Goal: Task Accomplishment & Management: Manage account settings

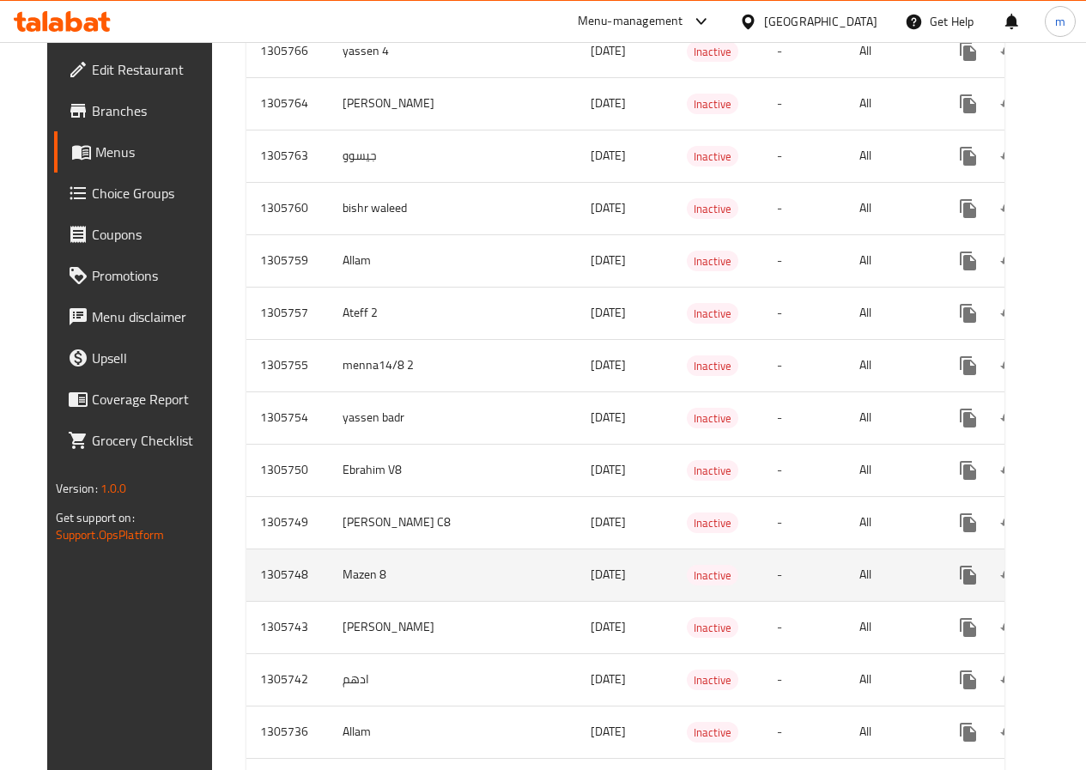
scroll to position [1116, 0]
click at [1072, 586] on link "enhanced table" at bounding box center [1092, 574] width 41 height 41
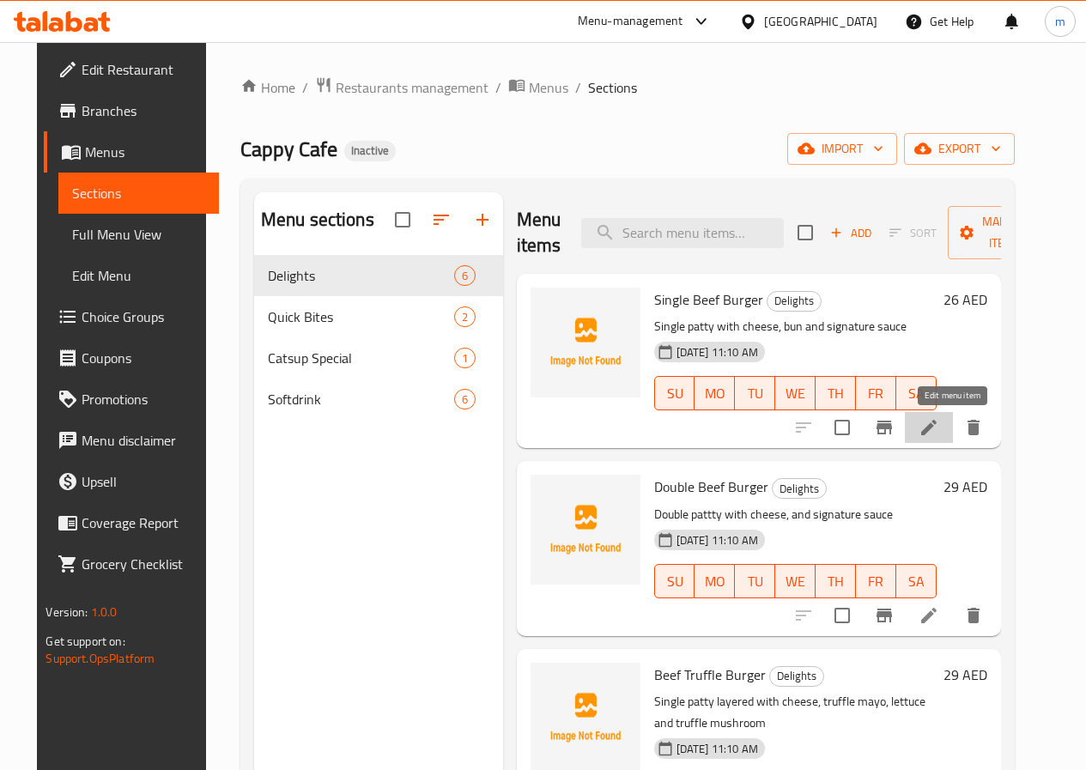
click at [939, 433] on icon at bounding box center [929, 427] width 21 height 21
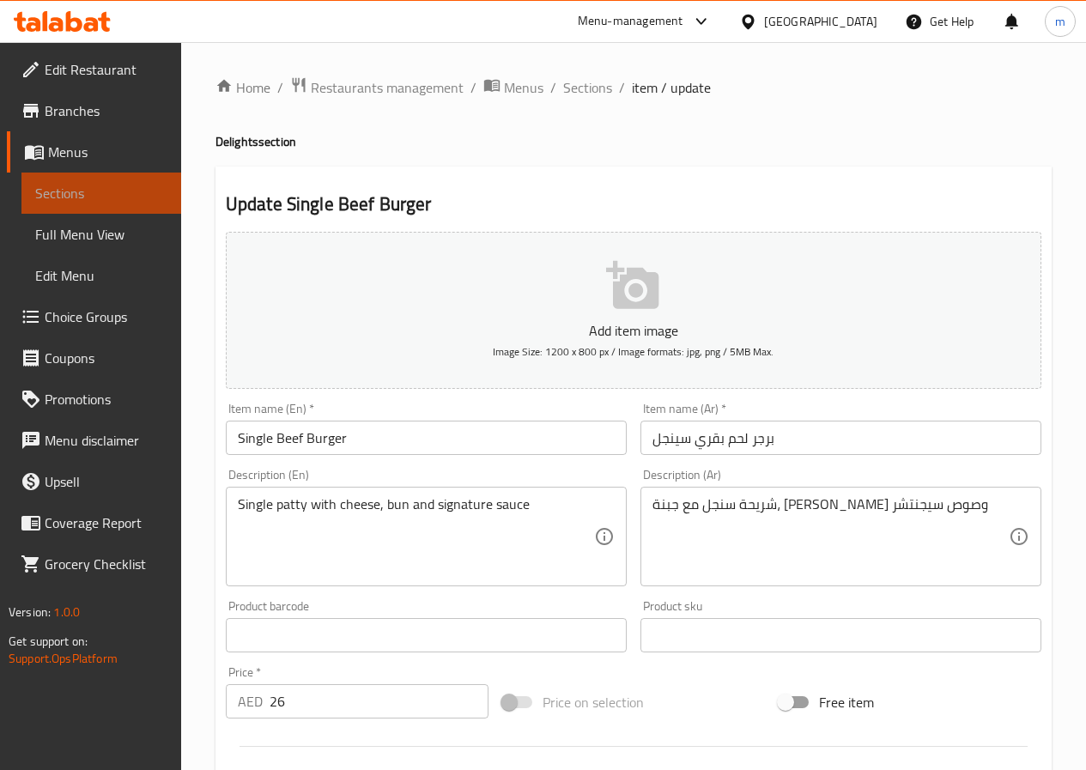
click at [93, 197] on span "Sections" at bounding box center [101, 193] width 132 height 21
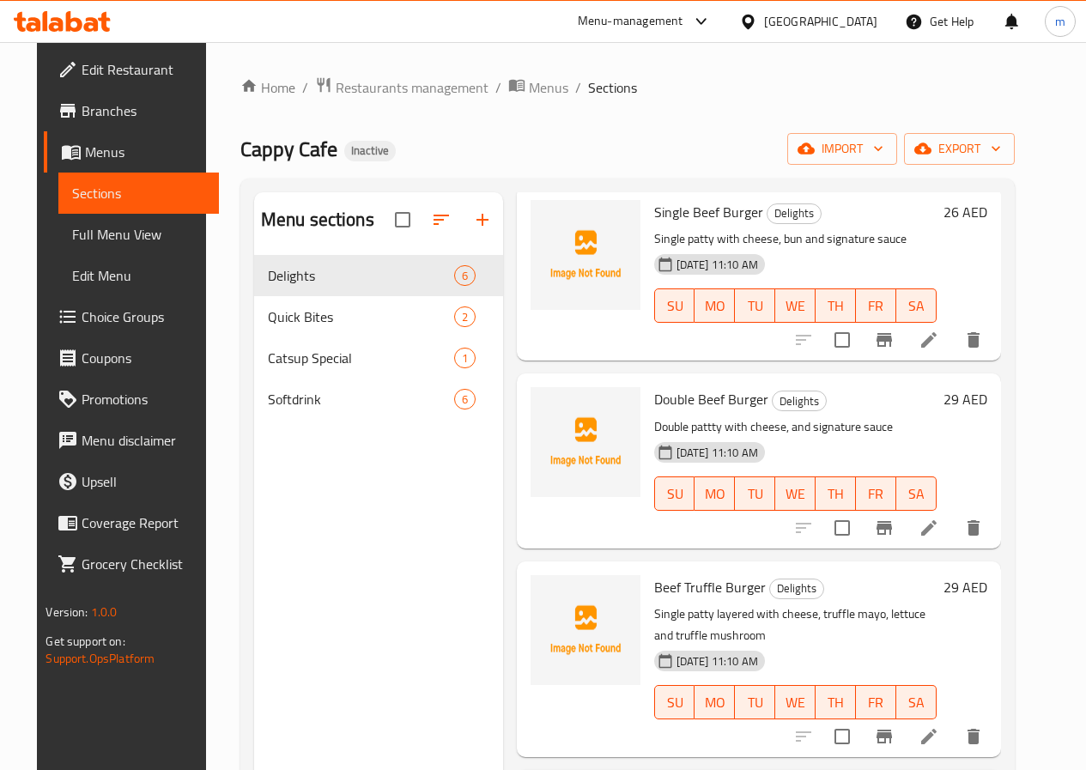
scroll to position [172, 0]
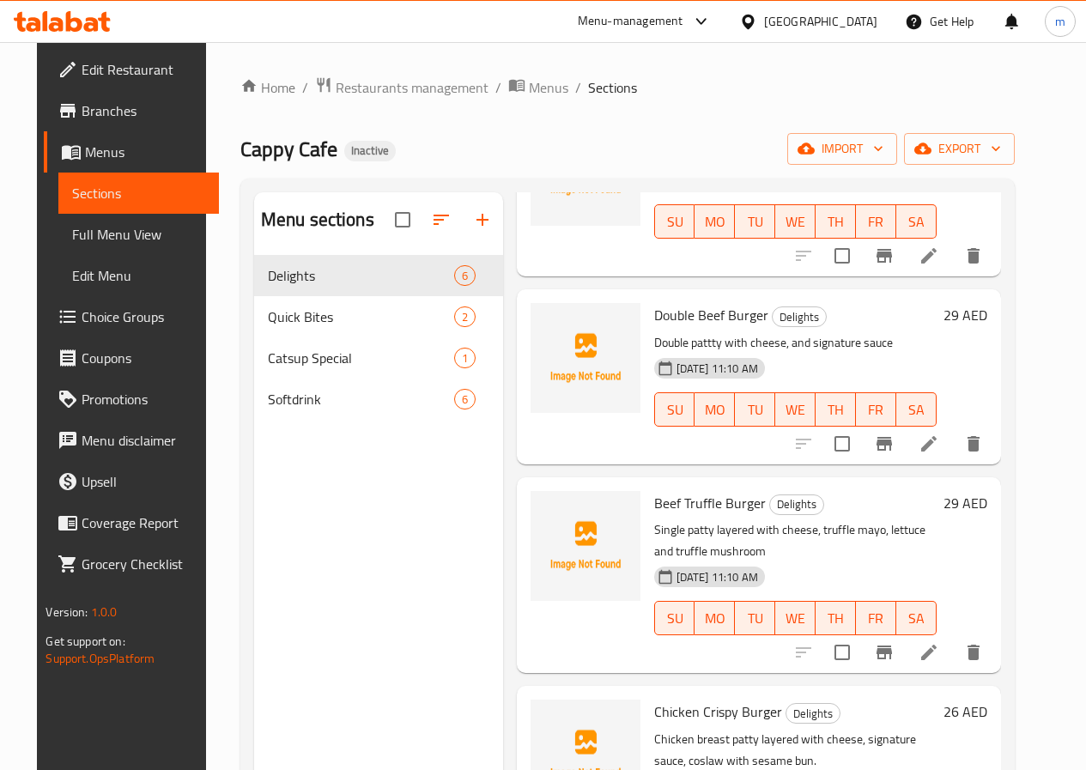
click at [939, 651] on li at bounding box center [929, 652] width 48 height 31
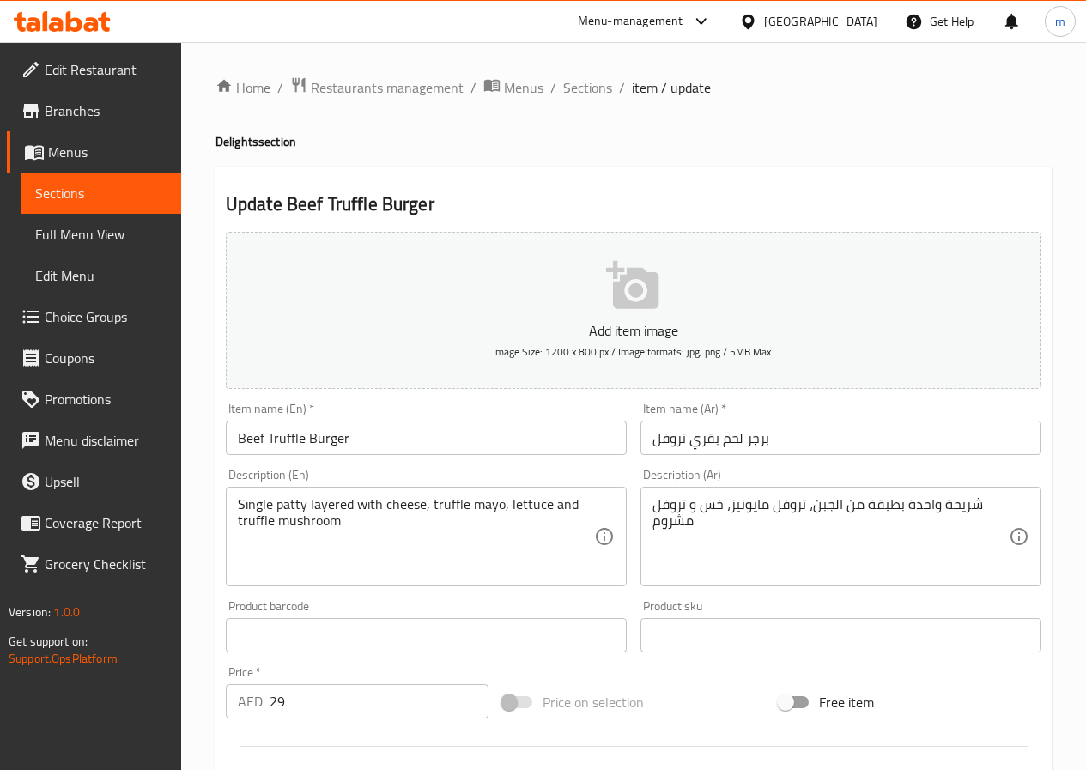
click at [159, 194] on span "Sections" at bounding box center [101, 193] width 132 height 21
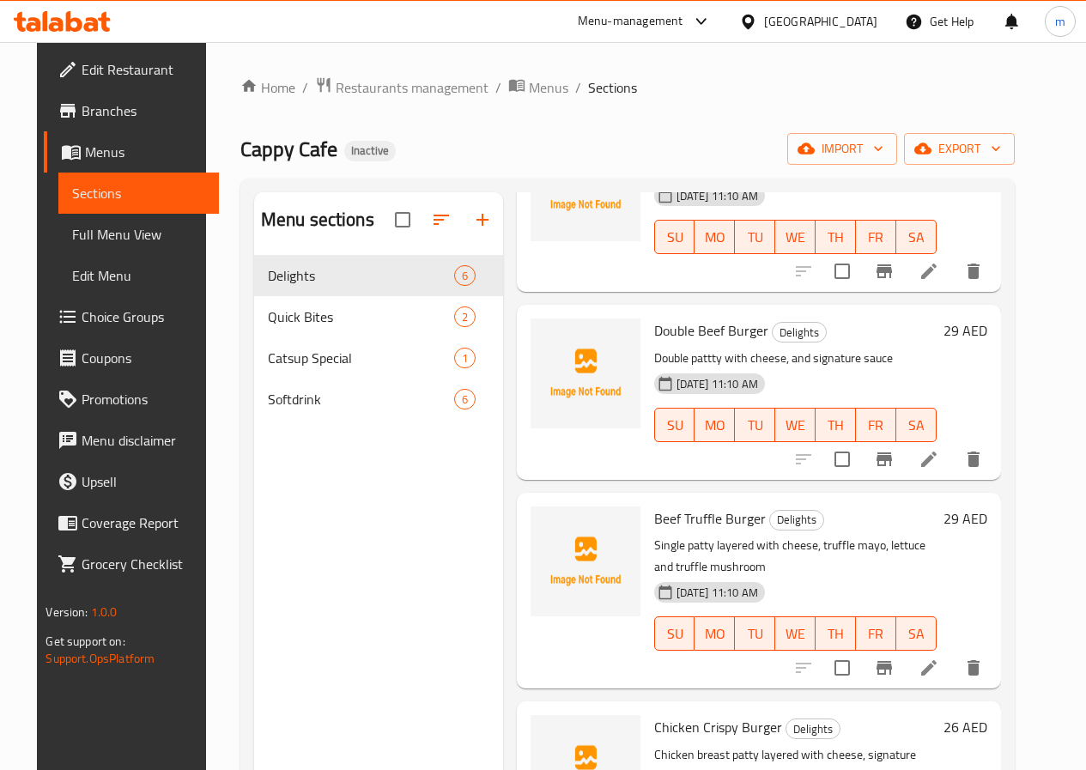
scroll to position [172, 0]
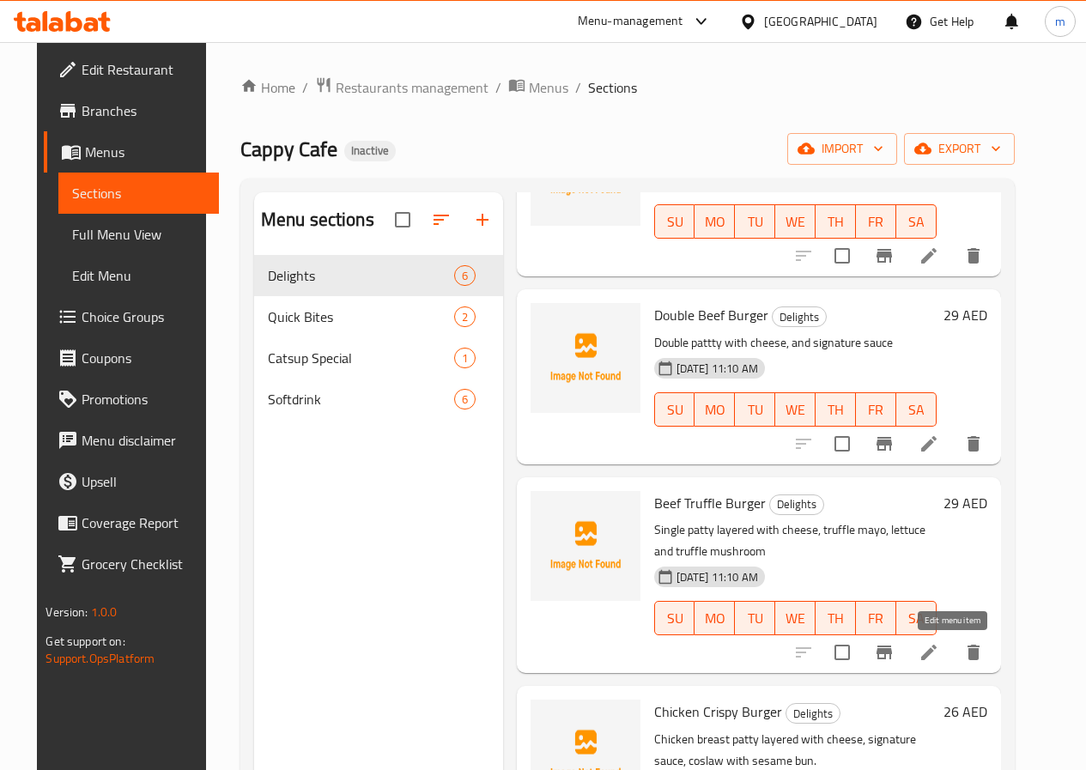
click at [937, 651] on icon at bounding box center [928, 652] width 15 height 15
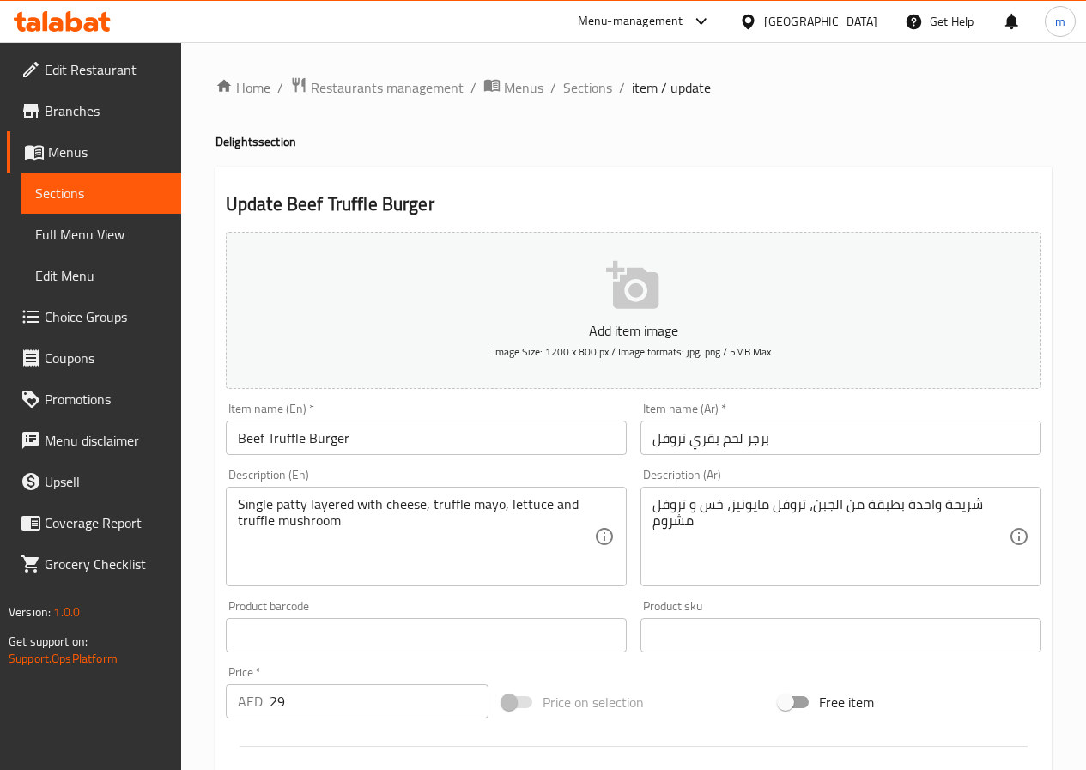
click at [93, 199] on span "Sections" at bounding box center [101, 193] width 132 height 21
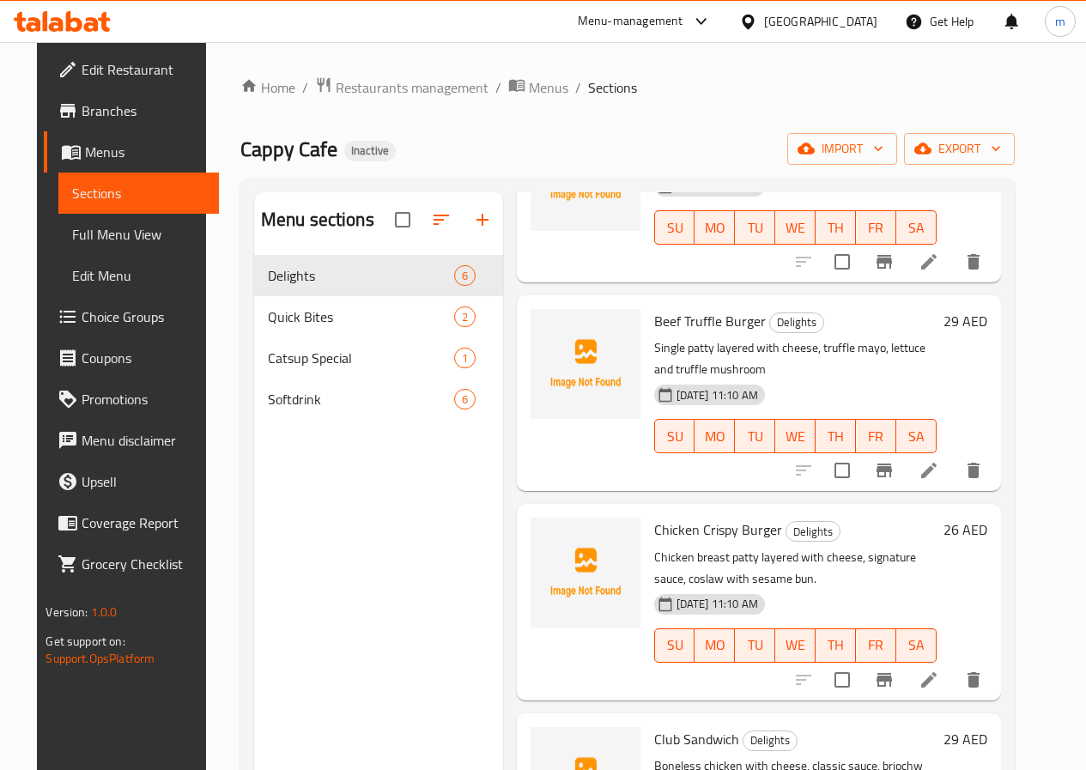
scroll to position [343, 0]
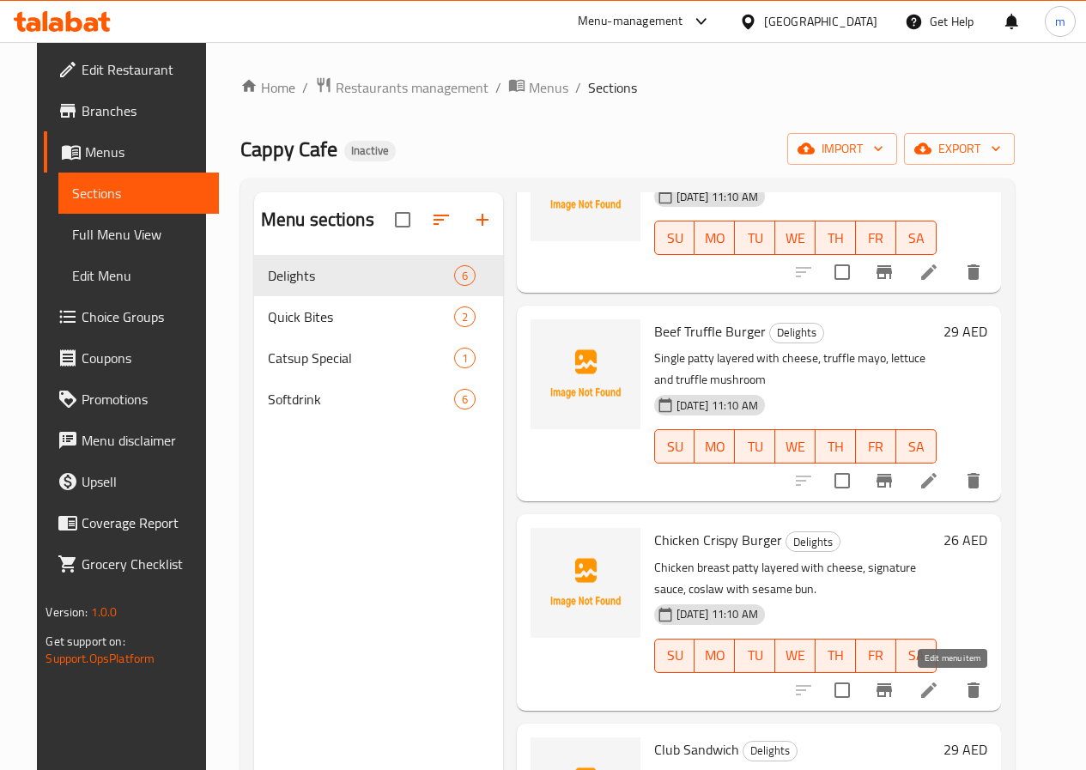
click at [939, 692] on icon at bounding box center [929, 690] width 21 height 21
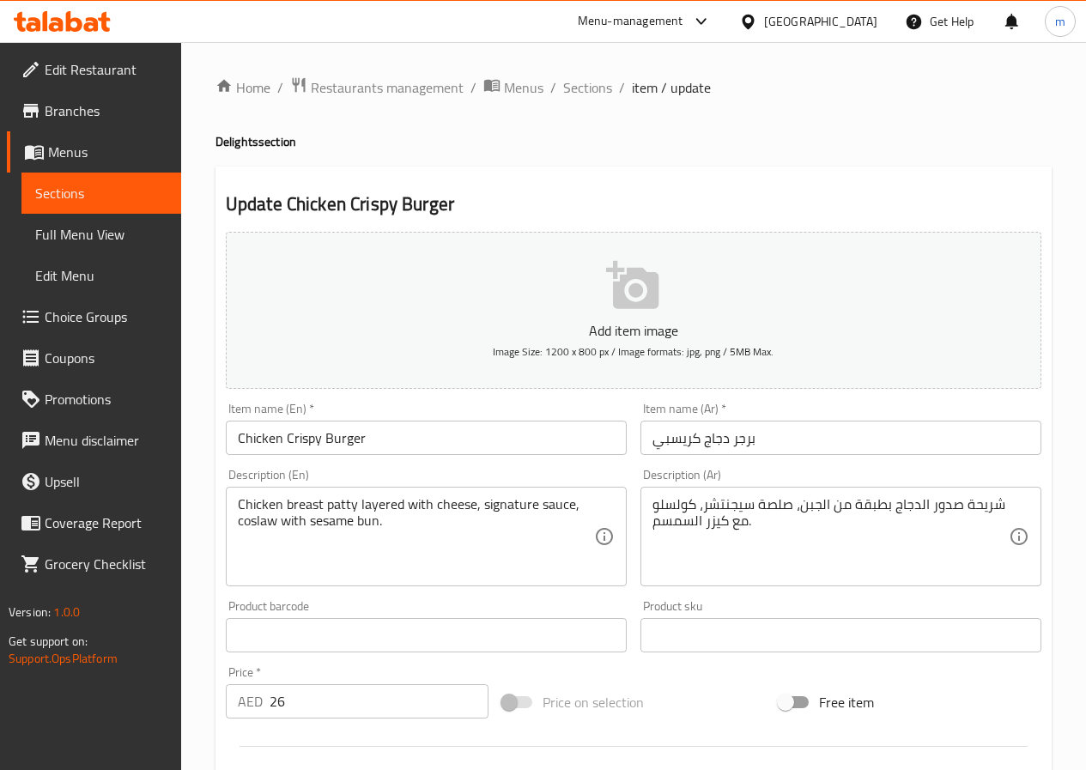
click at [104, 180] on link "Sections" at bounding box center [101, 193] width 160 height 41
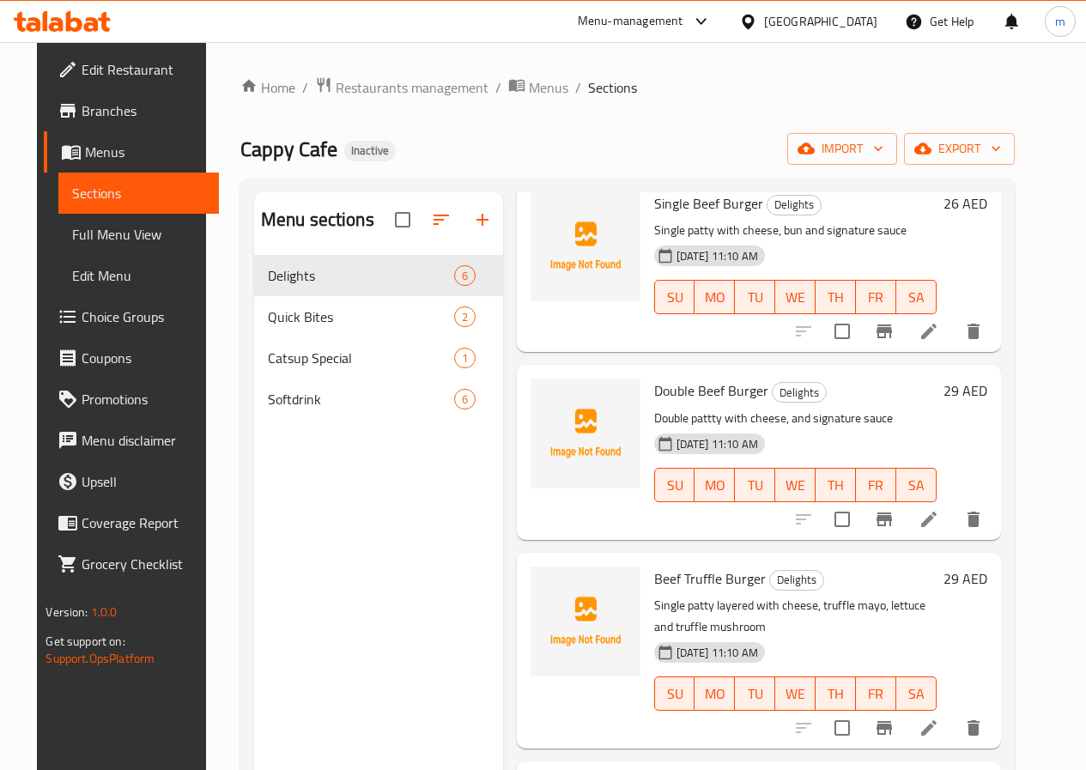
scroll to position [172, 0]
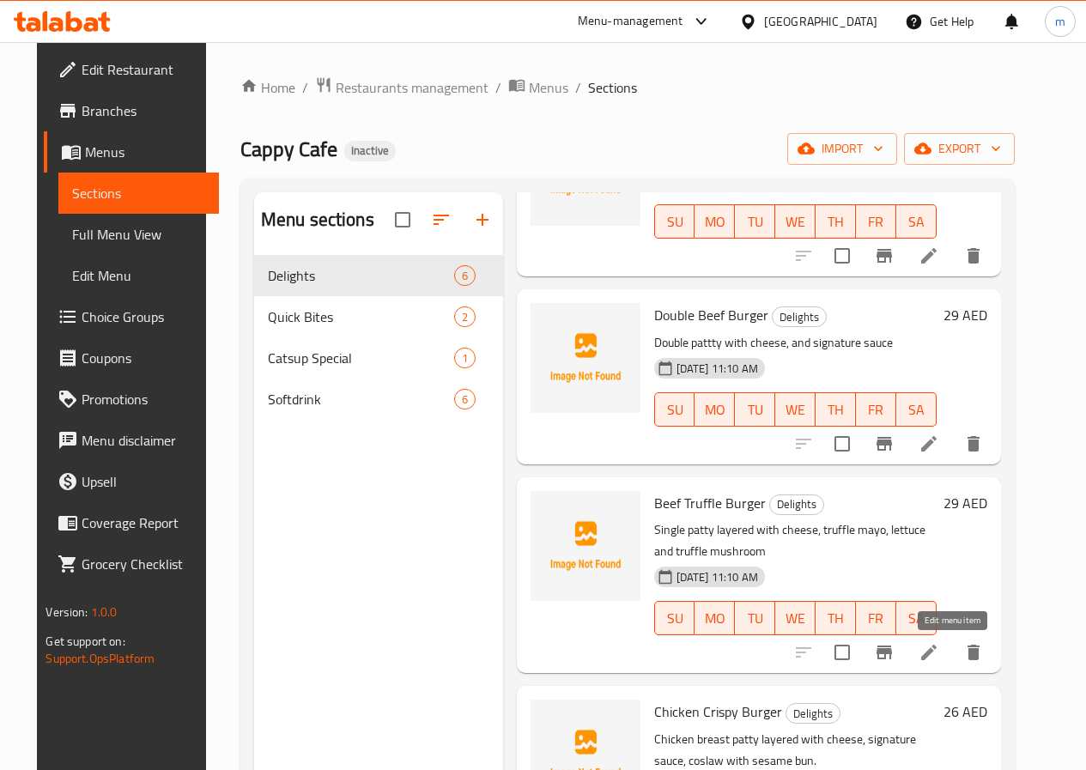
click at [939, 662] on icon at bounding box center [929, 652] width 21 height 21
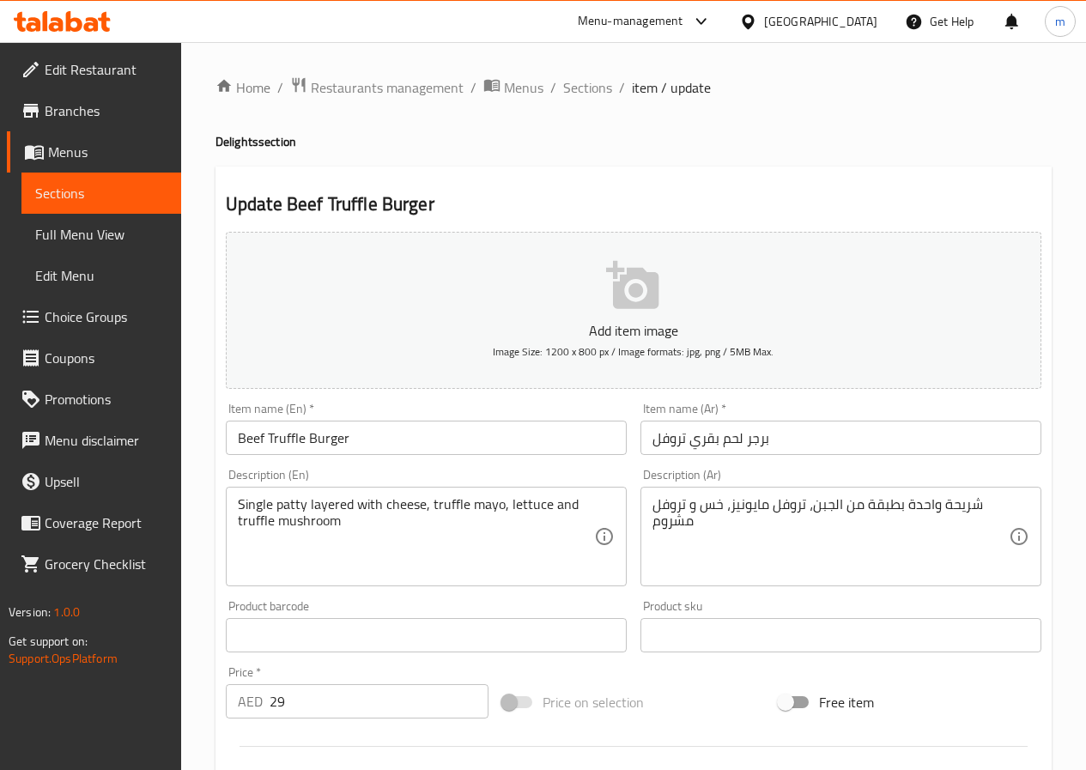
click at [116, 193] on span "Sections" at bounding box center [101, 193] width 132 height 21
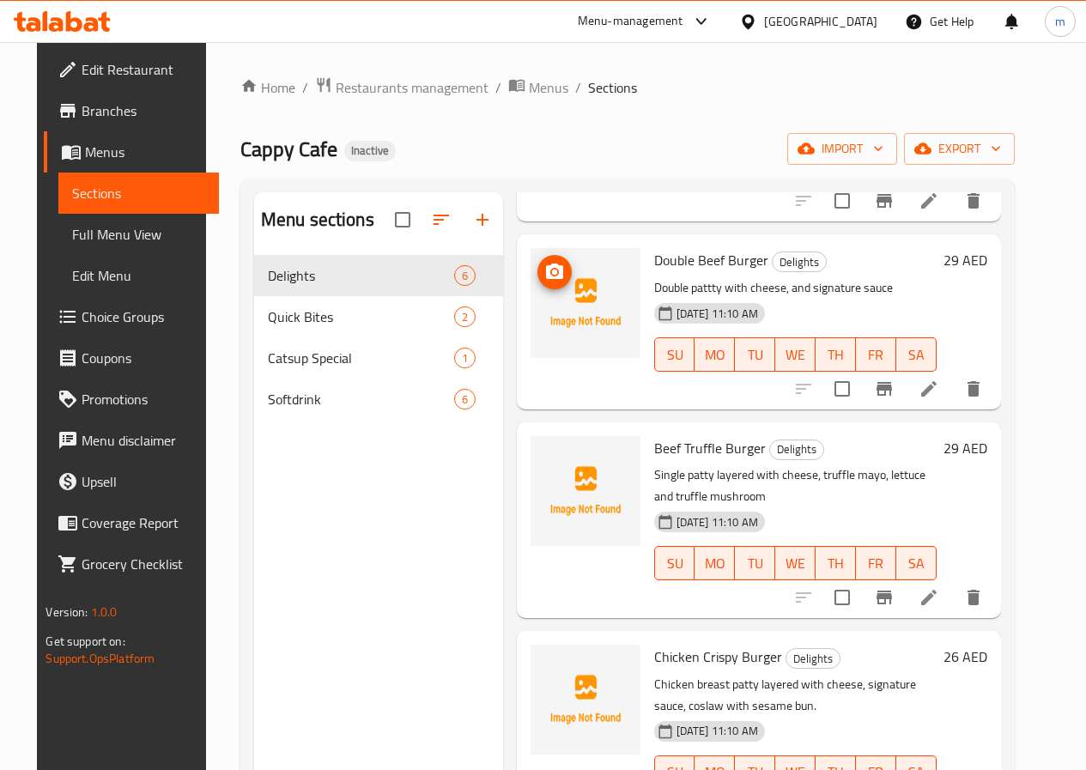
scroll to position [258, 0]
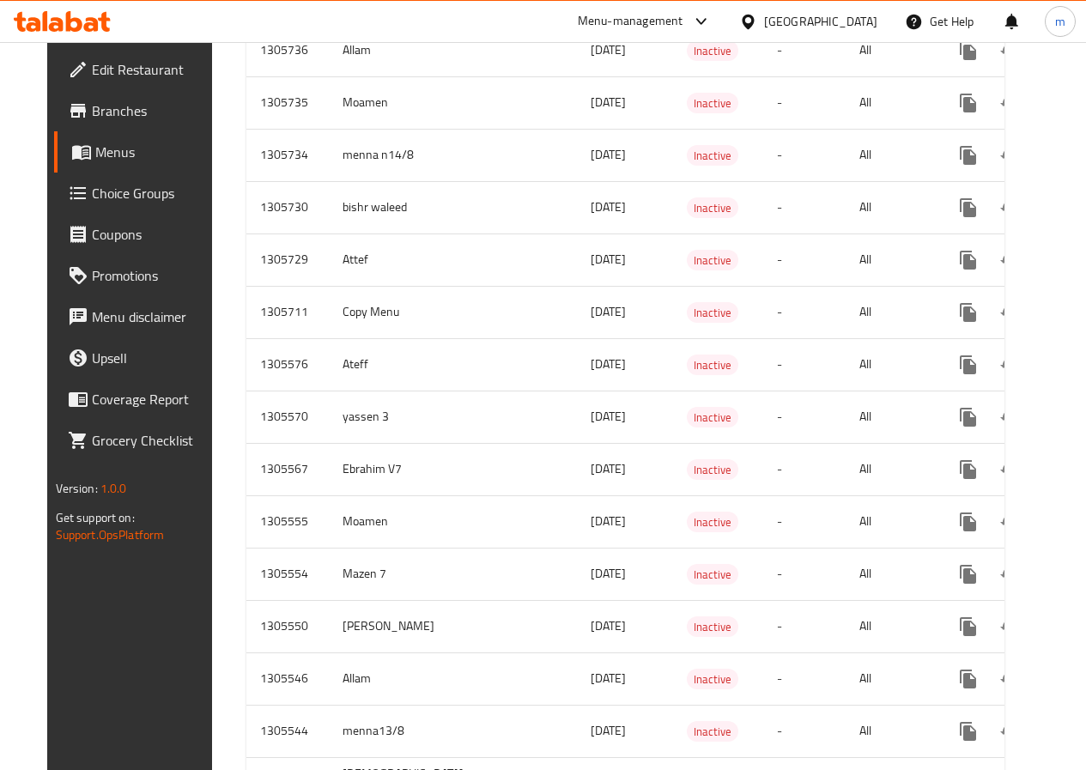
scroll to position [1803, 0]
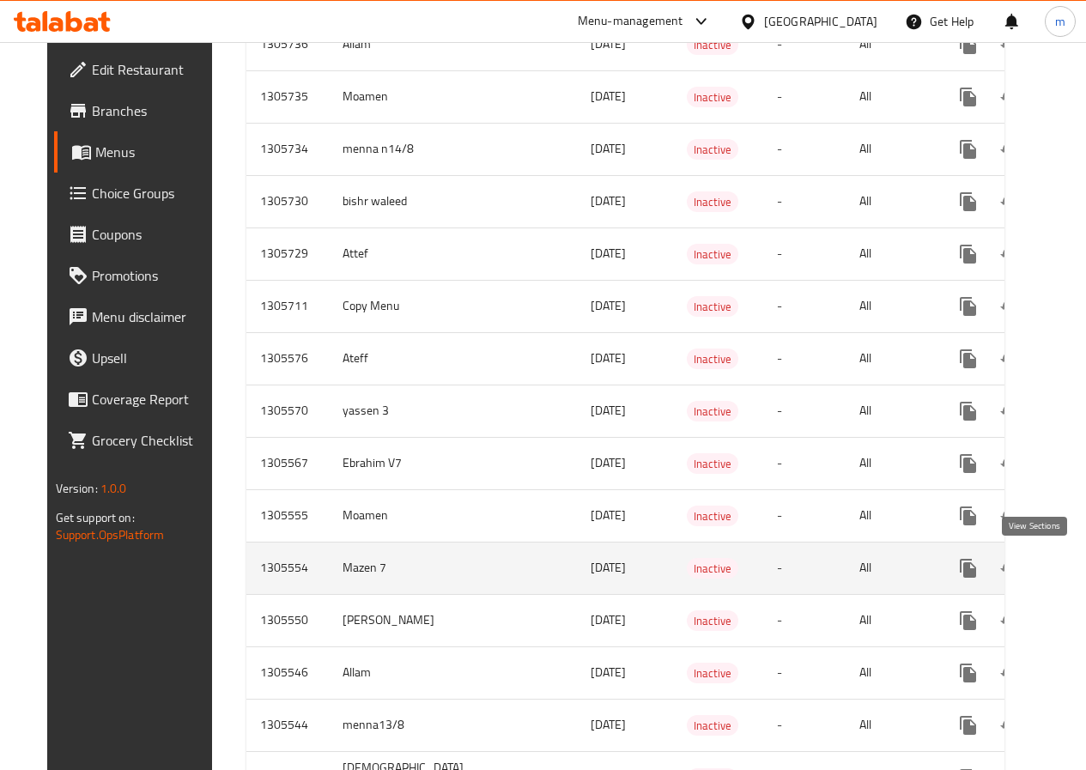
click at [1072, 566] on link "enhanced table" at bounding box center [1092, 568] width 41 height 41
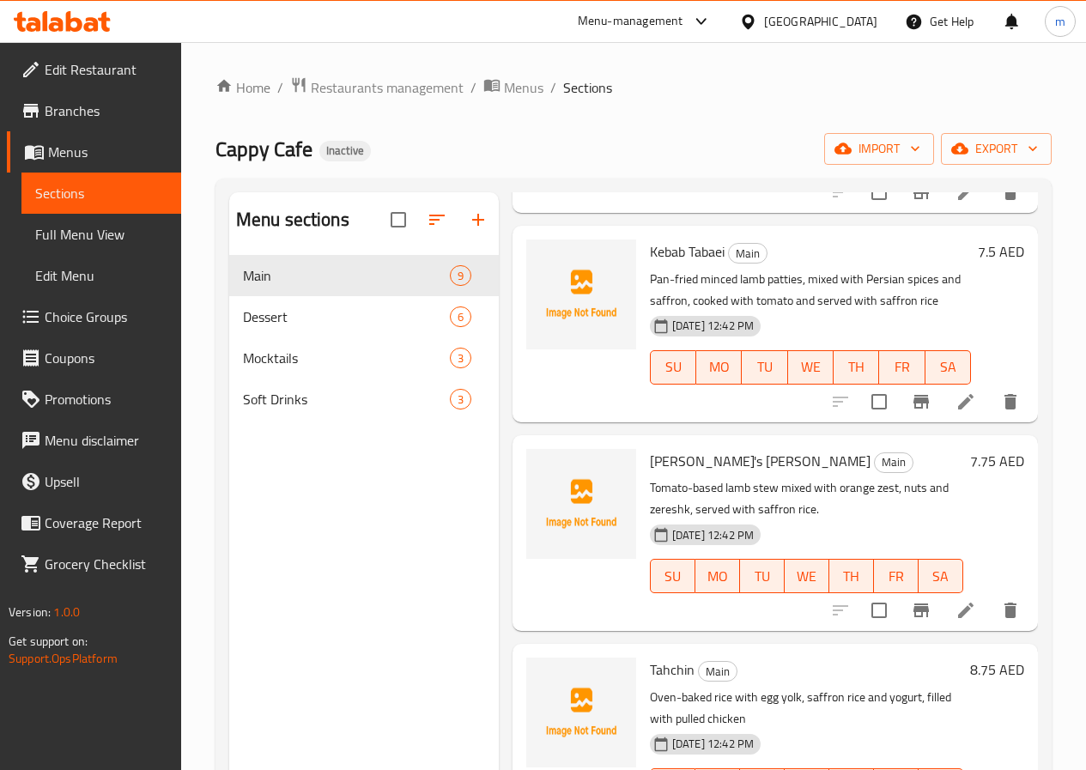
scroll to position [258, 0]
click at [957, 621] on li at bounding box center [966, 609] width 48 height 31
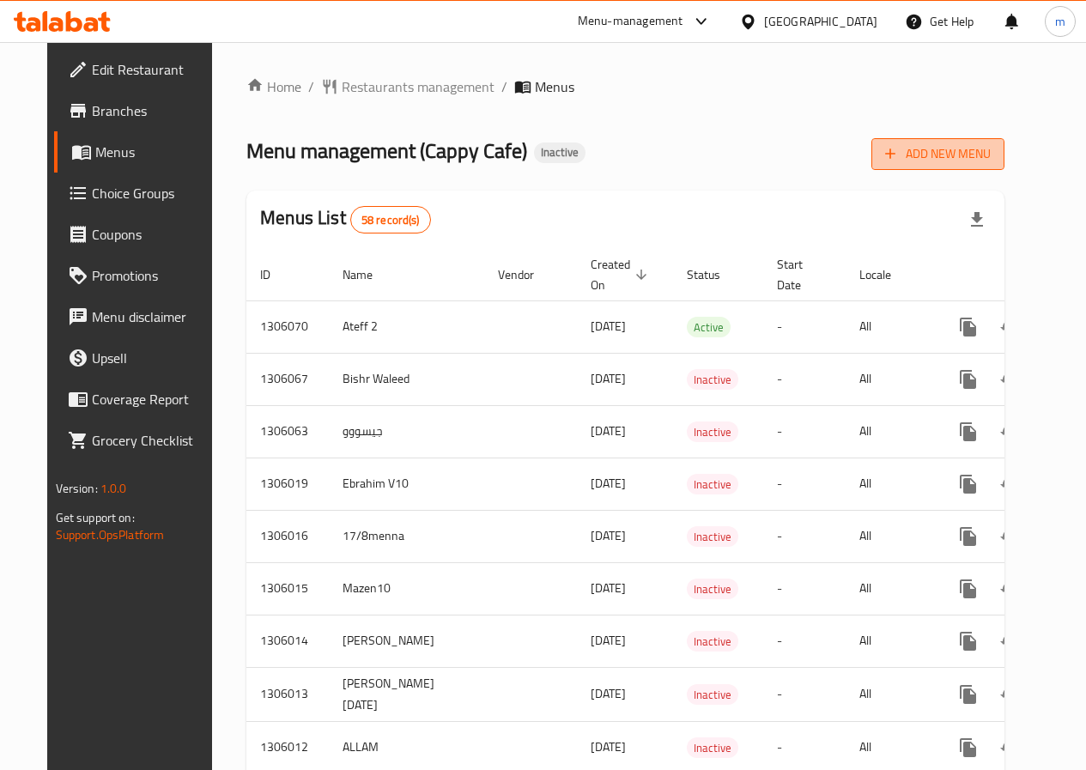
click at [990, 150] on span "Add New Menu" at bounding box center [938, 153] width 106 height 21
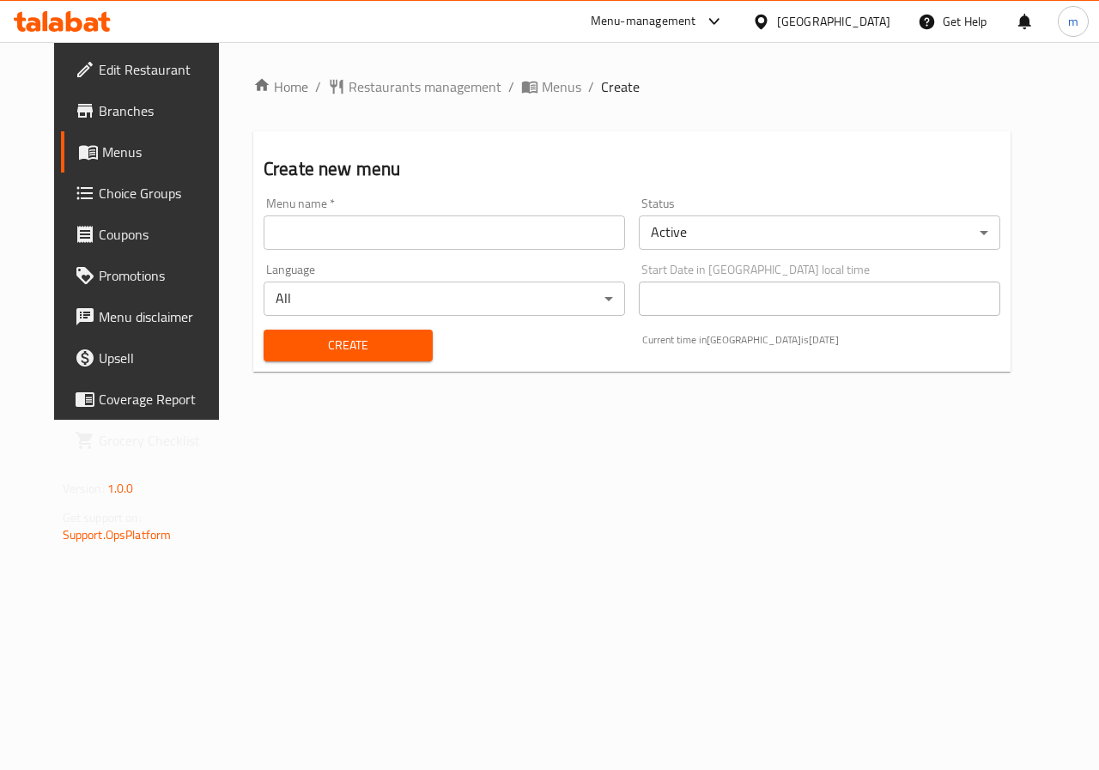
click at [340, 240] on input "text" at bounding box center [444, 233] width 361 height 34
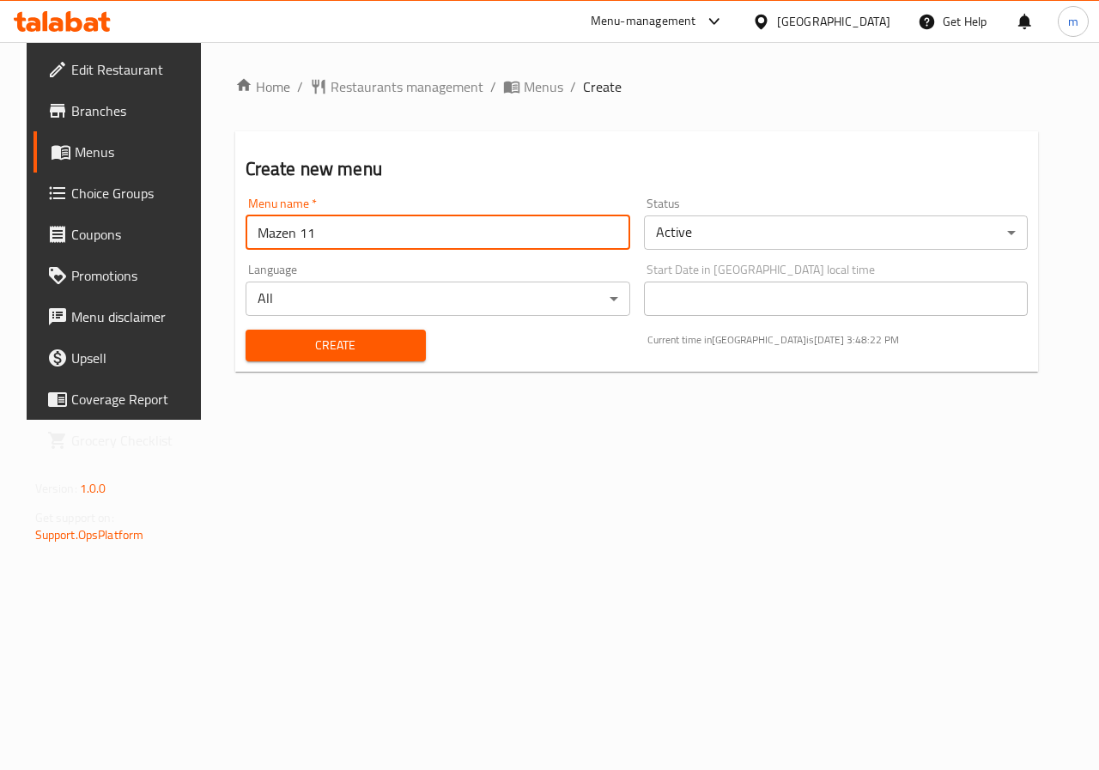
type input "Mazen 11"
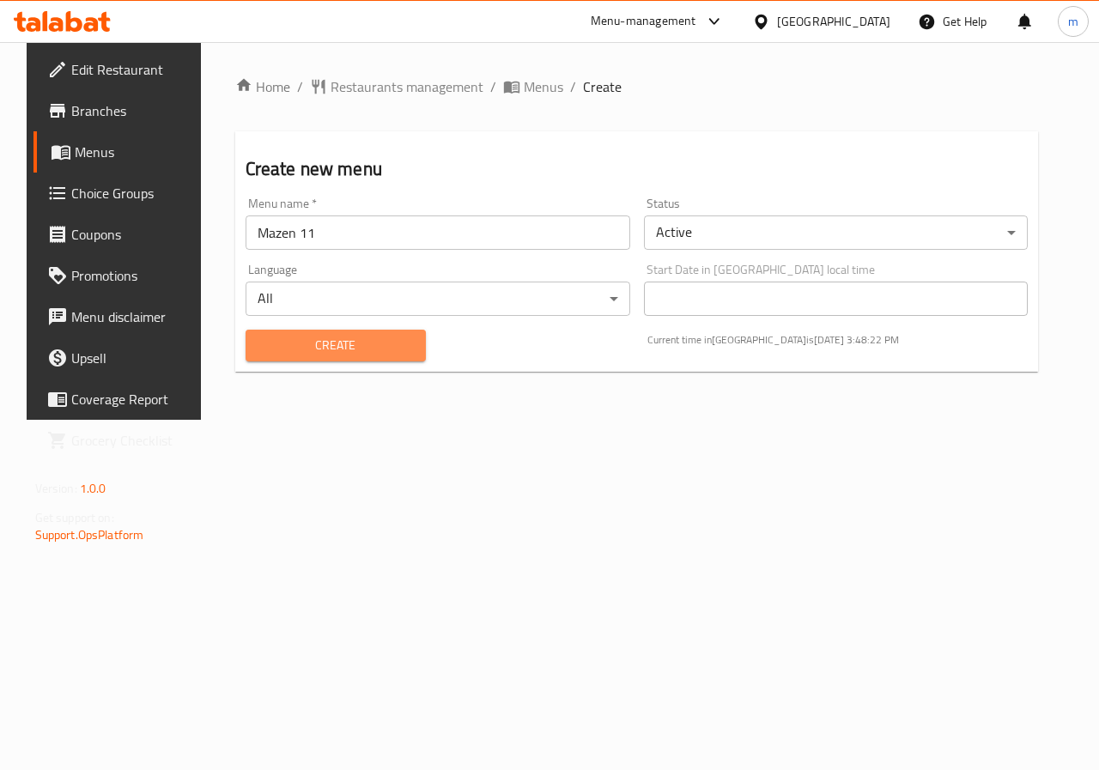
click at [330, 361] on button "Create" at bounding box center [336, 346] width 180 height 32
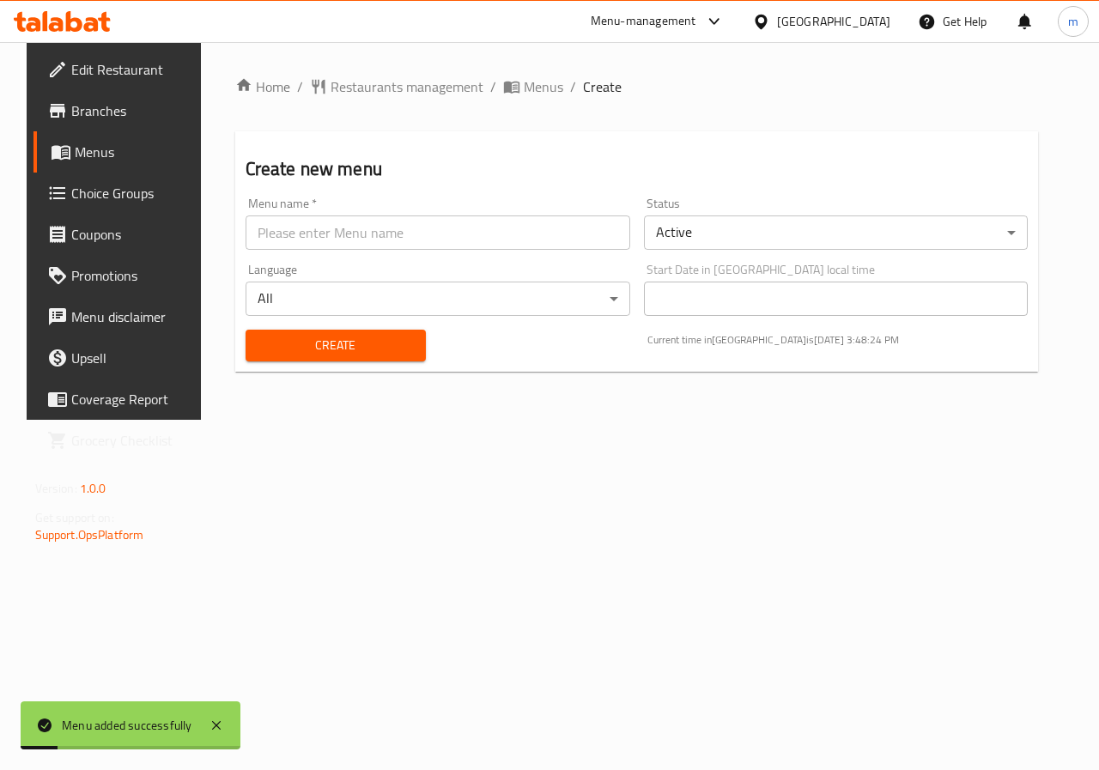
click at [75, 158] on span "Menus" at bounding box center [136, 152] width 122 height 21
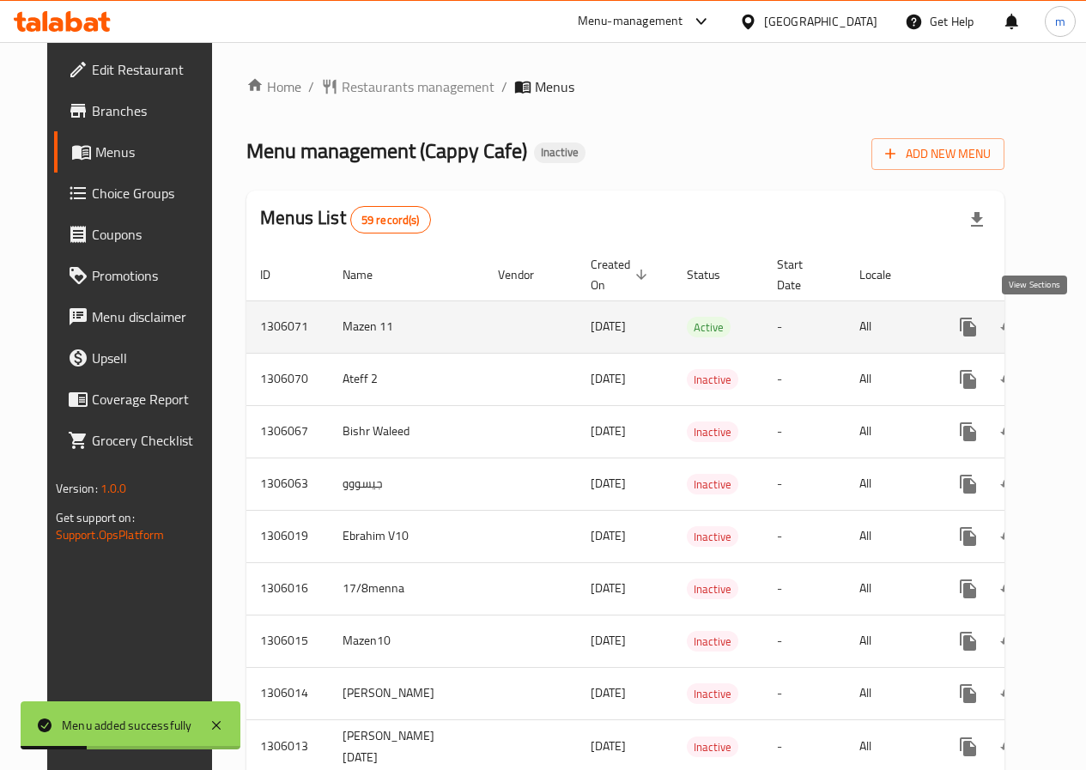
click at [1082, 325] on icon "enhanced table" at bounding box center [1092, 327] width 21 height 21
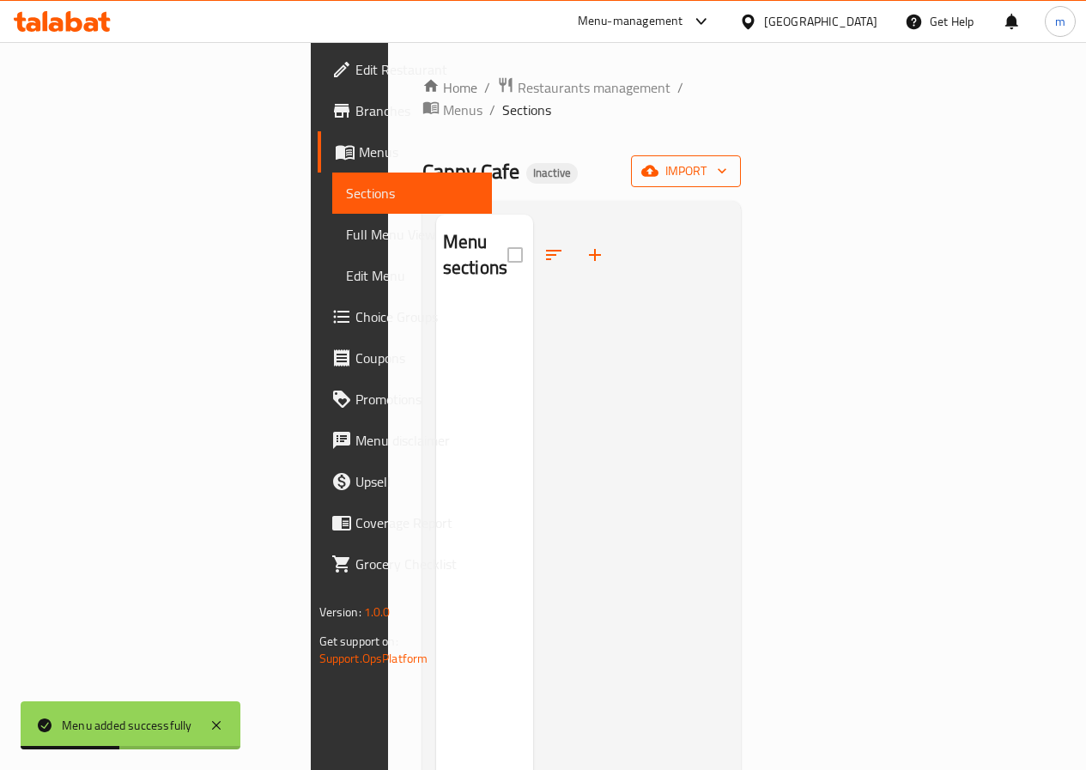
click at [727, 161] on span "import" at bounding box center [686, 171] width 82 height 21
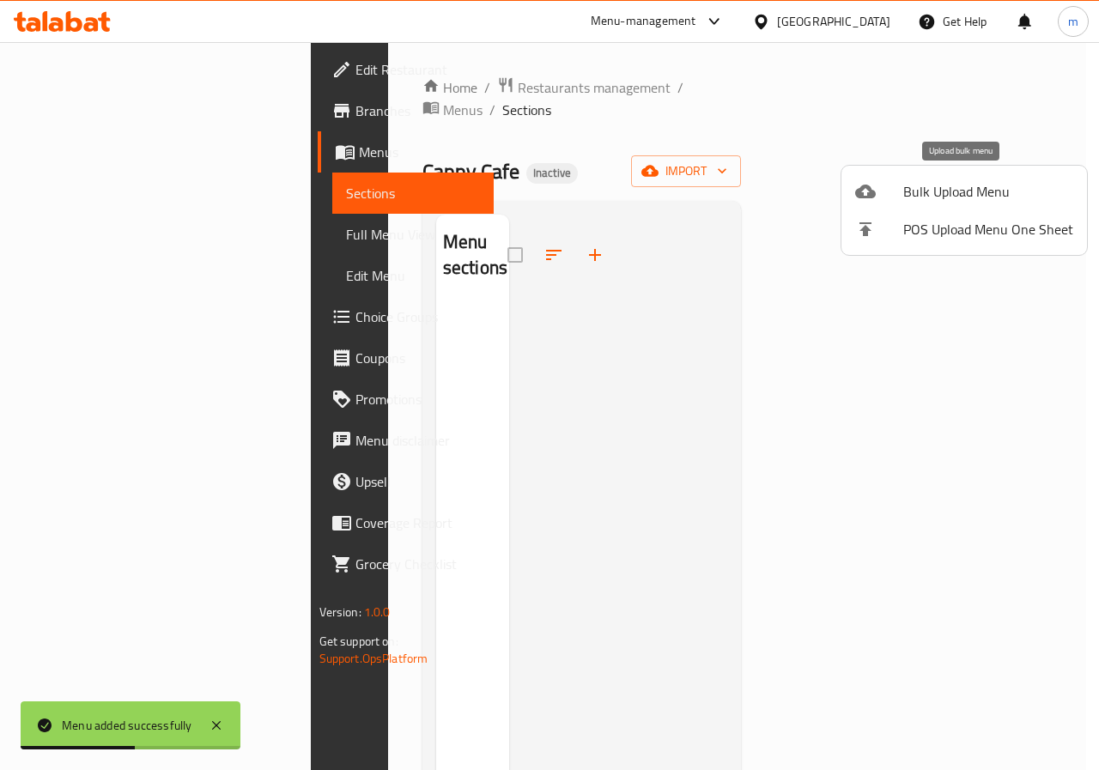
click at [882, 189] on div at bounding box center [879, 191] width 48 height 21
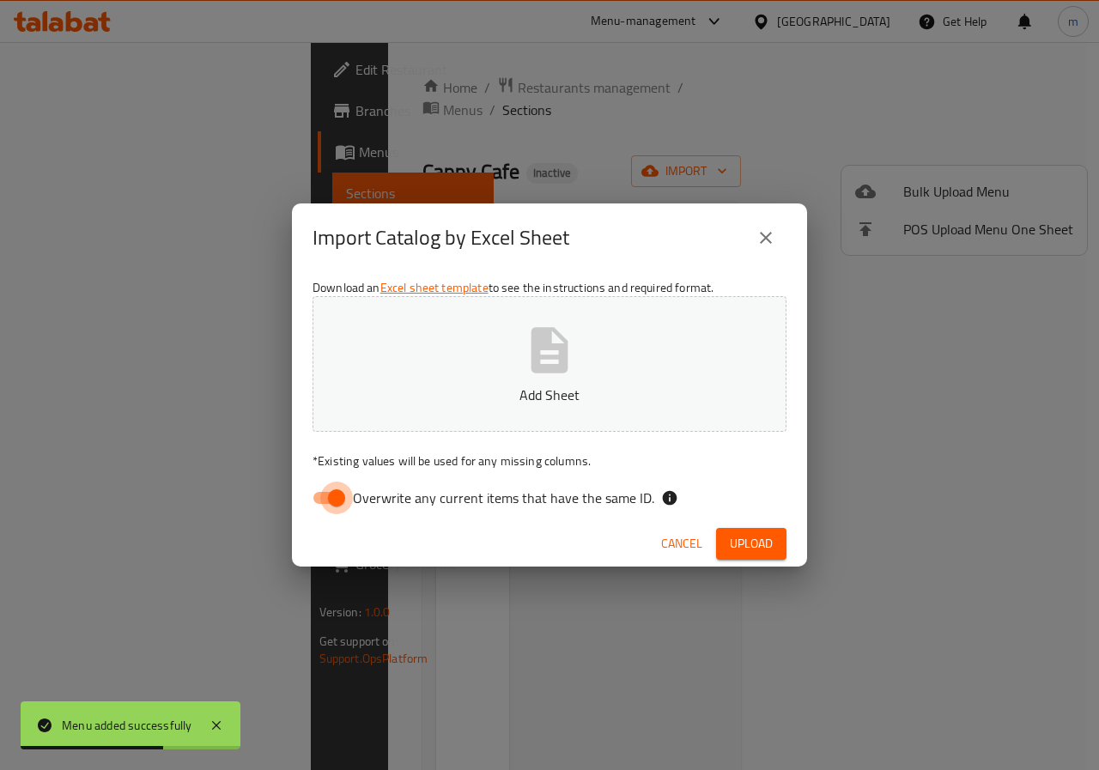
click at [313, 493] on input "Overwrite any current items that have the same ID." at bounding box center [337, 498] width 98 height 33
checkbox input "false"
click at [414, 374] on button "Add Sheet" at bounding box center [550, 364] width 474 height 136
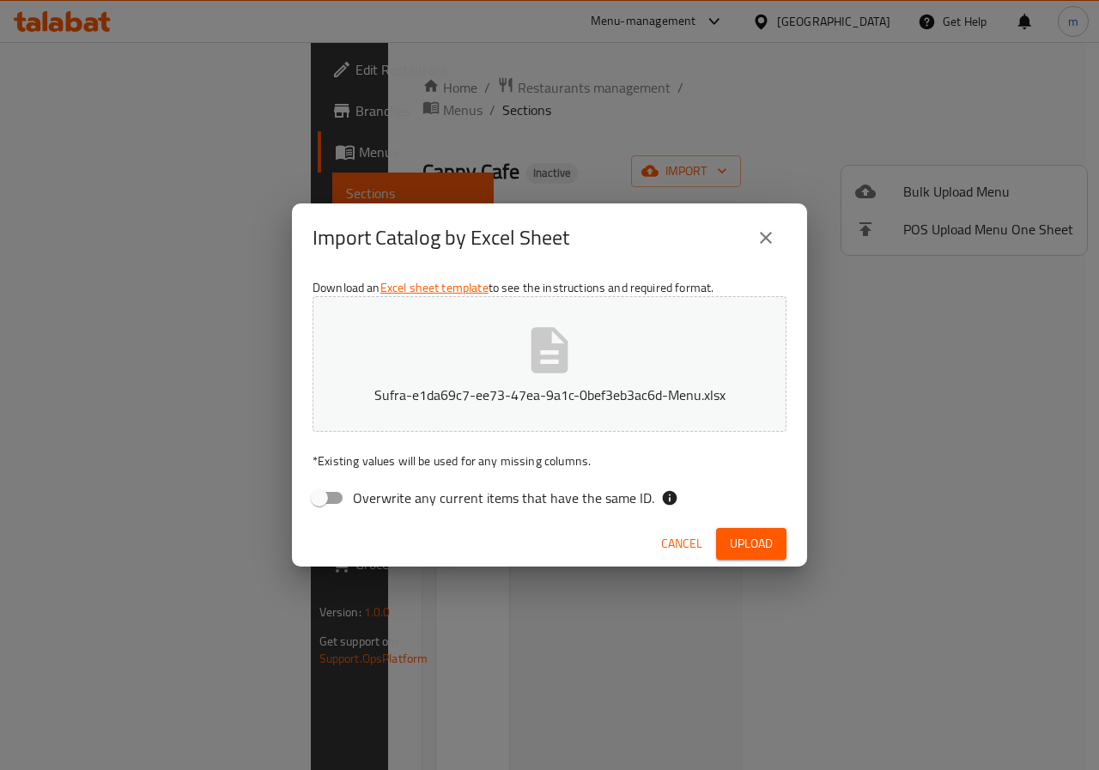
click at [772, 234] on icon "close" at bounding box center [766, 238] width 21 height 21
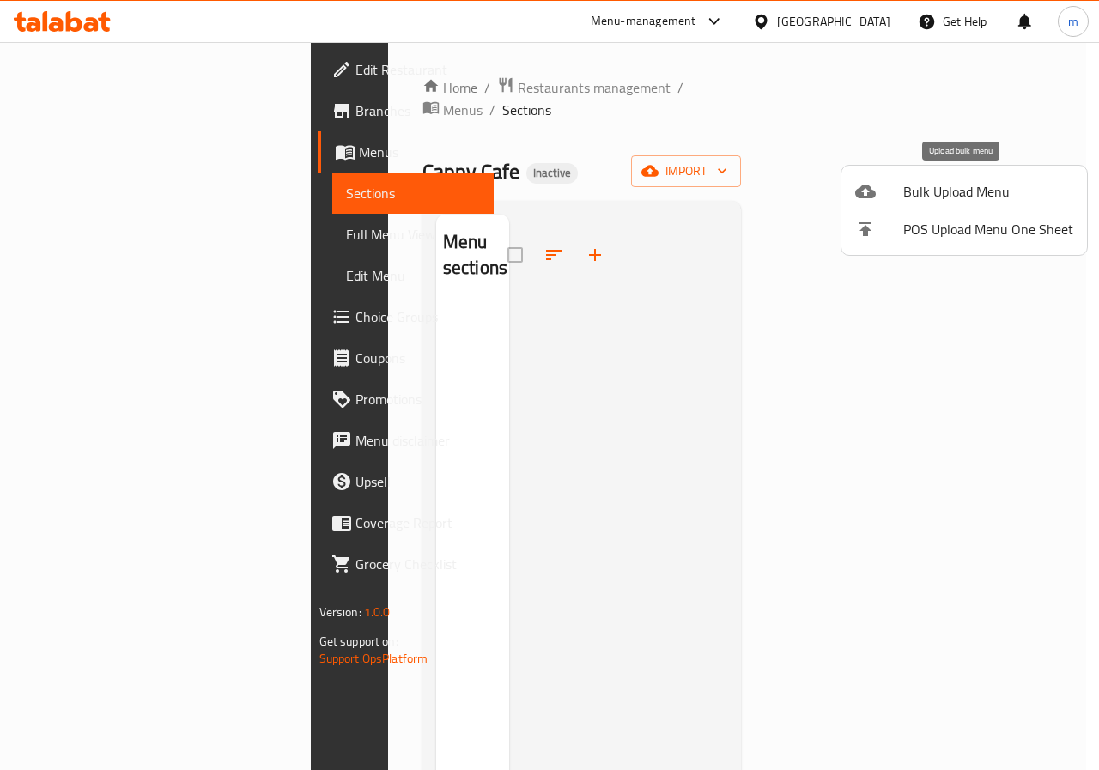
click at [951, 188] on span "Bulk Upload Menu" at bounding box center [988, 191] width 170 height 21
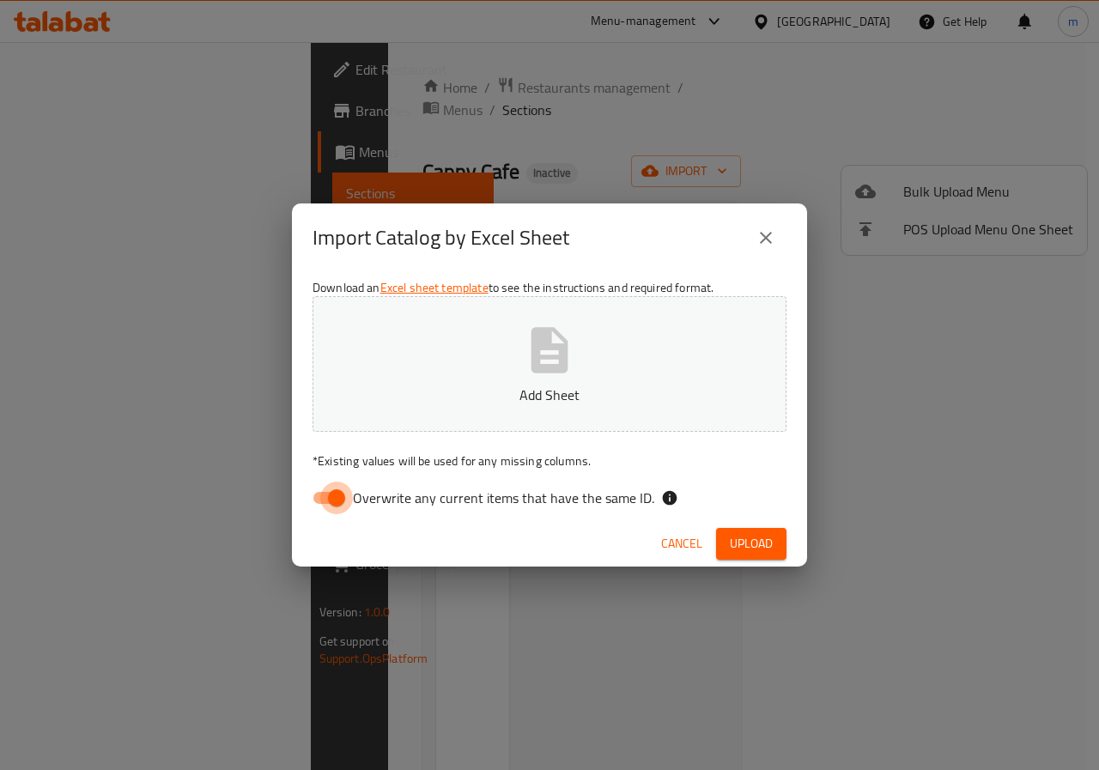
click at [332, 506] on input "Overwrite any current items that have the same ID." at bounding box center [337, 498] width 98 height 33
checkbox input "false"
click at [433, 380] on button "Add Sheet" at bounding box center [550, 364] width 474 height 136
click at [726, 540] on button "Upload" at bounding box center [751, 544] width 70 height 32
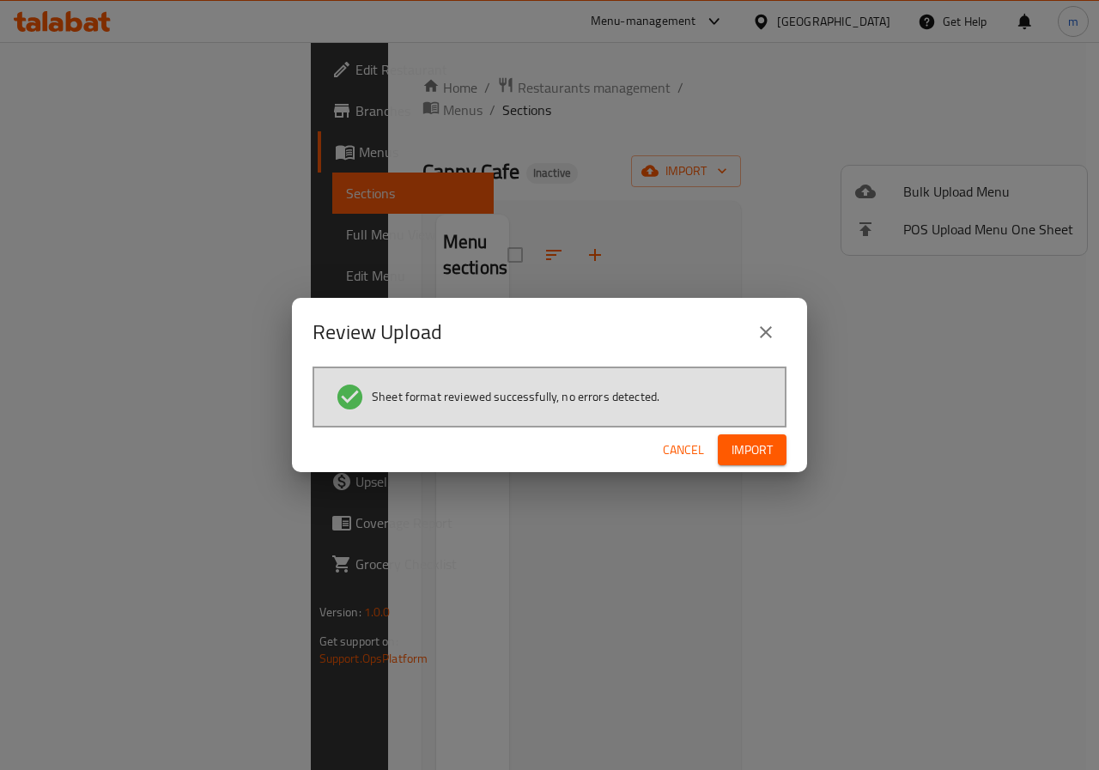
click at [771, 434] on button "Import" at bounding box center [752, 450] width 69 height 32
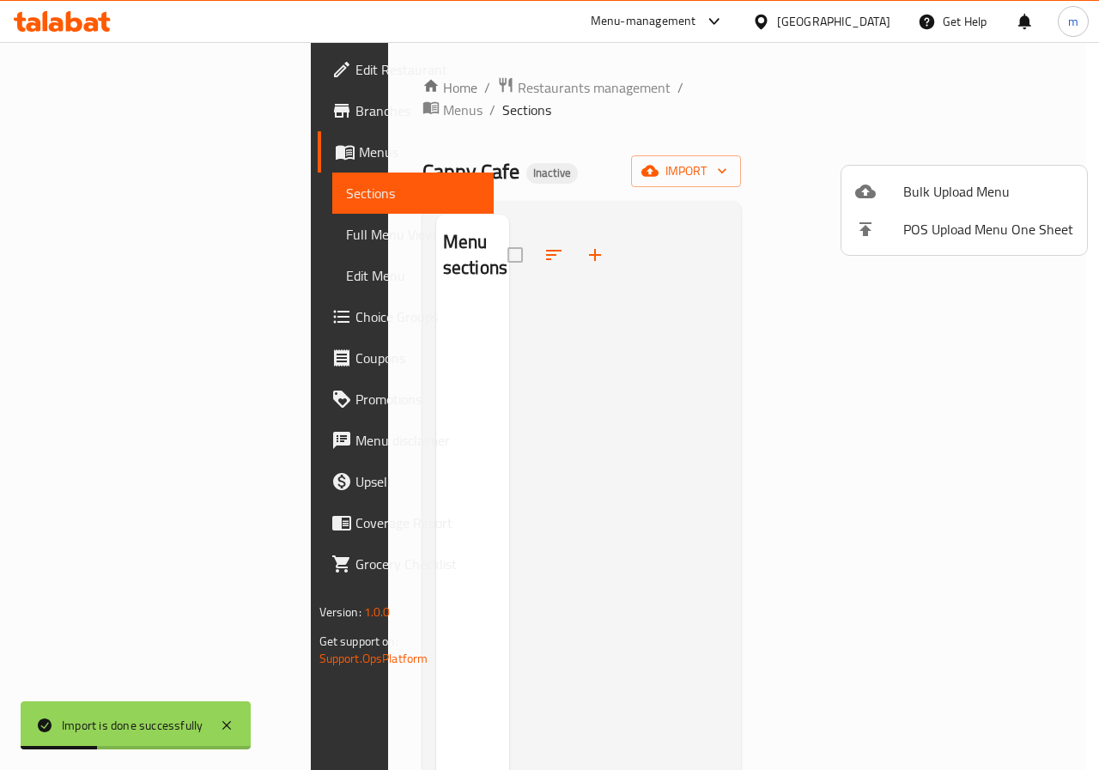
click at [136, 189] on div at bounding box center [549, 385] width 1099 height 770
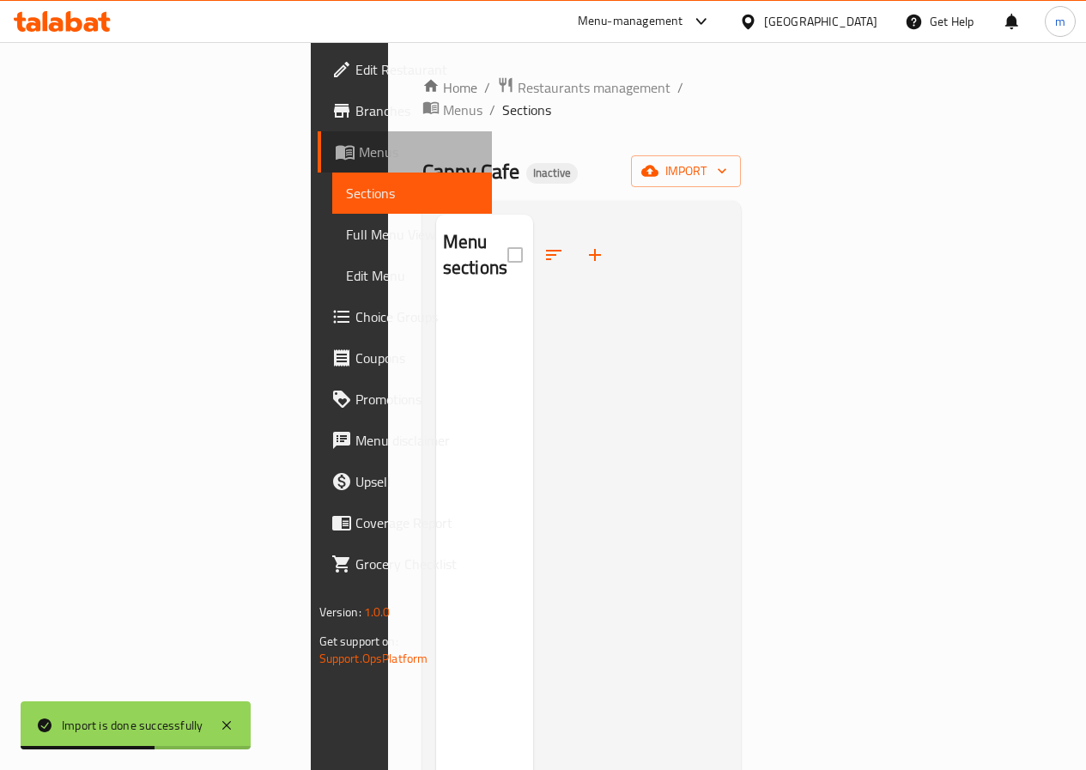
click at [359, 149] on span "Menus" at bounding box center [418, 152] width 119 height 21
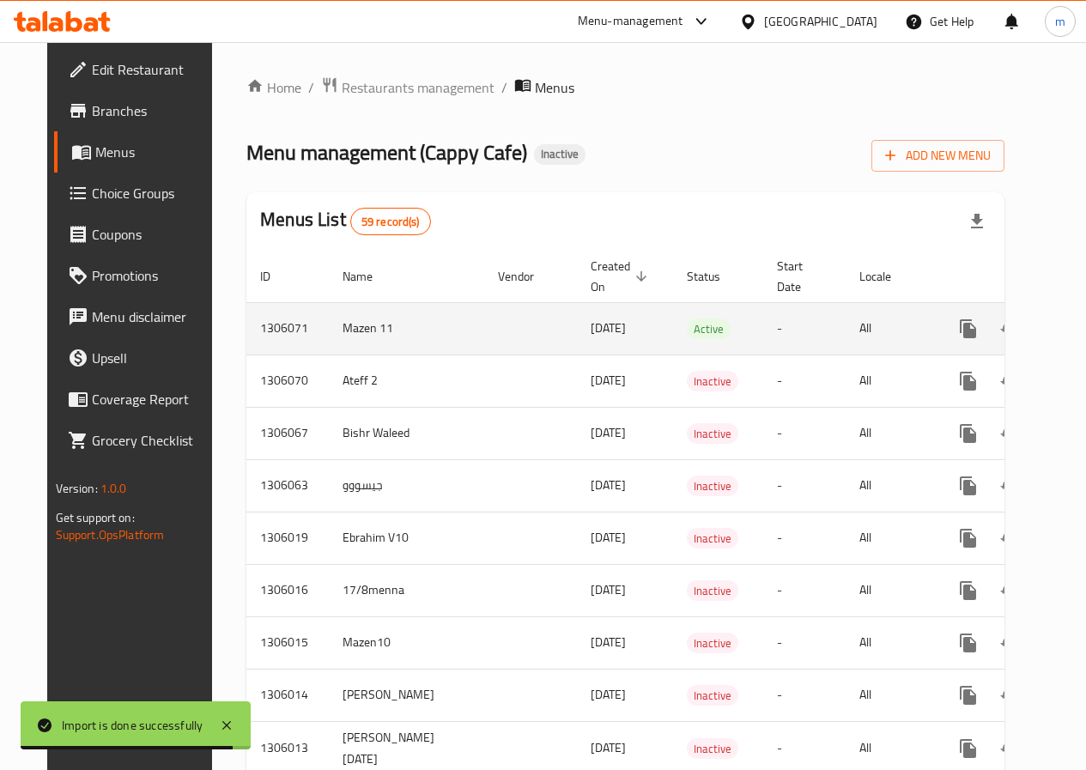
click at [1082, 334] on icon "enhanced table" at bounding box center [1092, 329] width 21 height 21
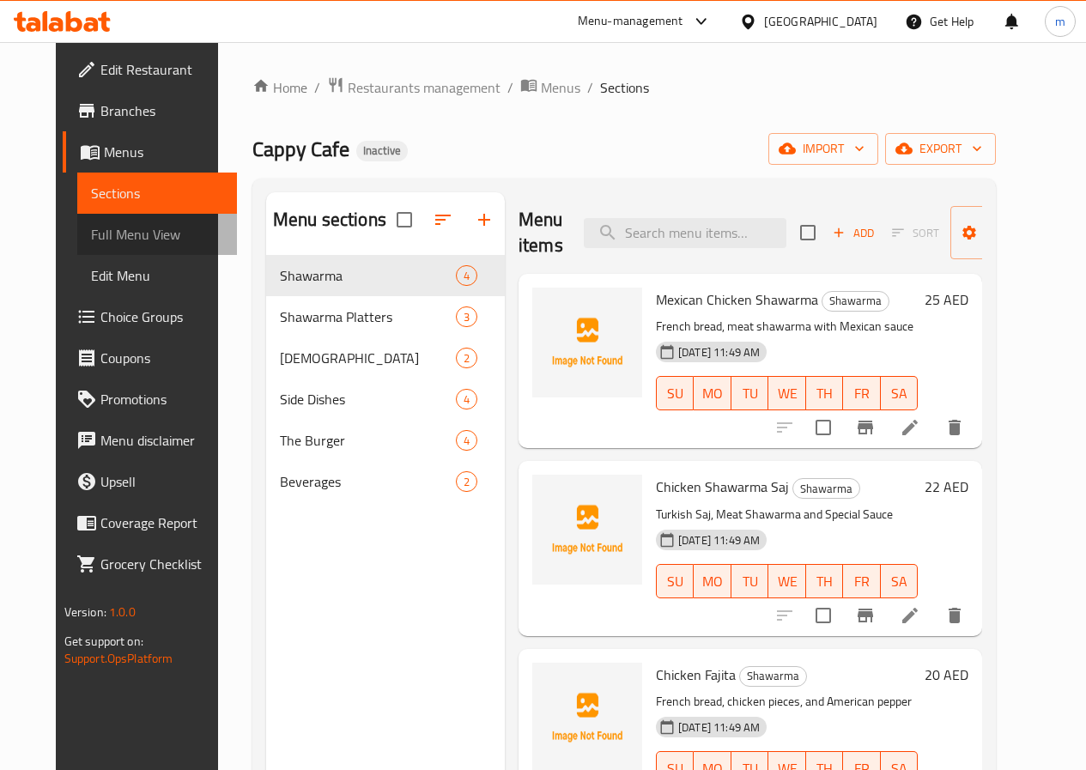
click at [136, 240] on span "Full Menu View" at bounding box center [157, 234] width 132 height 21
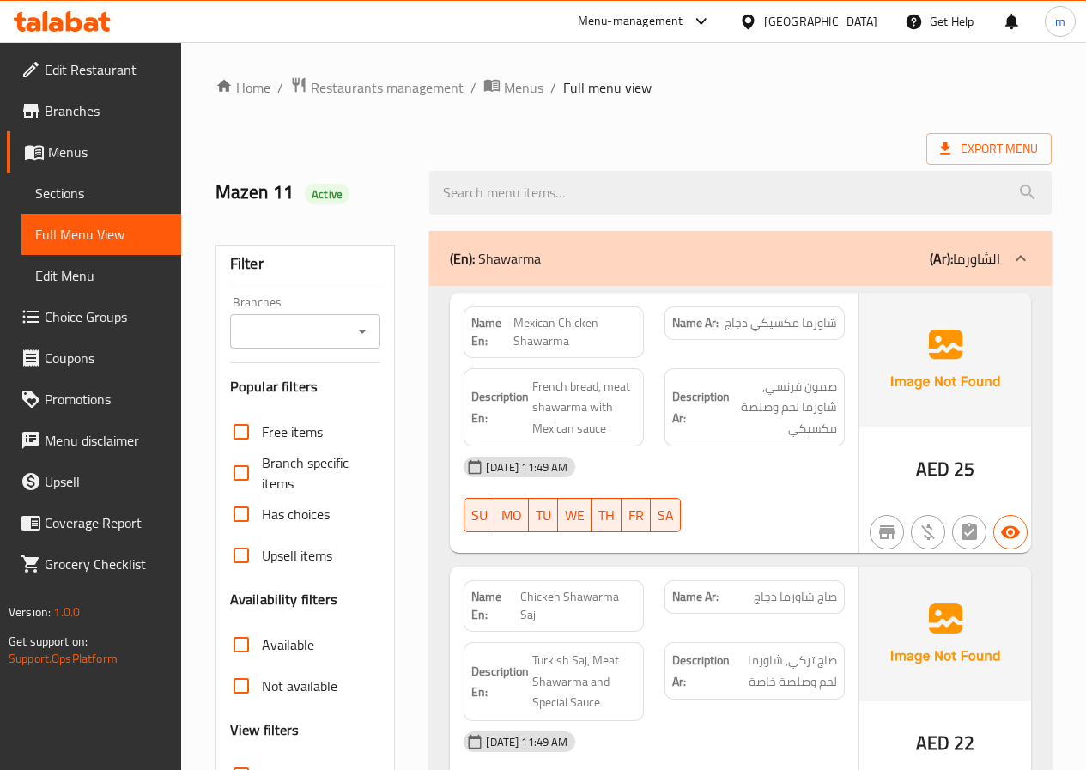
click at [134, 193] on span "Sections" at bounding box center [101, 193] width 132 height 21
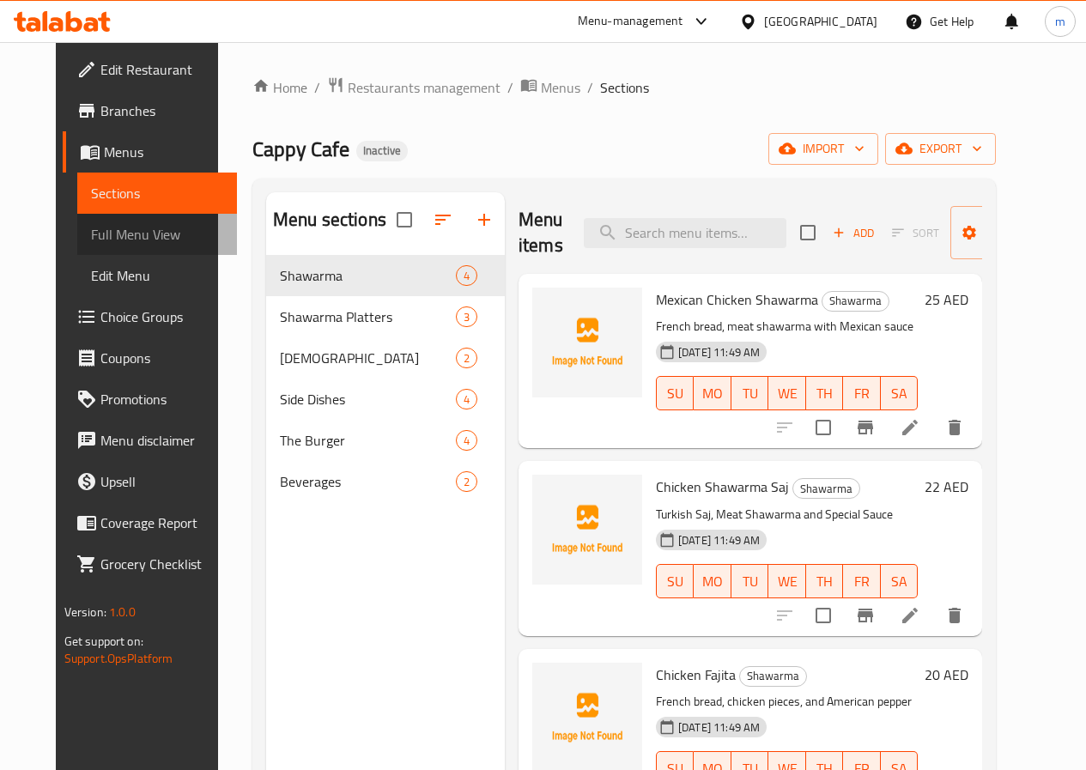
click at [91, 233] on span "Full Menu View" at bounding box center [157, 234] width 132 height 21
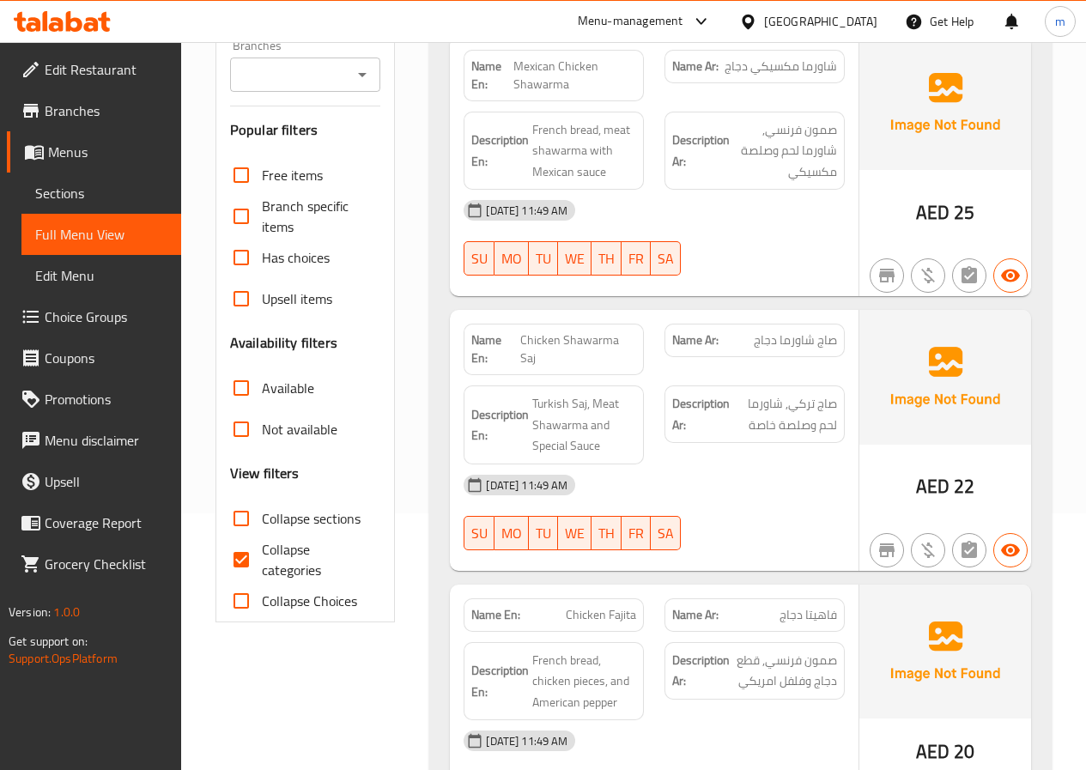
scroll to position [258, 0]
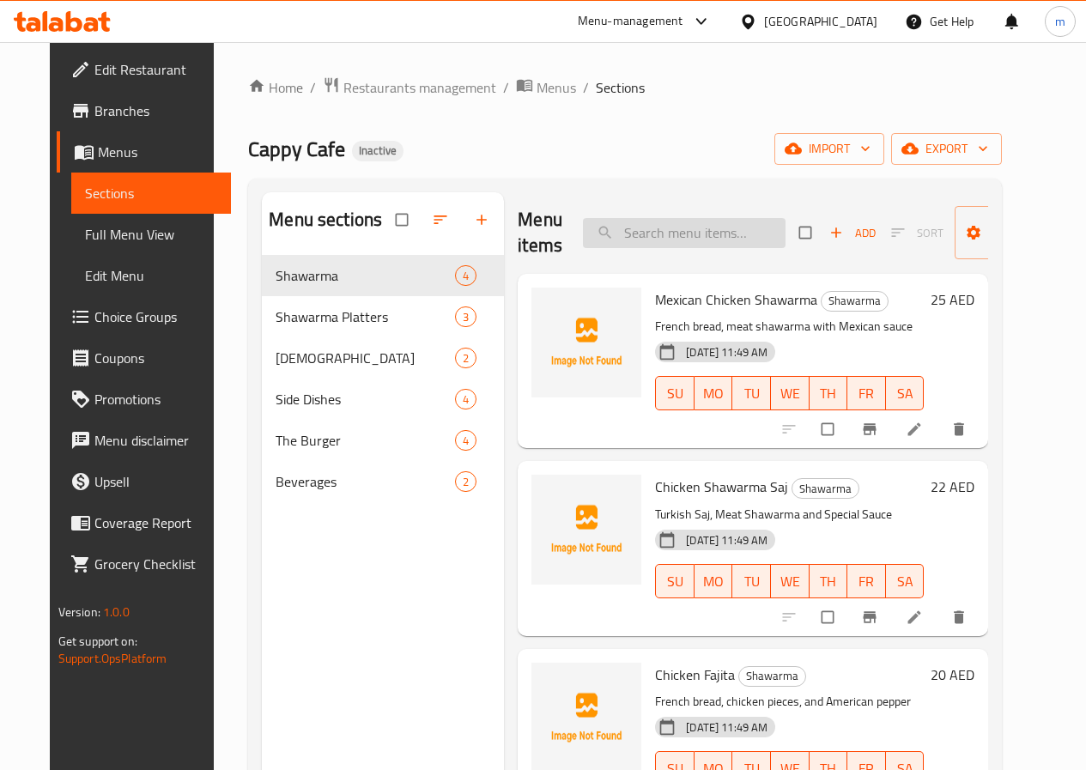
click at [642, 240] on input "search" at bounding box center [684, 233] width 203 height 30
click at [940, 443] on li at bounding box center [916, 429] width 48 height 27
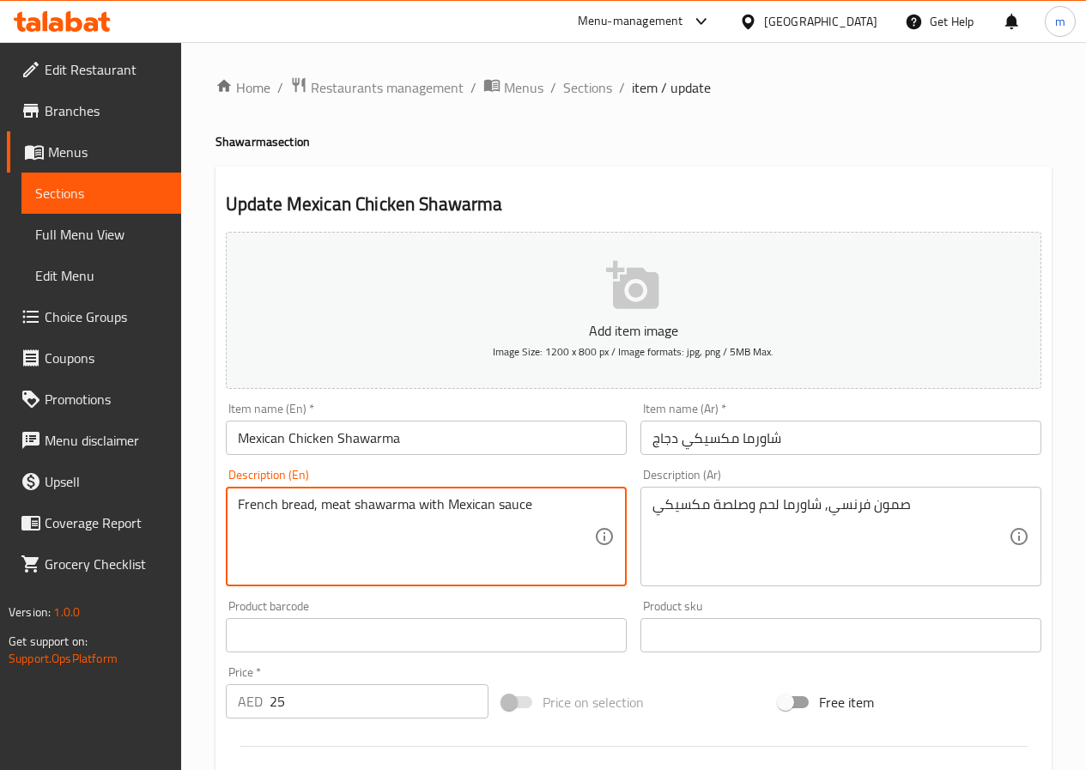
drag, startPoint x: 310, startPoint y: 505, endPoint x: 283, endPoint y: 507, distance: 26.7
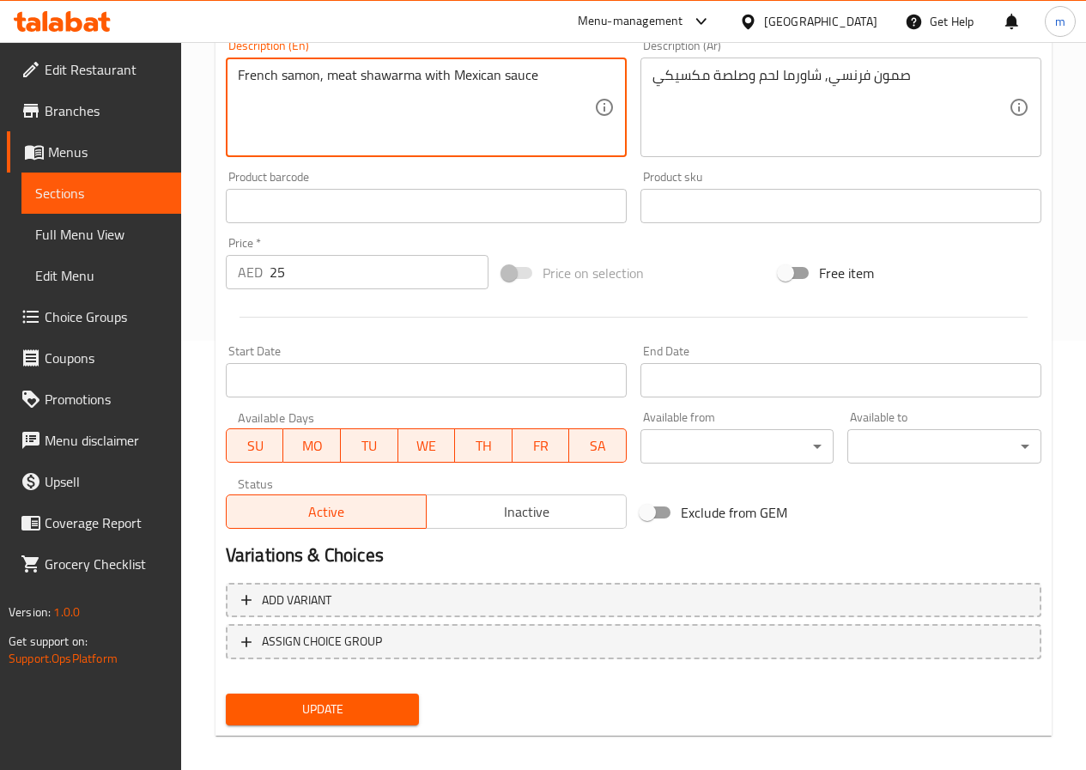
scroll to position [443, 0]
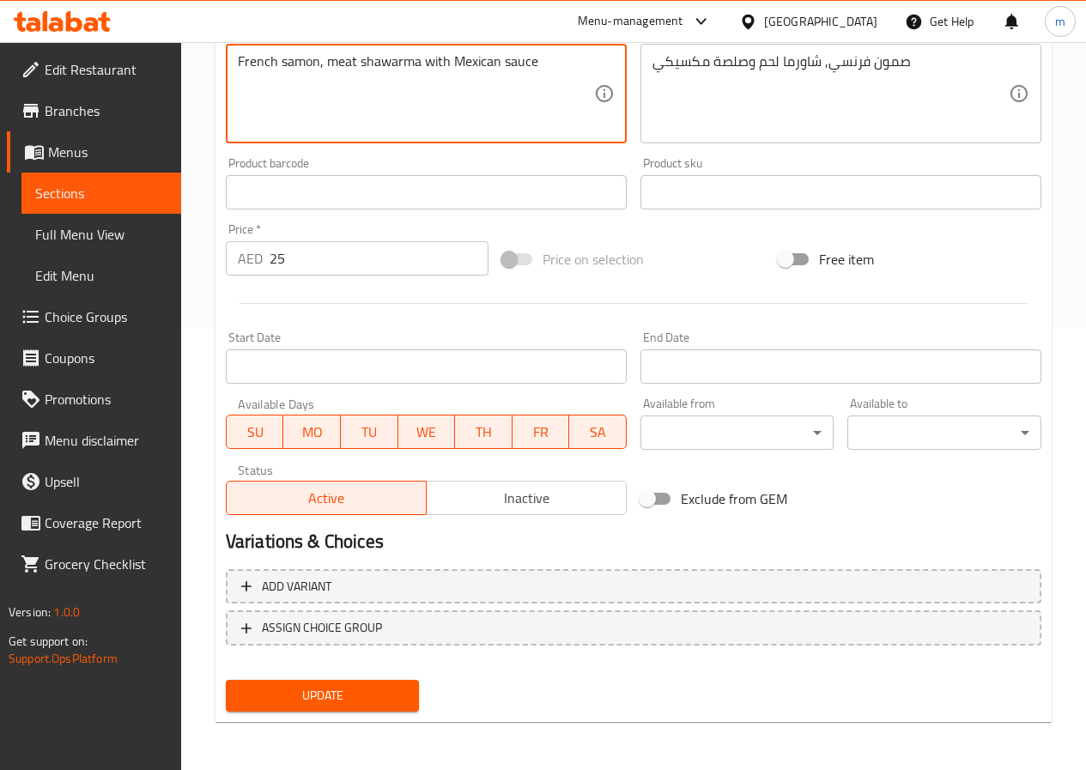
type textarea "French samon, meat shawarma with Mexican sauce"
click at [280, 692] on span "Update" at bounding box center [323, 695] width 167 height 21
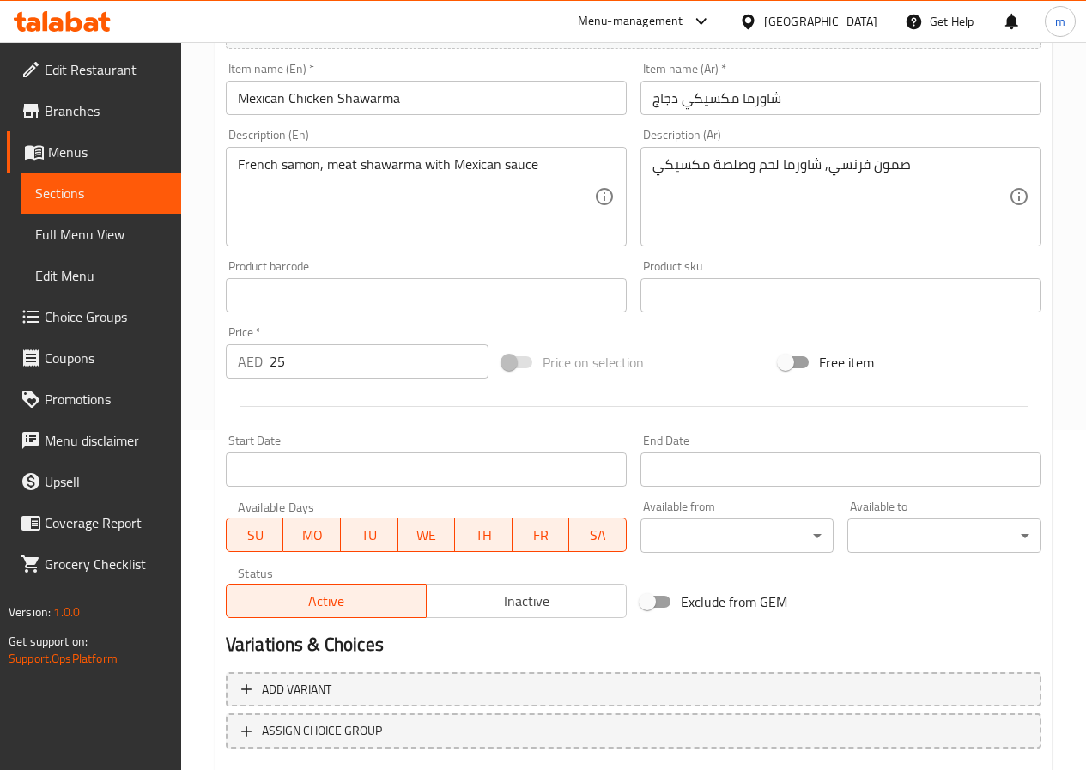
scroll to position [429, 0]
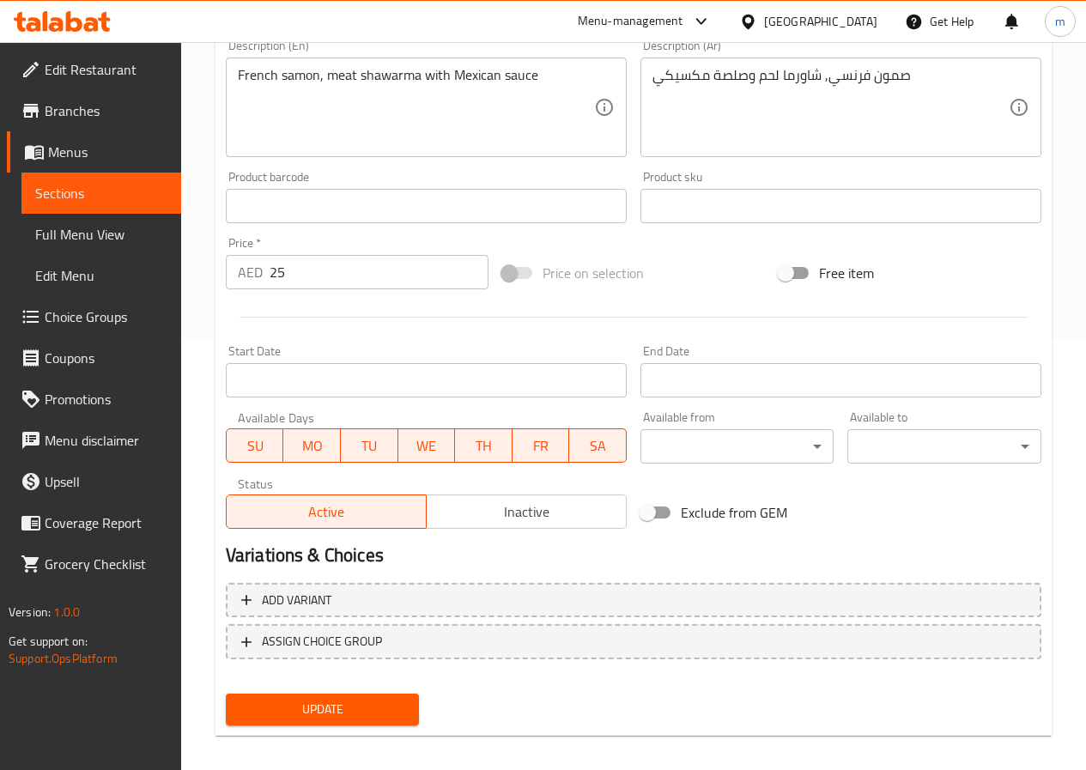
click at [75, 201] on span "Sections" at bounding box center [101, 193] width 132 height 21
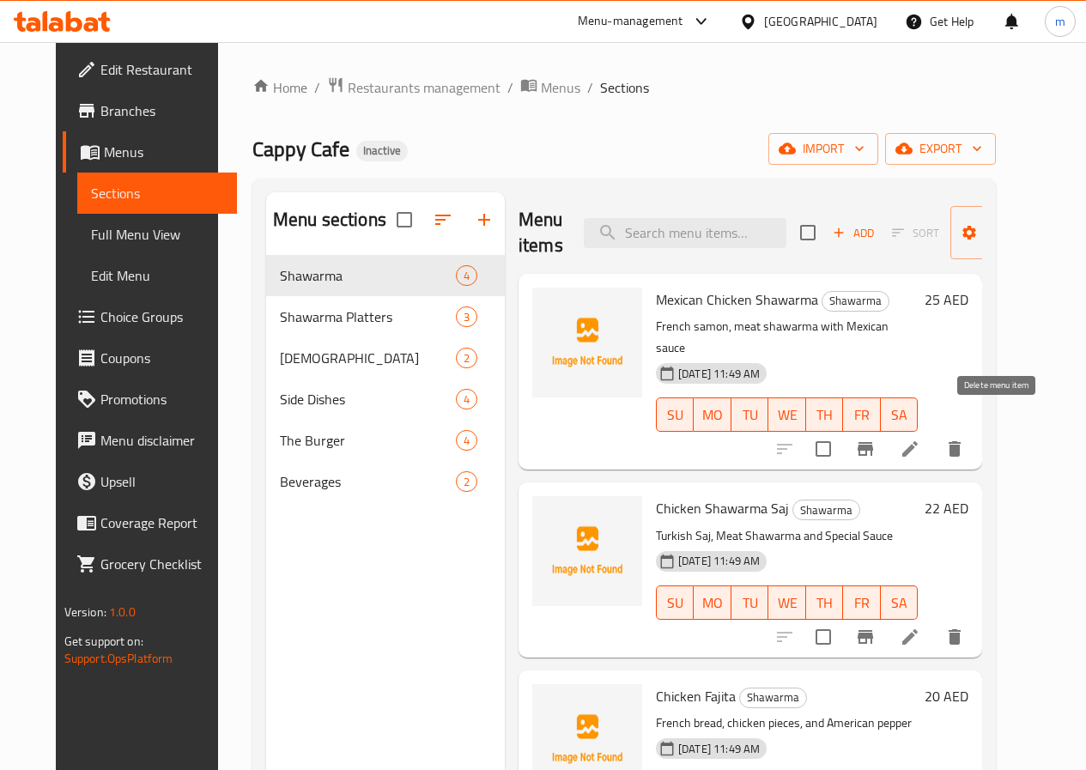
click at [961, 441] on icon "delete" at bounding box center [955, 448] width 12 height 15
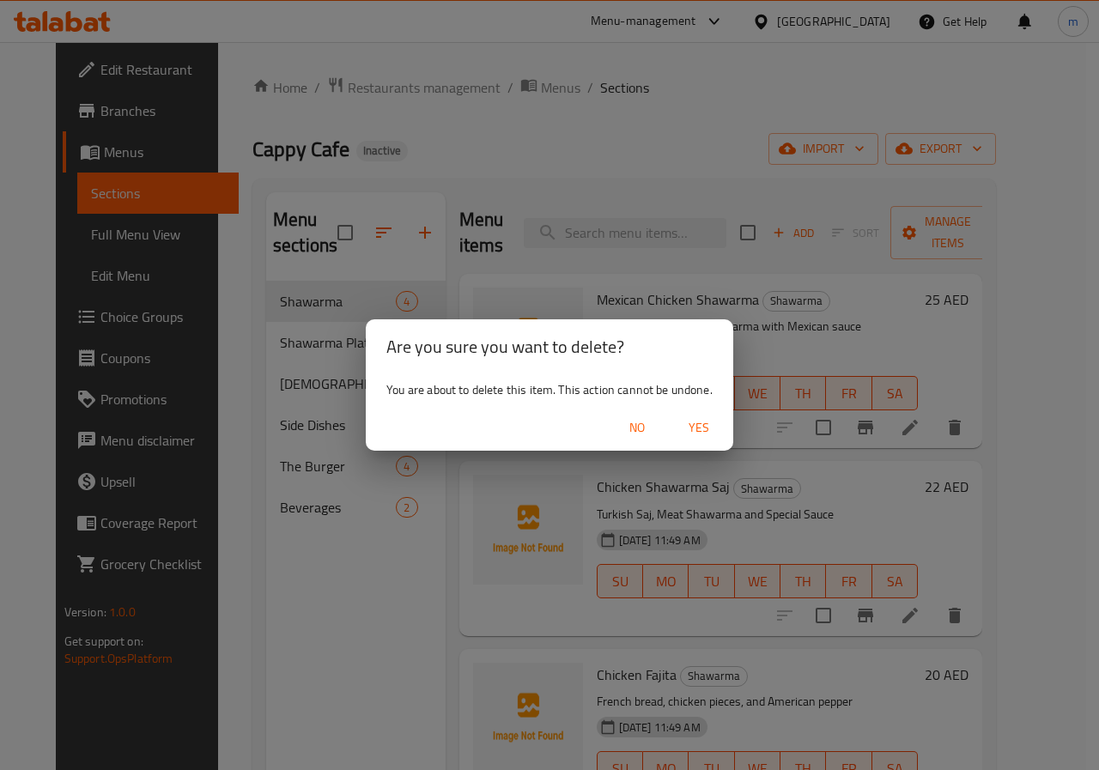
click at [638, 301] on div "Are you sure you want to delete? You are about to delete this item. This action…" at bounding box center [549, 385] width 1099 height 770
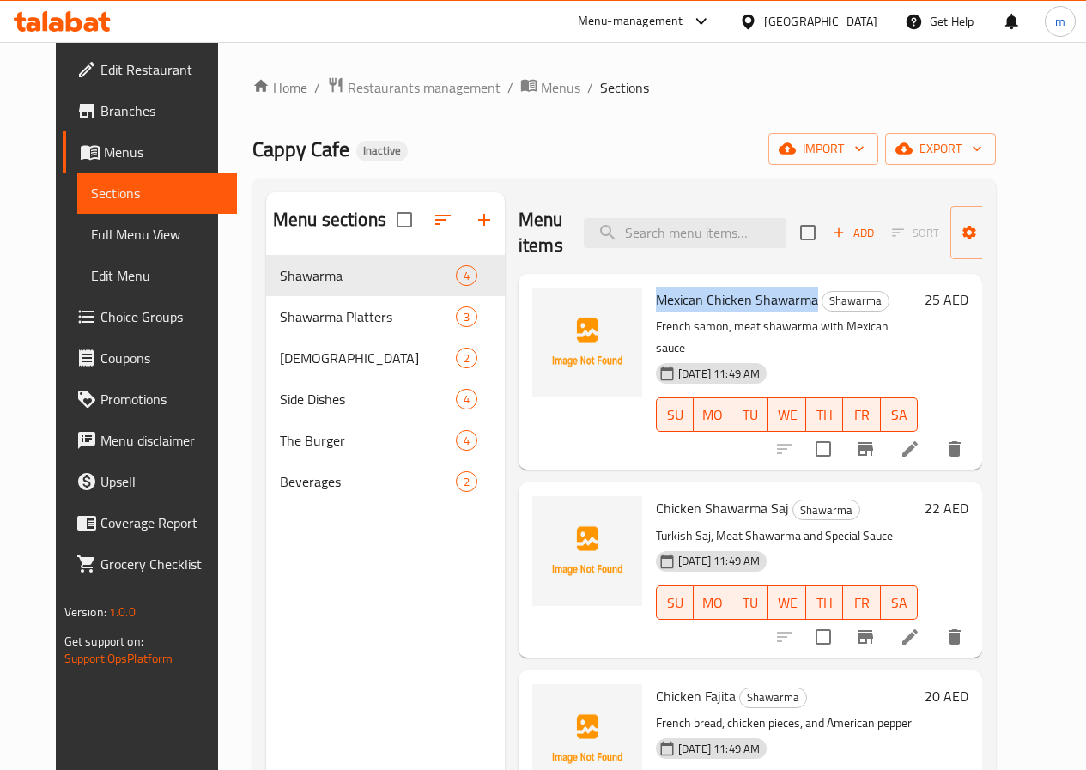
copy span "Mexican Chicken Shawarma"
drag, startPoint x: 584, startPoint y: 301, endPoint x: 740, endPoint y: 306, distance: 156.3
click at [740, 306] on span "Mexican Chicken Shawarma" at bounding box center [737, 300] width 162 height 26
click at [642, 442] on div "Mexican Chicken Shawarma Shawarma French samon, meat shawarma with Mexican sauc…" at bounding box center [751, 372] width 464 height 196
drag, startPoint x: 581, startPoint y: 489, endPoint x: 710, endPoint y: 483, distance: 128.9
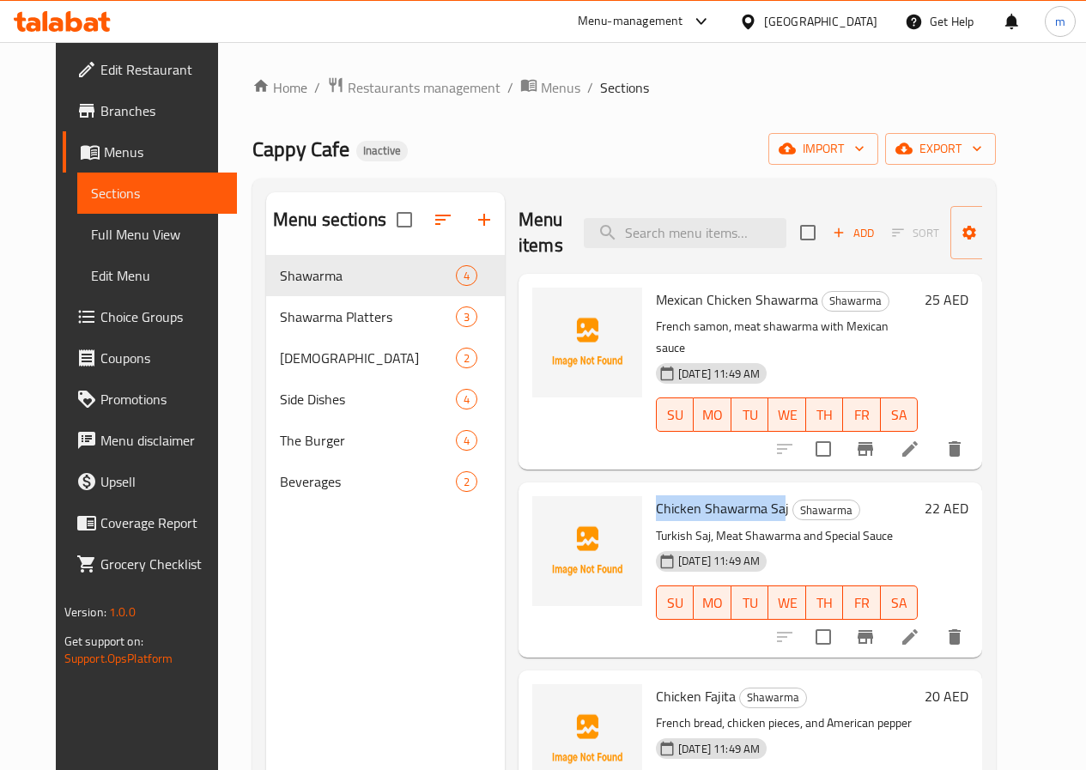
click at [710, 489] on div "Chicken Shawarma Saj Shawarma Turkish Saj, Meat Shawarma and Special Sauce 17-0…" at bounding box center [787, 569] width 276 height 161
click at [713, 497] on h6 "Chicken Shawarma Saj Shawarma" at bounding box center [787, 508] width 262 height 24
drag, startPoint x: 582, startPoint y: 487, endPoint x: 713, endPoint y: 480, distance: 130.7
click at [713, 496] on h6 "Chicken Shawarma Saj Shawarma" at bounding box center [787, 508] width 262 height 24
copy span "Chicken Shawarma Saj"
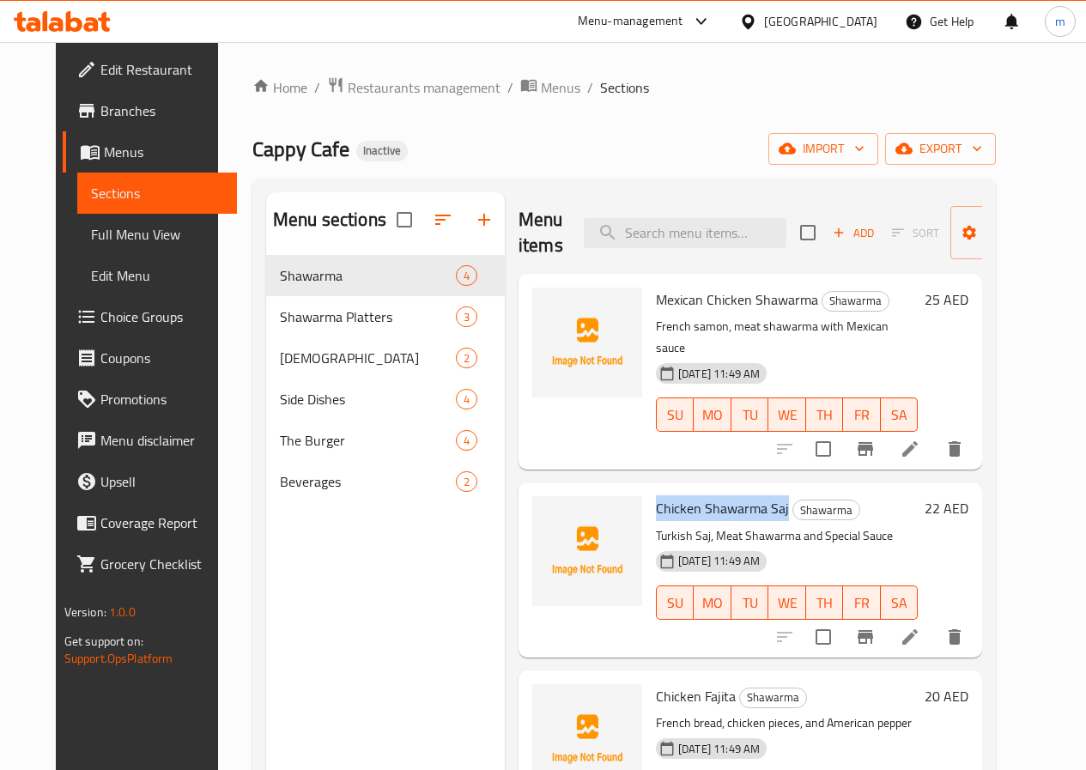
click at [648, 143] on div "Cappy Cafe Inactive import export" at bounding box center [624, 149] width 744 height 32
click at [965, 439] on icon "delete" at bounding box center [955, 449] width 21 height 21
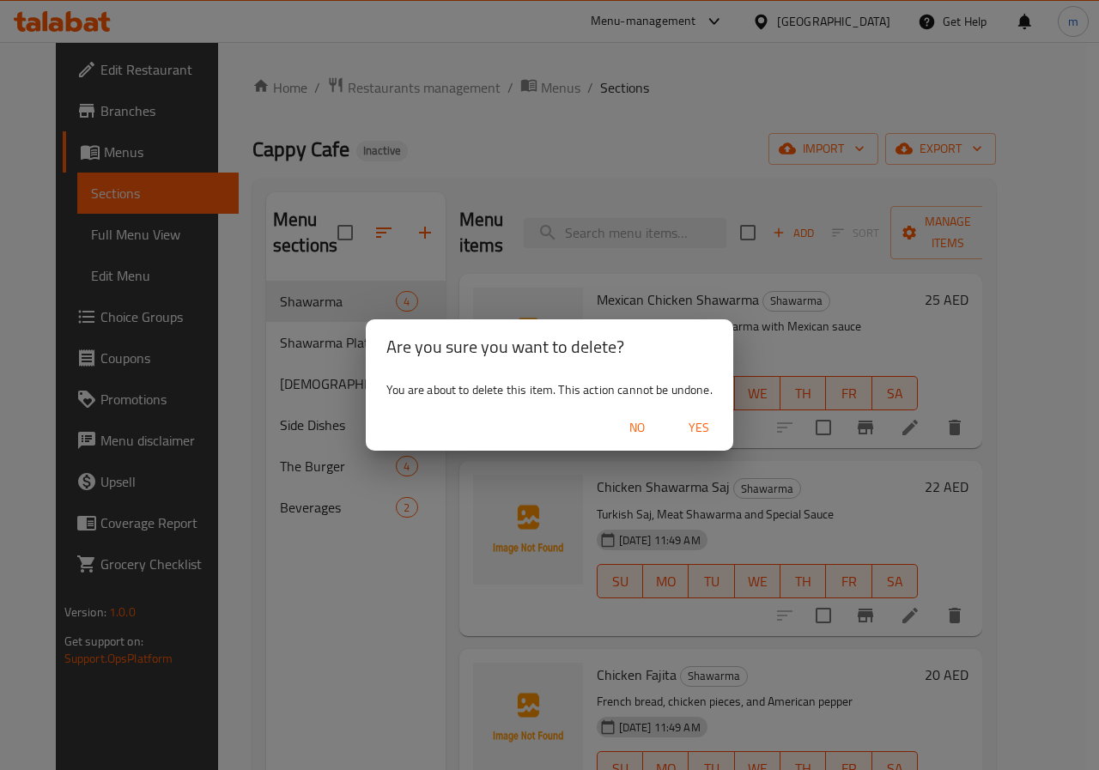
click at [714, 429] on span "Yes" at bounding box center [698, 427] width 41 height 21
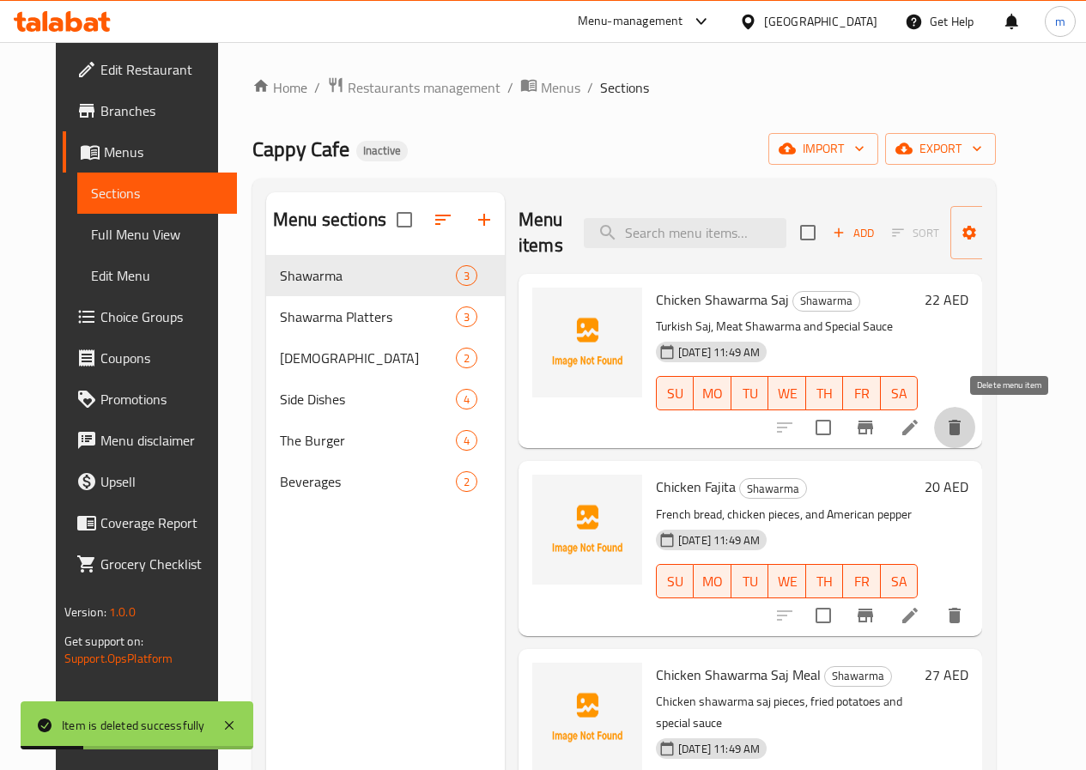
click at [961, 427] on icon "delete" at bounding box center [955, 427] width 12 height 15
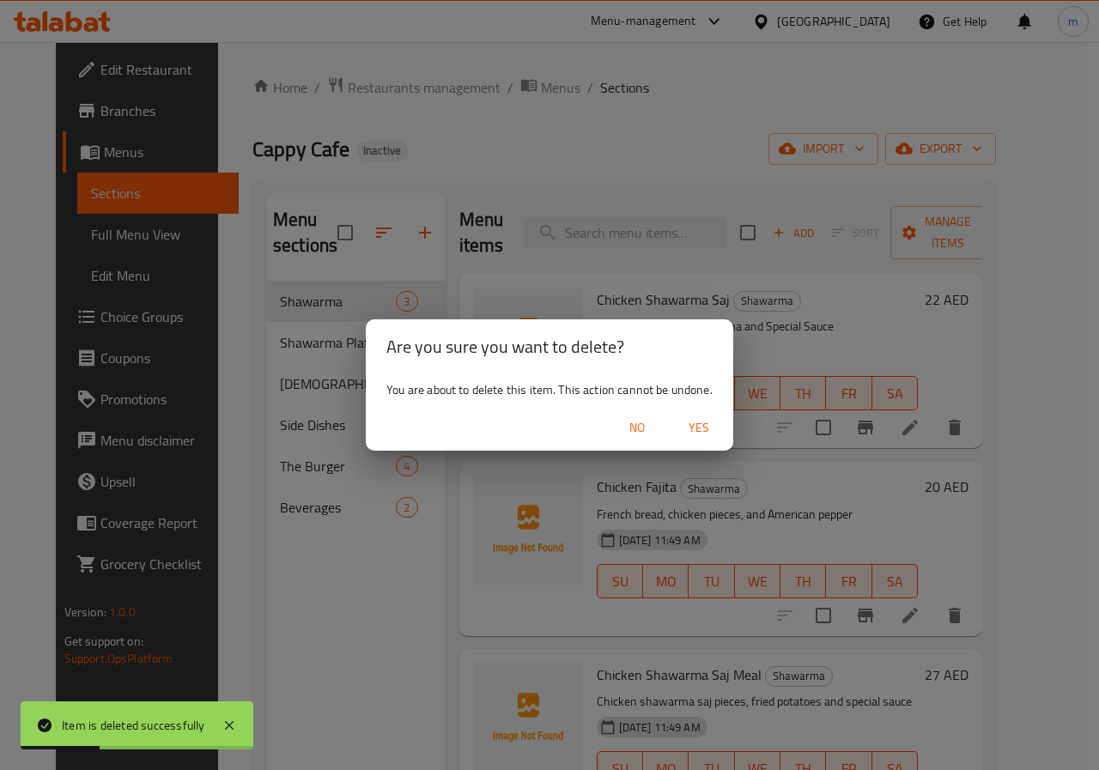
click at [703, 428] on span "Yes" at bounding box center [698, 427] width 41 height 21
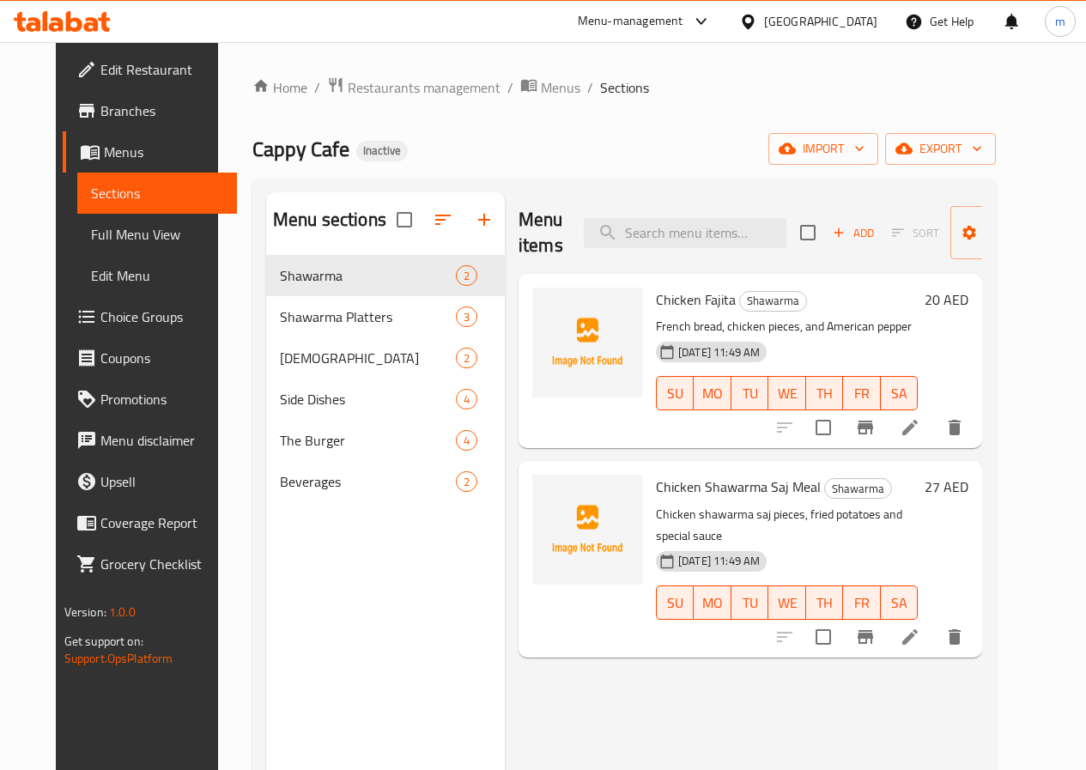
click at [934, 434] on li at bounding box center [910, 427] width 48 height 31
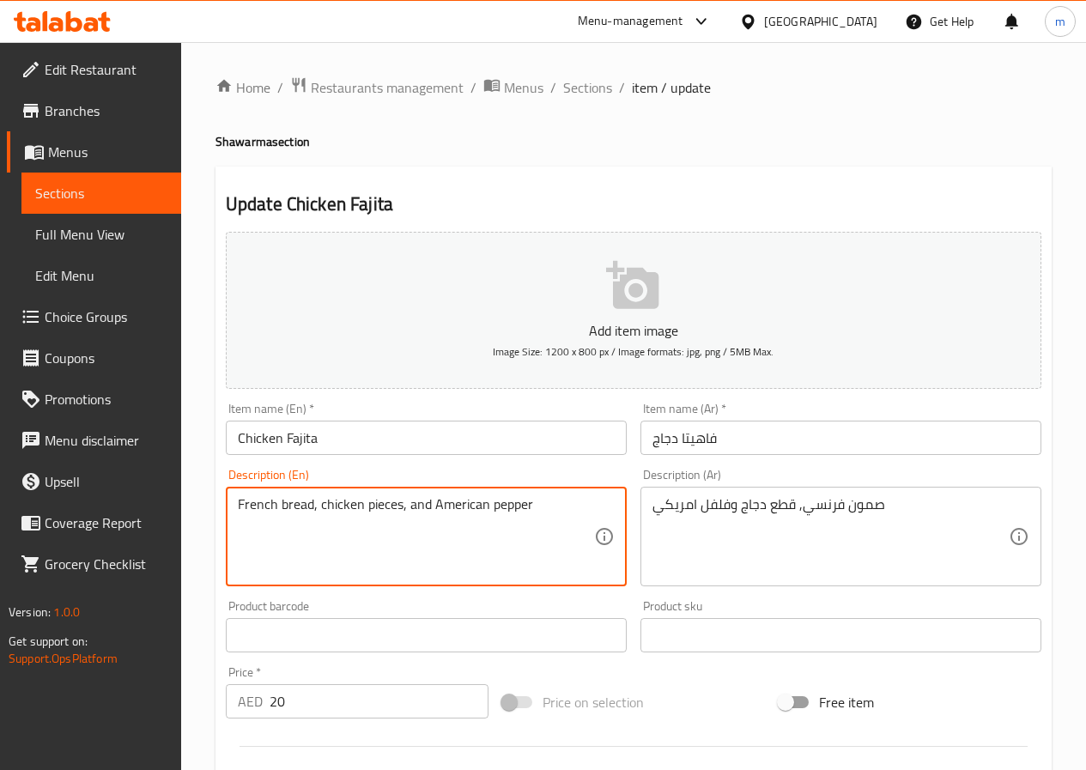
drag, startPoint x: 456, startPoint y: 544, endPoint x: 432, endPoint y: 544, distance: 24.1
click at [259, 503] on textarea "French bread, chicken pieces, and American pepper" at bounding box center [416, 537] width 356 height 82
click at [405, 509] on textarea "samon bread, chicken pieces, and American pepper" at bounding box center [416, 537] width 356 height 82
click at [551, 544] on textarea "samon bread, chicken pieces and American pepper" at bounding box center [416, 537] width 356 height 82
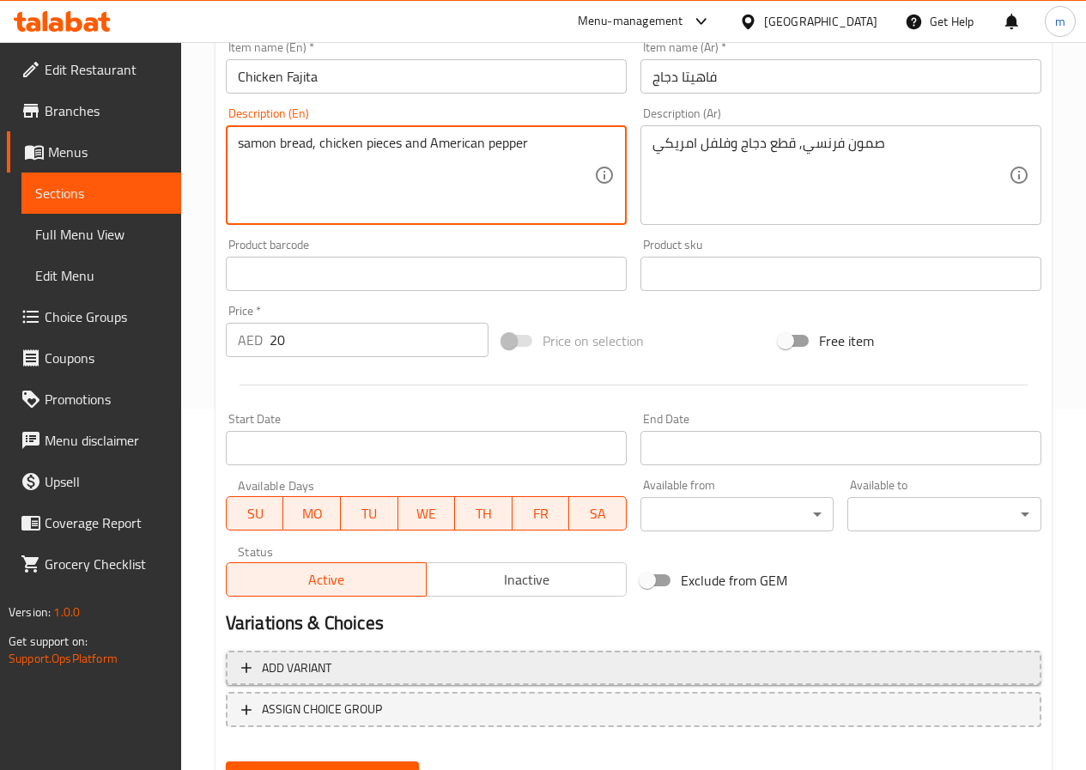
scroll to position [185, 0]
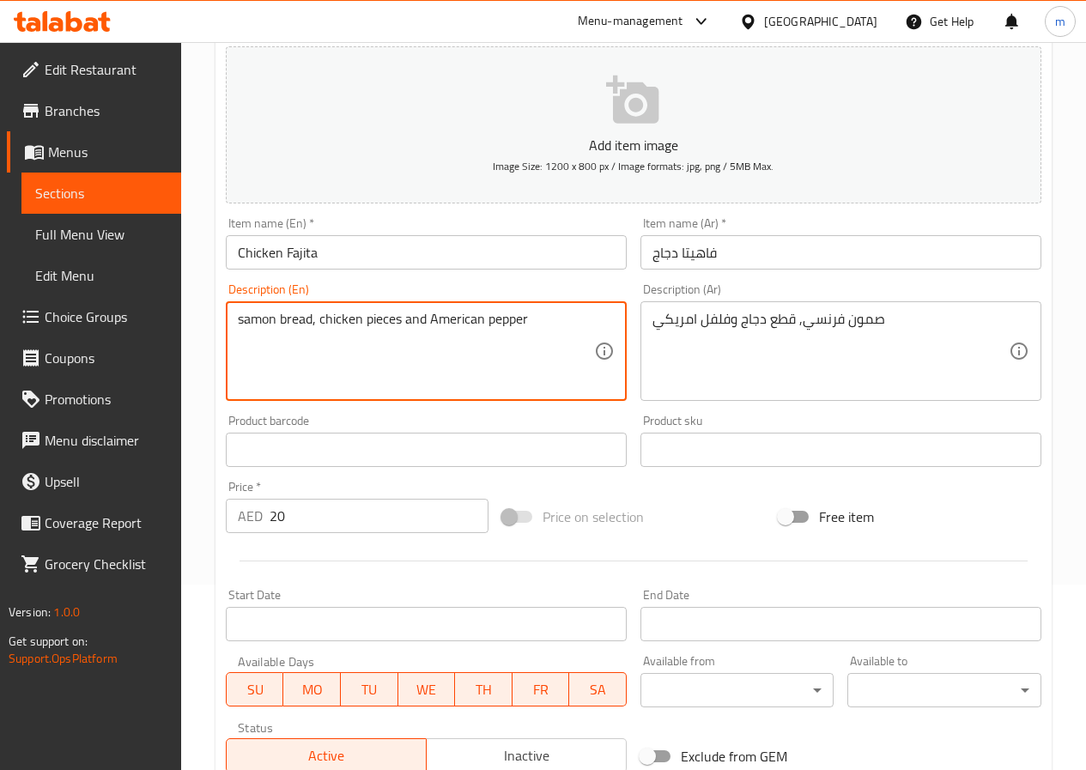
drag, startPoint x: 311, startPoint y: 319, endPoint x: 201, endPoint y: 328, distance: 110.2
click at [201, 328] on div "Home / Restaurants management / Menus / Sections / item / update Shawarma secti…" at bounding box center [633, 442] width 905 height 1171
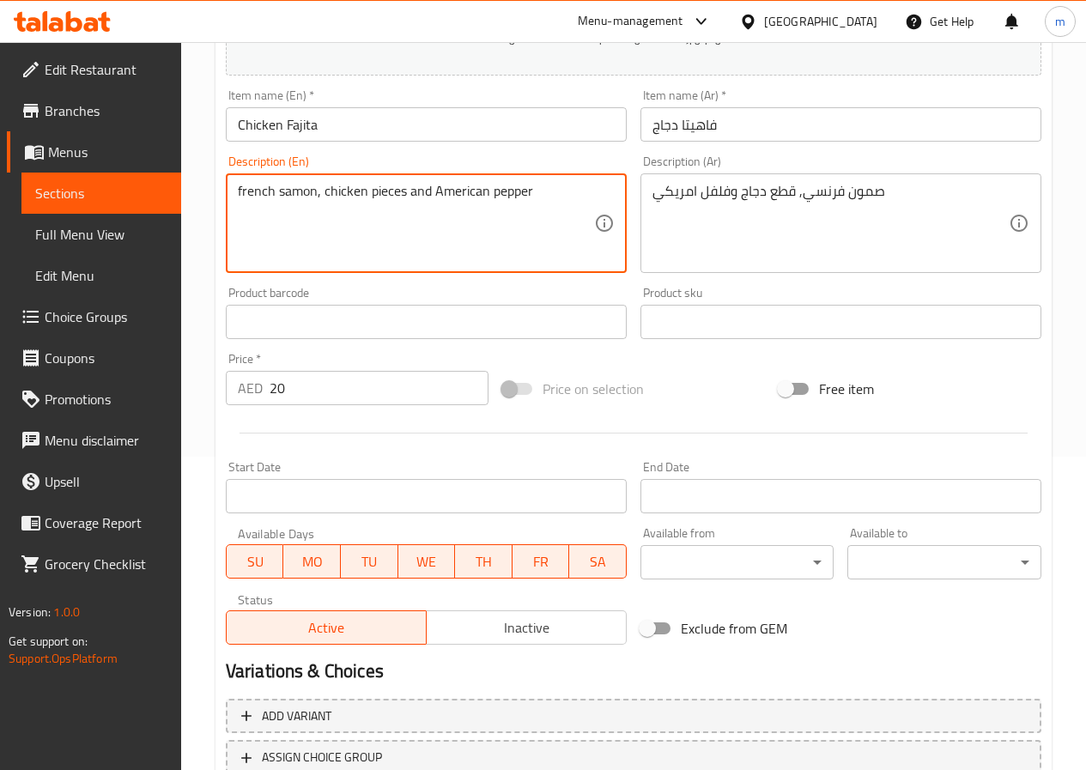
scroll to position [443, 0]
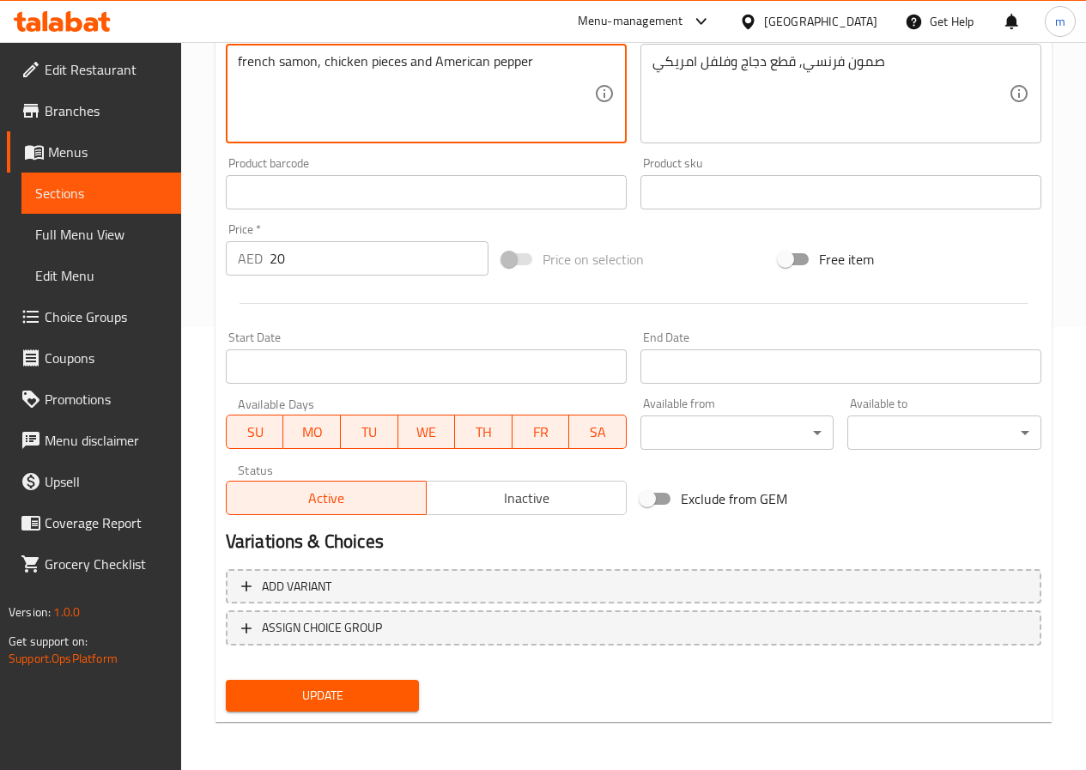
type textarea "french samon, chicken pieces and American pepper"
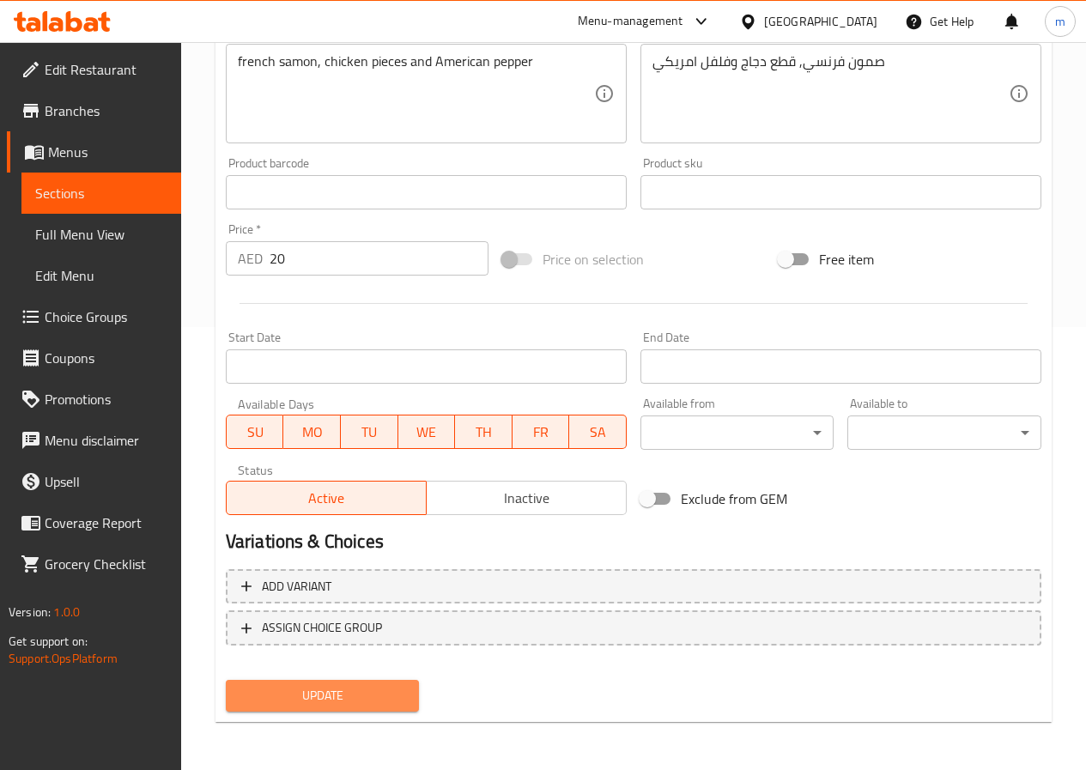
click at [338, 689] on span "Update" at bounding box center [323, 695] width 167 height 21
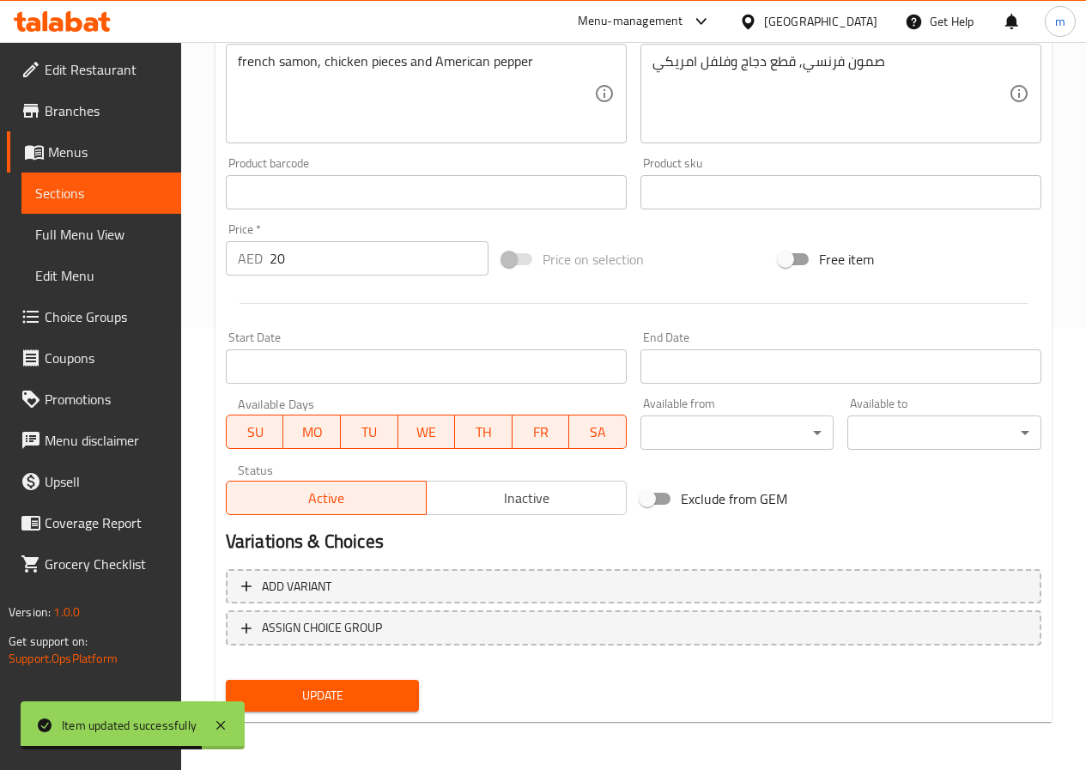
click at [120, 192] on span "Sections" at bounding box center [101, 193] width 132 height 21
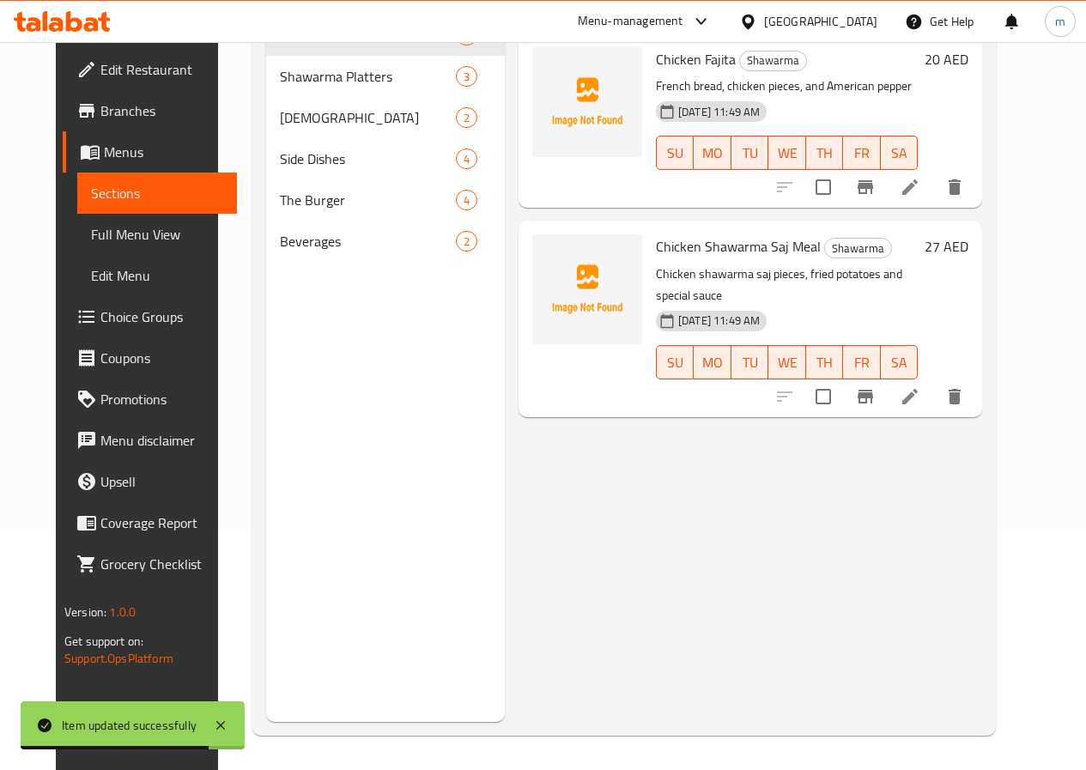
scroll to position [240, 0]
click at [920, 386] on icon at bounding box center [910, 396] width 21 height 21
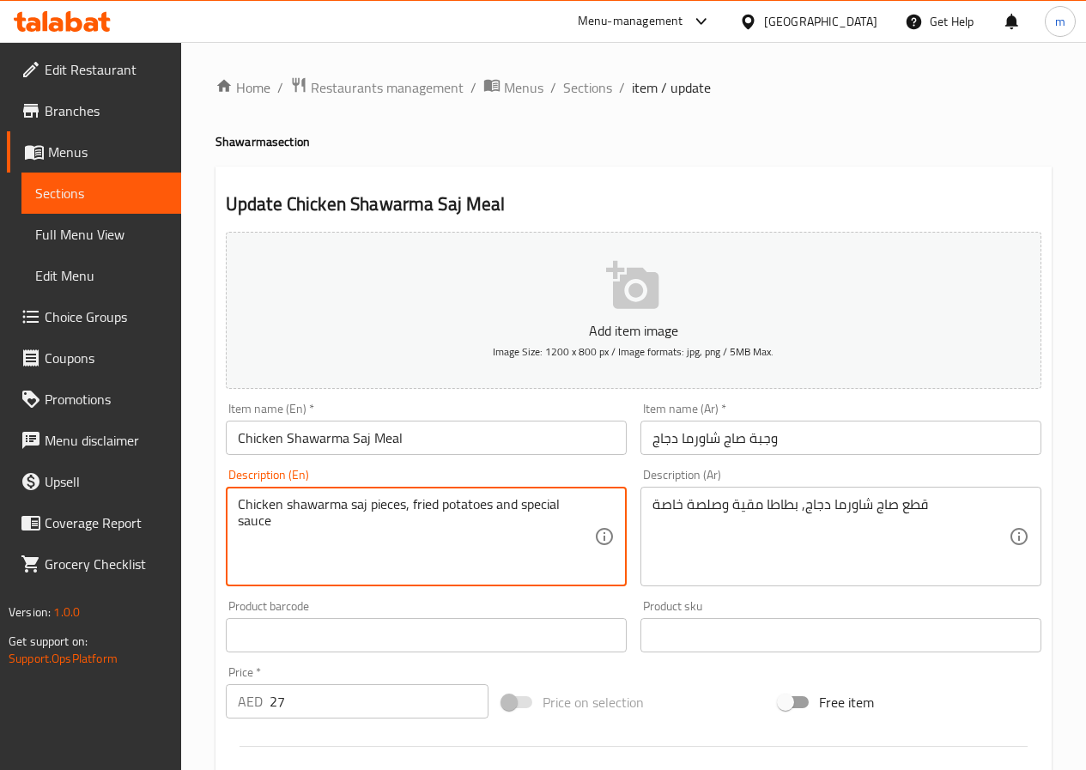
drag, startPoint x: 494, startPoint y: 502, endPoint x: 416, endPoint y: 503, distance: 77.3
click at [422, 527] on textarea "Chicken shawarma saj pieces,ried potatoes fand special sauce" at bounding box center [416, 537] width 356 height 82
click at [433, 553] on textarea "Chicken shawarma saj pieces, fried potatoes and special sauce" at bounding box center [416, 537] width 356 height 82
drag, startPoint x: 411, startPoint y: 504, endPoint x: 493, endPoint y: 501, distance: 81.6
click at [493, 501] on textarea "Chicken shawarma saj pieces, fried potatoes and special sauce" at bounding box center [416, 537] width 356 height 82
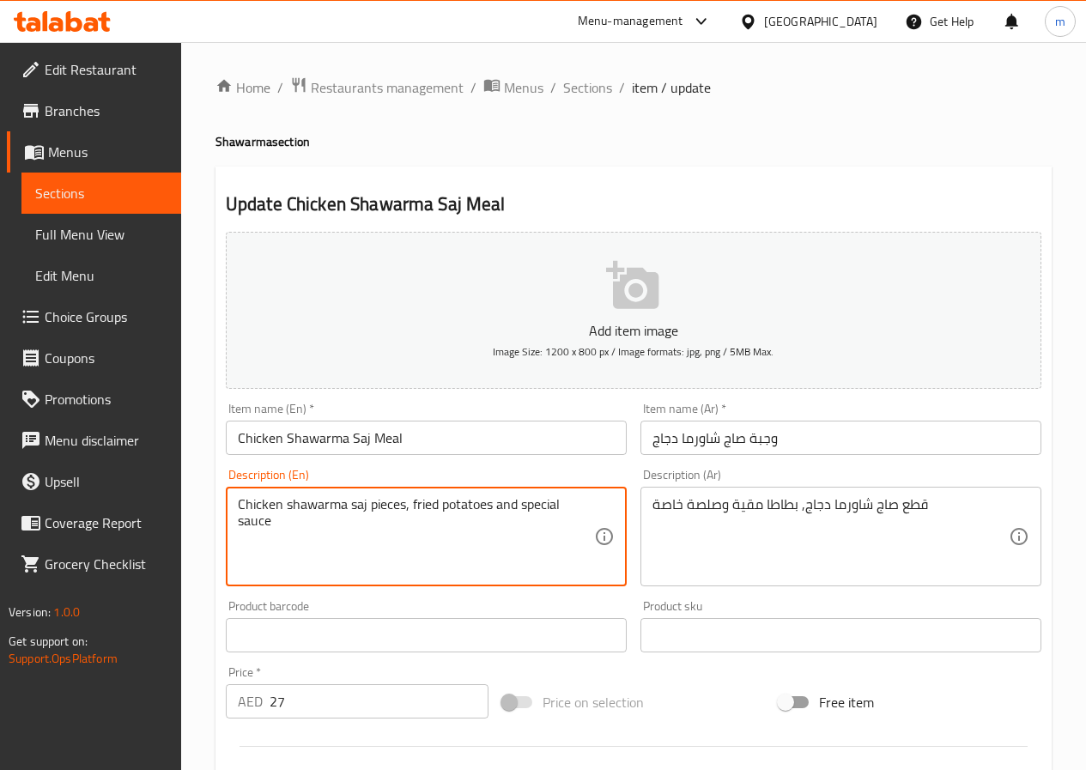
paste textarea "French Fri"
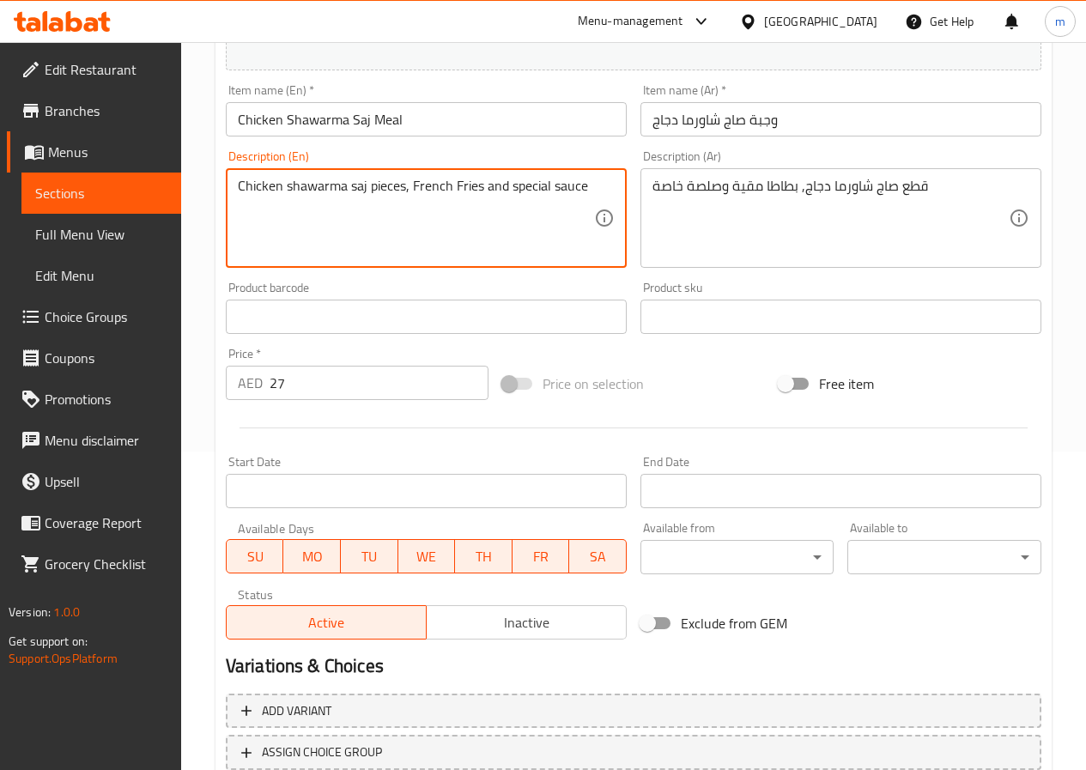
scroll to position [443, 0]
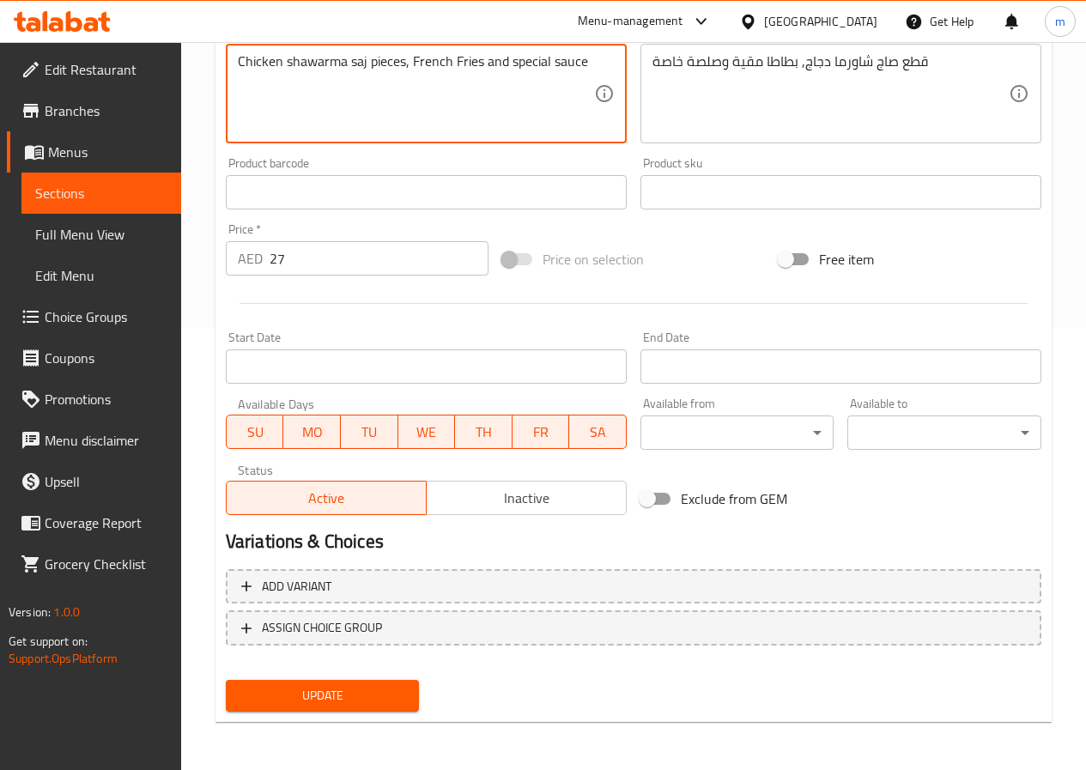
type textarea "Chicken shawarma saj pieces, French Fries and special sauce"
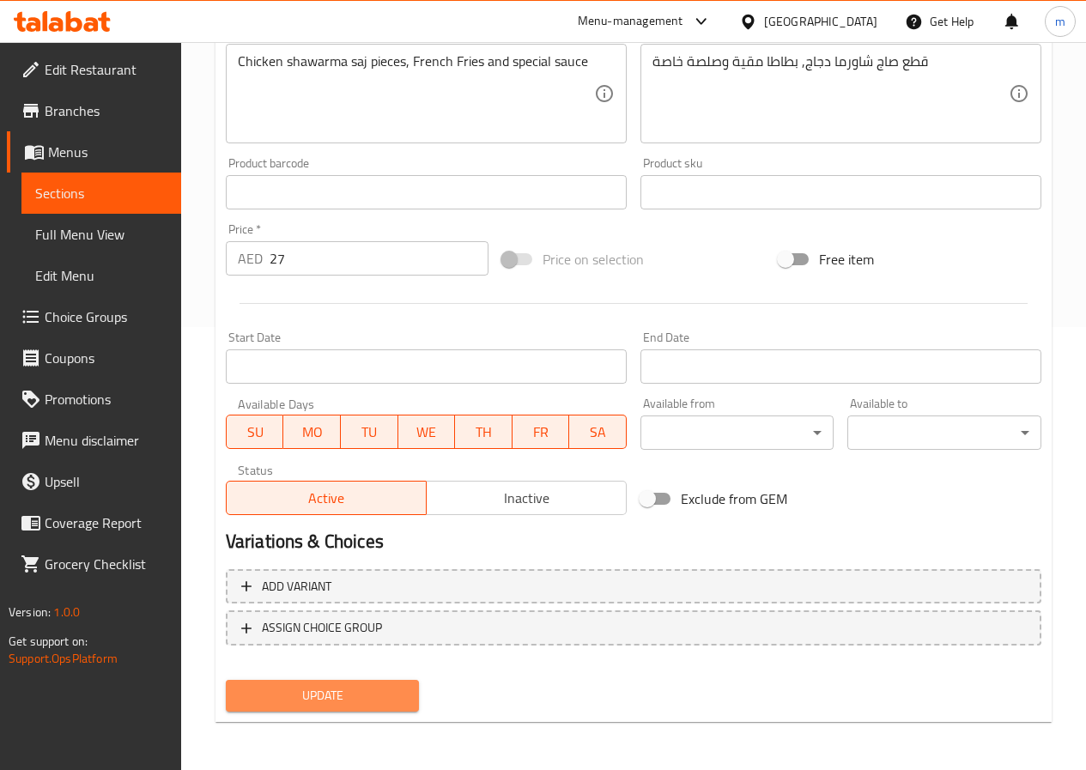
click at [319, 704] on span "Update" at bounding box center [323, 695] width 167 height 21
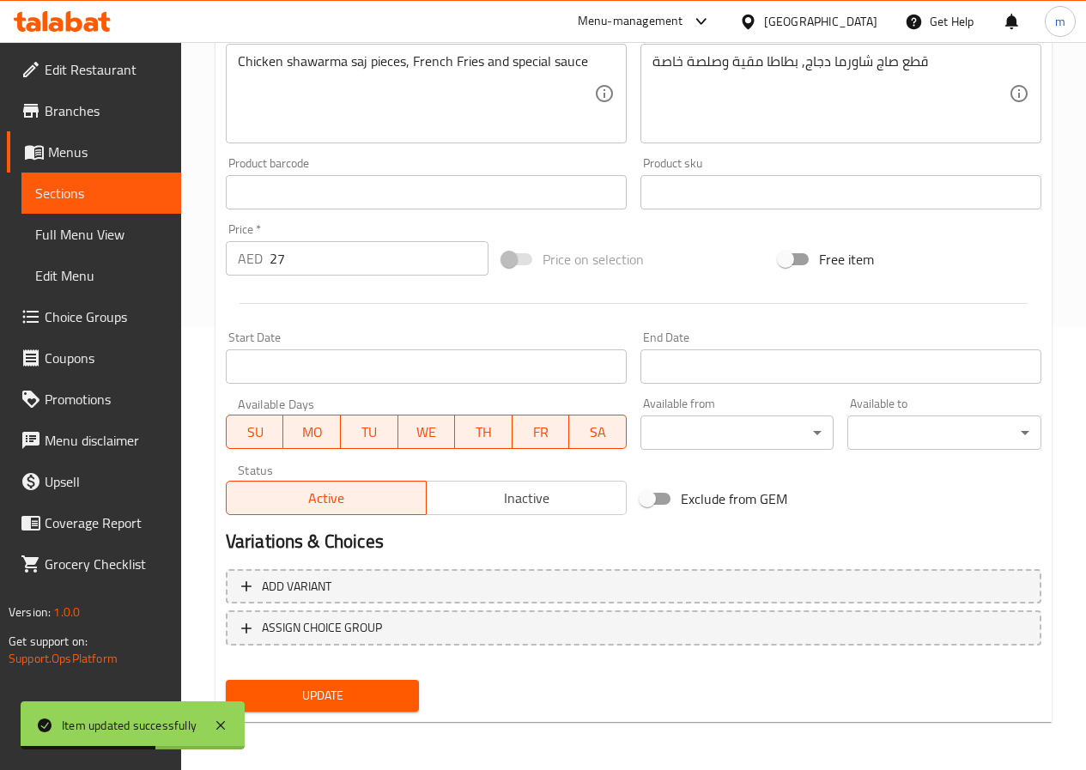
click at [124, 208] on link "Sections" at bounding box center [101, 193] width 160 height 41
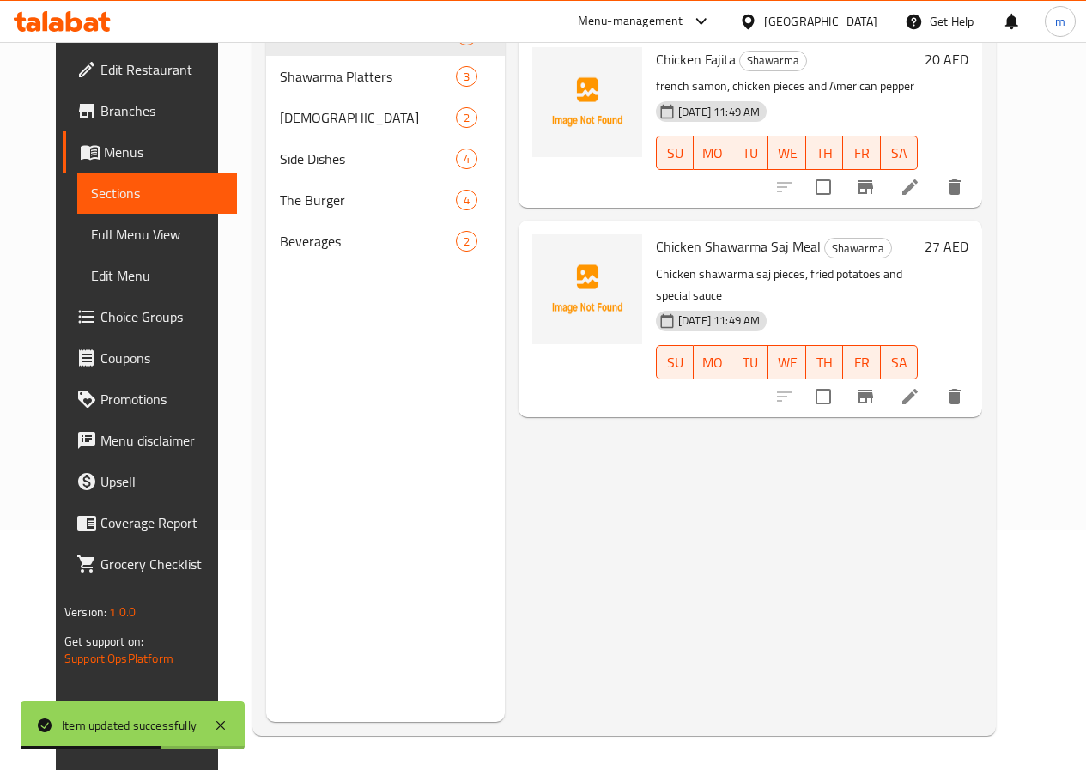
scroll to position [240, 0]
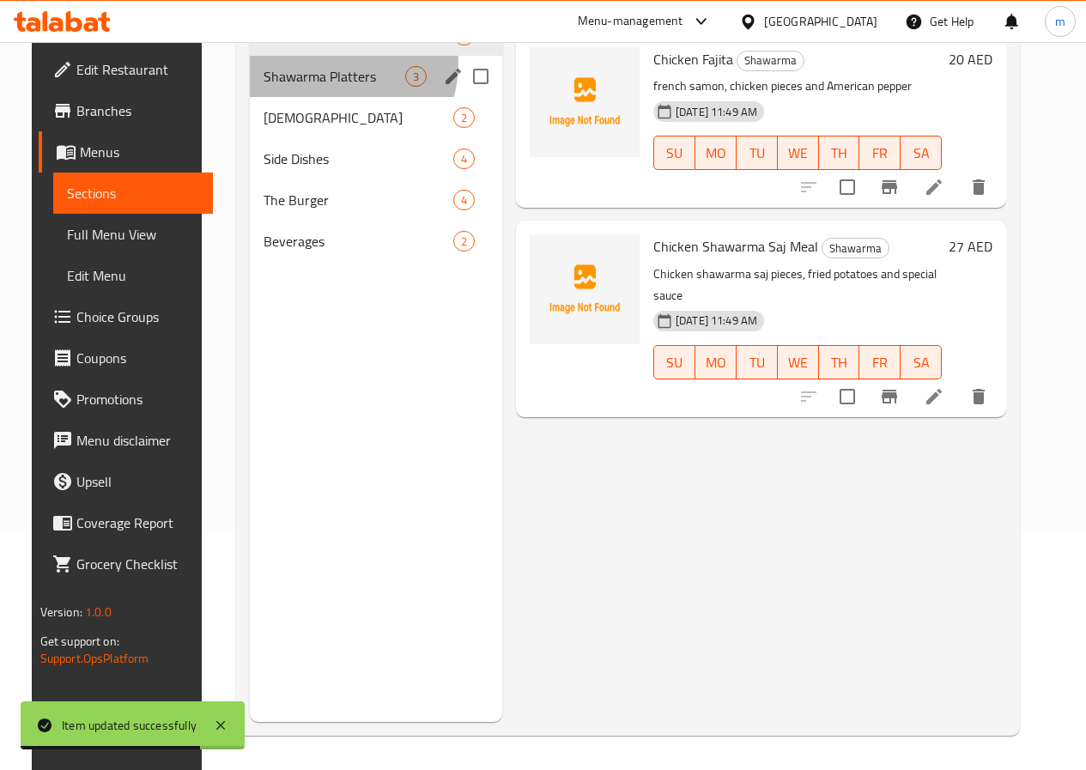
click at [318, 90] on div "Shawarma Platters 3" at bounding box center [376, 76] width 252 height 41
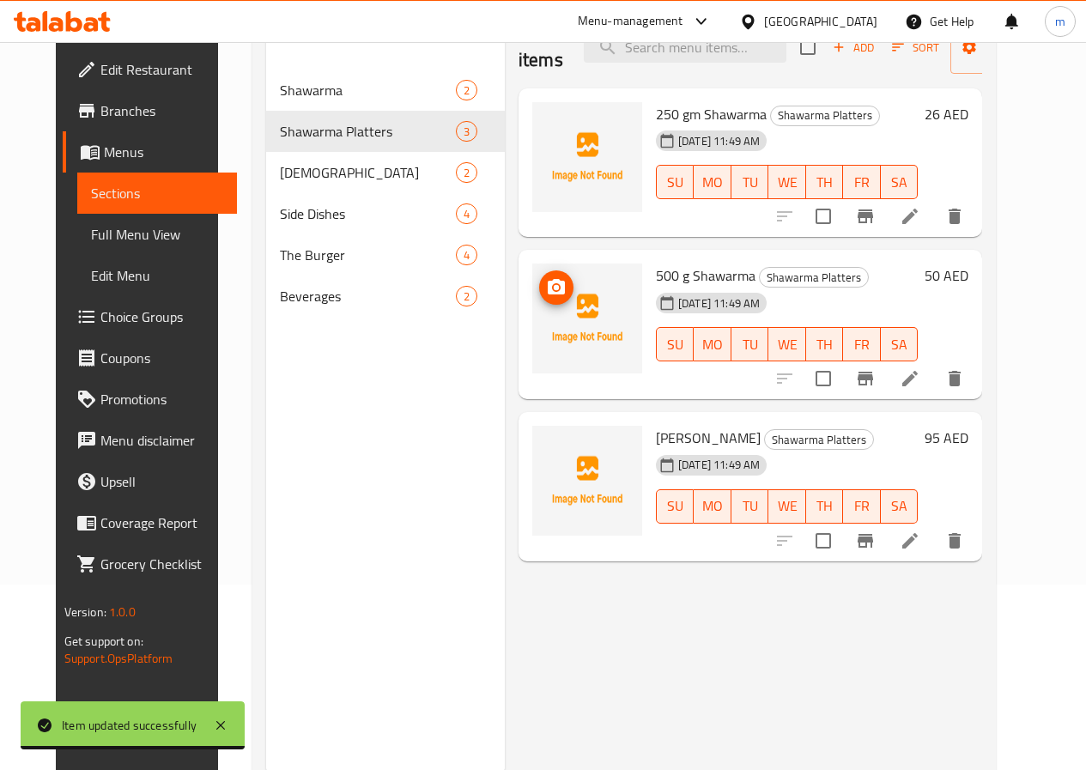
scroll to position [155, 0]
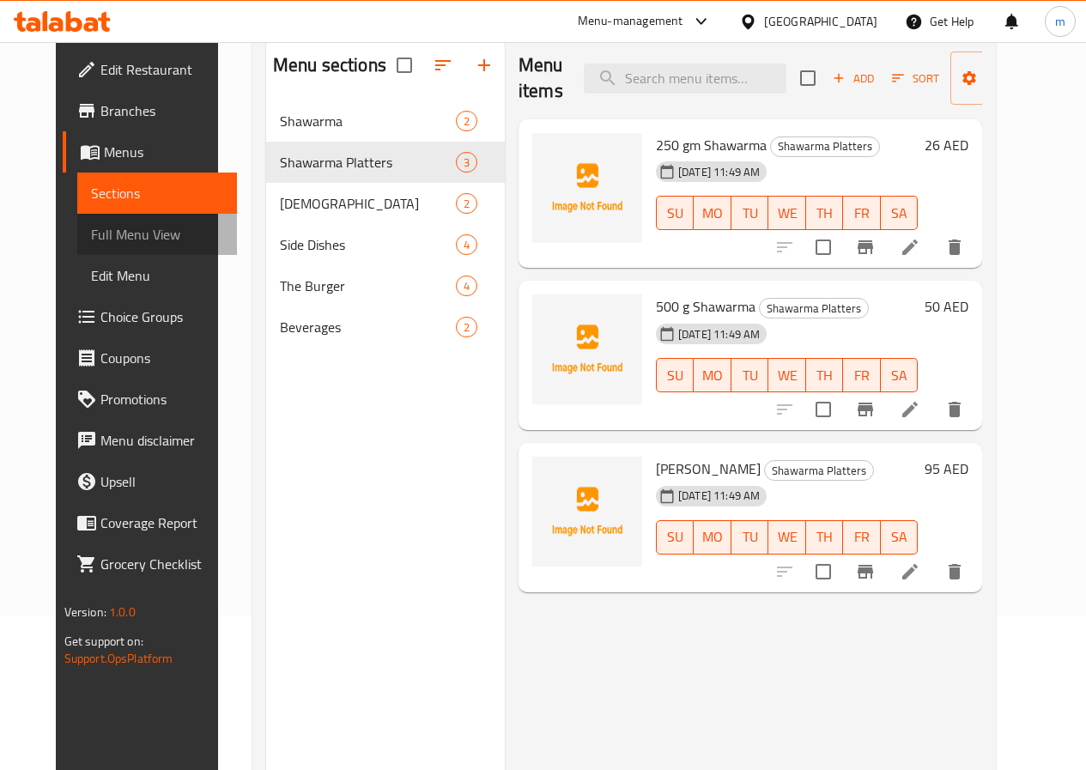
click at [91, 238] on span "Full Menu View" at bounding box center [157, 234] width 132 height 21
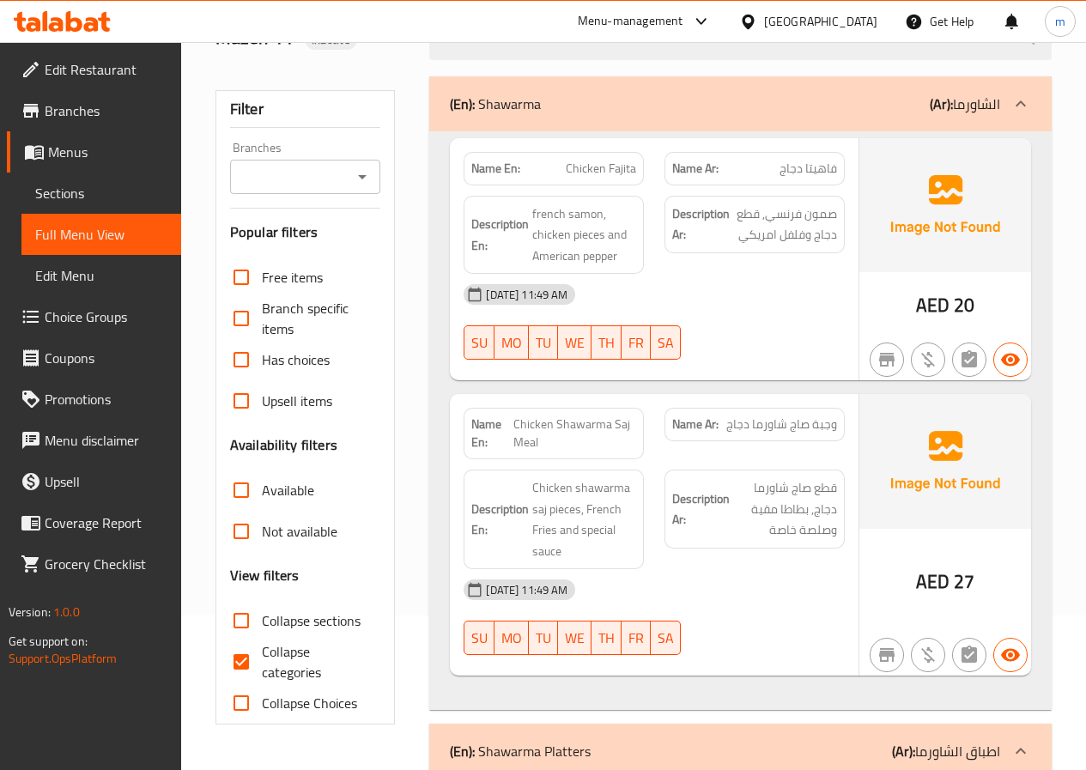
click at [82, 187] on span "Sections" at bounding box center [101, 193] width 132 height 21
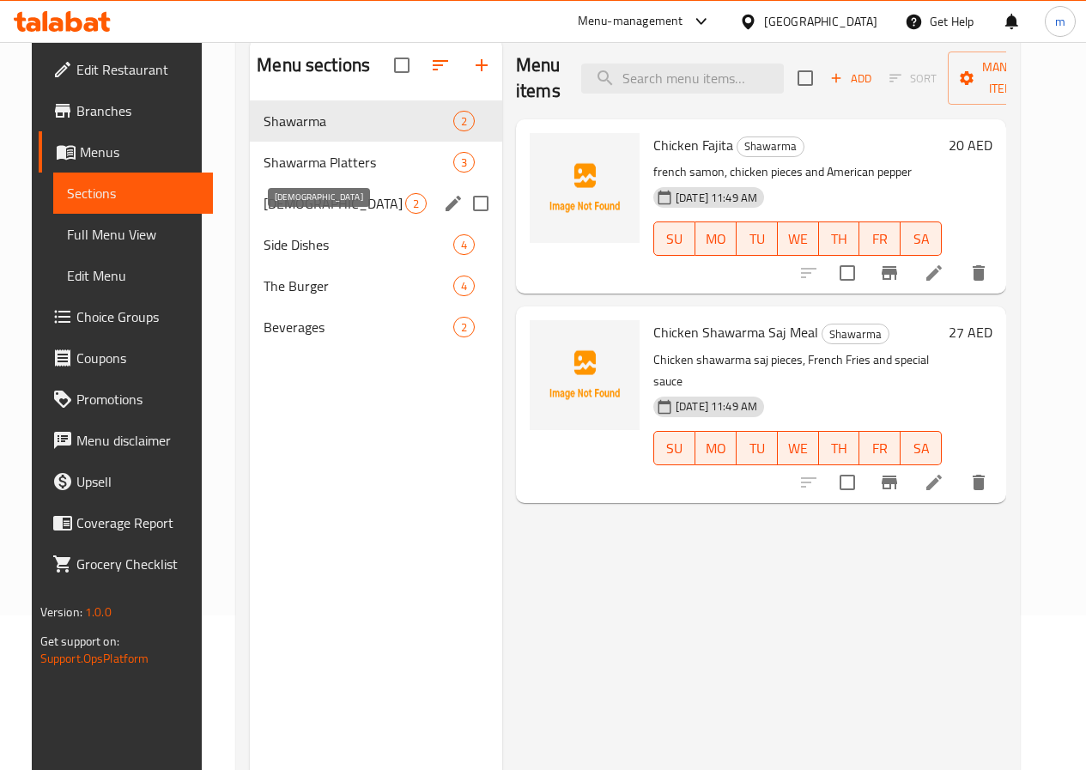
click at [277, 214] on span "[DEMOGRAPHIC_DATA]" at bounding box center [335, 203] width 142 height 21
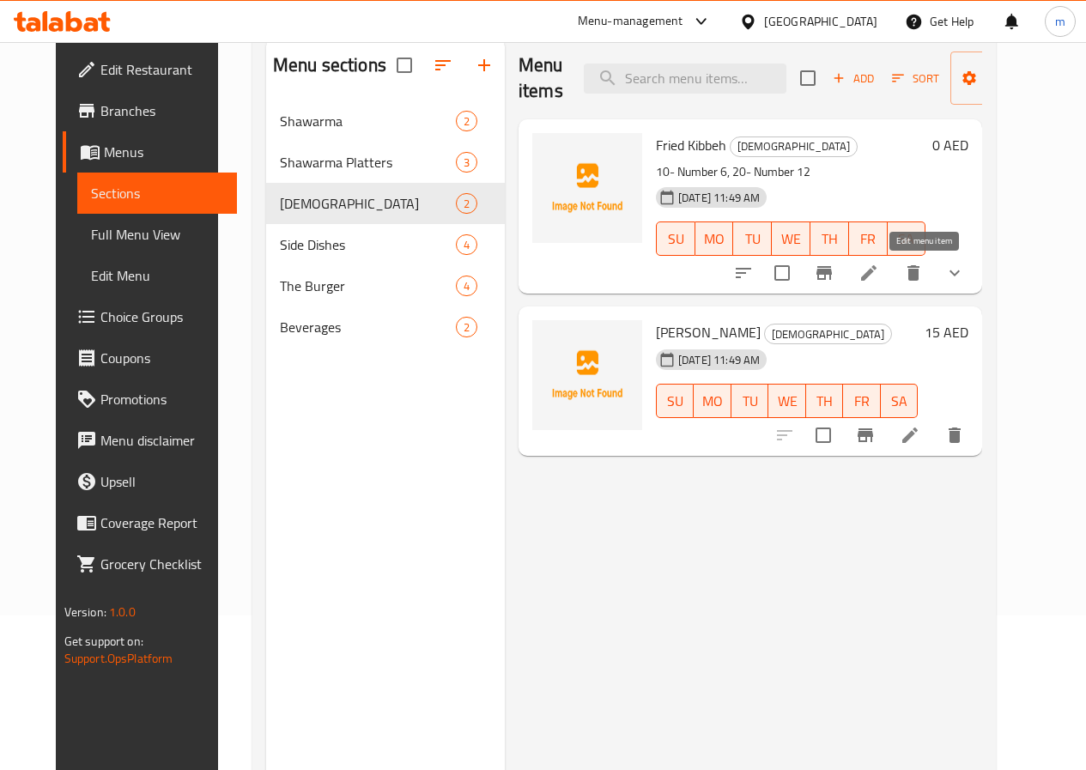
click at [877, 280] on icon at bounding box center [868, 272] width 15 height 15
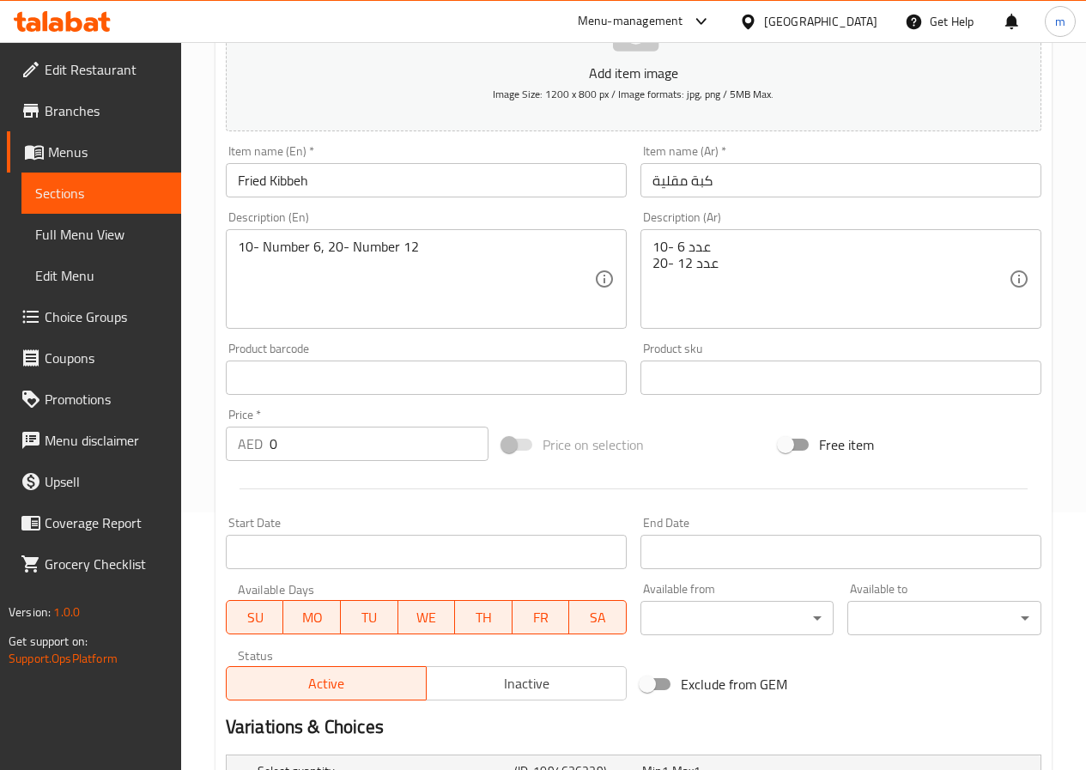
scroll to position [429, 0]
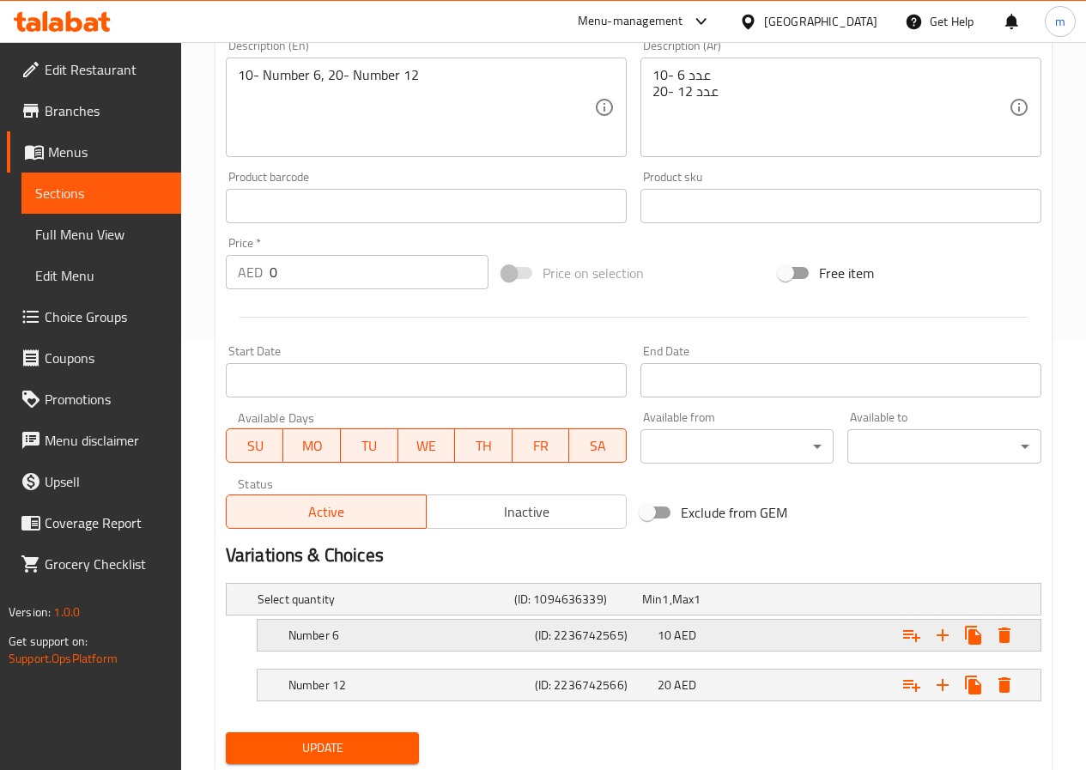
click at [481, 608] on h5 "Number 6" at bounding box center [383, 599] width 250 height 17
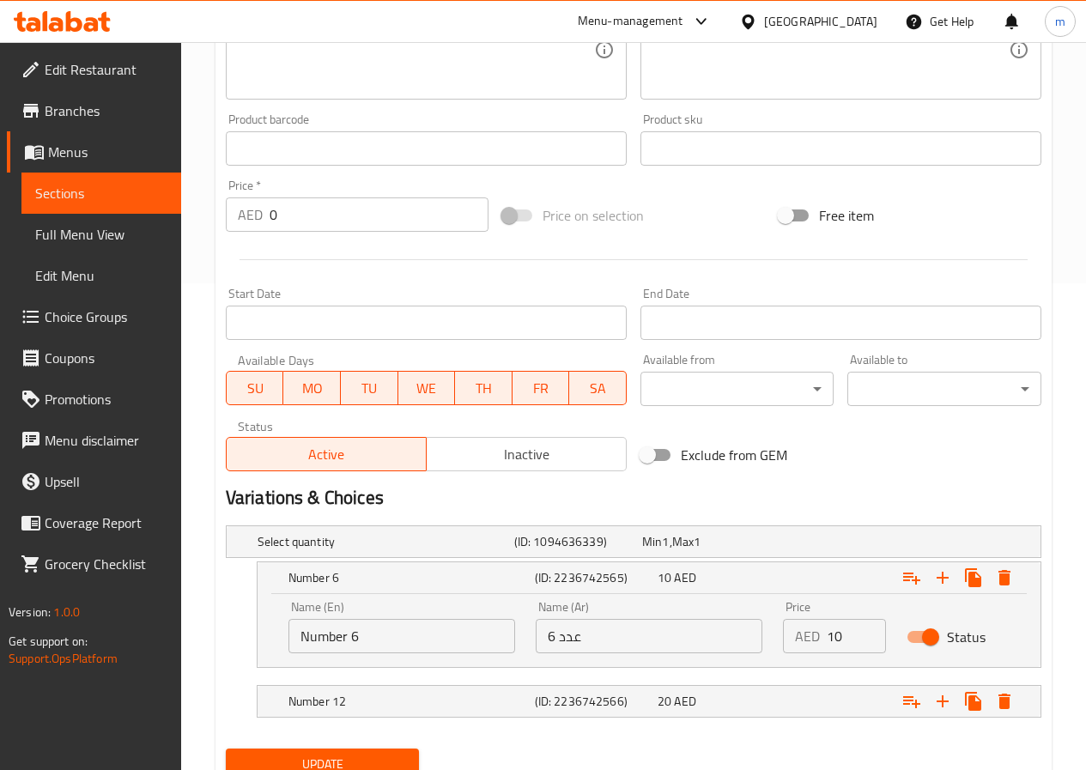
scroll to position [556, 0]
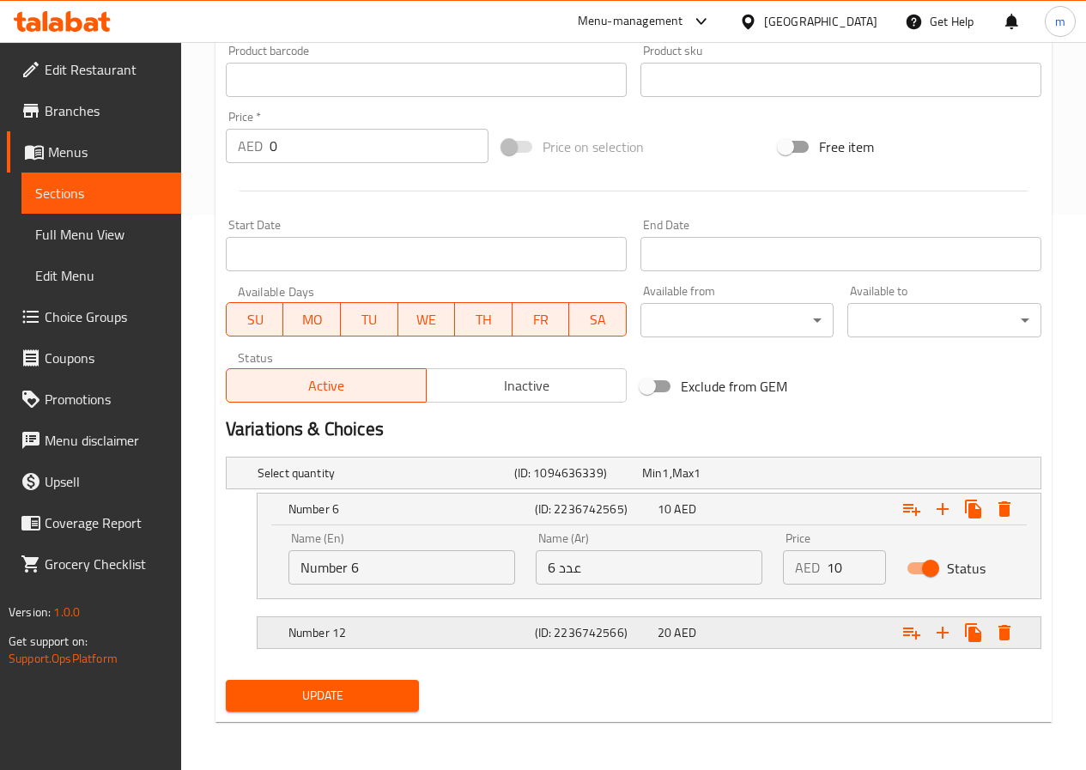
click at [489, 482] on h5 "Number 12" at bounding box center [383, 473] width 250 height 17
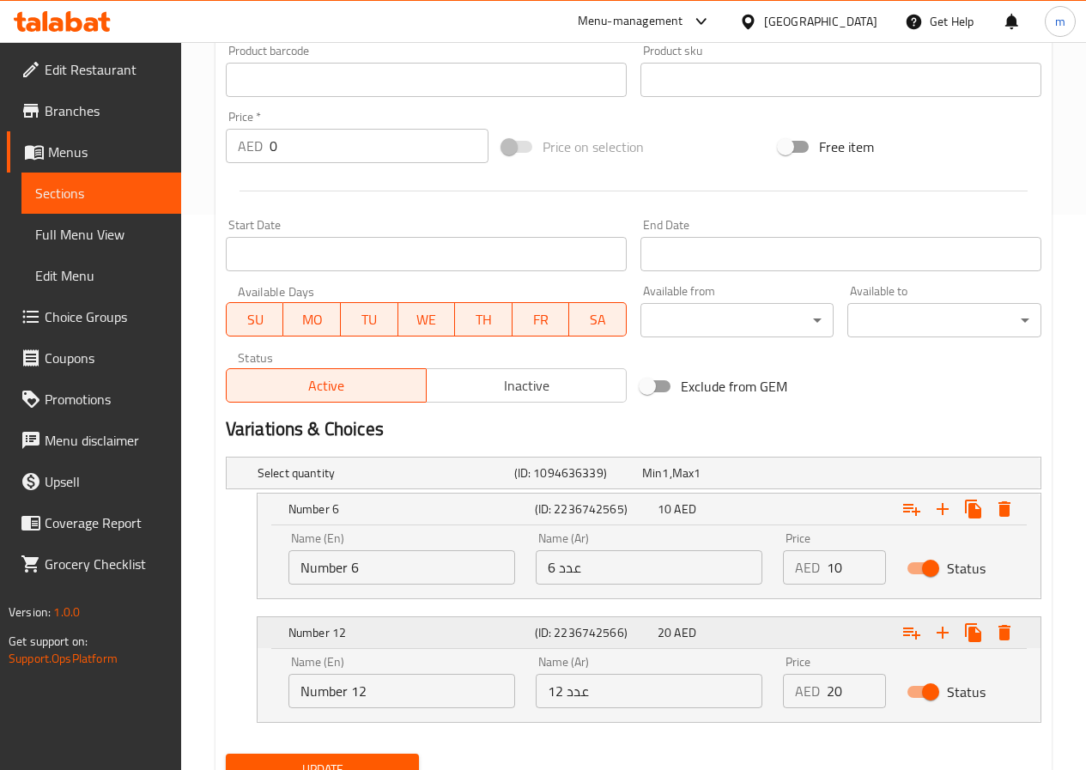
click at [490, 518] on h5 "Number 12" at bounding box center [409, 509] width 240 height 17
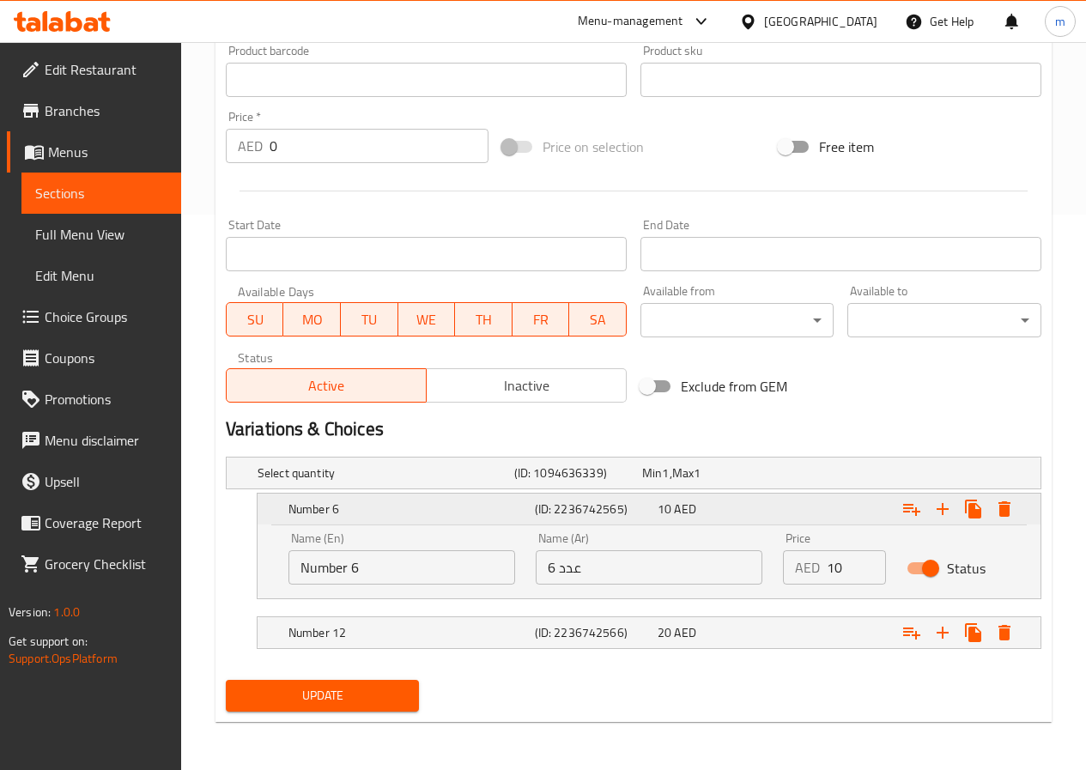
click at [501, 507] on h5 "Number 6" at bounding box center [409, 509] width 240 height 17
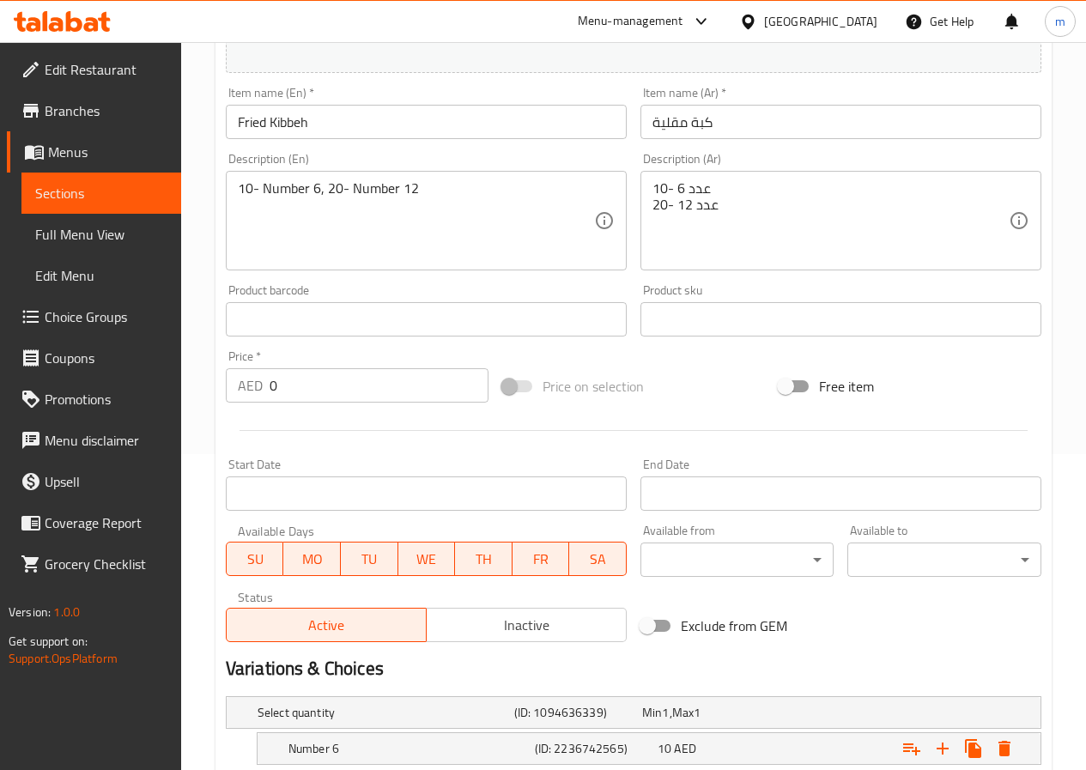
scroll to position [310, 0]
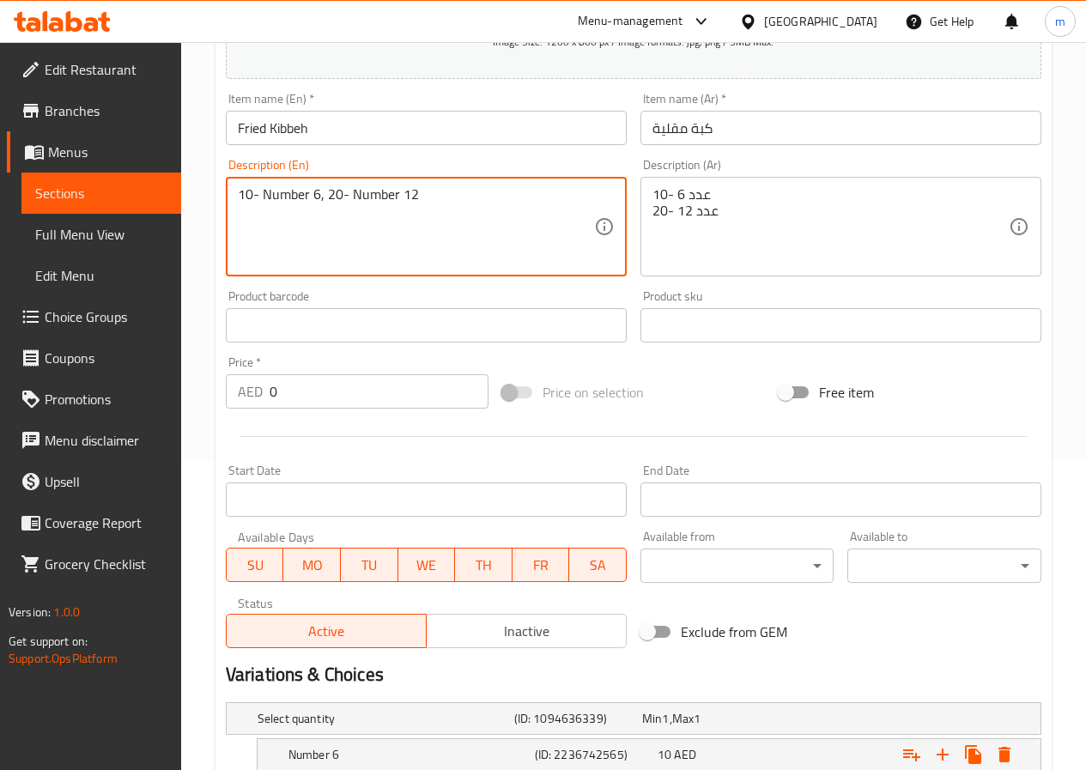
drag, startPoint x: 508, startPoint y: 191, endPoint x: 0, endPoint y: 190, distance: 508.3
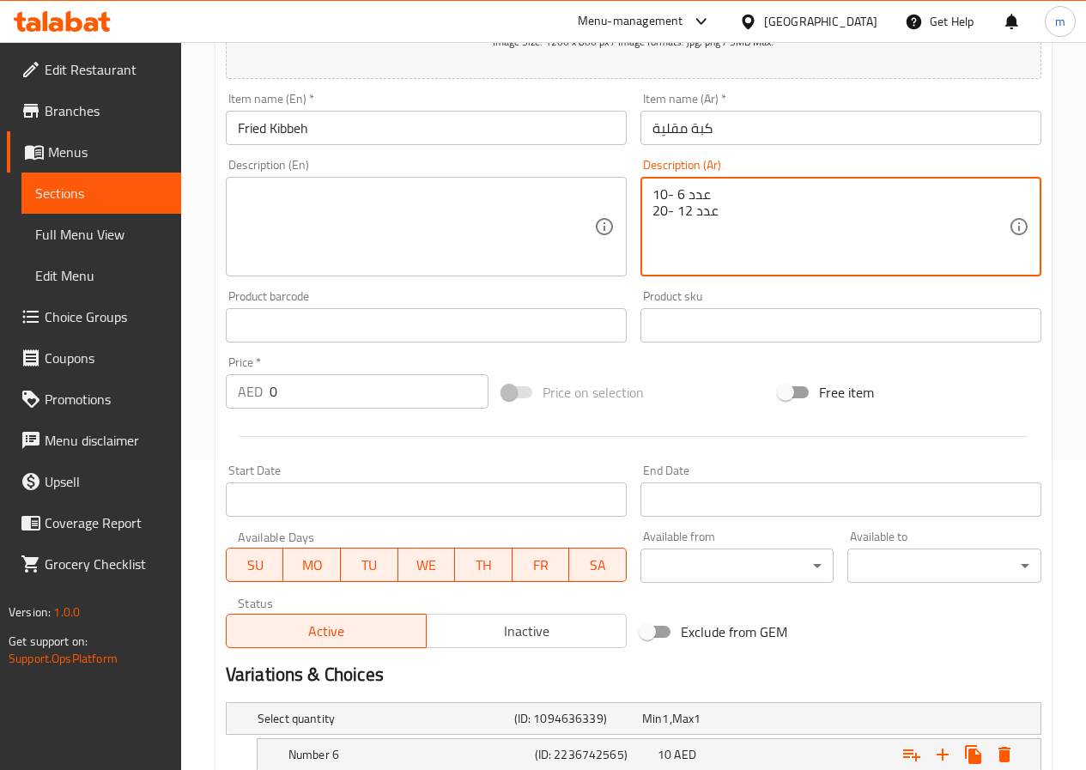
click at [783, 197] on textarea "10- عدد 6 20- عدد 12" at bounding box center [831, 227] width 356 height 82
drag, startPoint x: 813, startPoint y: 214, endPoint x: 373, endPoint y: 87, distance: 458.5
click at [373, 87] on div "Add item image Image Size: 1200 x 800 px / Image formats: jpg, png / 5MB Max. I…" at bounding box center [633, 285] width 829 height 740
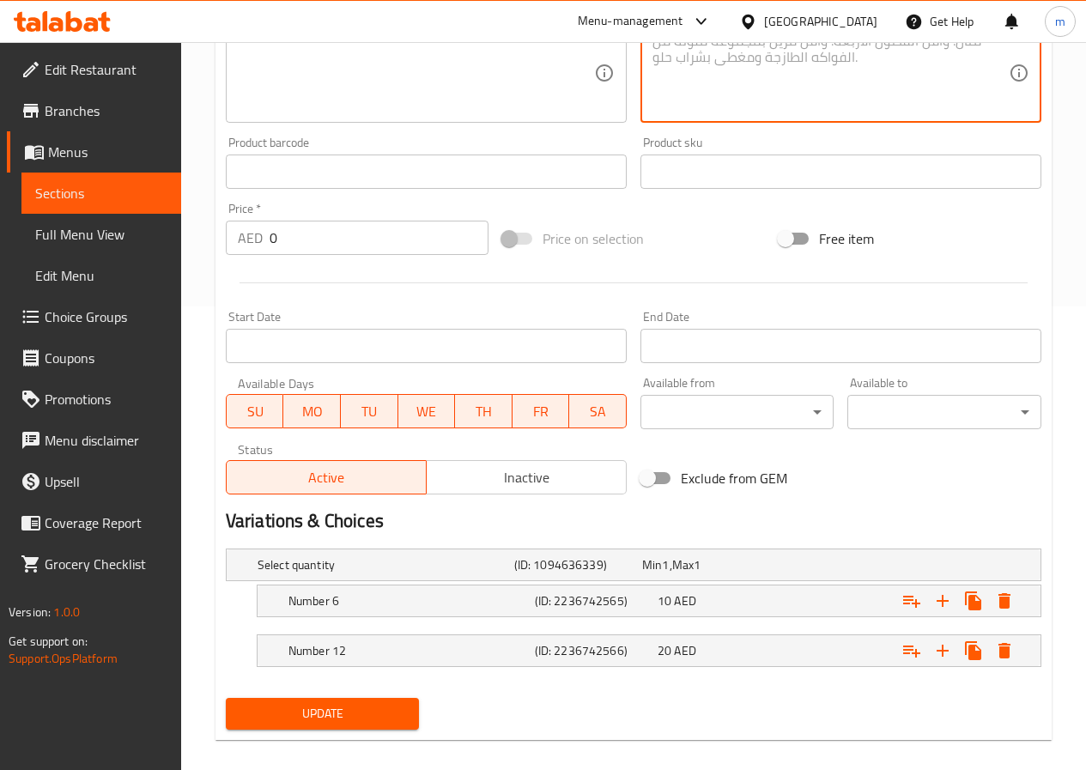
scroll to position [482, 0]
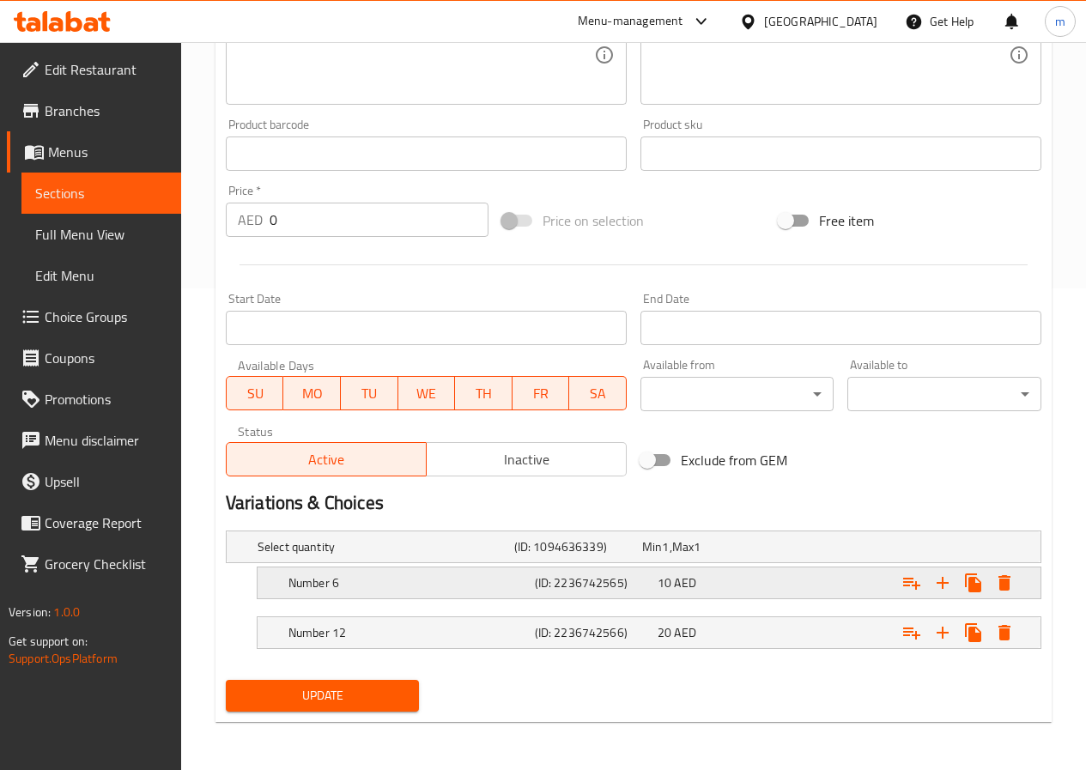
click at [511, 559] on div "Number 6" at bounding box center [382, 547] width 257 height 24
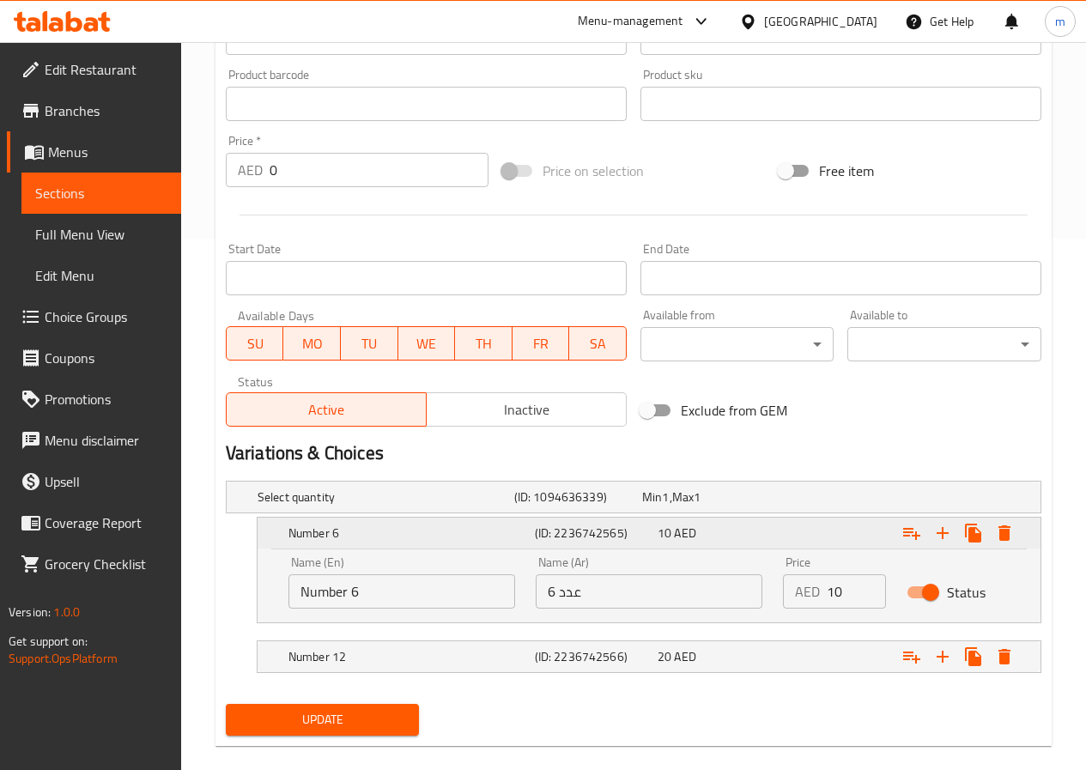
scroll to position [556, 0]
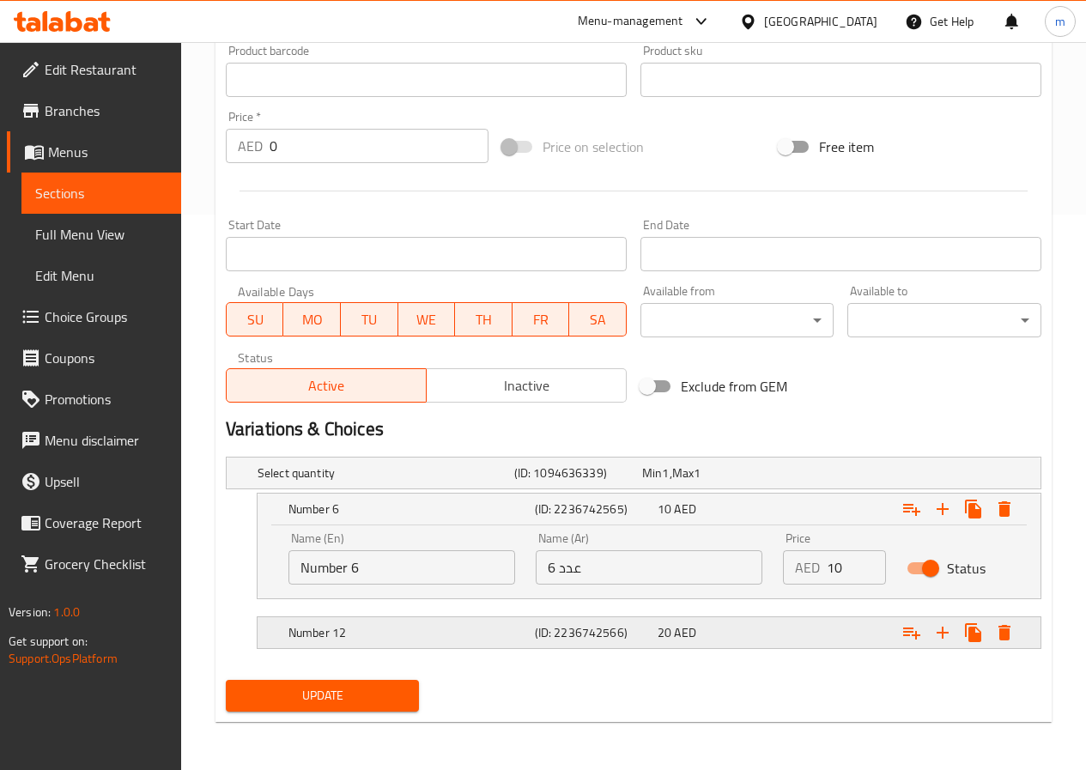
click at [511, 485] on div "Number 12" at bounding box center [382, 473] width 257 height 24
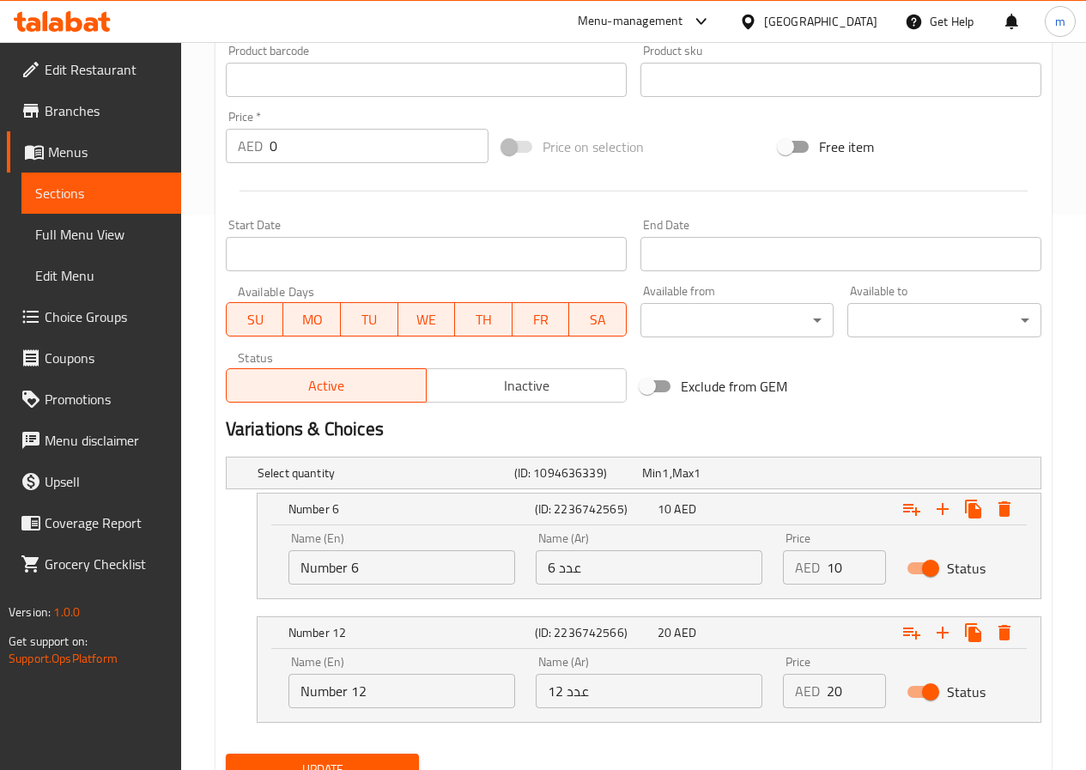
scroll to position [629, 0]
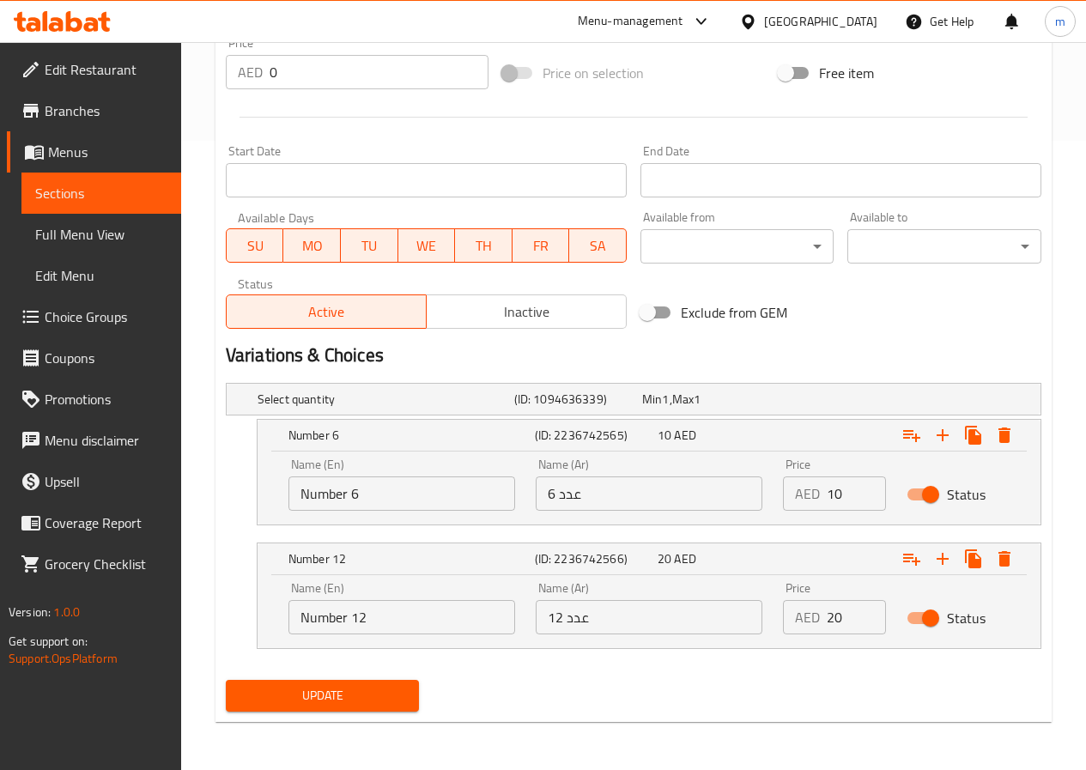
click at [317, 689] on span "Update" at bounding box center [323, 695] width 167 height 21
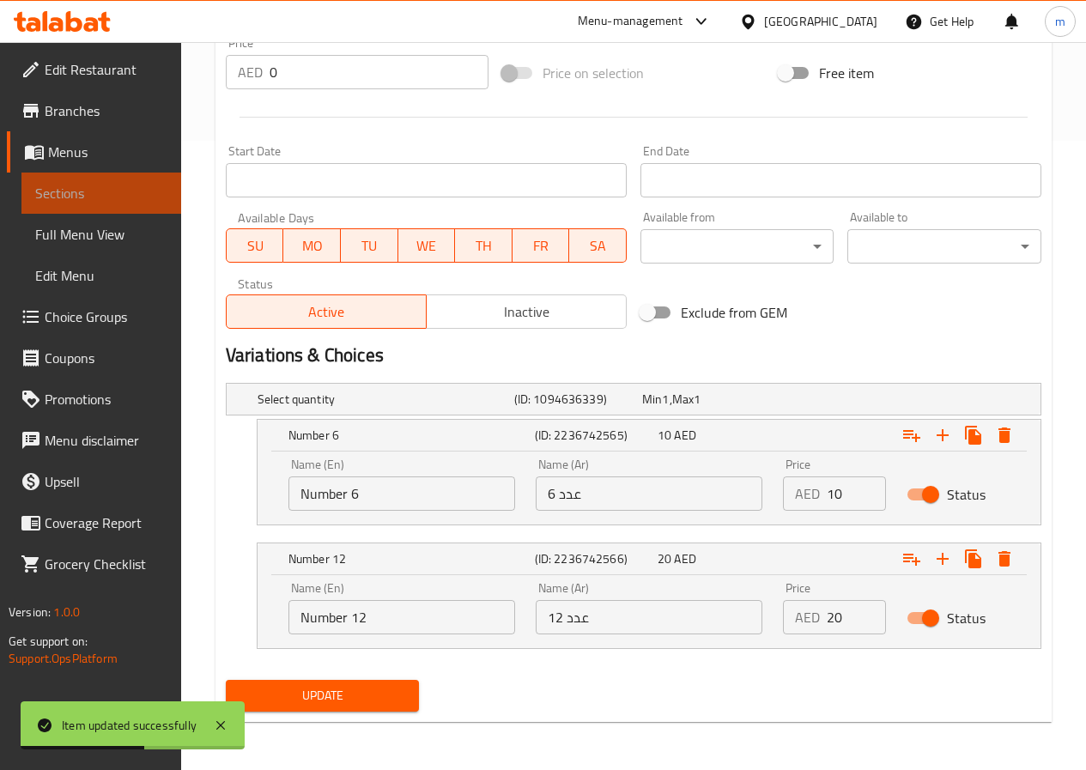
click at [68, 199] on span "Sections" at bounding box center [101, 193] width 132 height 21
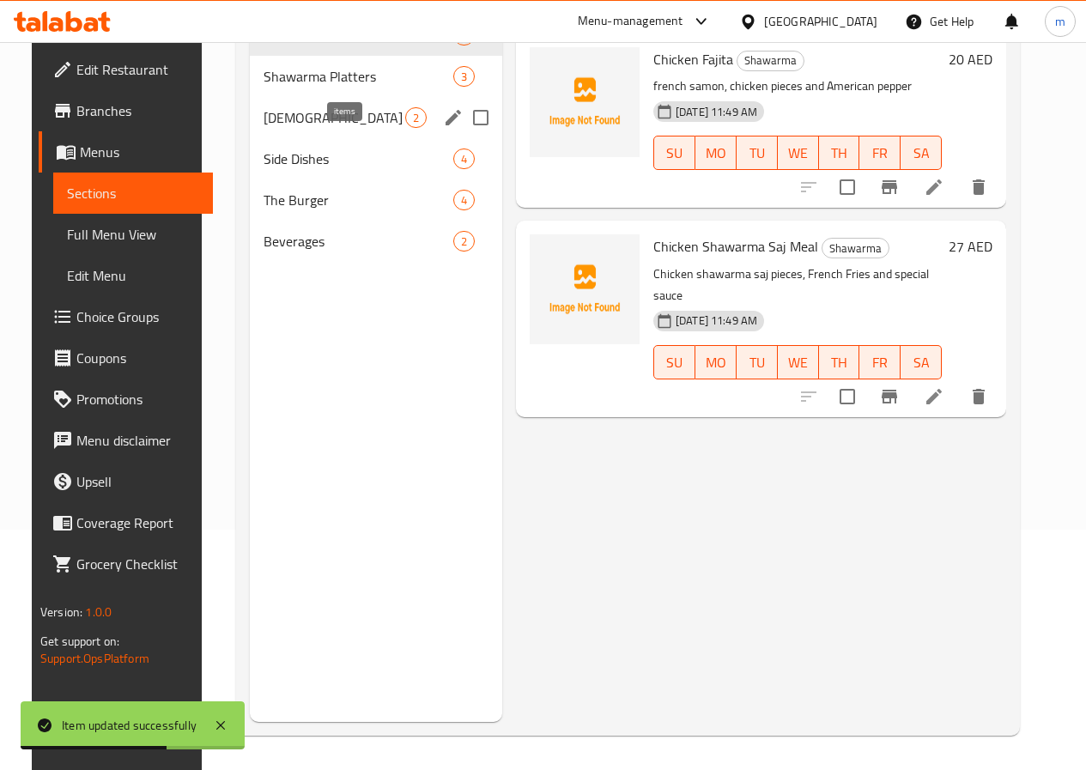
click at [406, 126] on span "2" at bounding box center [416, 118] width 20 height 16
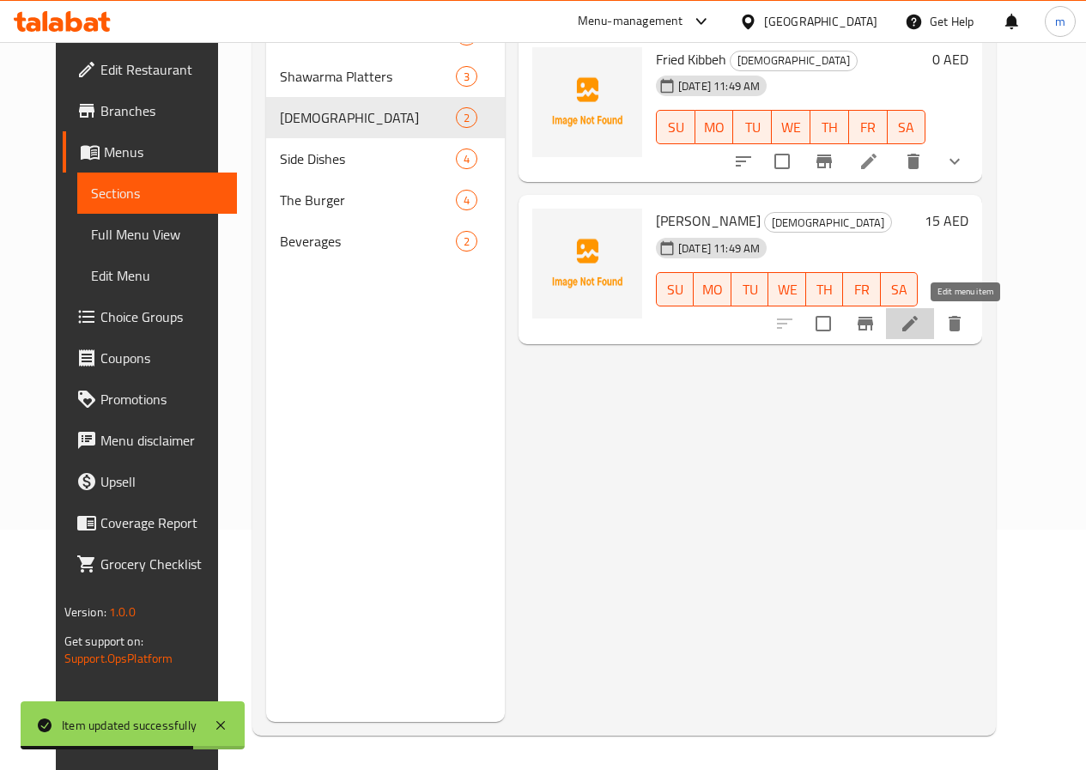
click at [920, 319] on icon at bounding box center [910, 323] width 21 height 21
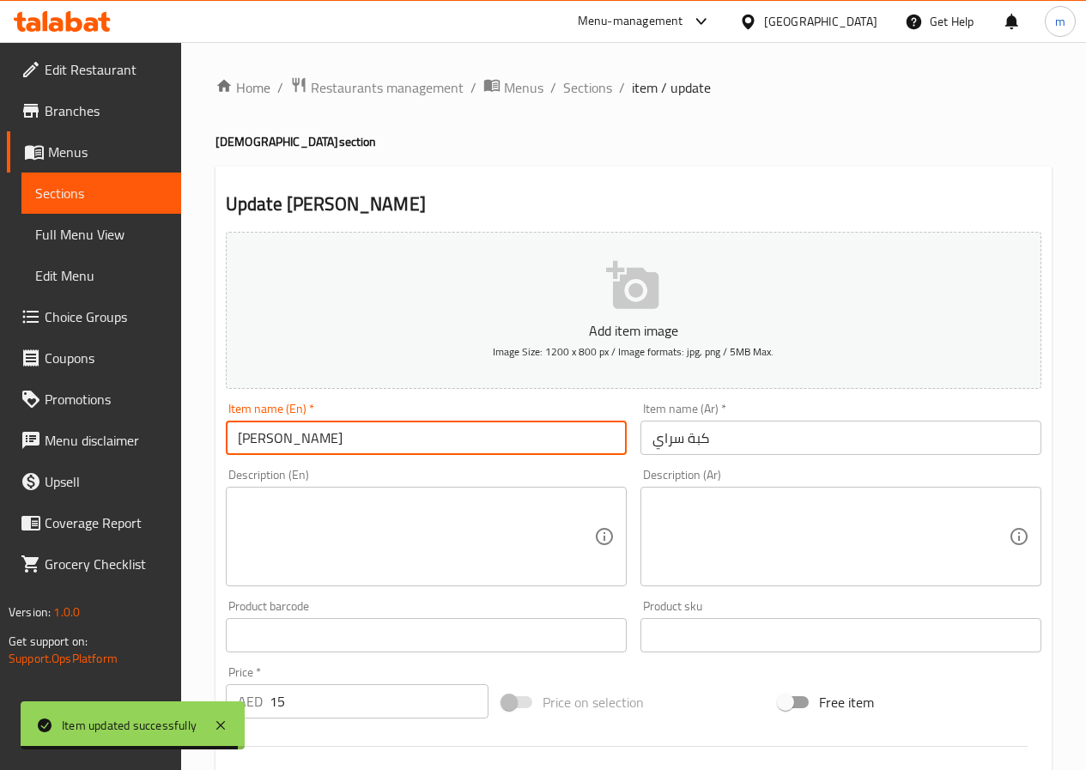
drag, startPoint x: 277, startPoint y: 434, endPoint x: 206, endPoint y: 441, distance: 71.6
click at [206, 441] on div "Home / Restaurants management / Menus / Sections / item / update kabbah section…" at bounding box center [633, 627] width 905 height 1171
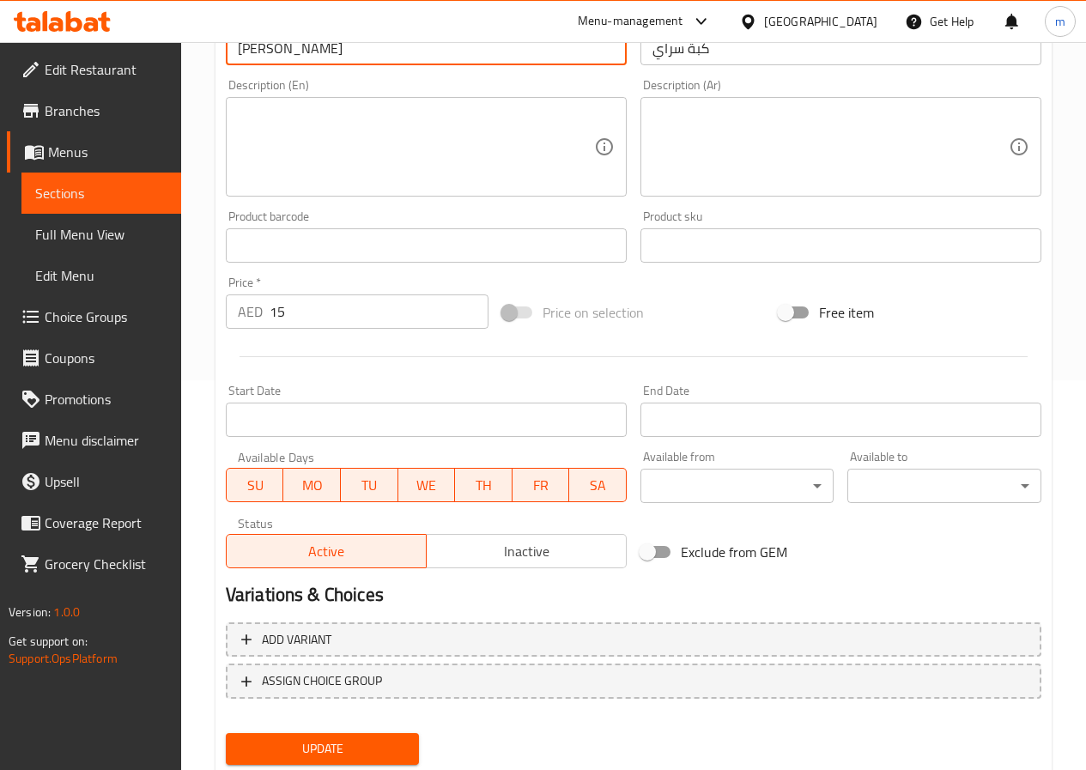
scroll to position [443, 0]
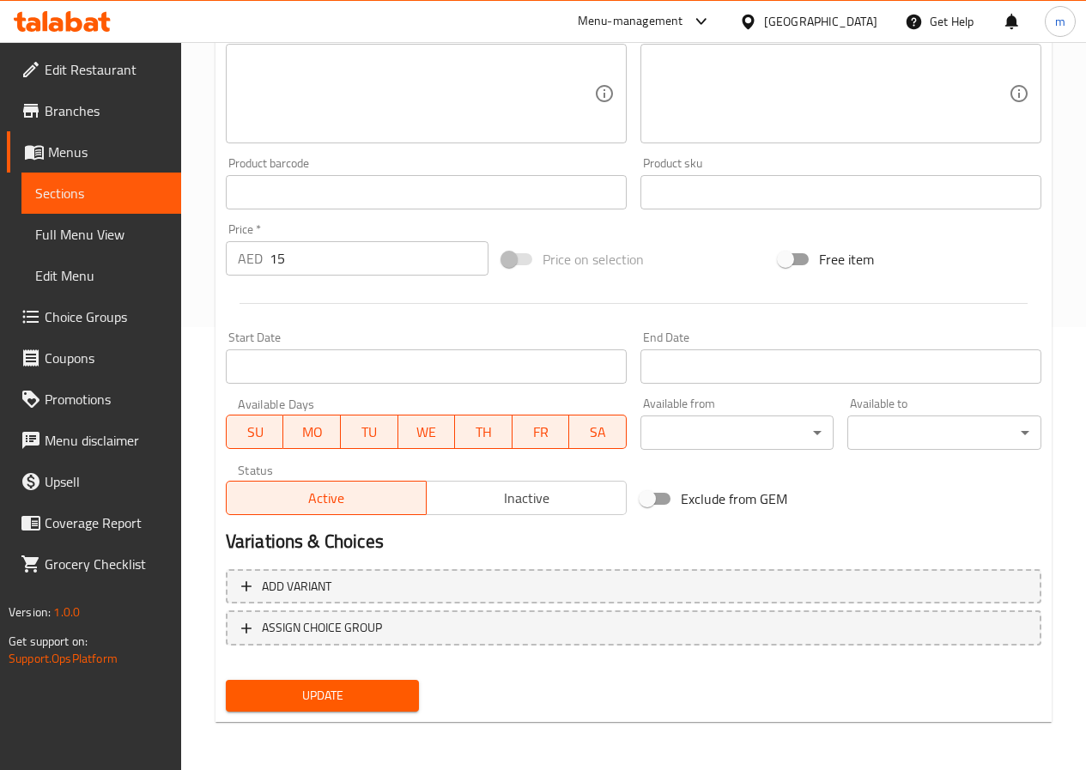
type input "[PERSON_NAME]"
click at [337, 689] on span "Update" at bounding box center [323, 695] width 167 height 21
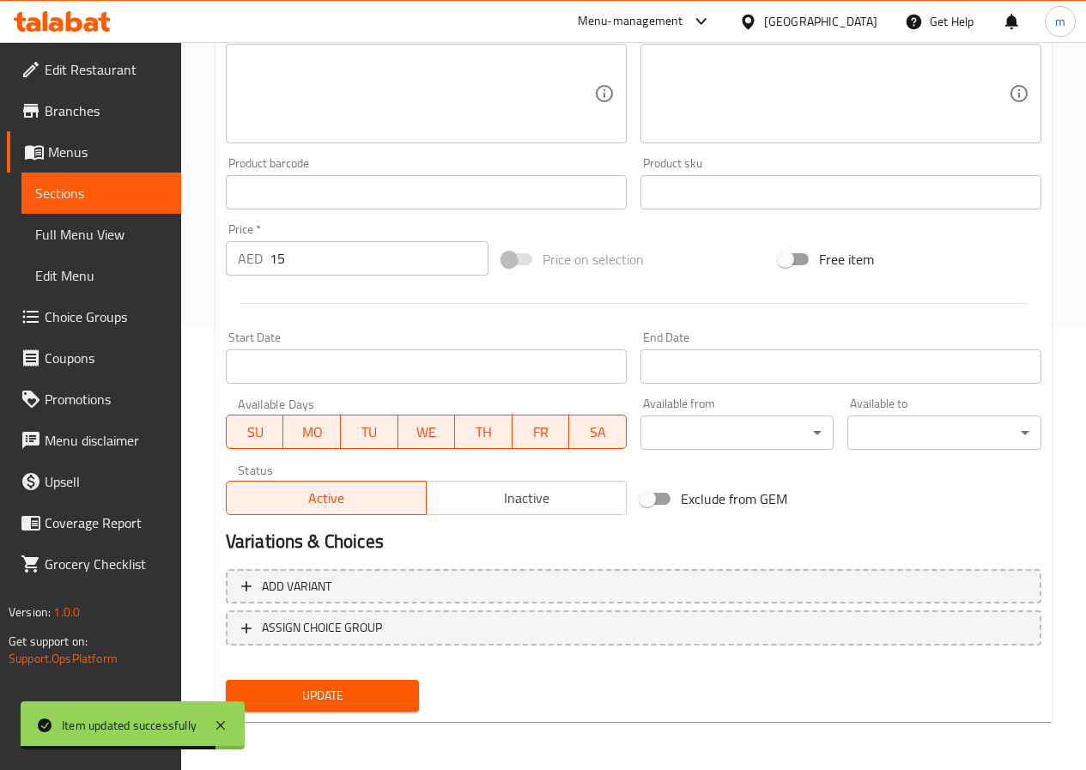
click at [115, 197] on span "Sections" at bounding box center [101, 193] width 132 height 21
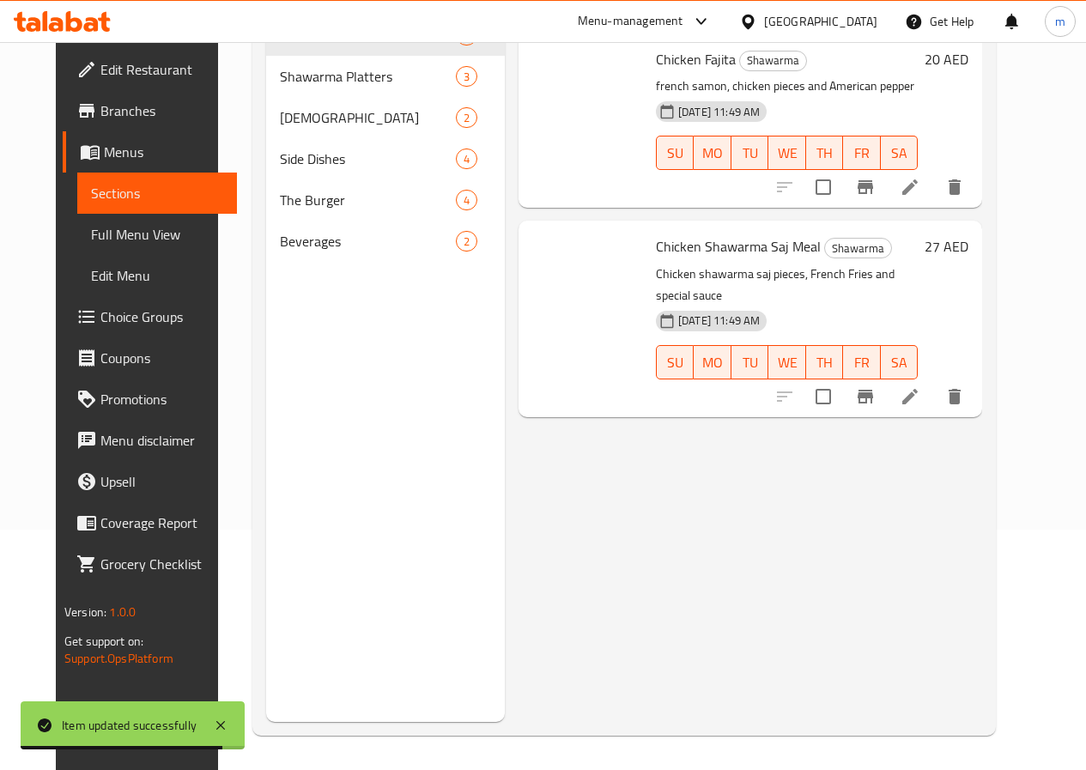
scroll to position [240, 0]
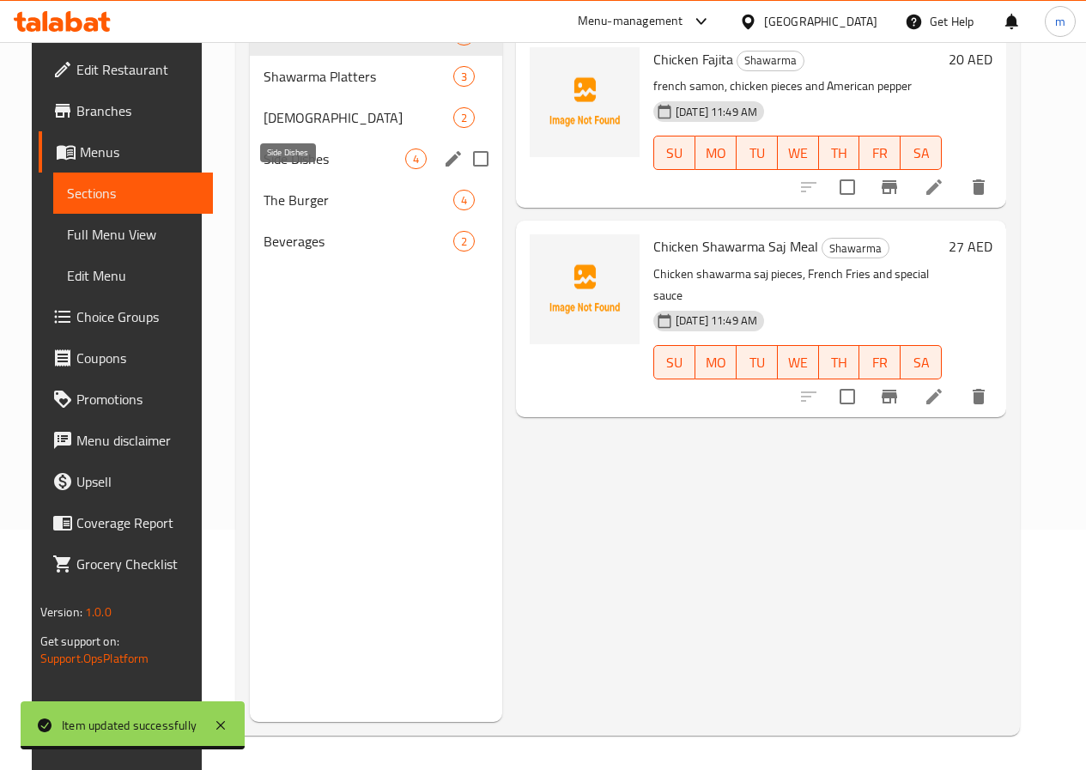
click at [313, 169] on span "Side Dishes" at bounding box center [335, 159] width 142 height 21
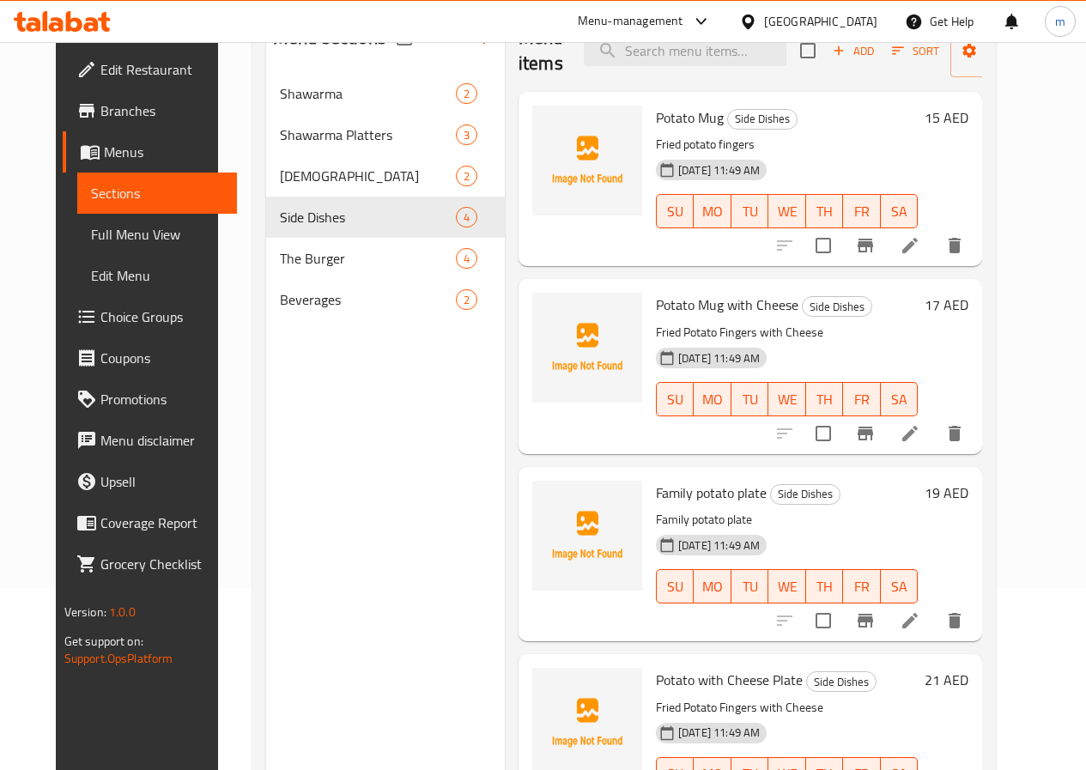
scroll to position [69, 0]
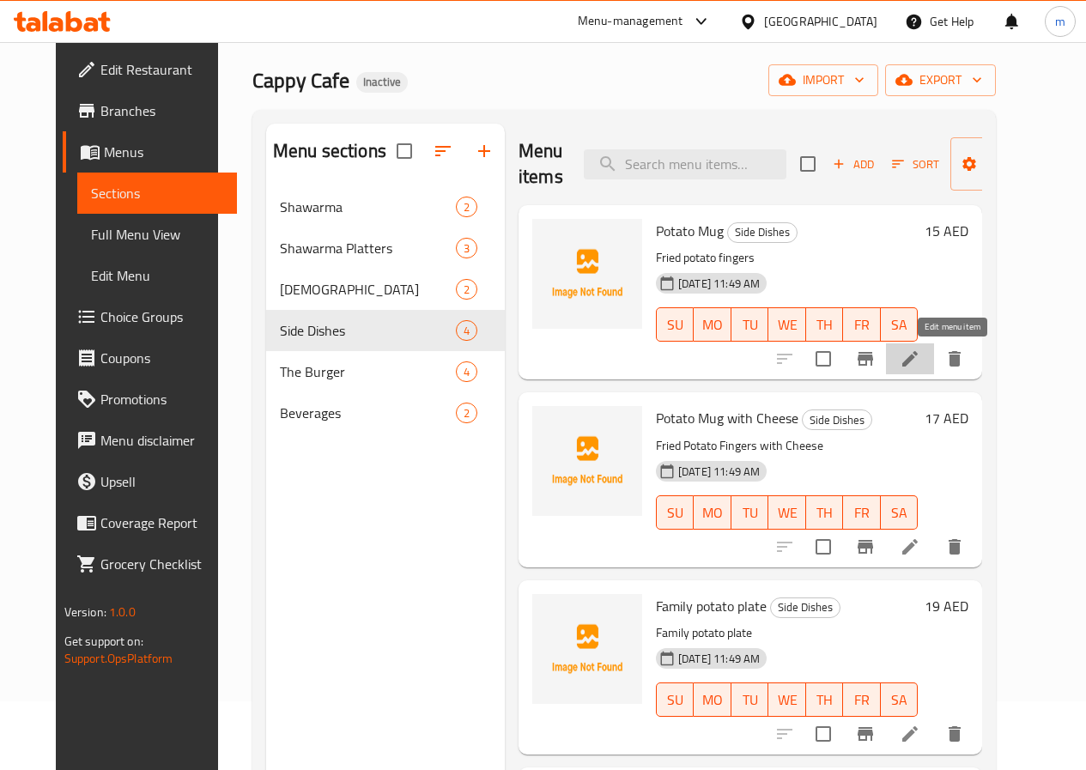
click at [920, 364] on icon at bounding box center [910, 359] width 21 height 21
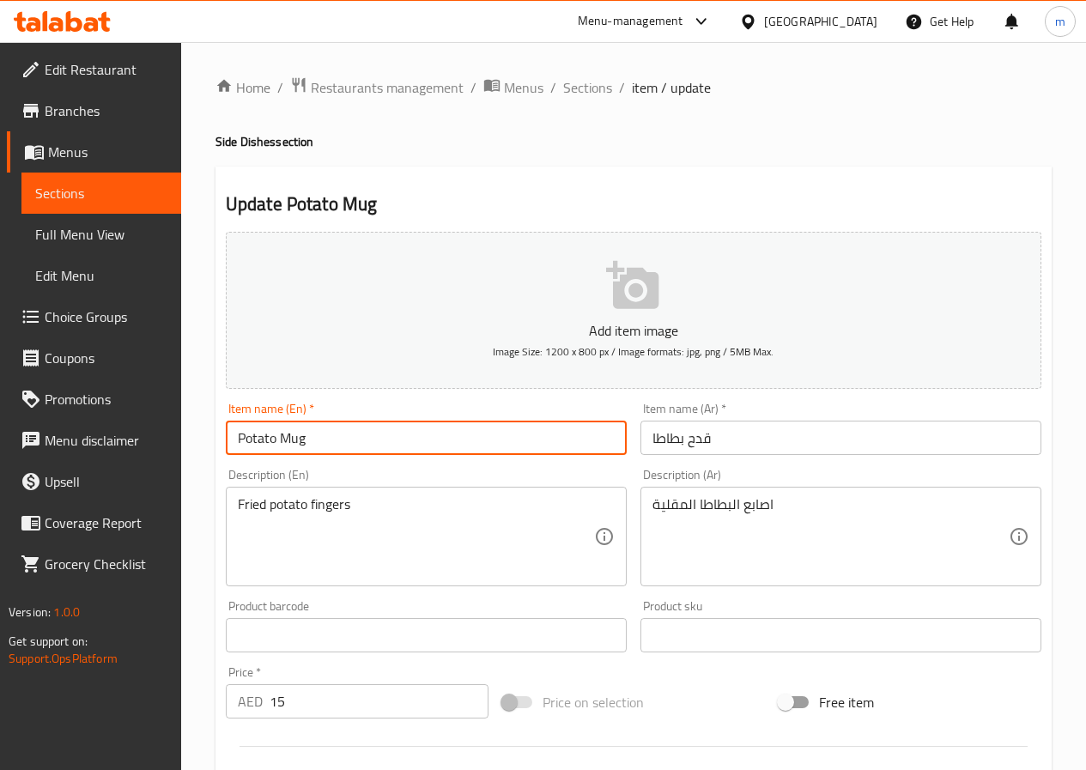
drag, startPoint x: 404, startPoint y: 447, endPoint x: 207, endPoint y: 437, distance: 197.7
click at [207, 437] on div "Home / Restaurants management / Menus / Sections / item / update Side Dishes se…" at bounding box center [633, 627] width 905 height 1171
type input "ن"
type input "q"
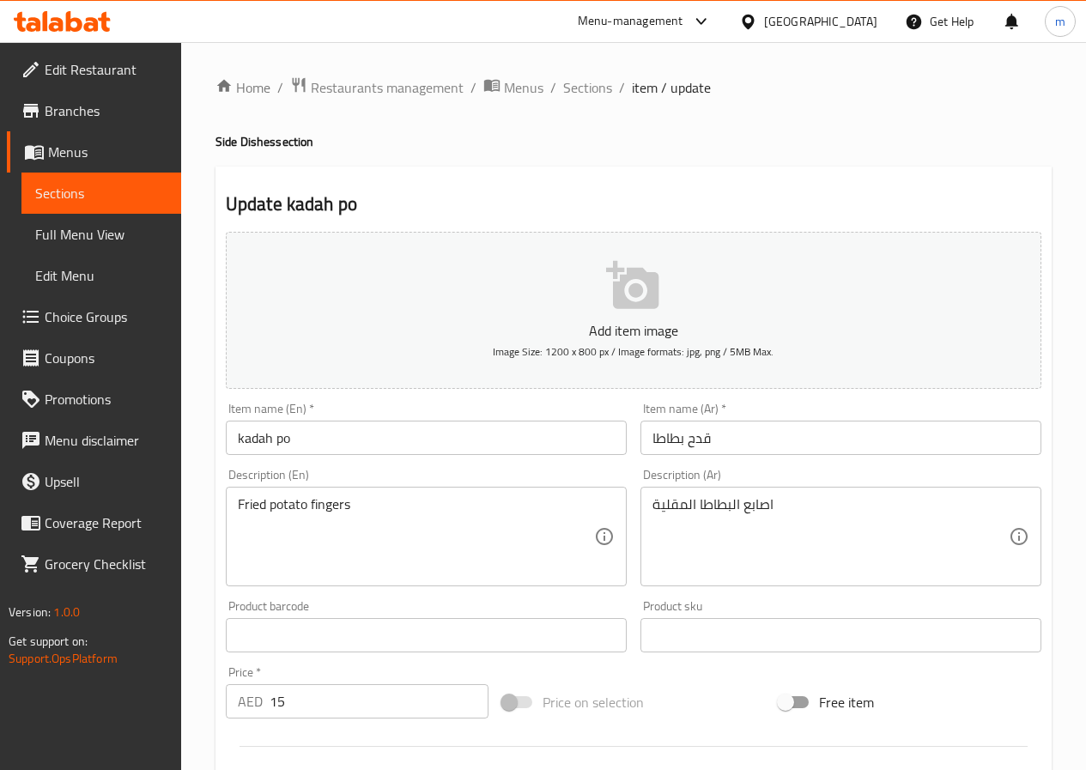
click at [521, 441] on input "kadah po" at bounding box center [426, 438] width 401 height 34
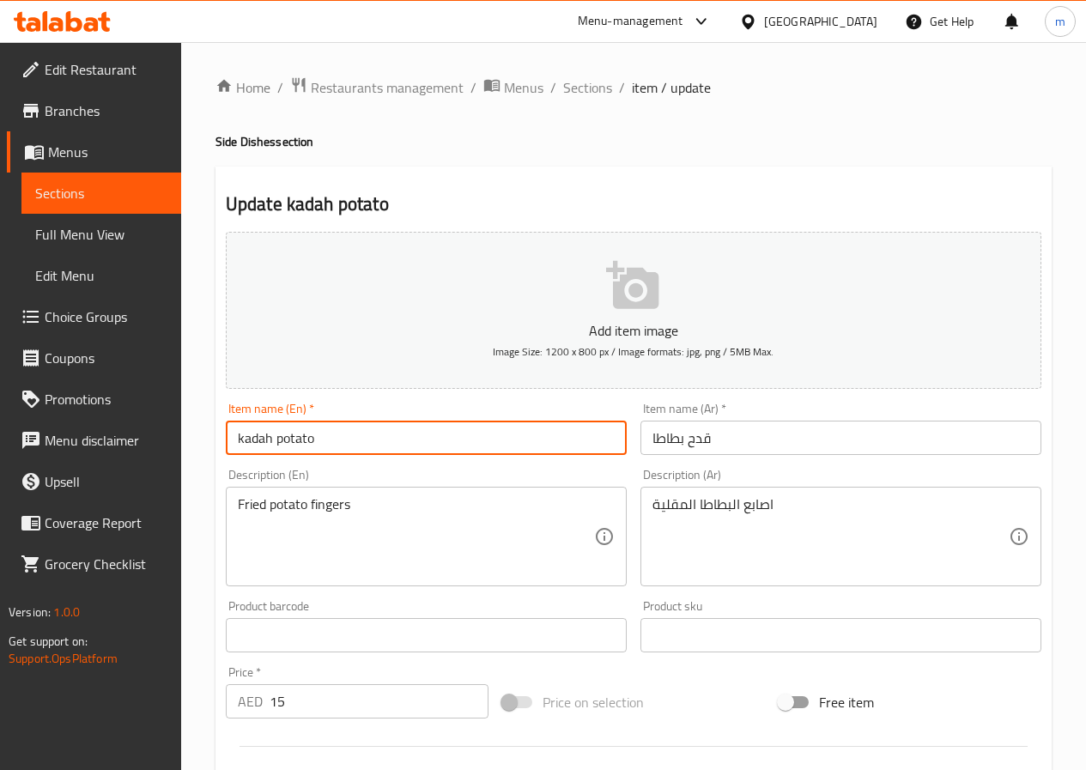
type input "kadah potato"
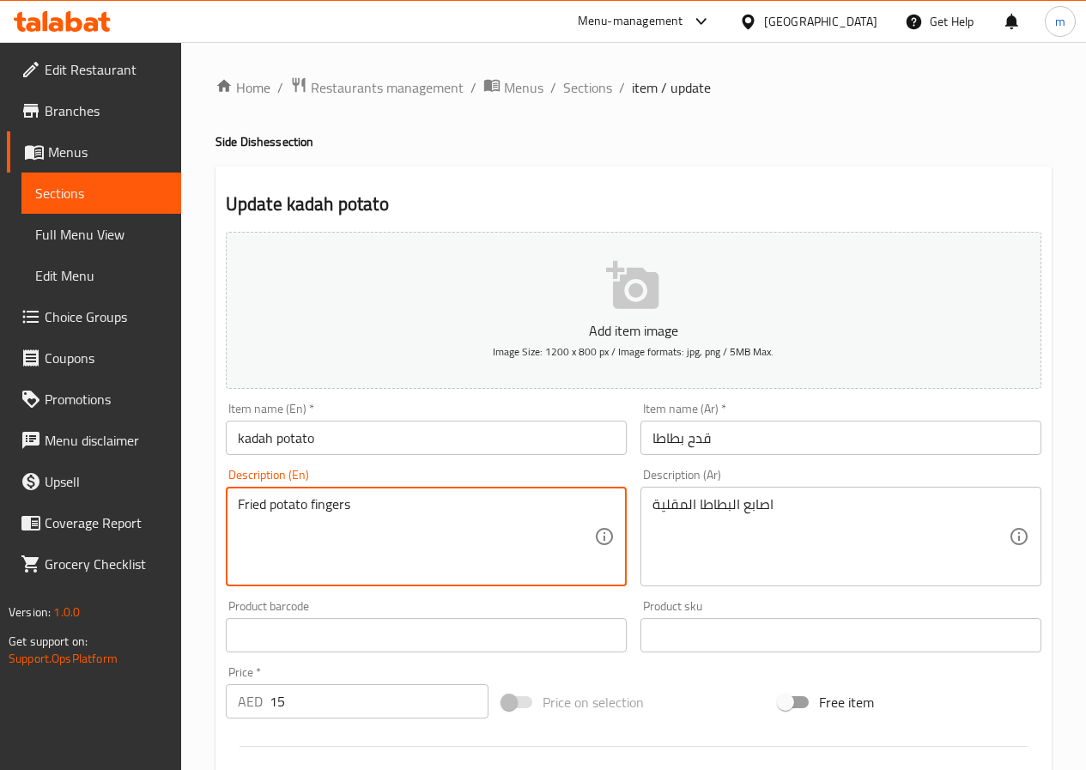
drag, startPoint x: 308, startPoint y: 498, endPoint x: 146, endPoint y: 507, distance: 162.5
paste textarea "ench Fries"
click at [450, 513] on textarea "French Fries fingers" at bounding box center [416, 537] width 356 height 82
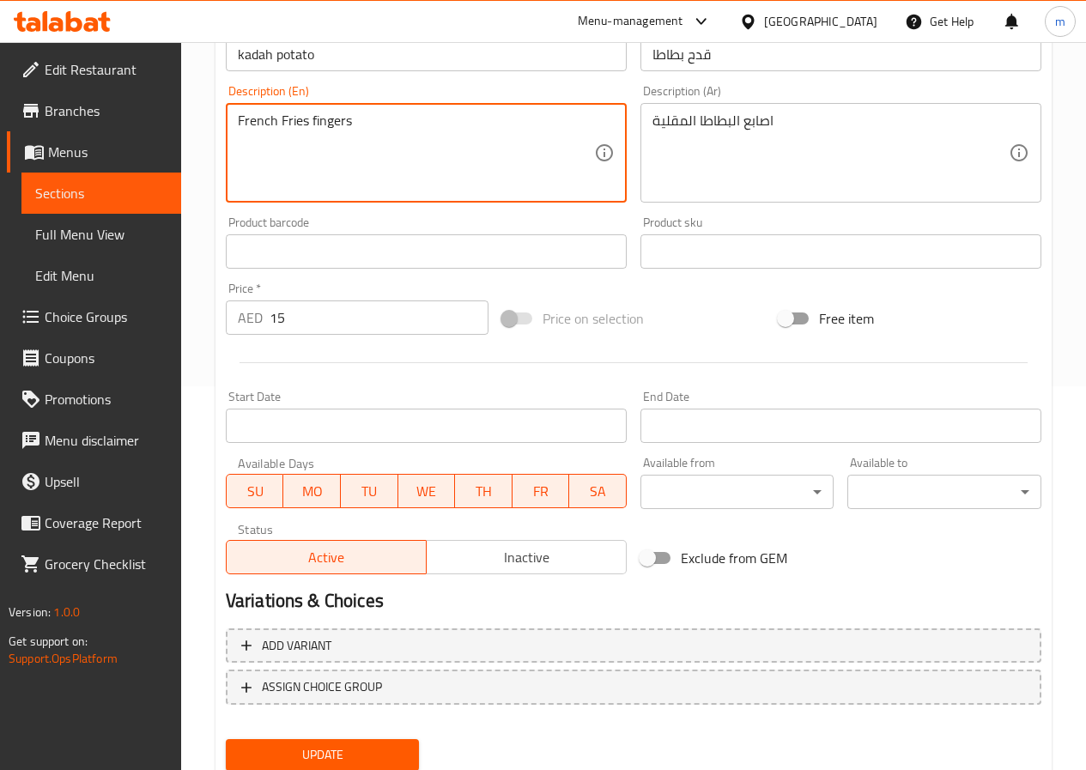
scroll to position [443, 0]
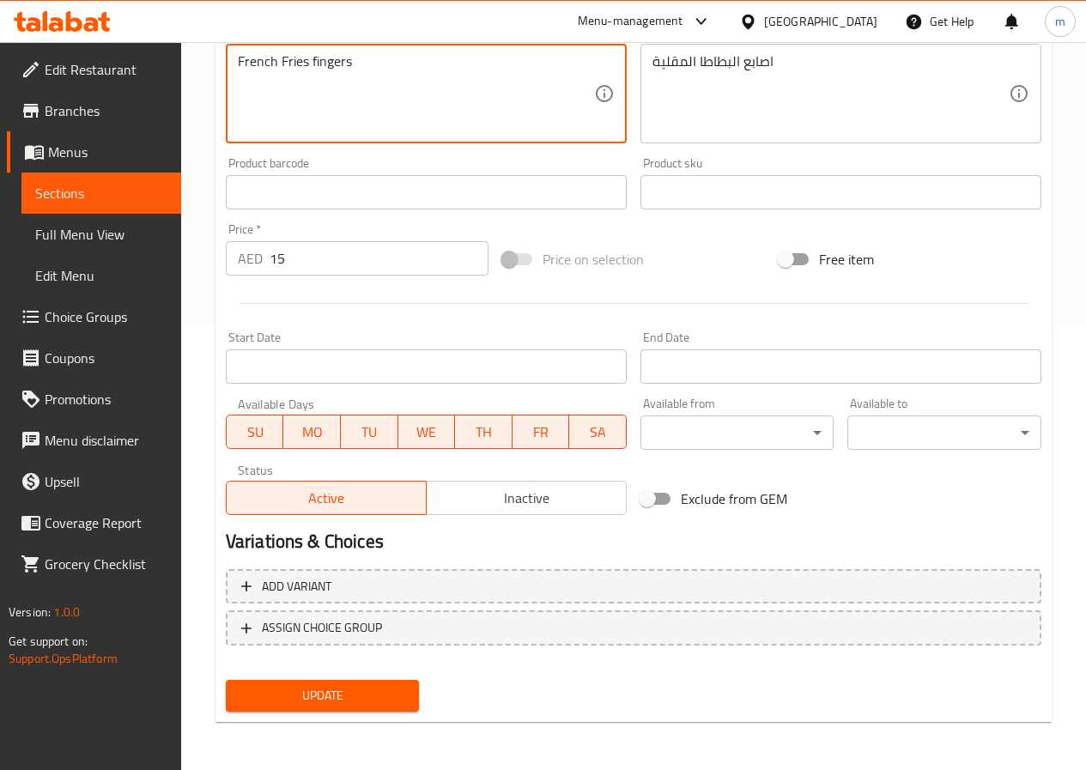
type textarea "French Fries fingers"
click at [331, 702] on span "Update" at bounding box center [323, 695] width 167 height 21
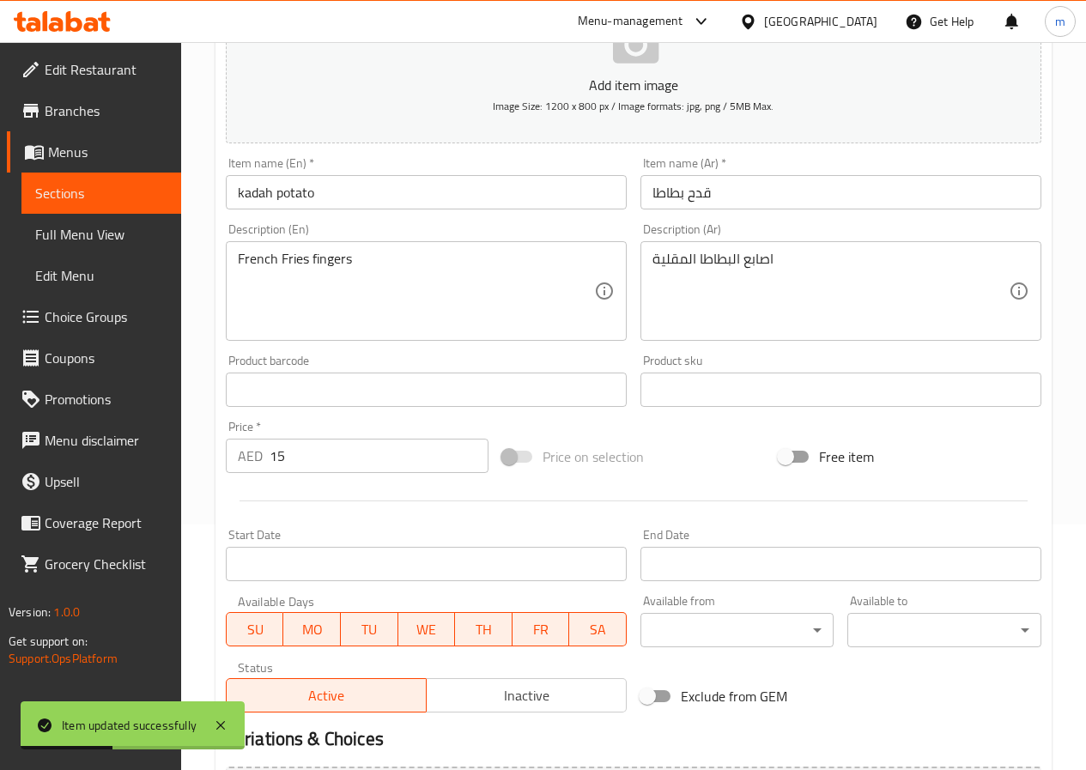
scroll to position [100, 0]
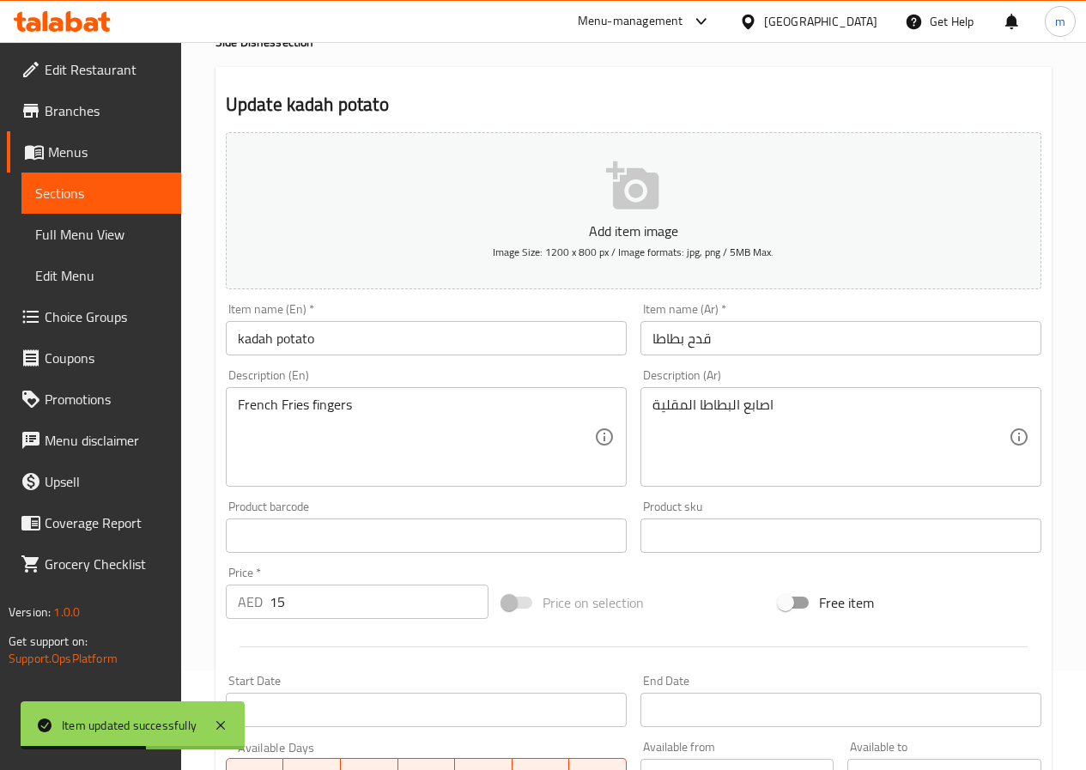
click at [88, 196] on span "Sections" at bounding box center [101, 193] width 132 height 21
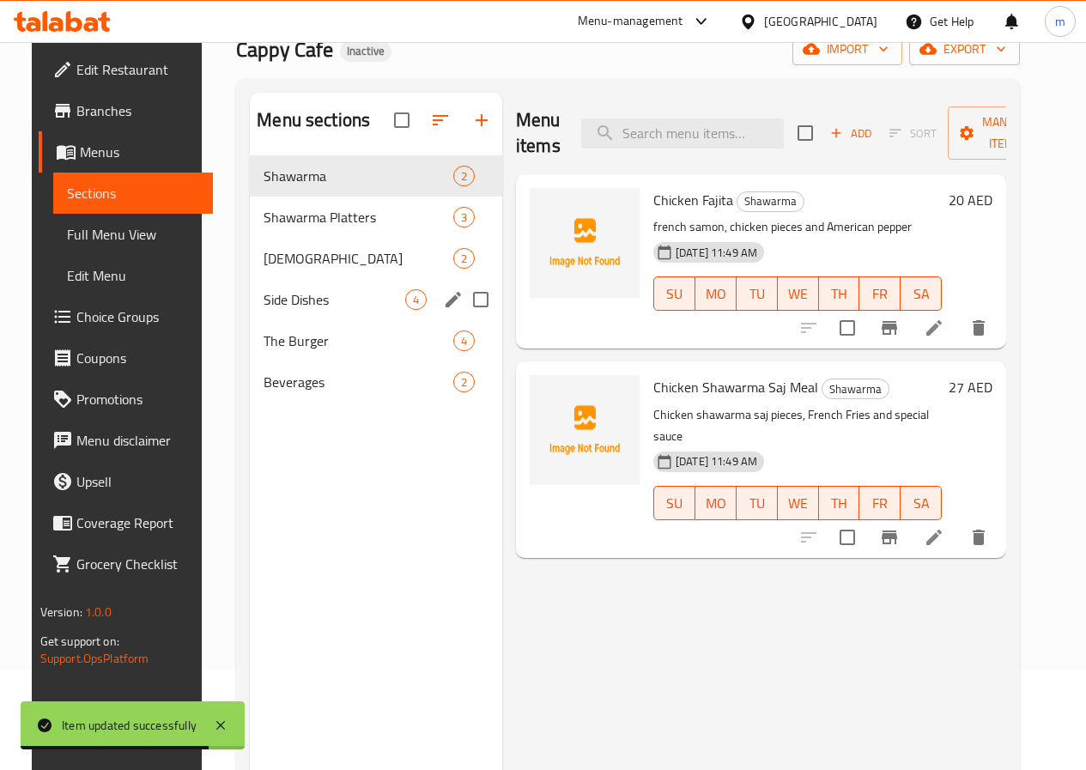
click at [274, 310] on span "Side Dishes" at bounding box center [335, 299] width 142 height 21
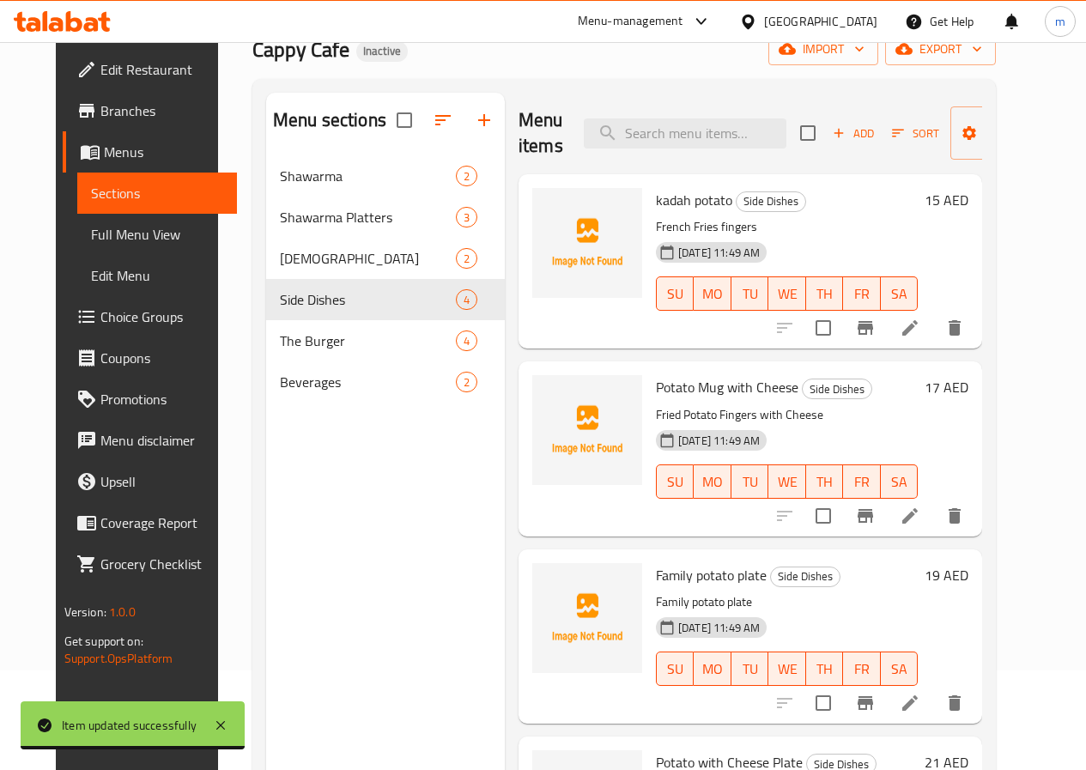
click at [920, 510] on icon at bounding box center [910, 516] width 21 height 21
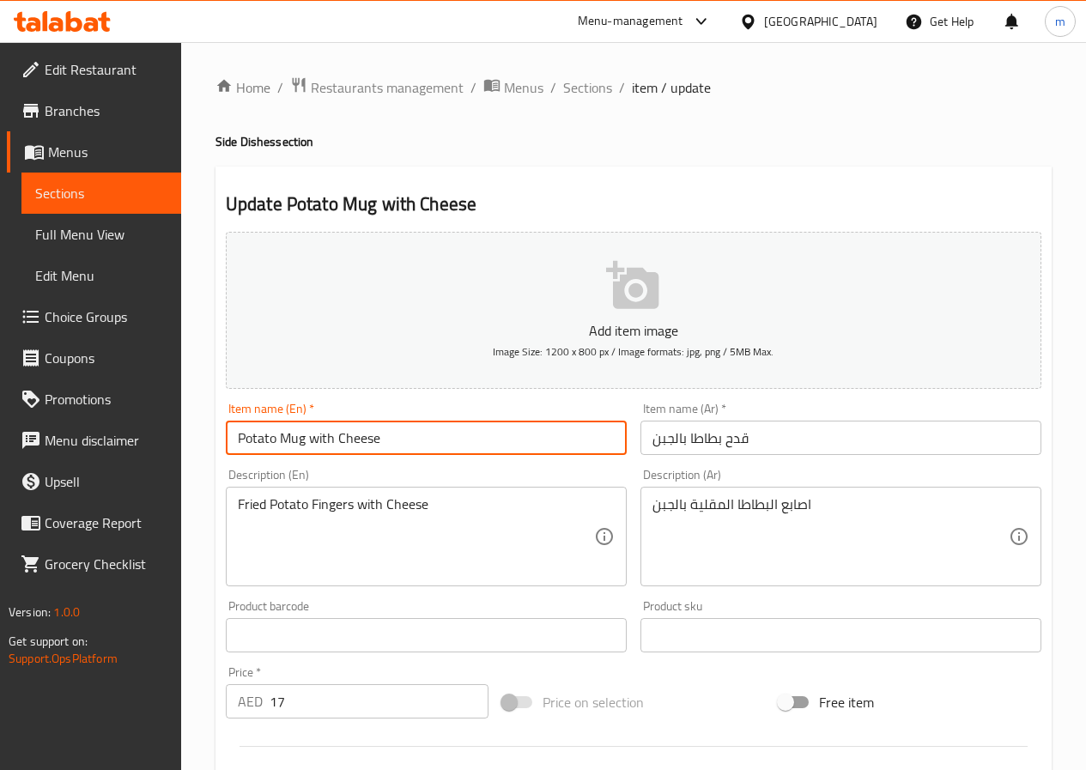
drag, startPoint x: 464, startPoint y: 447, endPoint x: 57, endPoint y: 420, distance: 407.9
click at [57, 420] on div "Edit Restaurant Branches Menus Sections Full Menu View Edit Menu Choice Groups …" at bounding box center [543, 627] width 1086 height 1171
type input "kadah potato with cheese"
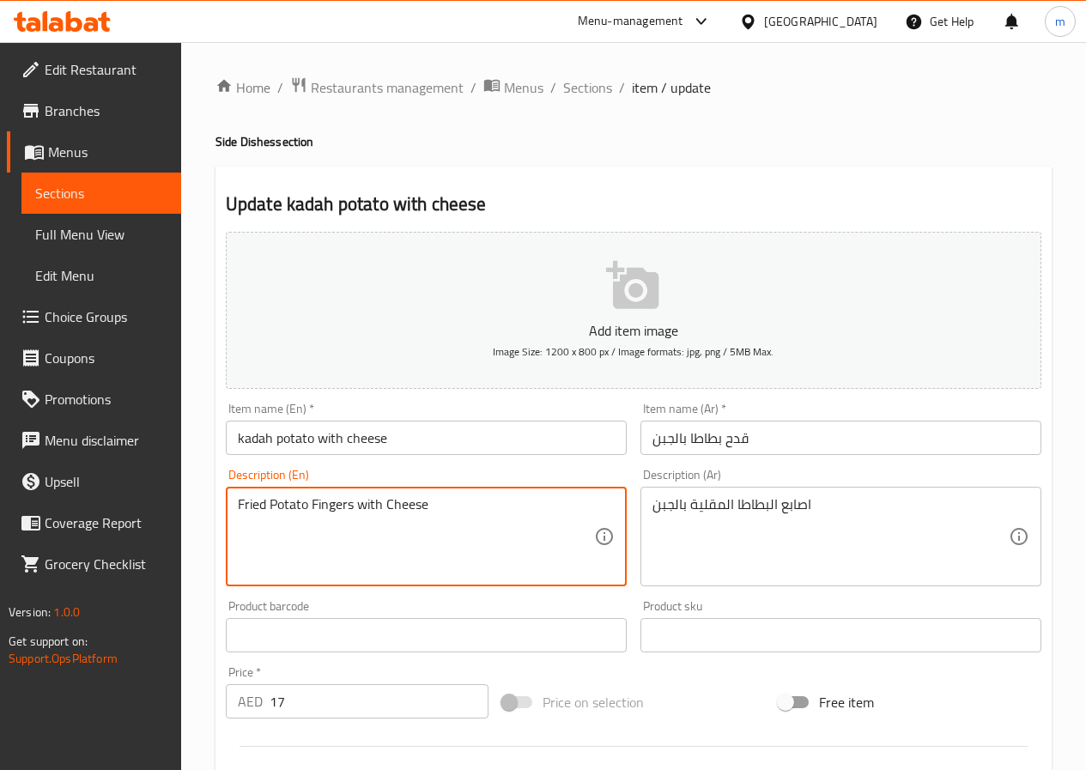
drag, startPoint x: 308, startPoint y: 508, endPoint x: 173, endPoint y: 508, distance: 135.7
click at [173, 508] on div "Edit Restaurant Branches Menus Sections Full Menu View Edit Menu Choice Groups …" at bounding box center [543, 627] width 1086 height 1171
paste textarea "French Fries"
click at [424, 532] on textarea "French Fries Fingers with Cheese" at bounding box center [416, 537] width 356 height 82
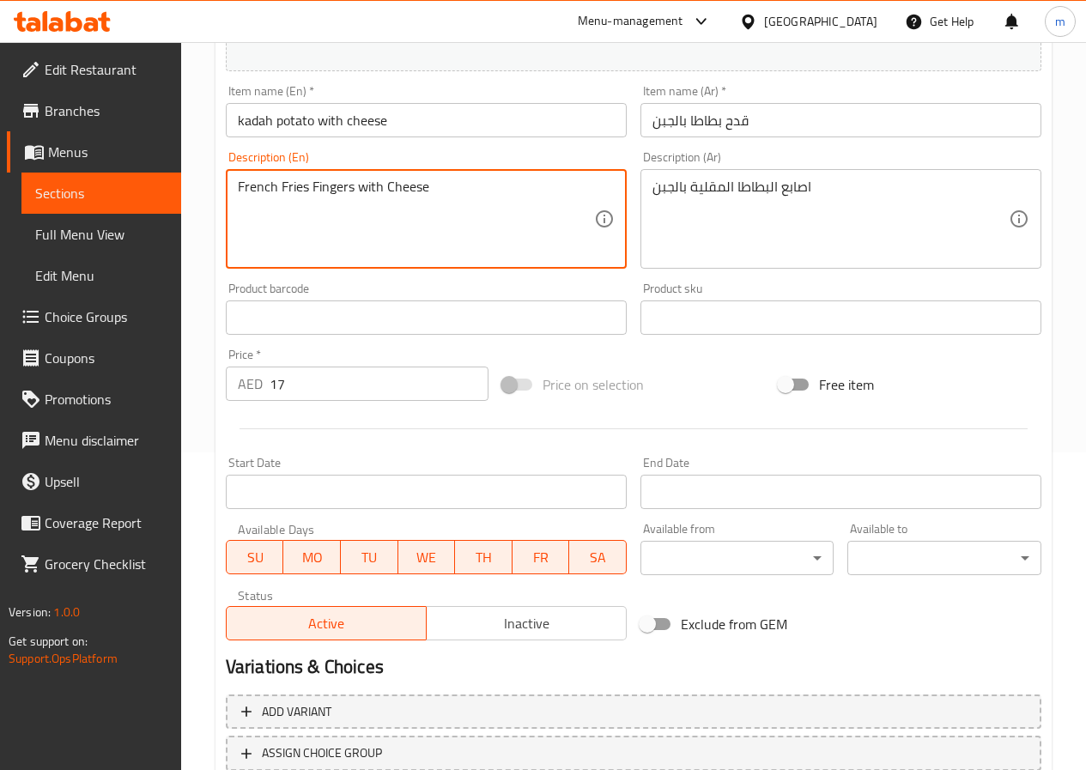
scroll to position [443, 0]
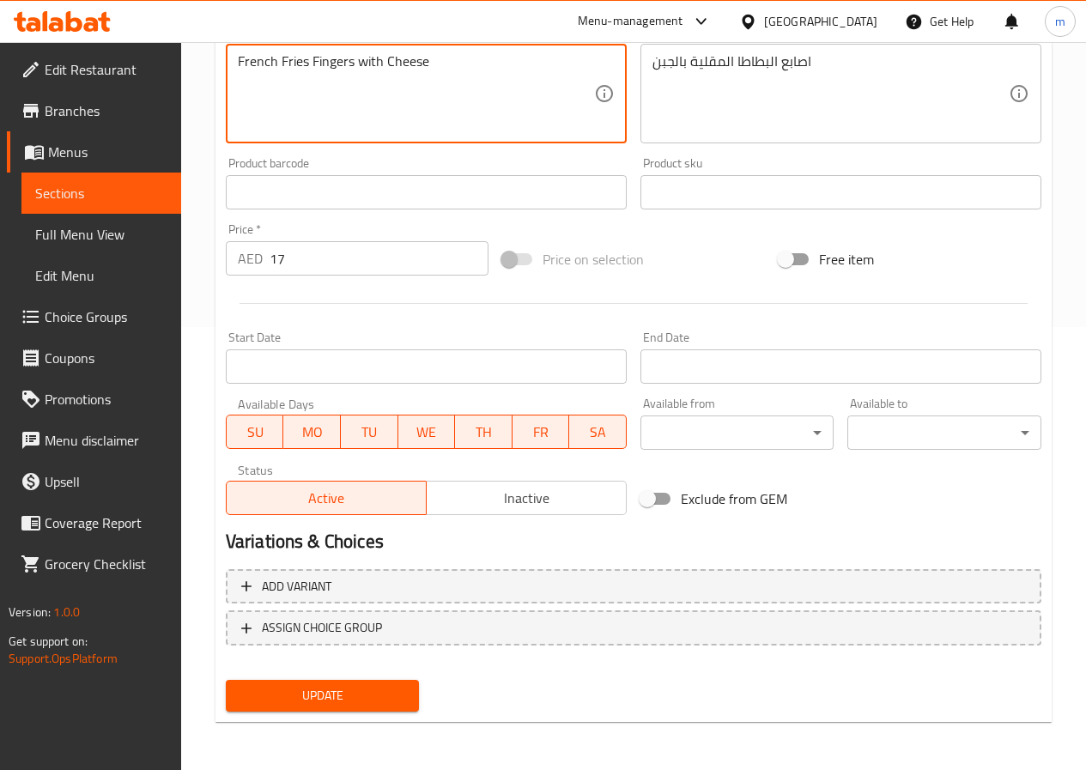
type textarea "French Fries Fingers with Cheese"
click at [343, 685] on span "Update" at bounding box center [323, 695] width 167 height 21
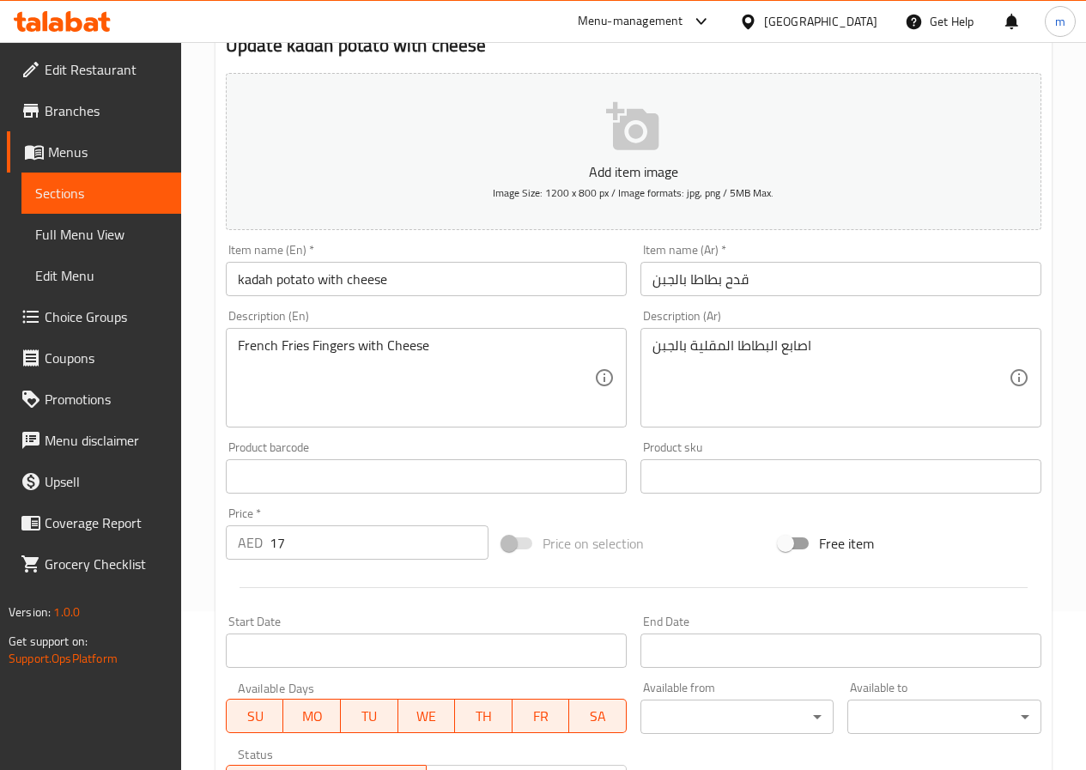
scroll to position [14, 0]
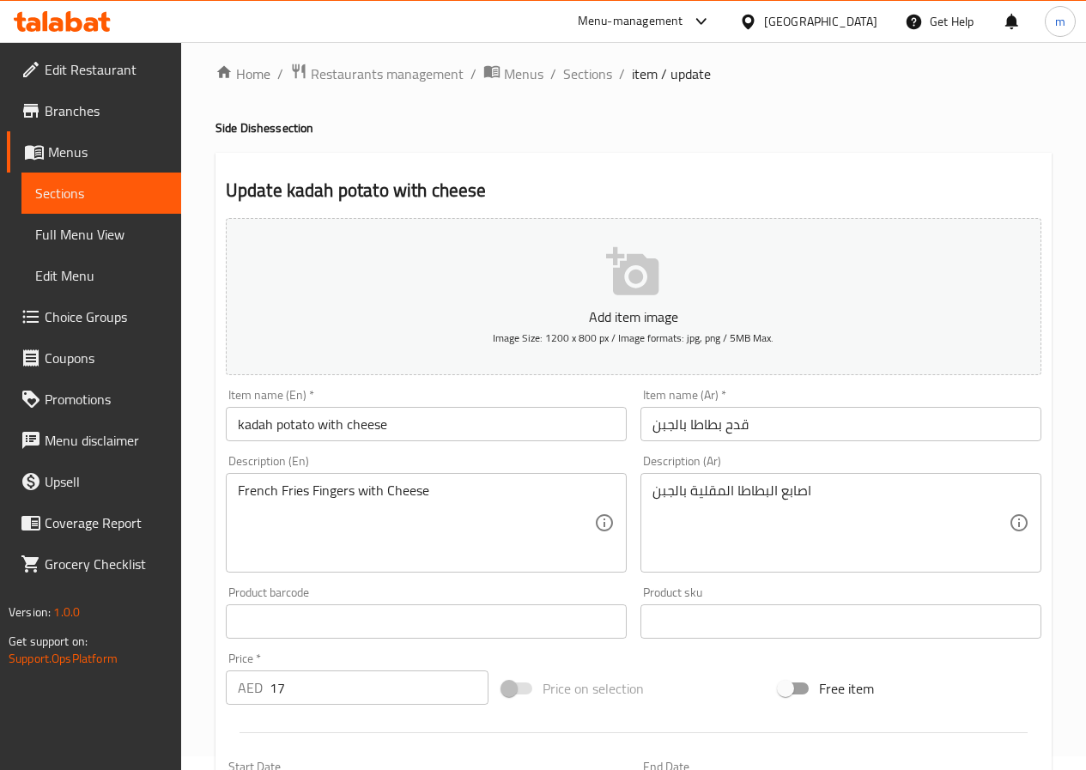
click at [118, 186] on span "Sections" at bounding box center [101, 193] width 132 height 21
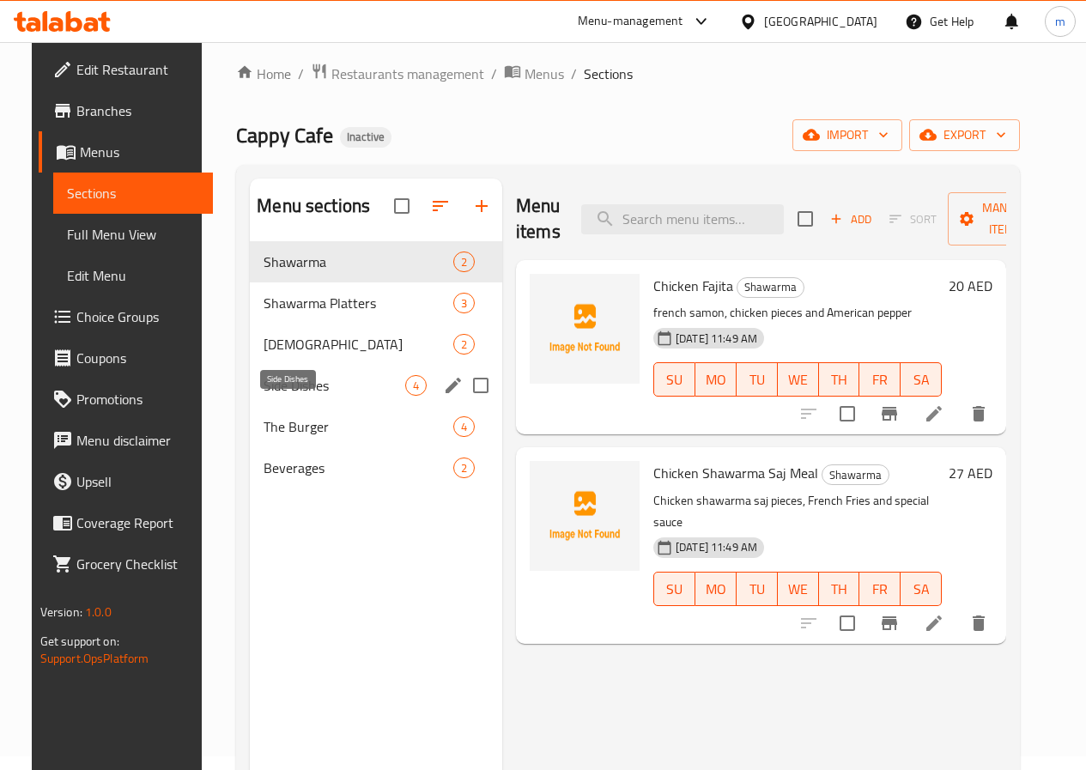
click at [331, 396] on span "Side Dishes" at bounding box center [335, 385] width 142 height 21
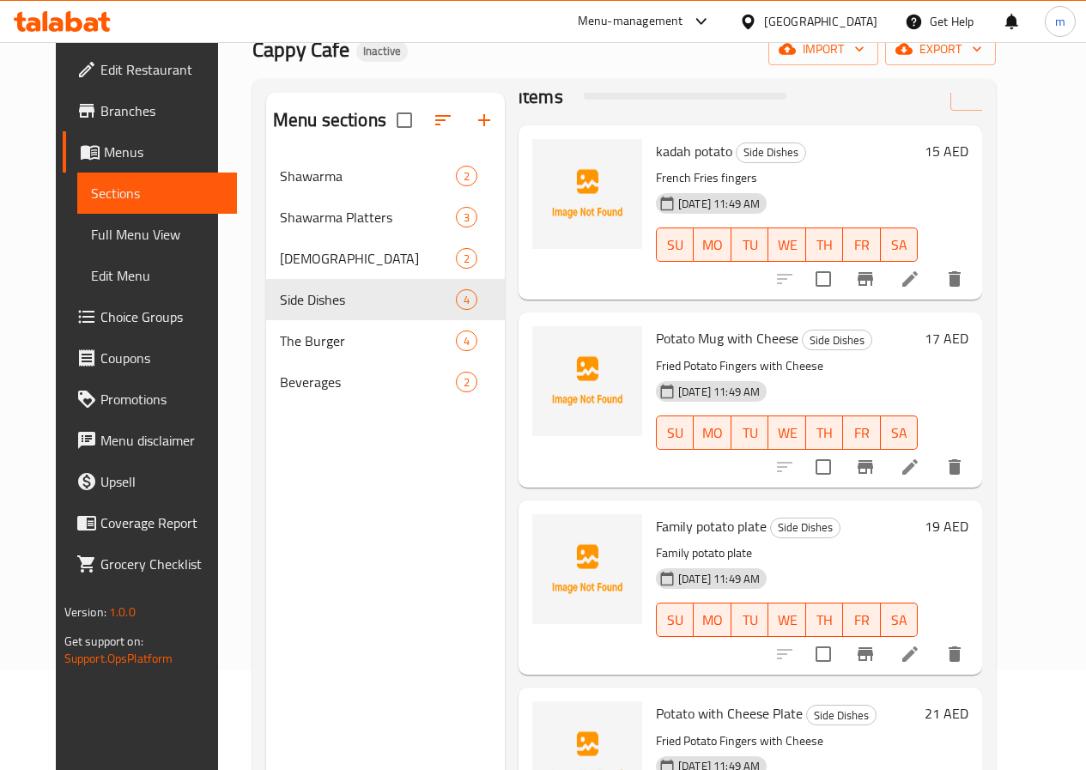
scroll to position [185, 0]
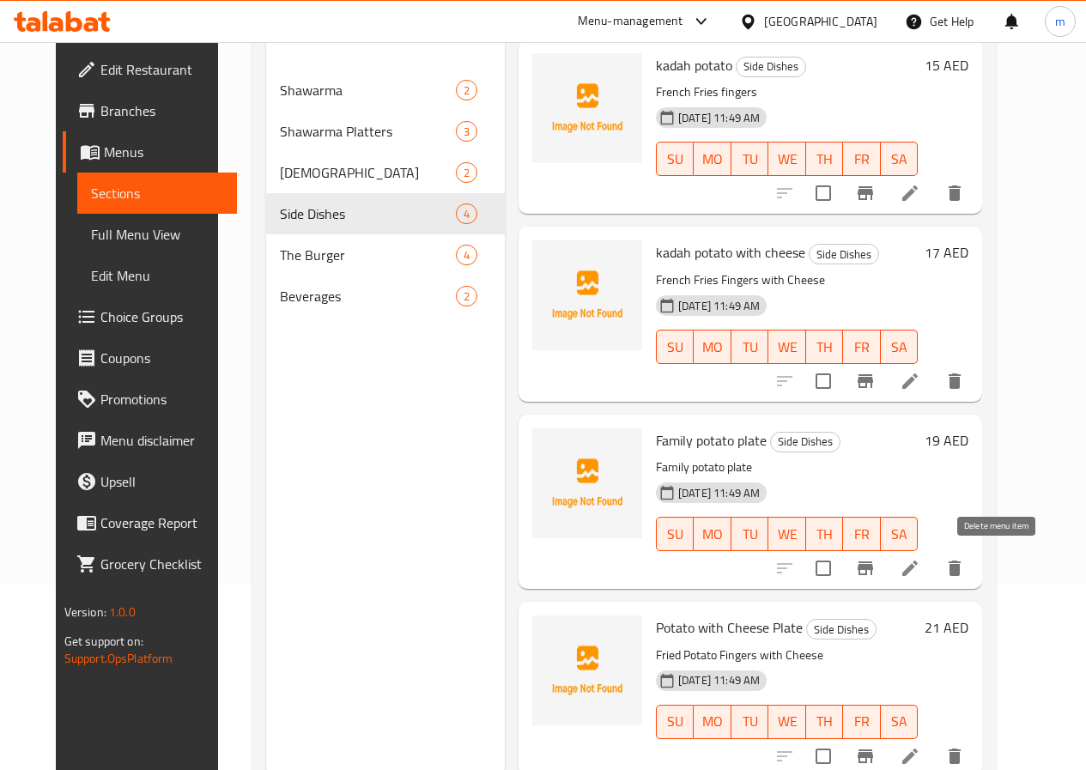
click at [961, 565] on icon "delete" at bounding box center [955, 568] width 12 height 15
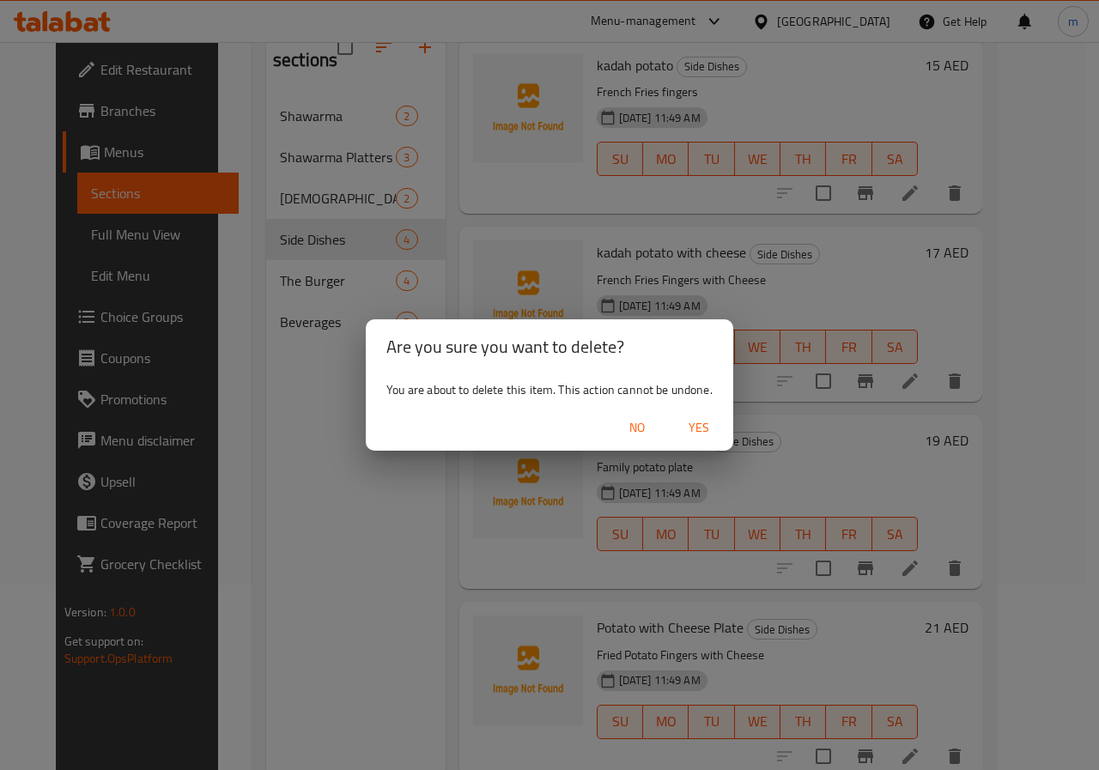
click at [691, 422] on span "Yes" at bounding box center [698, 427] width 41 height 21
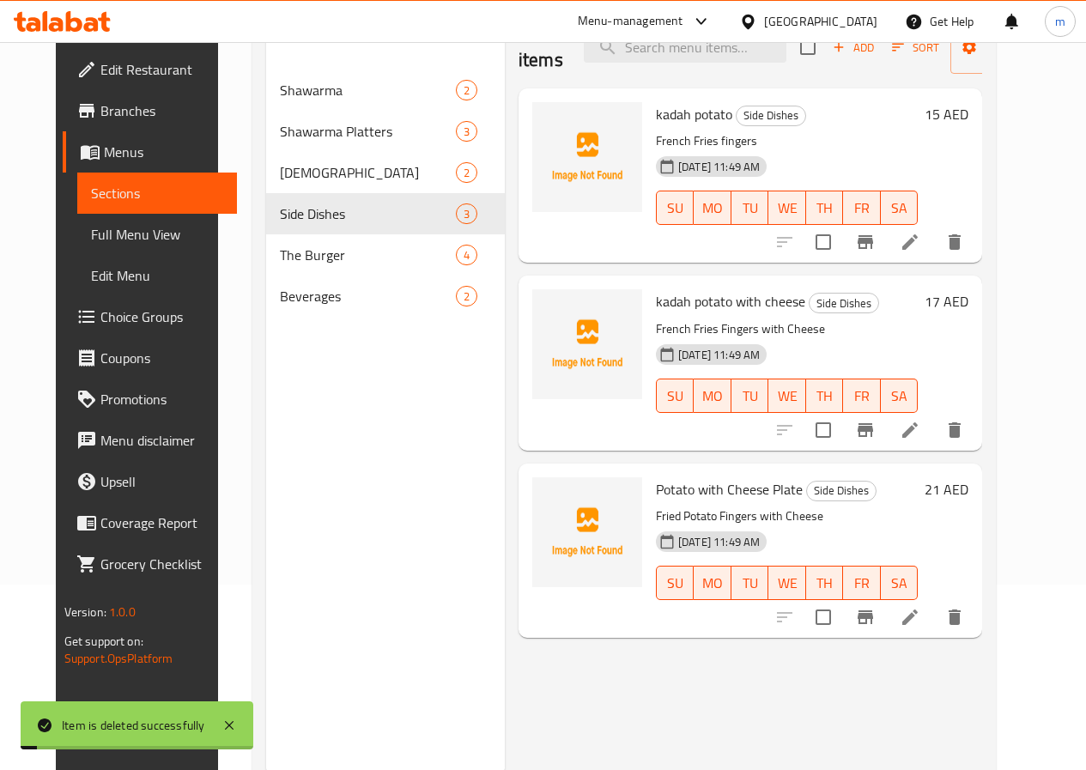
scroll to position [0, 0]
click at [934, 616] on li at bounding box center [910, 617] width 48 height 31
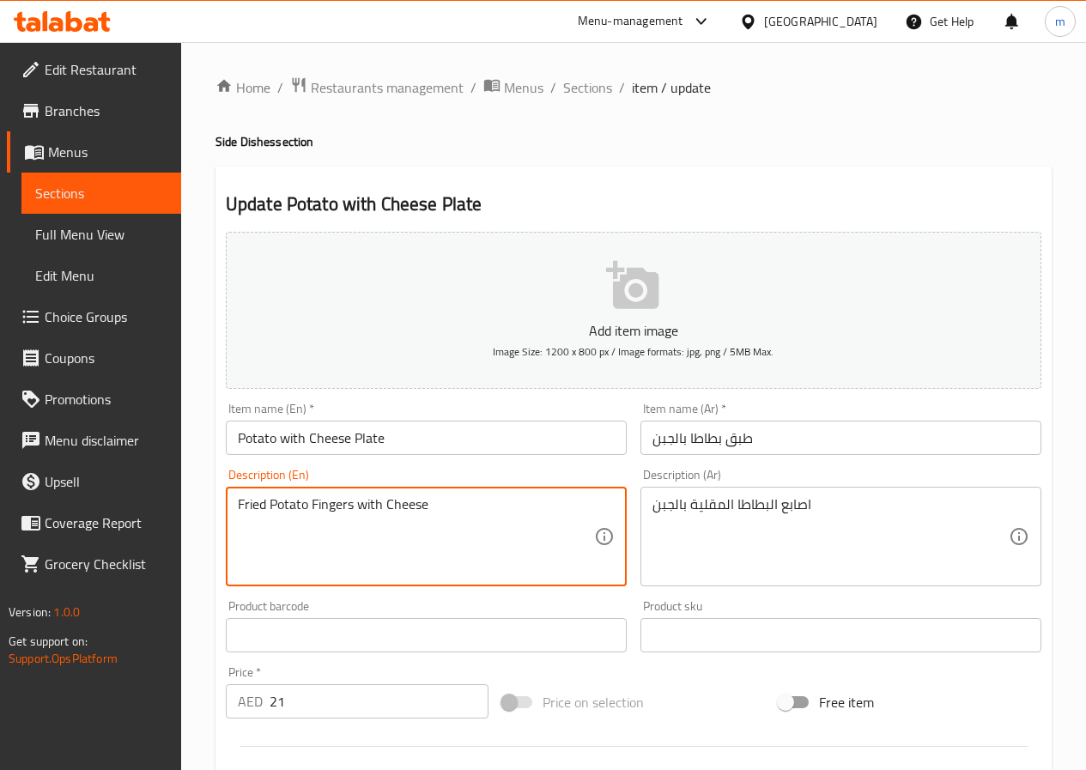
drag, startPoint x: 309, startPoint y: 501, endPoint x: 206, endPoint y: 505, distance: 103.1
paste textarea "طبق بطاطا عائلي"
type textarea "French Fries Fingers with Cheese"
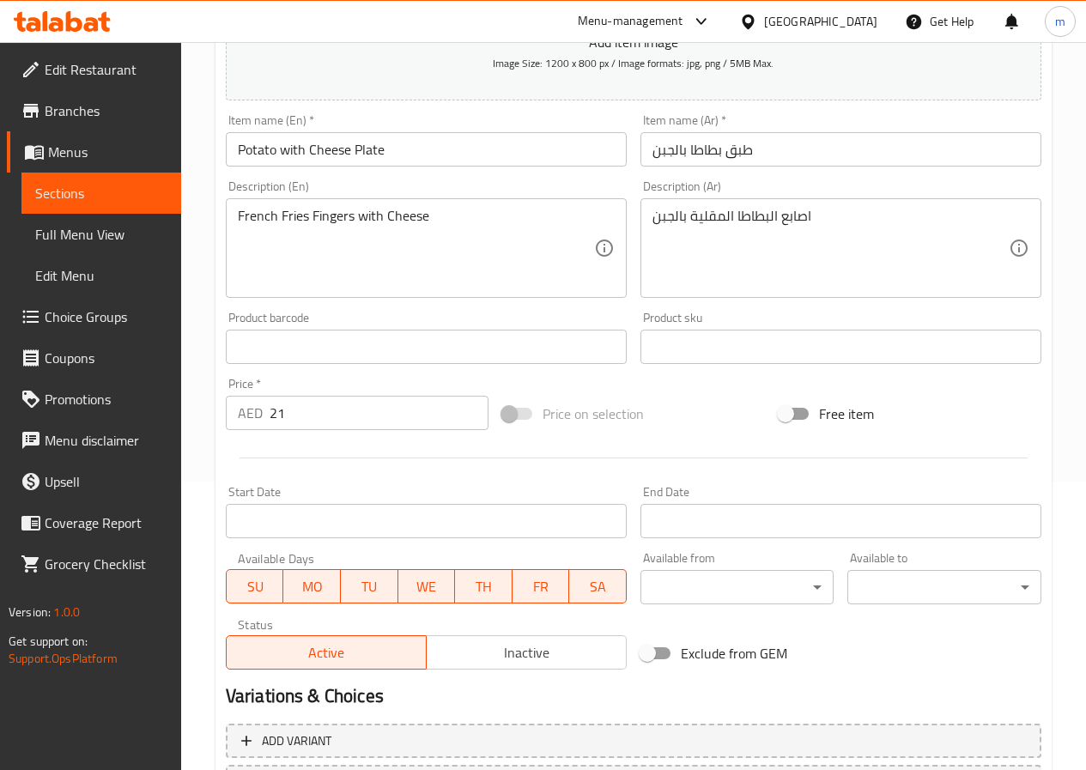
scroll to position [429, 0]
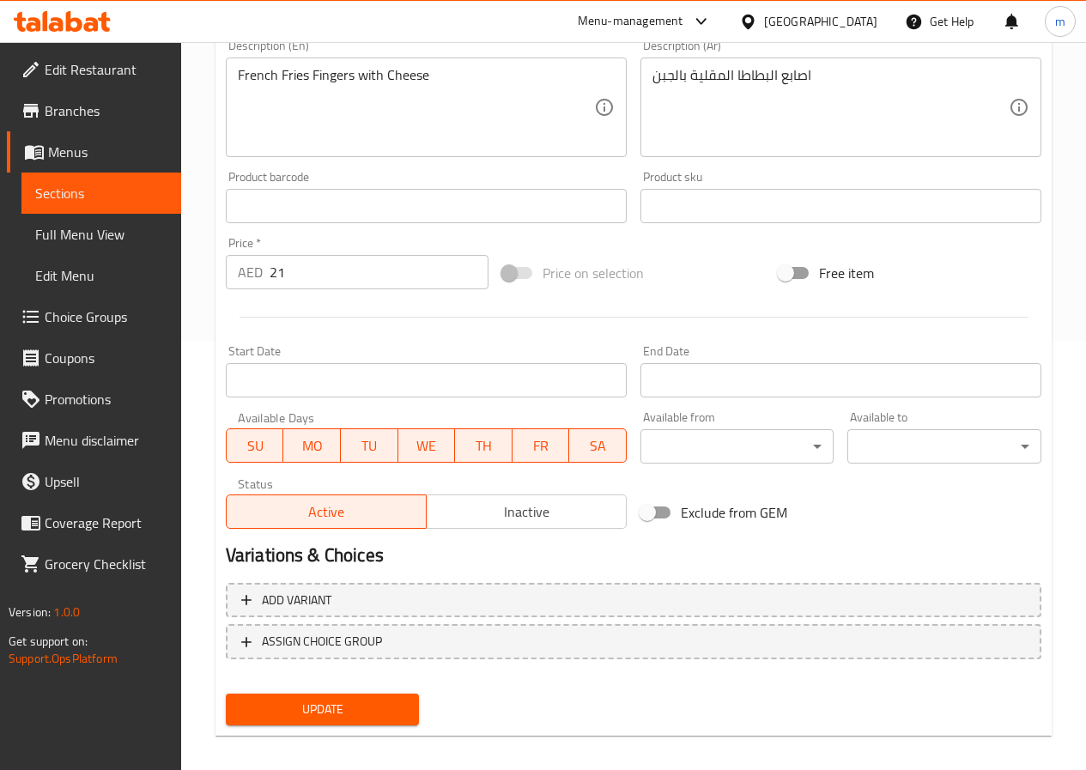
click at [345, 700] on span "Update" at bounding box center [323, 709] width 167 height 21
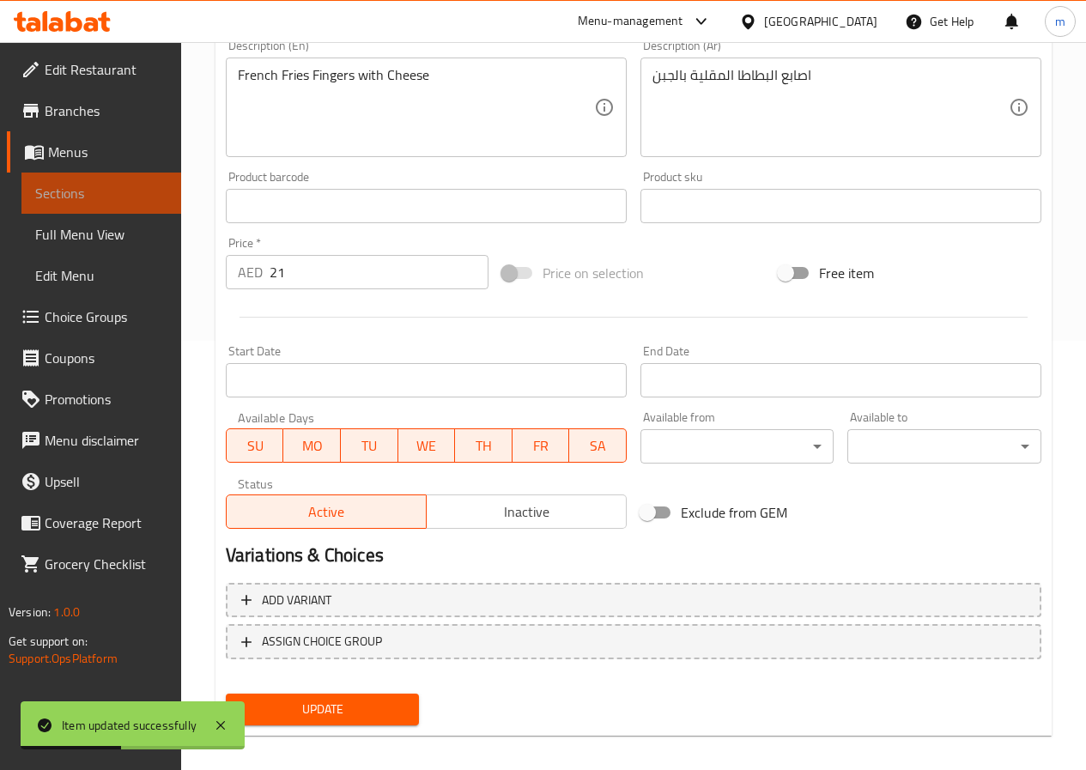
click at [88, 188] on span "Sections" at bounding box center [101, 193] width 132 height 21
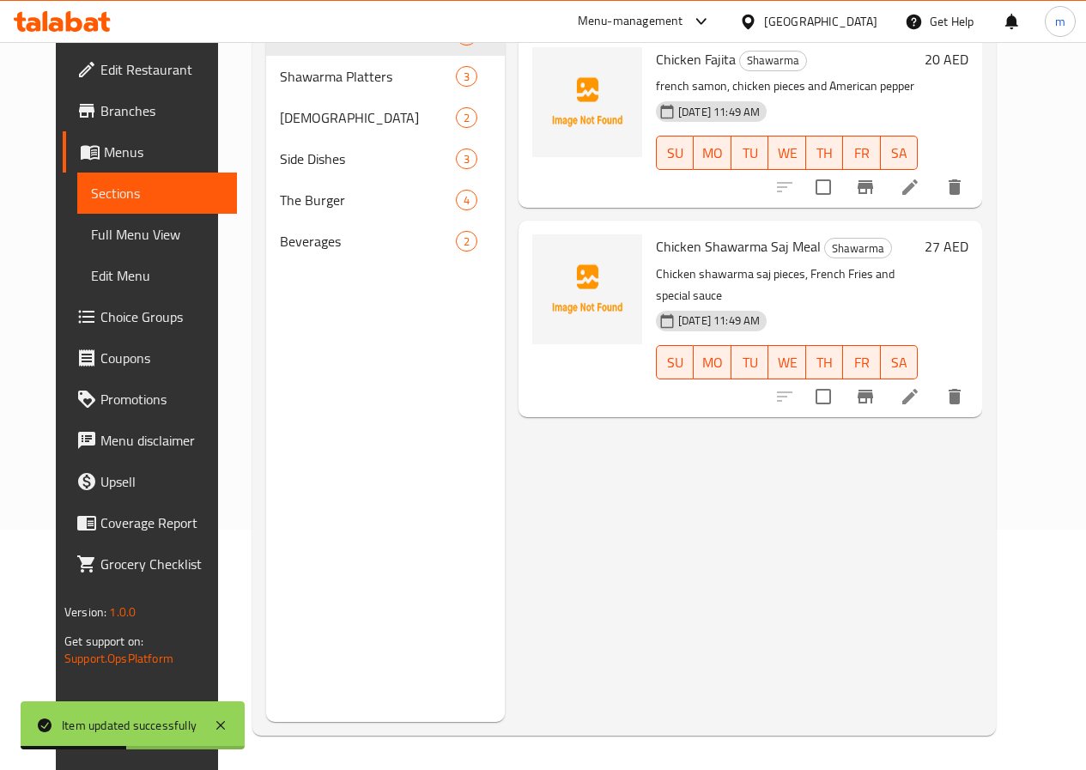
scroll to position [240, 0]
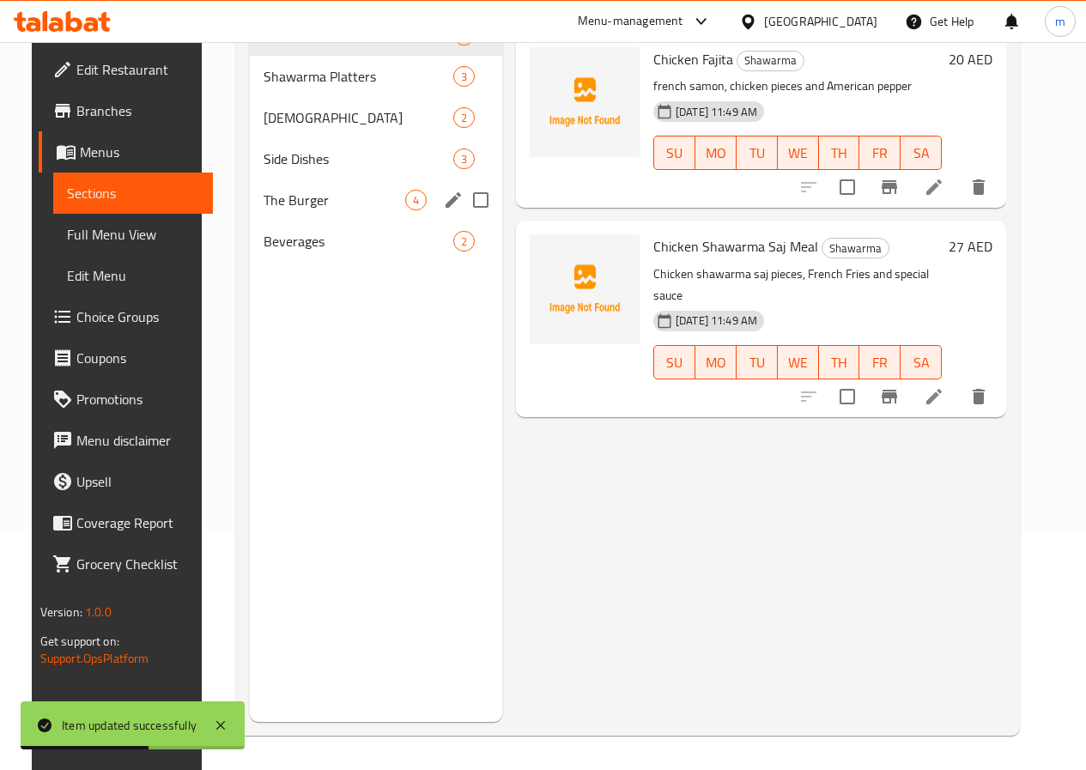
click at [289, 210] on span "The Burger" at bounding box center [335, 200] width 142 height 21
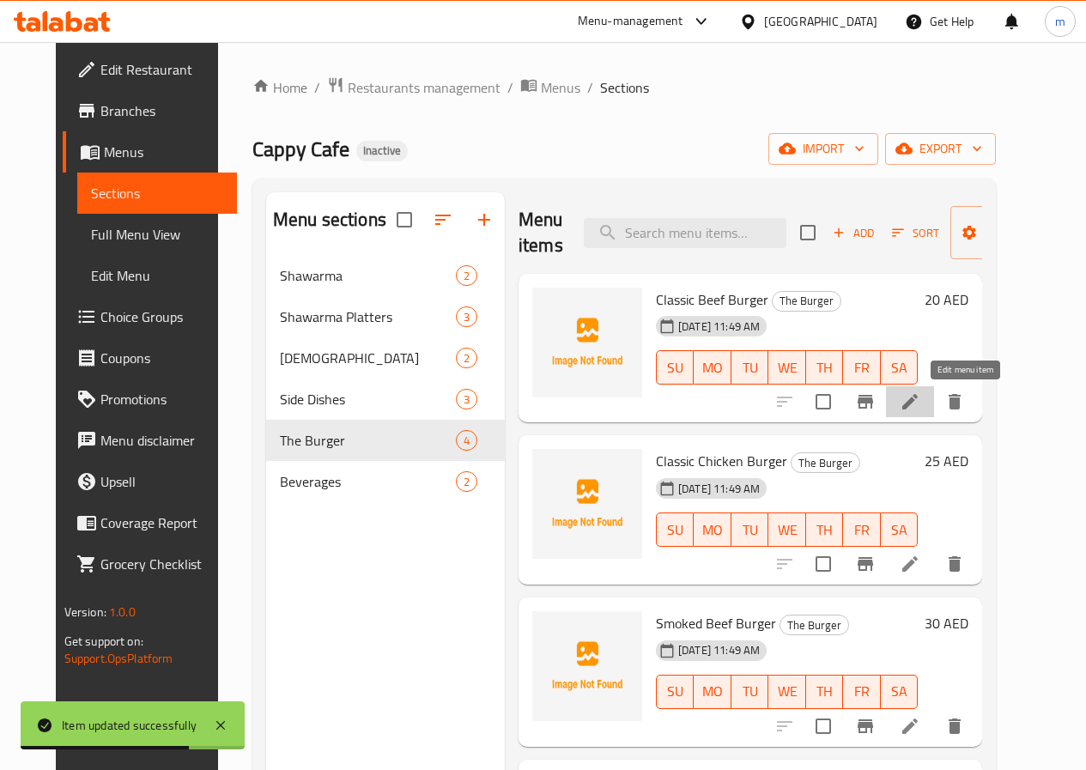
click at [918, 404] on icon at bounding box center [909, 401] width 15 height 15
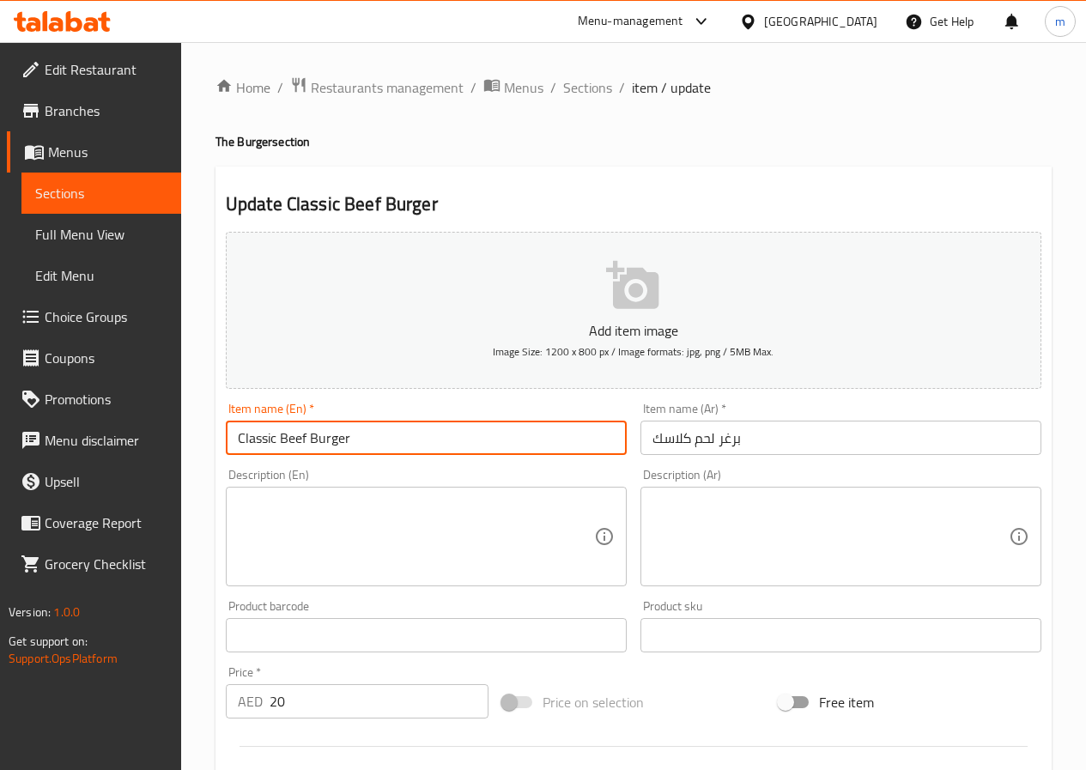
drag, startPoint x: 489, startPoint y: 434, endPoint x: 232, endPoint y: 417, distance: 258.2
click at [232, 417] on div "Item name (En)   * Classic Beef Burger Item name (En) *" at bounding box center [426, 429] width 401 height 52
click at [292, 441] on input "Classic Beef Burger" at bounding box center [426, 438] width 401 height 34
click at [300, 439] on input "Classic Beef Burger" at bounding box center [426, 438] width 401 height 34
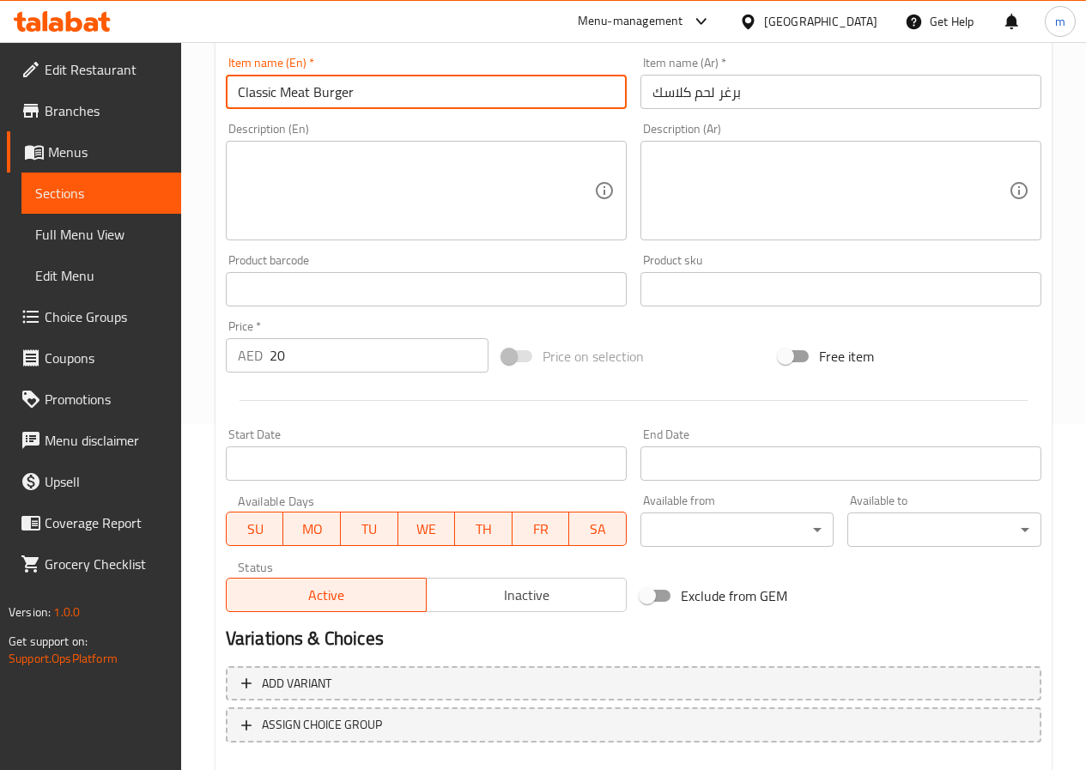
scroll to position [443, 0]
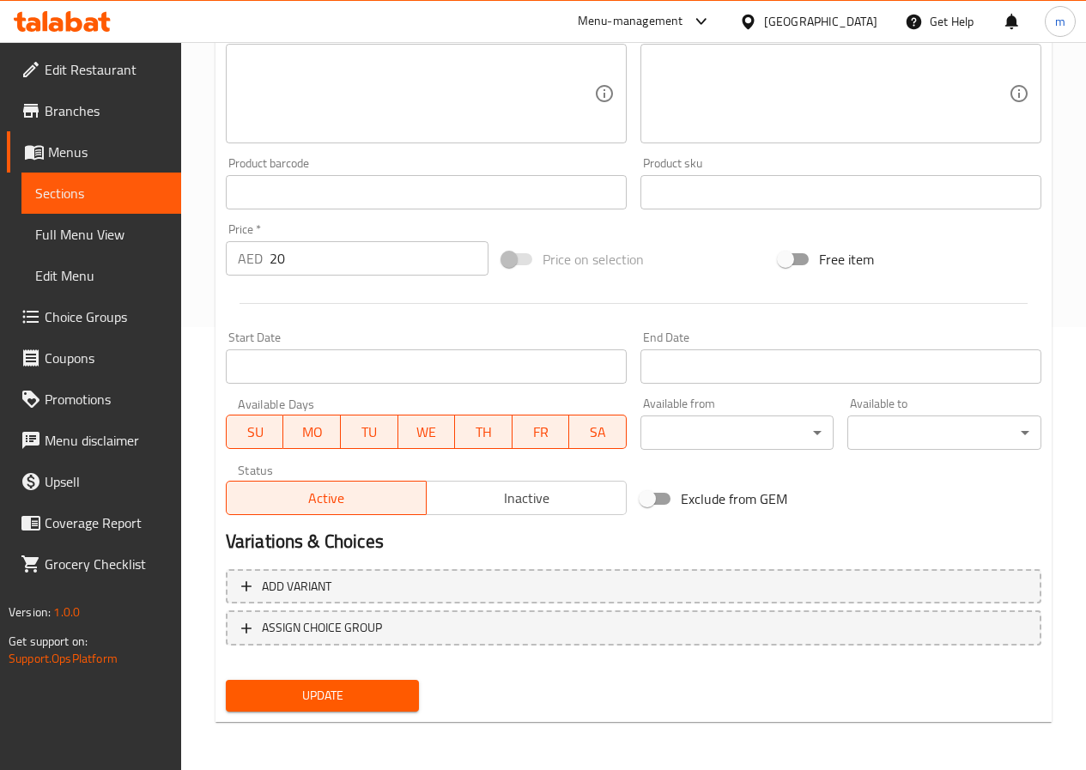
type input "Classic Meat Burger"
click at [337, 704] on span "Update" at bounding box center [323, 695] width 167 height 21
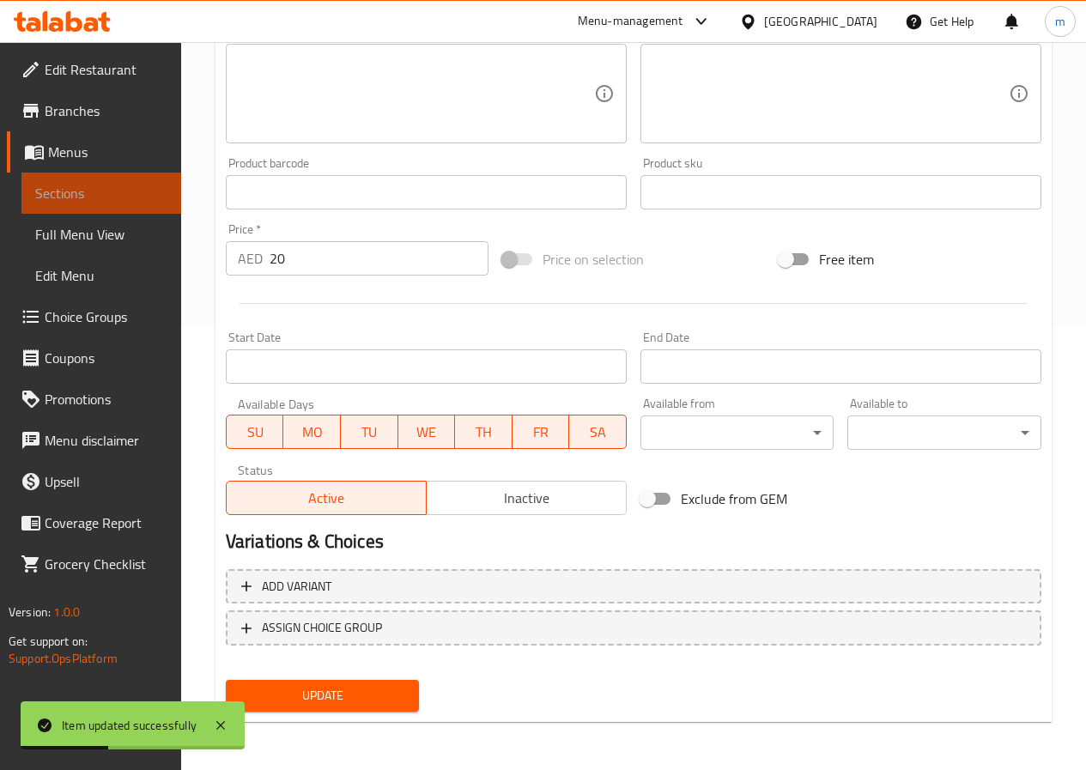
click at [96, 192] on span "Sections" at bounding box center [101, 193] width 132 height 21
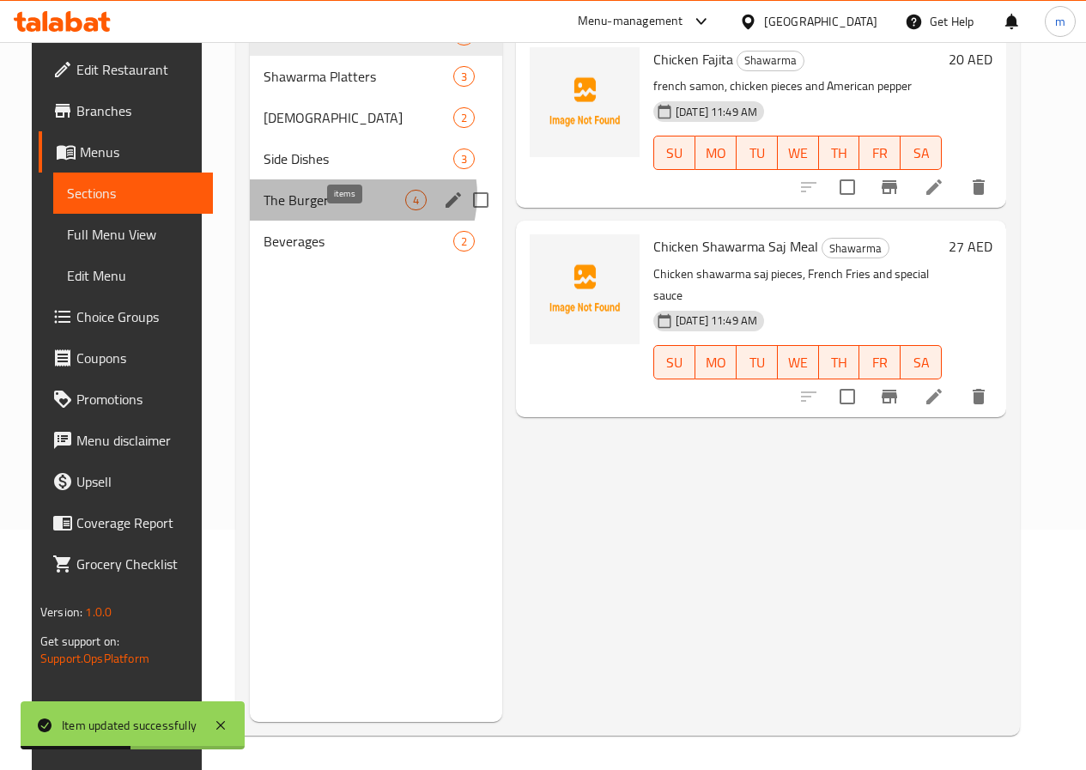
click at [406, 209] on span "4" at bounding box center [416, 200] width 20 height 16
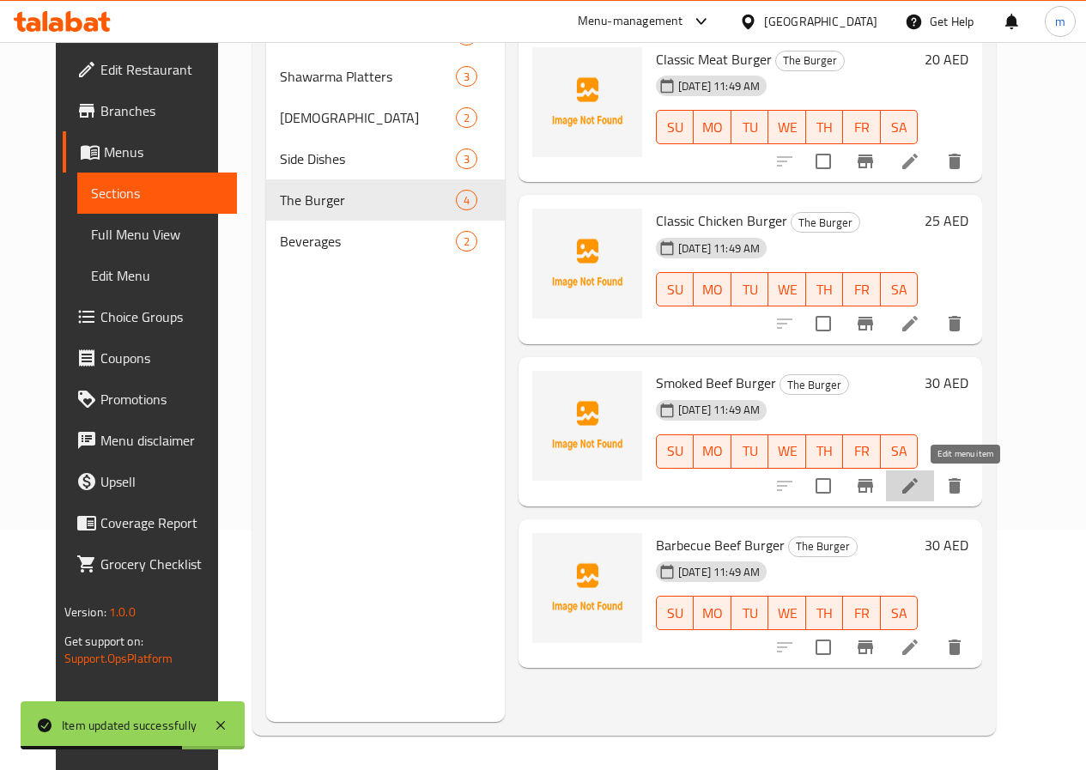
click at [920, 487] on icon at bounding box center [910, 486] width 21 height 21
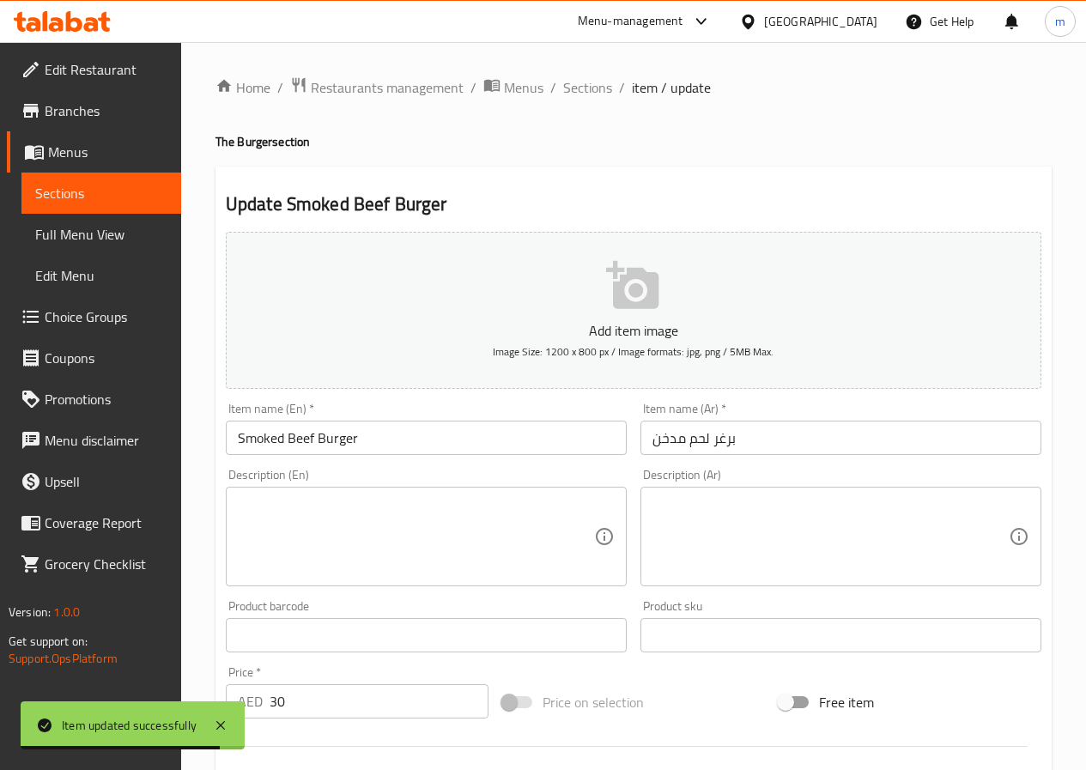
click at [300, 435] on input "Smoked Beef Burger" at bounding box center [426, 438] width 401 height 34
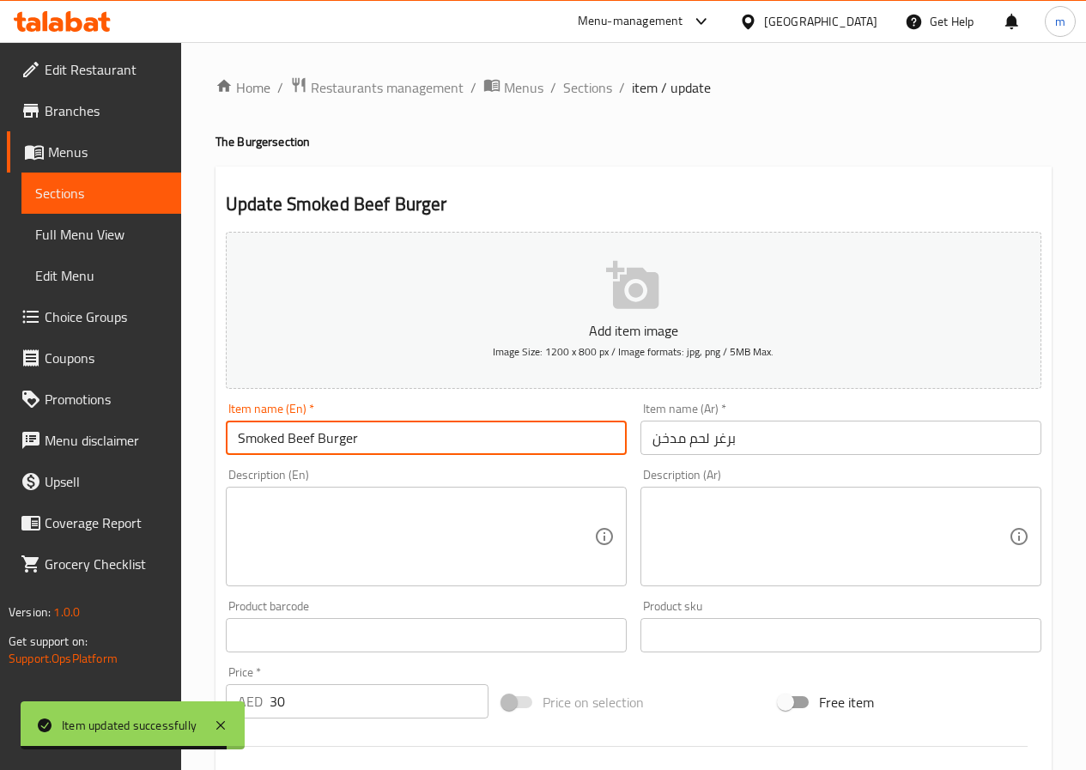
click at [300, 435] on input "Smoked Beef Burger" at bounding box center [426, 438] width 401 height 34
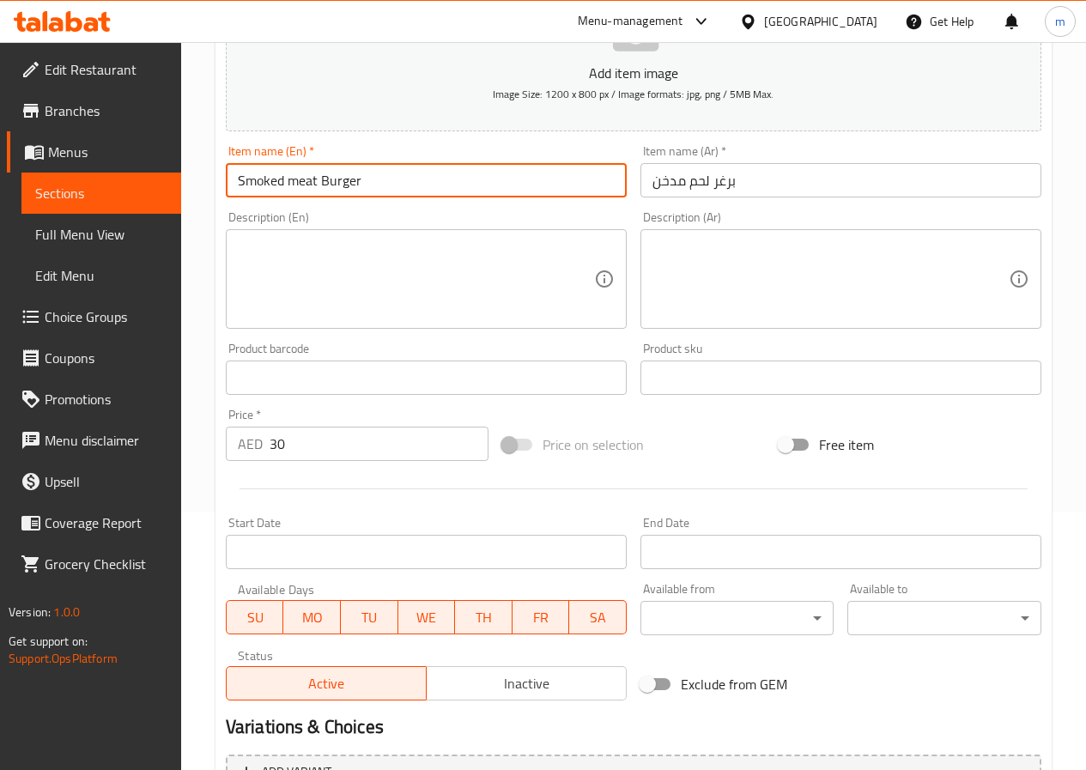
scroll to position [443, 0]
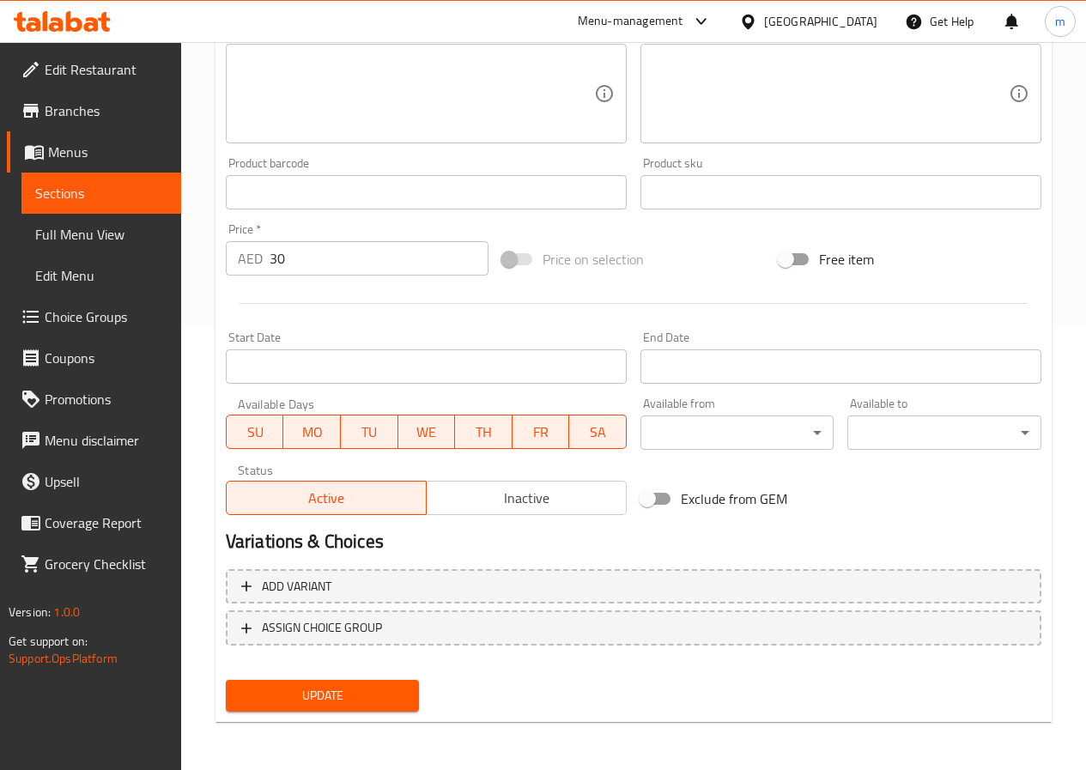
type input "Smoked meat Burger"
click at [325, 699] on span "Update" at bounding box center [323, 695] width 167 height 21
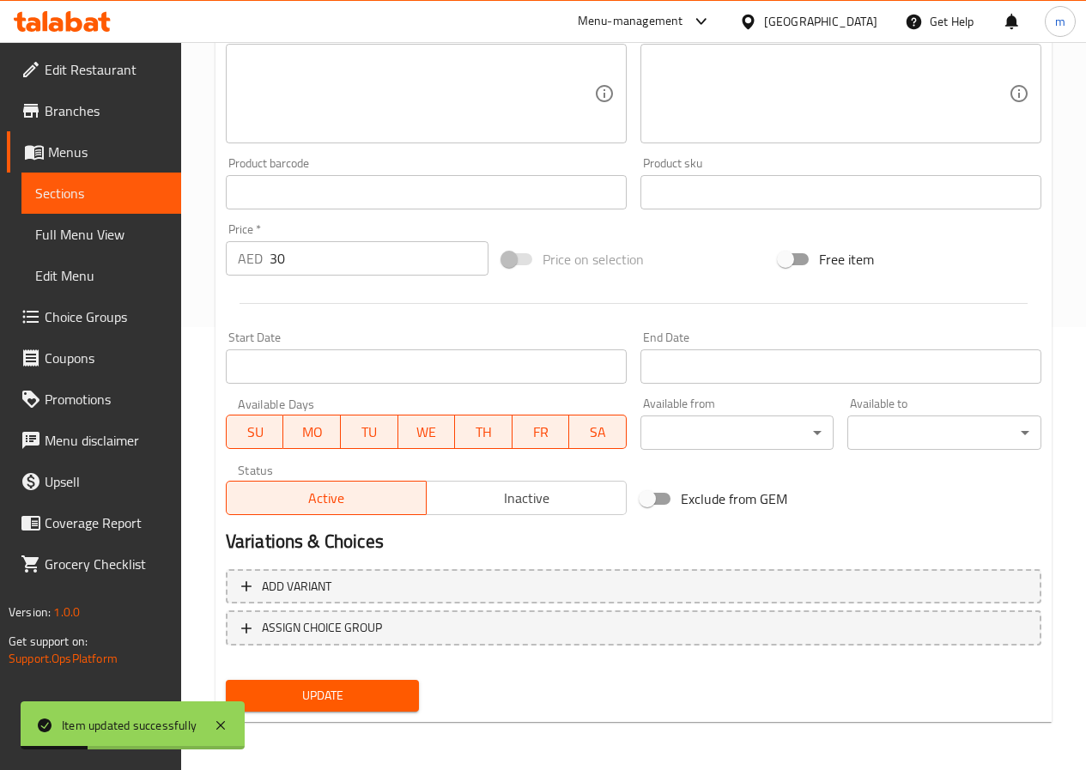
click at [92, 191] on span "Sections" at bounding box center [101, 193] width 132 height 21
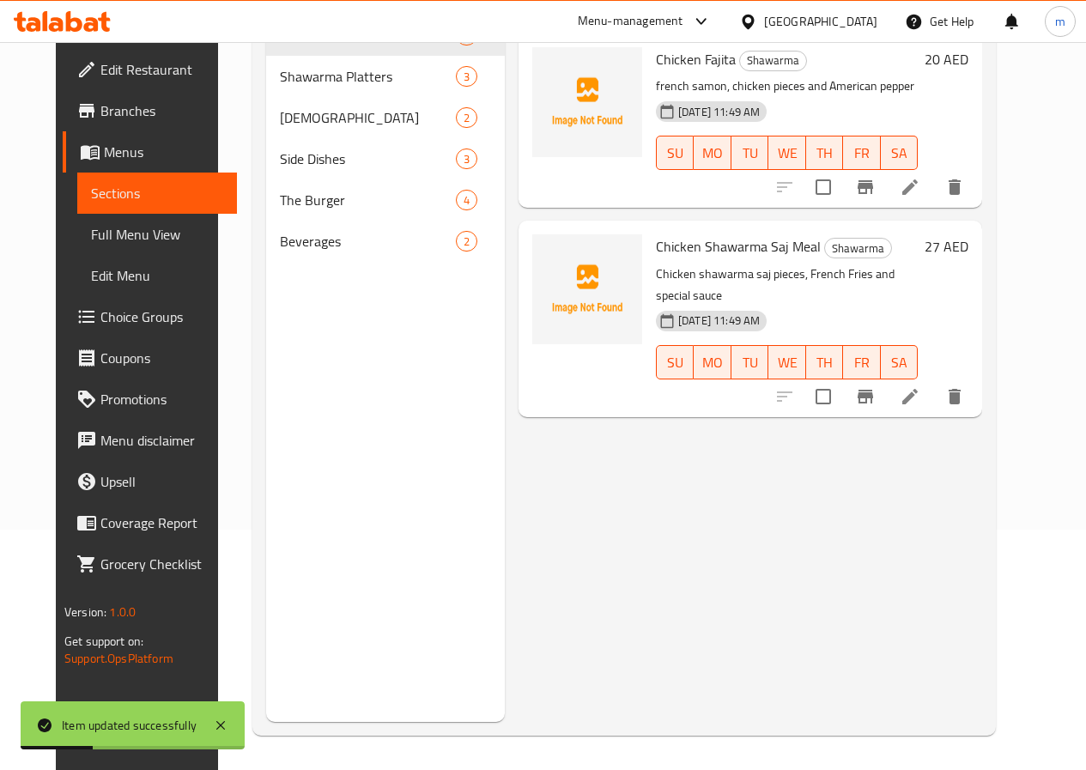
scroll to position [240, 0]
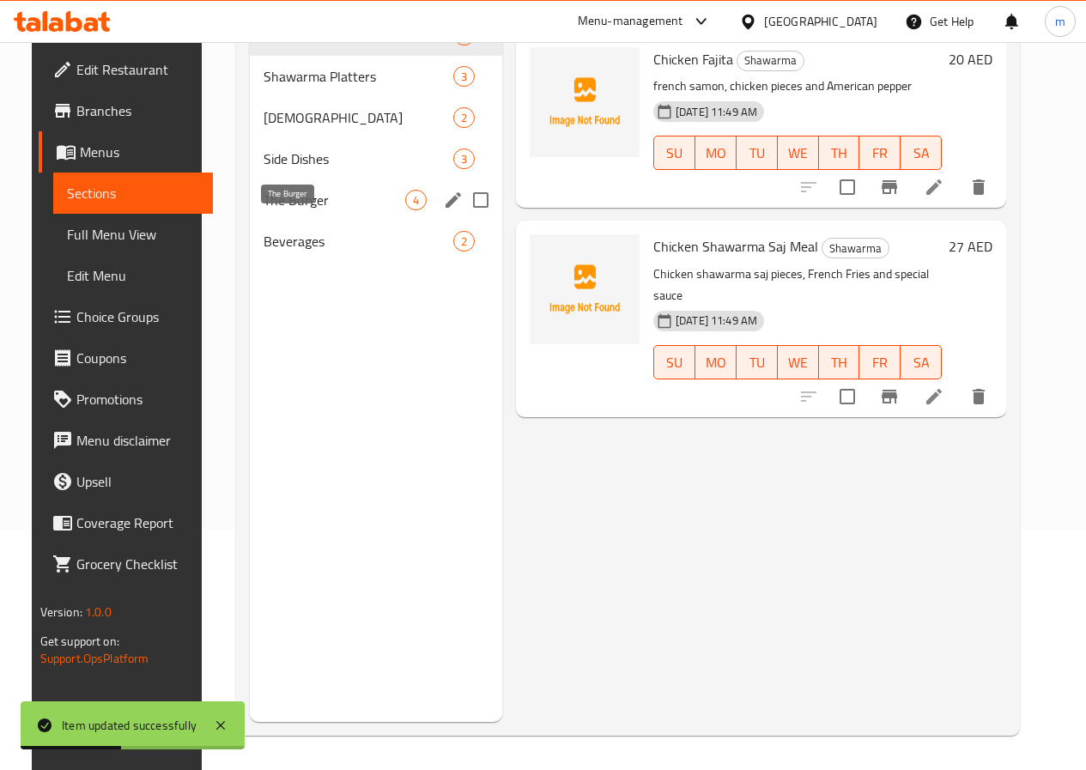
click at [264, 210] on span "The Burger" at bounding box center [335, 200] width 142 height 21
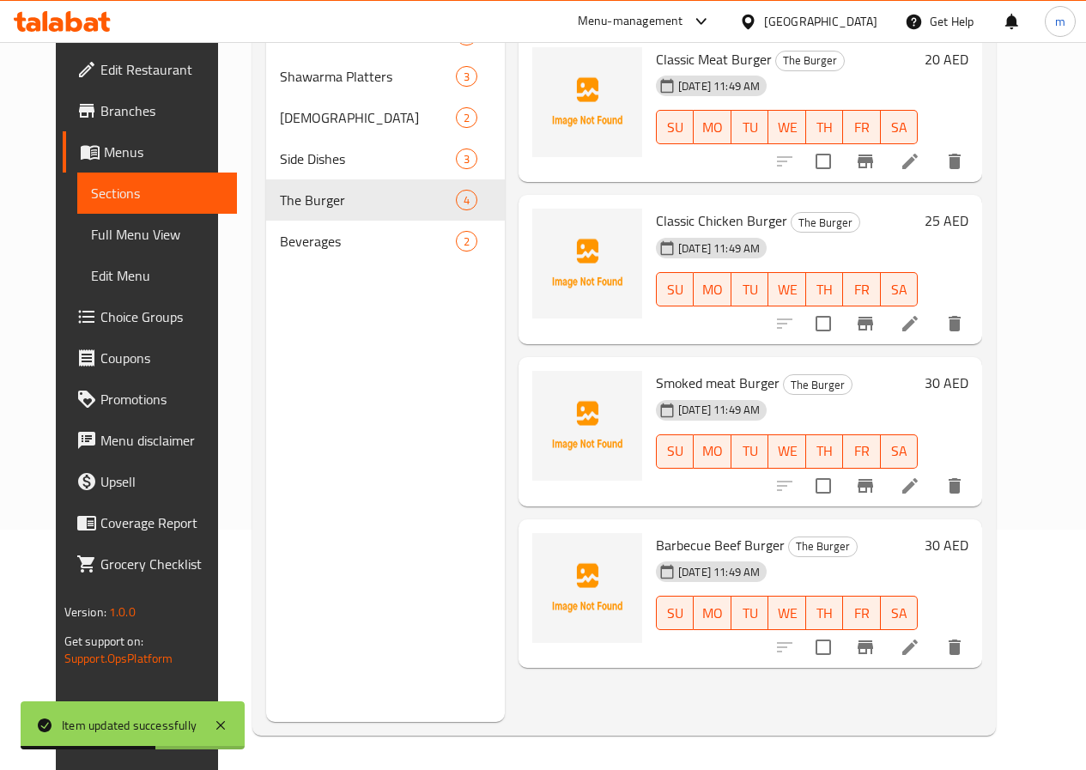
click at [920, 656] on icon at bounding box center [910, 647] width 21 height 21
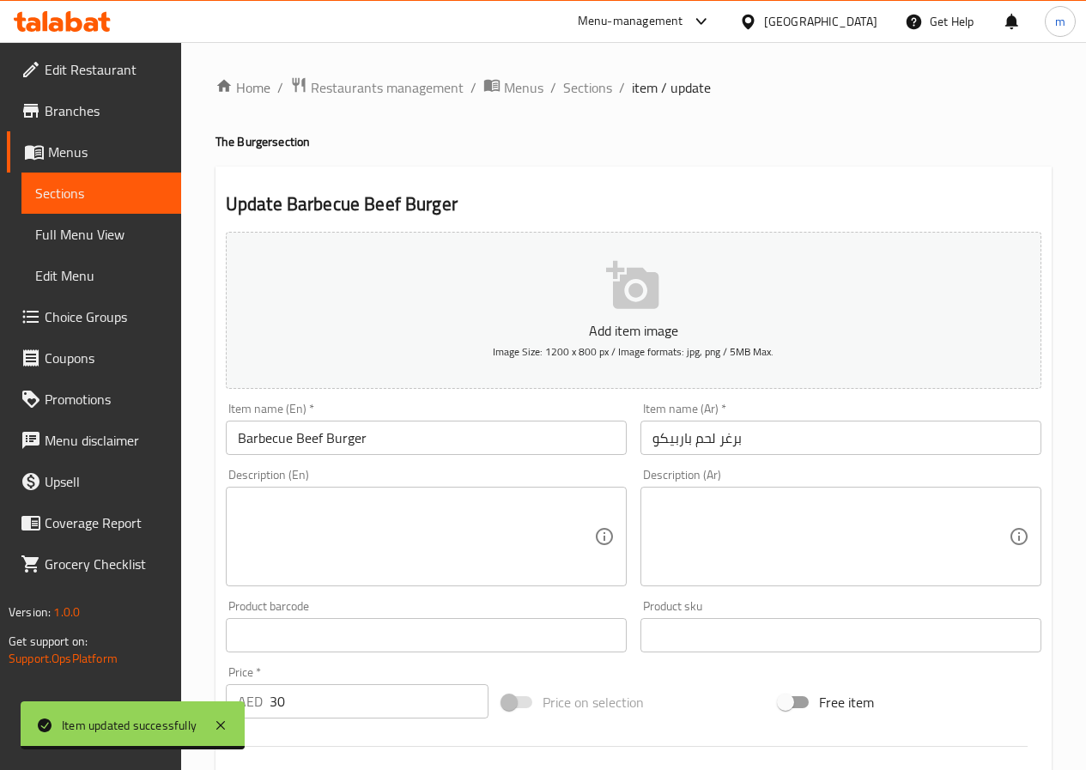
click at [311, 428] on input "Barbecue Beef Burger" at bounding box center [426, 438] width 401 height 34
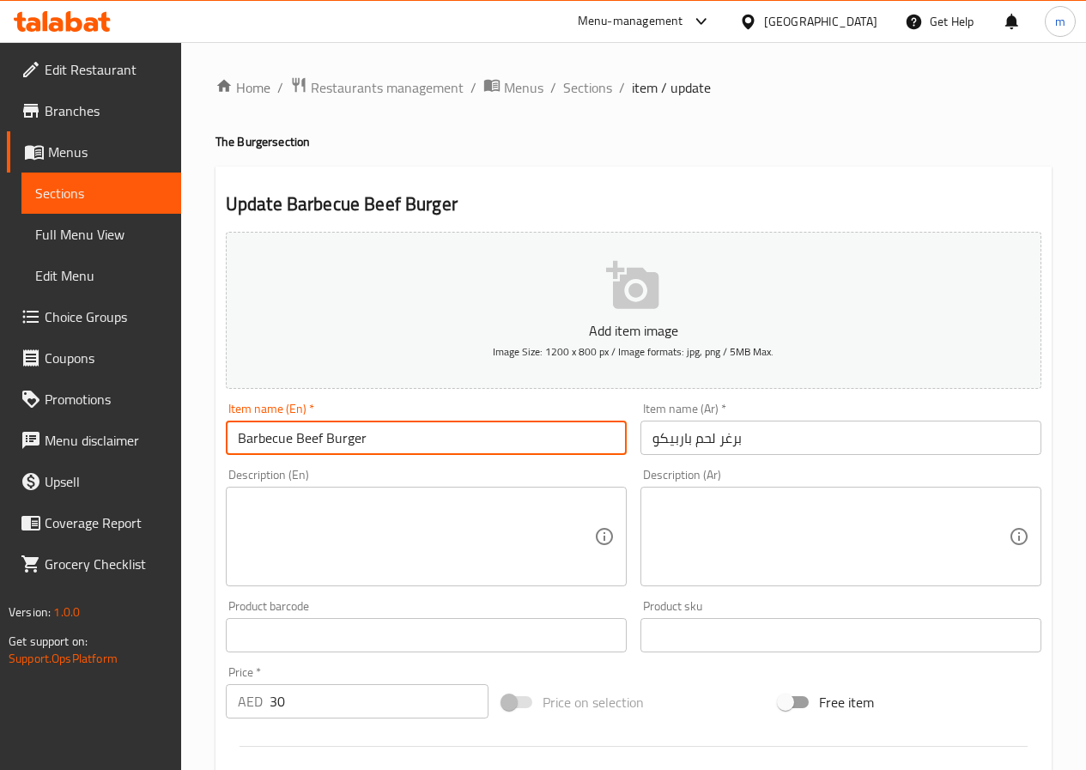
click at [311, 428] on input "Barbecue Beef Burger" at bounding box center [426, 438] width 401 height 34
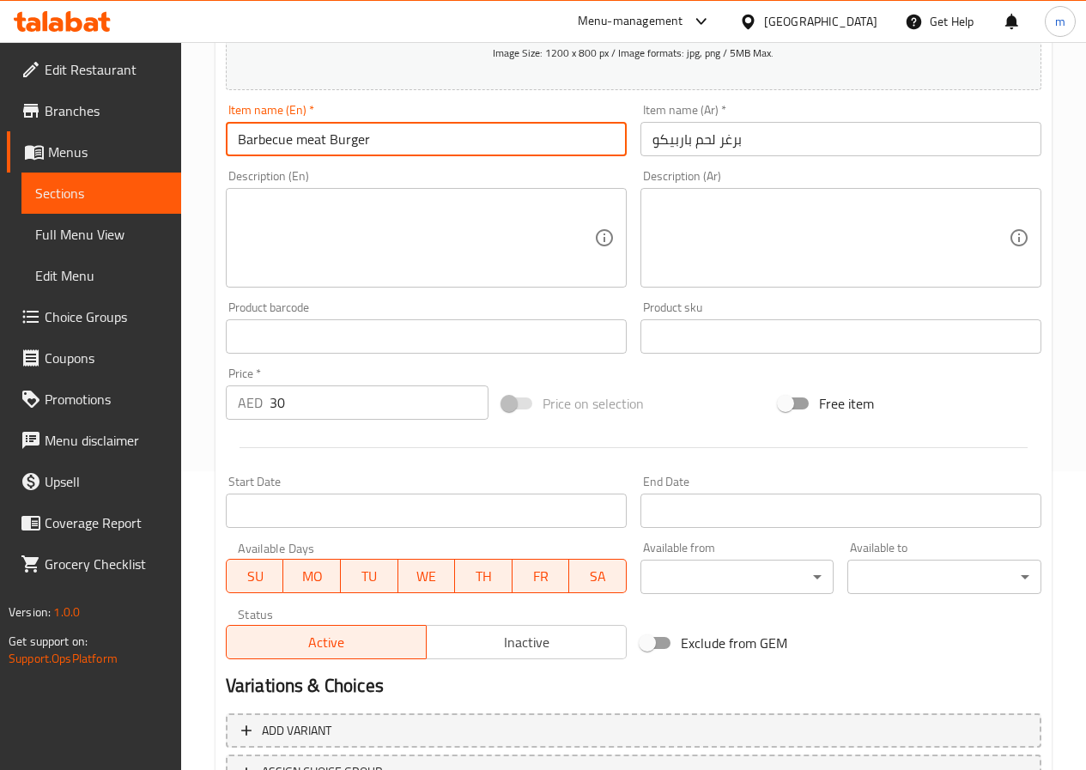
scroll to position [443, 0]
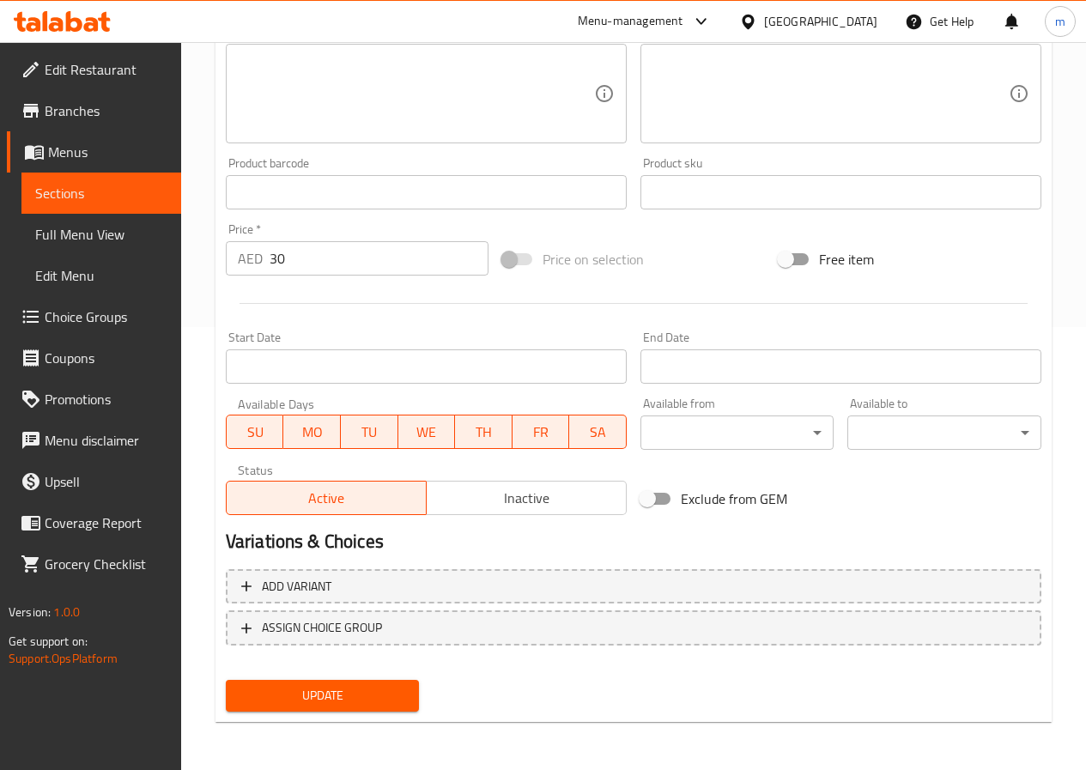
type input "Barbecue meat Burger"
click at [374, 708] on button "Update" at bounding box center [323, 696] width 194 height 32
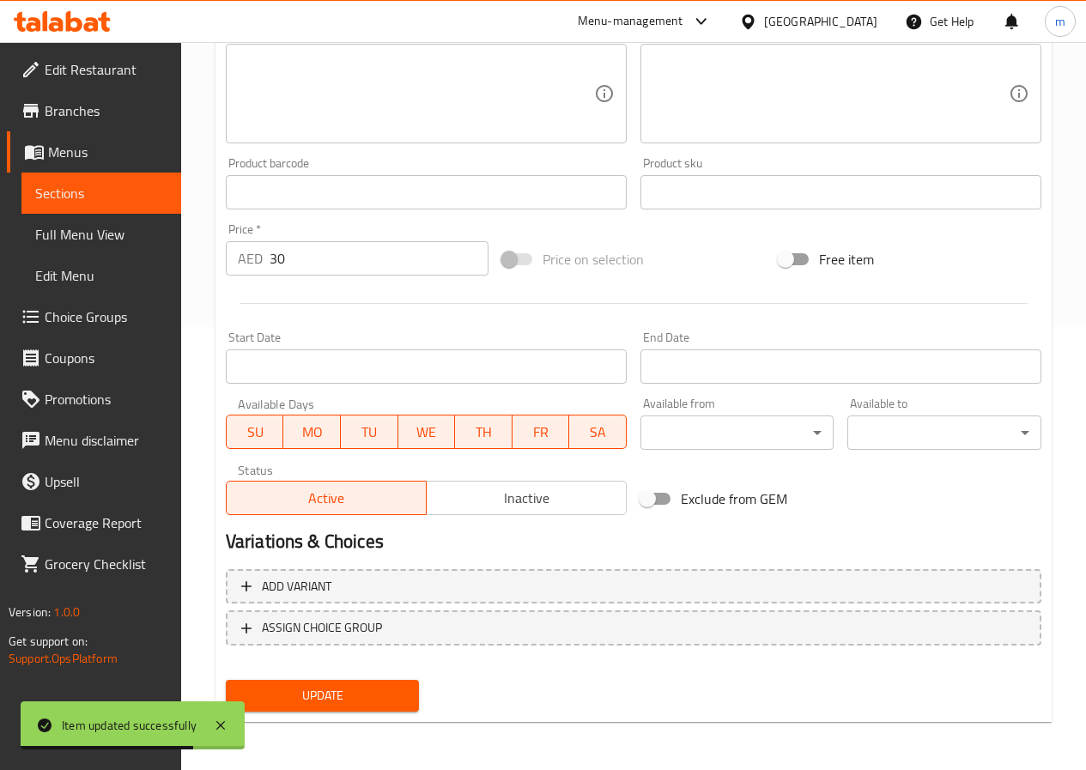
click at [67, 197] on span "Sections" at bounding box center [101, 193] width 132 height 21
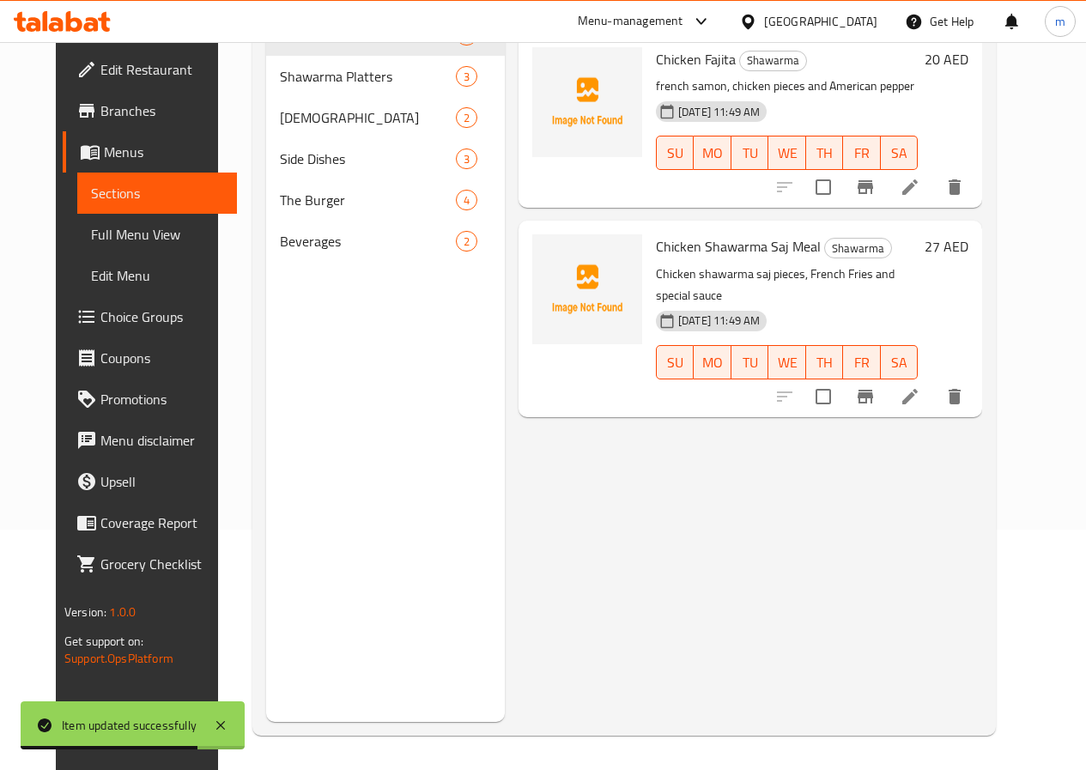
scroll to position [240, 0]
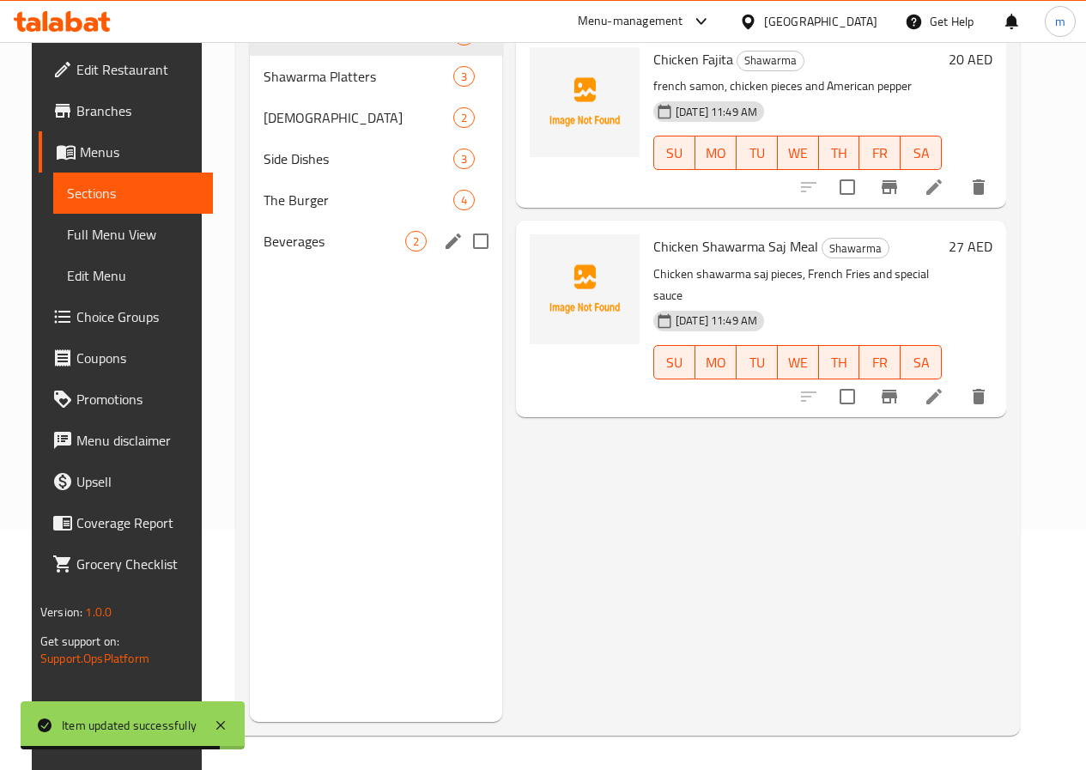
click at [323, 252] on div "Beverages 2" at bounding box center [376, 241] width 252 height 41
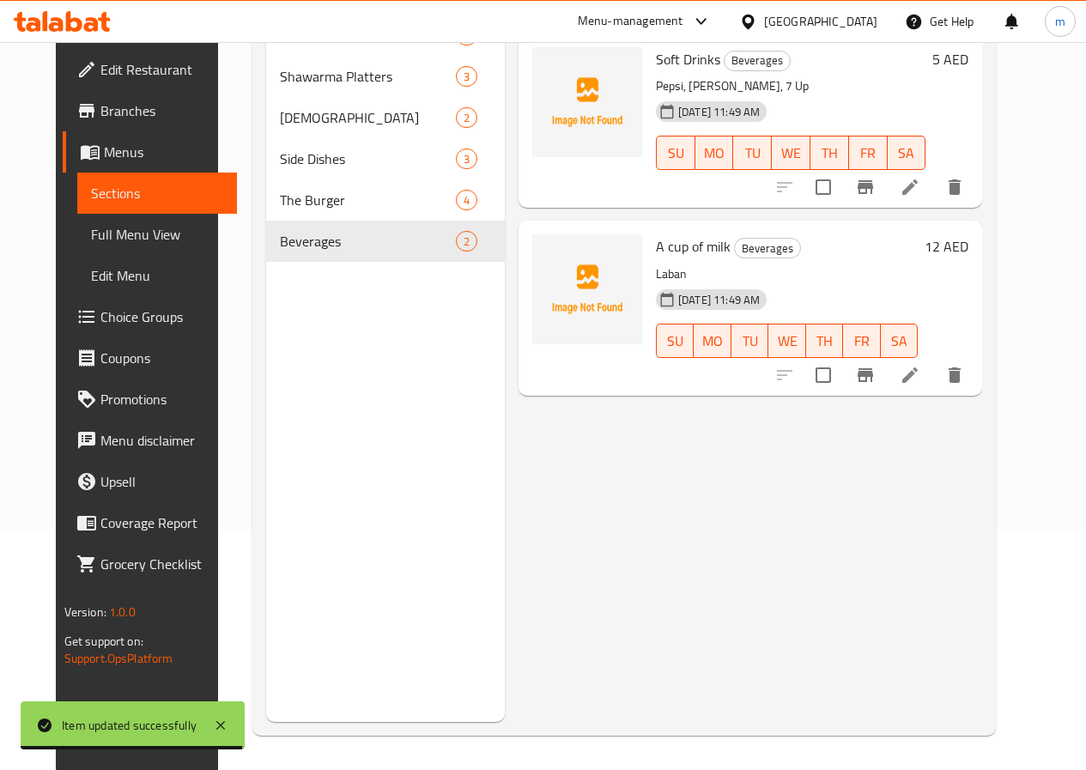
click at [934, 386] on li at bounding box center [910, 375] width 48 height 31
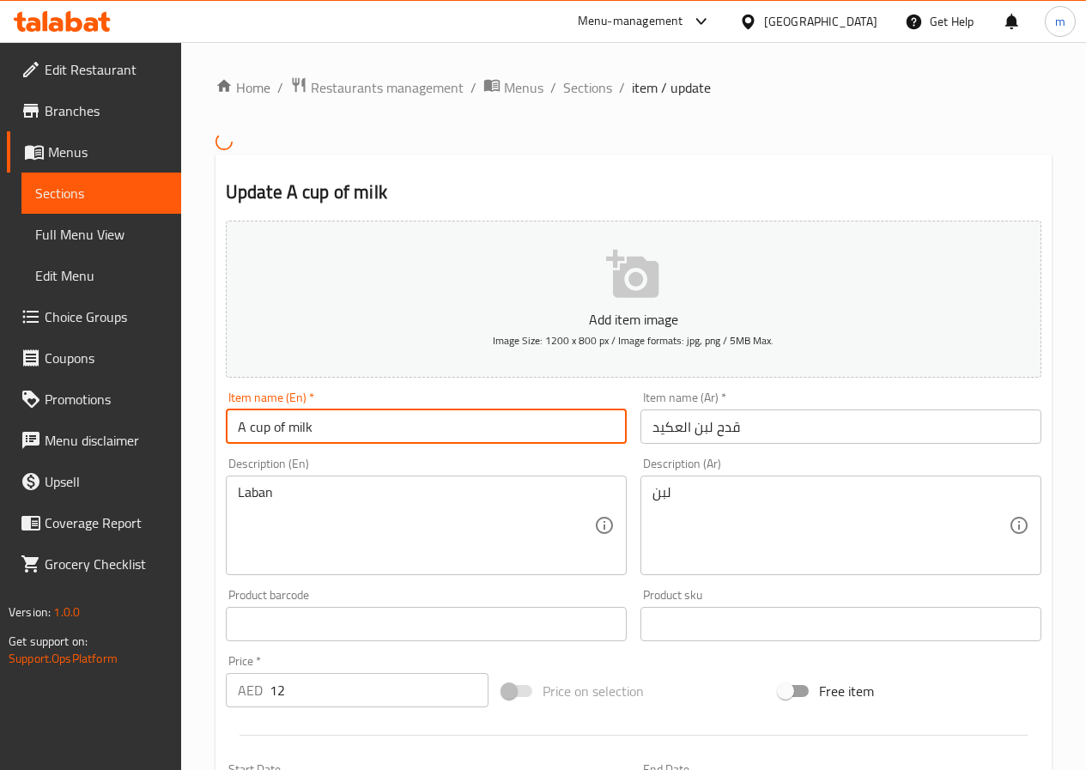
drag, startPoint x: 459, startPoint y: 430, endPoint x: 0, endPoint y: 465, distance: 459.8
click at [0, 465] on div "Edit Restaurant Branches Menus Sections Full Menu View Edit Menu Choice Groups …" at bounding box center [543, 622] width 1086 height 1160
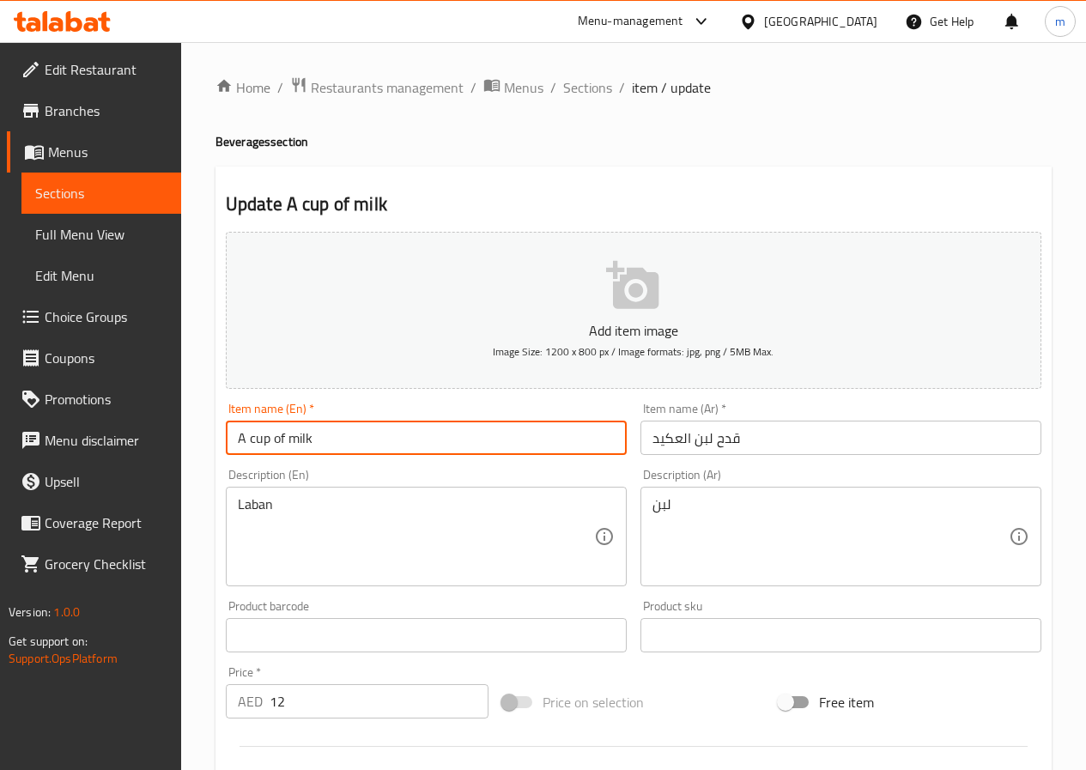
type input "k"
type input "Kadah laban el"
click at [117, 185] on span "Sections" at bounding box center [101, 193] width 132 height 21
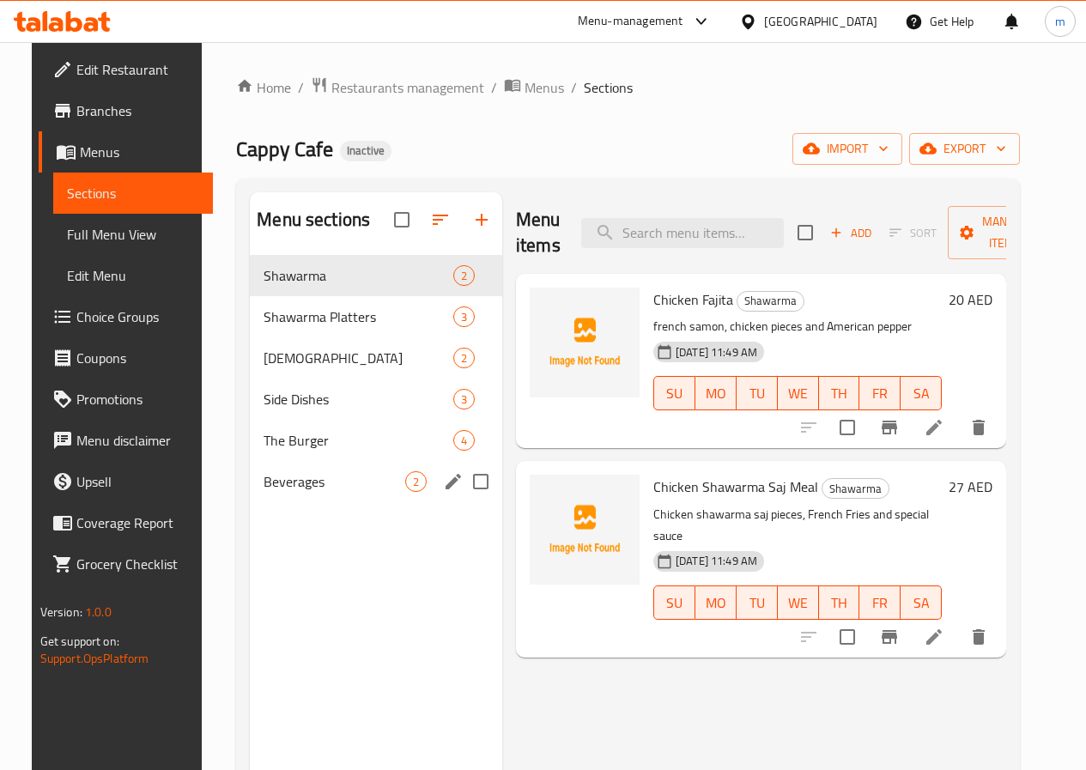
click at [276, 492] on span "Beverages" at bounding box center [335, 481] width 142 height 21
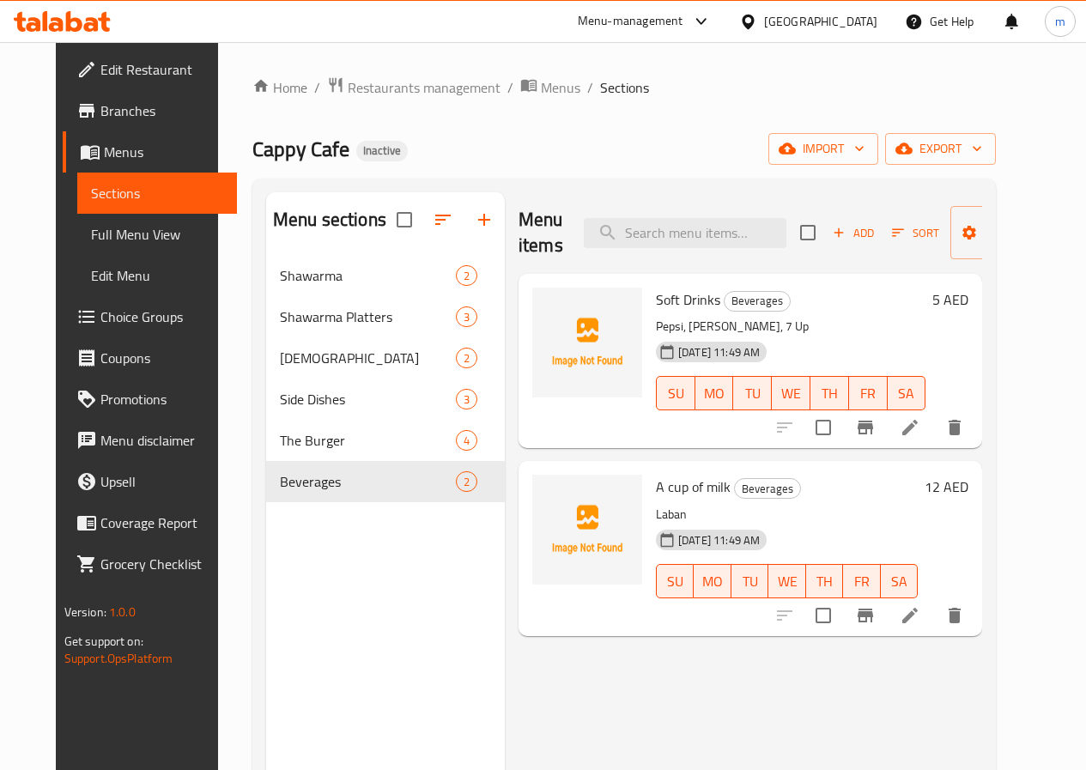
click at [934, 440] on li at bounding box center [910, 427] width 48 height 31
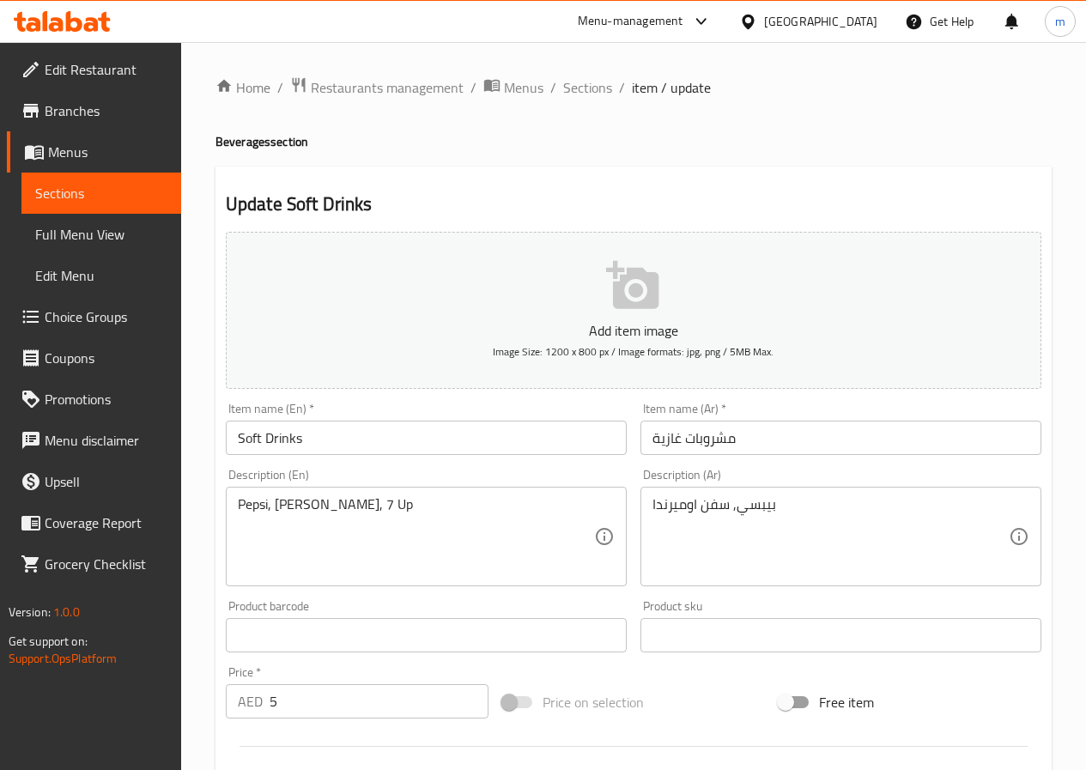
scroll to position [258, 0]
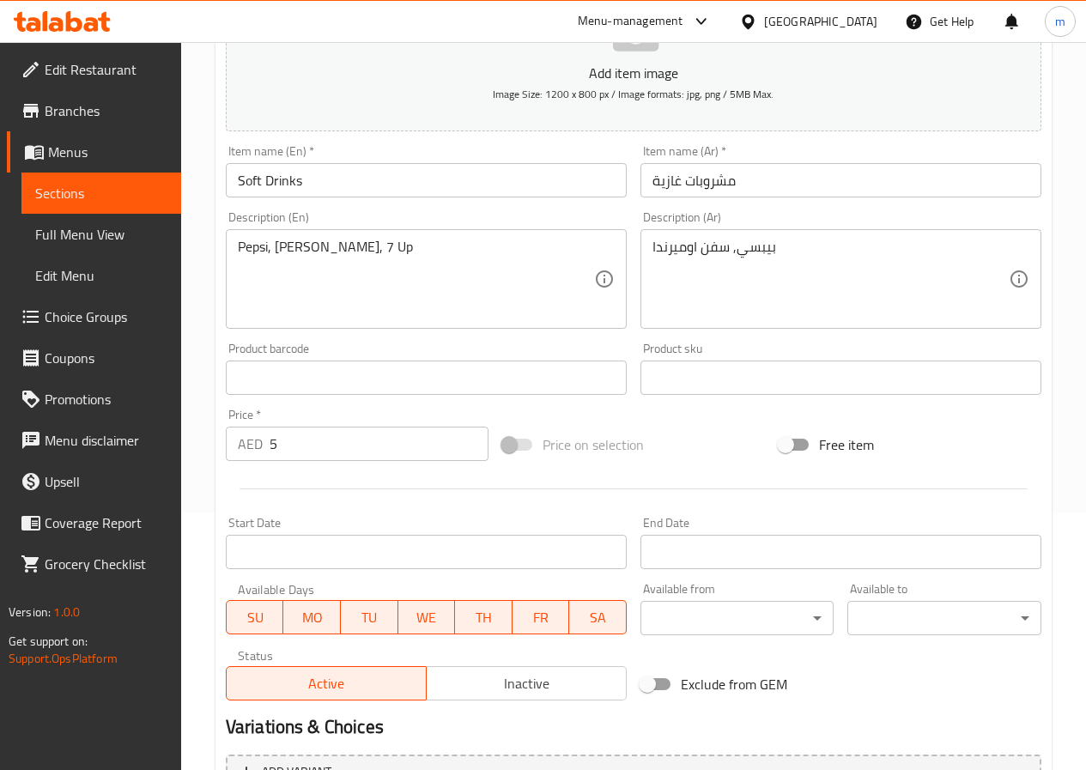
click at [340, 429] on input "5" at bounding box center [379, 444] width 219 height 34
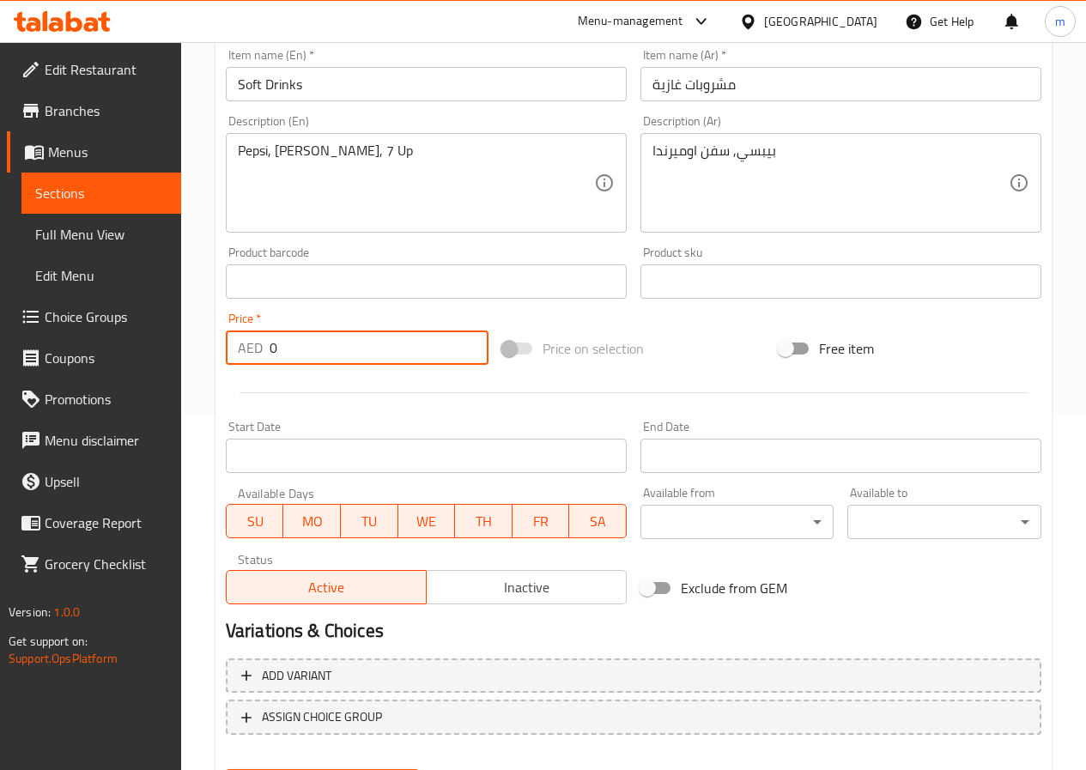
scroll to position [429, 0]
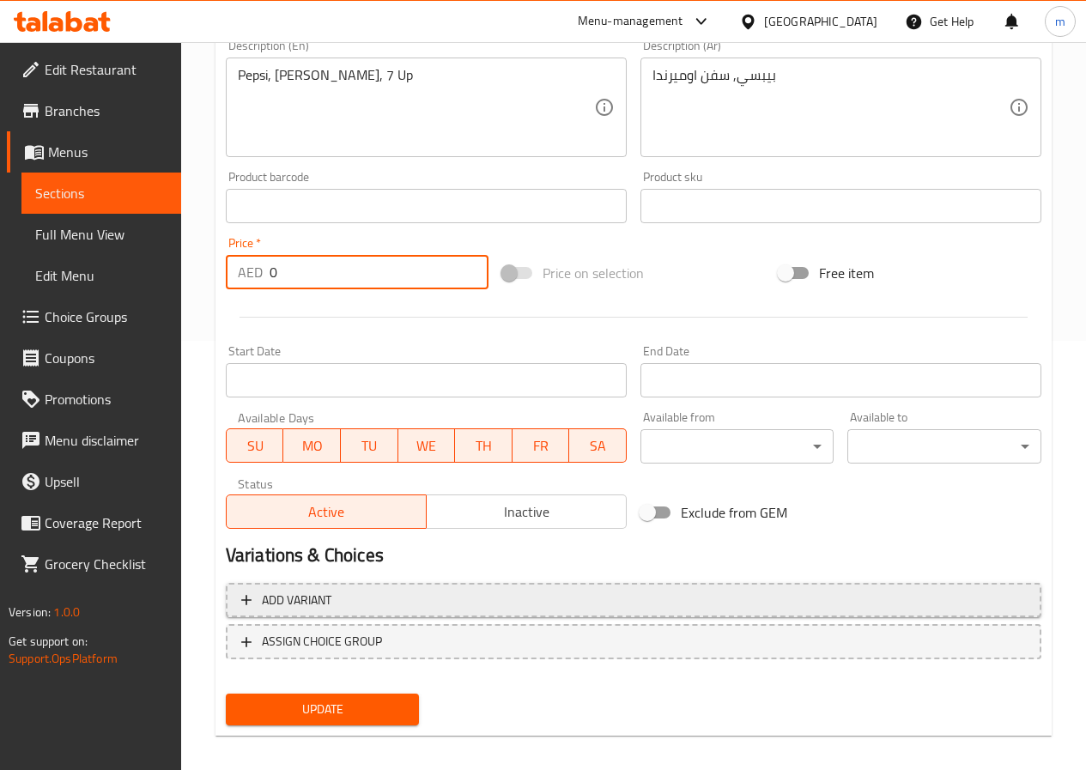
type input "0"
click at [399, 608] on span "Add variant" at bounding box center [633, 600] width 785 height 21
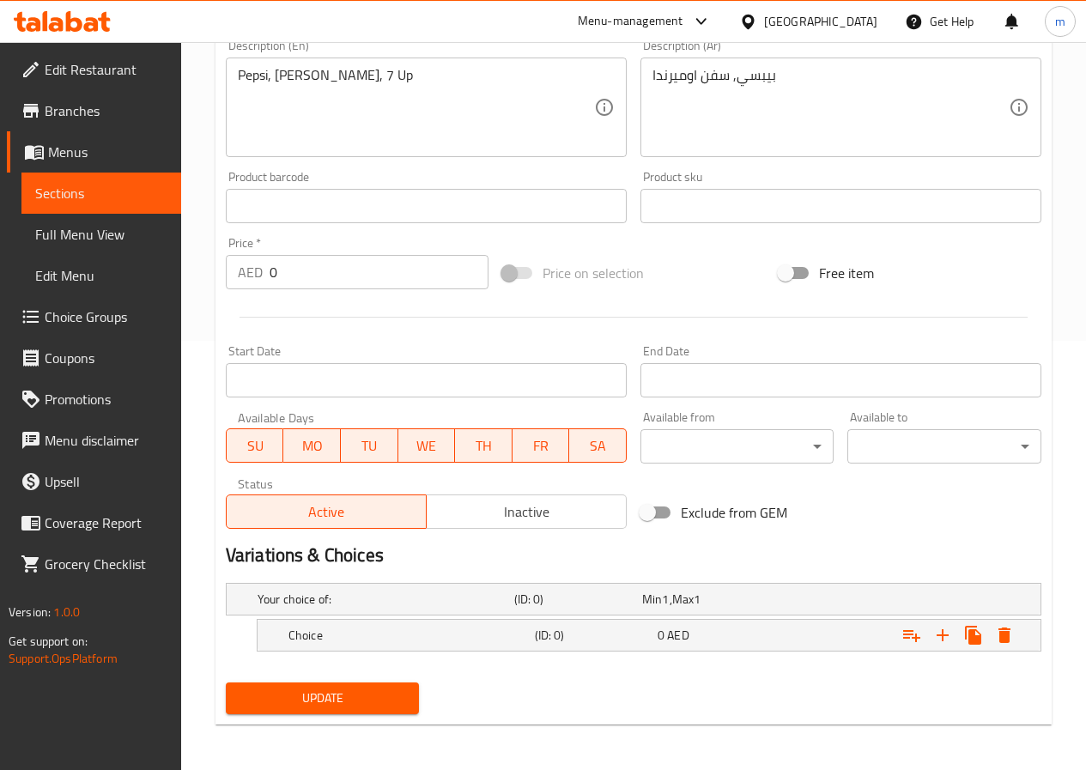
click at [349, 281] on input "0" at bounding box center [379, 272] width 219 height 34
type input "5"
click at [226, 683] on button "Update" at bounding box center [323, 699] width 194 height 32
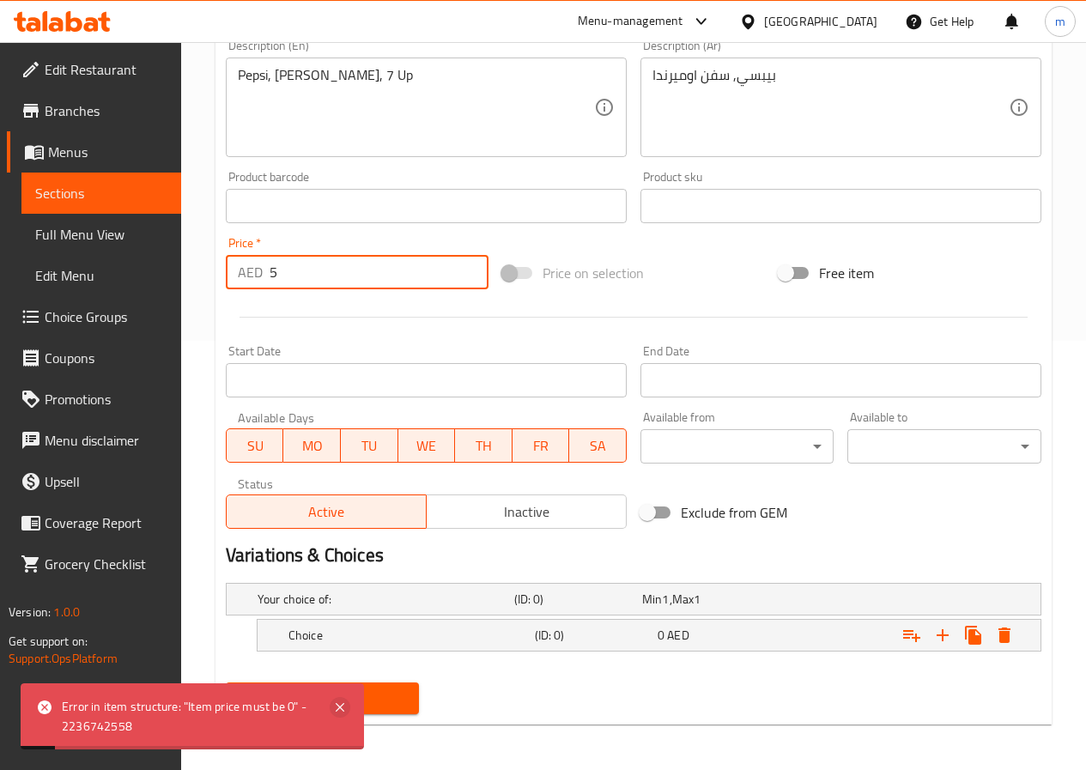
click at [347, 708] on icon at bounding box center [340, 707] width 21 height 21
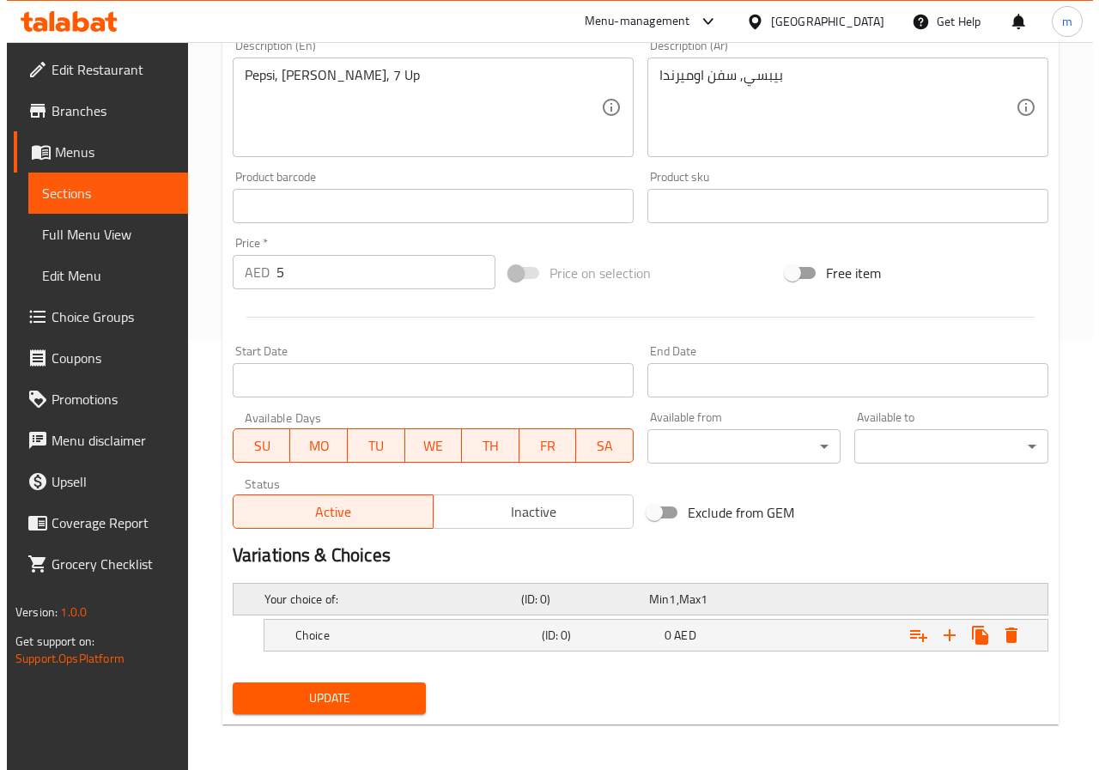
scroll to position [432, 0]
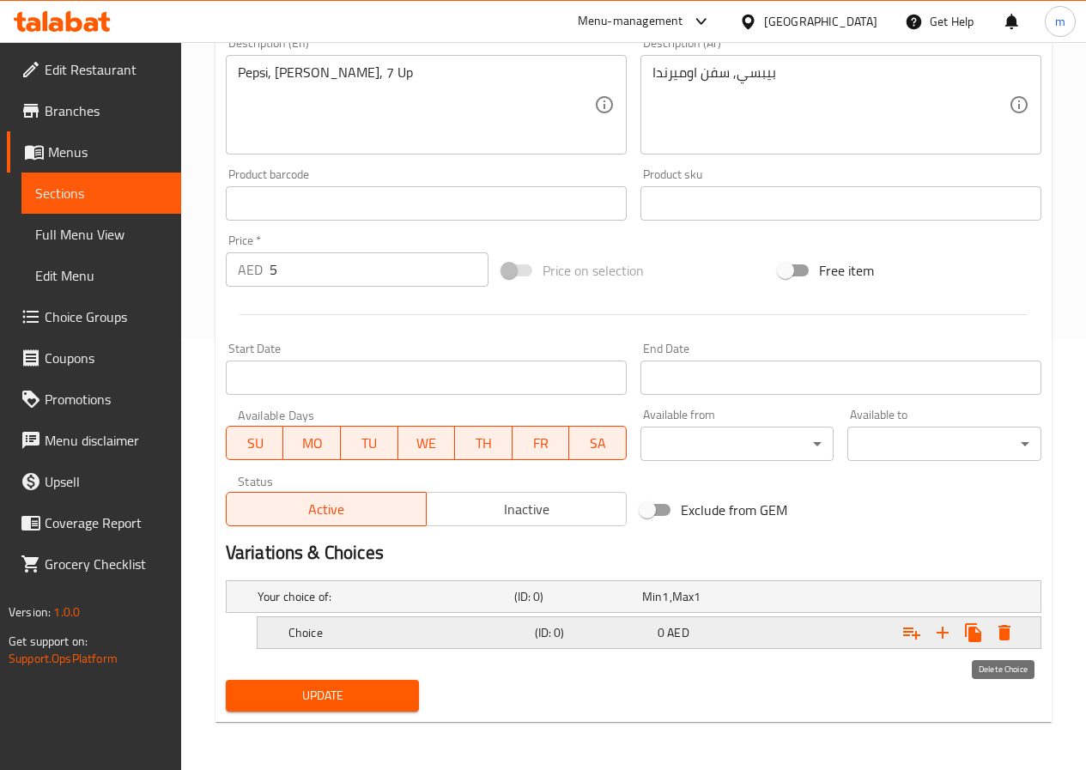
click at [1004, 630] on icon "Expand" at bounding box center [1005, 632] width 12 height 15
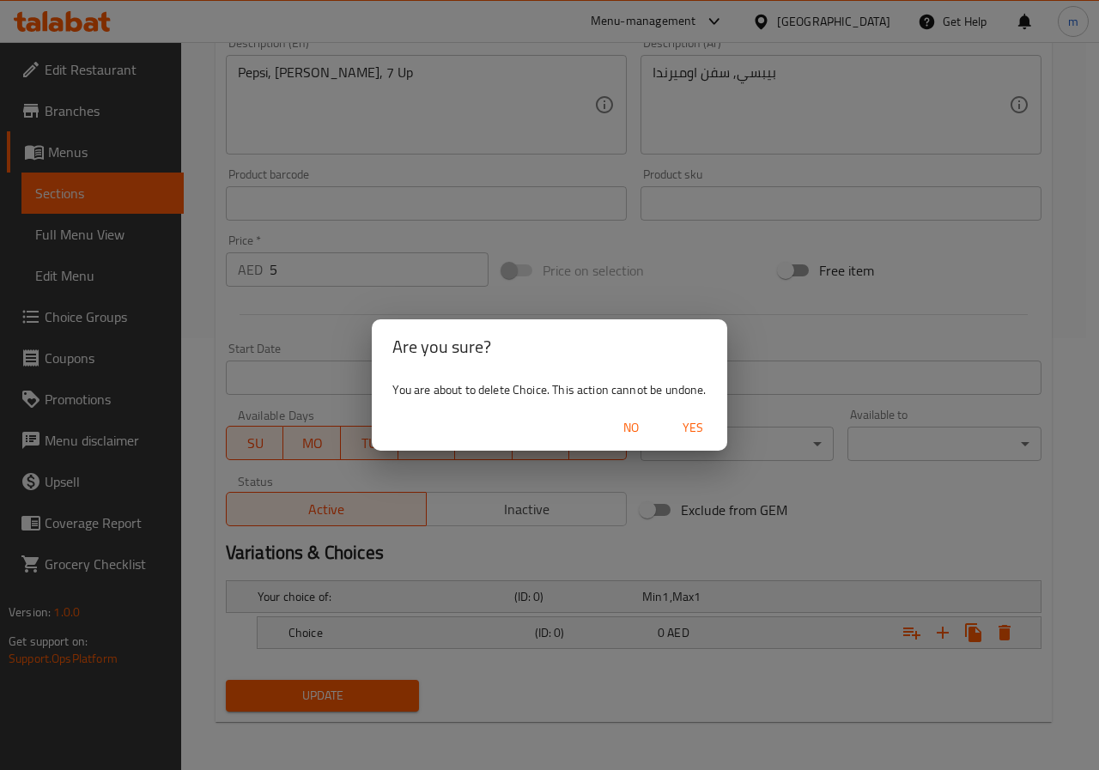
click at [683, 426] on span "Yes" at bounding box center [692, 427] width 41 height 21
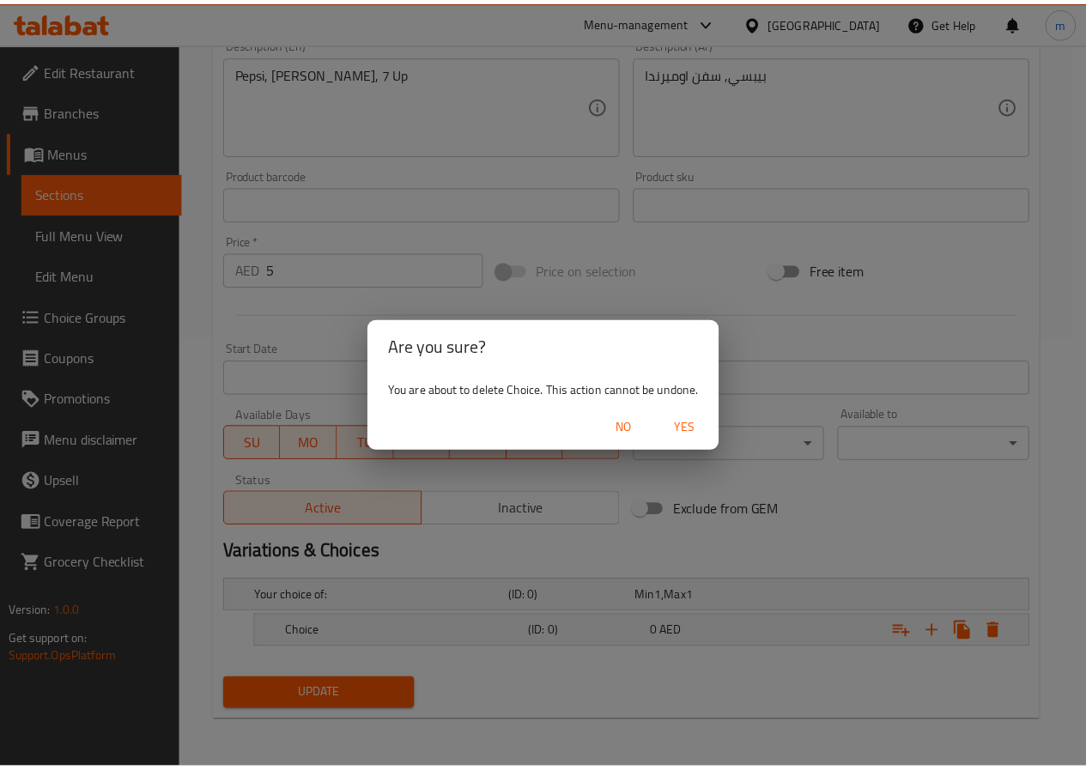
scroll to position [426, 0]
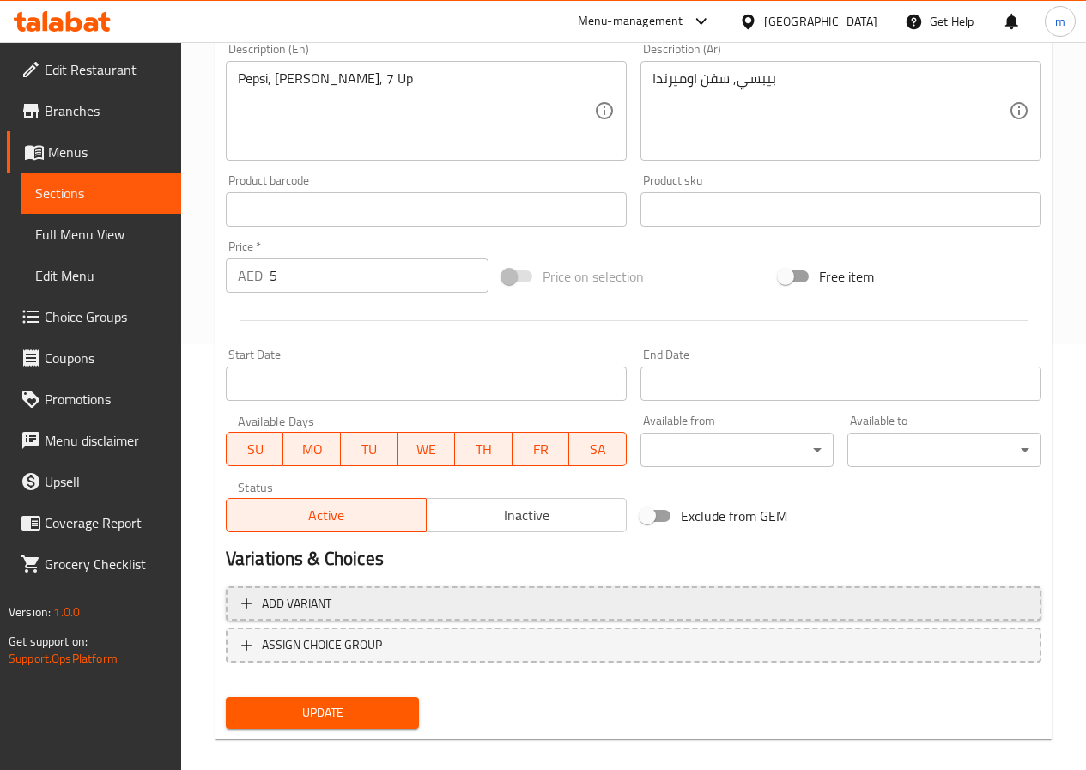
click at [337, 611] on span "Add variant" at bounding box center [633, 603] width 785 height 21
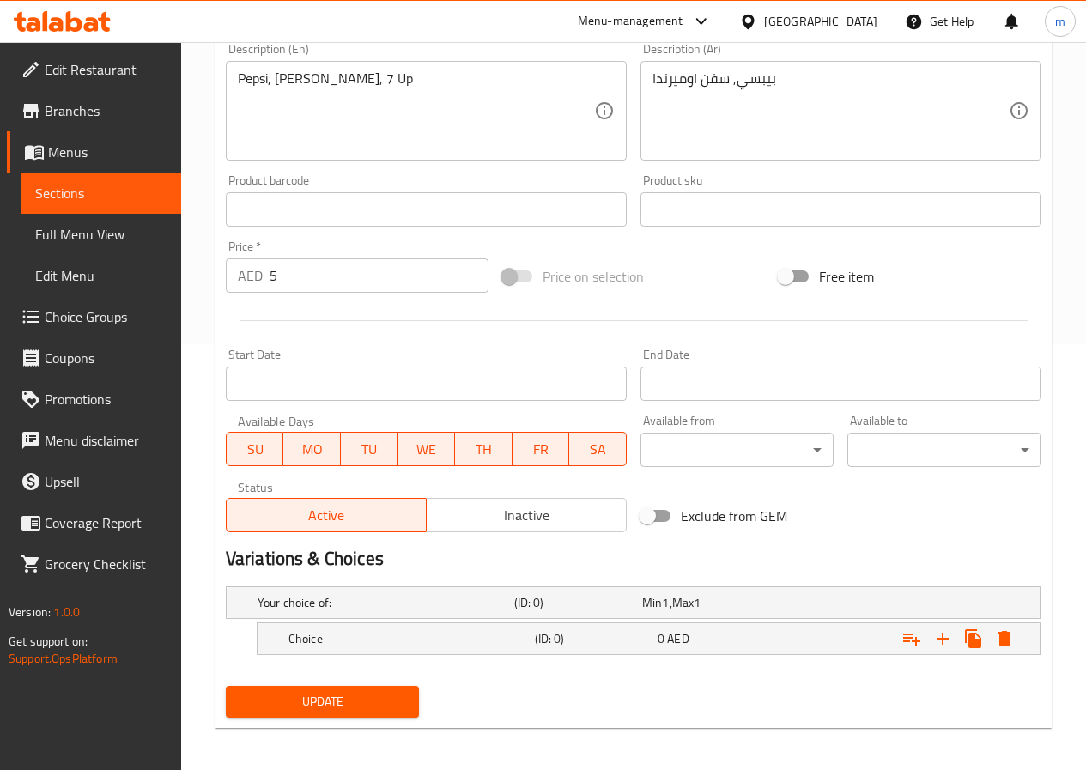
click at [513, 548] on h2 "Variations & Choices" at bounding box center [634, 559] width 816 height 26
click at [374, 603] on h5 "Your choice of:" at bounding box center [383, 602] width 250 height 17
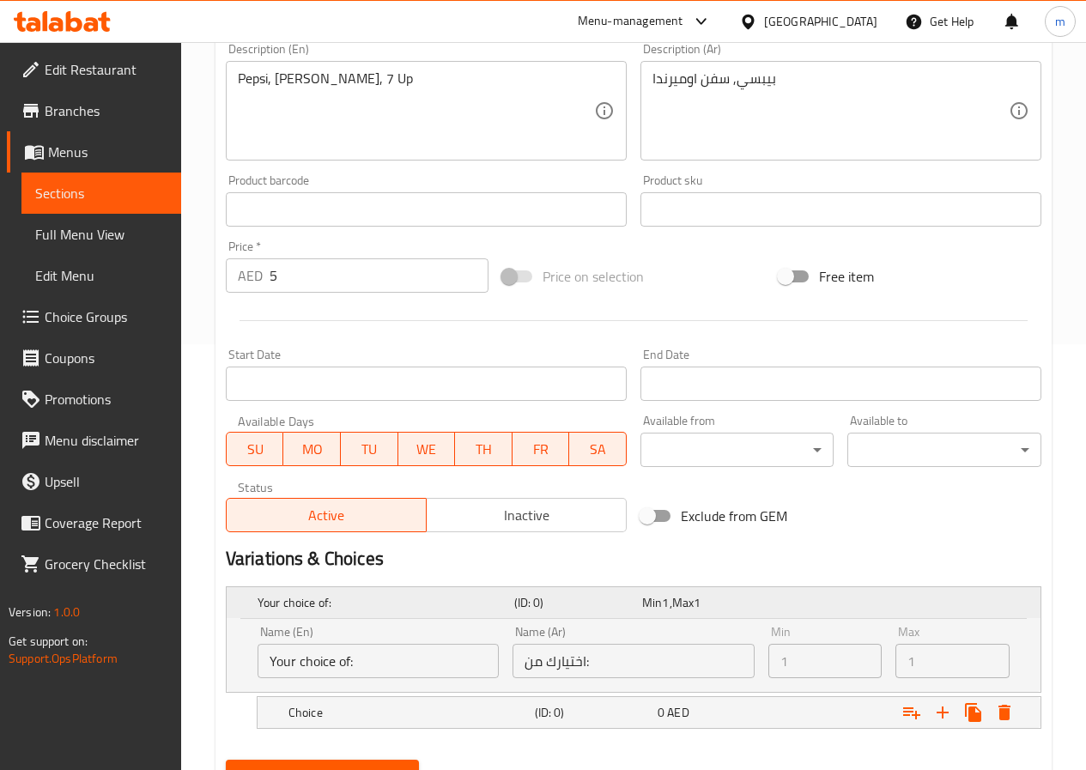
click at [361, 594] on h5 "Your choice of:" at bounding box center [383, 602] width 250 height 17
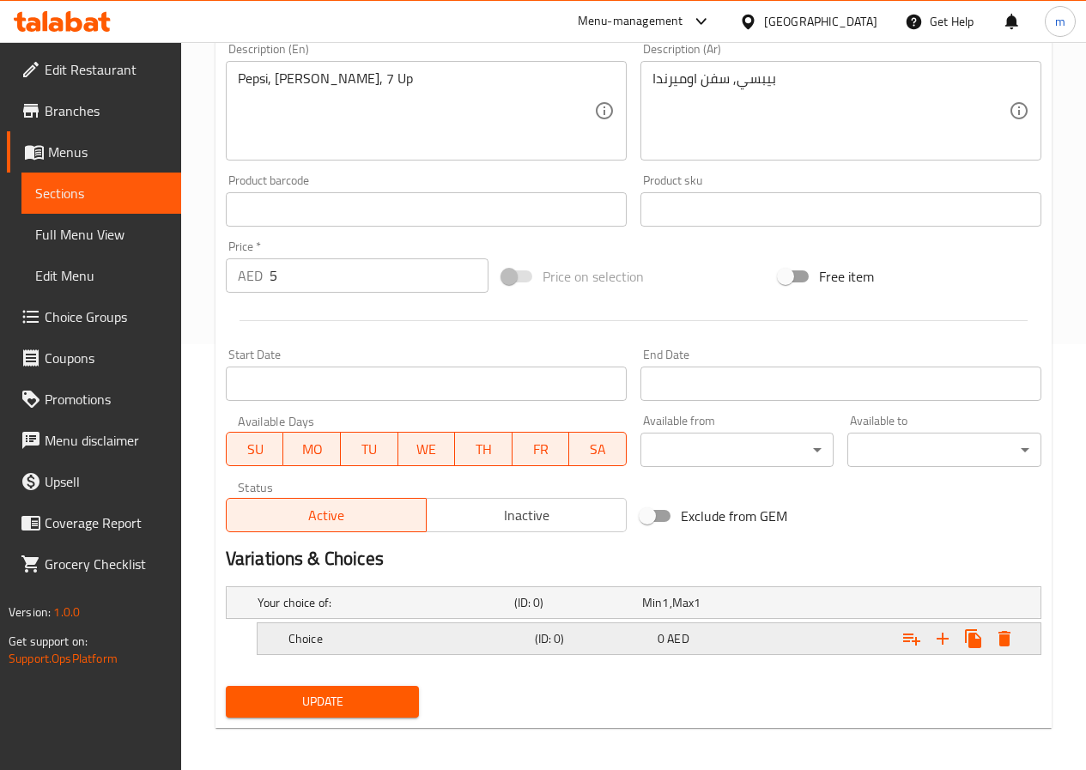
click at [413, 611] on h5 "Choice" at bounding box center [383, 602] width 250 height 17
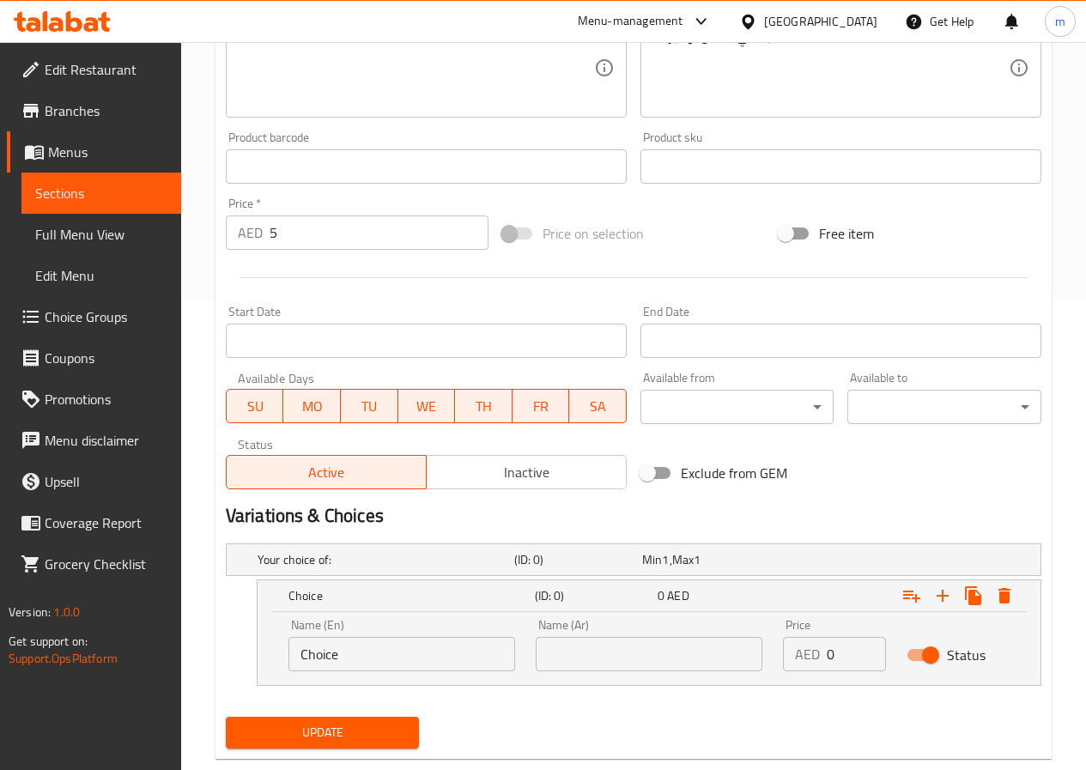
scroll to position [506, 0]
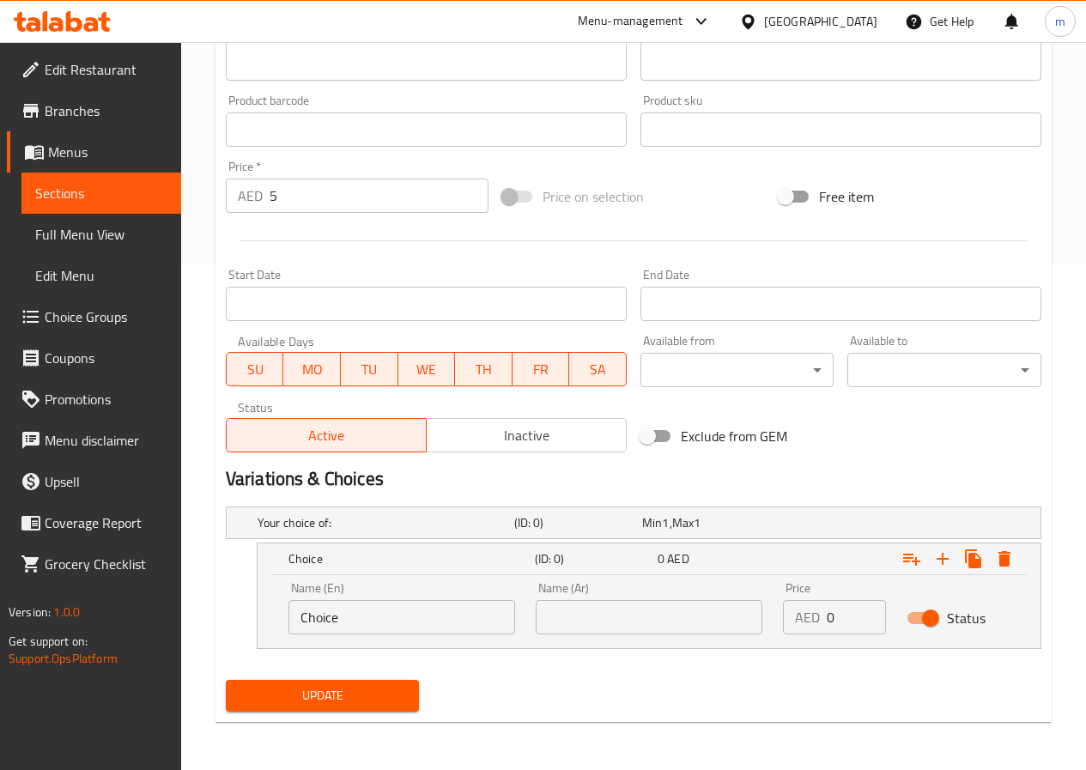
click at [579, 628] on input "text" at bounding box center [649, 617] width 227 height 34
type input "f"
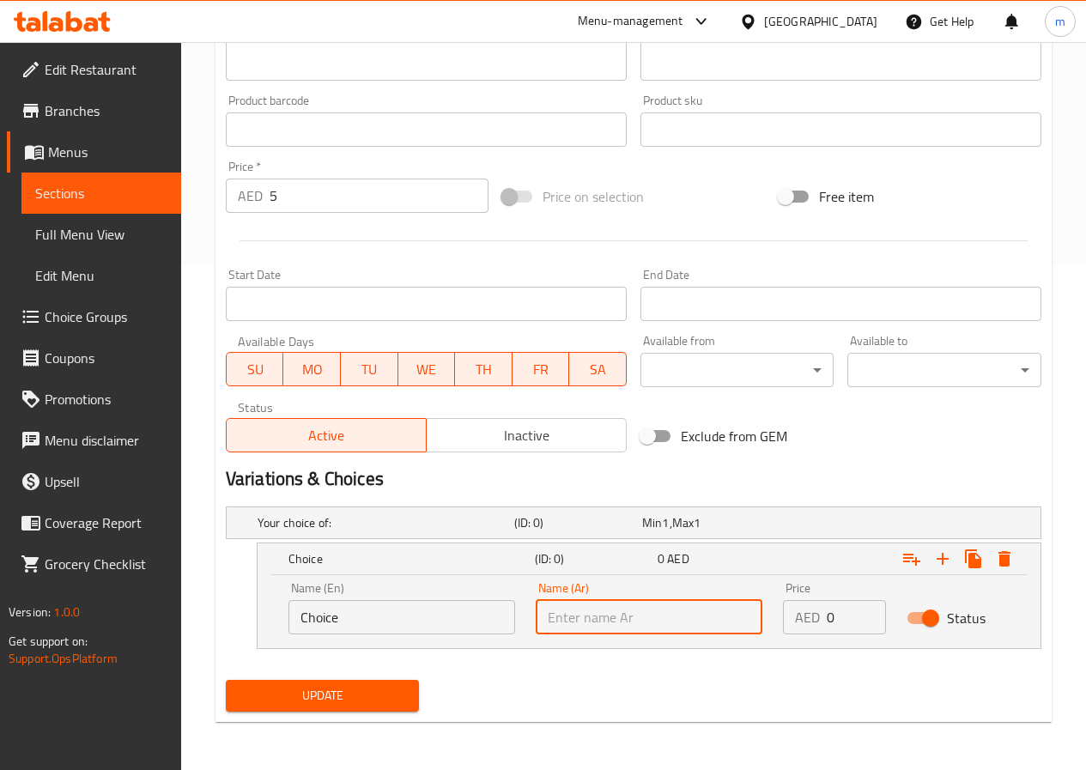
click at [422, 618] on input "Choice" at bounding box center [402, 617] width 227 height 34
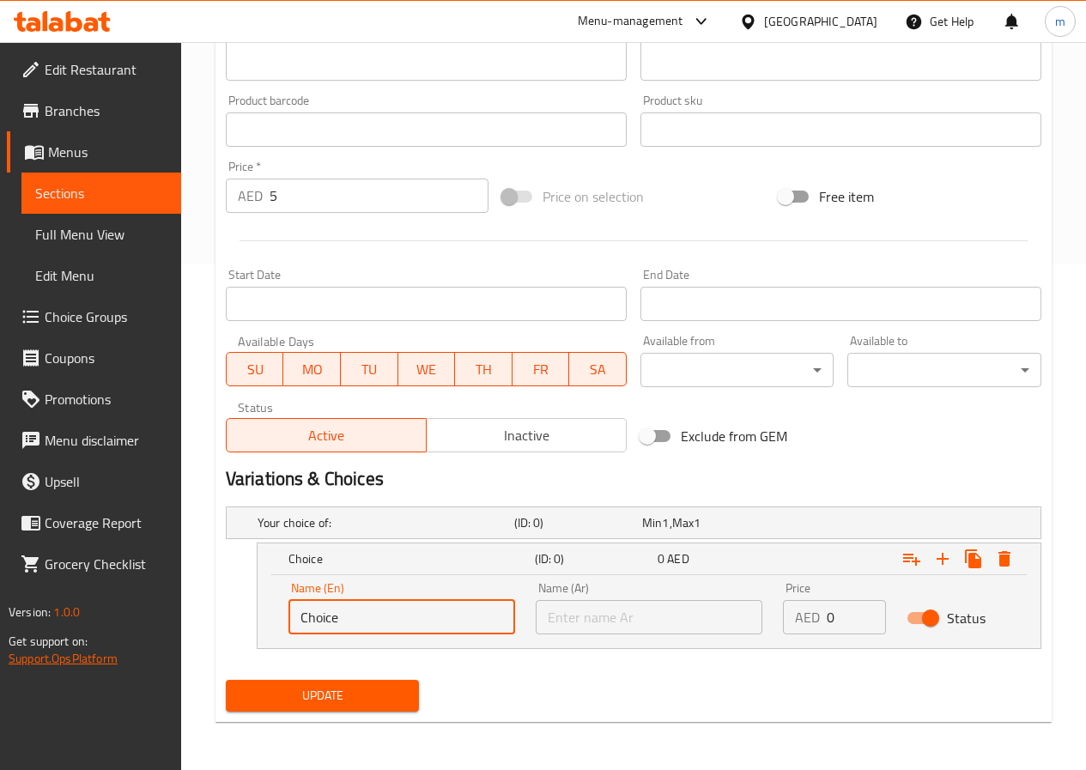
drag, startPoint x: 153, startPoint y: 656, endPoint x: 69, endPoint y: 660, distance: 84.3
click at [69, 660] on div "Edit Restaurant Branches Menus Sections Full Menu View Edit Menu Choice Groups …" at bounding box center [543, 153] width 1086 height 1234
type input "ح"
type input "pepsi"
click at [580, 606] on input "text" at bounding box center [649, 617] width 227 height 34
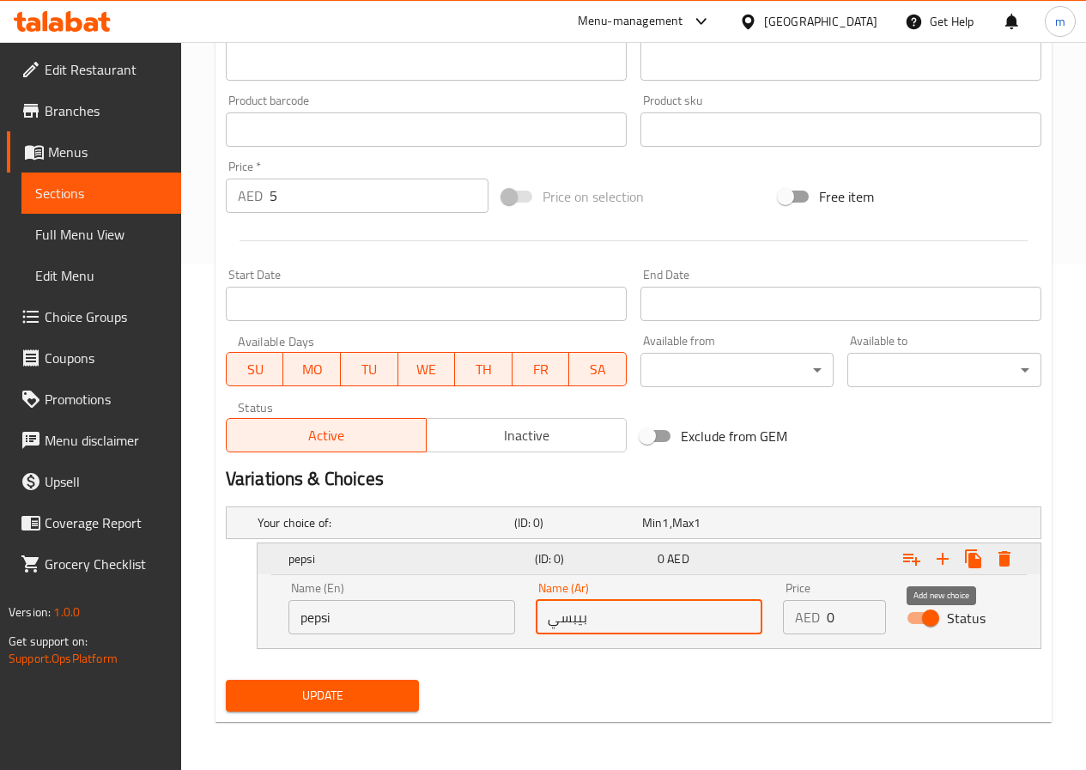
type input "بيبسي"
click at [941, 557] on icon "Expand" at bounding box center [942, 559] width 21 height 21
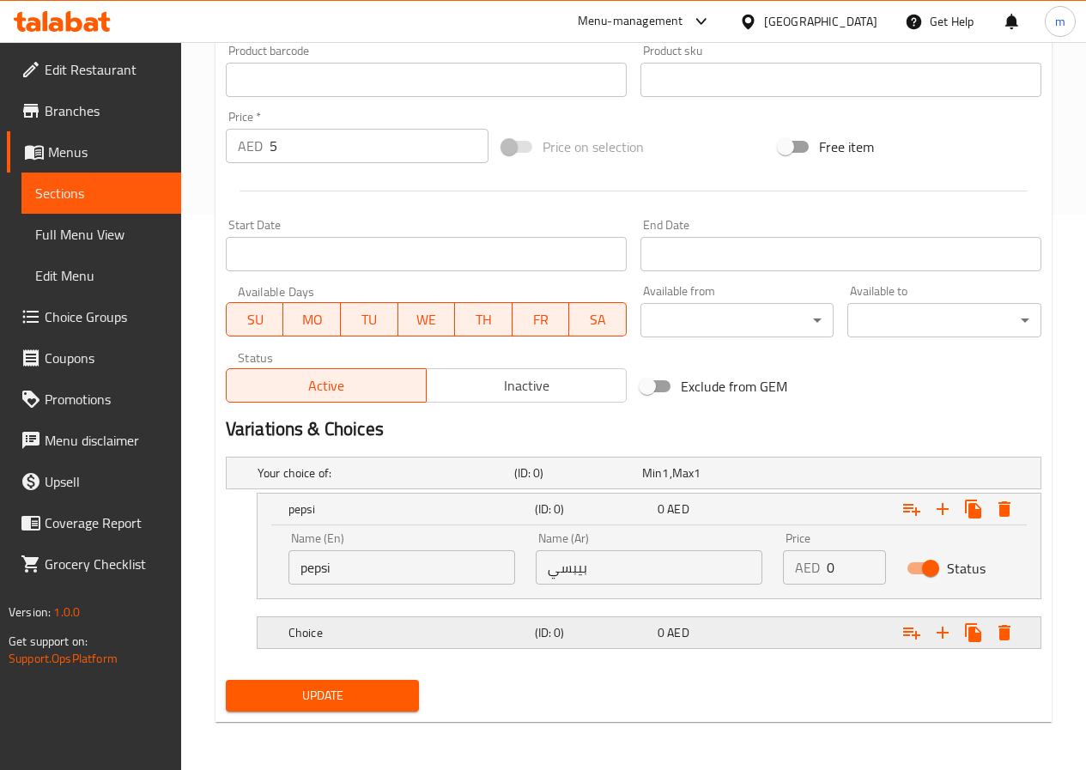
click at [603, 485] on div "(ID: 0)" at bounding box center [575, 473] width 128 height 24
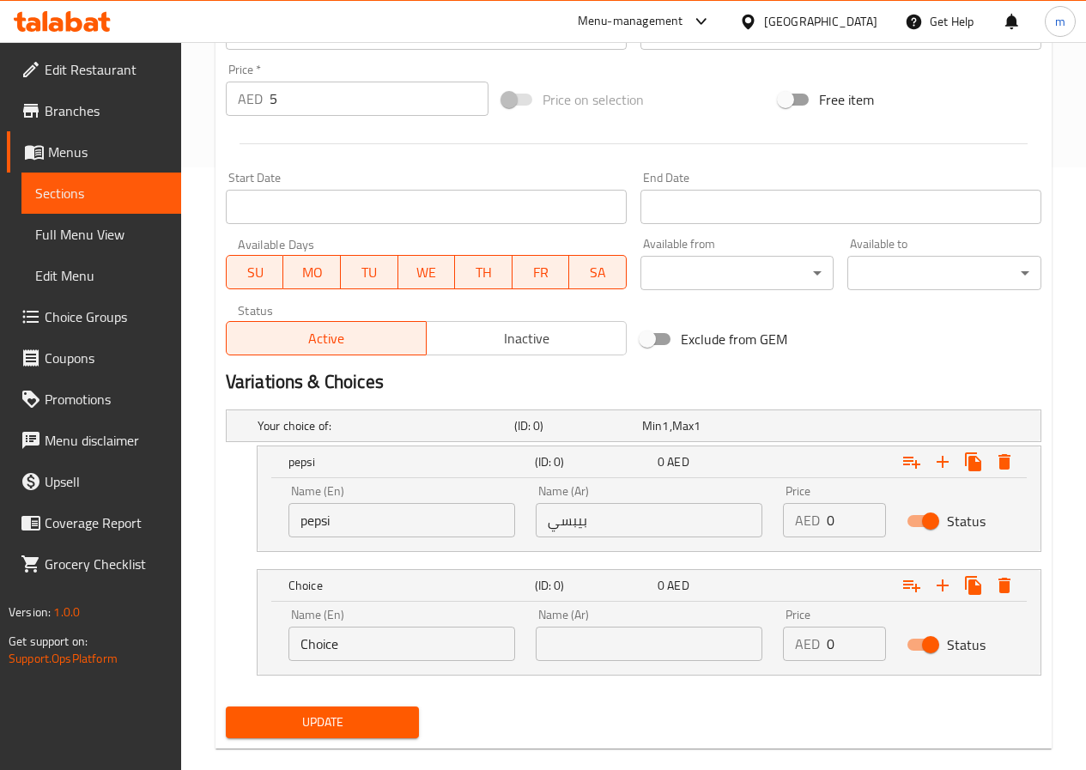
scroll to position [629, 0]
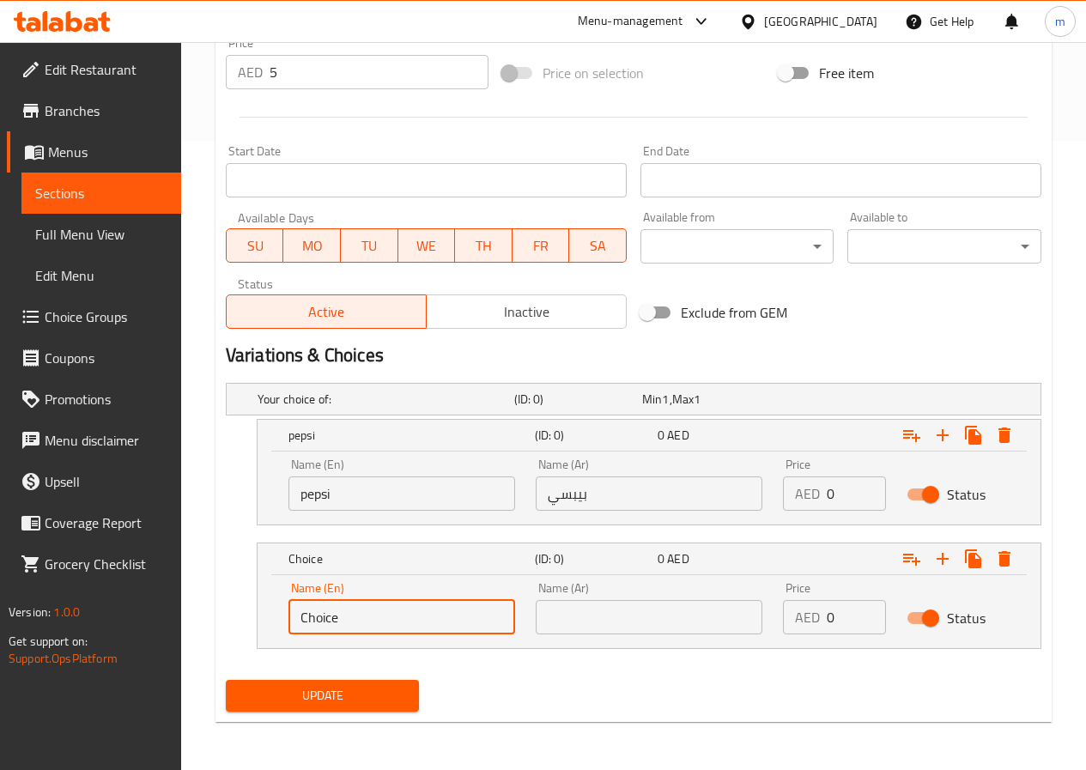
drag, startPoint x: 437, startPoint y: 626, endPoint x: 239, endPoint y: 623, distance: 198.4
click at [239, 623] on div "Choice (ID: 0) 0 AED Name (En) Choice Name (En) Name (Ar) Name (Ar) Price AED 0…" at bounding box center [634, 596] width 816 height 106
type input "mirinda"
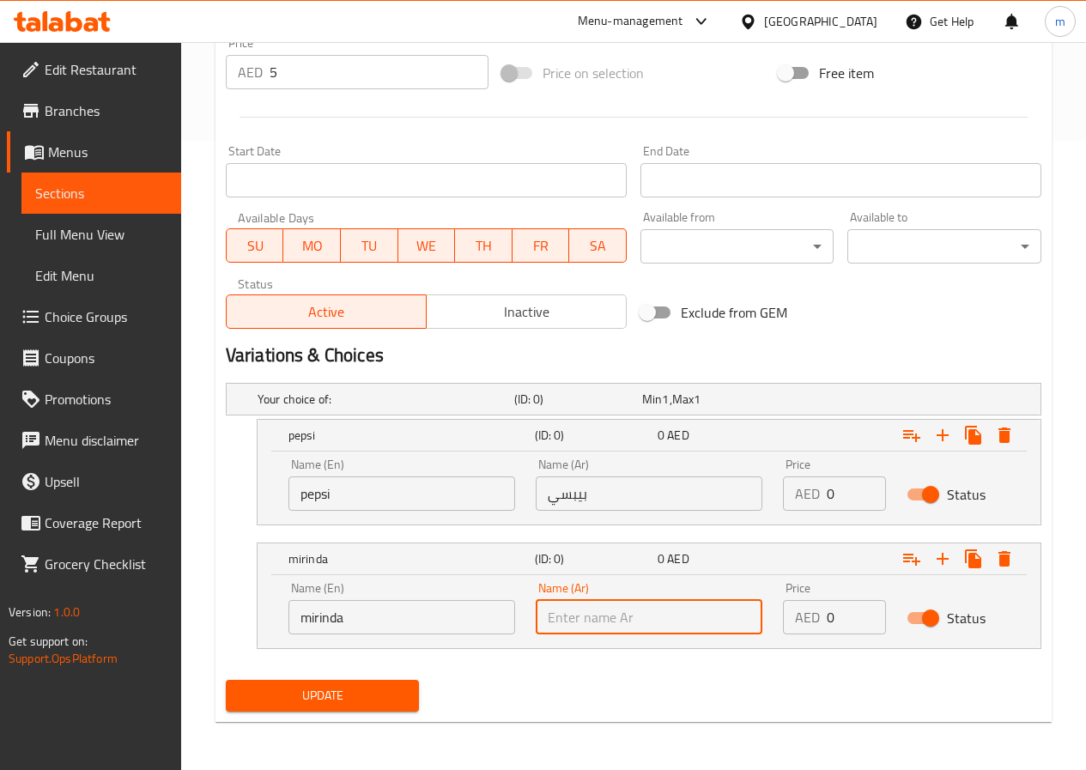
click at [678, 600] on input "text" at bounding box center [649, 617] width 227 height 34
type input "م"
type input "اوميرندا"
click at [949, 562] on icon "Expand" at bounding box center [942, 559] width 21 height 21
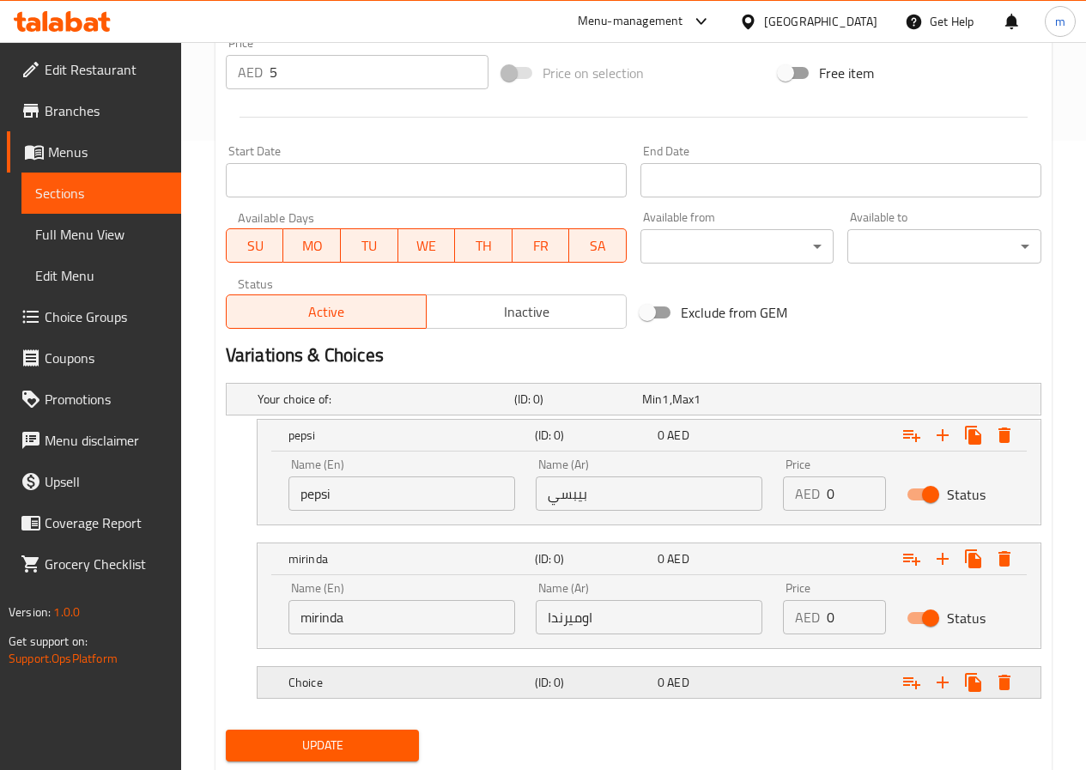
click at [598, 408] on h5 "(ID: 0)" at bounding box center [574, 399] width 121 height 17
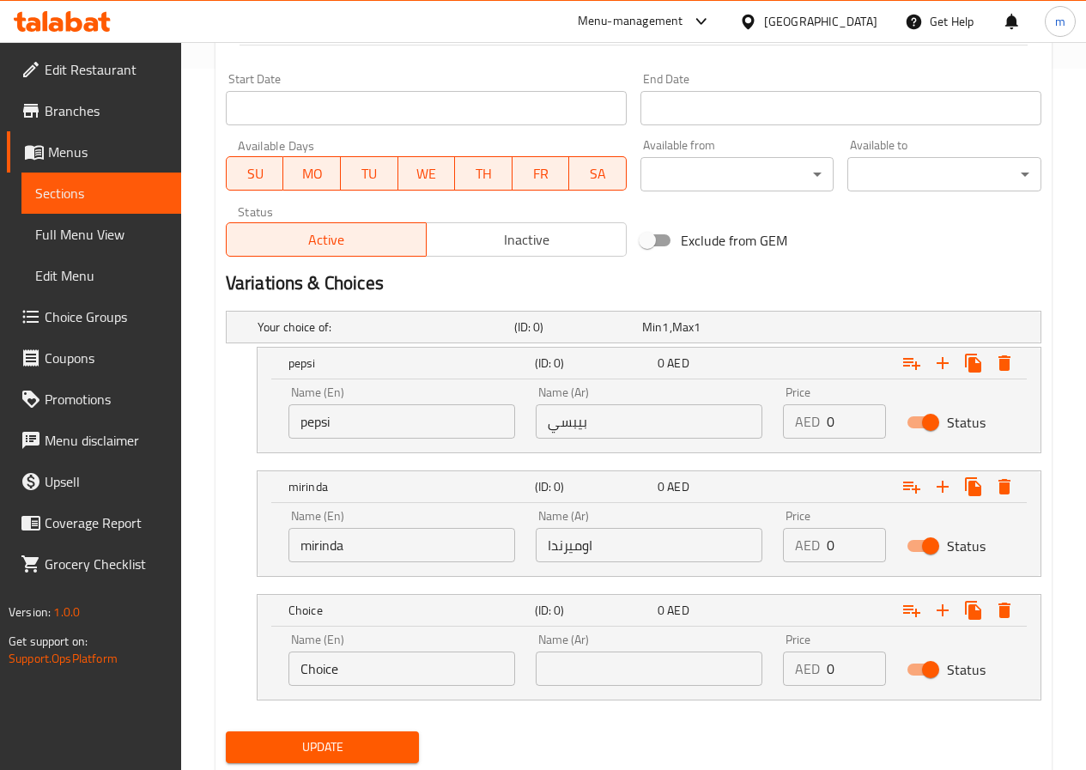
scroll to position [752, 0]
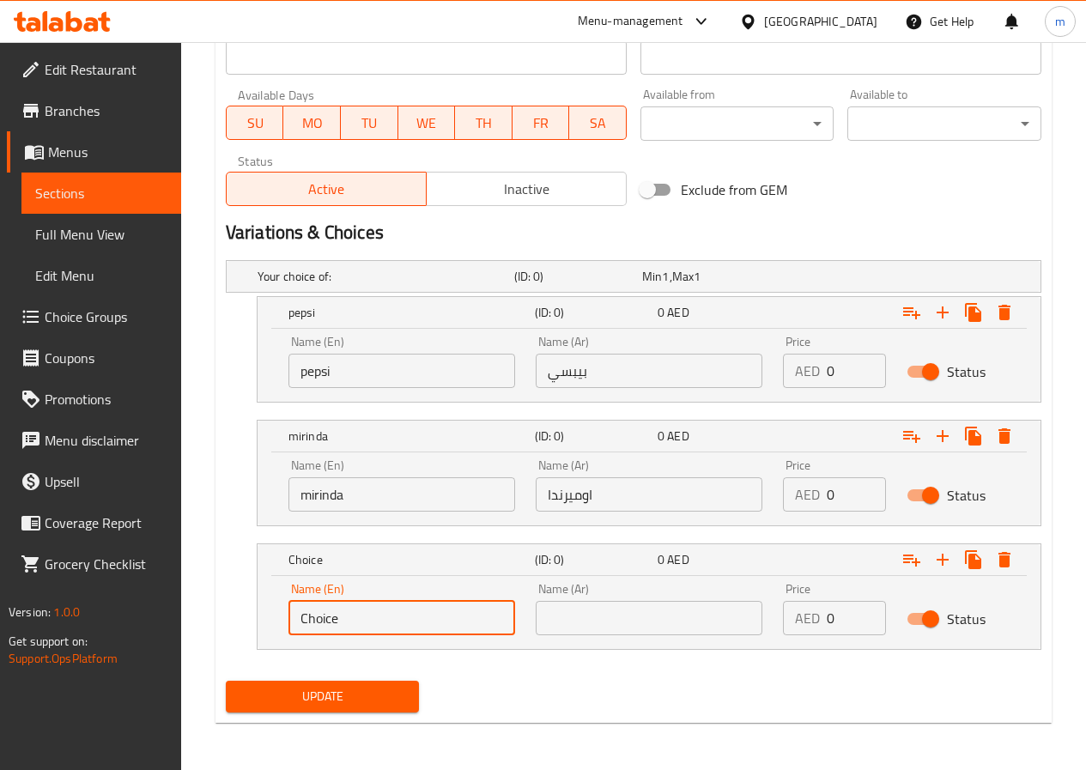
drag, startPoint x: 433, startPoint y: 630, endPoint x: 231, endPoint y: 622, distance: 202.0
click at [231, 622] on div "Choice (ID: 0) 0 AED Name (En) Choice Name (En) Name (Ar) Name (Ar) Price AED 0…" at bounding box center [634, 597] width 816 height 106
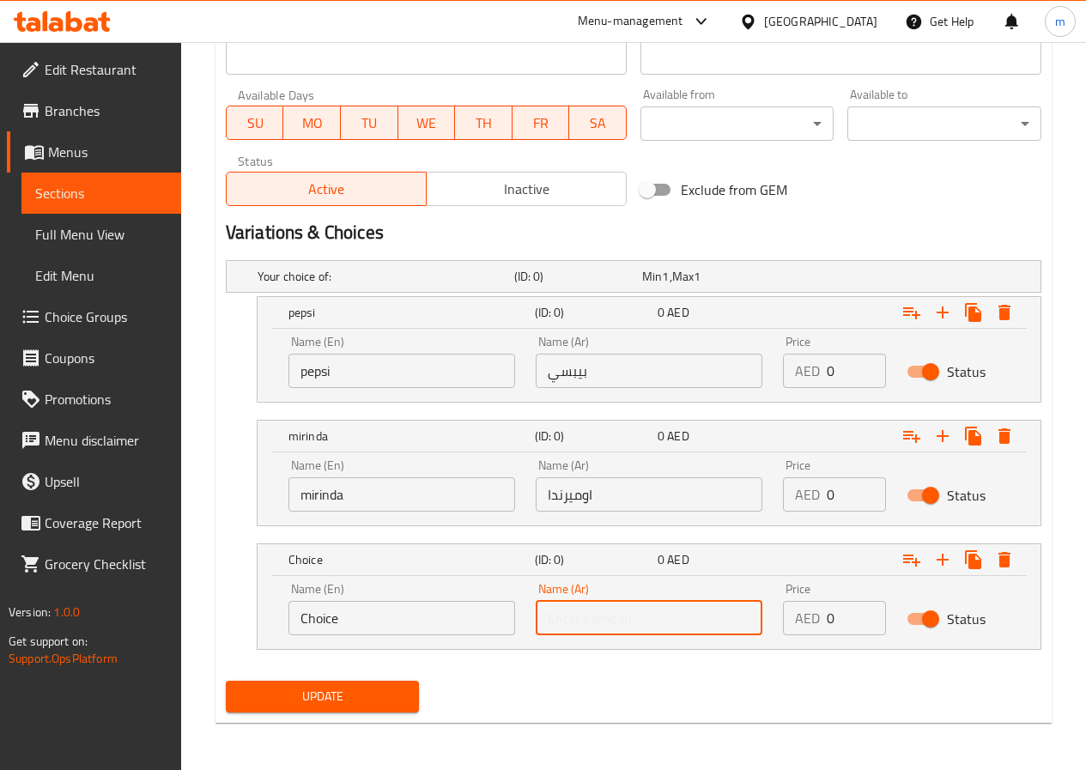
click at [593, 621] on input "text" at bounding box center [649, 618] width 227 height 34
type input "سفن"
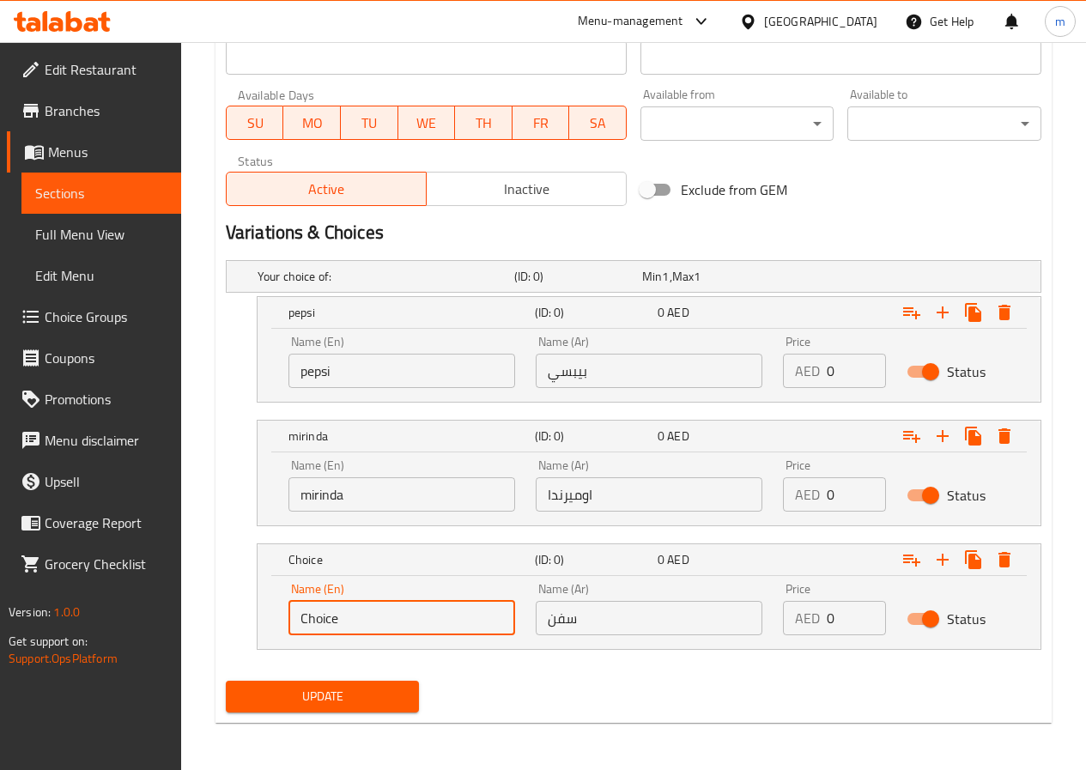
drag, startPoint x: 422, startPoint y: 629, endPoint x: 112, endPoint y: 643, distance: 310.3
click at [112, 643] on div "Edit Restaurant Branches Menus Sections Full Menu View Edit Menu Choice Groups …" at bounding box center [543, 30] width 1086 height 1481
type input "7 up"
click at [397, 282] on h5 "Your choice of:" at bounding box center [383, 276] width 250 height 17
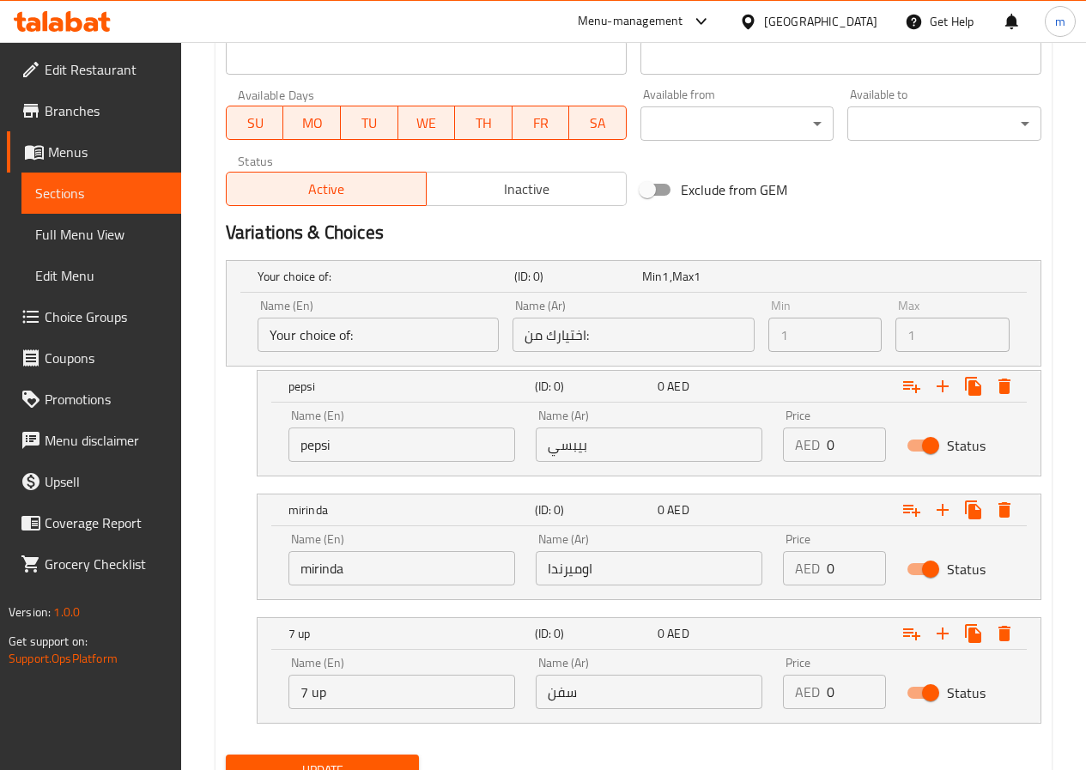
click at [399, 330] on input "Your choice of:" at bounding box center [378, 335] width 241 height 34
click at [401, 350] on input "Your choice of:" at bounding box center [378, 335] width 241 height 34
click at [592, 329] on input "اختيارك من:" at bounding box center [633, 335] width 241 height 34
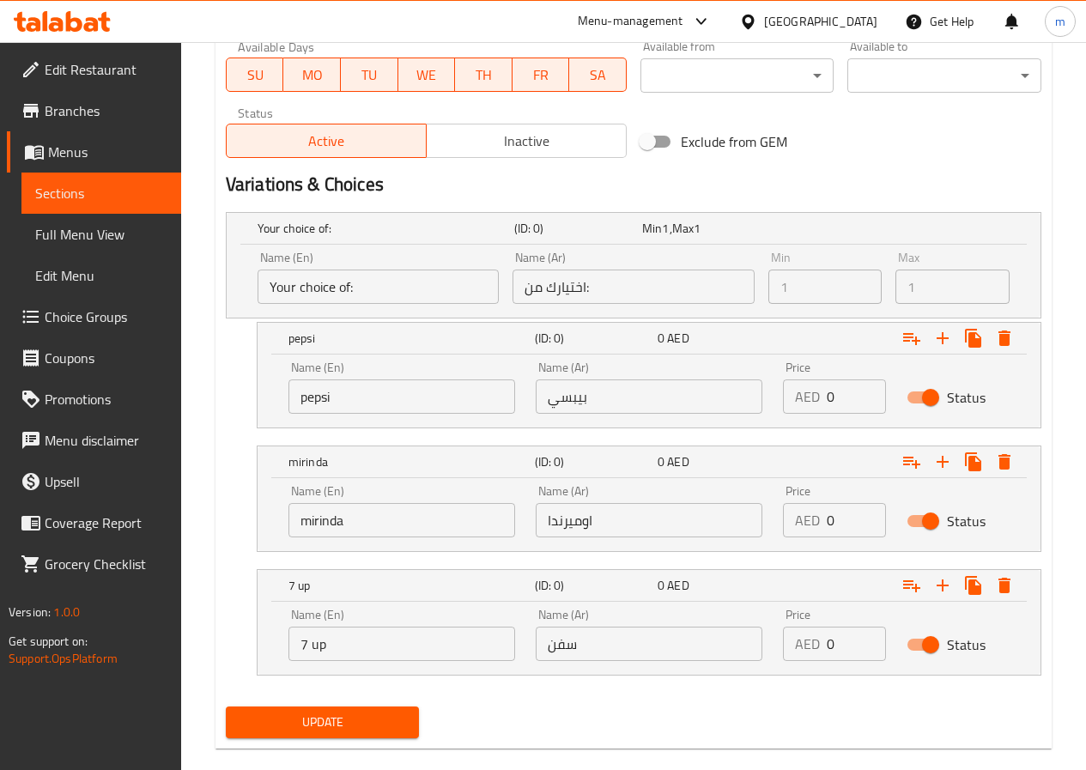
scroll to position [827, 0]
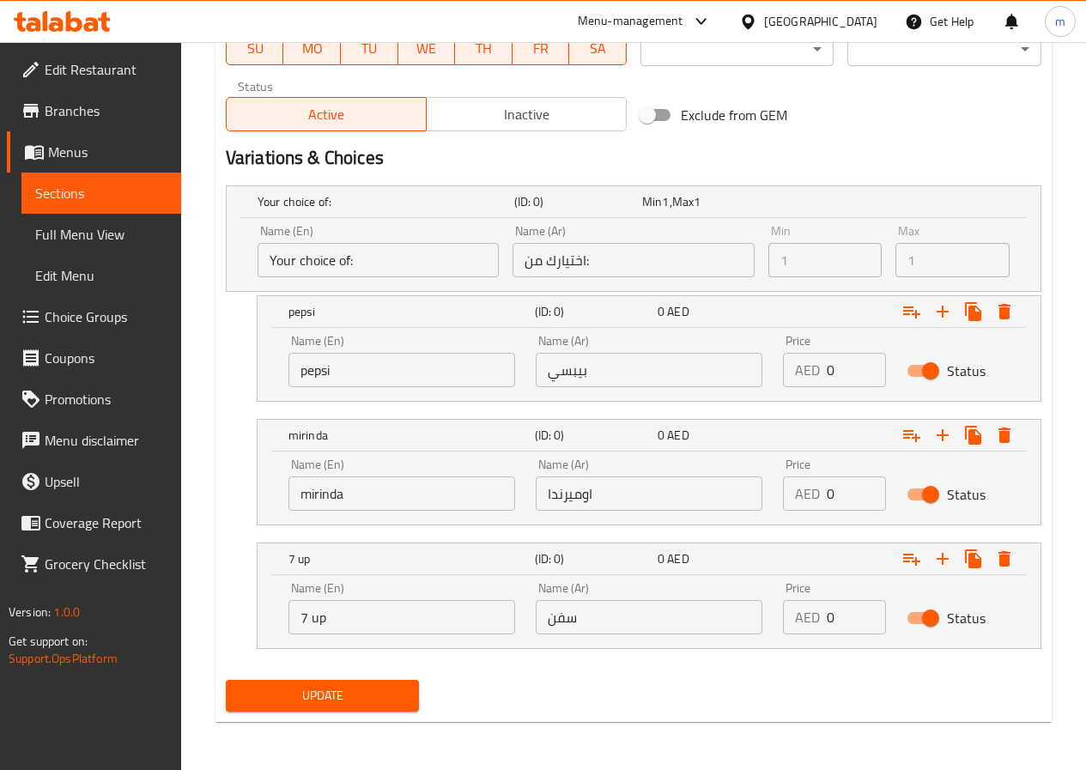
click at [364, 695] on span "Update" at bounding box center [323, 695] width 167 height 21
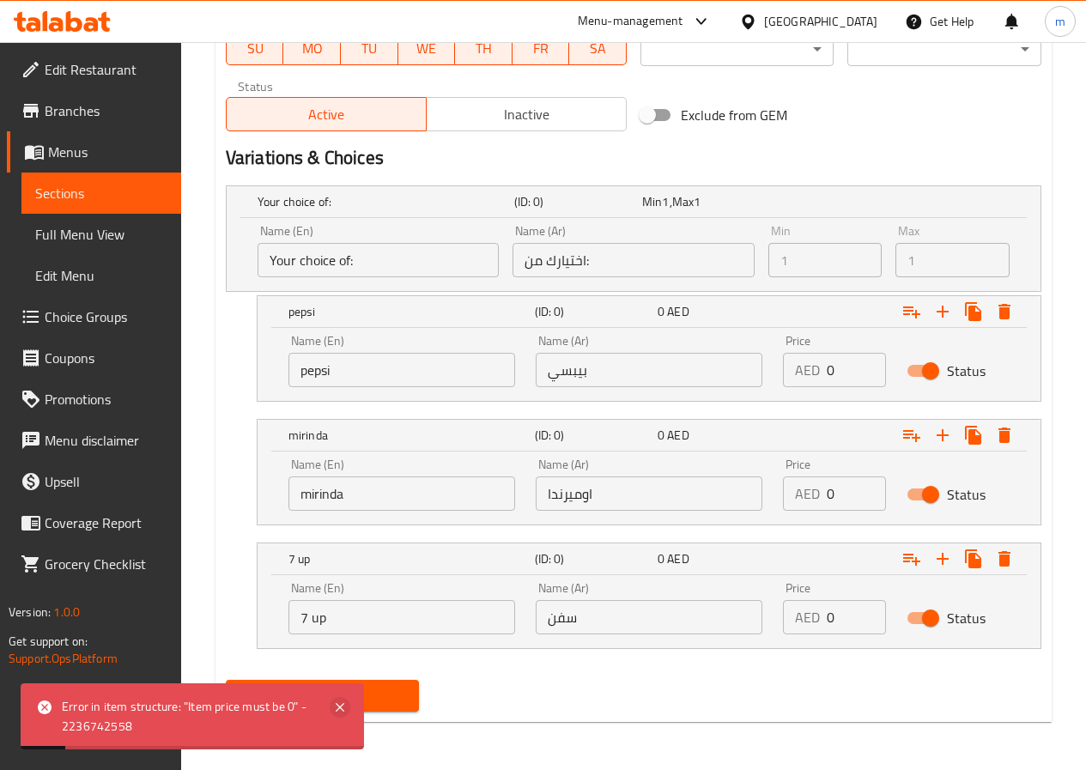
click at [343, 702] on icon at bounding box center [340, 707] width 21 height 21
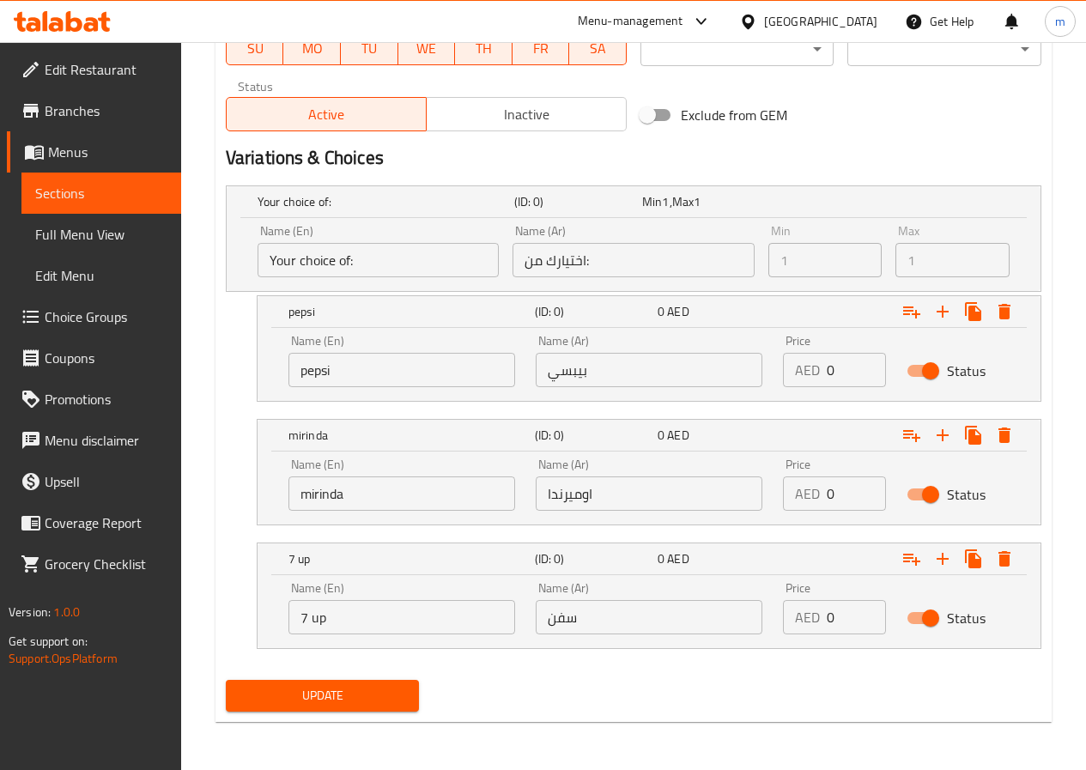
click at [848, 370] on input "0" at bounding box center [856, 370] width 59 height 34
type input "5"
click at [859, 497] on input "0" at bounding box center [856, 494] width 59 height 34
type input "5"
click at [874, 611] on input "0" at bounding box center [856, 617] width 59 height 34
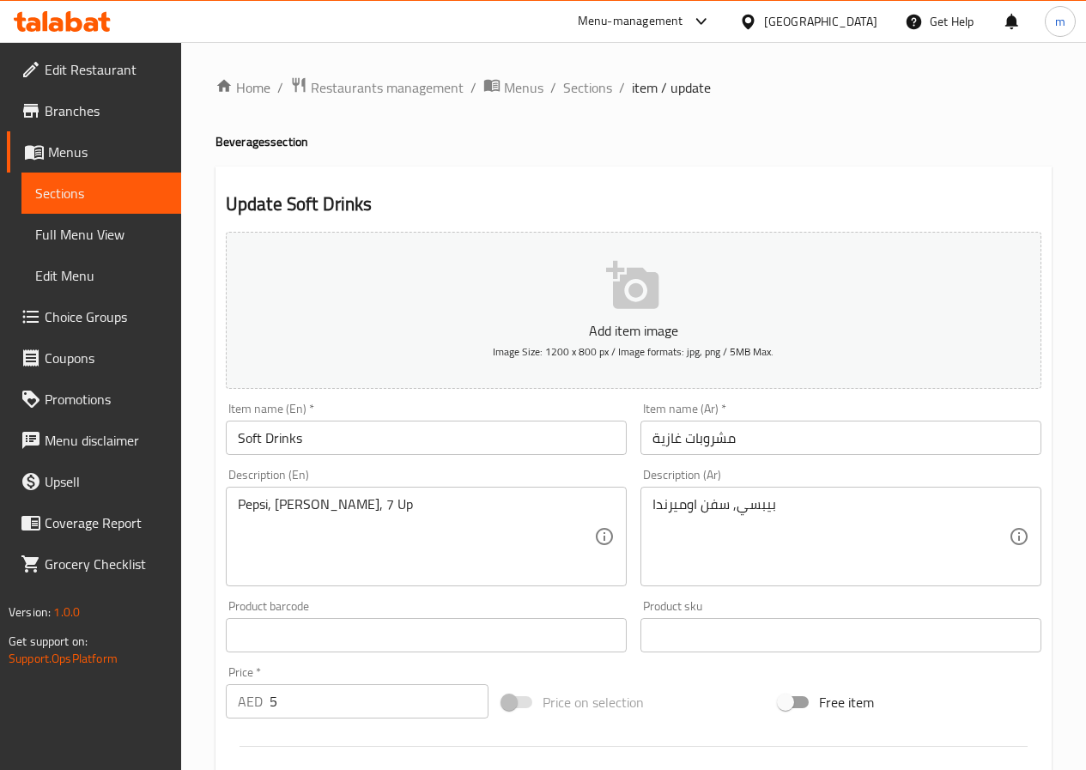
scroll to position [172, 0]
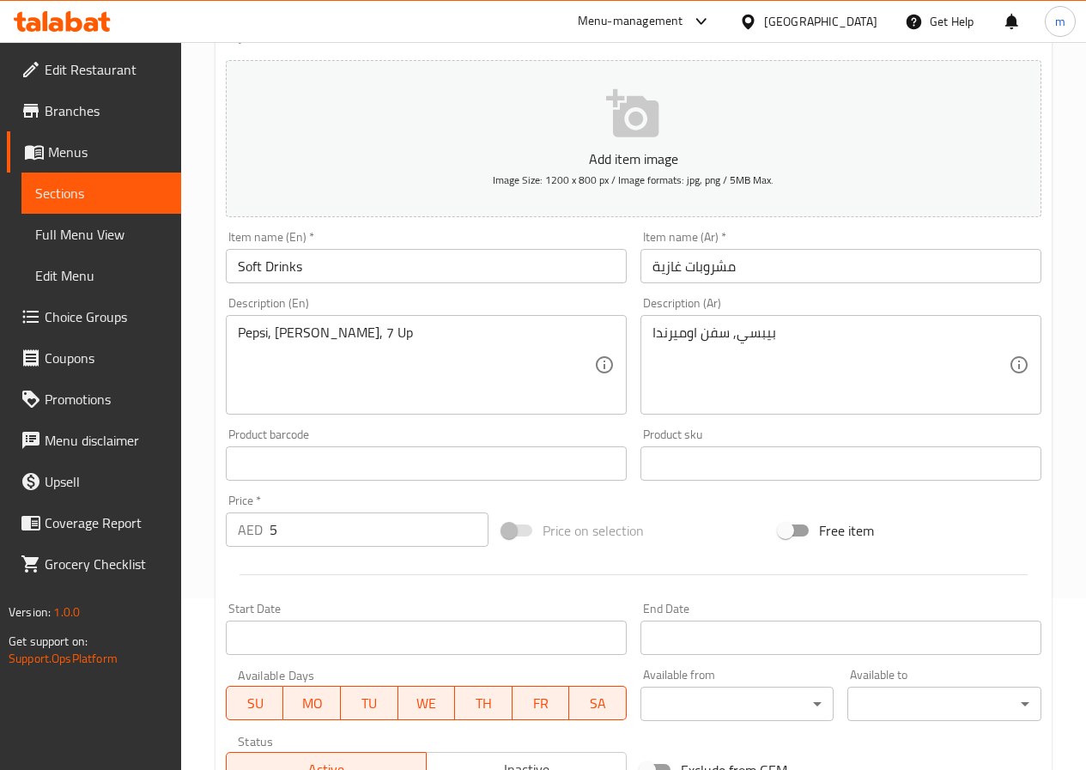
type input "5"
click at [378, 538] on input "5" at bounding box center [379, 530] width 219 height 34
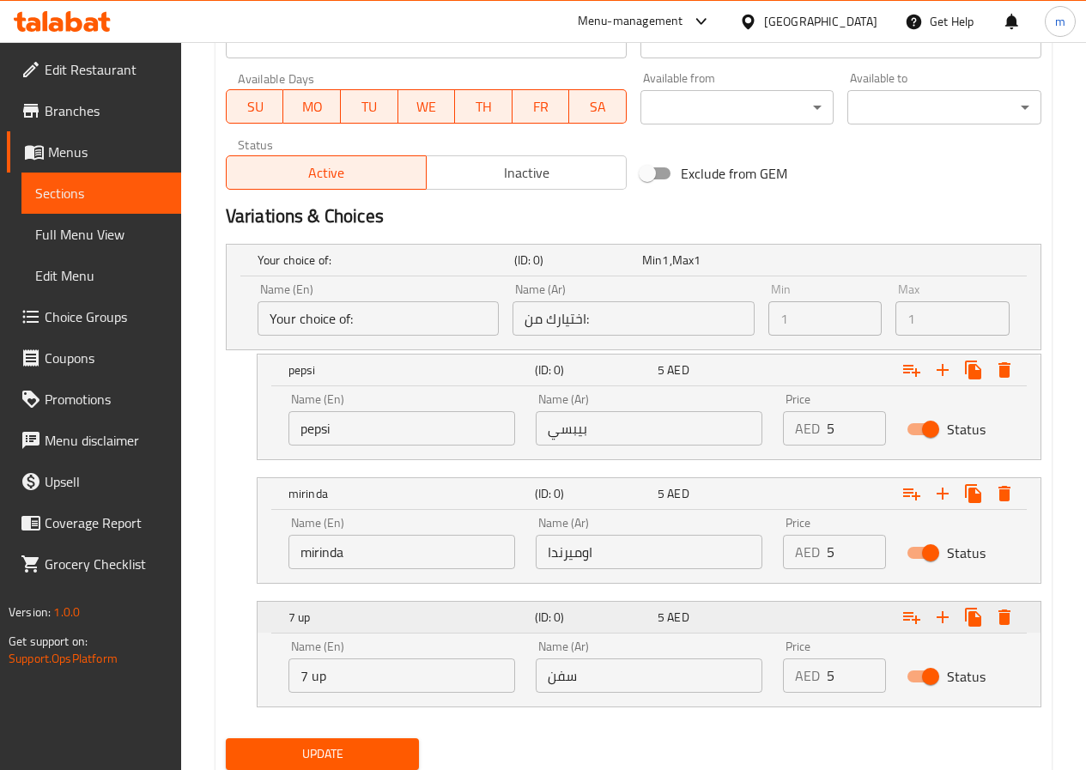
scroll to position [827, 0]
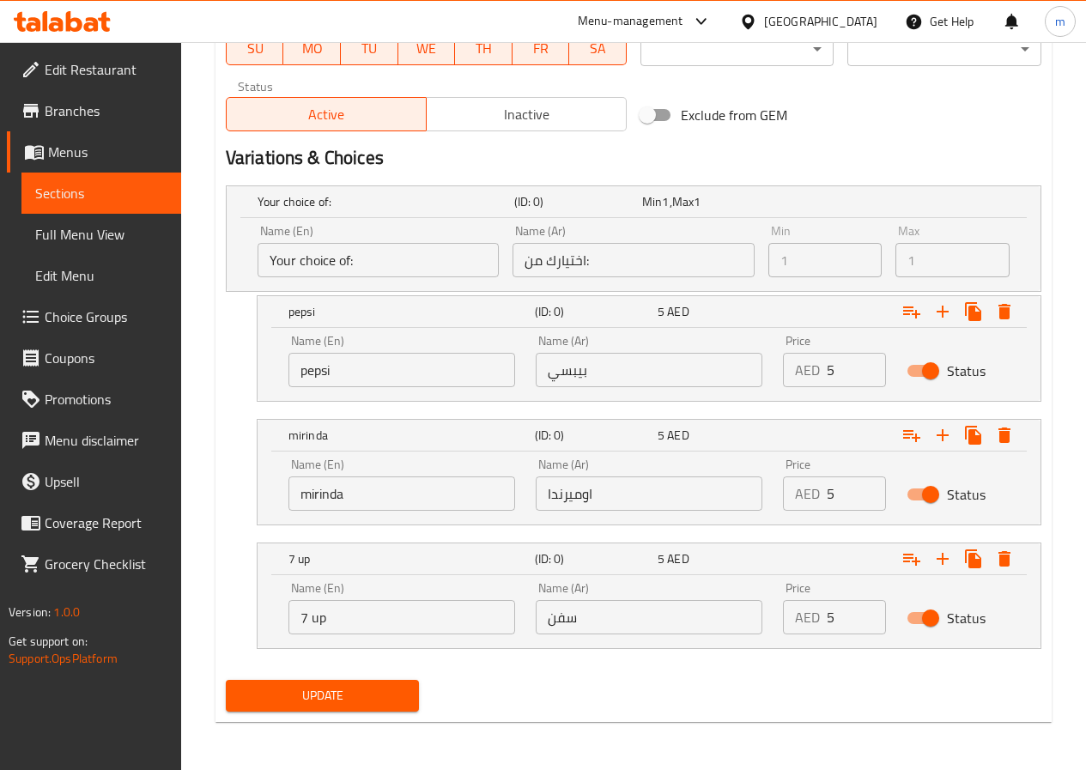
type input "0"
click at [314, 689] on span "Update" at bounding box center [323, 695] width 167 height 21
click at [850, 495] on input "5" at bounding box center [856, 494] width 59 height 34
type input "0"
click at [851, 604] on input "5" at bounding box center [856, 617] width 59 height 34
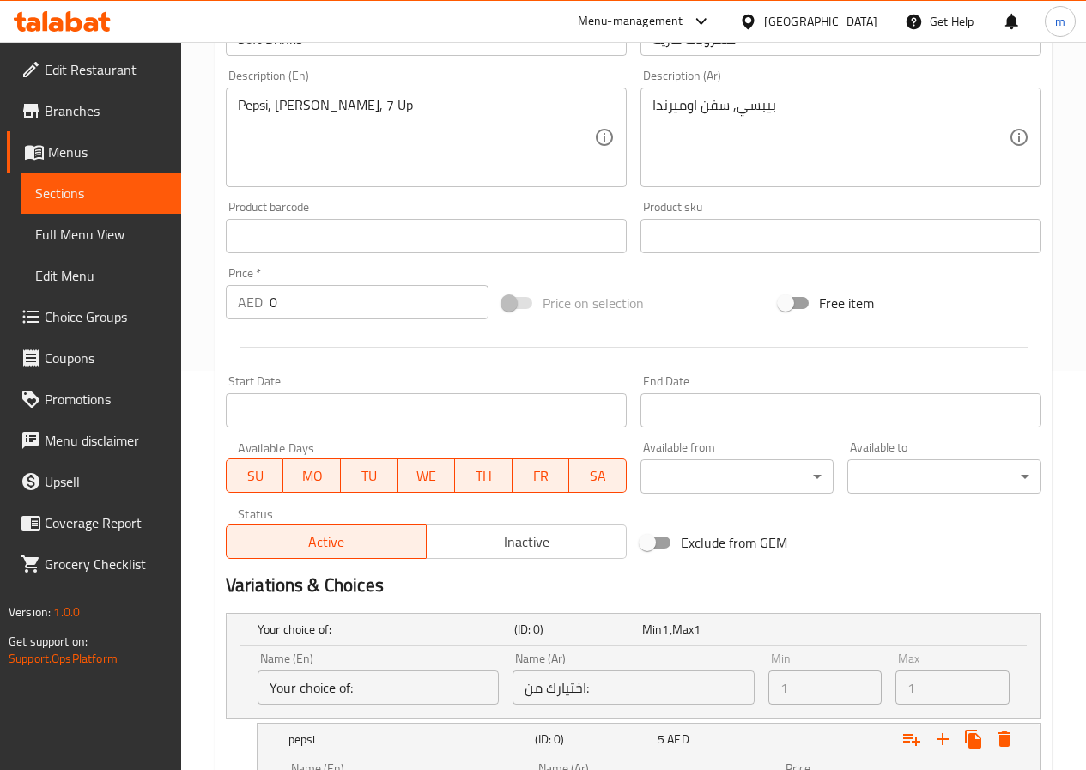
scroll to position [312, 0]
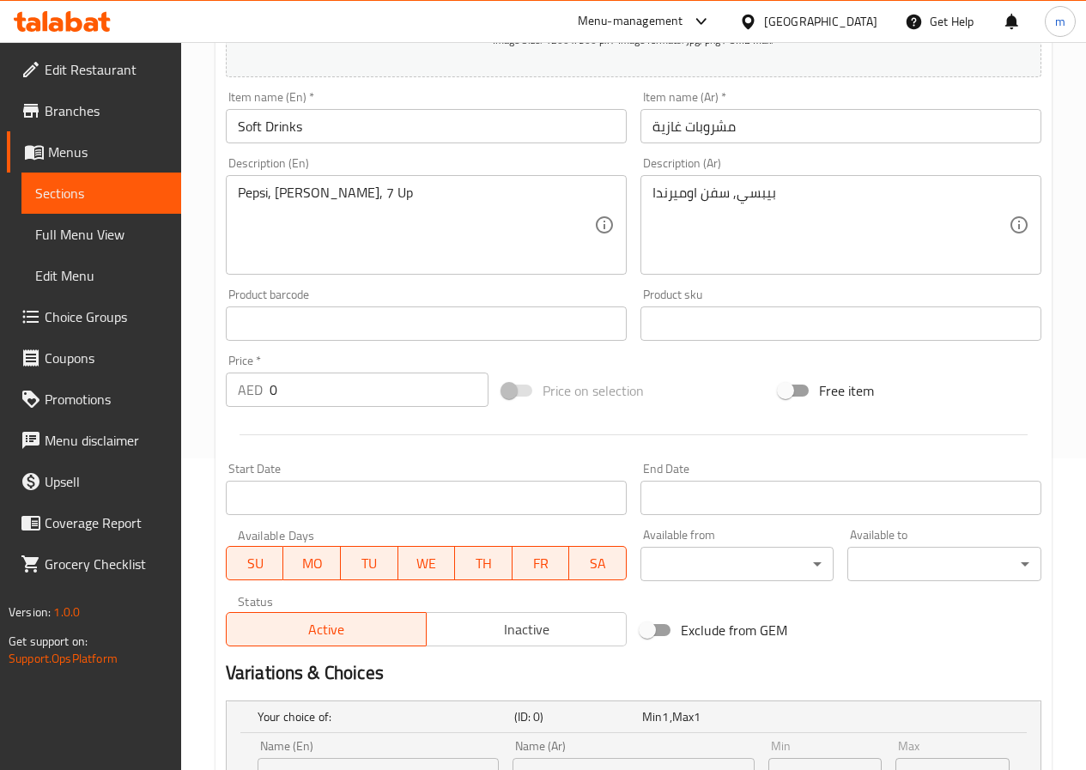
type input "0"
click at [110, 315] on span "Choice Groups" at bounding box center [106, 317] width 123 height 21
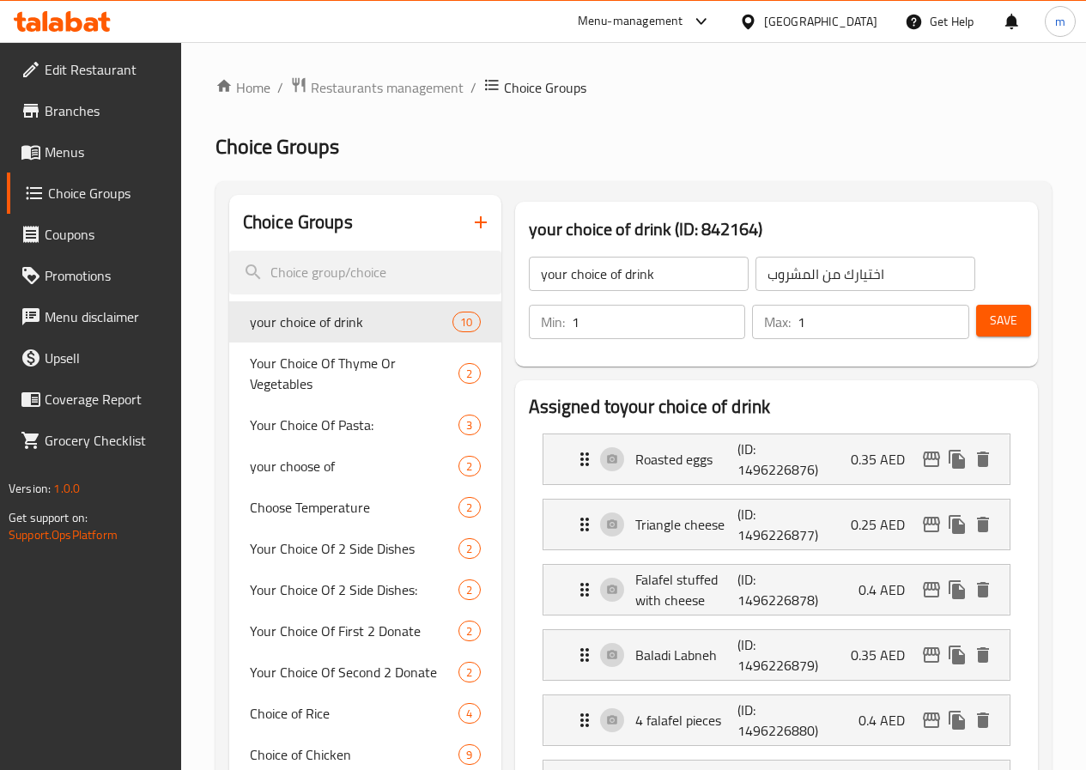
click at [475, 223] on icon "button" at bounding box center [481, 222] width 12 height 12
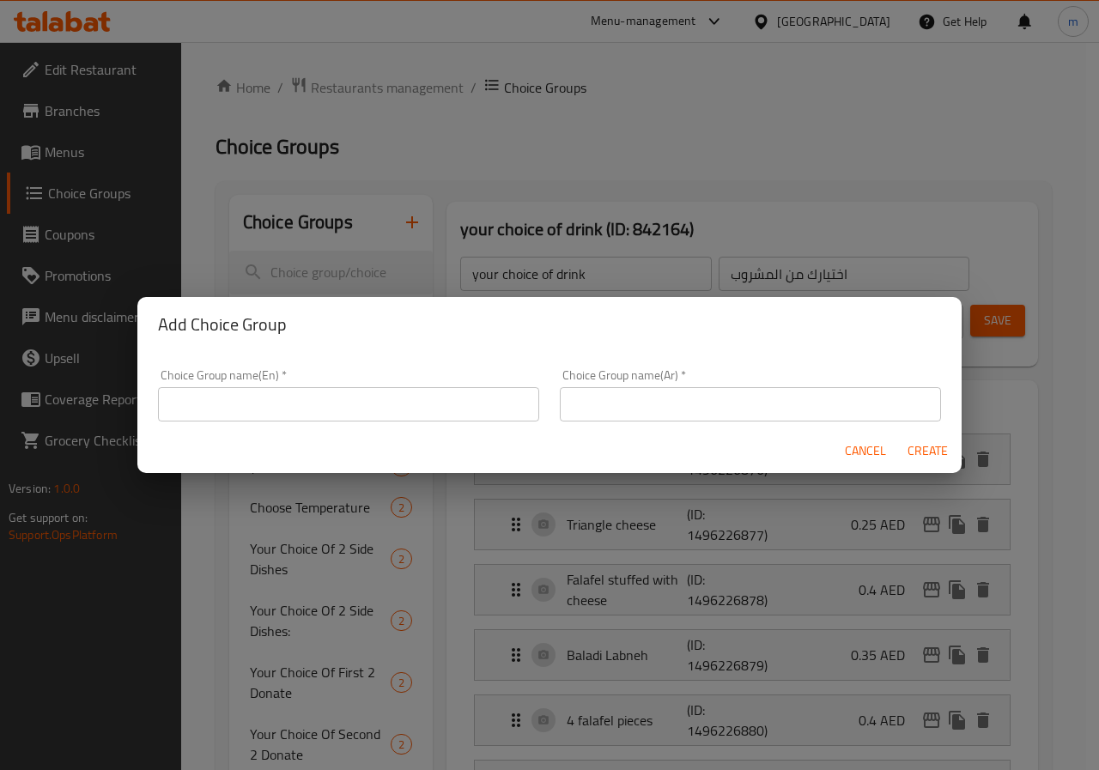
click at [403, 398] on input "text" at bounding box center [348, 404] width 381 height 34
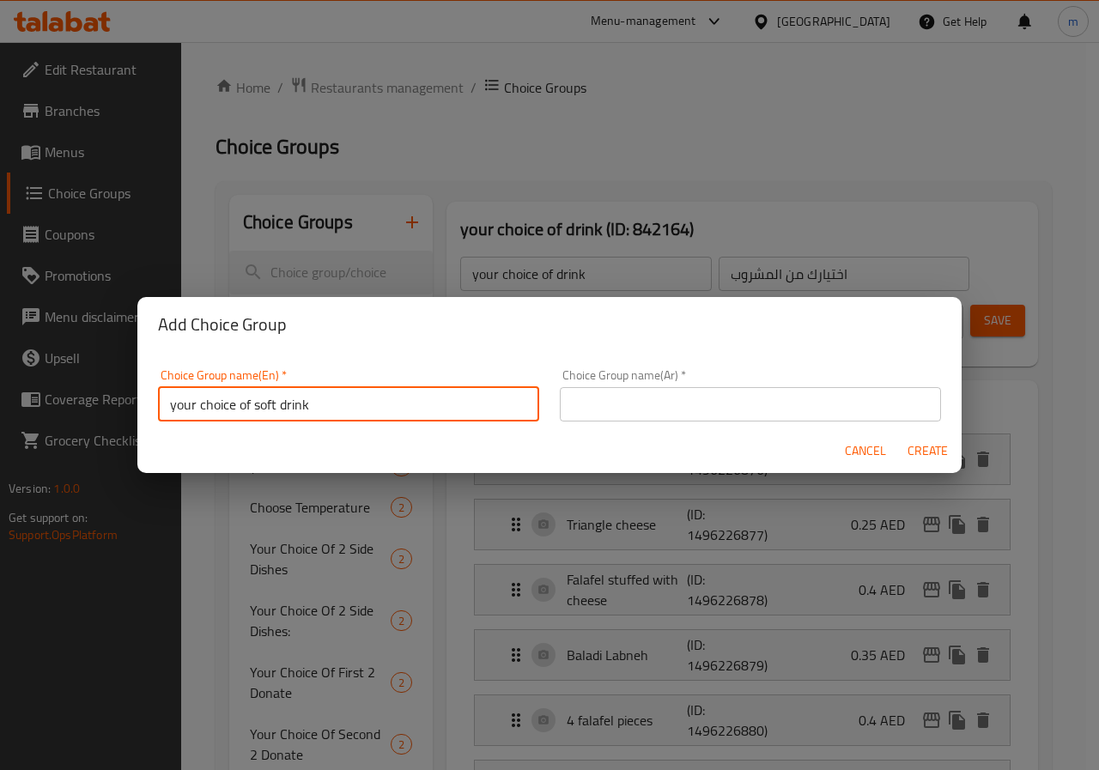
type input "your choice of soft drink"
click at [598, 404] on input "text" at bounding box center [750, 404] width 381 height 34
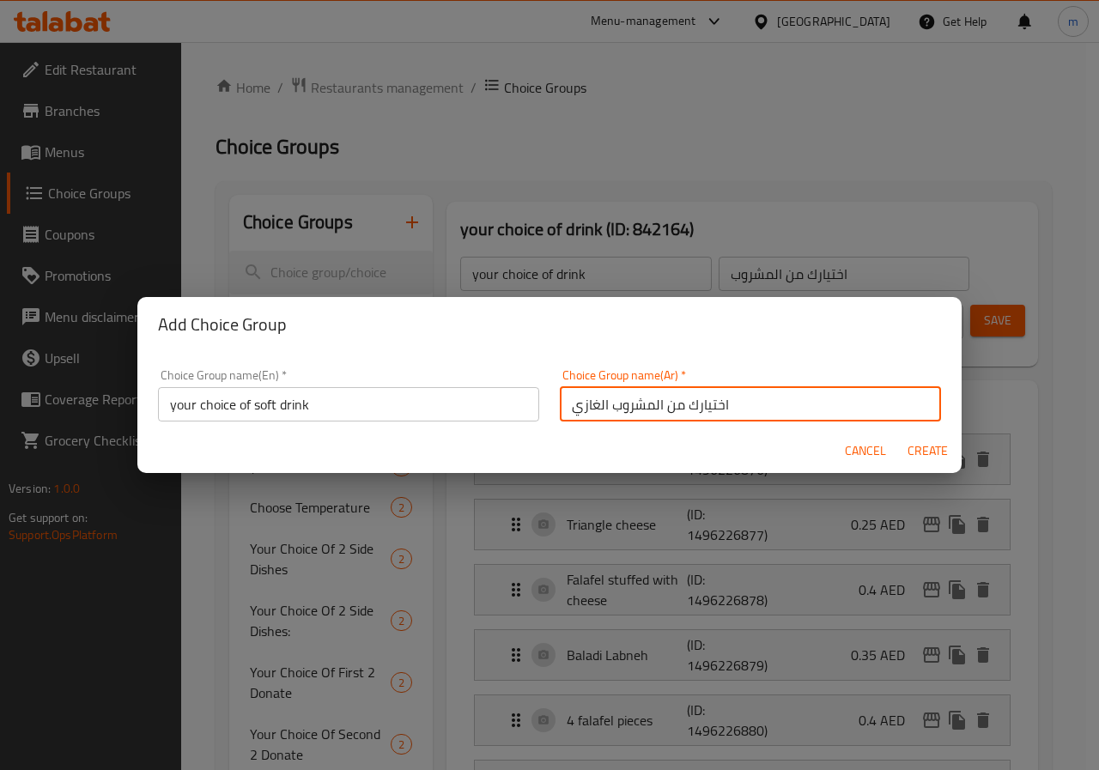
type input "اختيارك من المشروب الغازي"
click at [932, 452] on span "Create" at bounding box center [927, 450] width 41 height 21
type input "your choice of soft drink"
type input "اختيارك من المشروب الغازي"
type input "0"
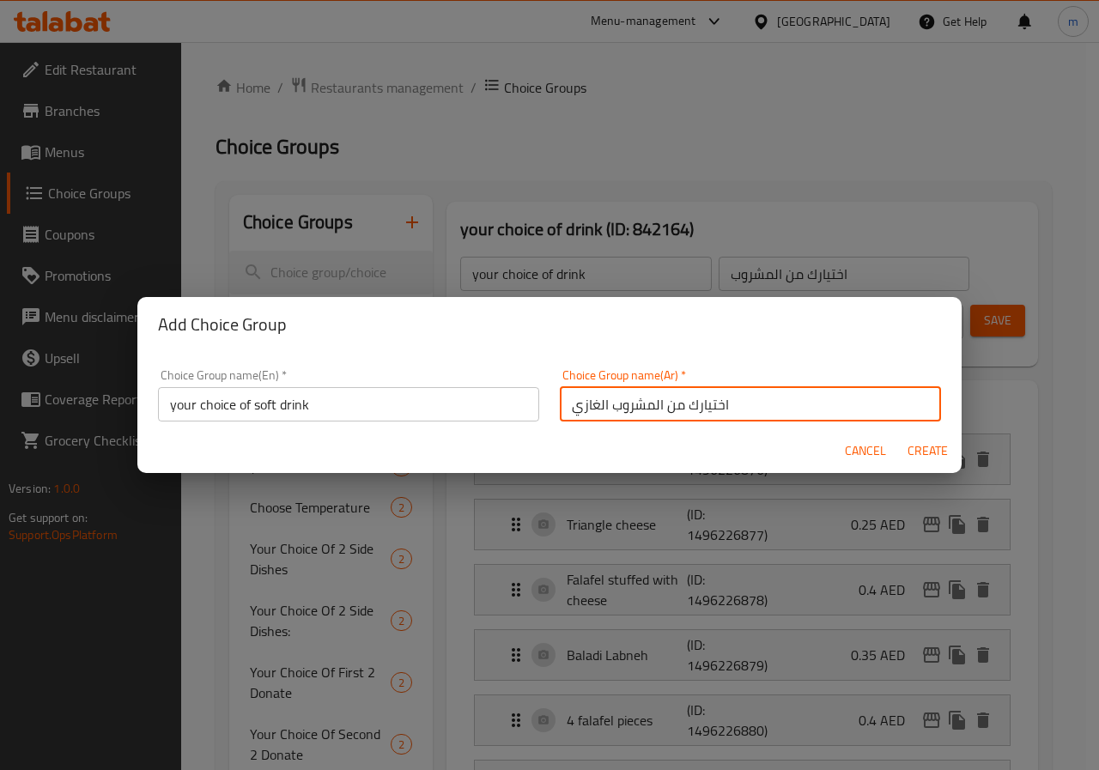
type input "0"
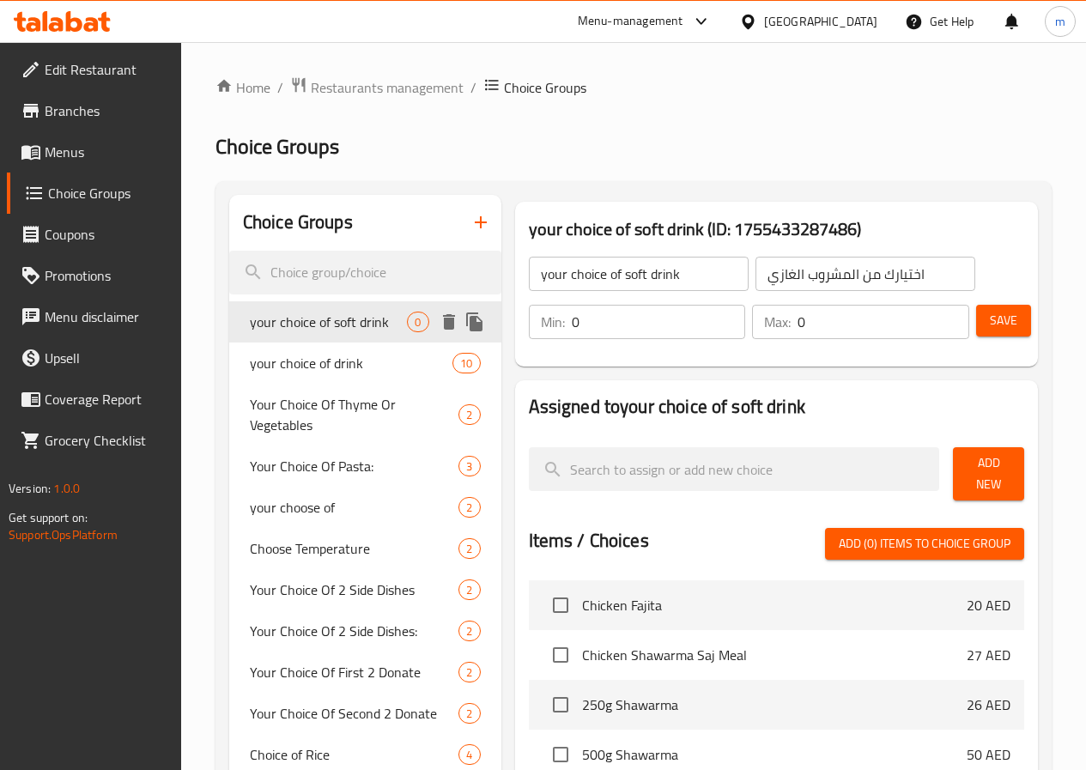
click at [321, 332] on span "your choice of soft drink" at bounding box center [329, 322] width 158 height 21
click at [126, 155] on span "Menus" at bounding box center [106, 152] width 123 height 21
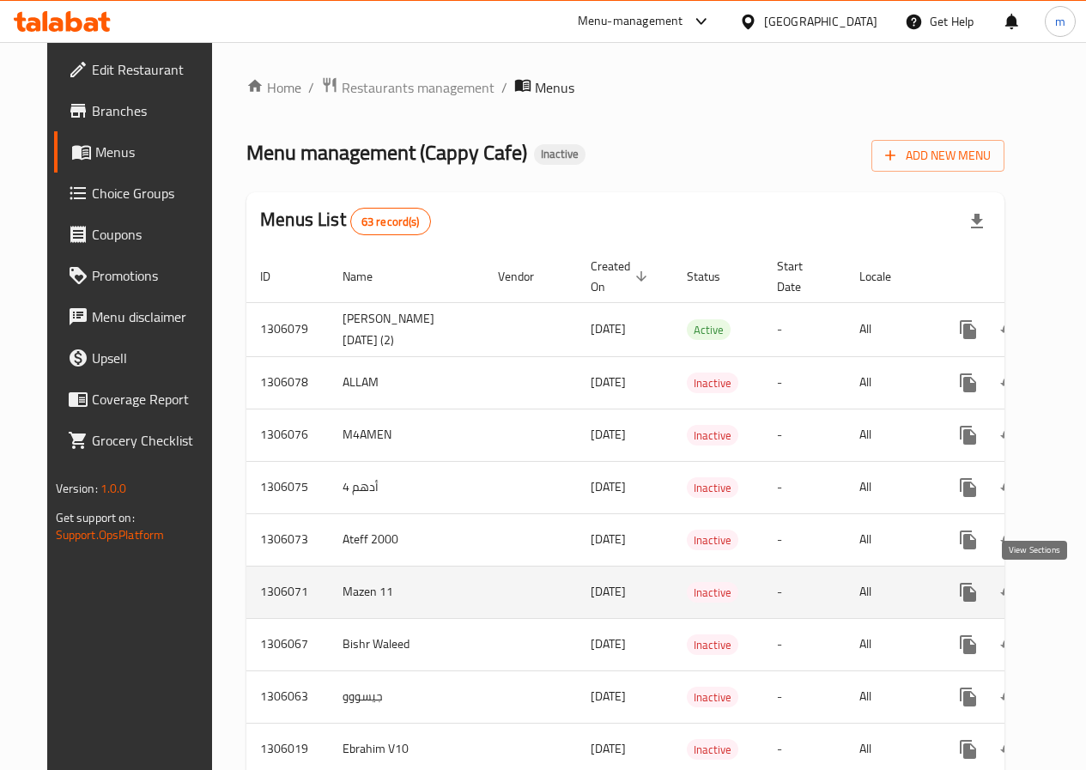
click at [1082, 601] on icon "enhanced table" at bounding box center [1092, 592] width 21 height 21
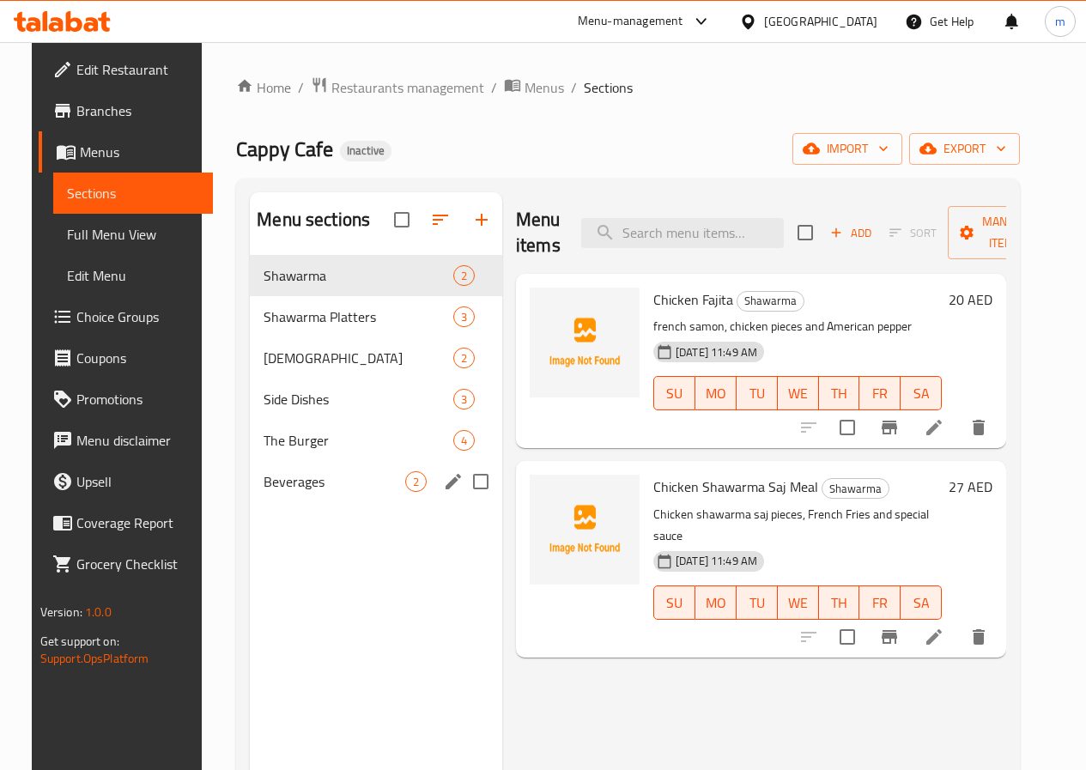
click at [317, 492] on span "Beverages" at bounding box center [335, 481] width 142 height 21
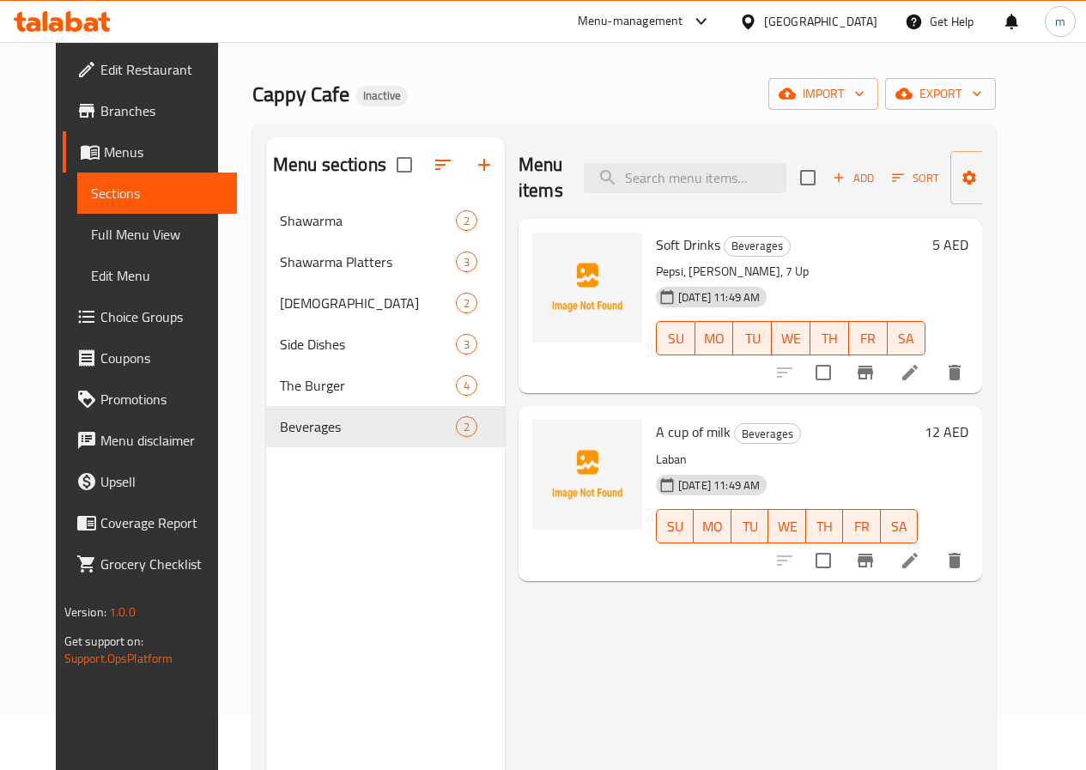
scroll to position [86, 0]
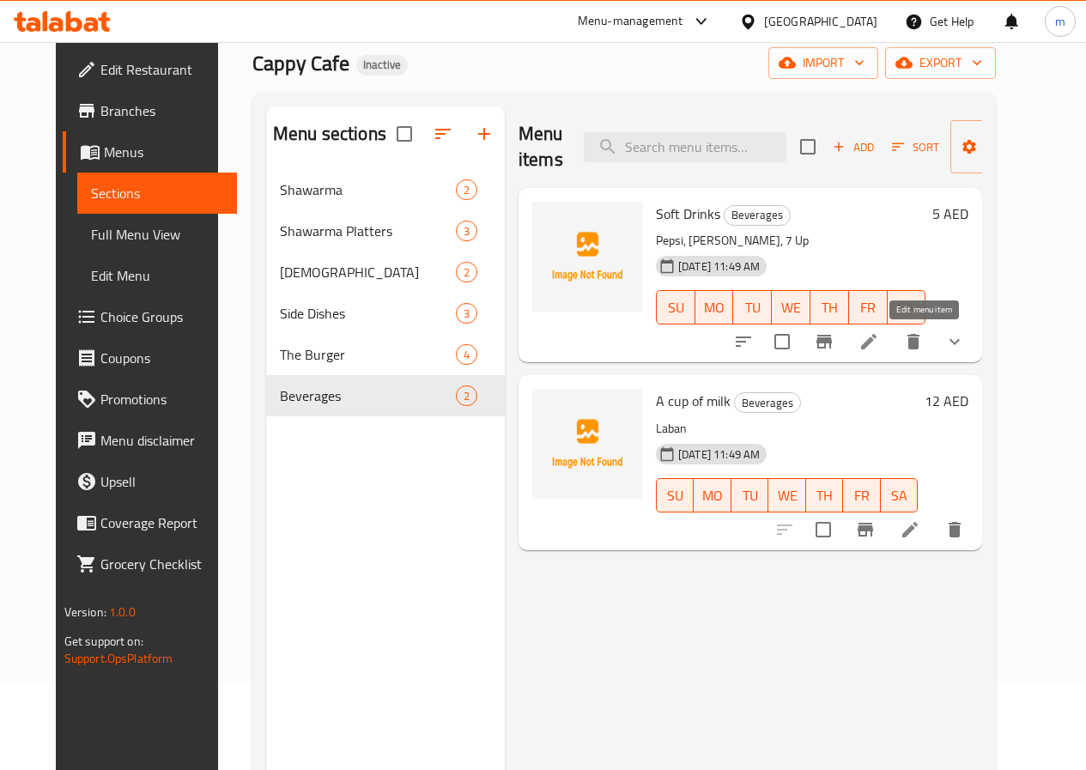
click at [879, 343] on icon at bounding box center [869, 341] width 21 height 21
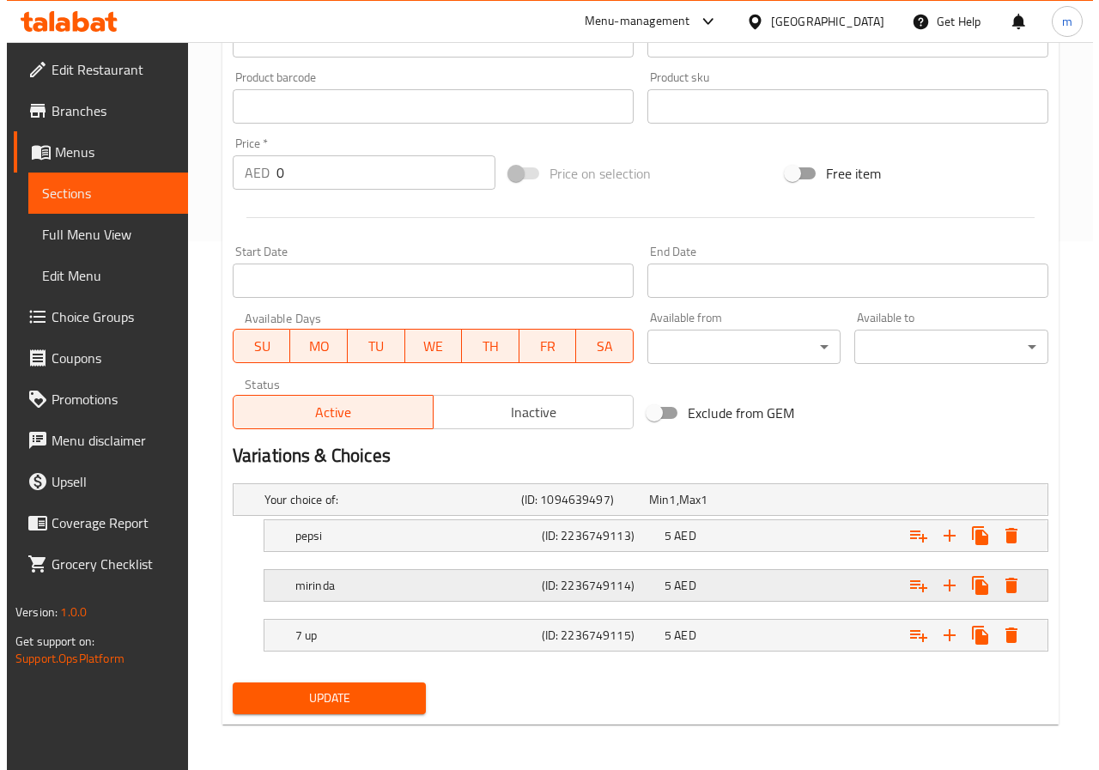
scroll to position [532, 0]
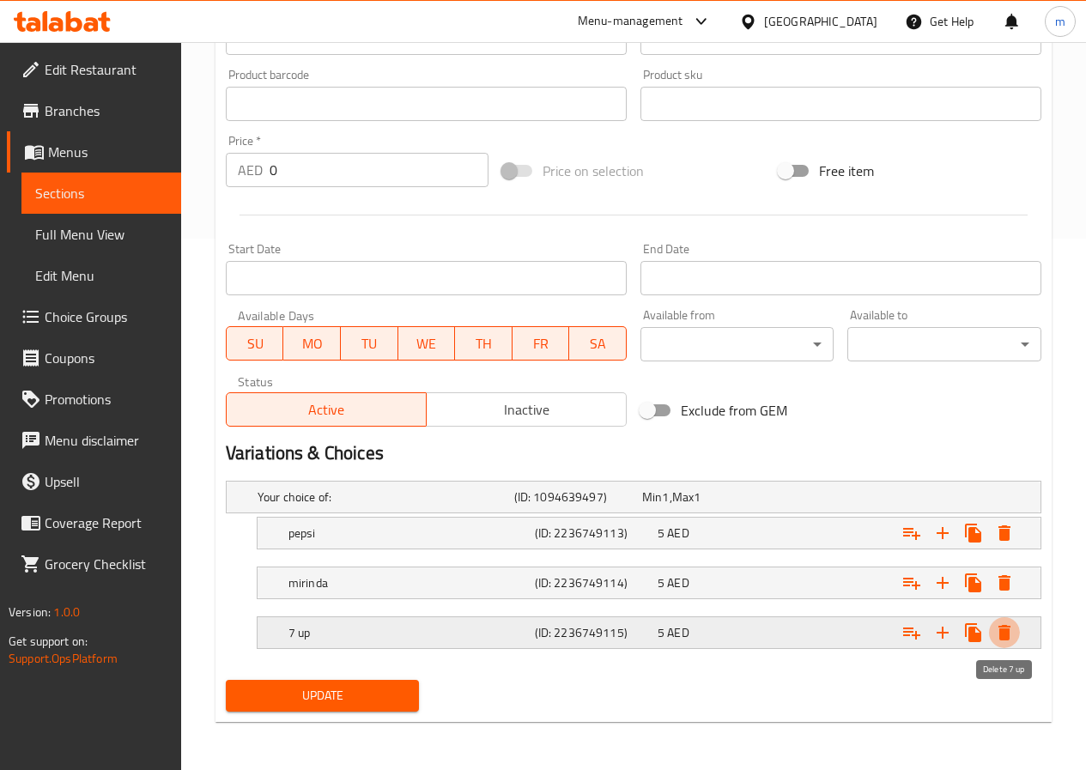
click at [1017, 638] on button "Expand" at bounding box center [1004, 632] width 31 height 31
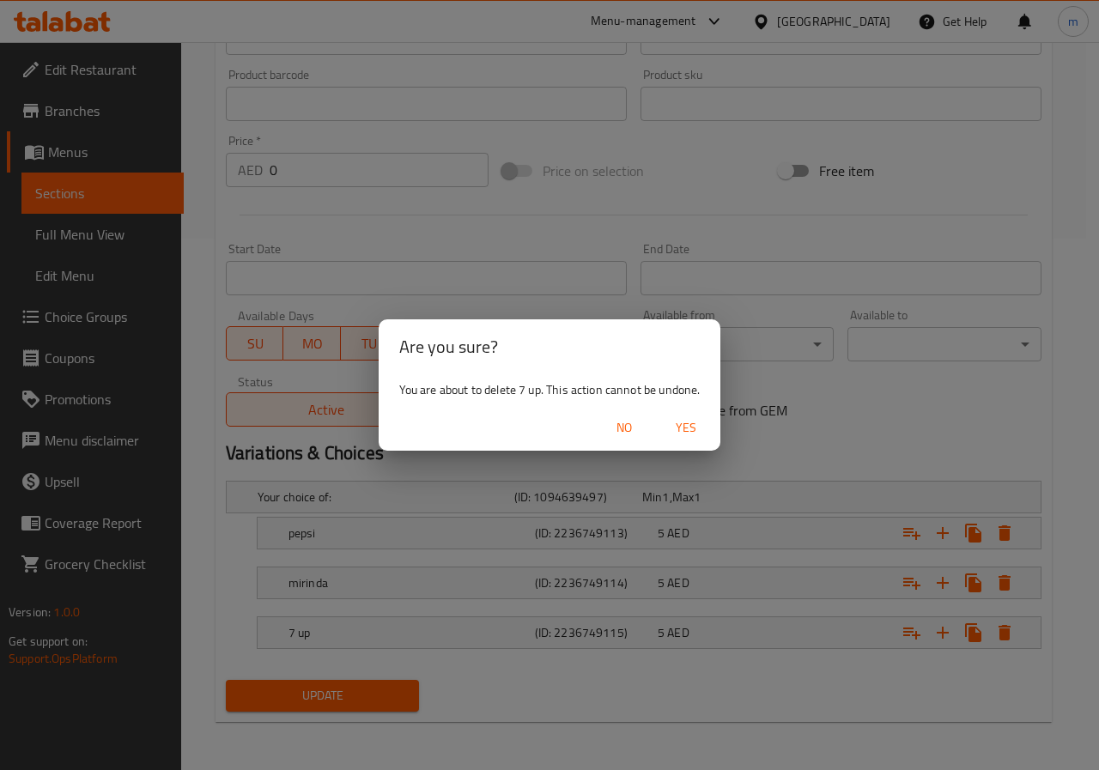
click at [714, 415] on button "Yes" at bounding box center [686, 428] width 55 height 32
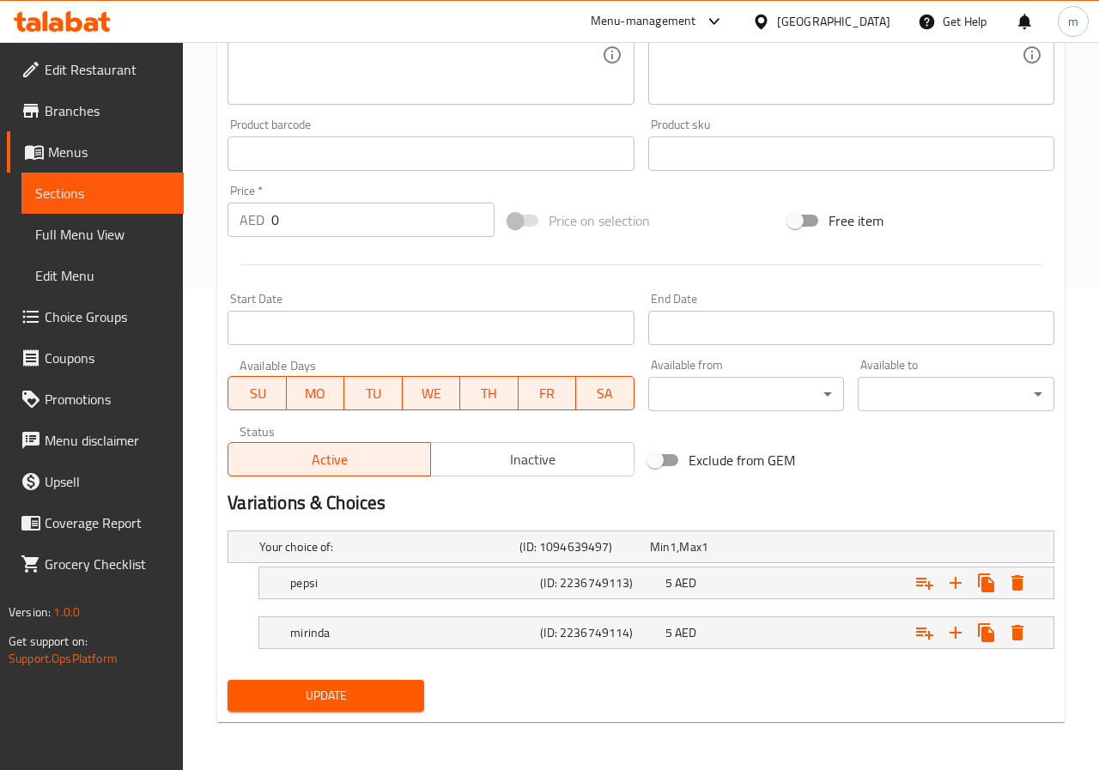
scroll to position [482, 0]
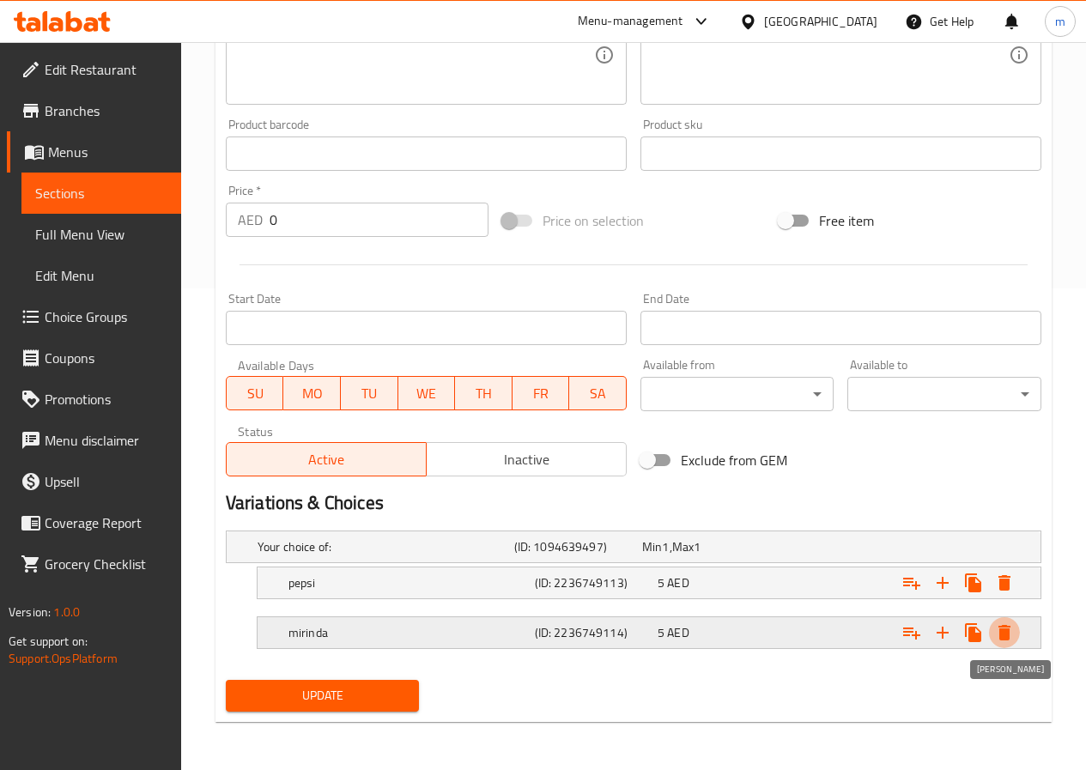
click at [1011, 634] on icon "Expand" at bounding box center [1004, 633] width 21 height 21
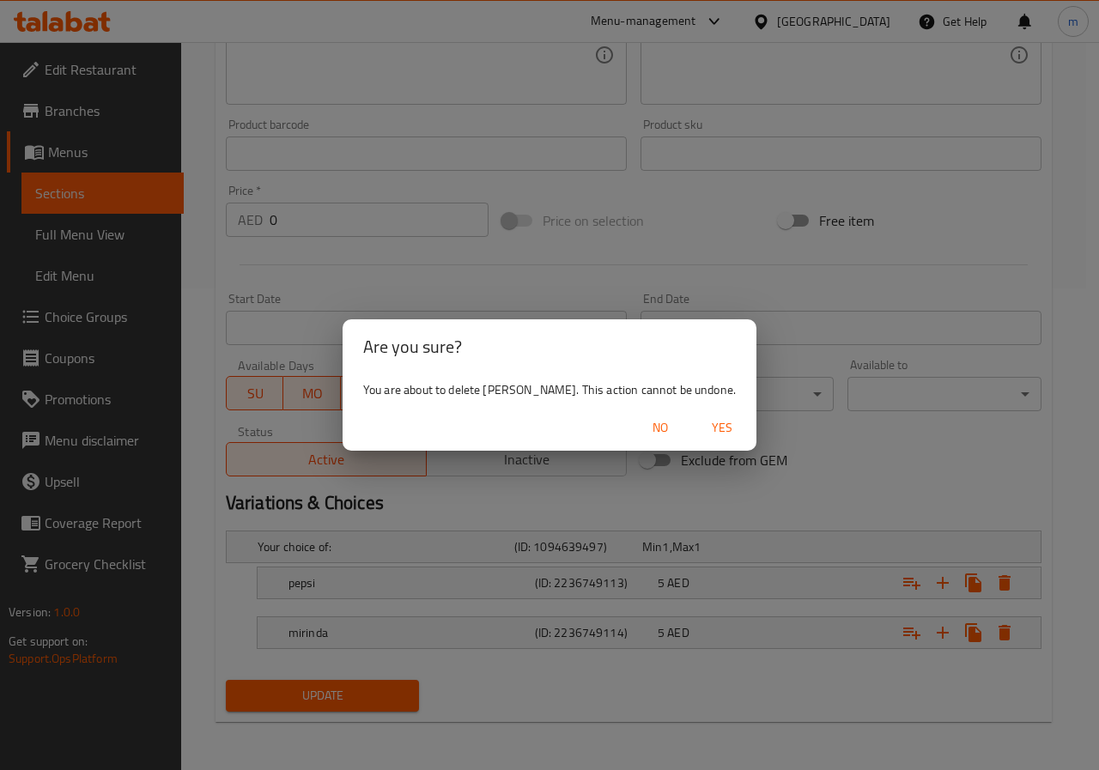
click at [702, 424] on span "Yes" at bounding box center [722, 427] width 41 height 21
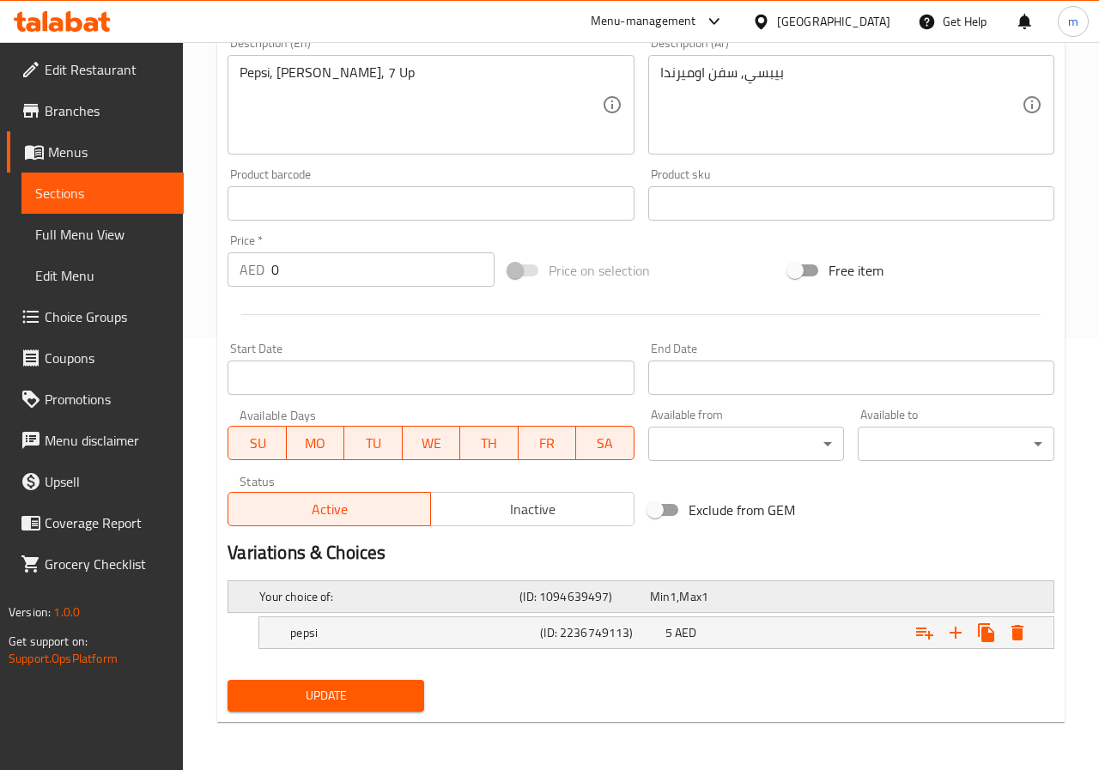
scroll to position [432, 0]
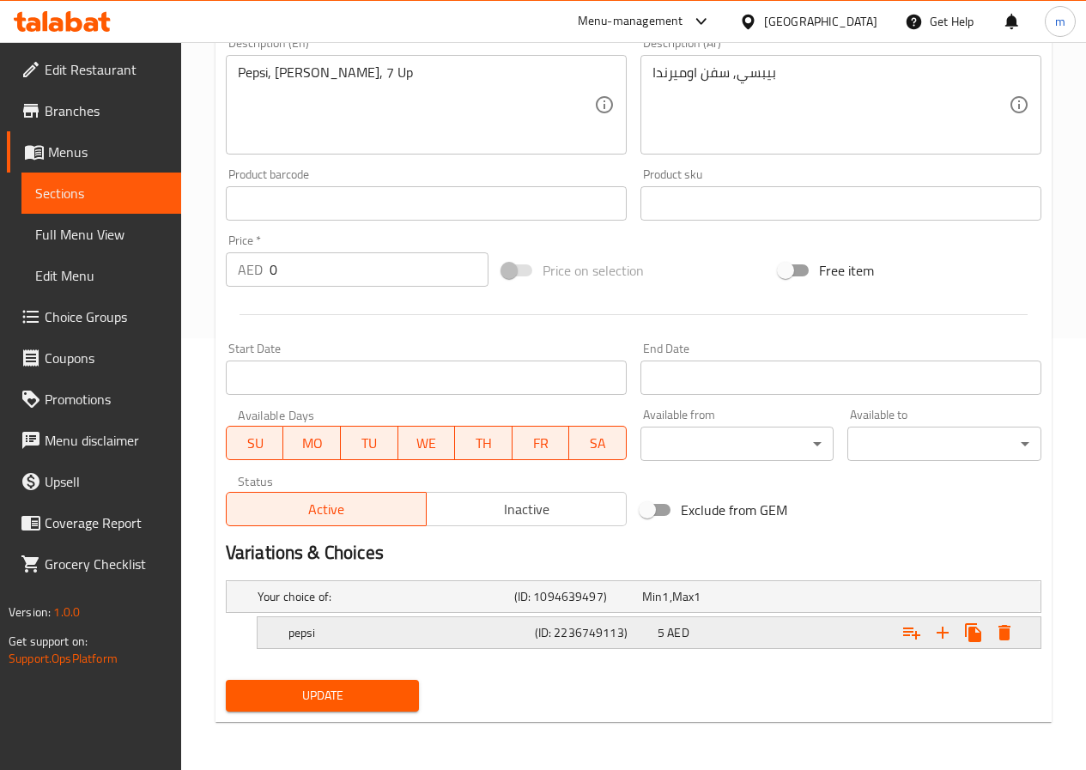
click at [999, 632] on icon "Expand" at bounding box center [1004, 633] width 21 height 21
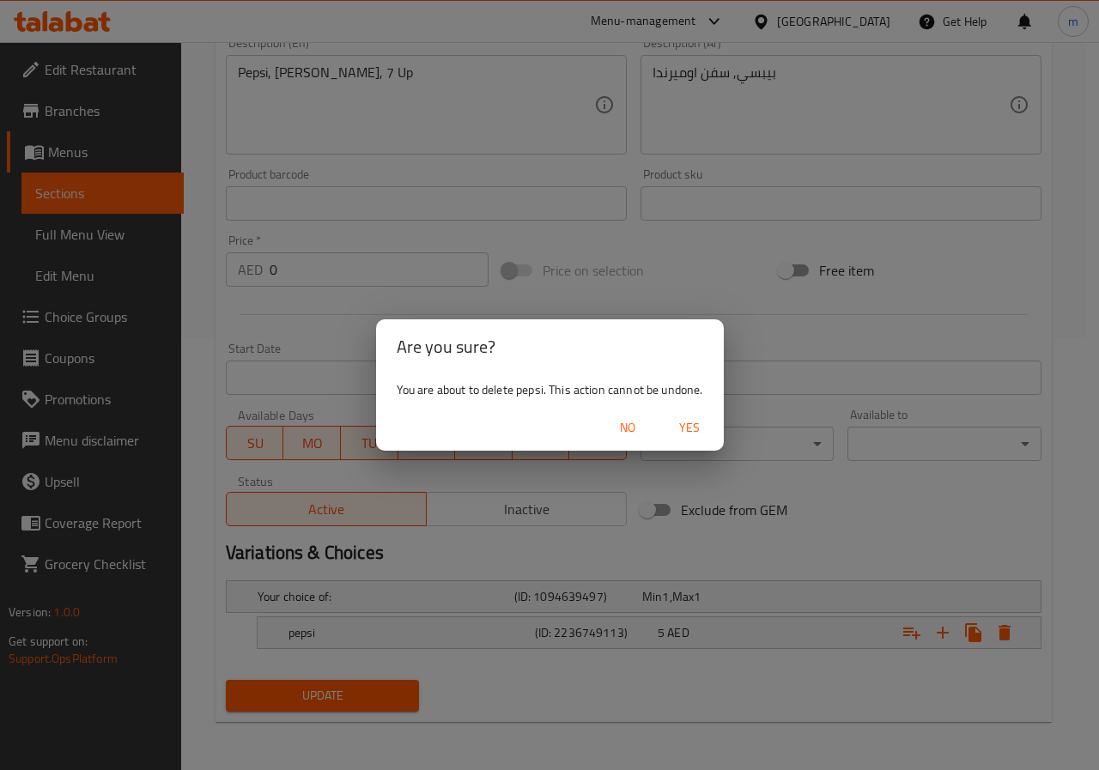
click at [683, 434] on span "Yes" at bounding box center [689, 427] width 41 height 21
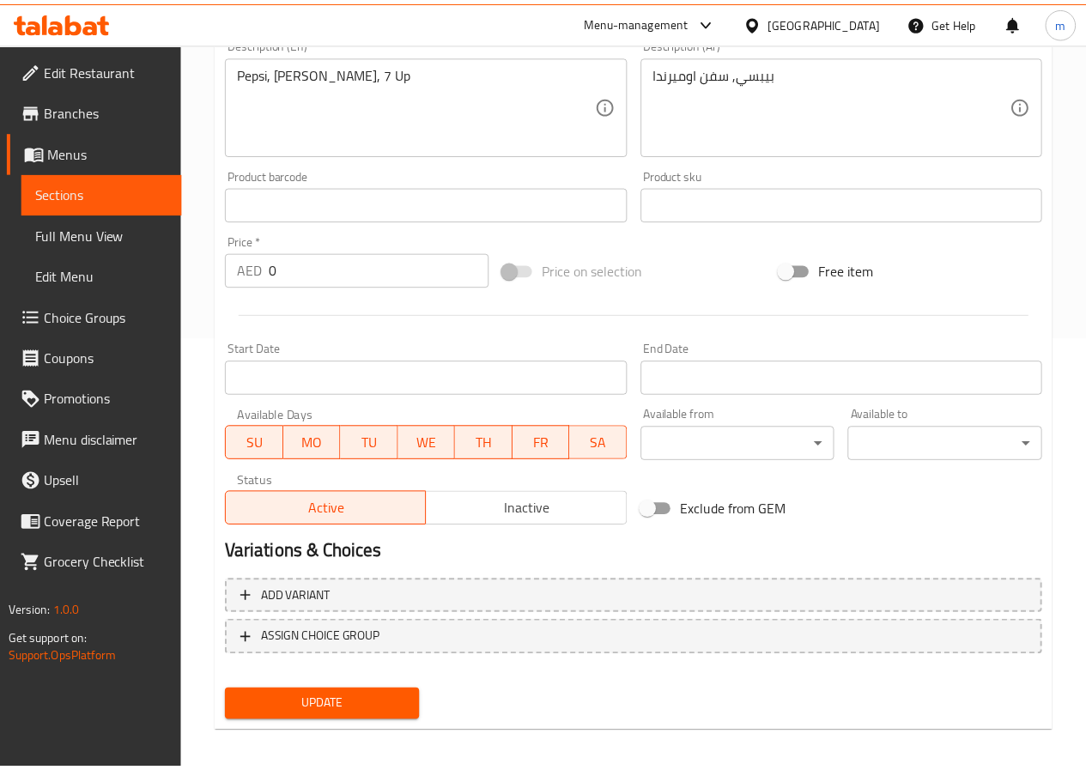
scroll to position [426, 0]
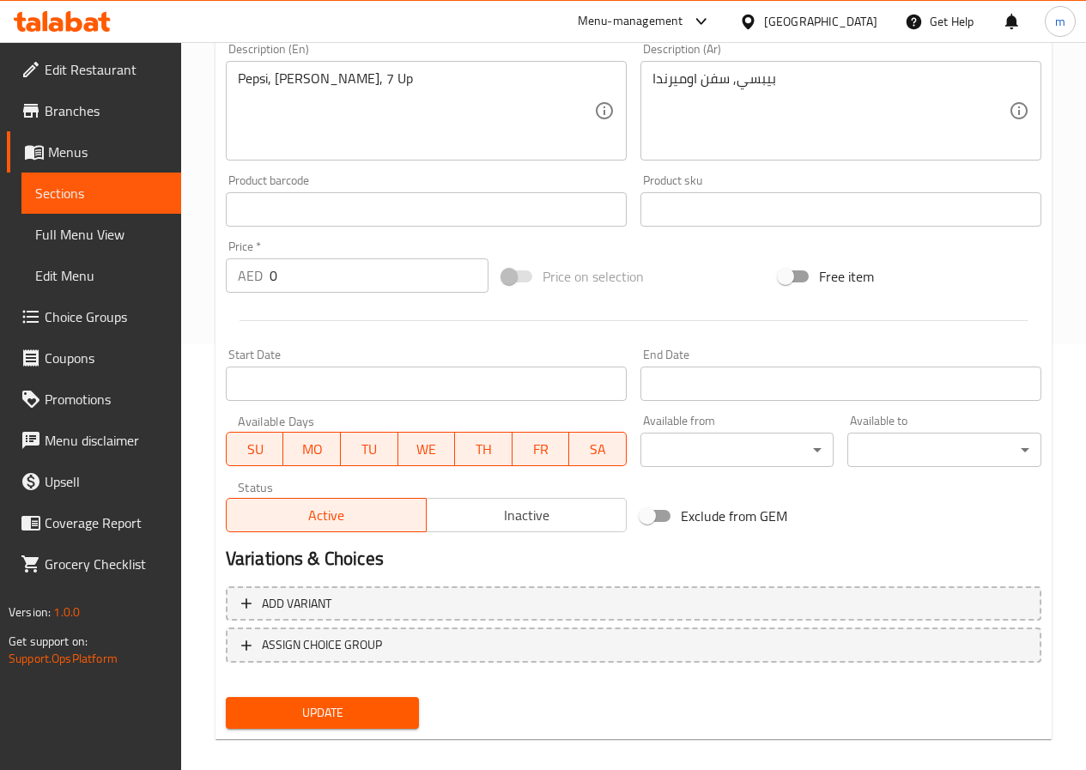
click at [374, 277] on input "0" at bounding box center [379, 275] width 219 height 34
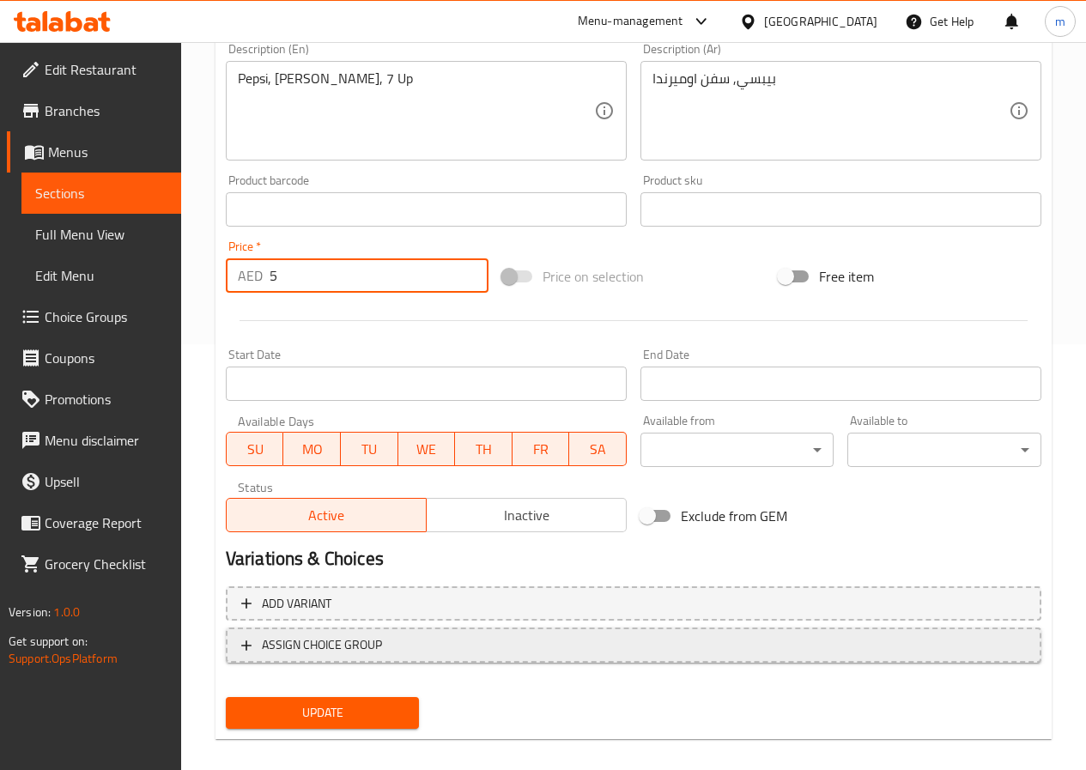
type input "5"
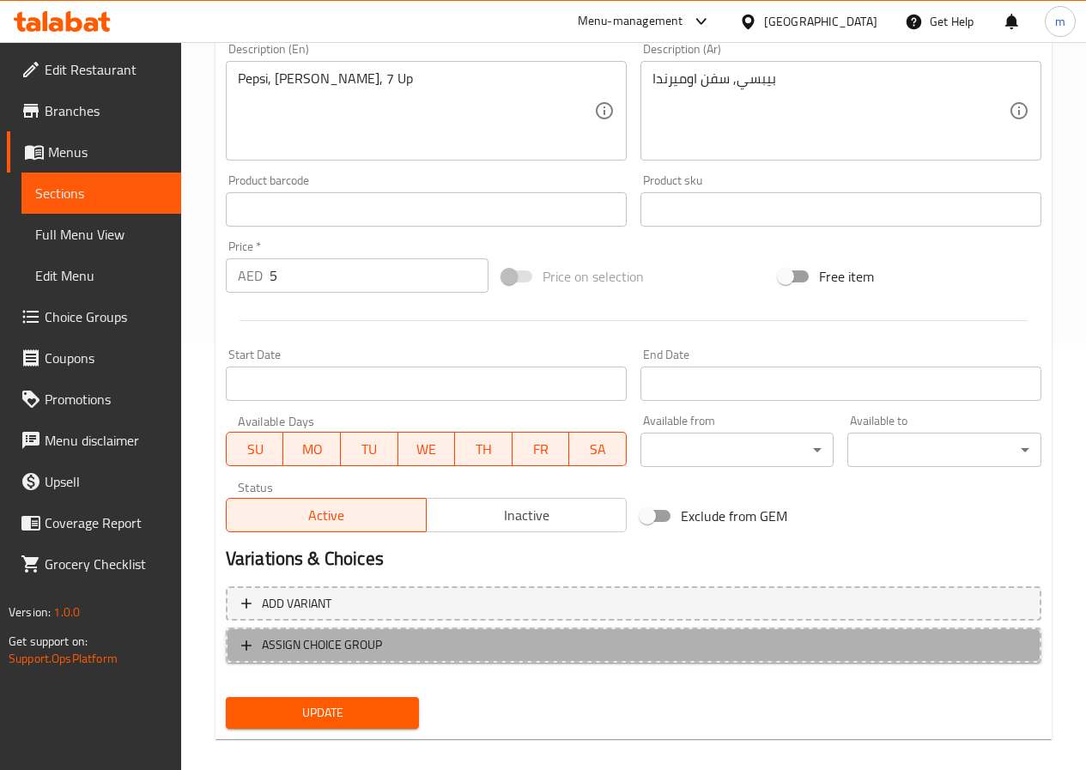
click at [369, 639] on span "ASSIGN CHOICE GROUP" at bounding box center [322, 645] width 120 height 21
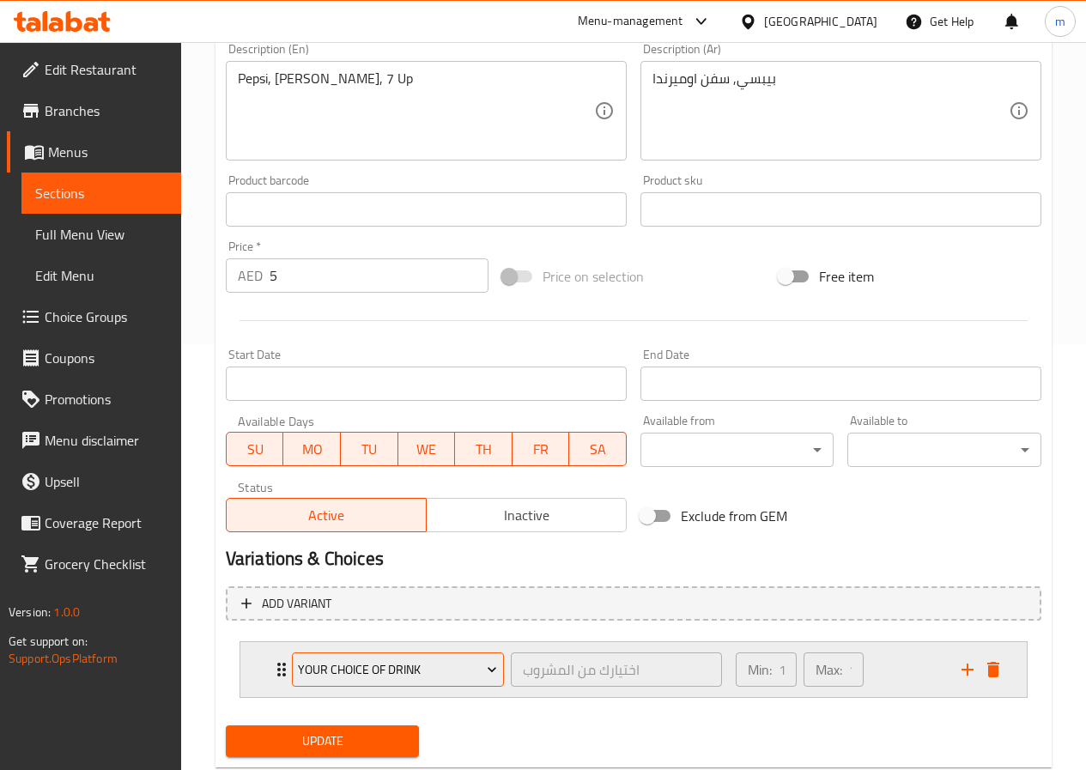
click at [456, 660] on span "your choice of drink" at bounding box center [397, 669] width 199 height 21
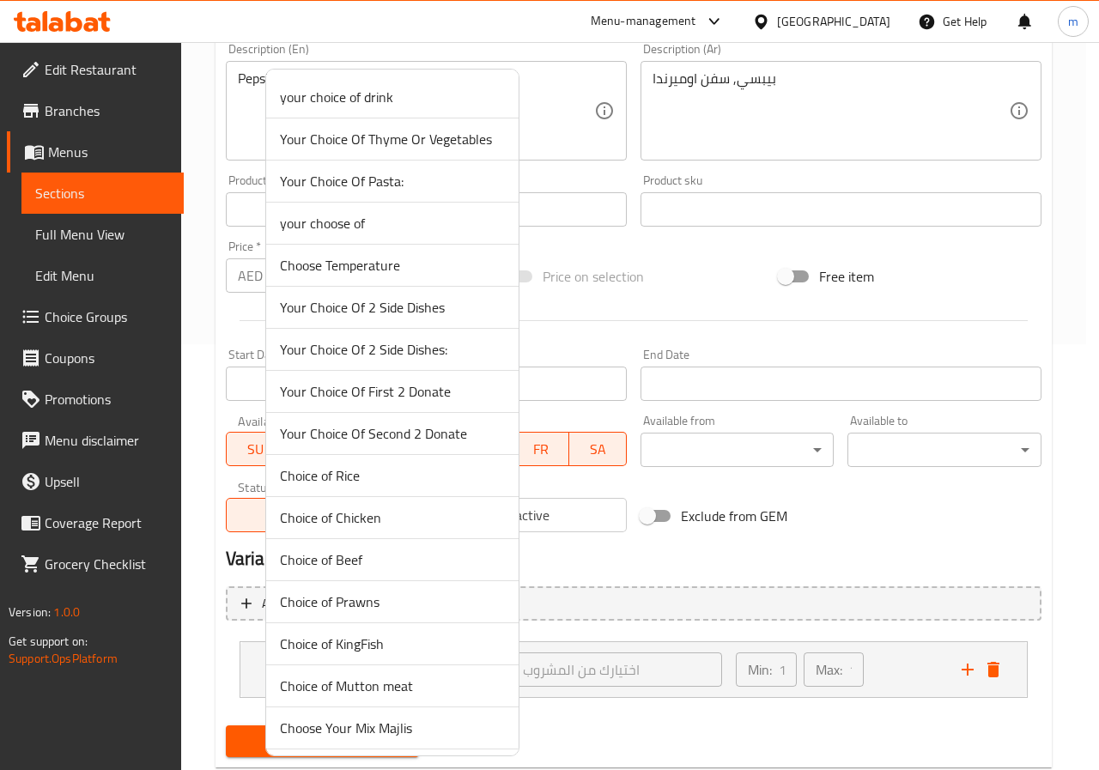
click at [398, 102] on span "your choice of drink" at bounding box center [392, 97] width 225 height 21
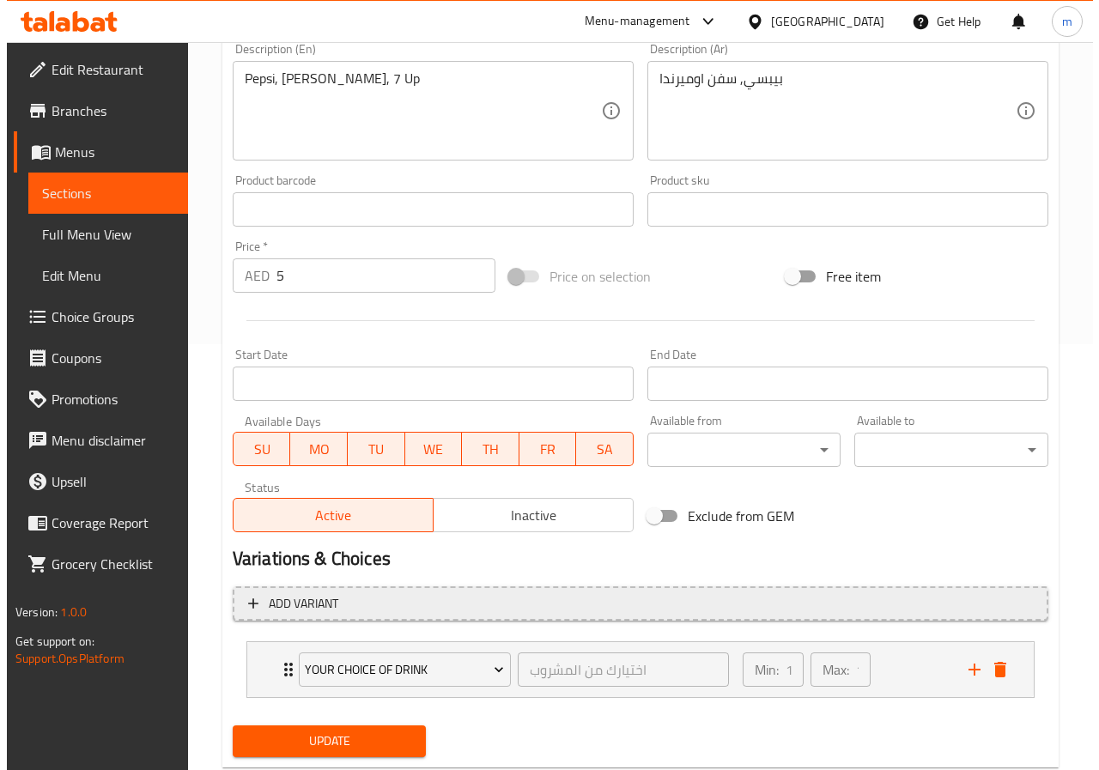
scroll to position [471, 0]
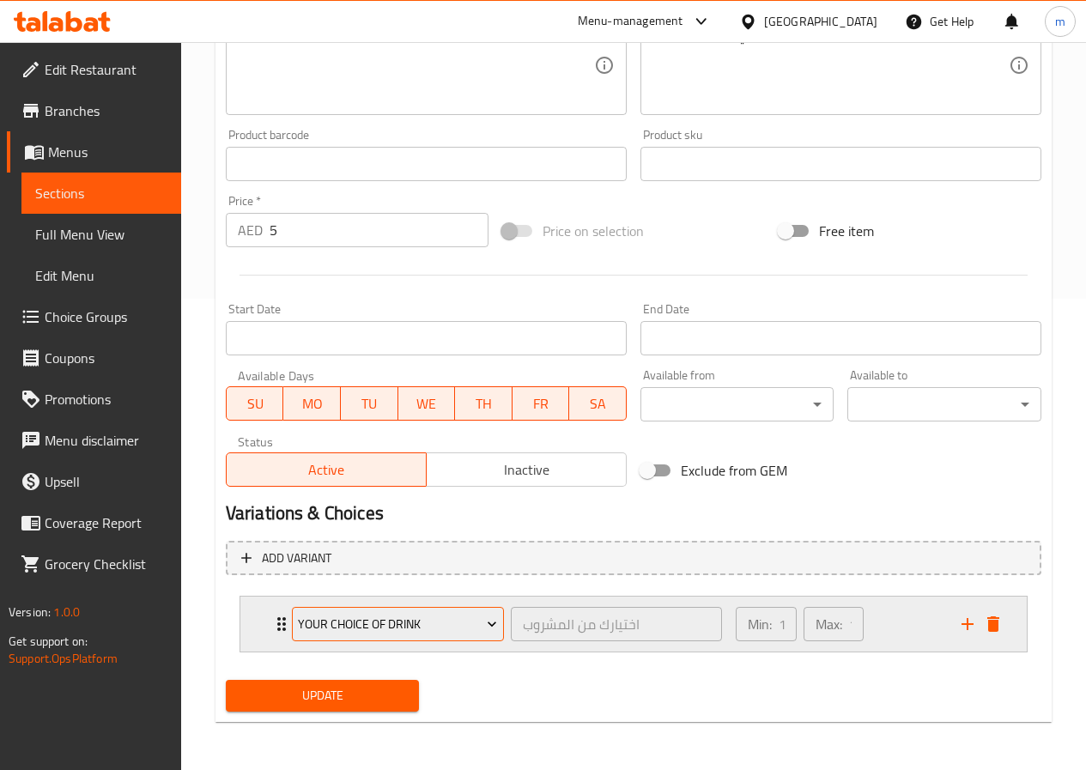
click at [462, 632] on span "your choice of drink" at bounding box center [397, 624] width 199 height 21
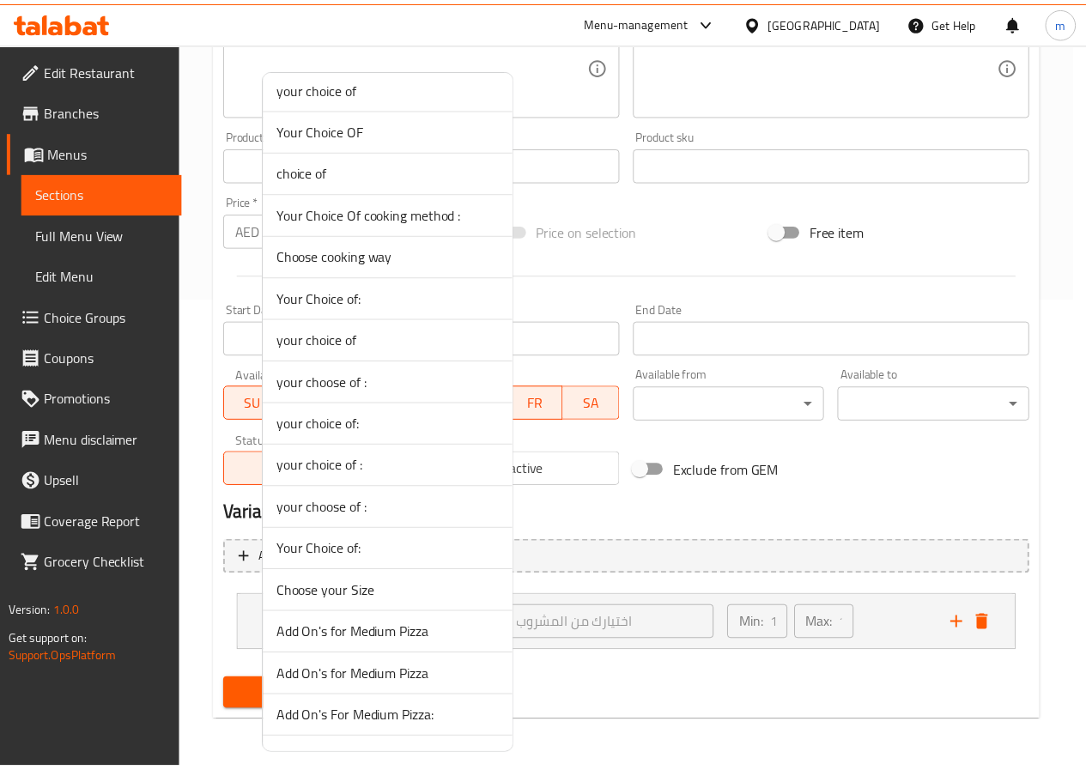
scroll to position [2834, 0]
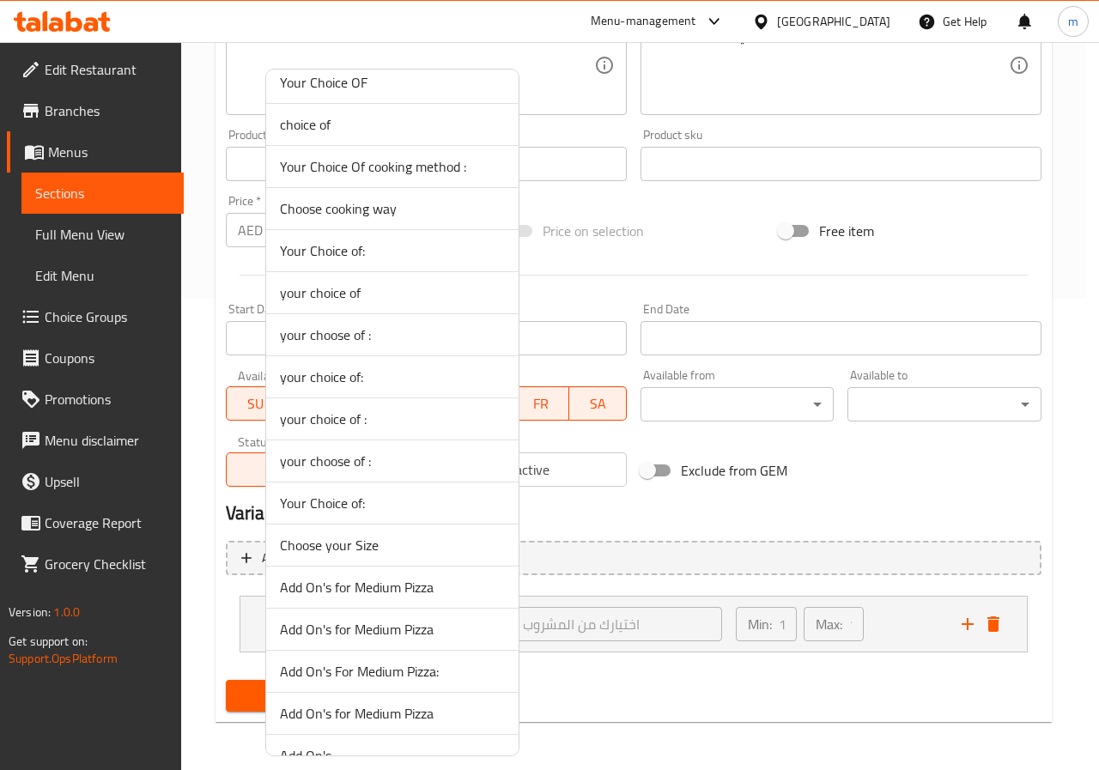
click at [105, 313] on div at bounding box center [549, 385] width 1099 height 770
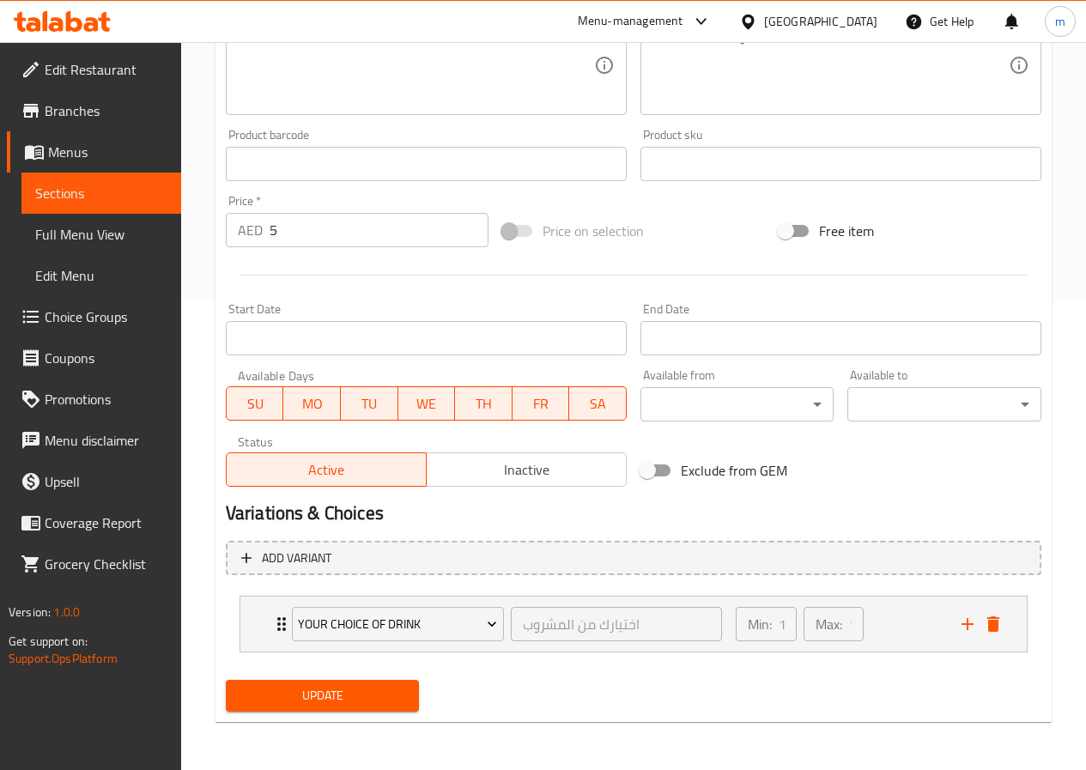
click at [105, 313] on span "Choice Groups" at bounding box center [106, 317] width 123 height 21
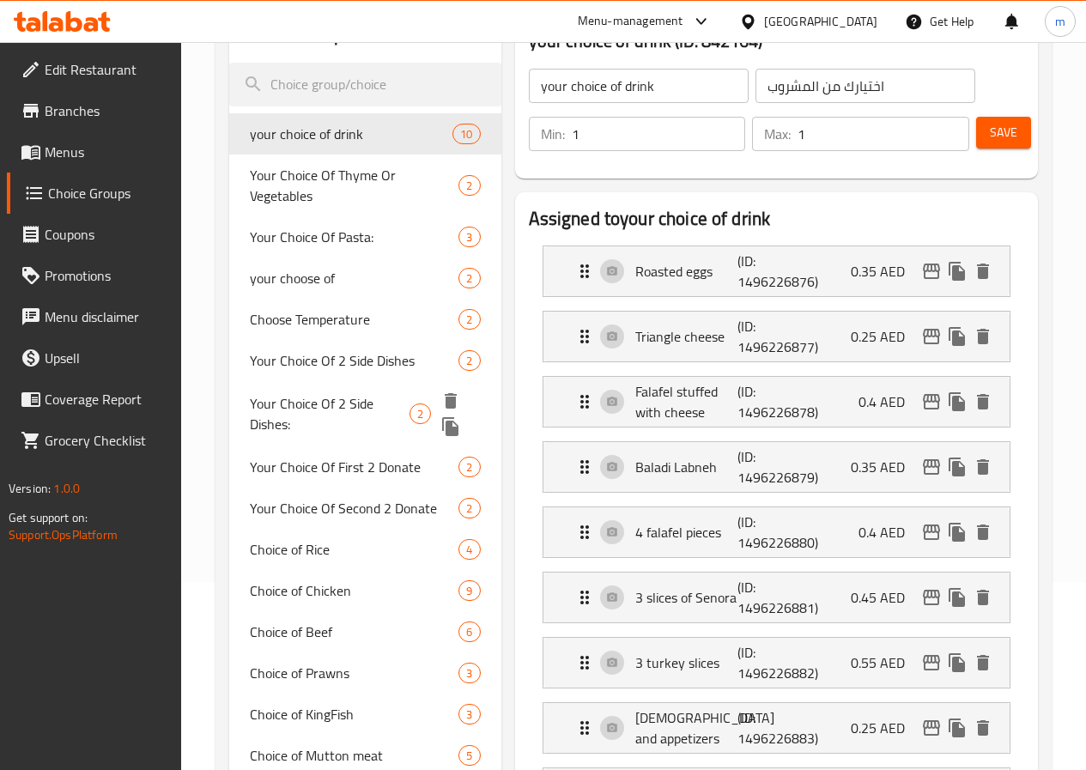
scroll to position [157, 0]
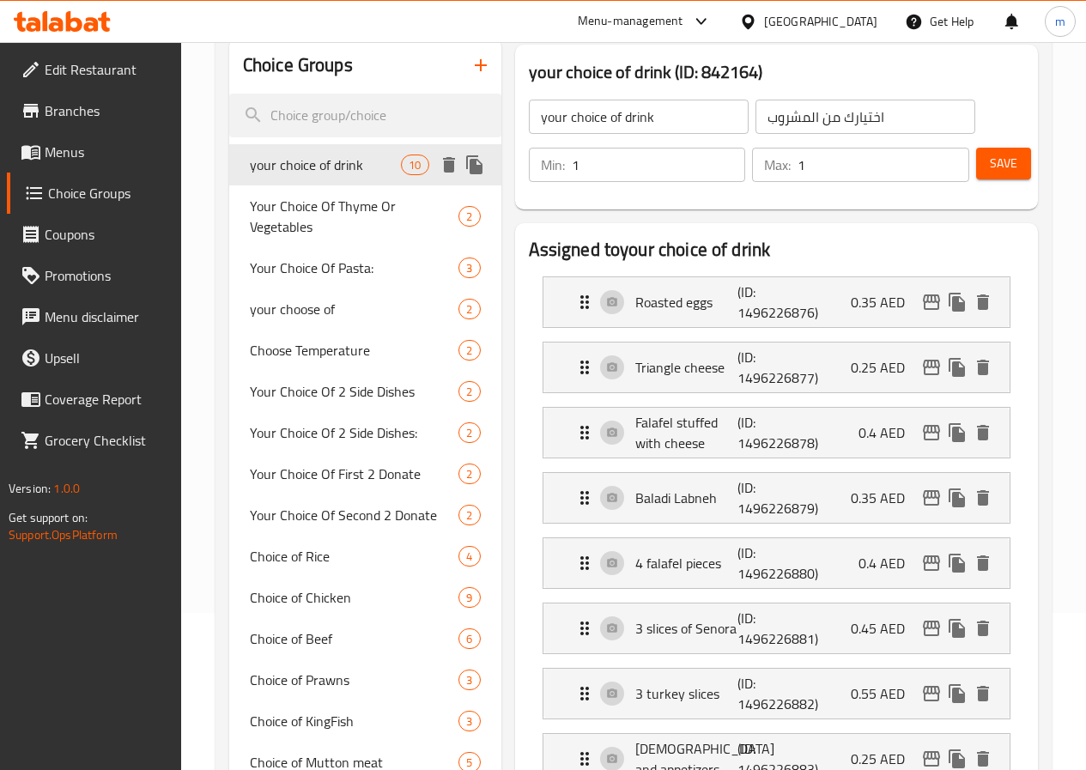
click at [313, 175] on span "your choice of drink" at bounding box center [325, 165] width 151 height 21
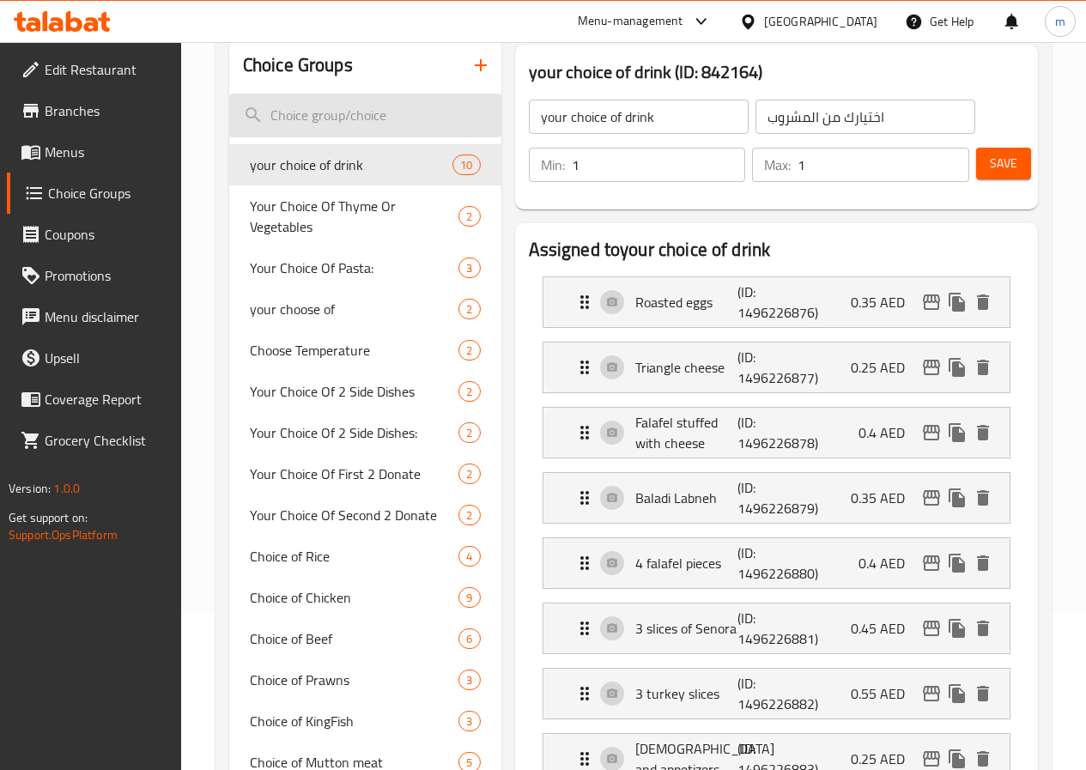
click at [319, 115] on input "search" at bounding box center [365, 116] width 272 height 44
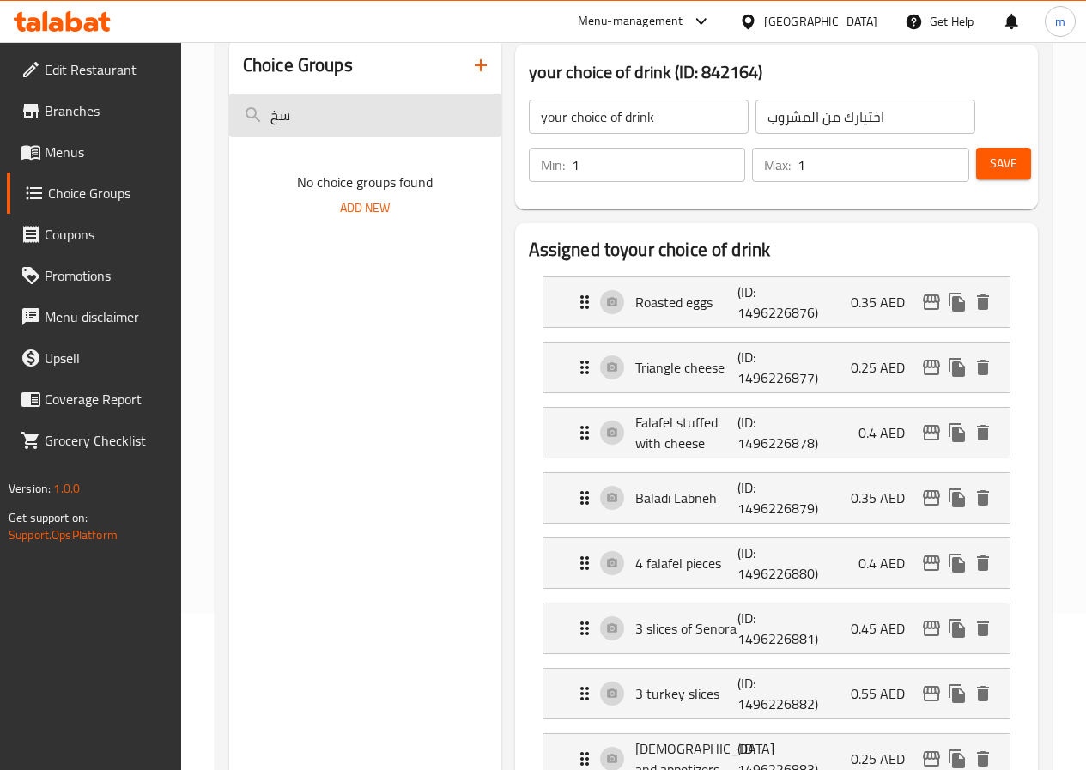
type input "س"
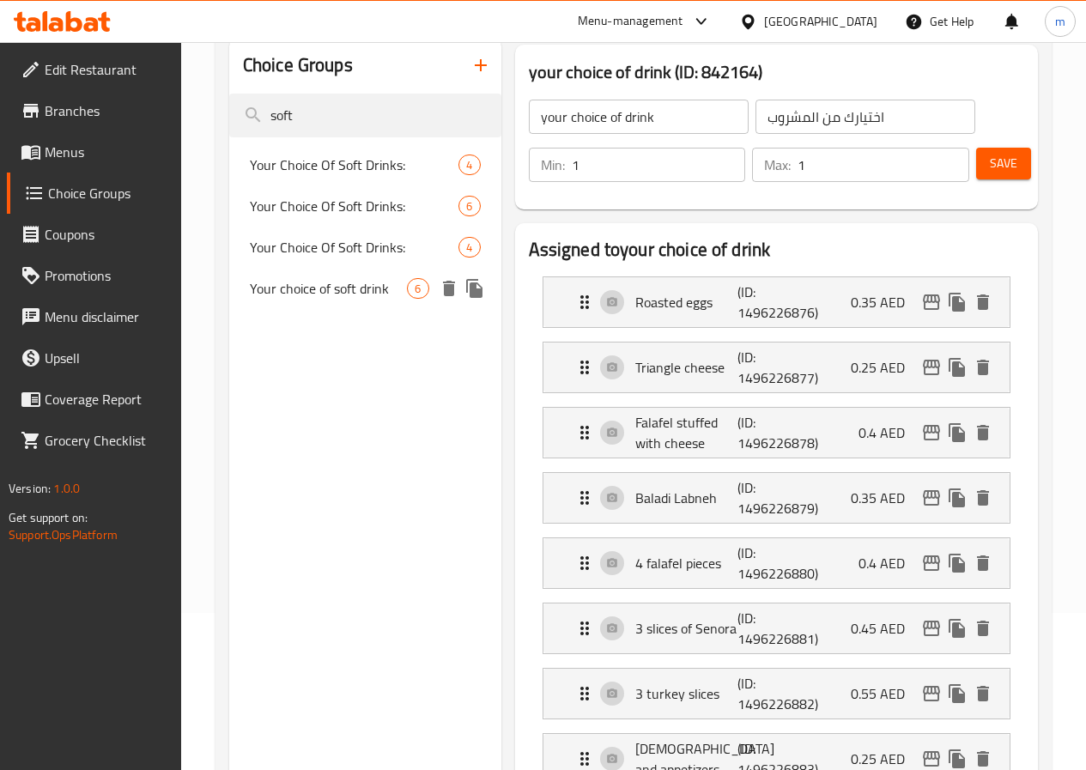
type input "soft"
click at [331, 299] on span "Your choice of soft drink" at bounding box center [329, 288] width 158 height 21
type input "Your choice of soft drink"
type input "اختيارك من المشروب الغازي"
type input "0"
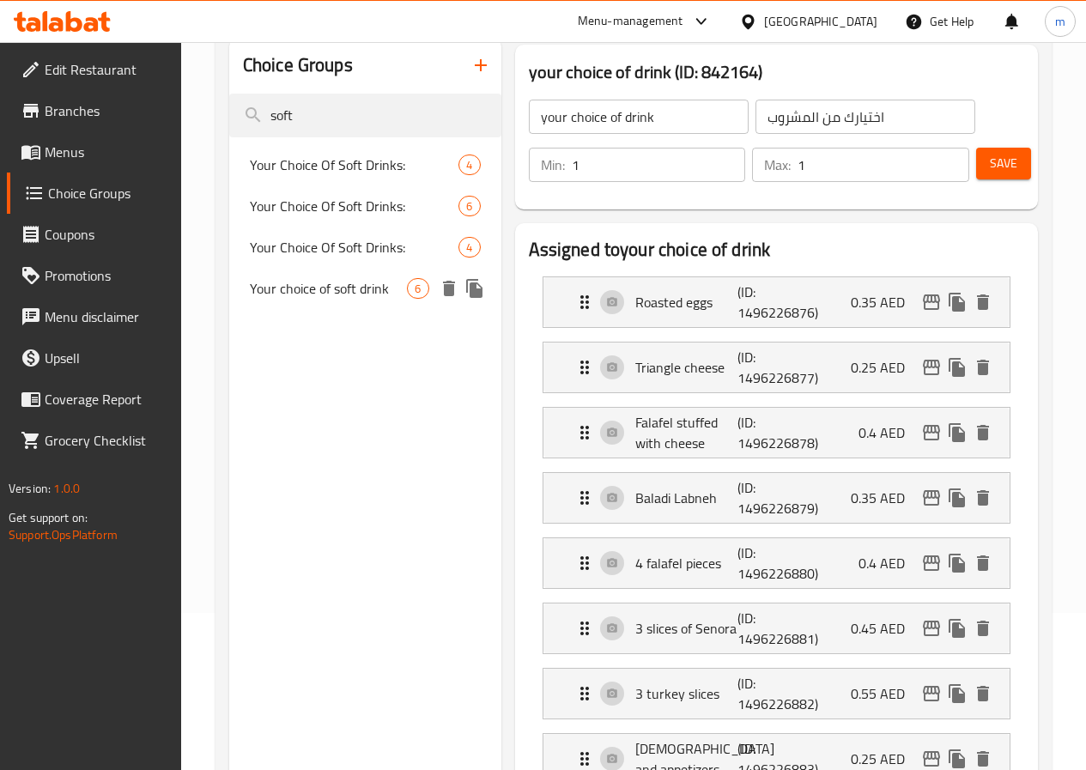
type input "0"
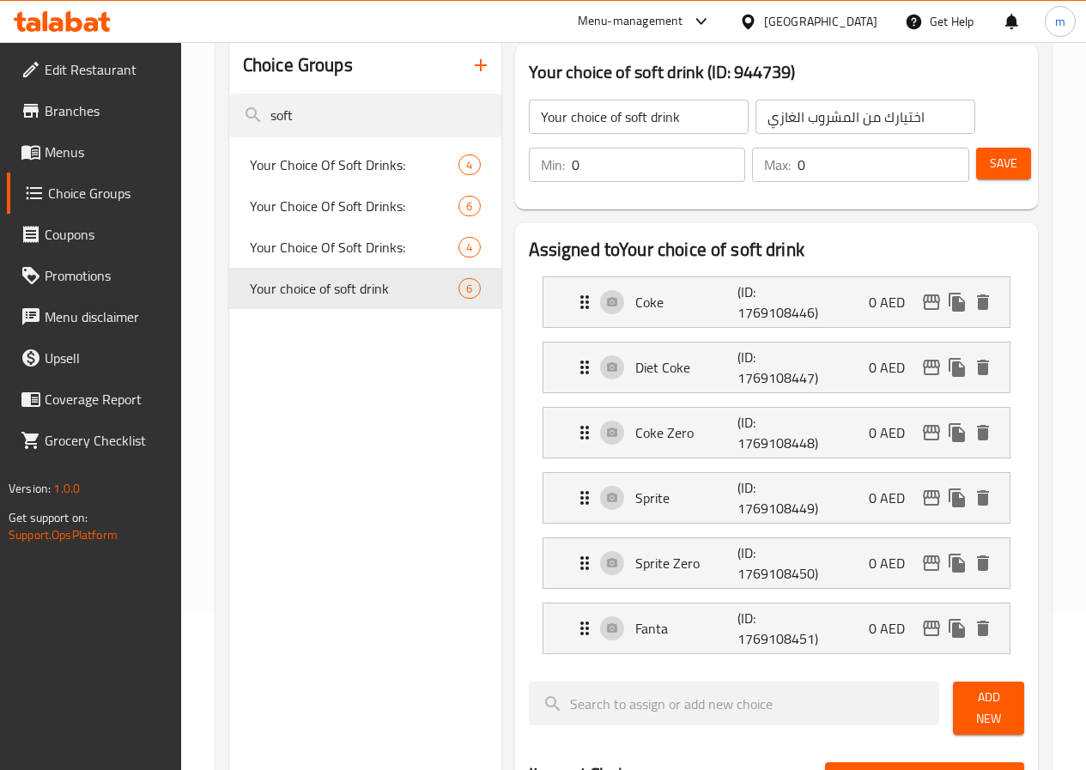
click at [316, 495] on div "Choice Groups soft Your Choice Of Soft Drinks: 4 Your Choice Of Soft Drinks: 6 …" at bounding box center [365, 724] width 272 height 1373
click at [471, 65] on icon "button" at bounding box center [481, 65] width 21 height 21
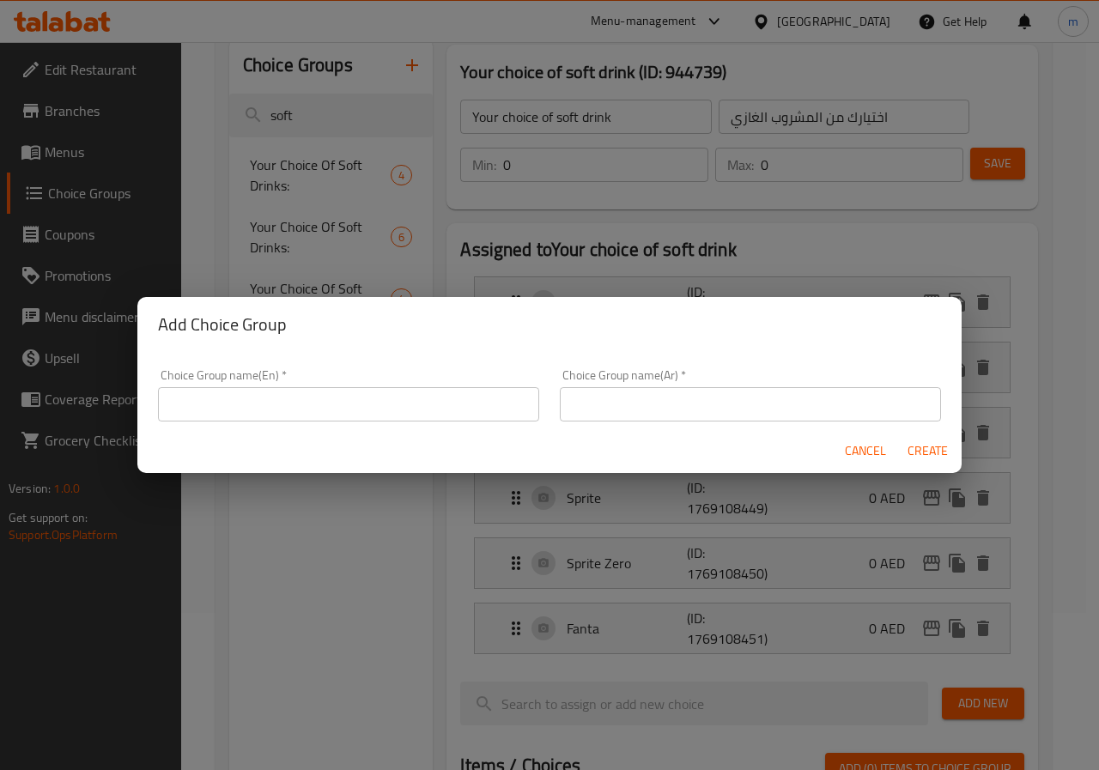
click at [335, 508] on div "Add Choice Group Choice Group name(En)   * Choice Group name(En) * Choice Group…" at bounding box center [549, 385] width 1099 height 770
click at [862, 453] on span "Cancel" at bounding box center [865, 450] width 41 height 21
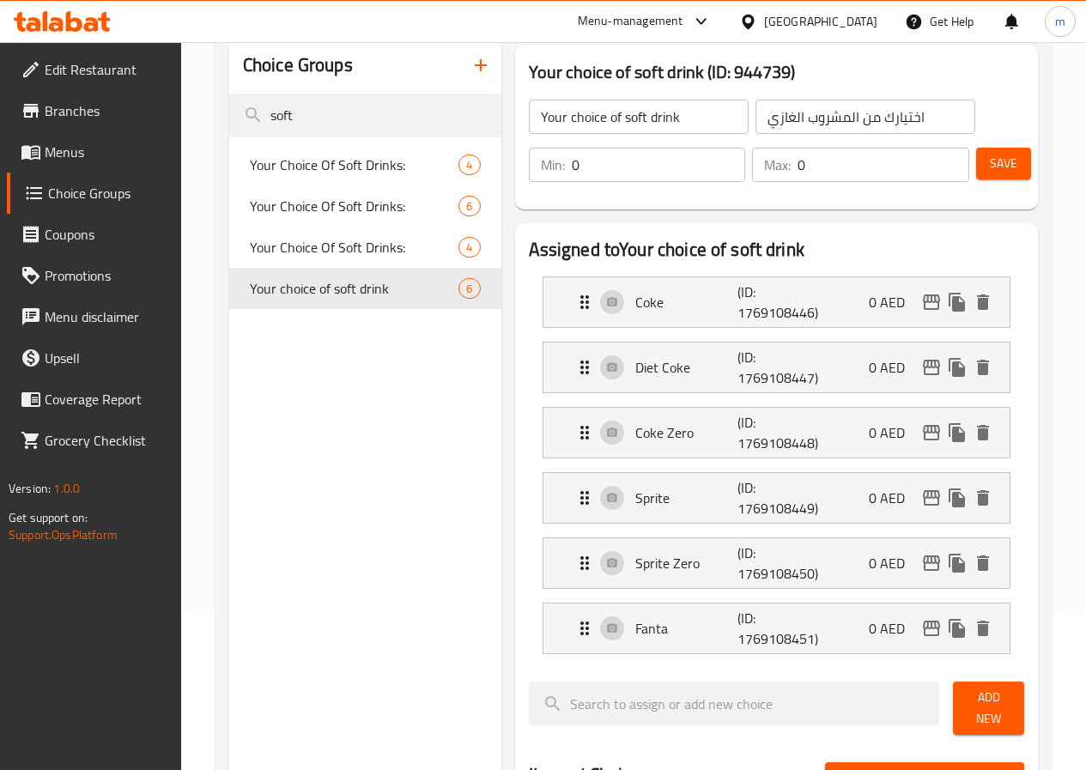
click at [471, 63] on icon "button" at bounding box center [481, 65] width 21 height 21
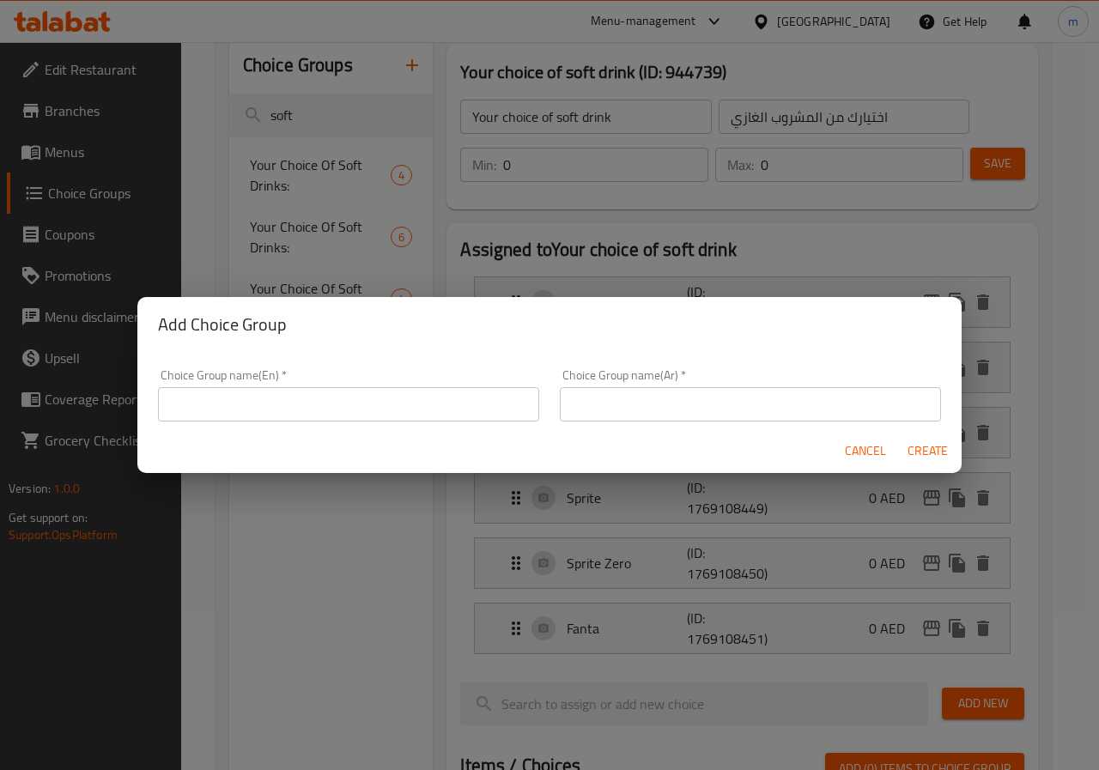
click at [367, 400] on input "text" at bounding box center [348, 404] width 381 height 34
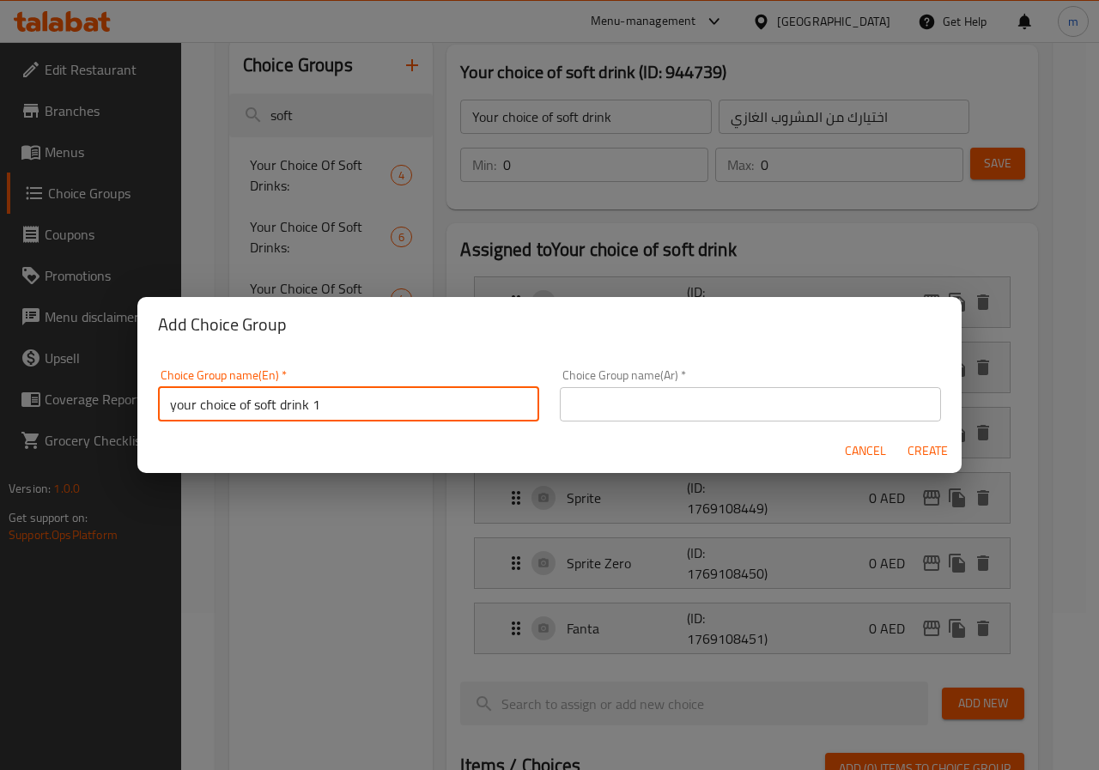
type input "your choice of soft drink 1"
click at [575, 409] on input "text" at bounding box center [750, 404] width 381 height 34
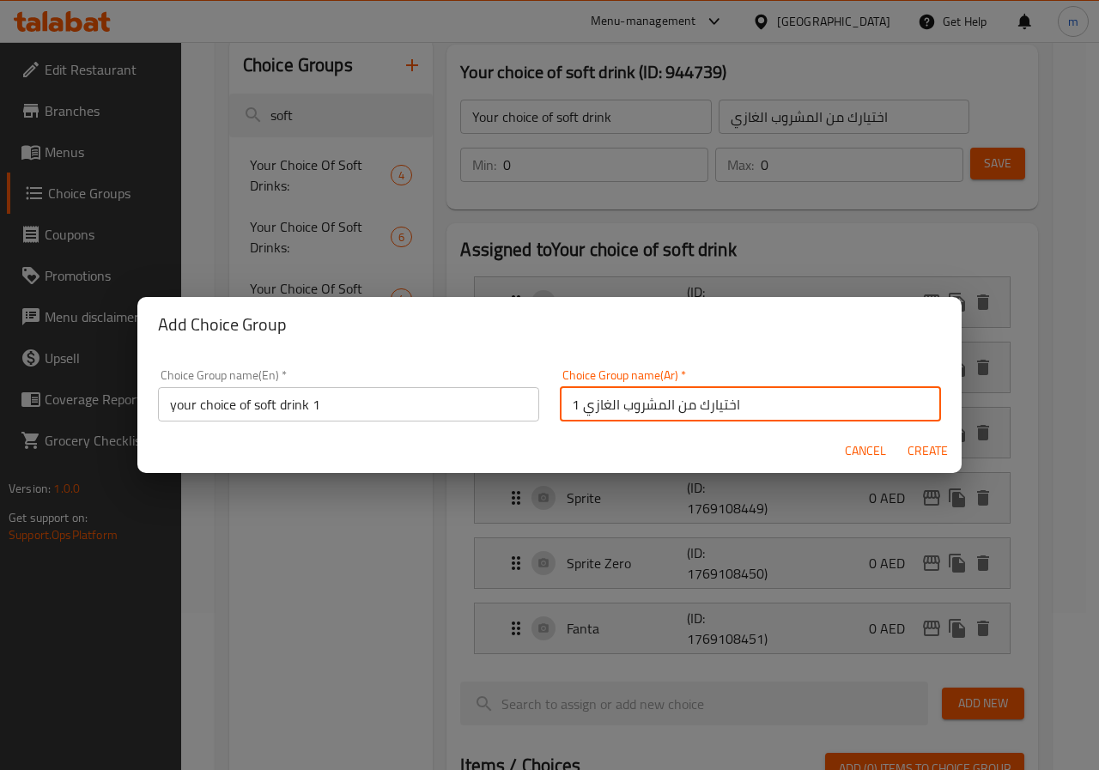
type input "اختيارك من المشروب الغازي 1"
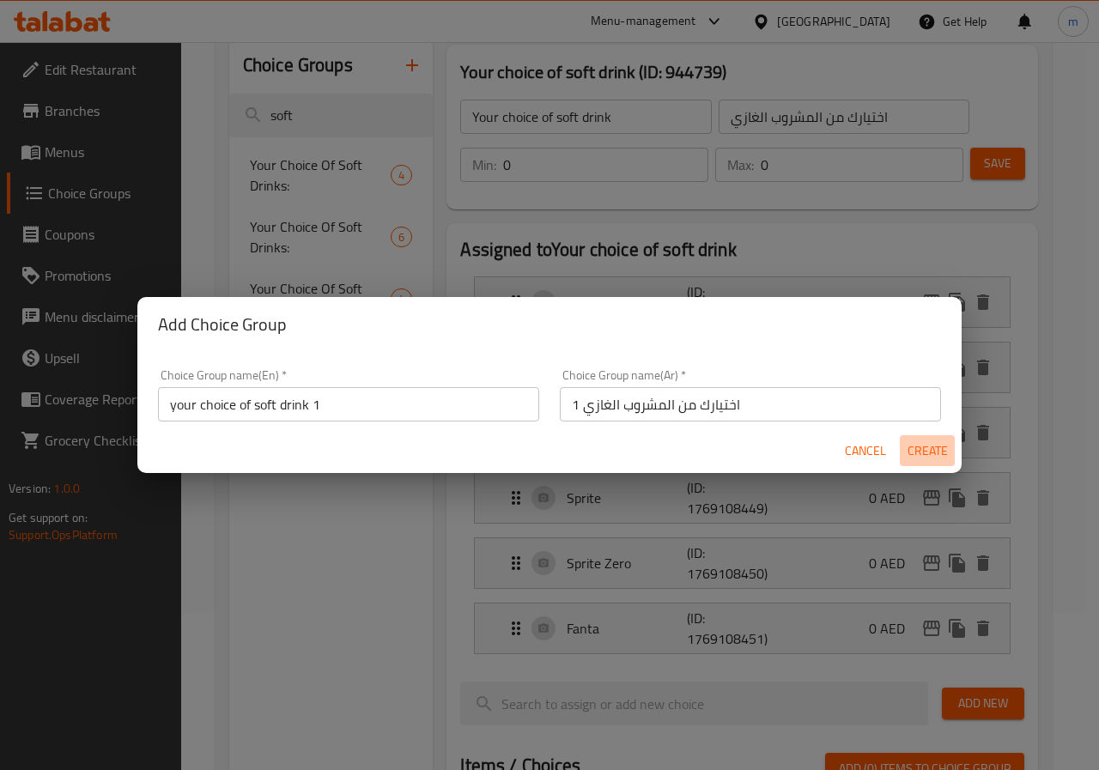
click at [919, 450] on span "Create" at bounding box center [927, 450] width 41 height 21
type input "your choice of soft drink 1"
type input "اختيارك من المشروب الغازي 1"
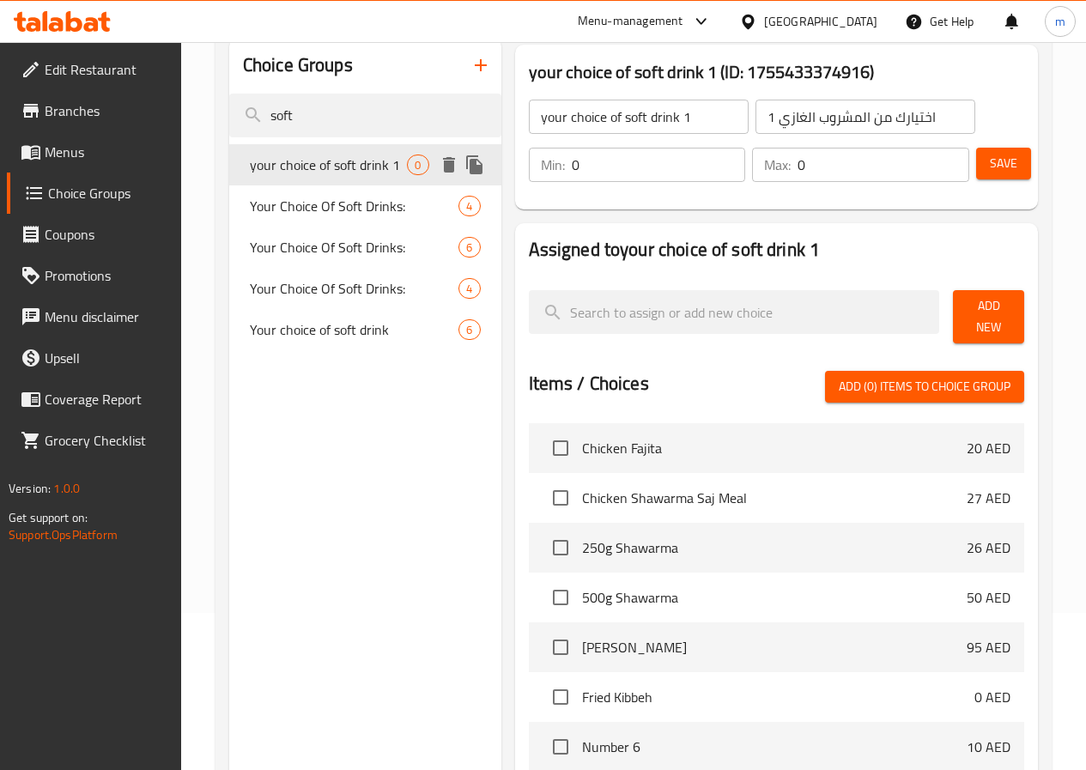
click at [332, 175] on span "your choice of soft drink 1" at bounding box center [329, 165] width 158 height 21
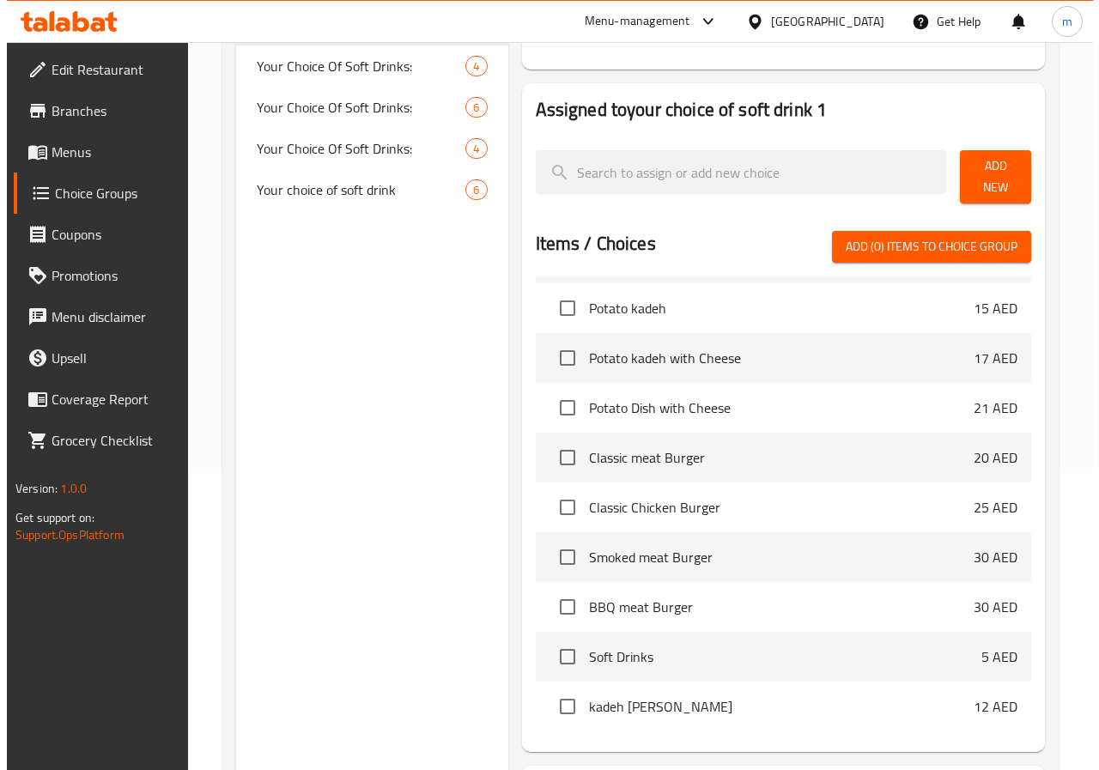
scroll to position [445, 0]
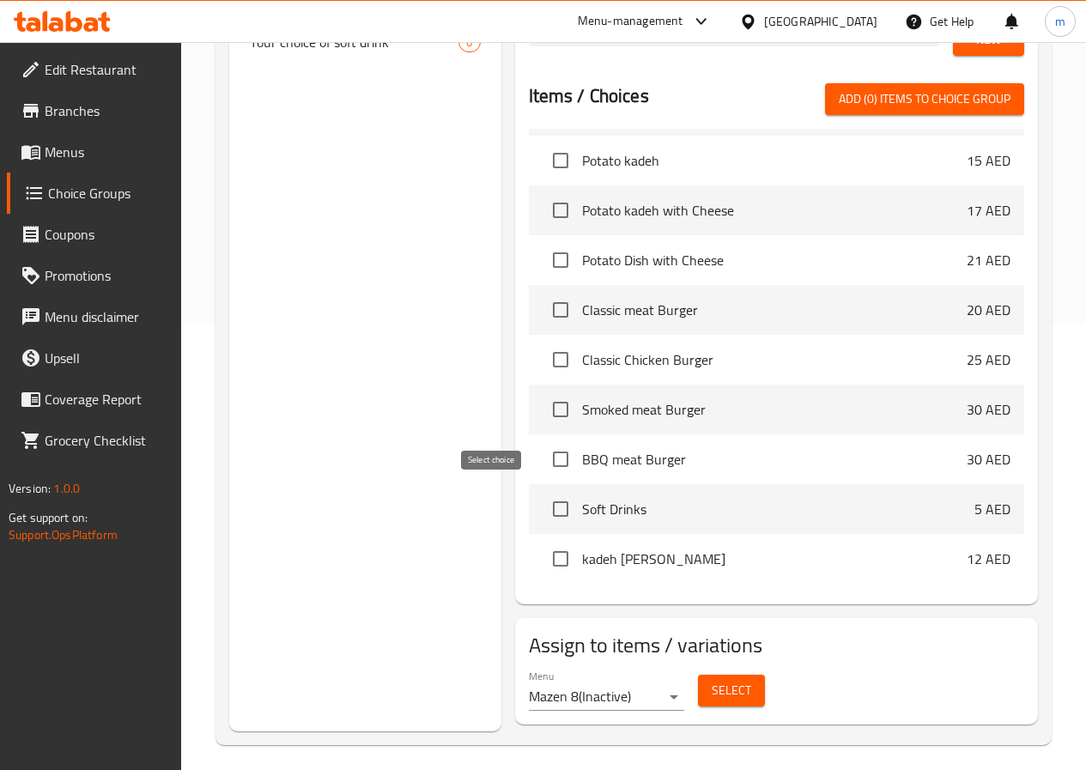
drag, startPoint x: 500, startPoint y: 496, endPoint x: 532, endPoint y: 561, distance: 71.8
click at [543, 496] on input "checkbox" at bounding box center [561, 509] width 36 height 36
checkbox input "true"
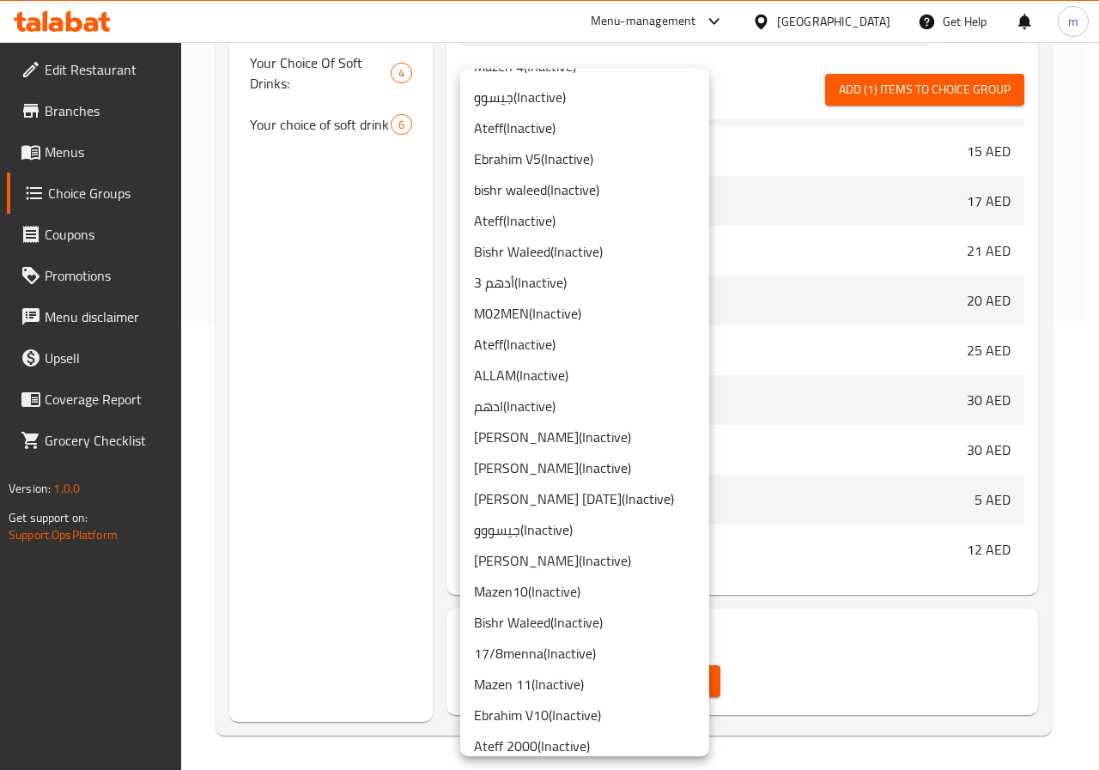
scroll to position [945, 0]
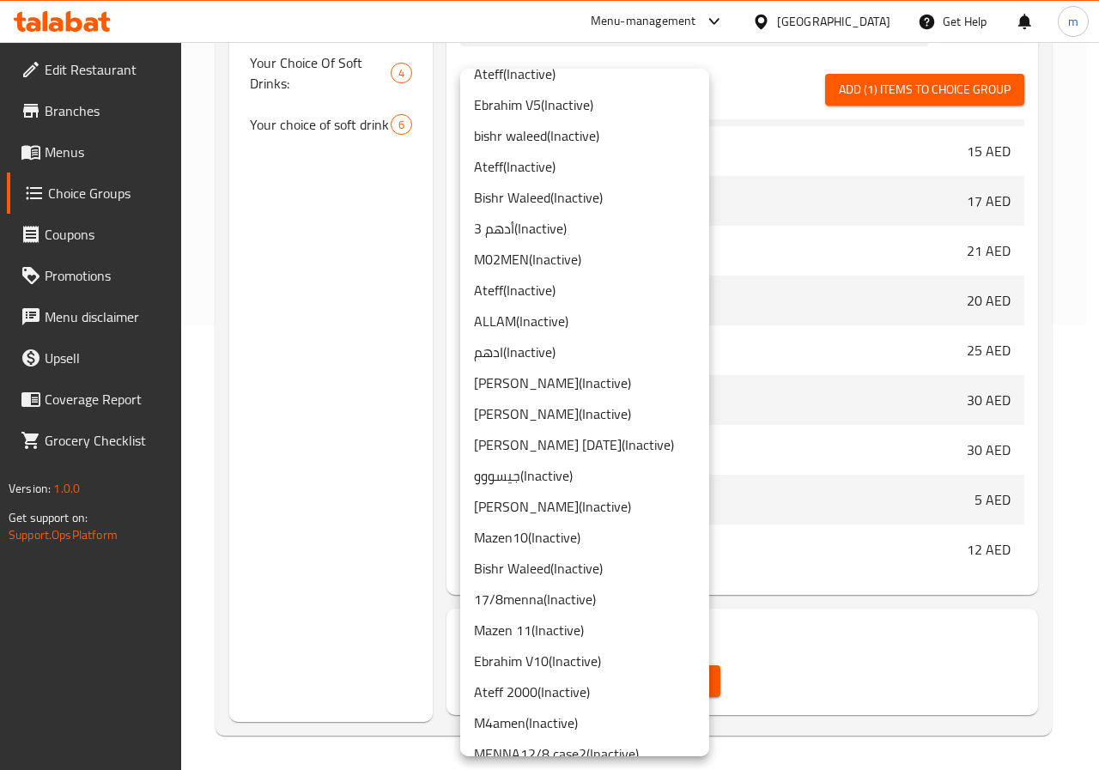
click at [577, 629] on li "Mazen 11 ( Inactive )" at bounding box center [584, 630] width 249 height 31
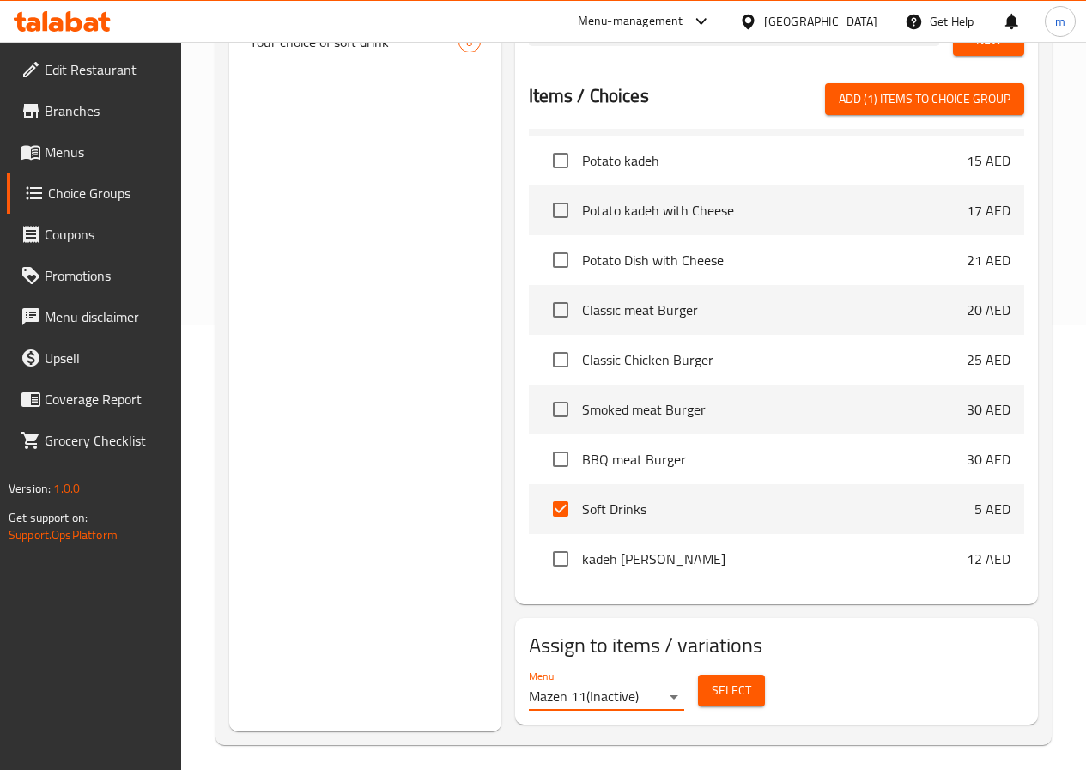
click at [712, 683] on span "Select" at bounding box center [731, 690] width 39 height 21
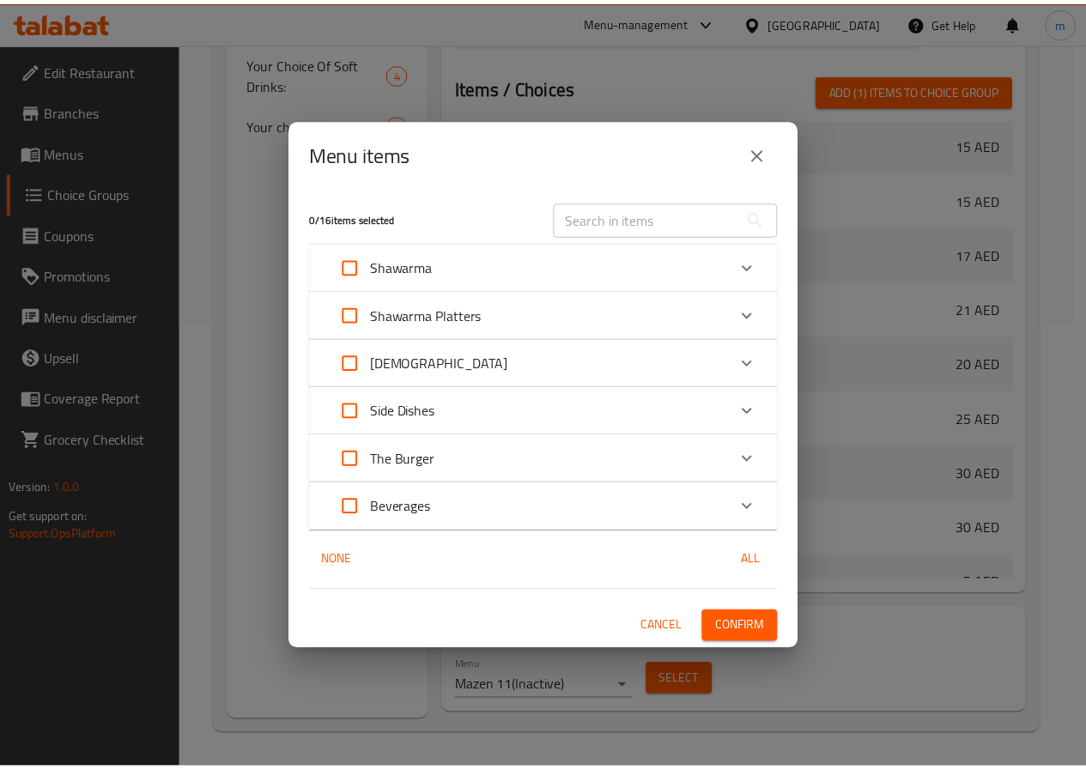
scroll to position [489, 0]
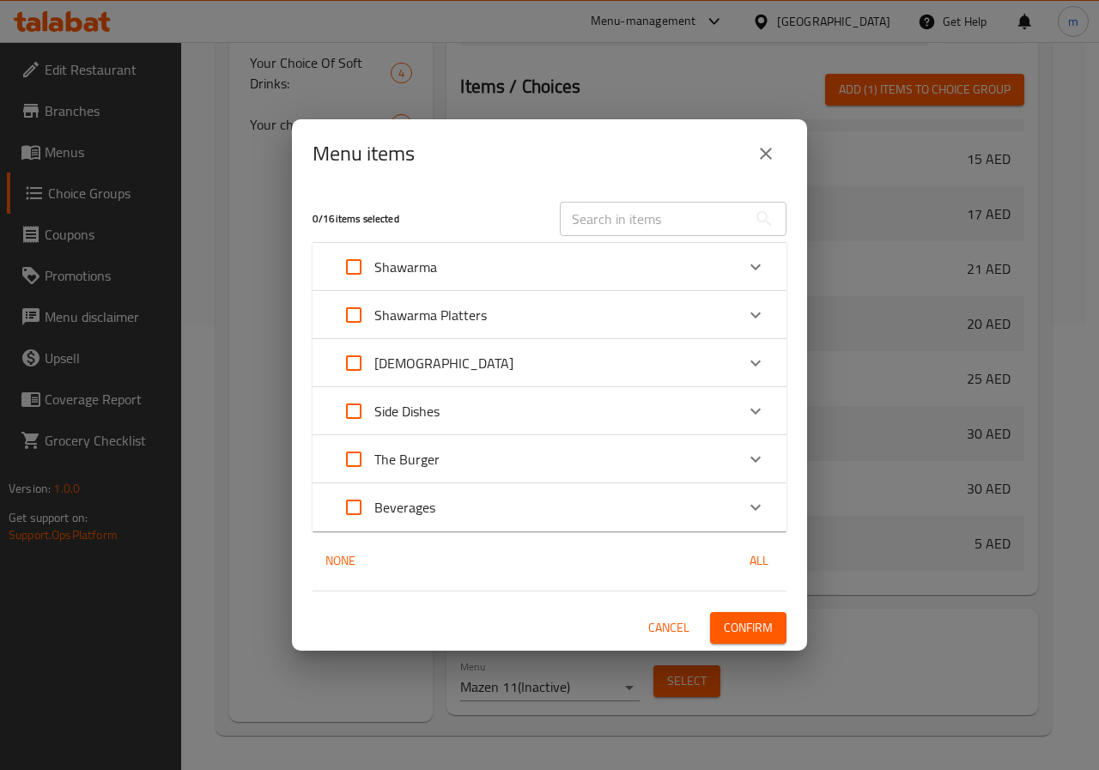
click at [349, 509] on input "Expand" at bounding box center [353, 507] width 41 height 41
checkbox input "true"
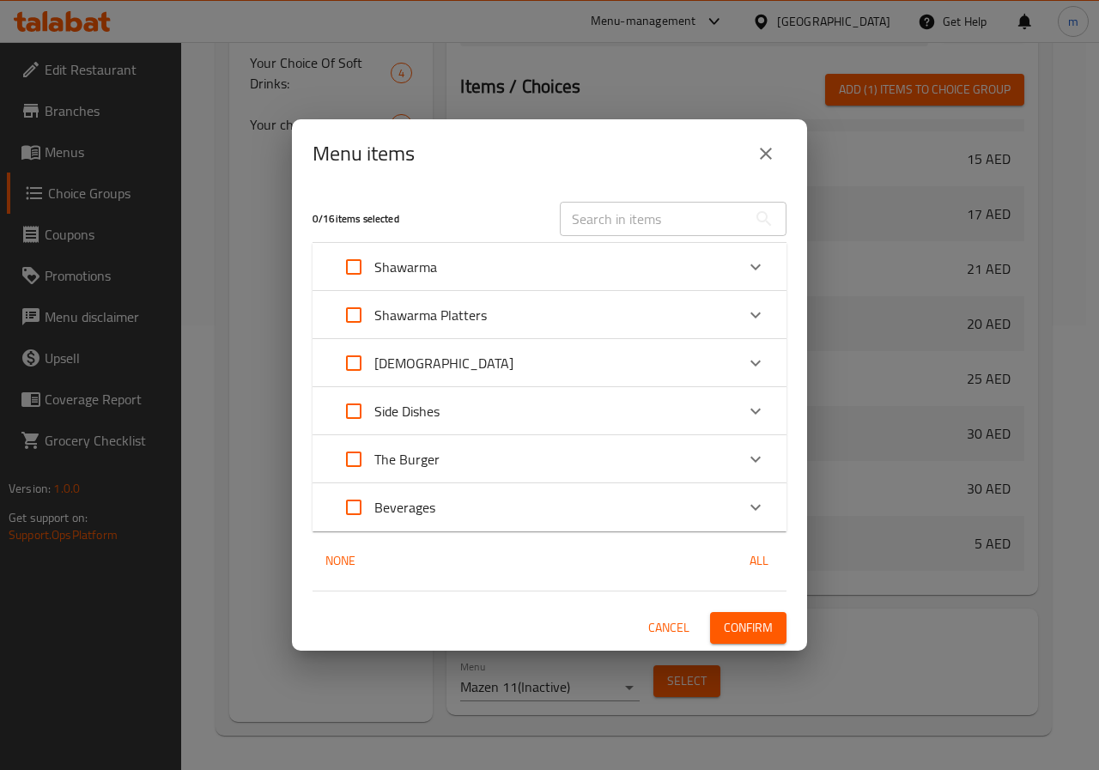
checkbox input "true"
click at [739, 631] on span "Confirm" at bounding box center [748, 627] width 49 height 21
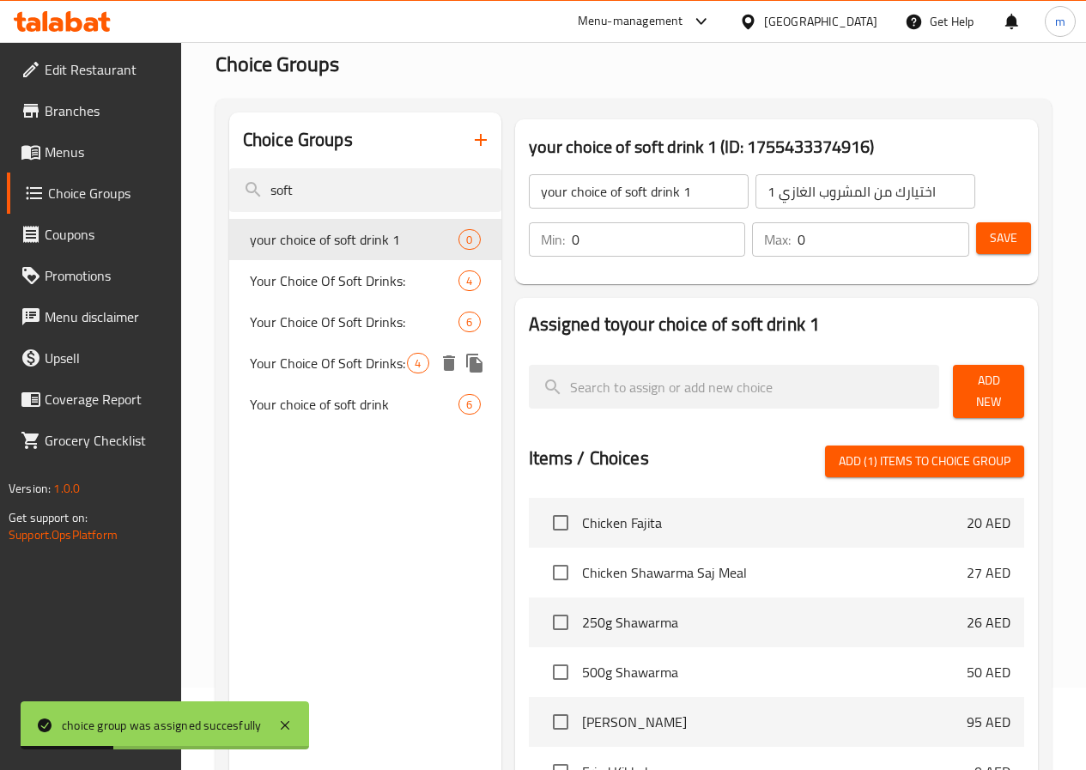
scroll to position [0, 0]
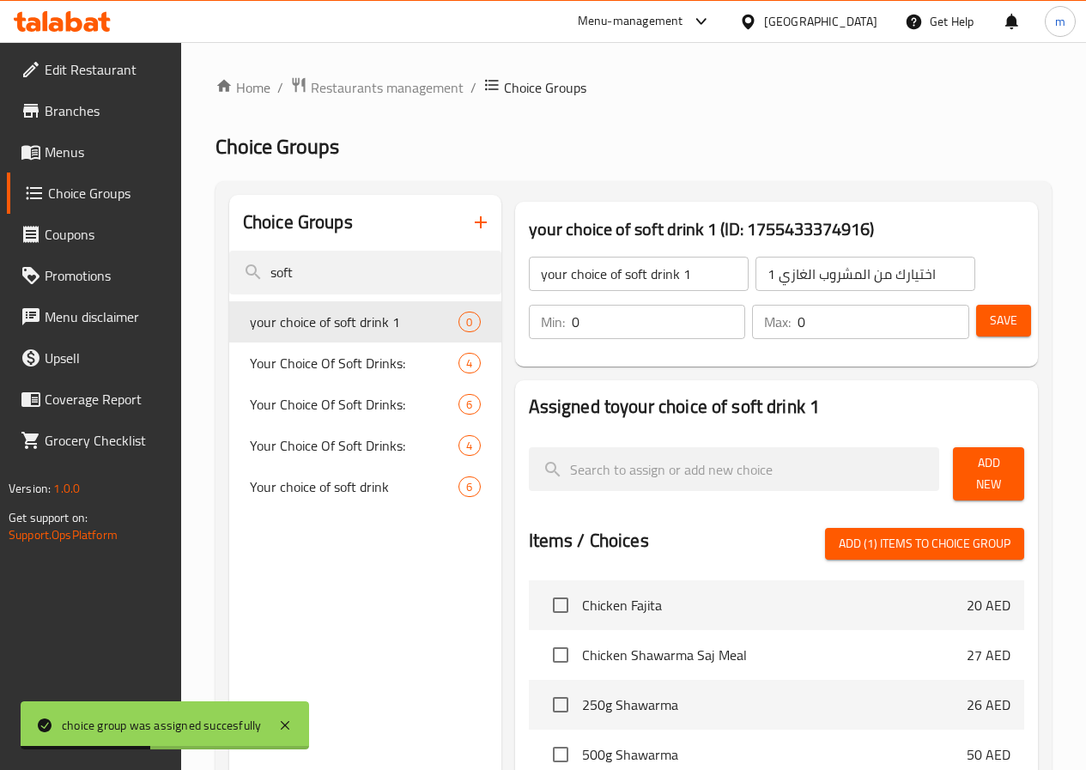
click at [90, 151] on span "Menus" at bounding box center [106, 152] width 123 height 21
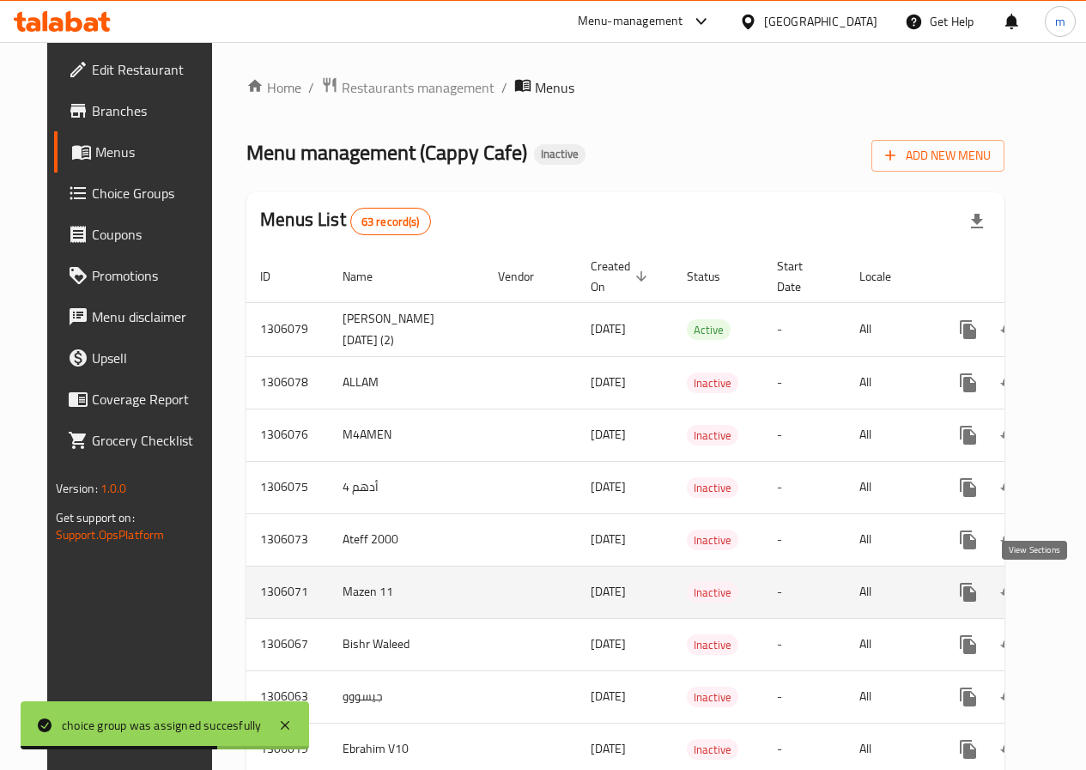
click at [1084, 597] on icon "enhanced table" at bounding box center [1091, 592] width 15 height 15
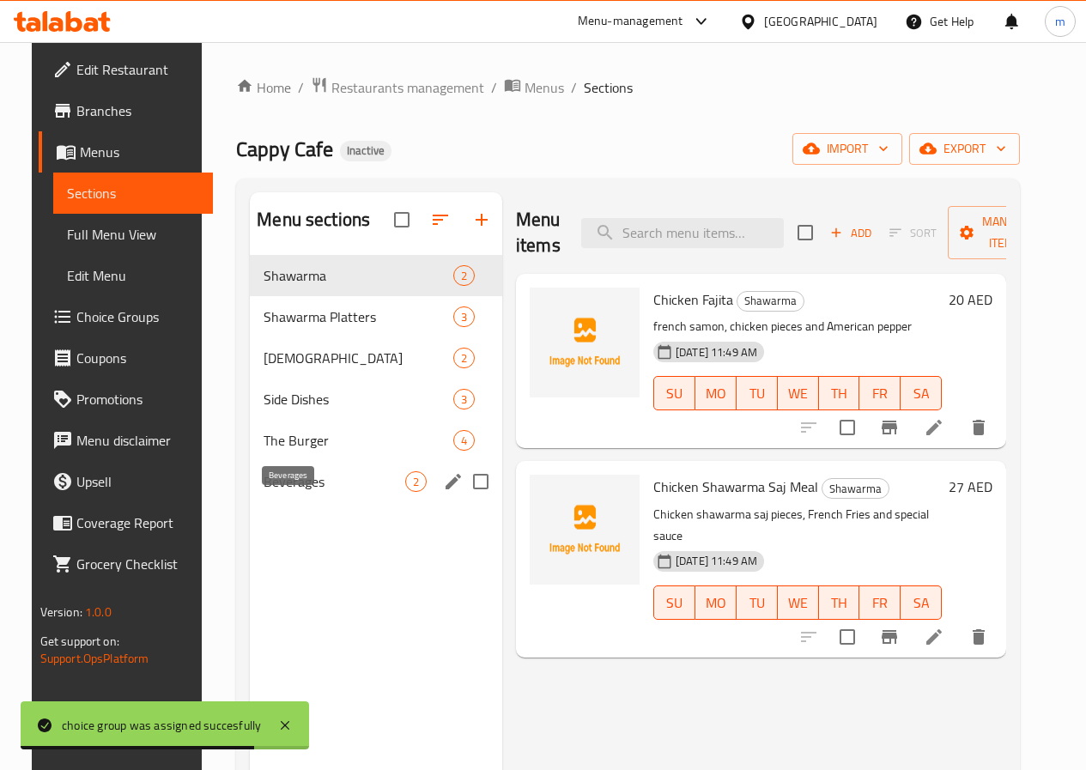
click at [329, 492] on span "Beverages" at bounding box center [335, 481] width 142 height 21
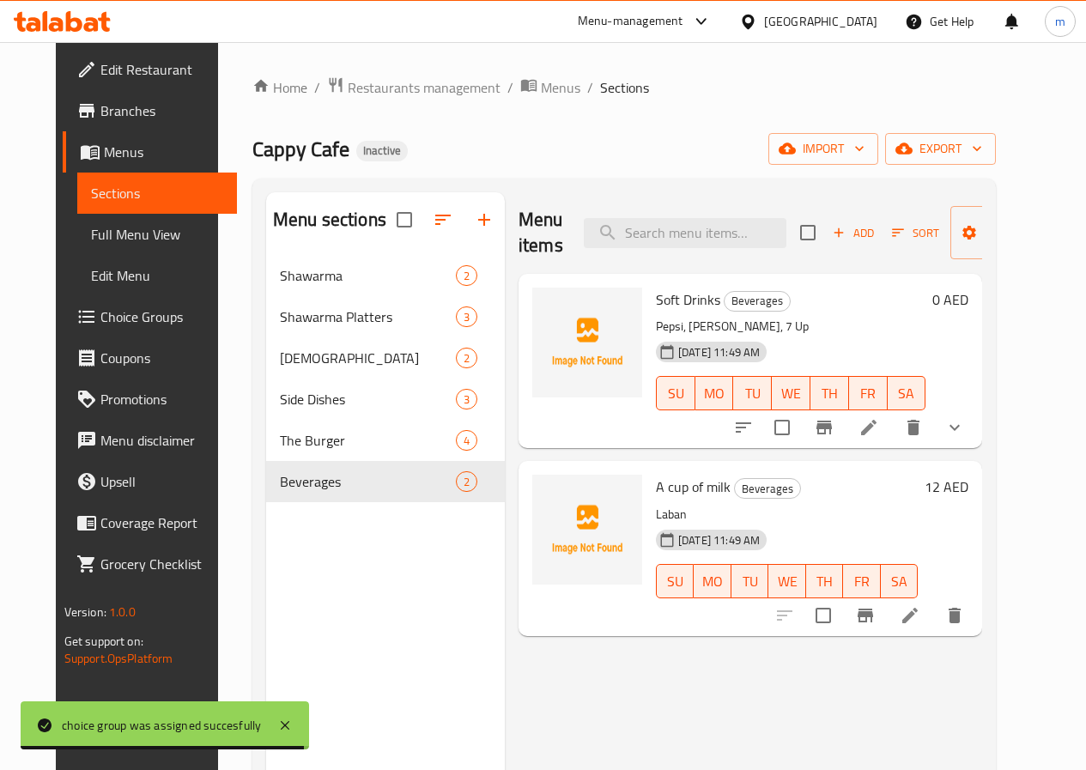
click at [879, 427] on icon at bounding box center [869, 427] width 21 height 21
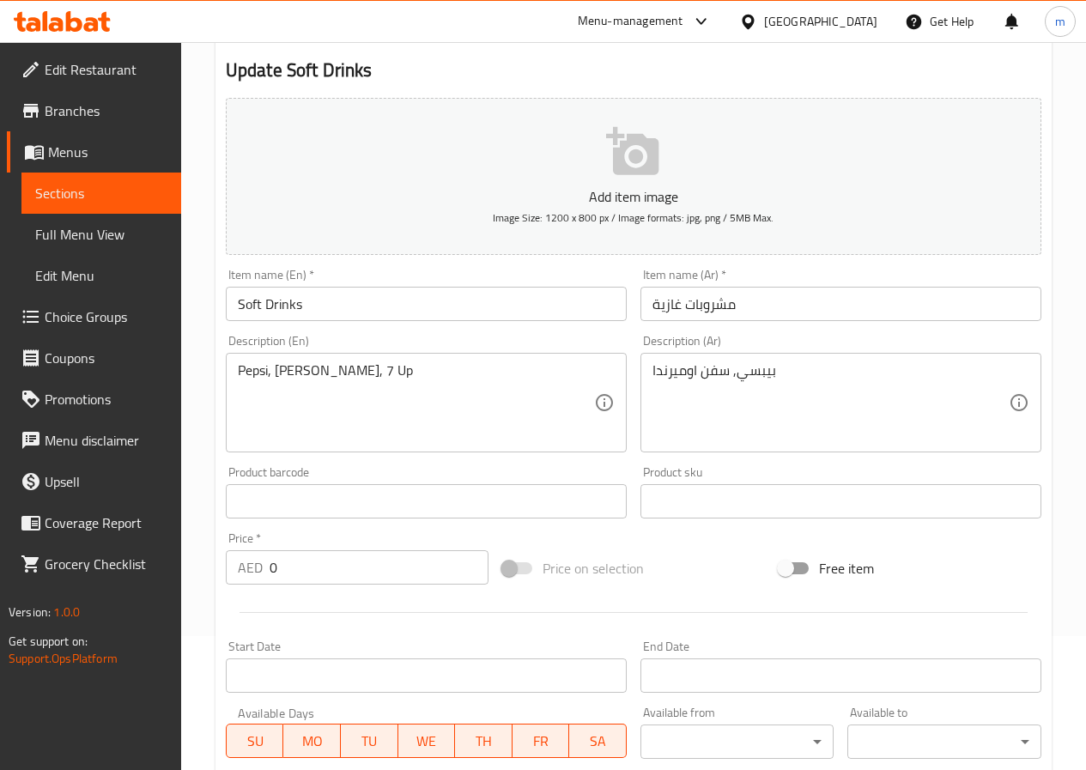
scroll to position [532, 0]
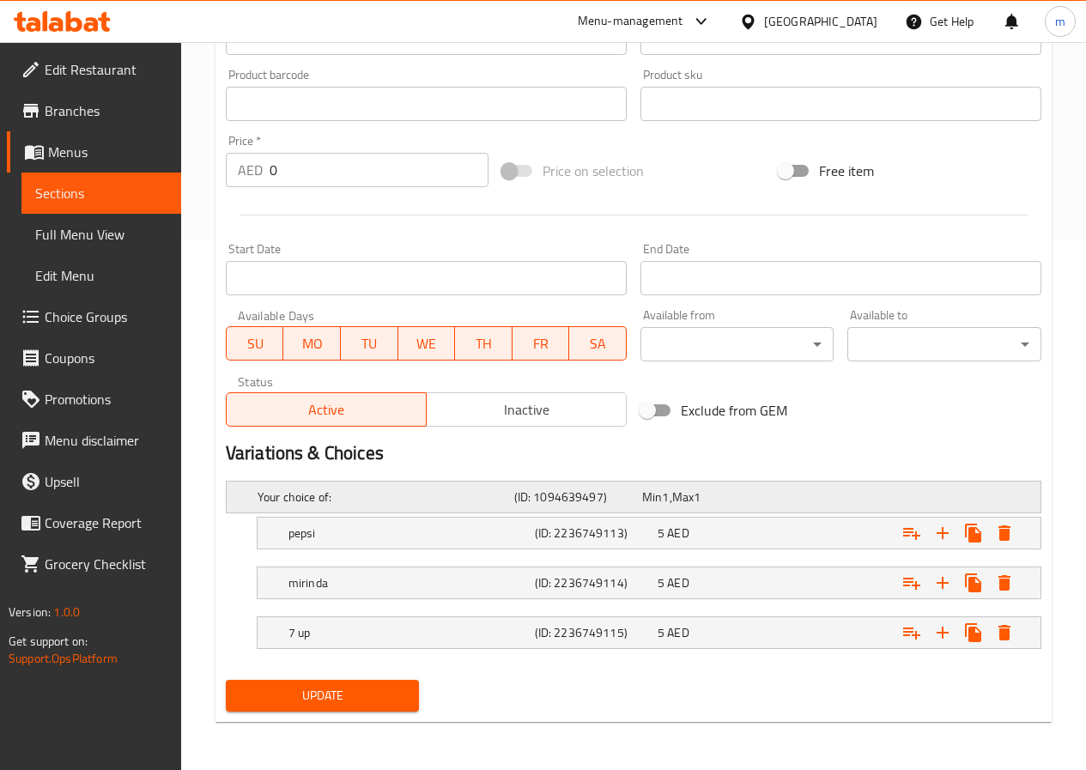
click at [457, 495] on h5 "Your choice of:" at bounding box center [383, 497] width 250 height 17
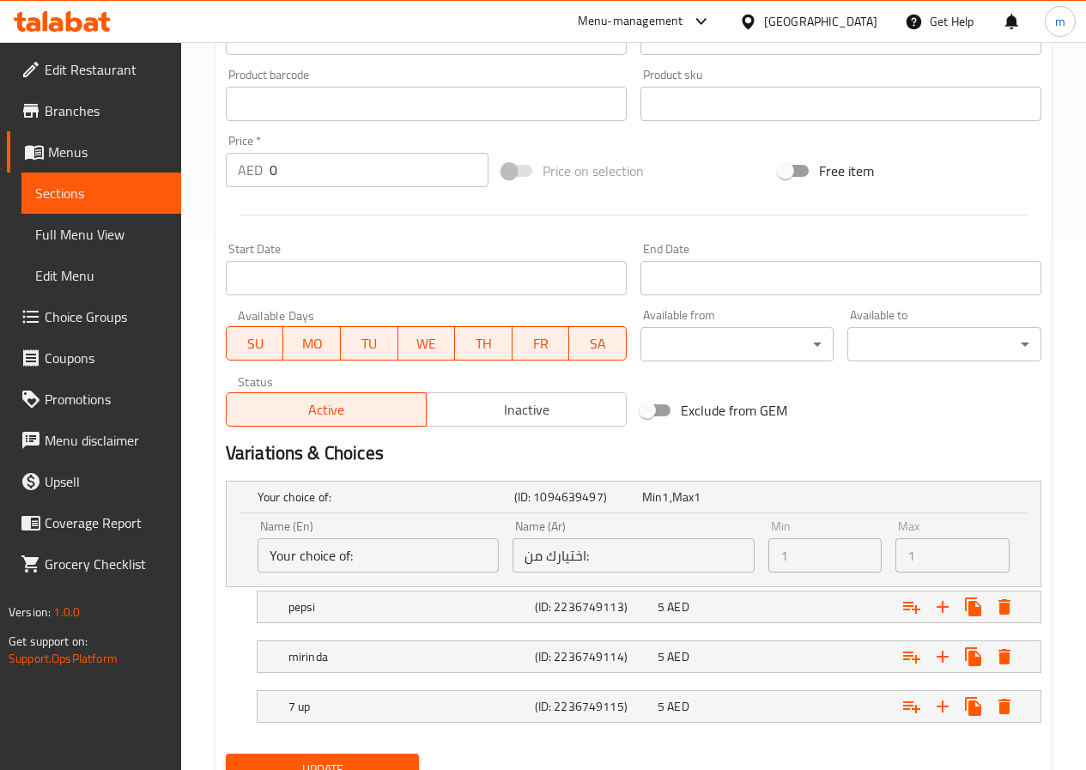
click at [392, 161] on input "0" at bounding box center [379, 170] width 219 height 34
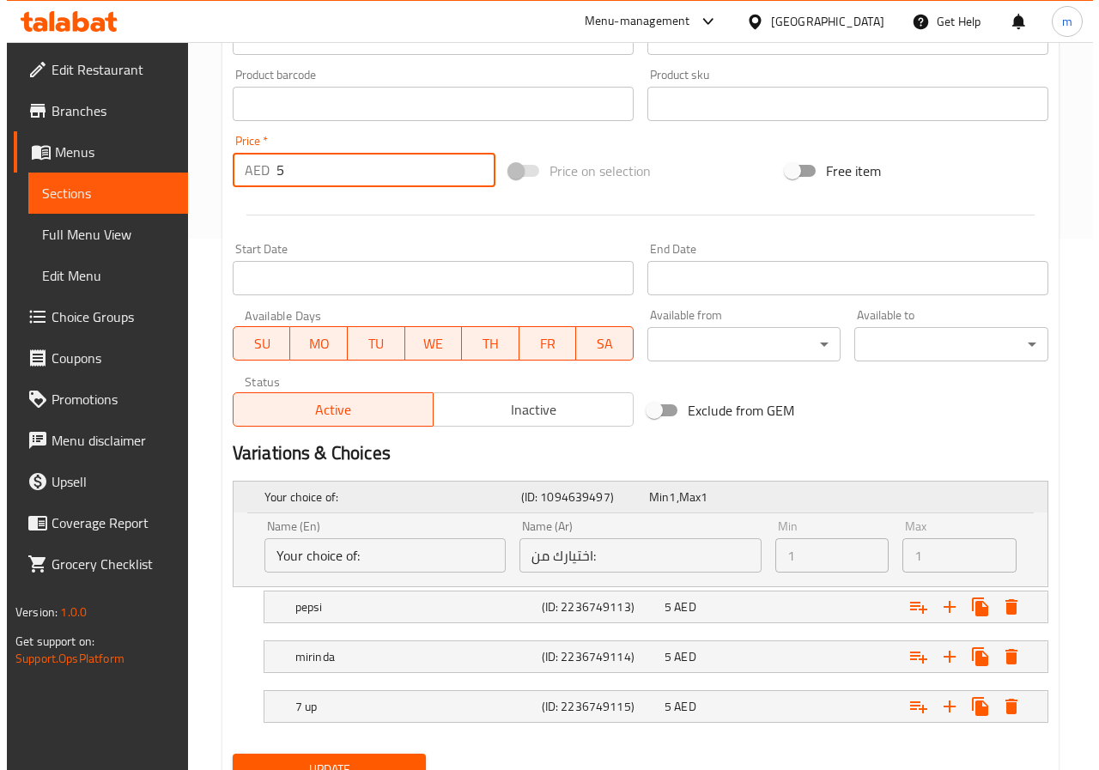
scroll to position [605, 0]
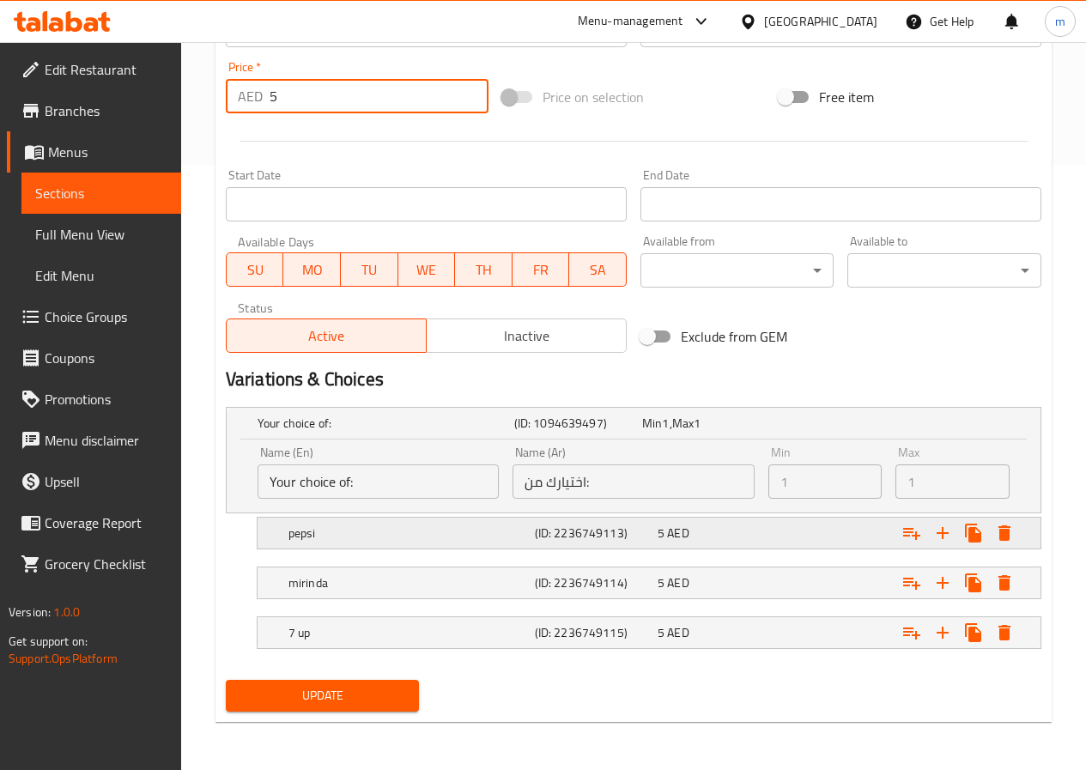
type input "5"
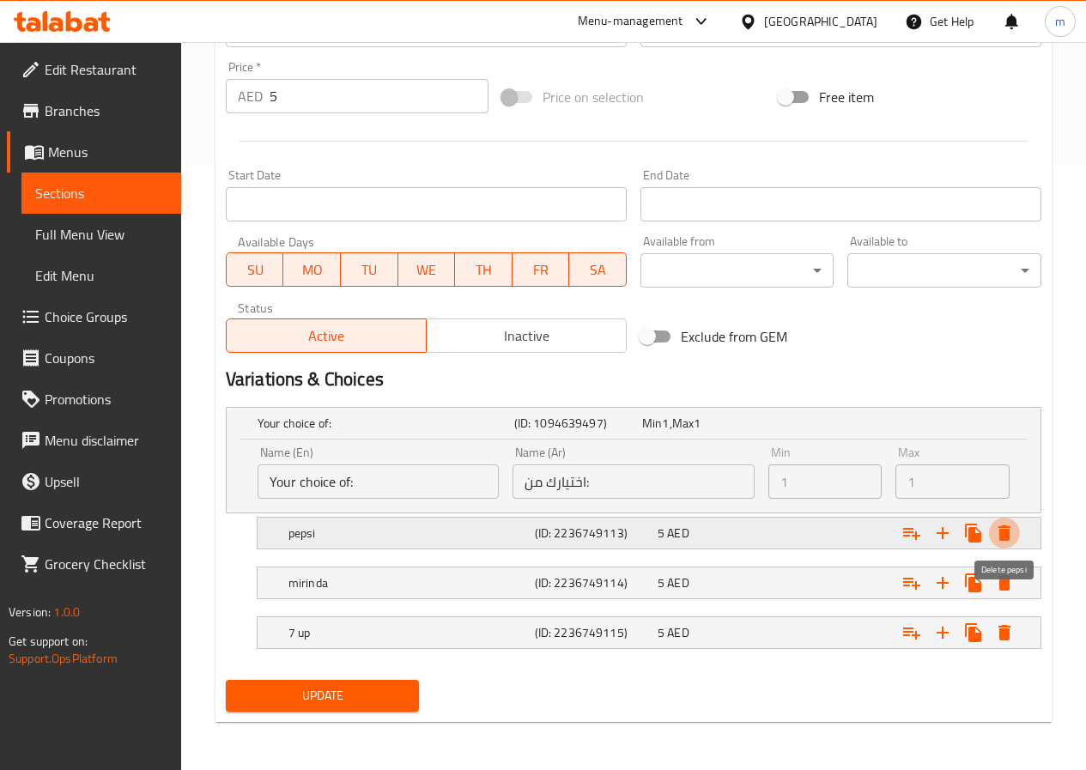
click at [1008, 530] on icon "Expand" at bounding box center [1005, 532] width 12 height 15
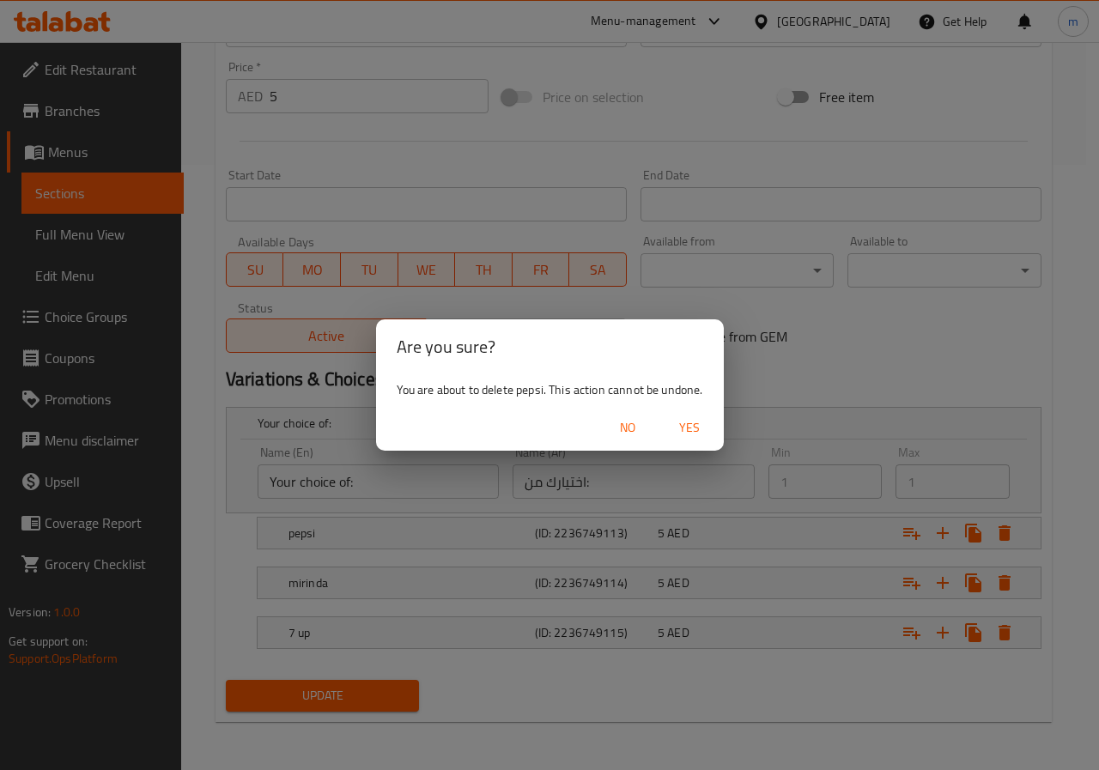
click at [702, 428] on span "Yes" at bounding box center [689, 427] width 41 height 21
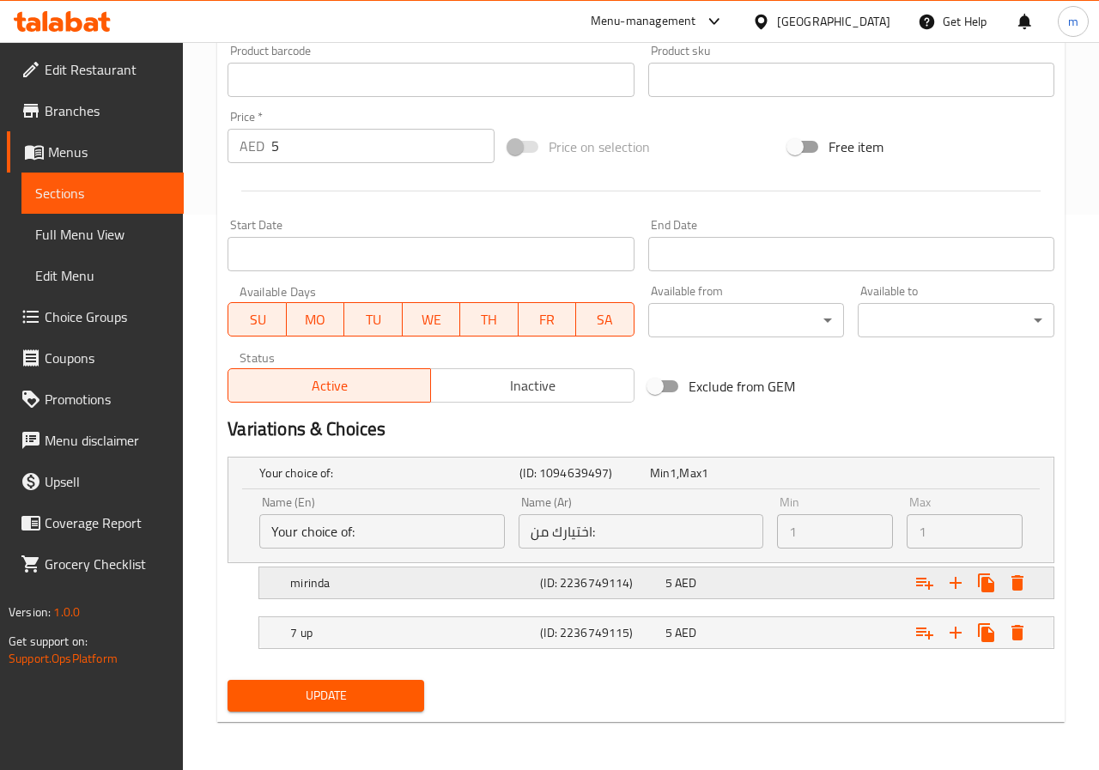
scroll to position [556, 0]
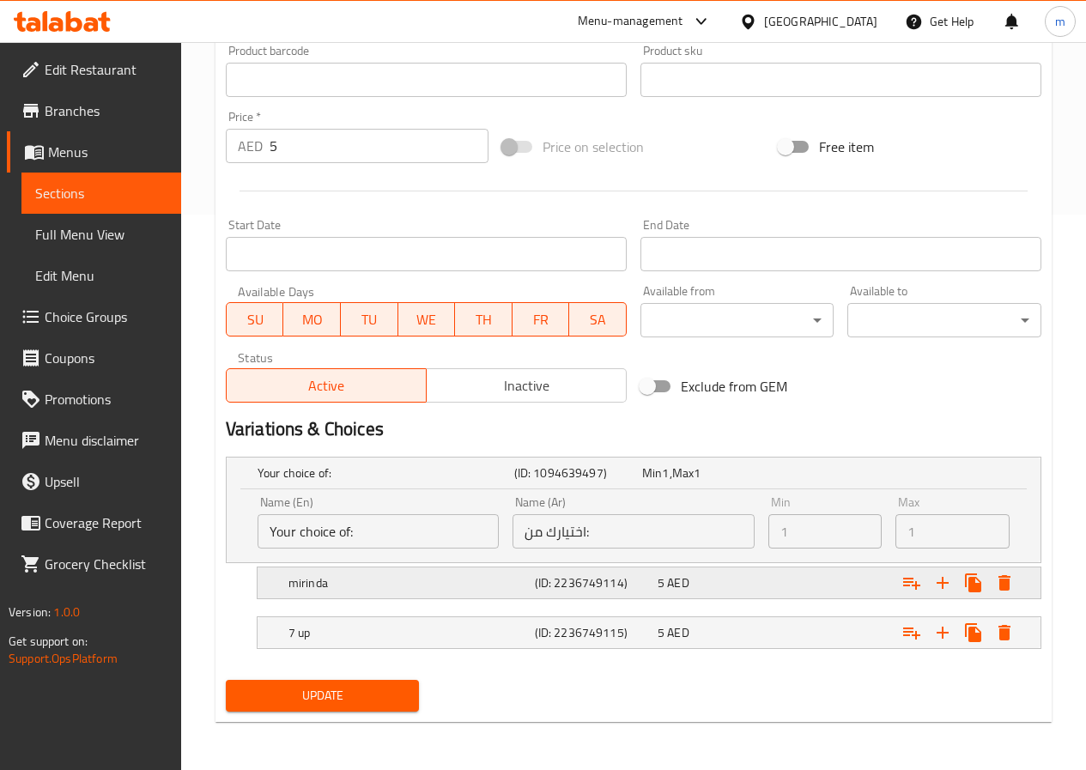
click at [1012, 577] on icon "Expand" at bounding box center [1004, 583] width 21 height 21
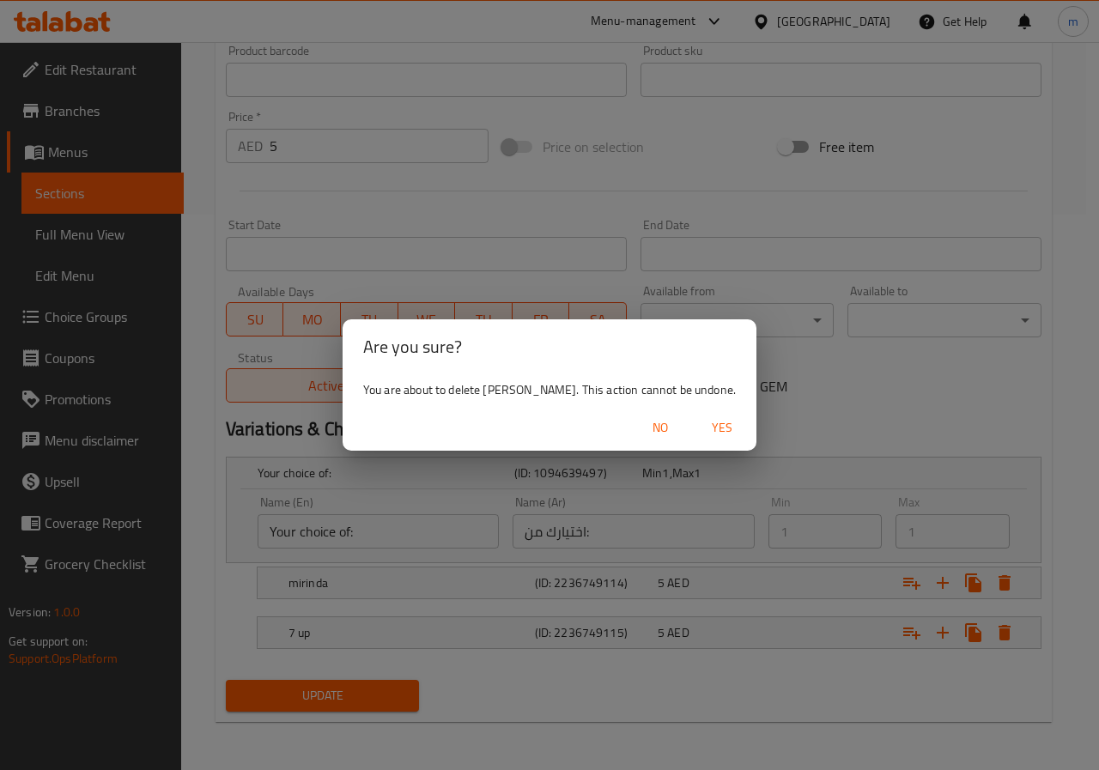
click at [702, 432] on span "Yes" at bounding box center [722, 427] width 41 height 21
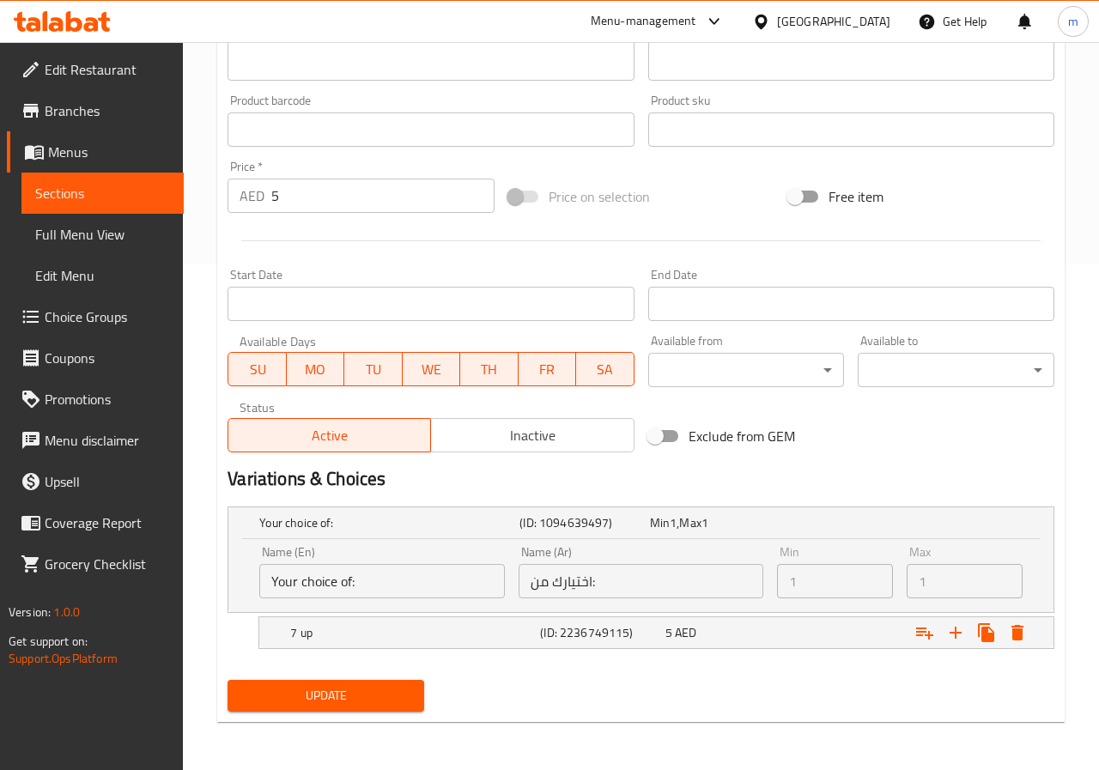
scroll to position [506, 0]
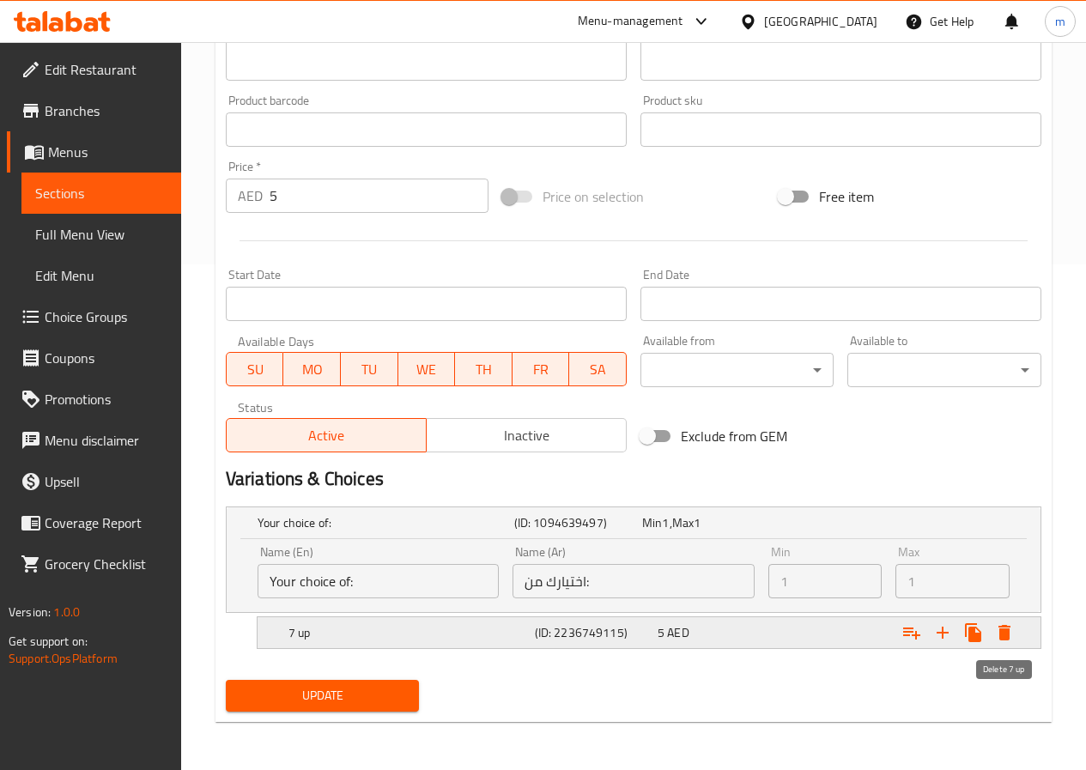
click at [1011, 620] on button "Expand" at bounding box center [1004, 632] width 31 height 31
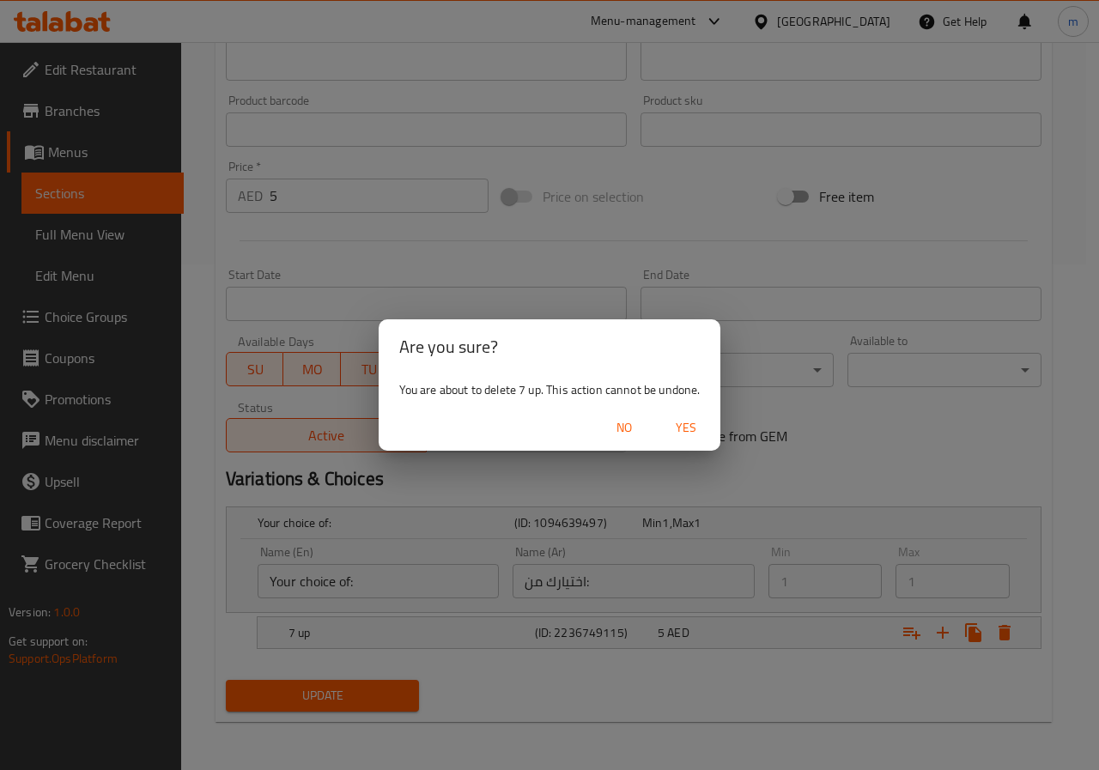
click at [684, 420] on span "Yes" at bounding box center [685, 427] width 41 height 21
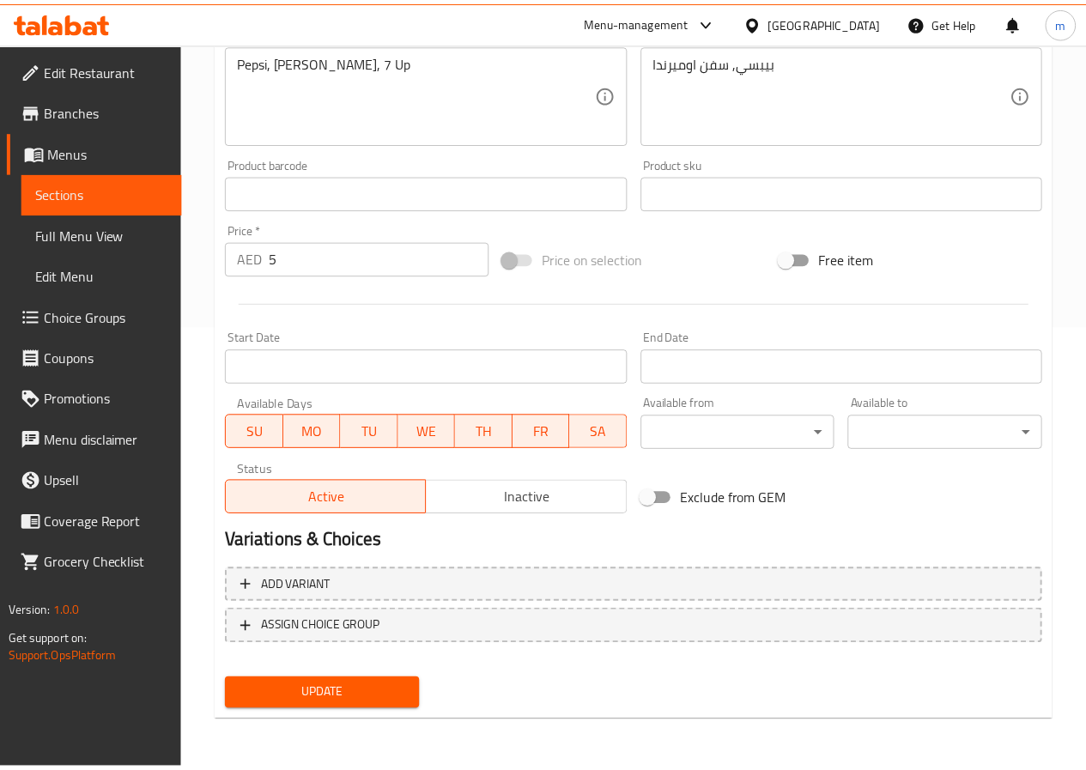
scroll to position [426, 0]
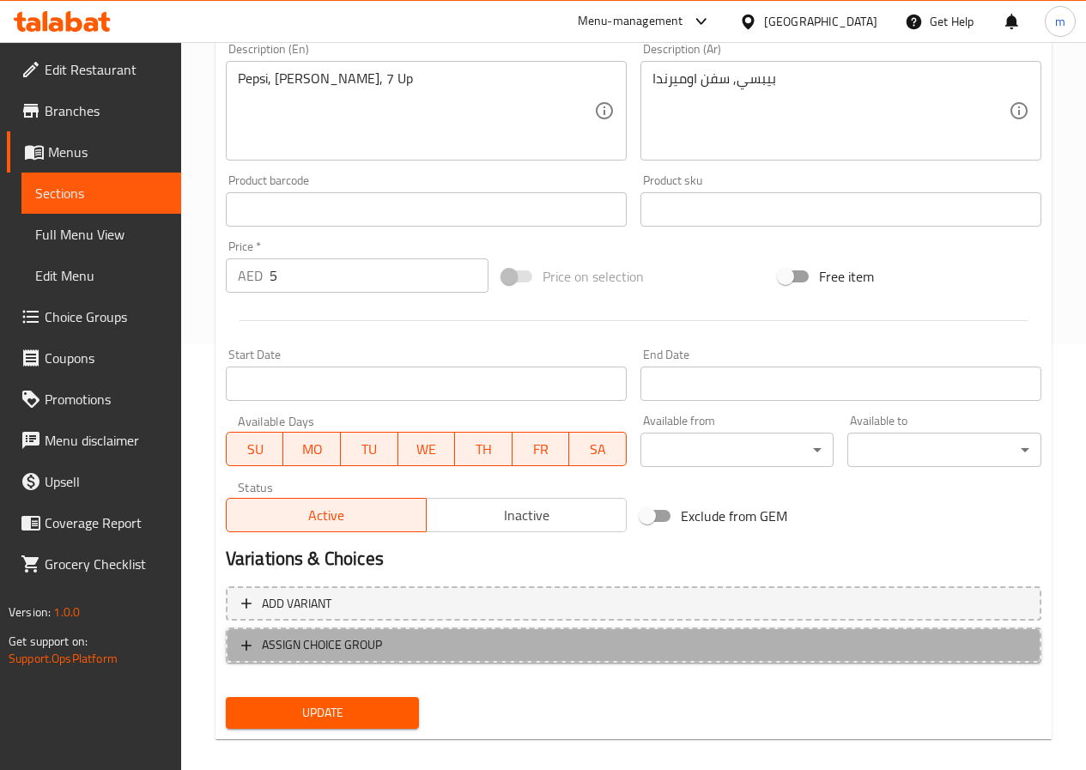
click at [387, 643] on span "ASSIGN CHOICE GROUP" at bounding box center [633, 645] width 785 height 21
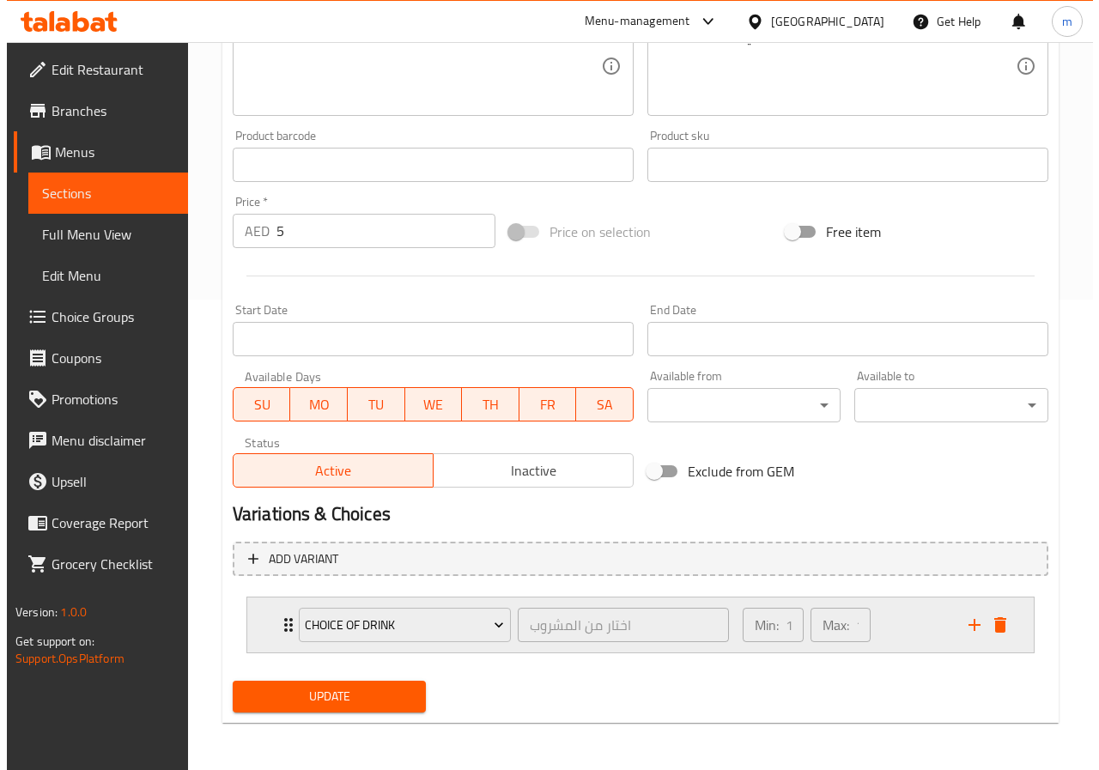
scroll to position [471, 0]
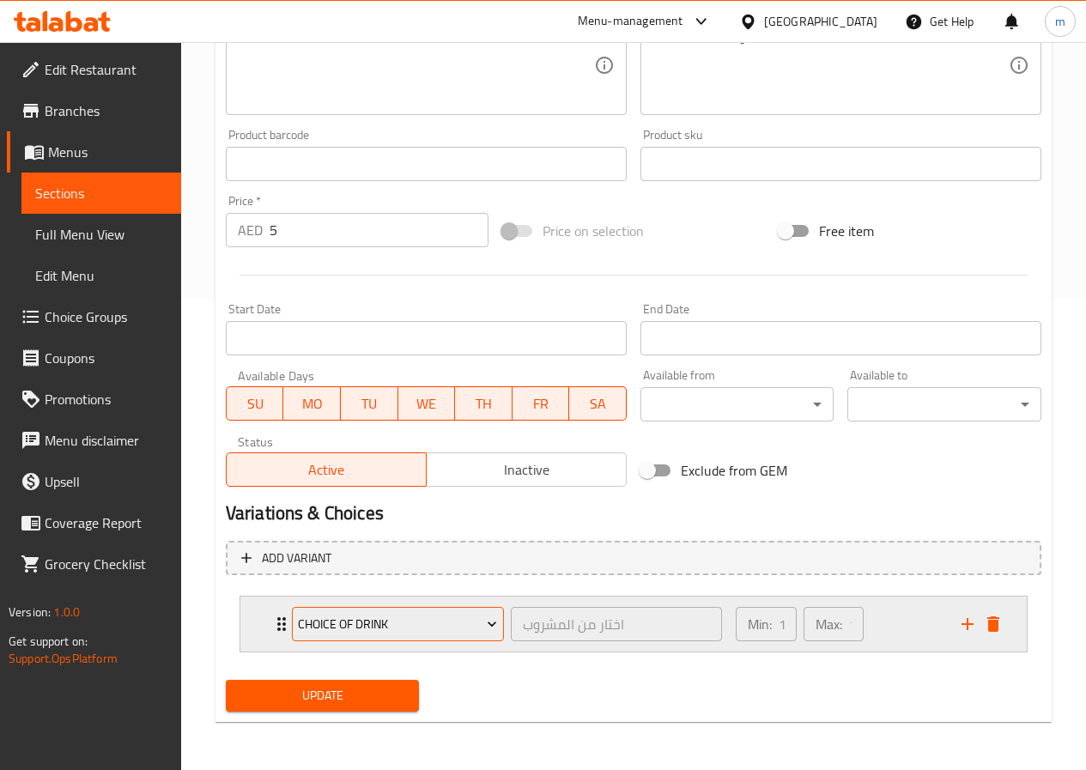
click at [425, 614] on span "choice of drink" at bounding box center [397, 624] width 199 height 21
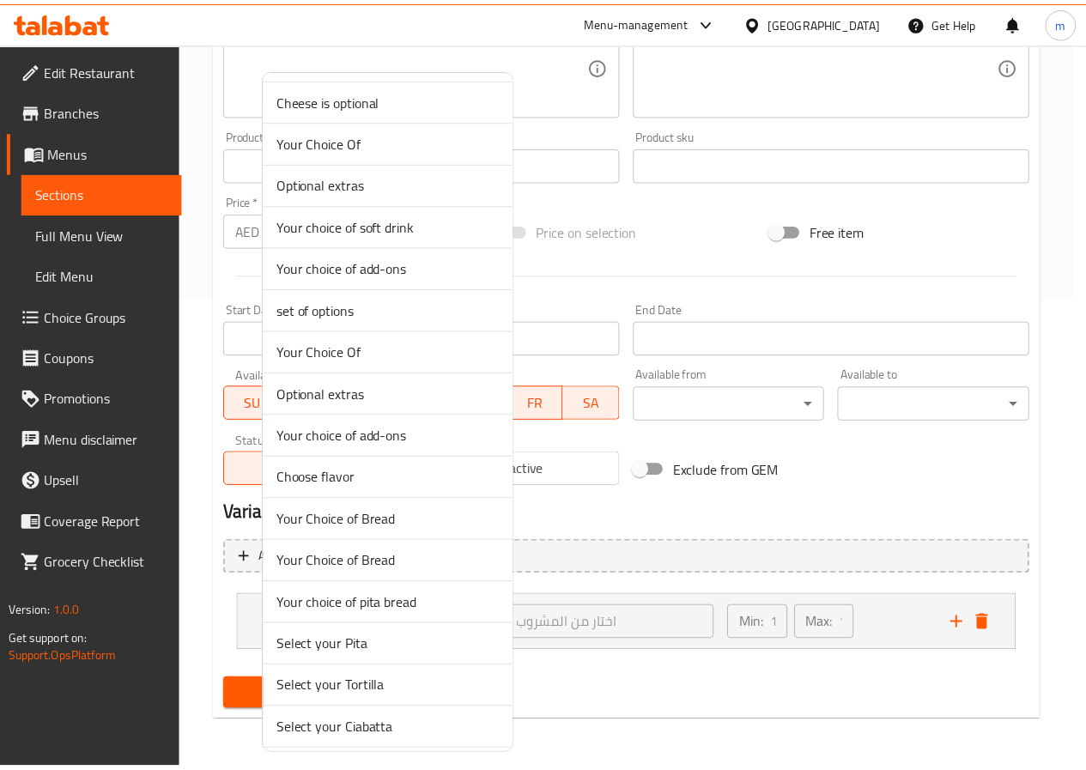
scroll to position [6783, 0]
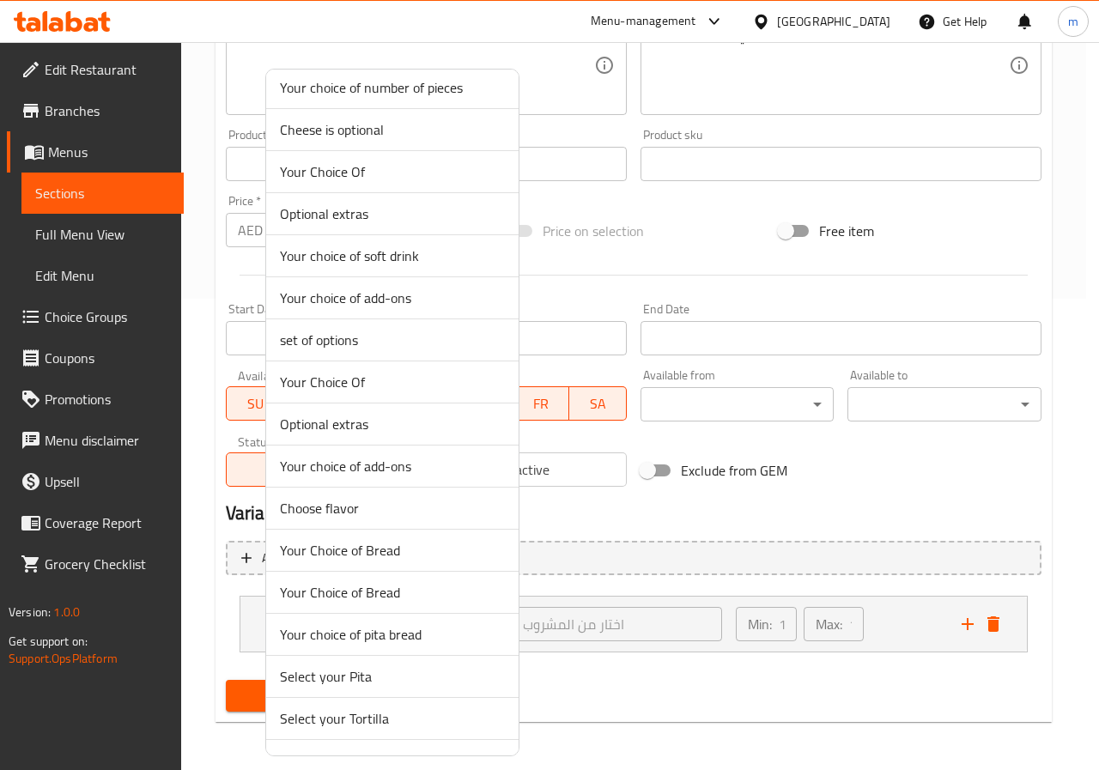
click at [402, 261] on span "Your choice of soft drink" at bounding box center [392, 256] width 225 height 21
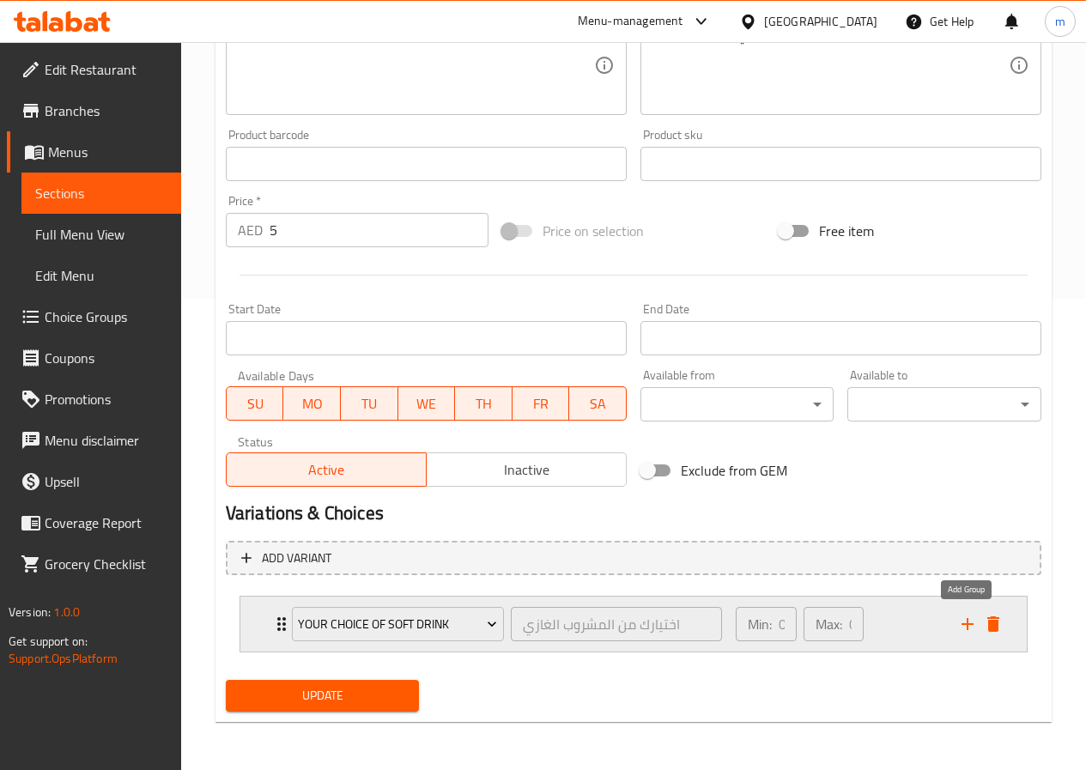
click at [974, 632] on icon "add" at bounding box center [967, 624] width 21 height 21
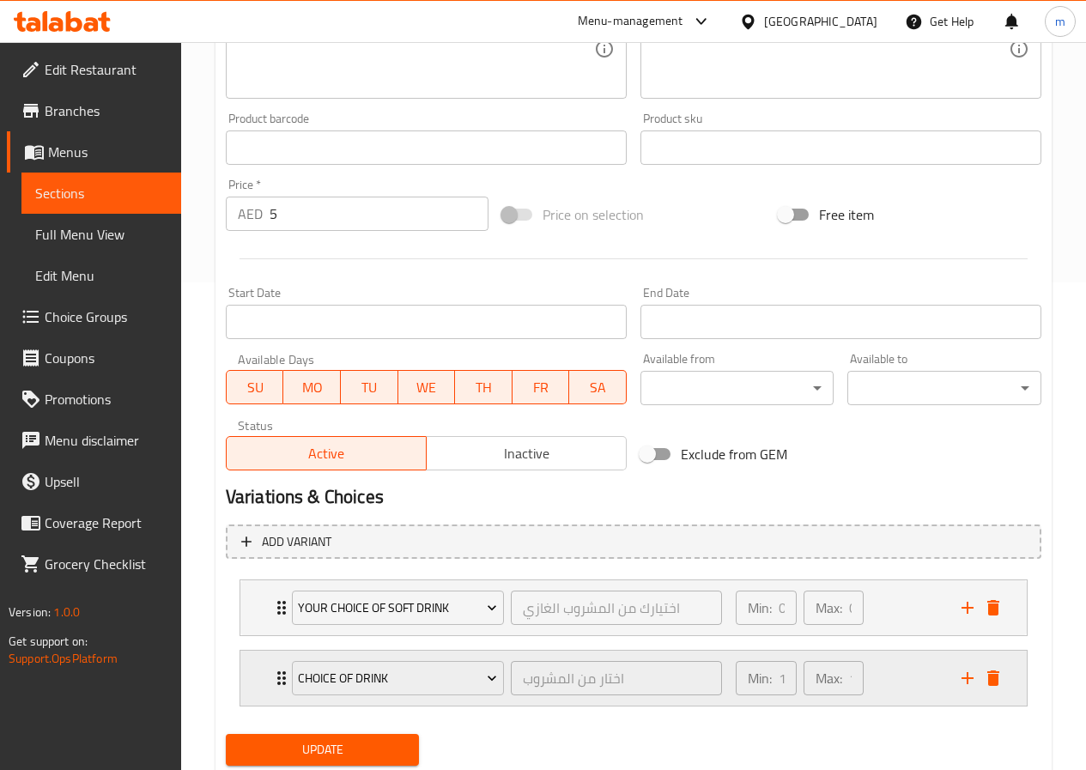
scroll to position [542, 0]
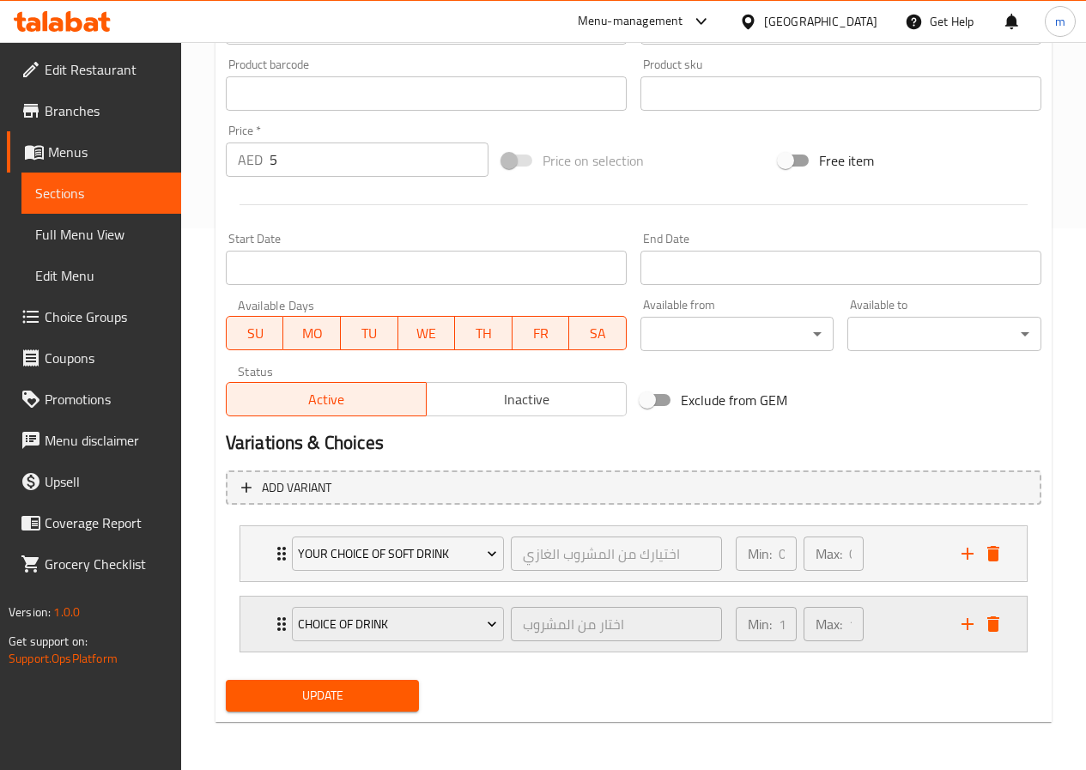
click at [997, 630] on icon "delete" at bounding box center [993, 624] width 12 height 15
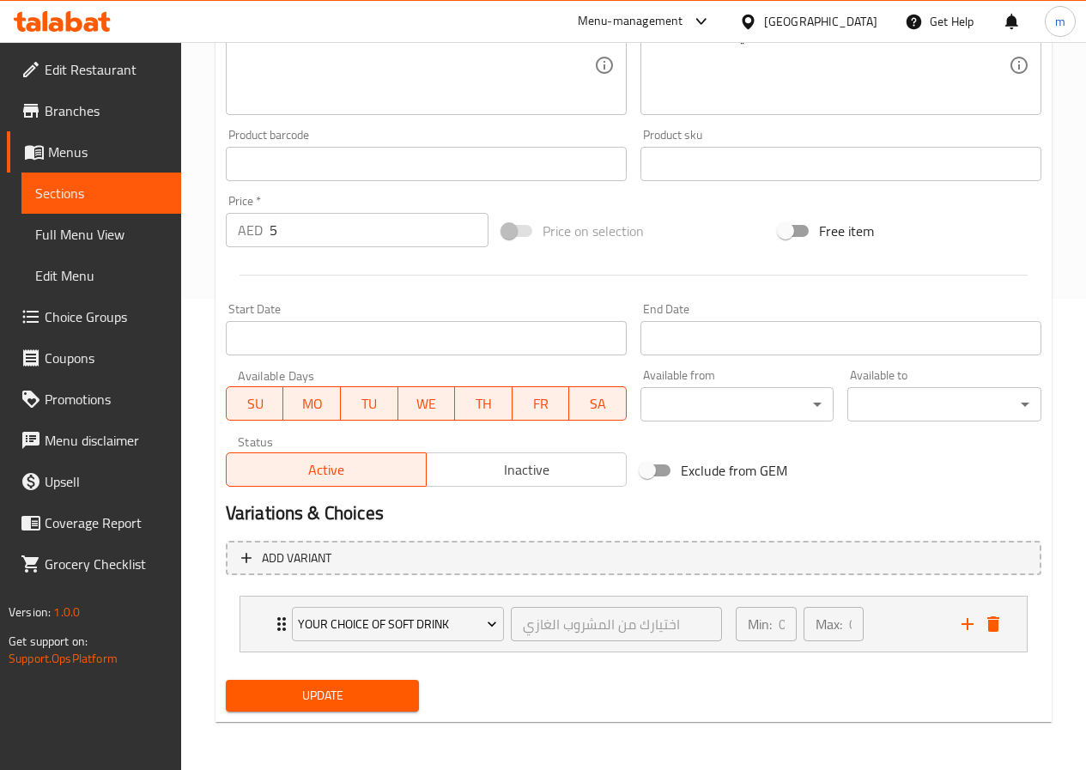
scroll to position [471, 0]
click at [497, 617] on icon "Expand" at bounding box center [491, 624] width 17 height 17
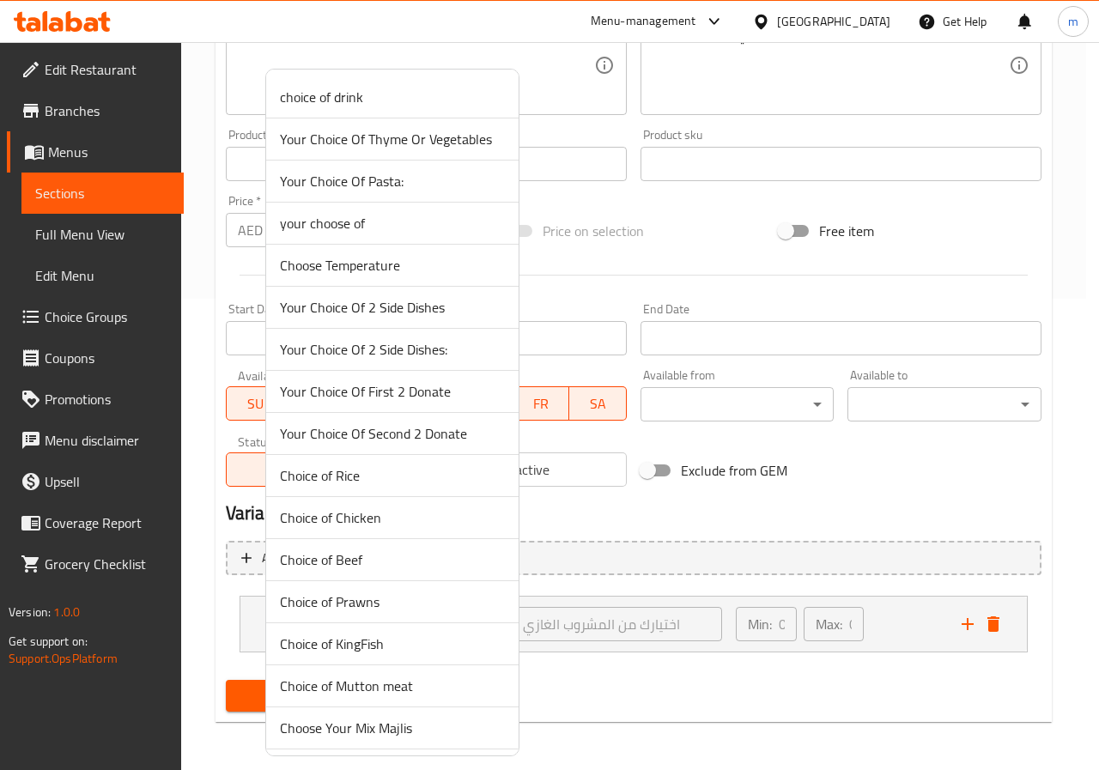
click at [994, 618] on div at bounding box center [549, 385] width 1099 height 770
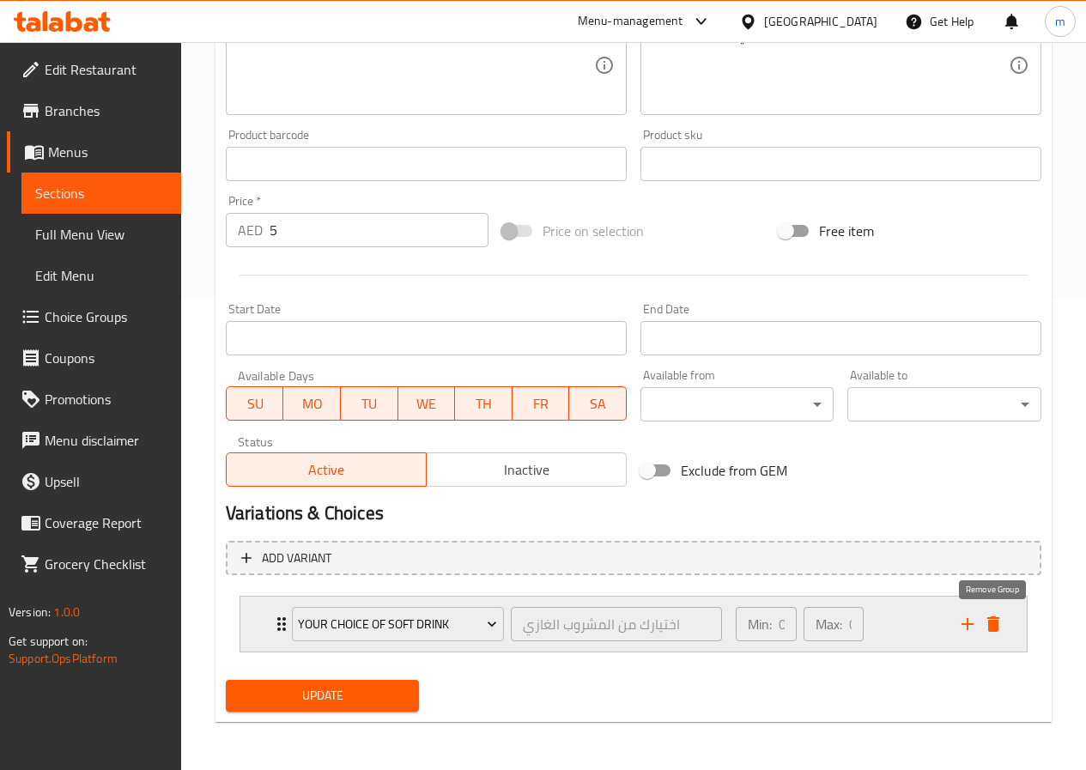
click at [993, 624] on icon "delete" at bounding box center [993, 624] width 12 height 15
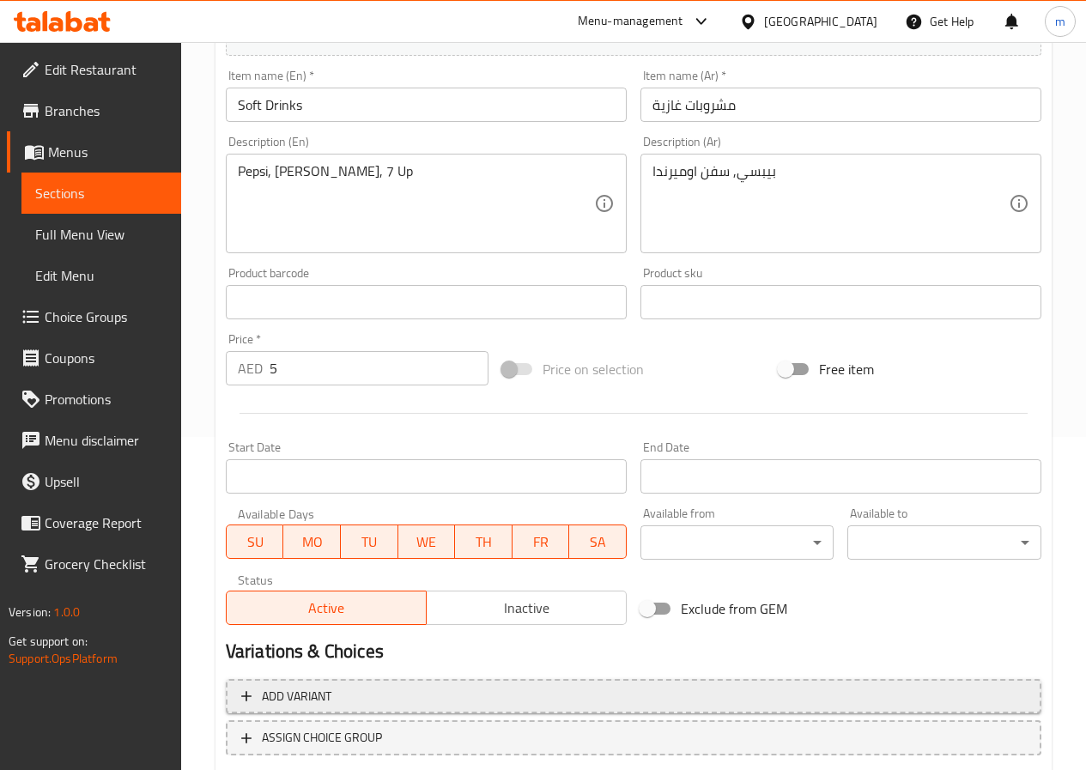
scroll to position [443, 0]
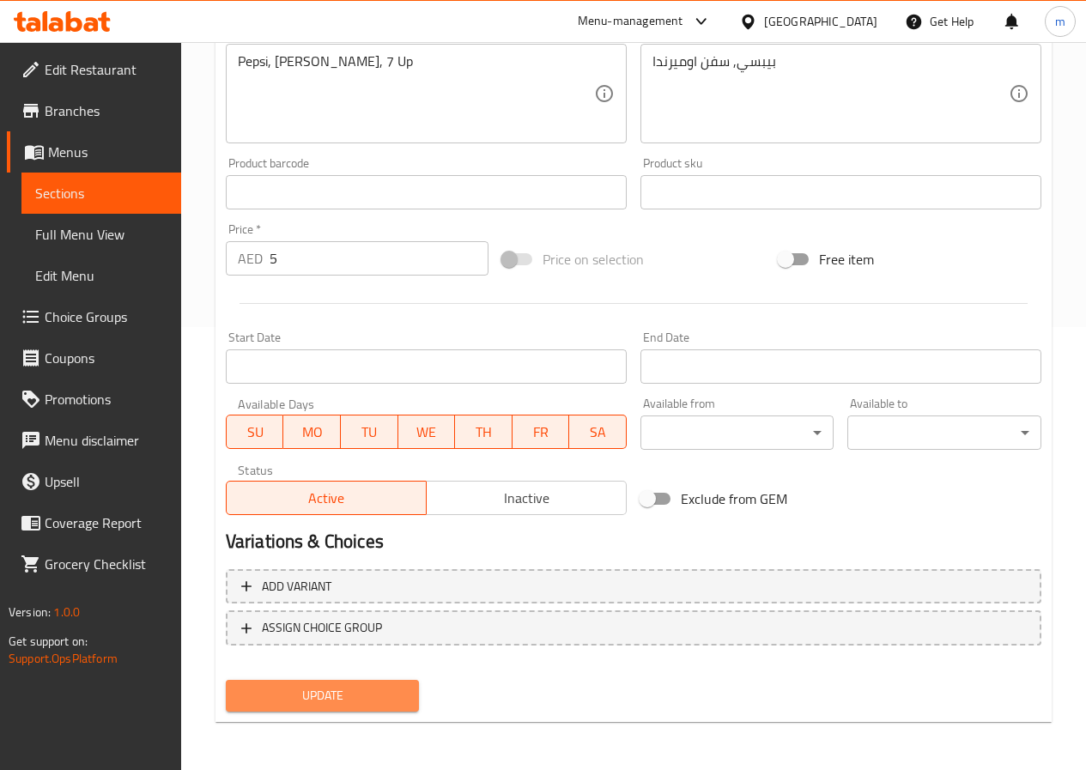
click at [349, 702] on span "Update" at bounding box center [323, 695] width 167 height 21
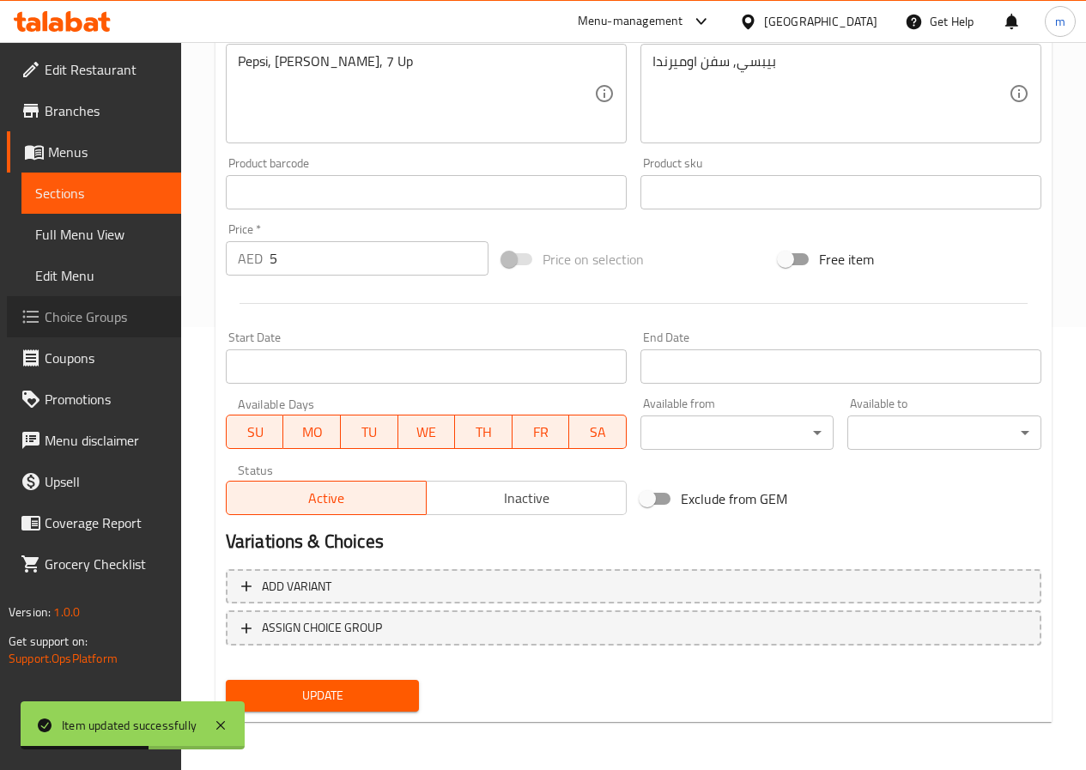
click at [93, 313] on span "Choice Groups" at bounding box center [106, 317] width 123 height 21
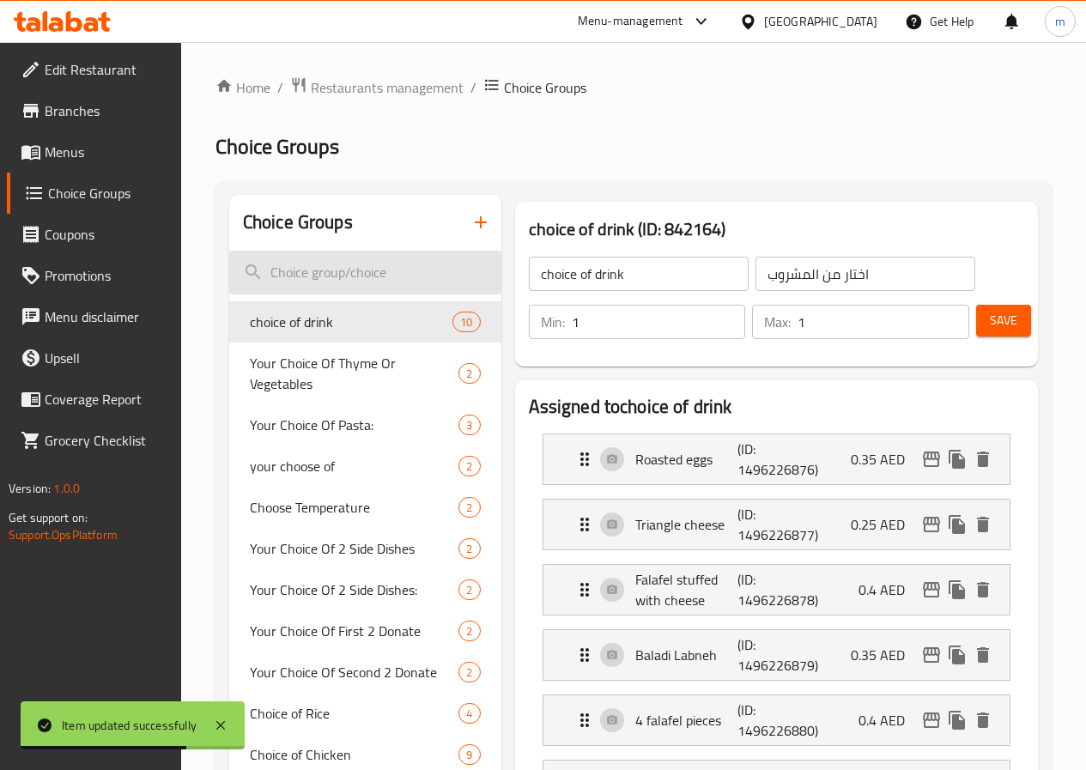
click at [325, 268] on input "search" at bounding box center [365, 273] width 272 height 44
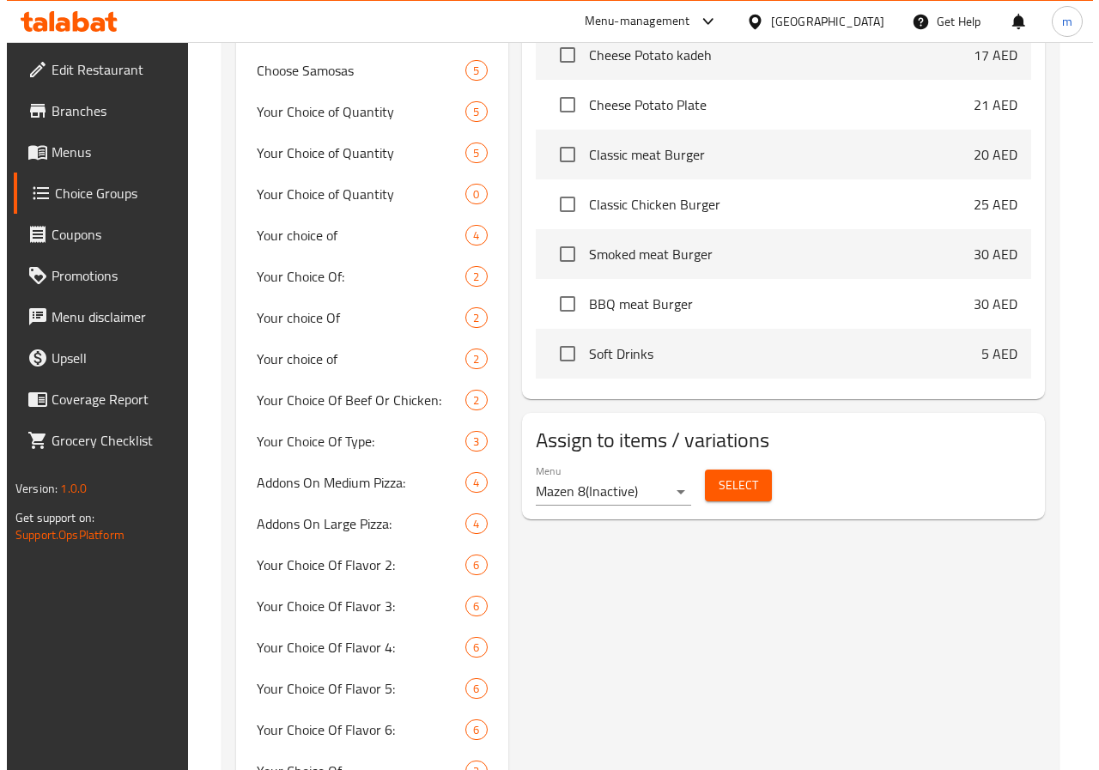
scroll to position [1460, 0]
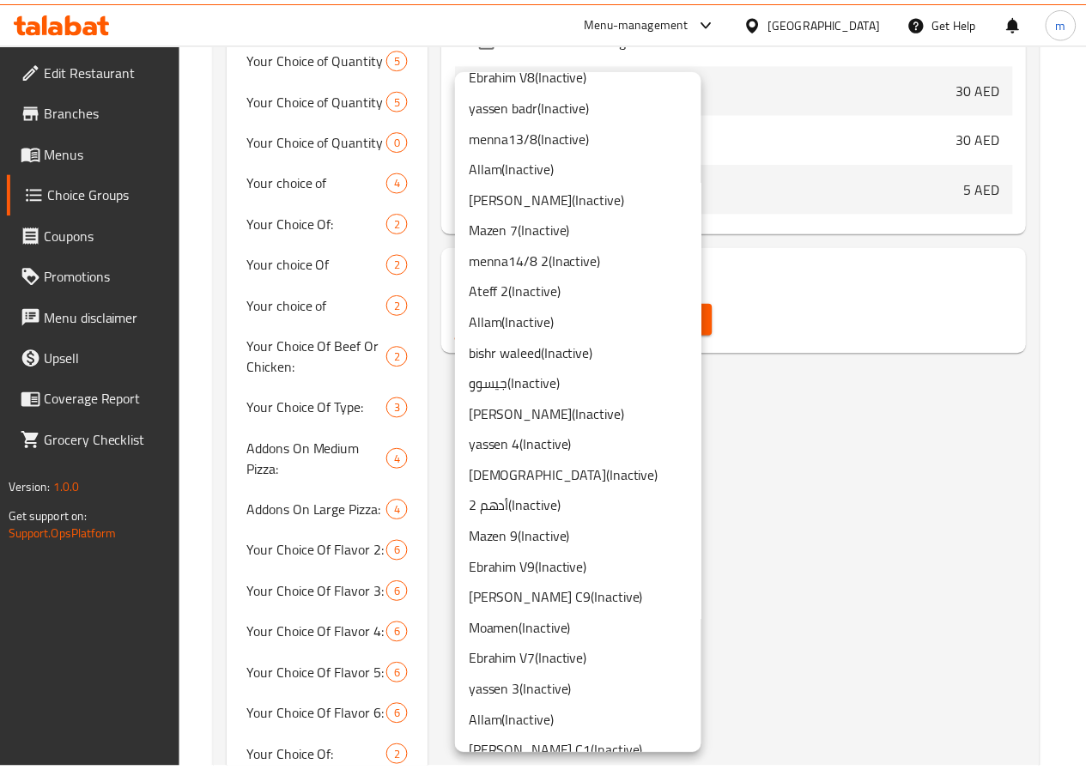
scroll to position [258, 0]
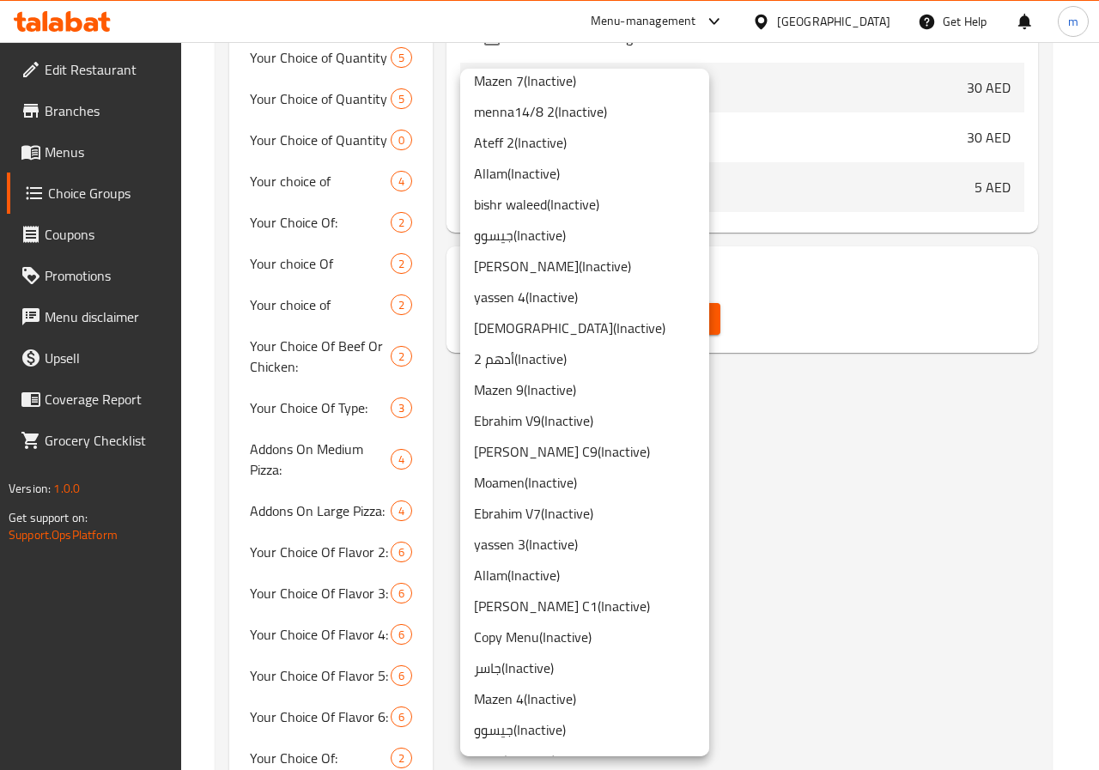
click at [781, 531] on div at bounding box center [549, 385] width 1099 height 770
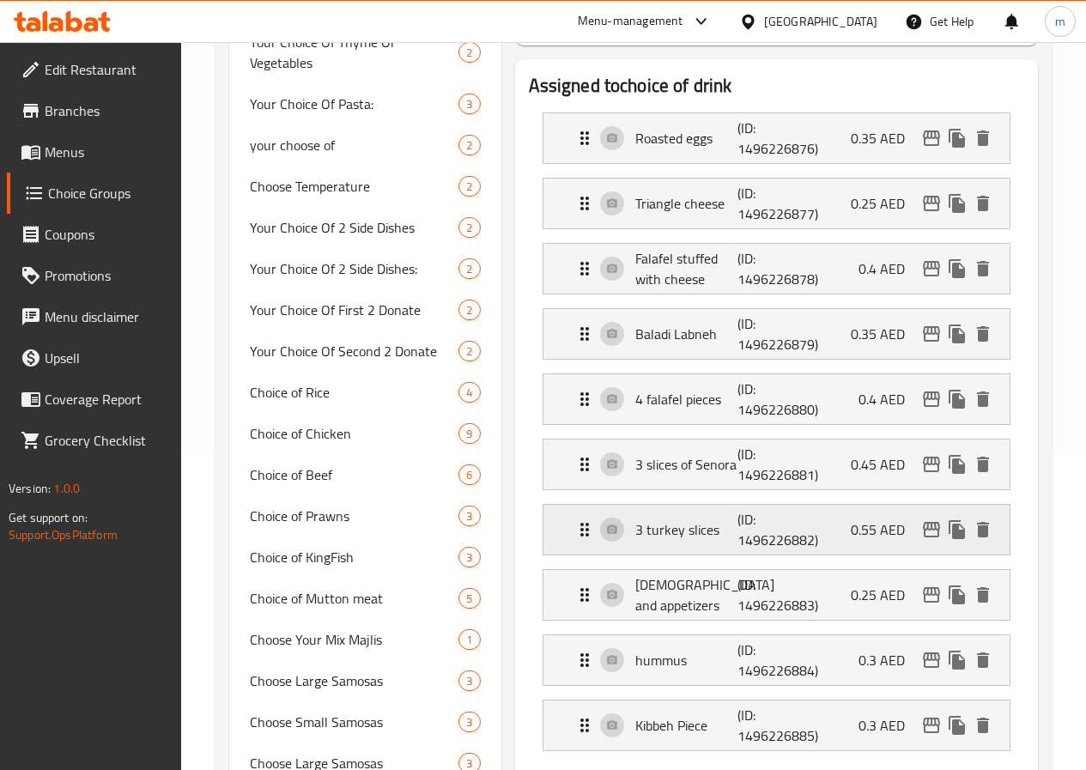
scroll to position [172, 0]
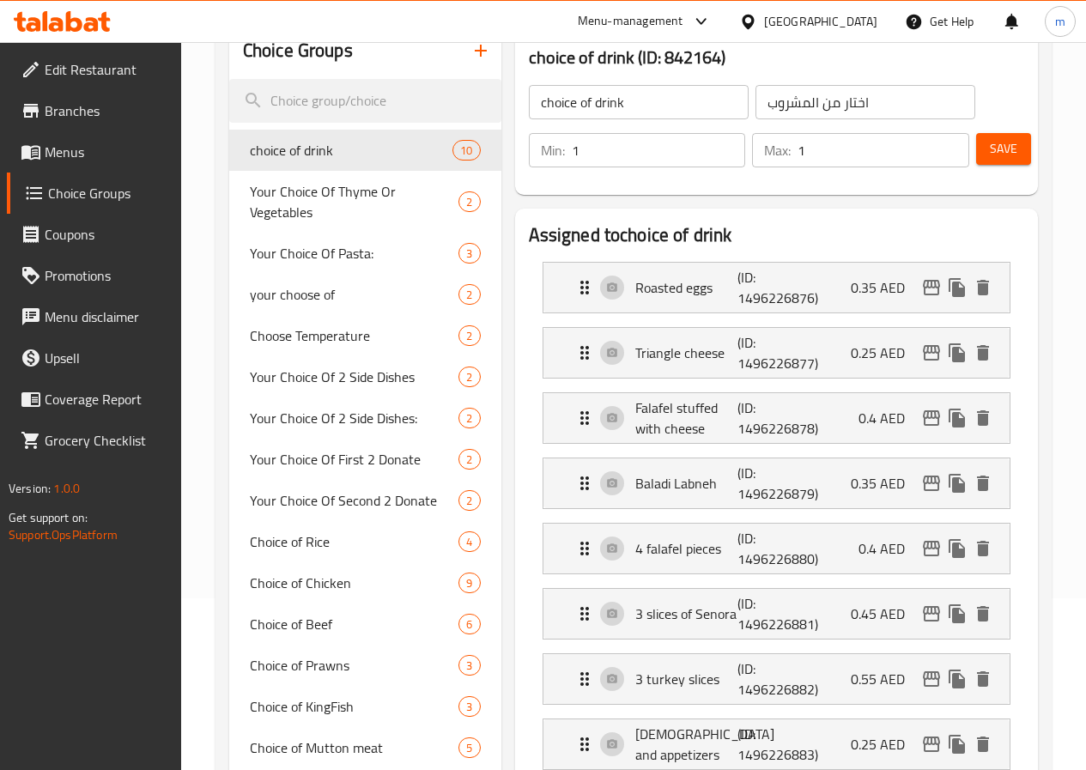
click at [1016, 154] on button "Save" at bounding box center [1003, 149] width 55 height 32
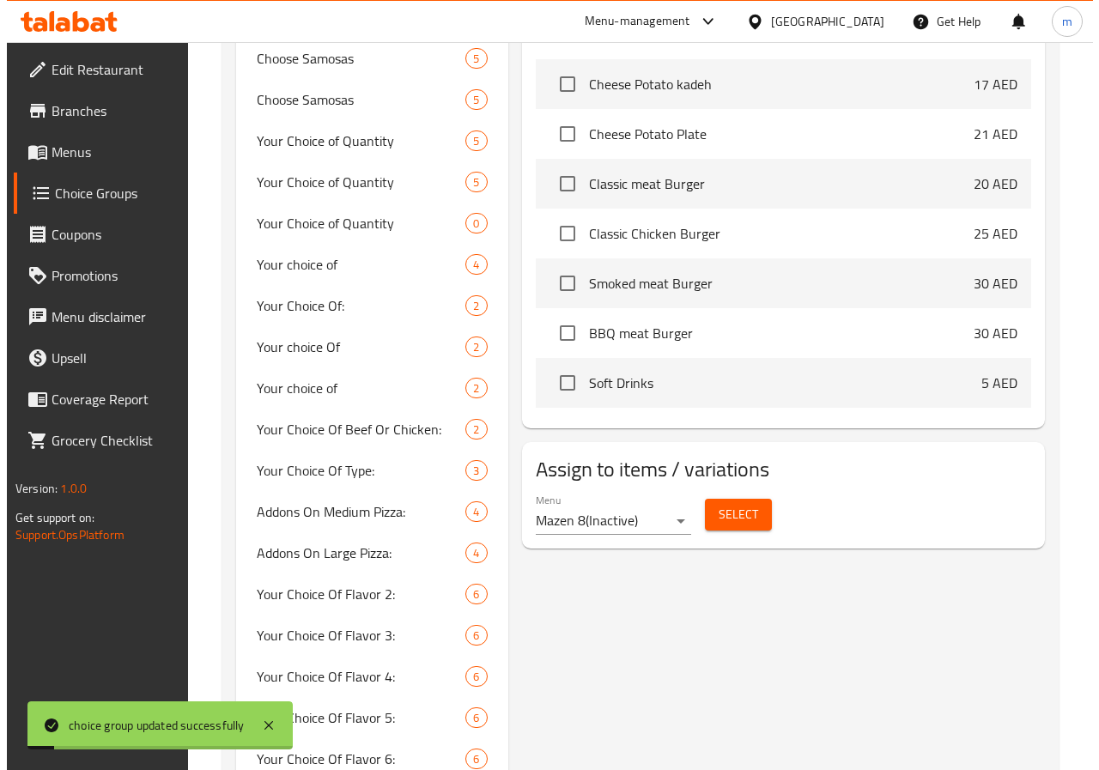
scroll to position [1374, 0]
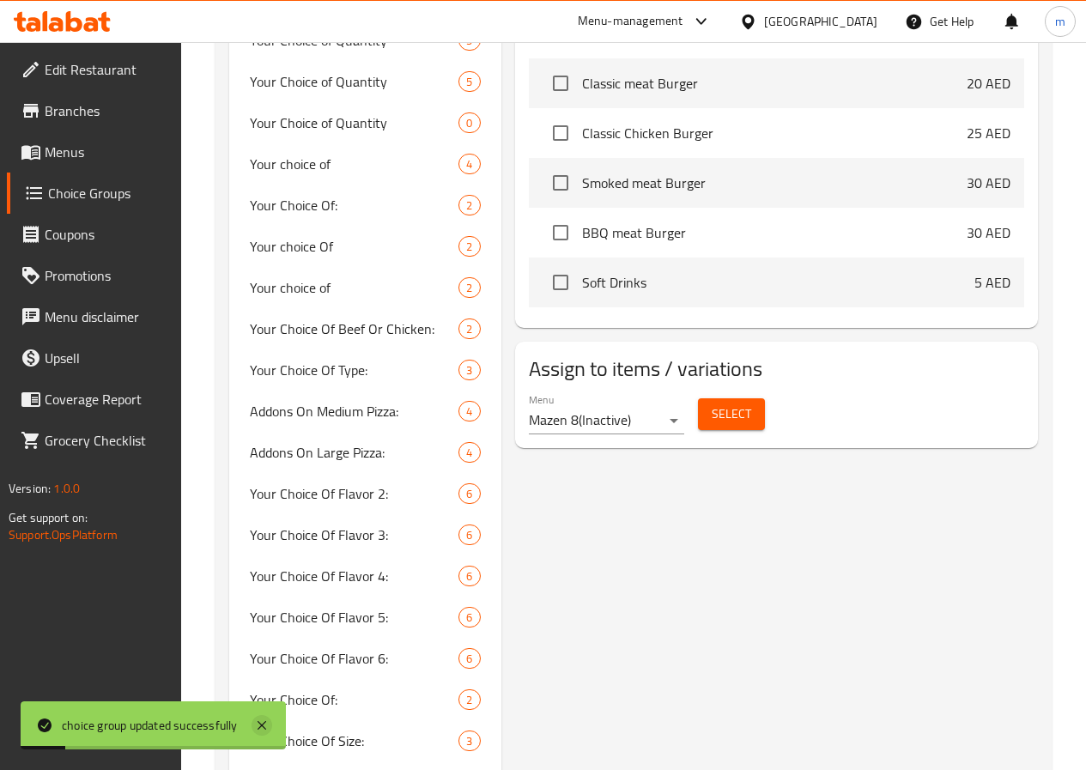
click at [267, 727] on icon at bounding box center [262, 725] width 21 height 21
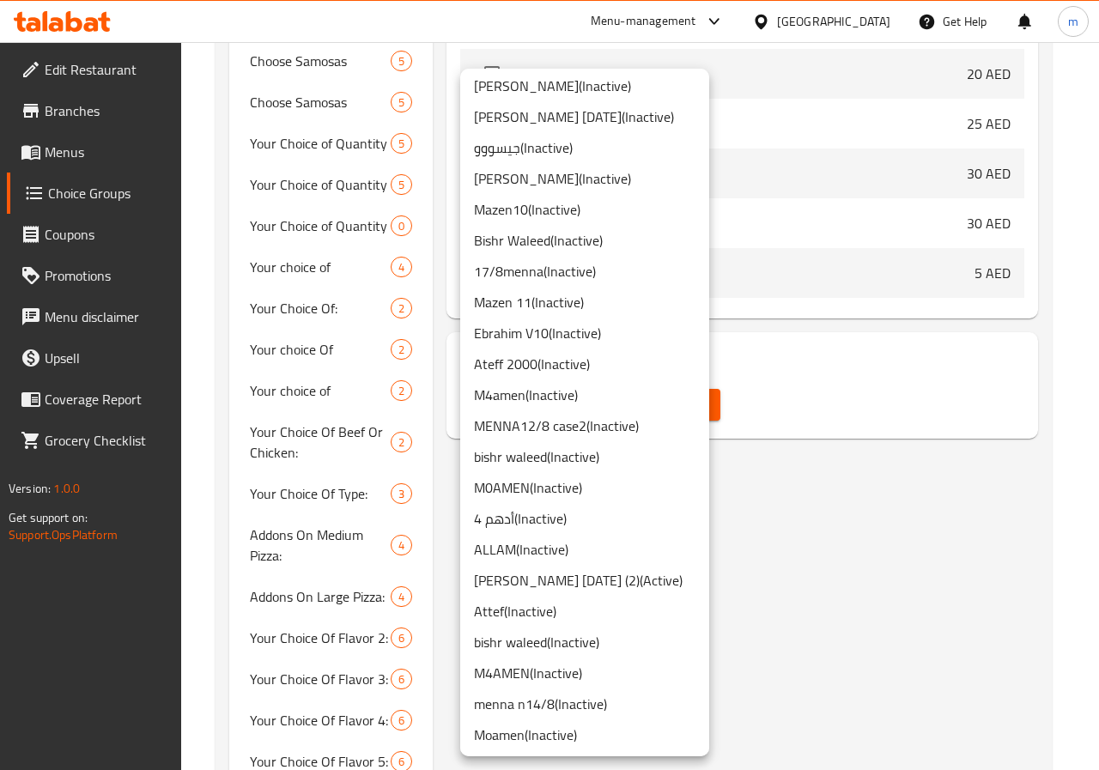
scroll to position [1273, 0]
click at [539, 301] on li "Mazen 11 ( Inactive )" at bounding box center [584, 301] width 249 height 31
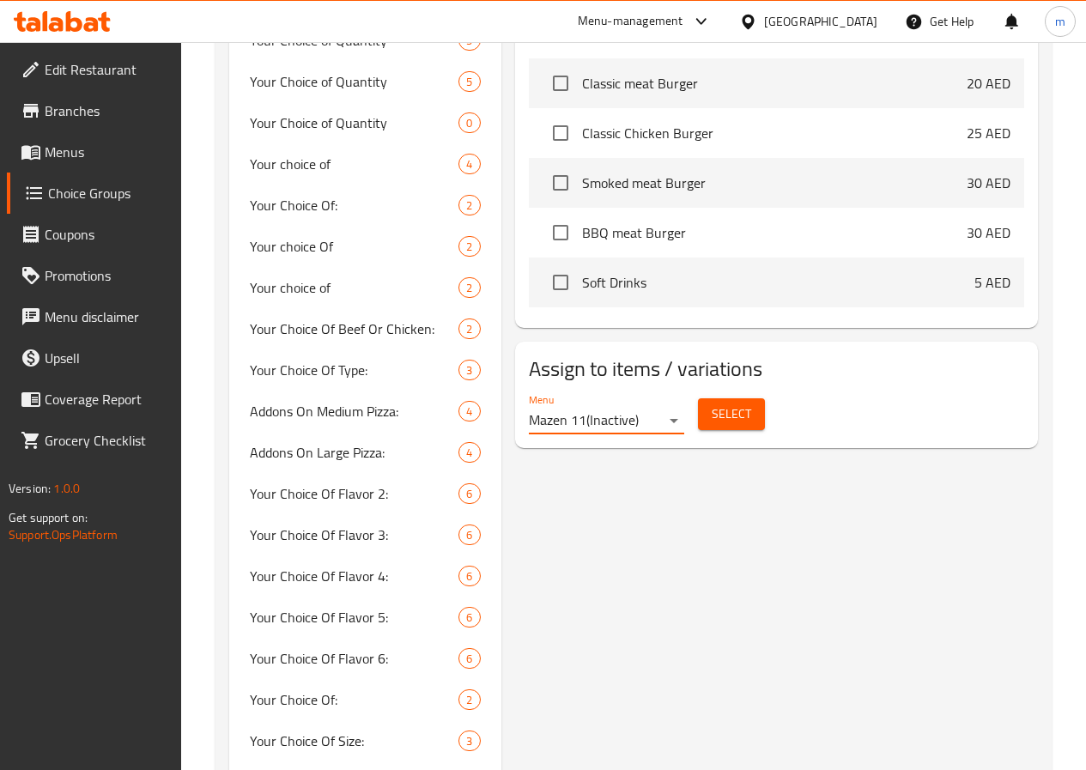
click at [712, 410] on span "Select" at bounding box center [731, 414] width 39 height 21
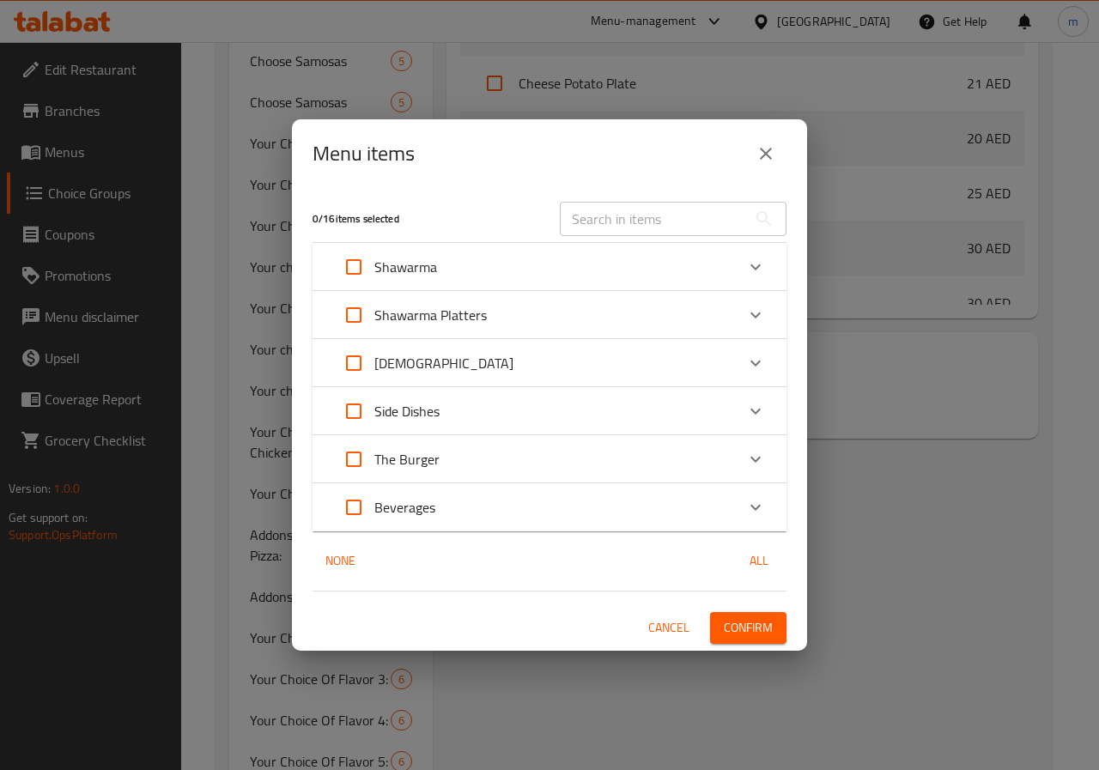
scroll to position [434, 0]
click at [358, 509] on input "Expand" at bounding box center [353, 507] width 41 height 41
checkbox input "true"
click at [752, 509] on icon "Expand" at bounding box center [755, 507] width 21 height 21
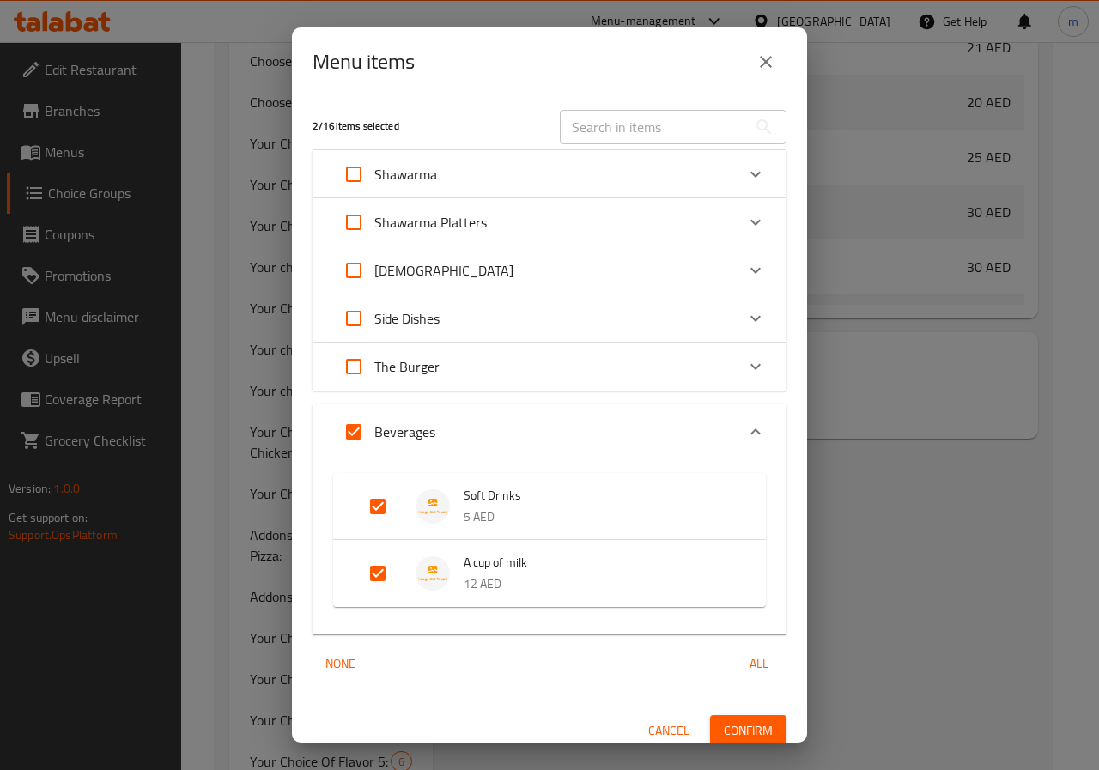
click at [371, 568] on input "Expand" at bounding box center [377, 573] width 41 height 41
checkbox input "false"
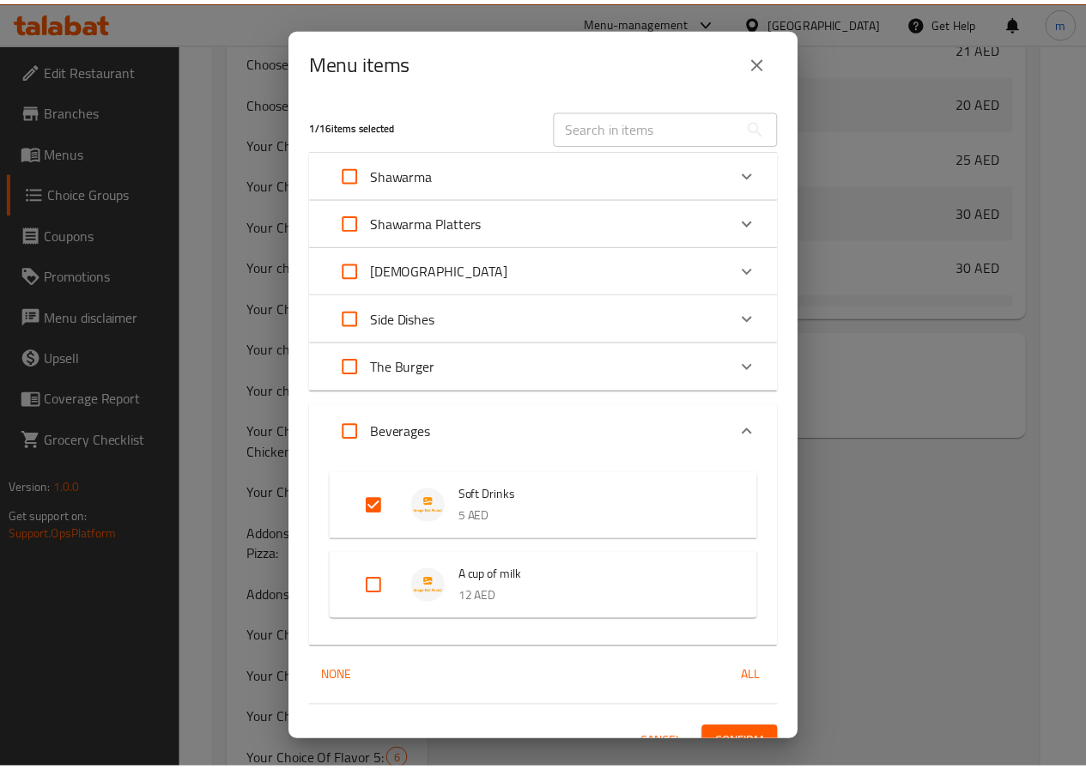
scroll to position [25, 0]
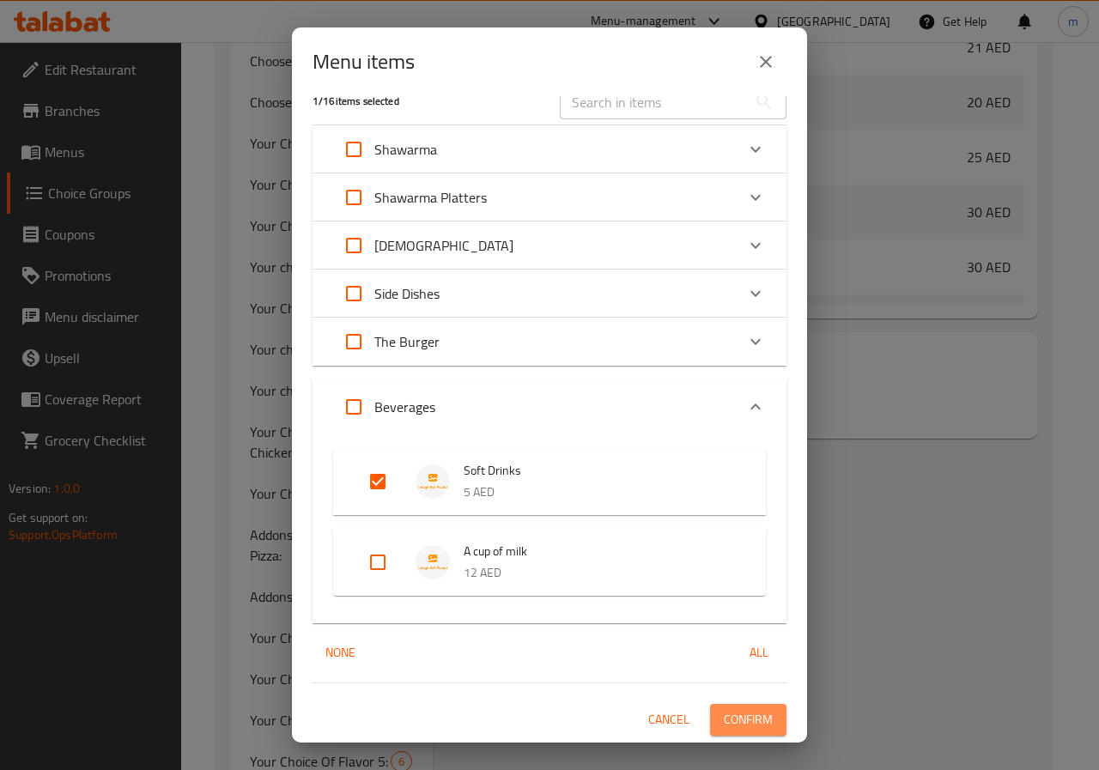
click at [724, 720] on span "Confirm" at bounding box center [748, 719] width 49 height 21
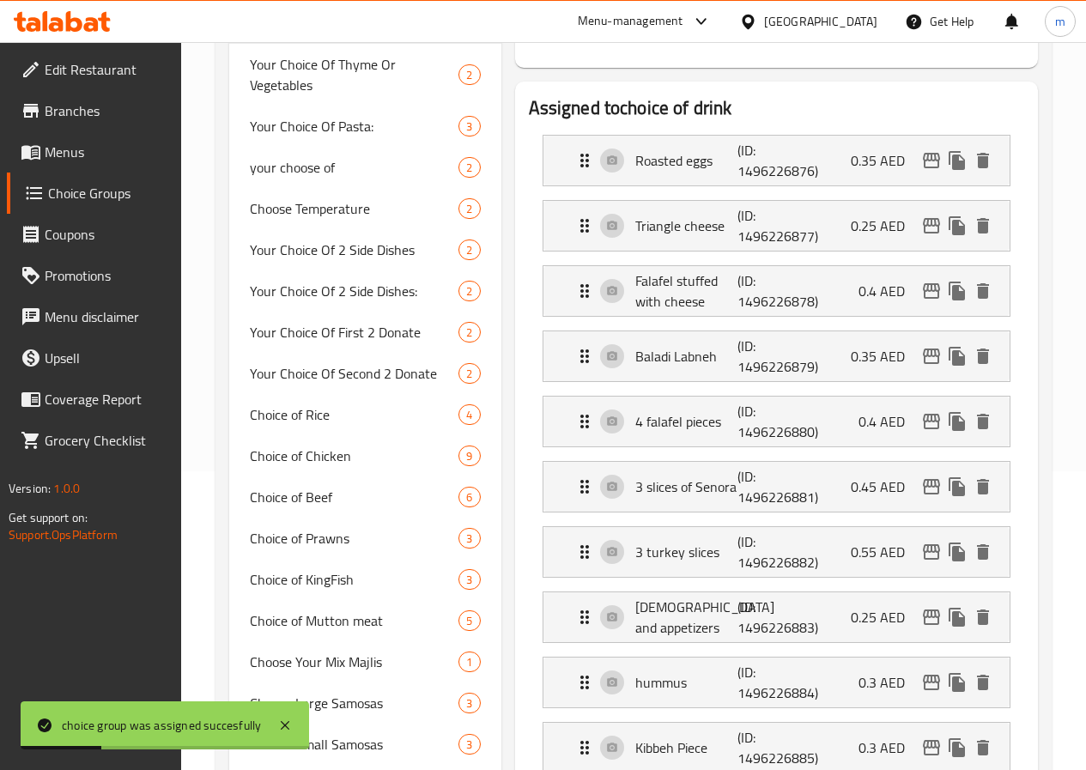
scroll to position [86, 0]
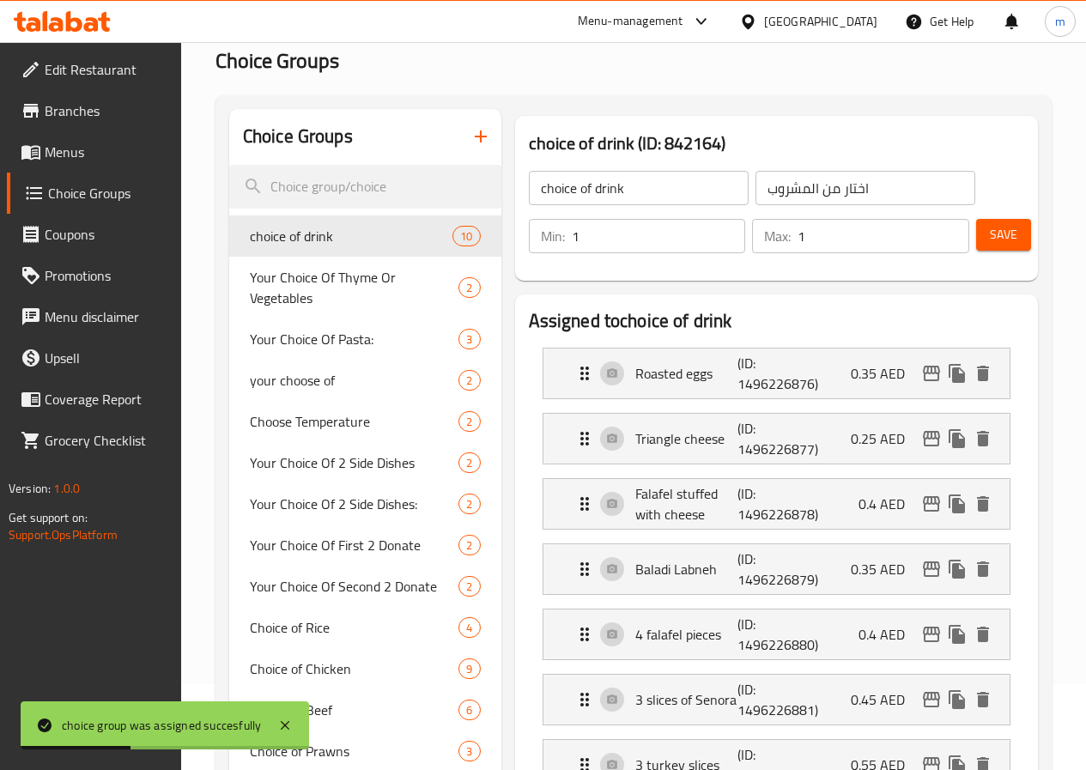
click at [1008, 239] on span "Save" at bounding box center [1003, 234] width 27 height 21
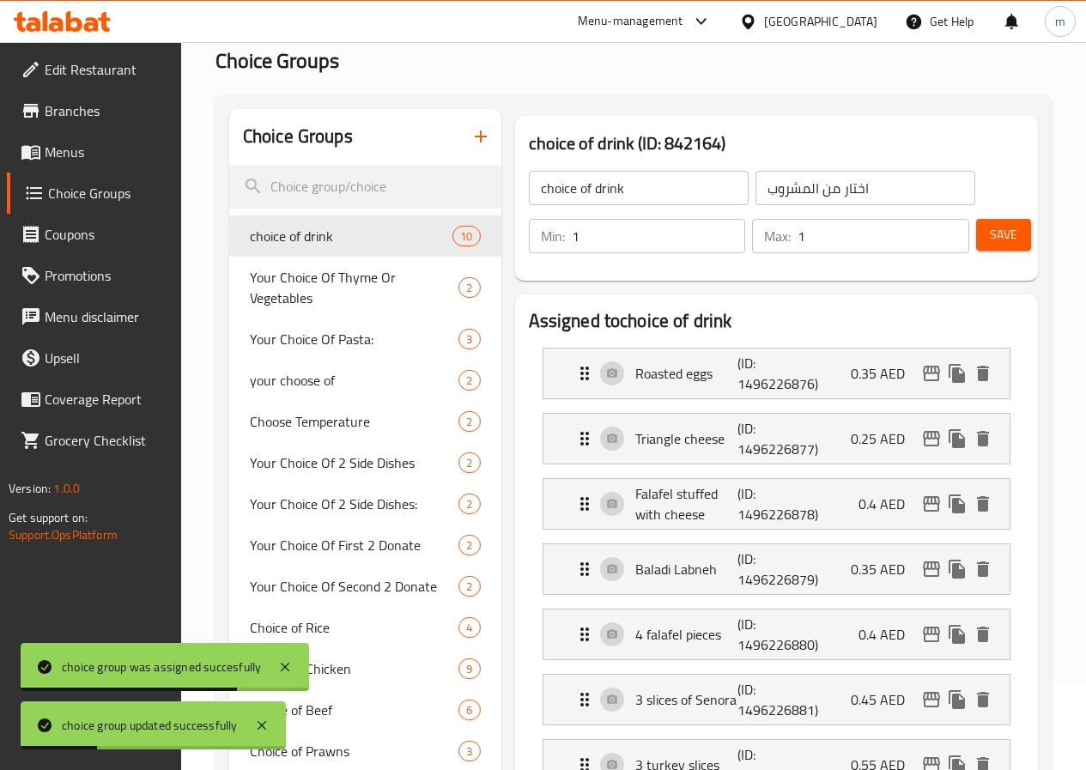
click at [78, 161] on span "Menus" at bounding box center [106, 152] width 123 height 21
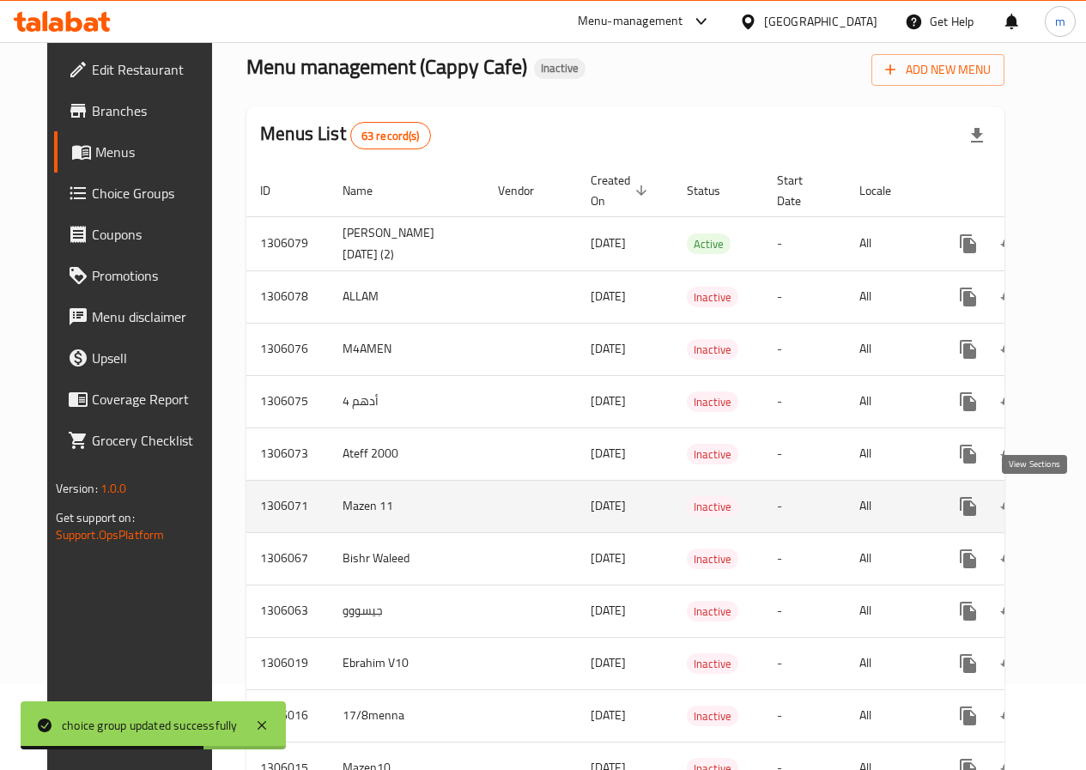
click at [1082, 507] on icon "enhanced table" at bounding box center [1092, 506] width 21 height 21
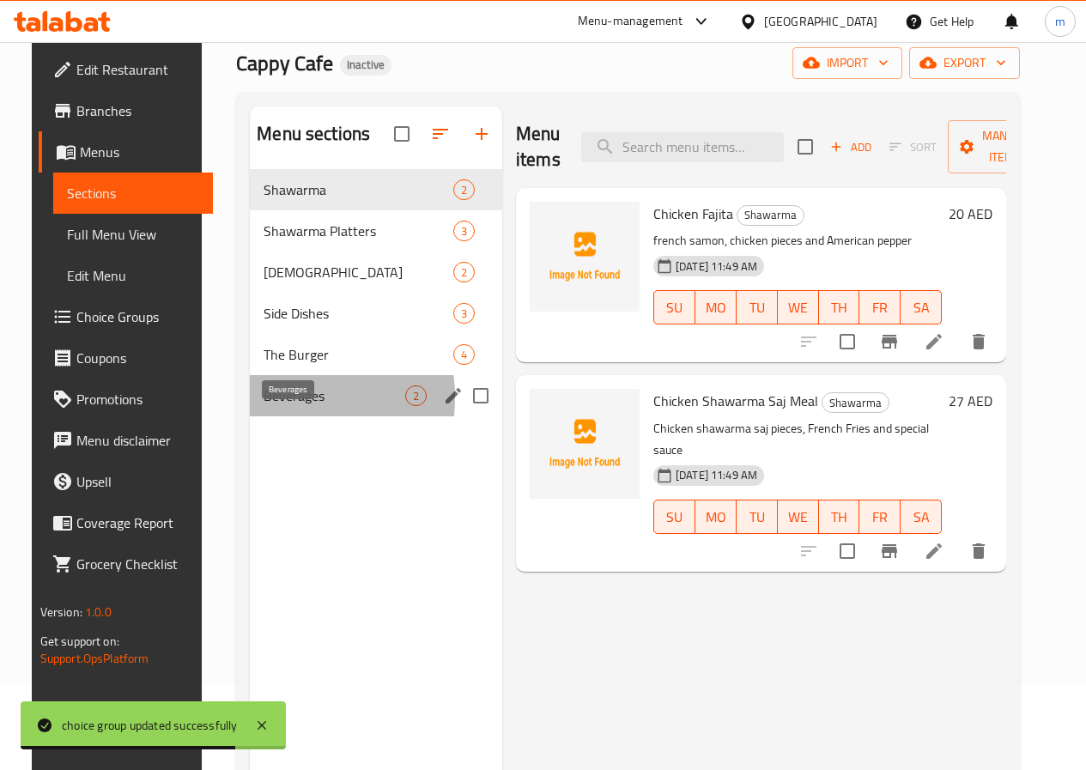
click at [264, 406] on span "Beverages" at bounding box center [335, 396] width 142 height 21
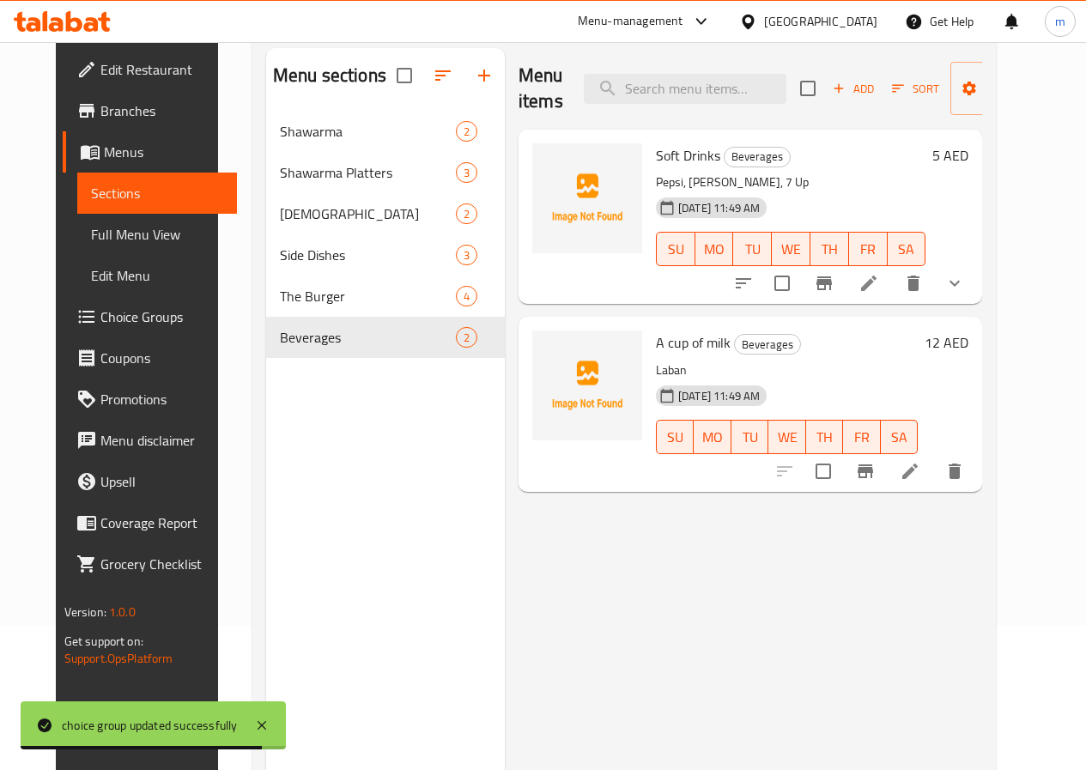
scroll to position [69, 0]
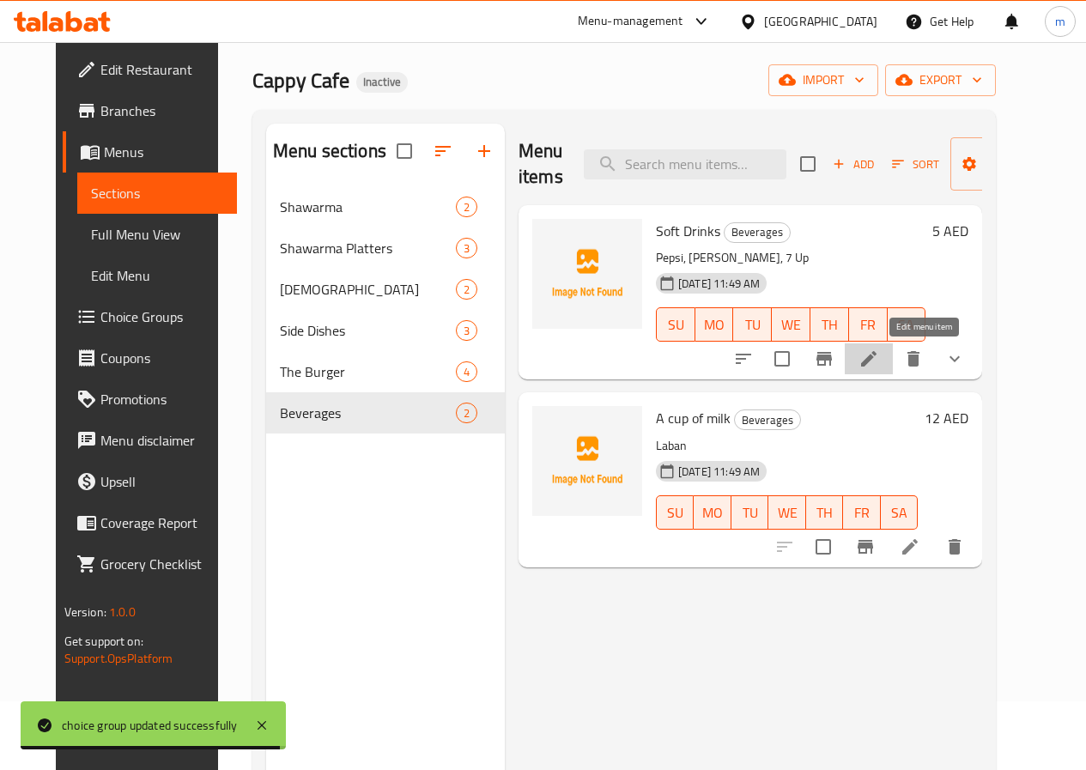
click at [879, 359] on icon at bounding box center [869, 359] width 21 height 21
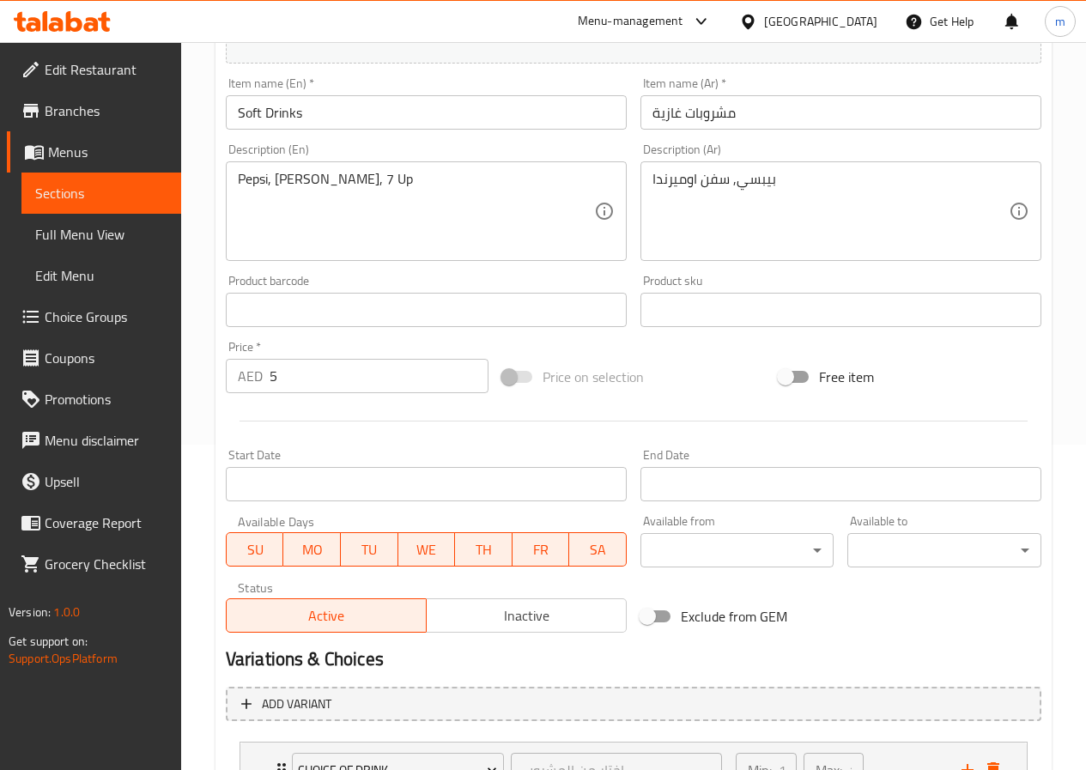
scroll to position [471, 0]
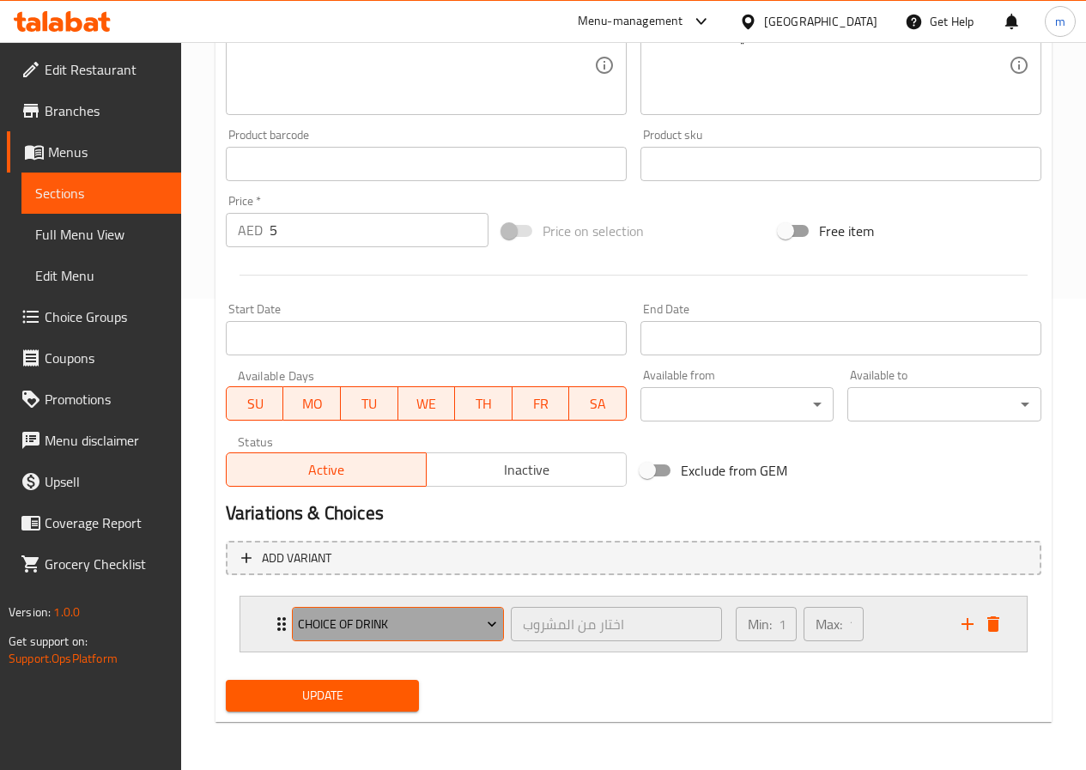
click at [378, 633] on span "choice of drink" at bounding box center [397, 624] width 199 height 21
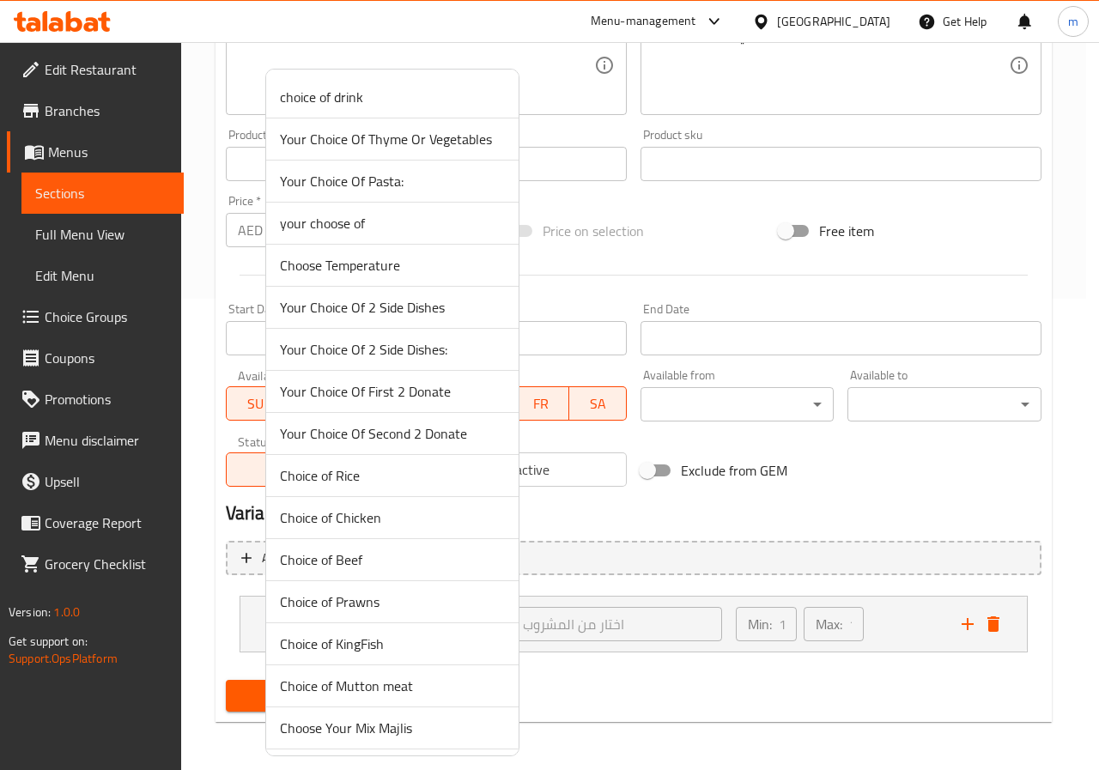
click at [633, 624] on div at bounding box center [549, 385] width 1099 height 770
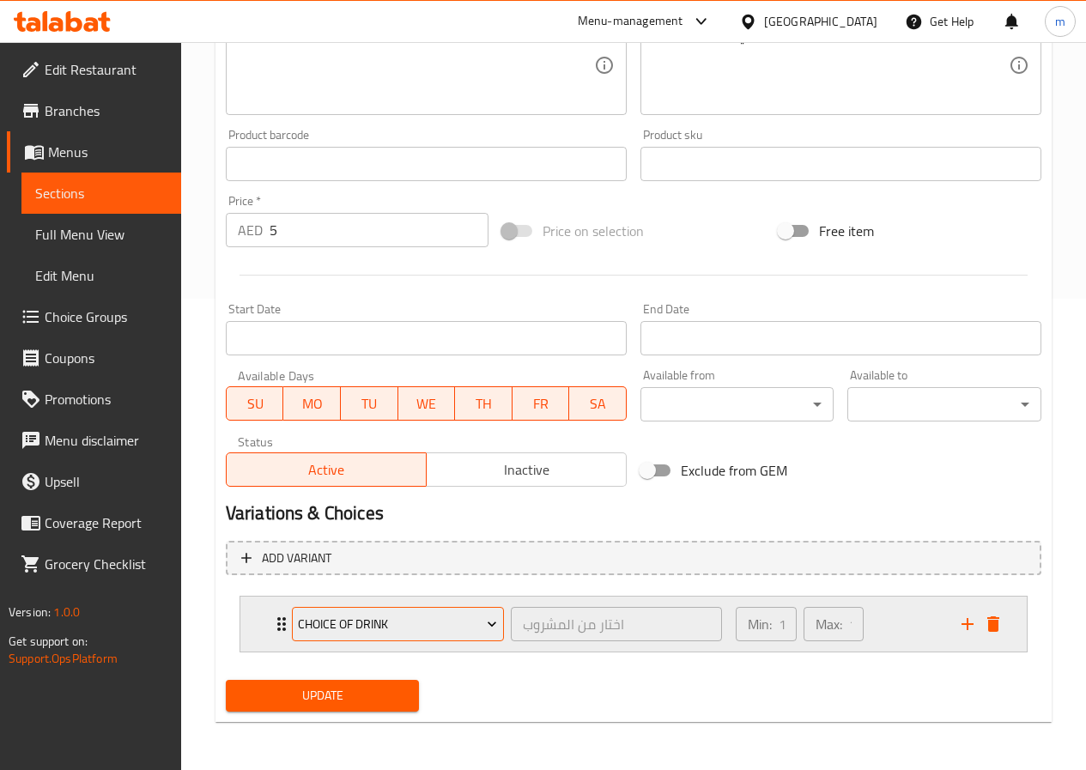
click at [490, 633] on icon "Expand" at bounding box center [491, 624] width 17 height 17
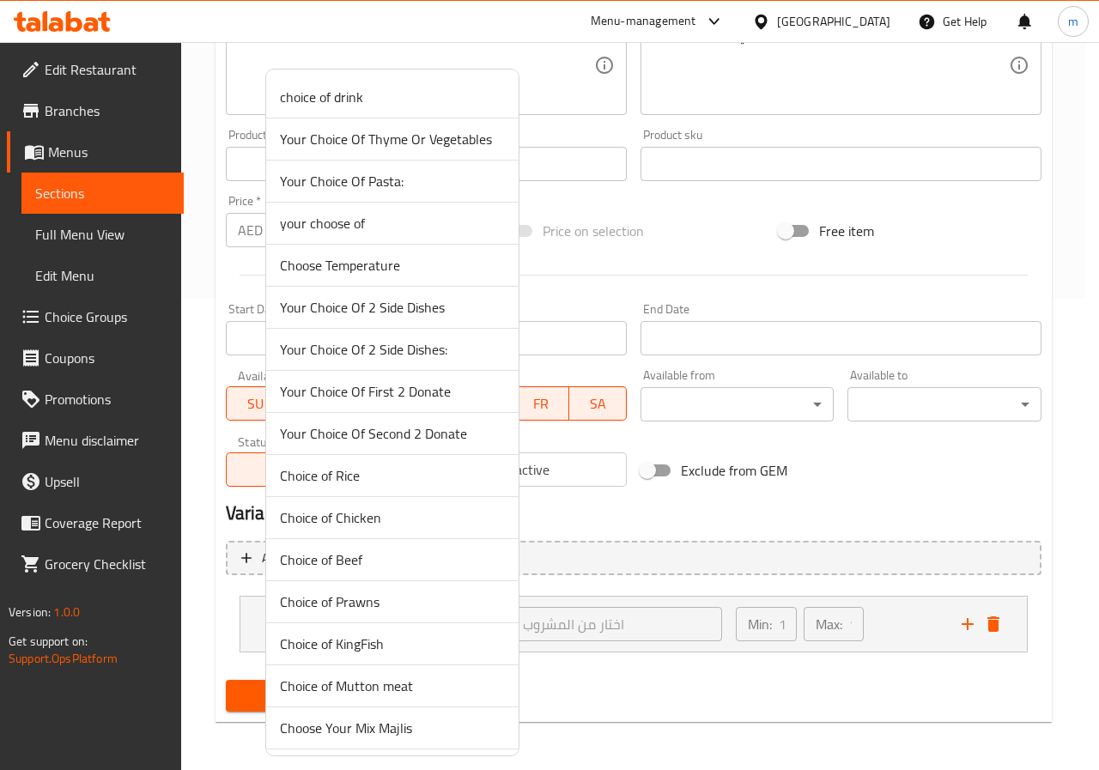
click at [629, 662] on div at bounding box center [549, 385] width 1099 height 770
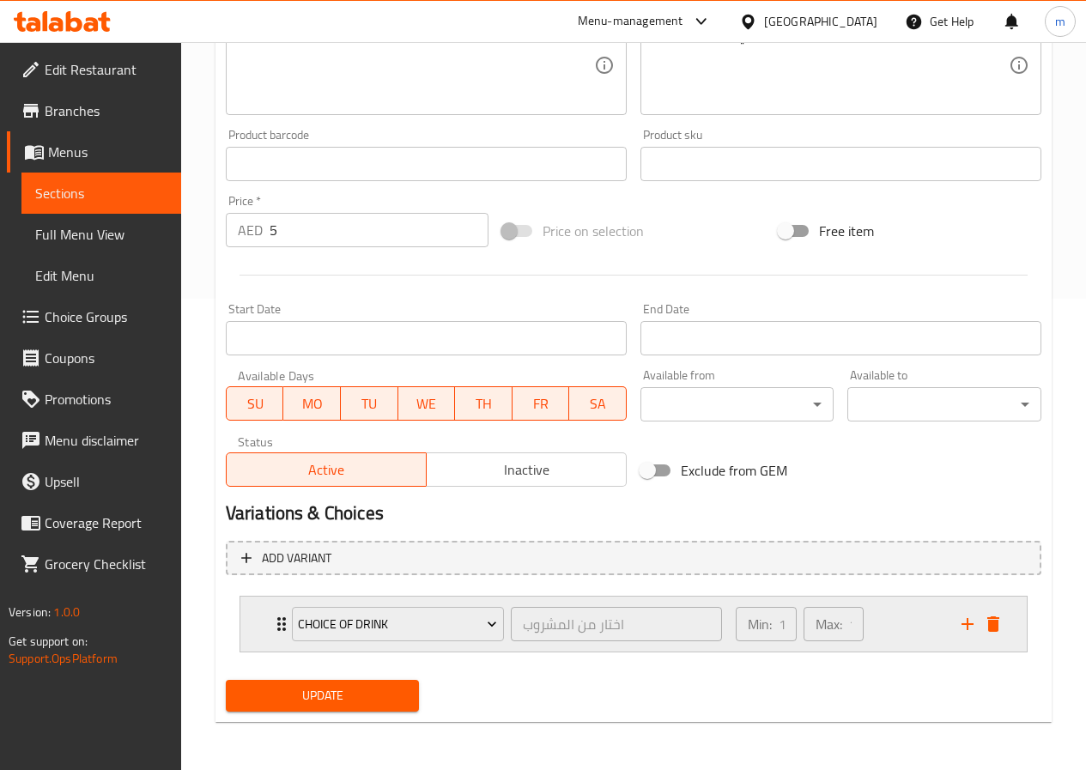
click at [938, 629] on div "Min: 1 ​ Max: 1 ​" at bounding box center [839, 624] width 226 height 55
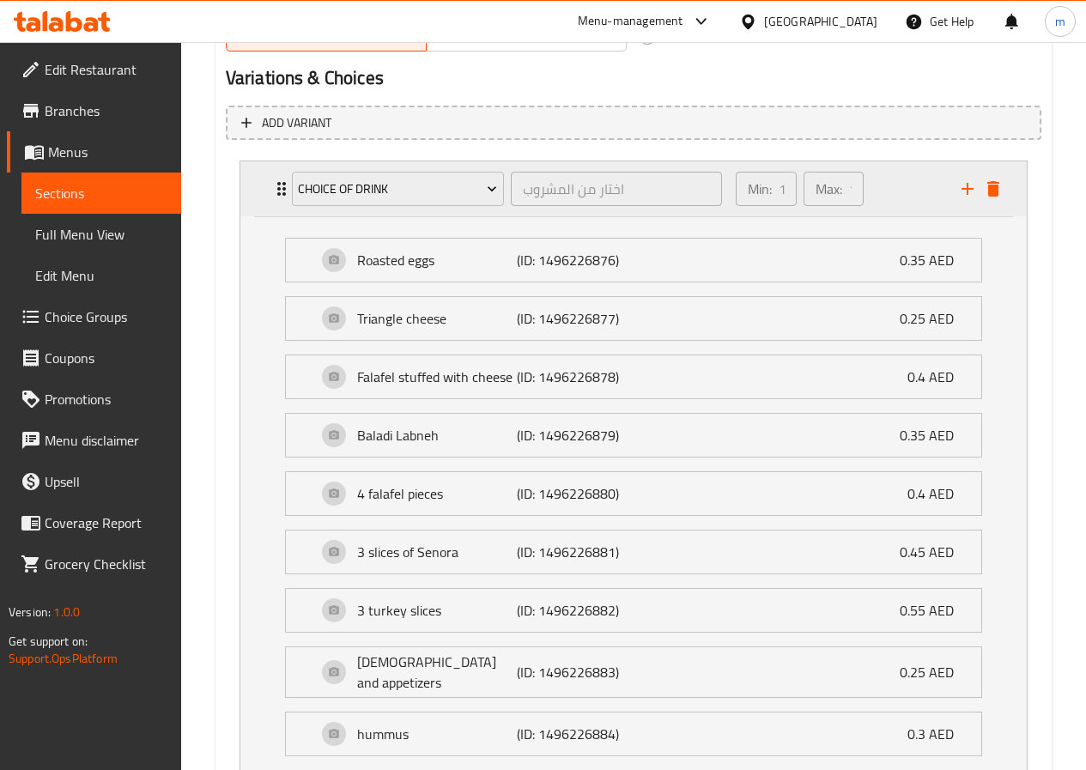
scroll to position [1072, 0]
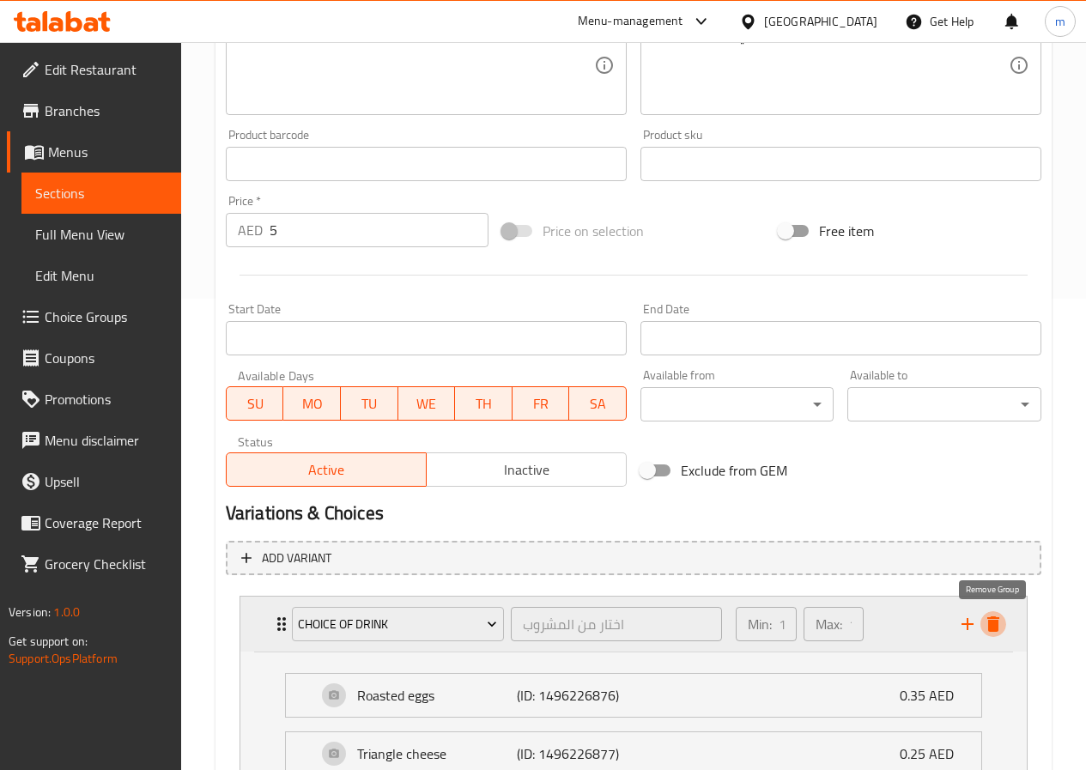
click at [990, 631] on icon "delete" at bounding box center [993, 624] width 12 height 15
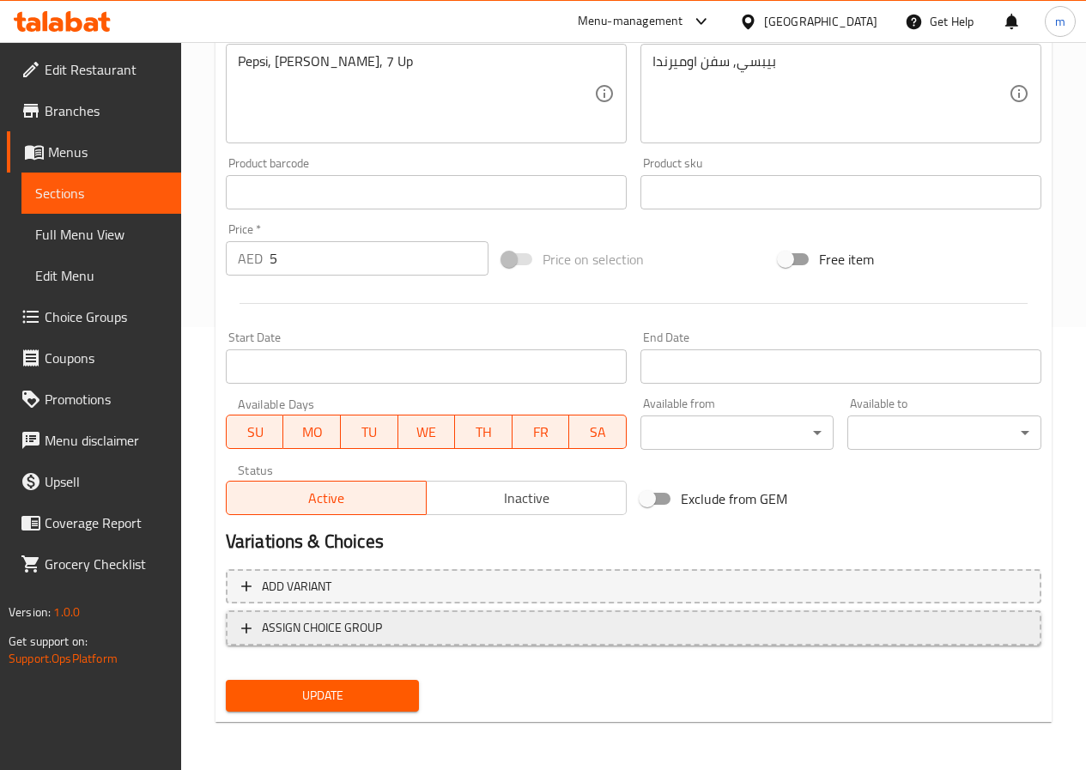
click at [310, 629] on span "ASSIGN CHOICE GROUP" at bounding box center [322, 627] width 120 height 21
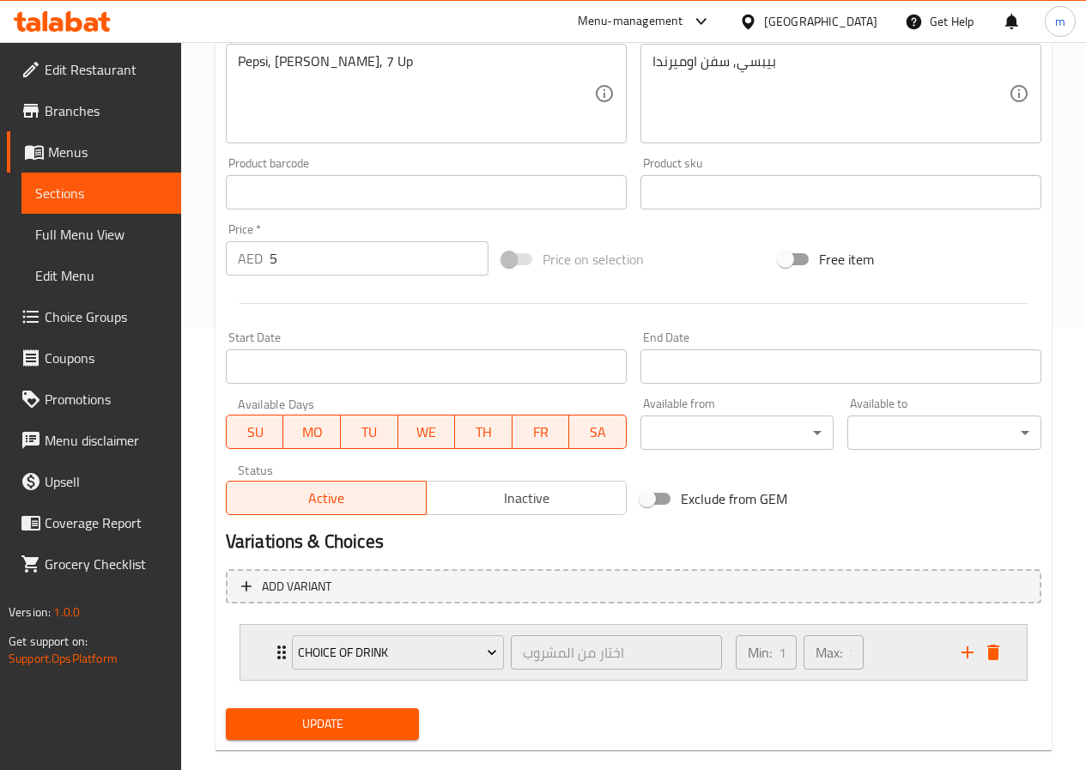
click at [504, 652] on div "choice of drink" at bounding box center [398, 652] width 219 height 41
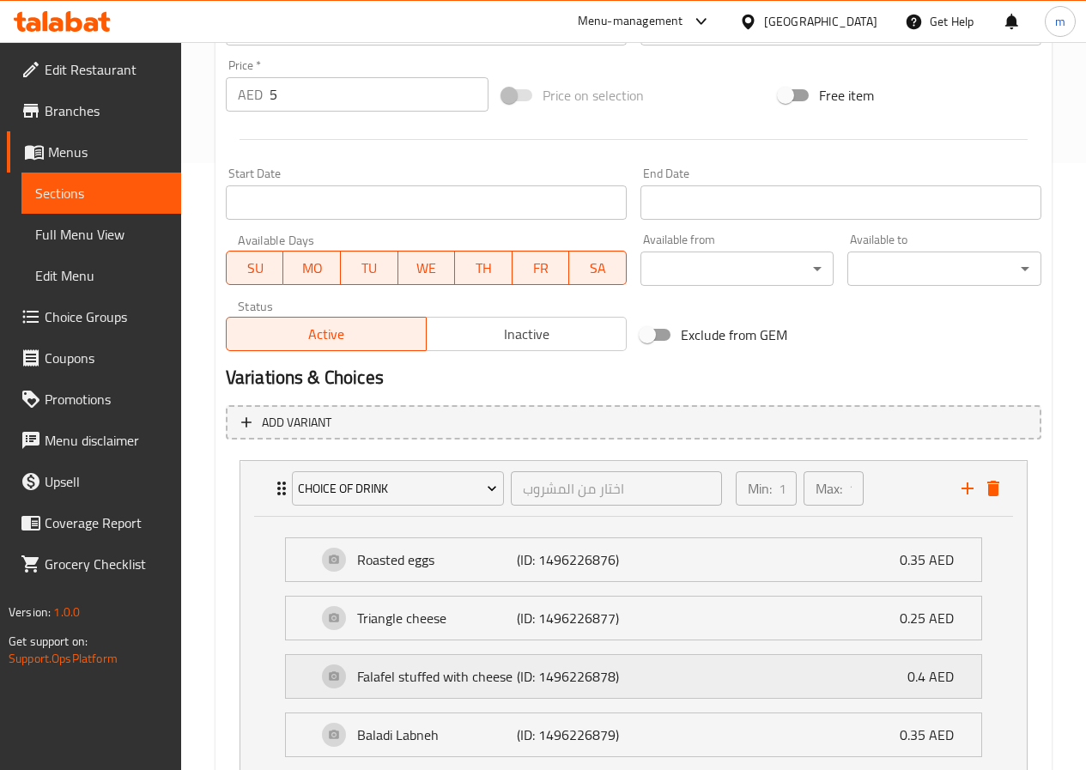
scroll to position [701, 0]
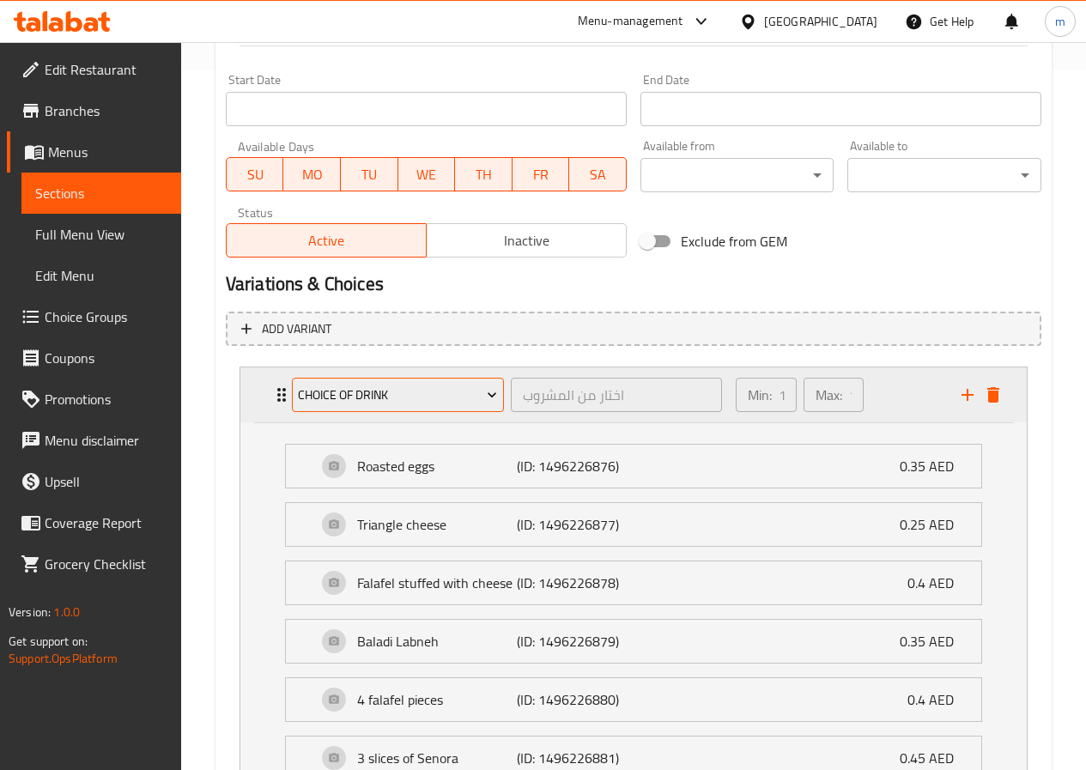
click at [483, 391] on icon "Expand" at bounding box center [491, 394] width 17 height 17
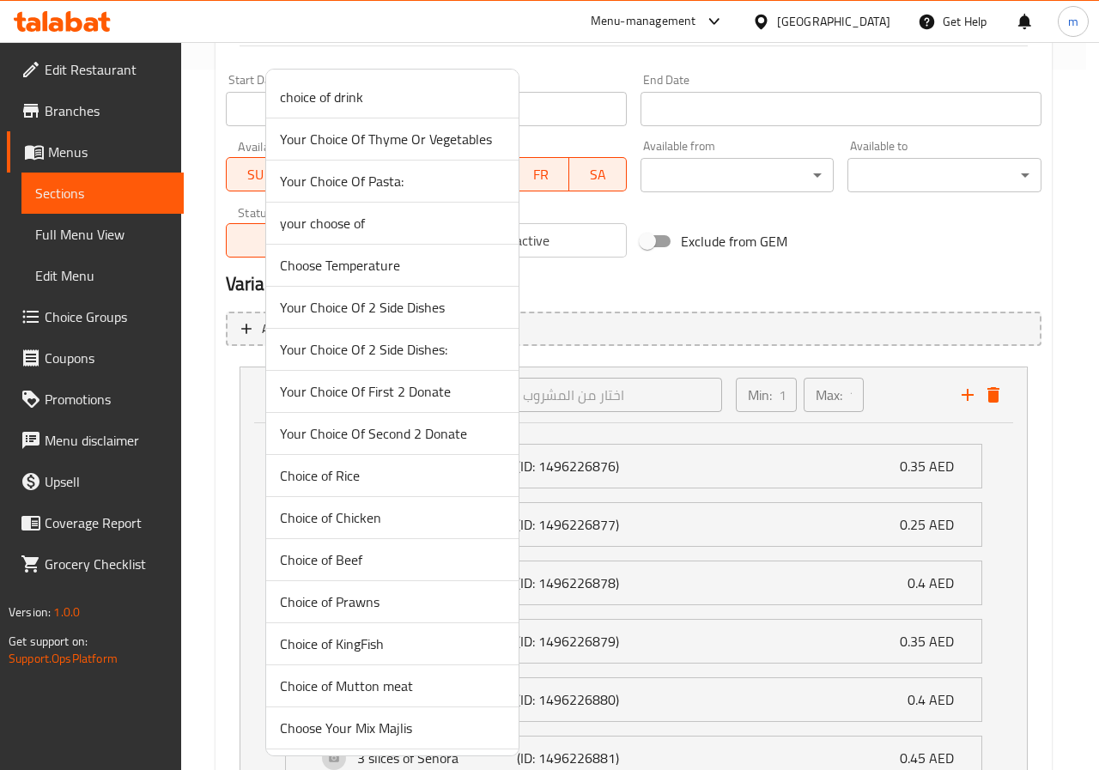
click at [609, 359] on div at bounding box center [549, 385] width 1099 height 770
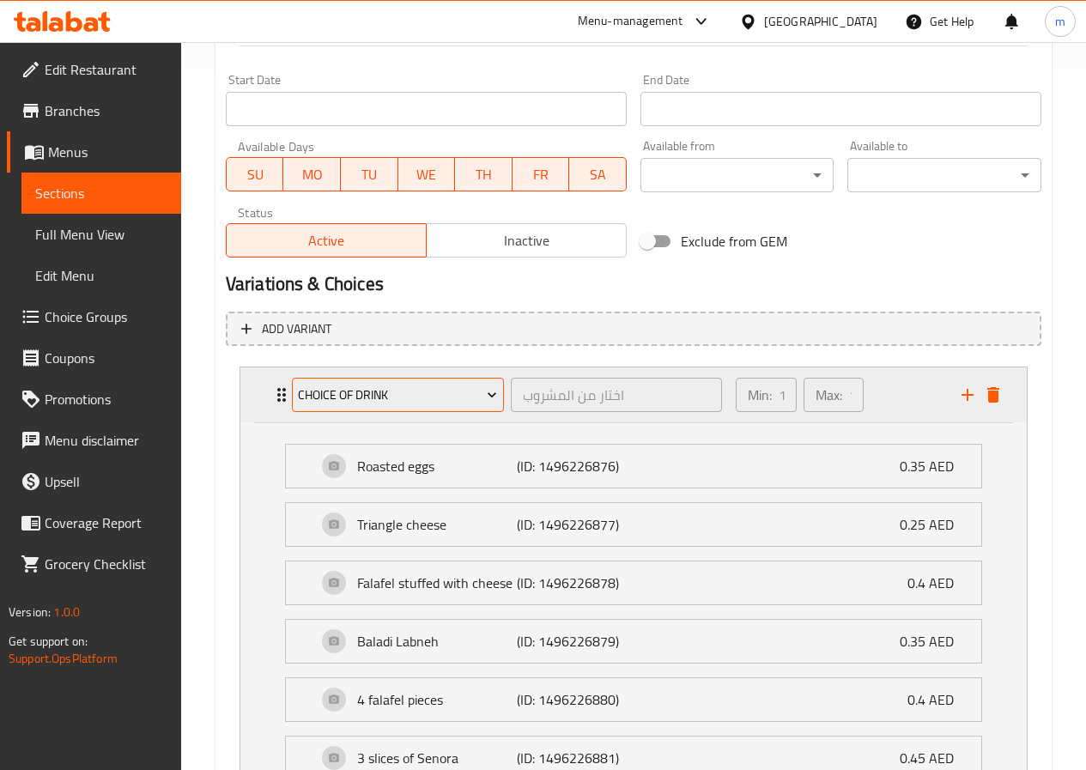
click at [483, 397] on icon "Expand" at bounding box center [491, 394] width 17 height 17
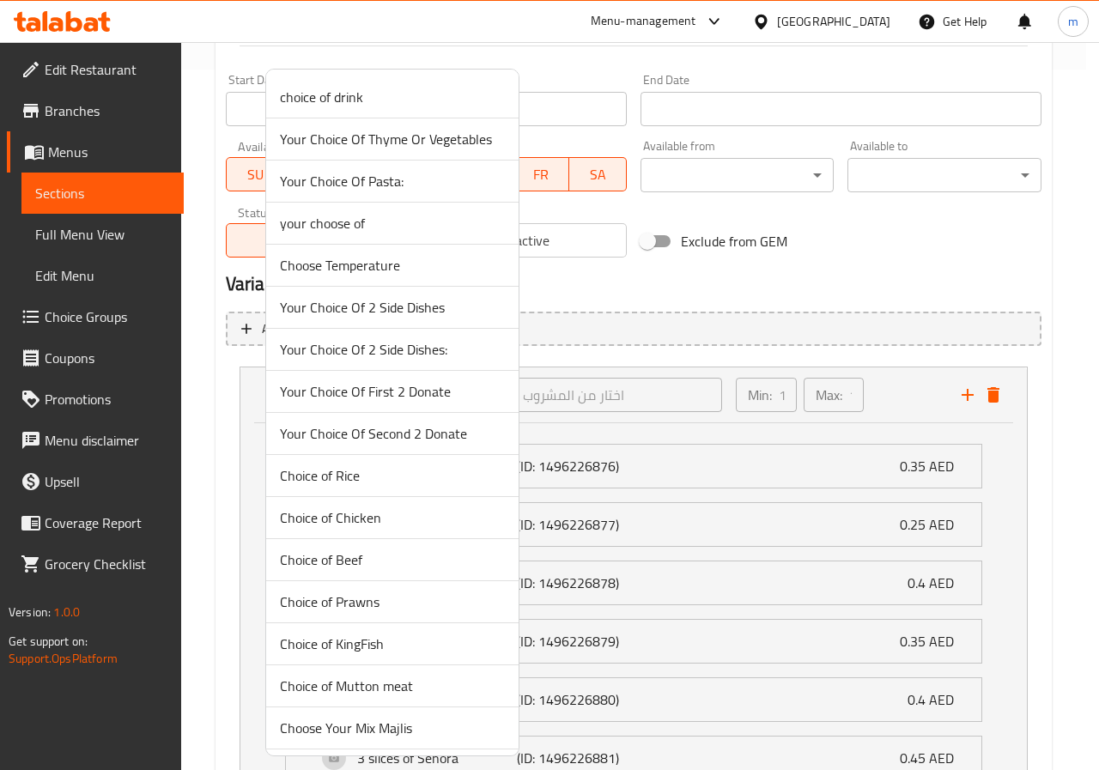
click at [993, 401] on div at bounding box center [549, 385] width 1099 height 770
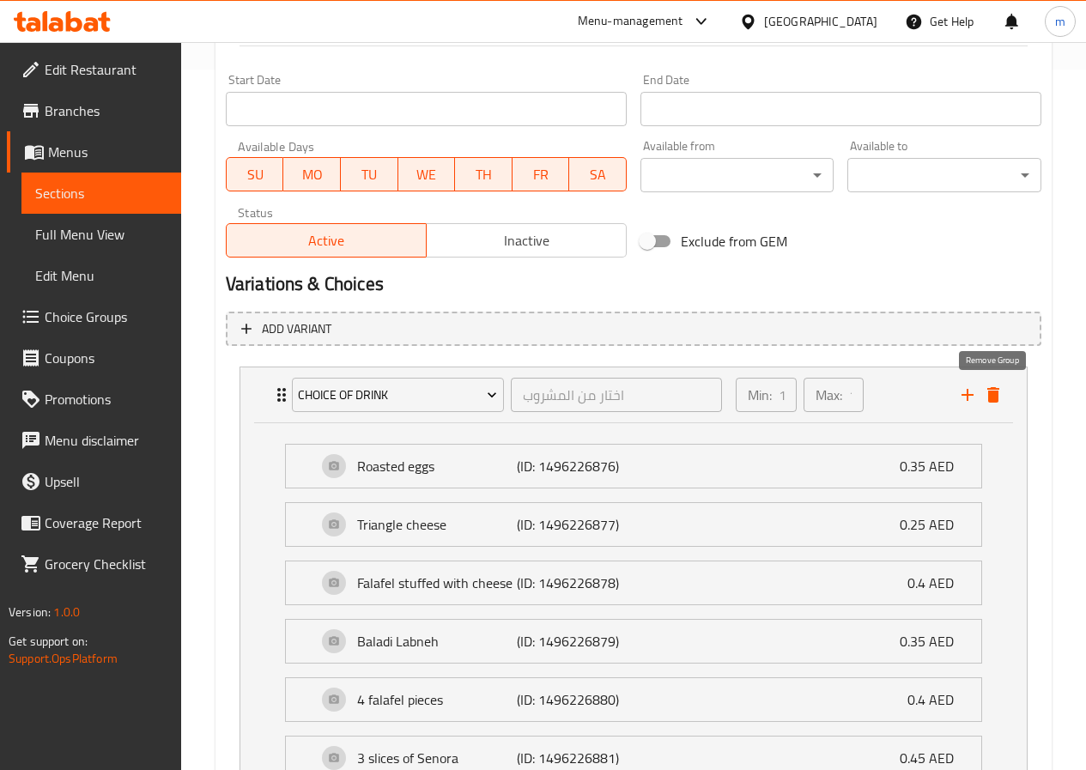
click at [993, 401] on icon "delete" at bounding box center [993, 394] width 12 height 15
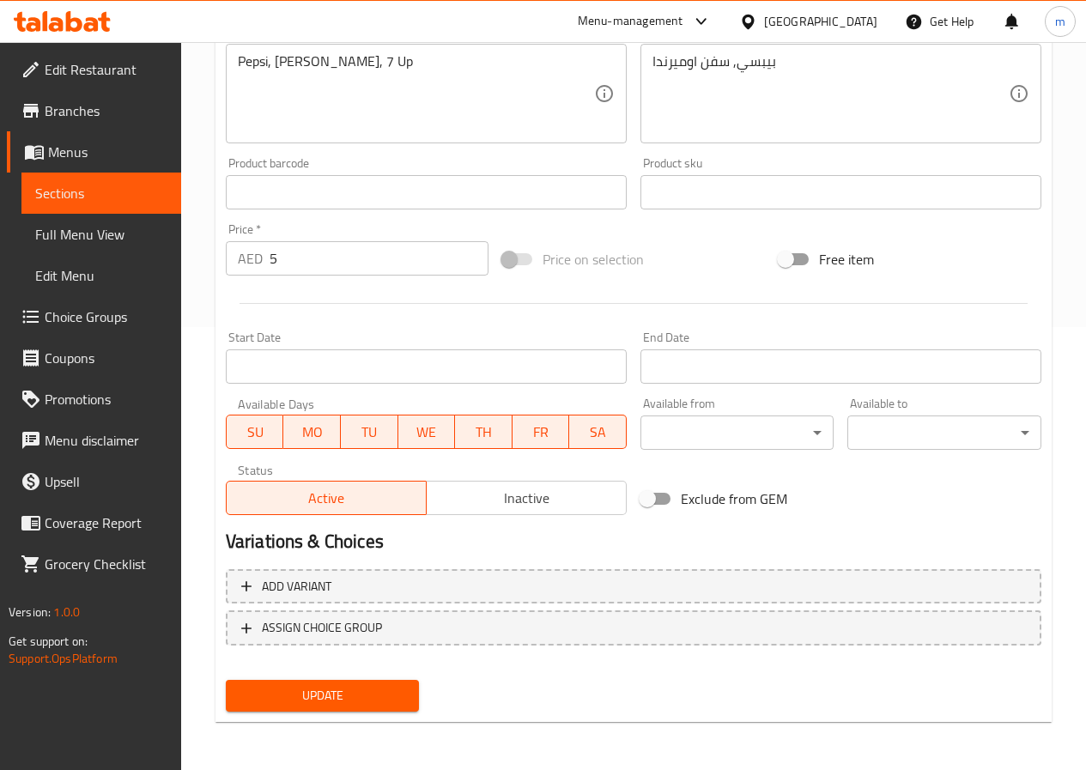
click at [98, 331] on link "Choice Groups" at bounding box center [94, 316] width 174 height 41
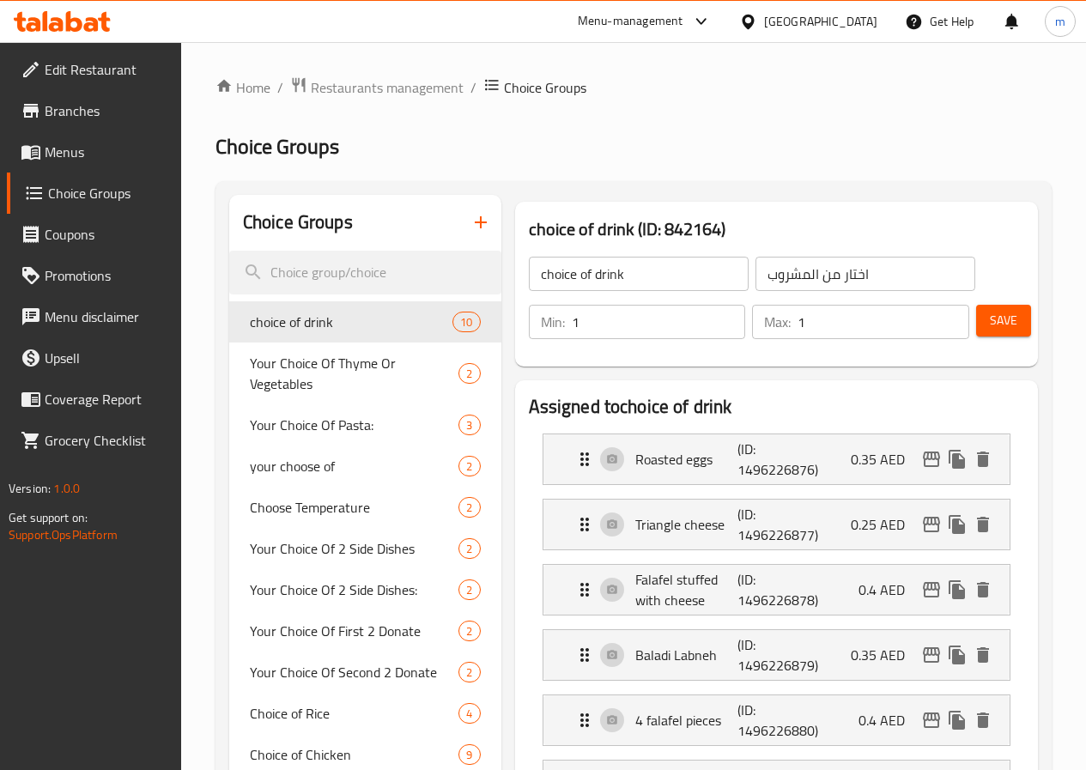
click at [54, 143] on span "Menus" at bounding box center [106, 152] width 123 height 21
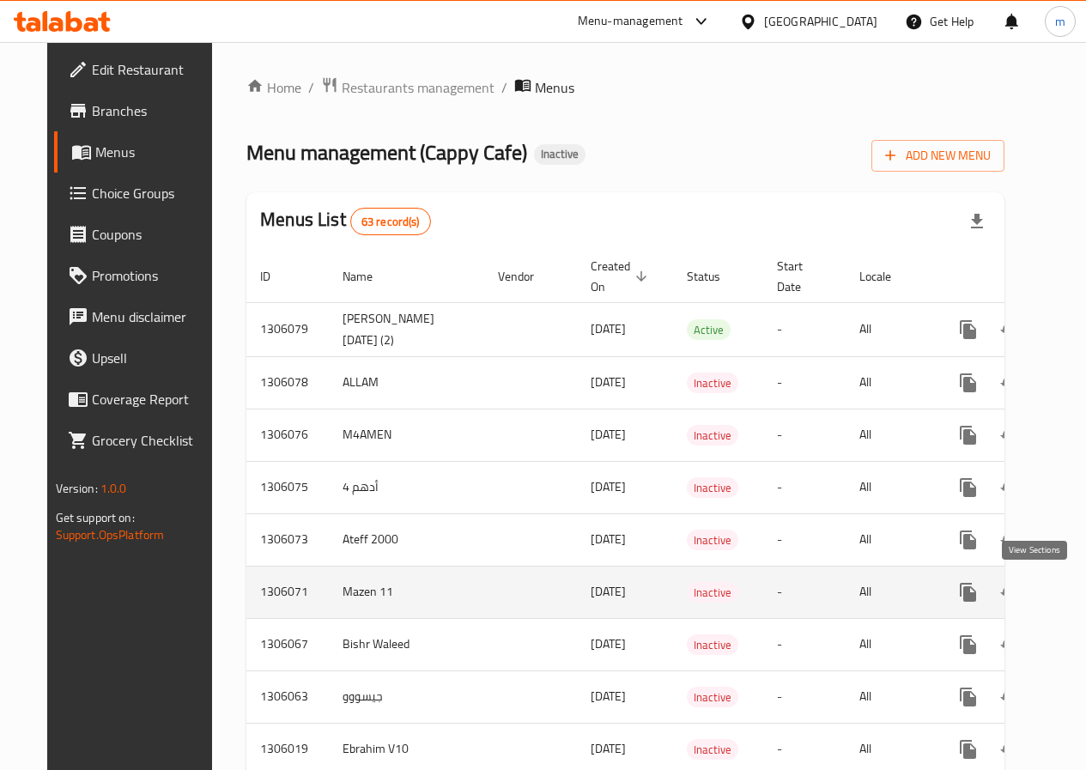
click at [1082, 592] on icon "enhanced table" at bounding box center [1092, 592] width 21 height 21
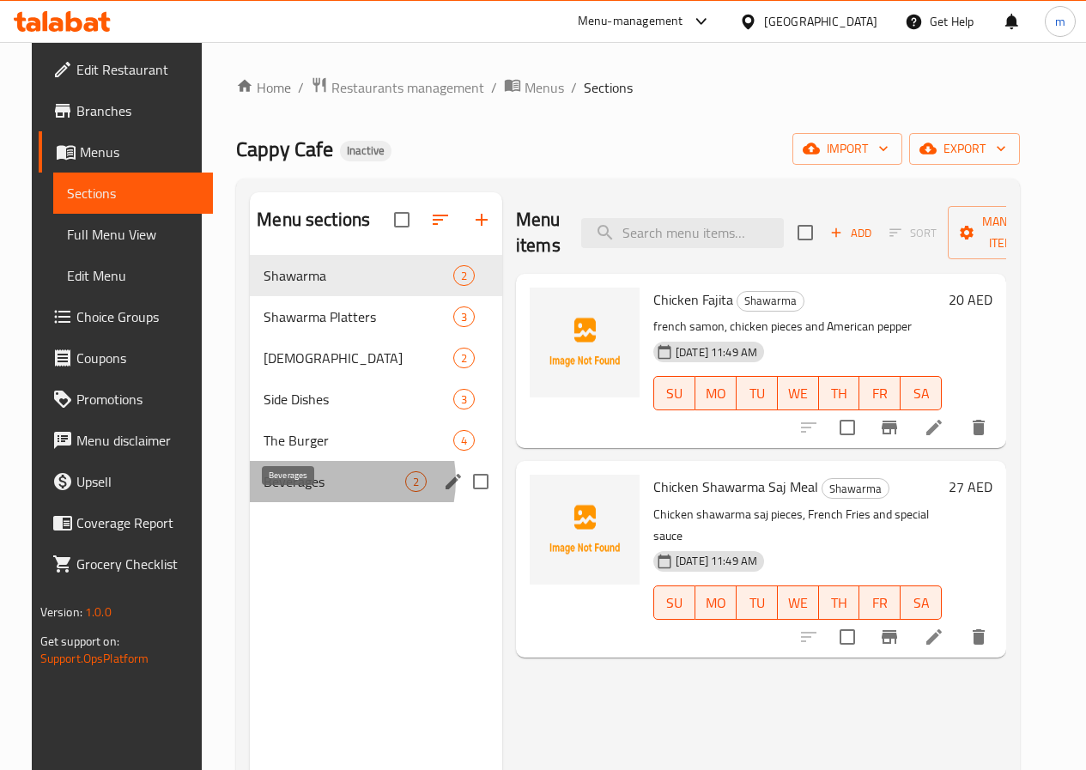
click at [313, 492] on span "Beverages" at bounding box center [335, 481] width 142 height 21
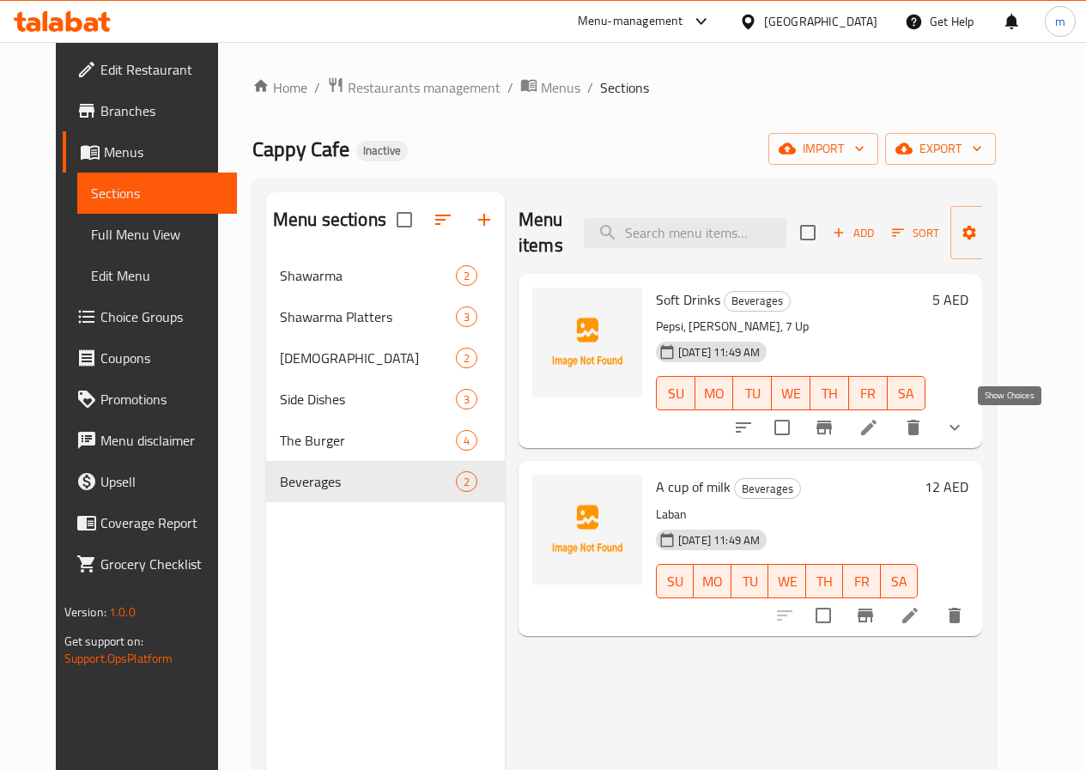
click at [965, 435] on icon "show more" at bounding box center [955, 427] width 21 height 21
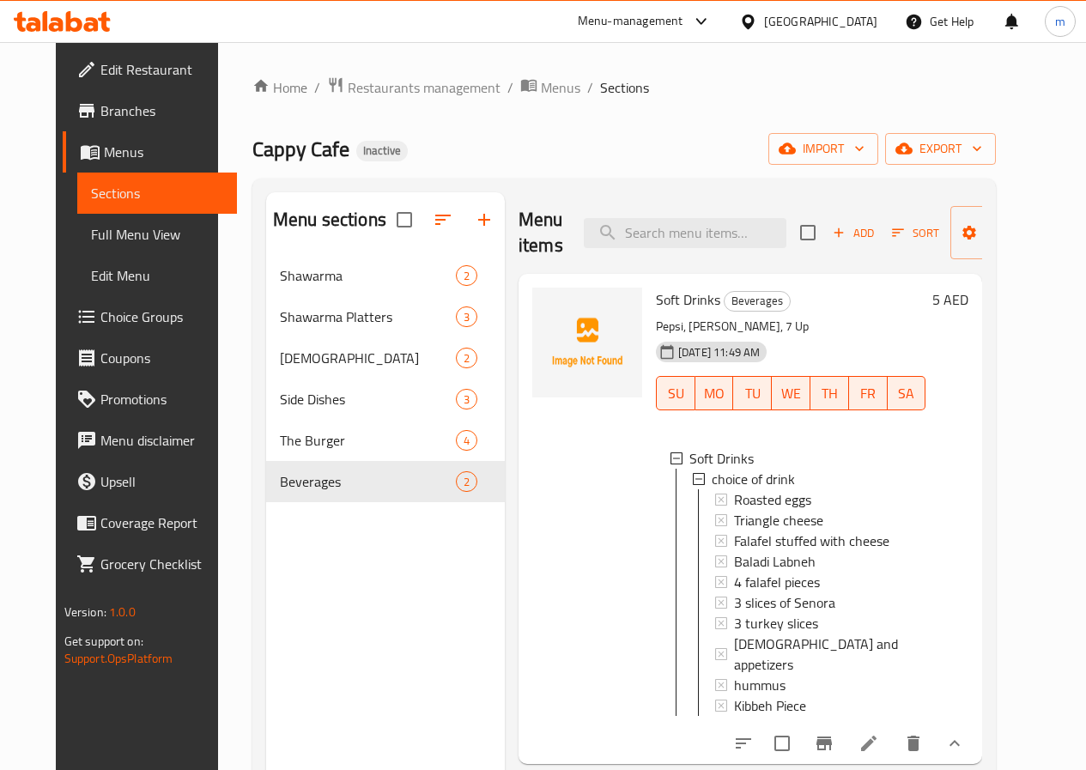
scroll to position [3, 0]
click at [879, 733] on icon at bounding box center [869, 743] width 21 height 21
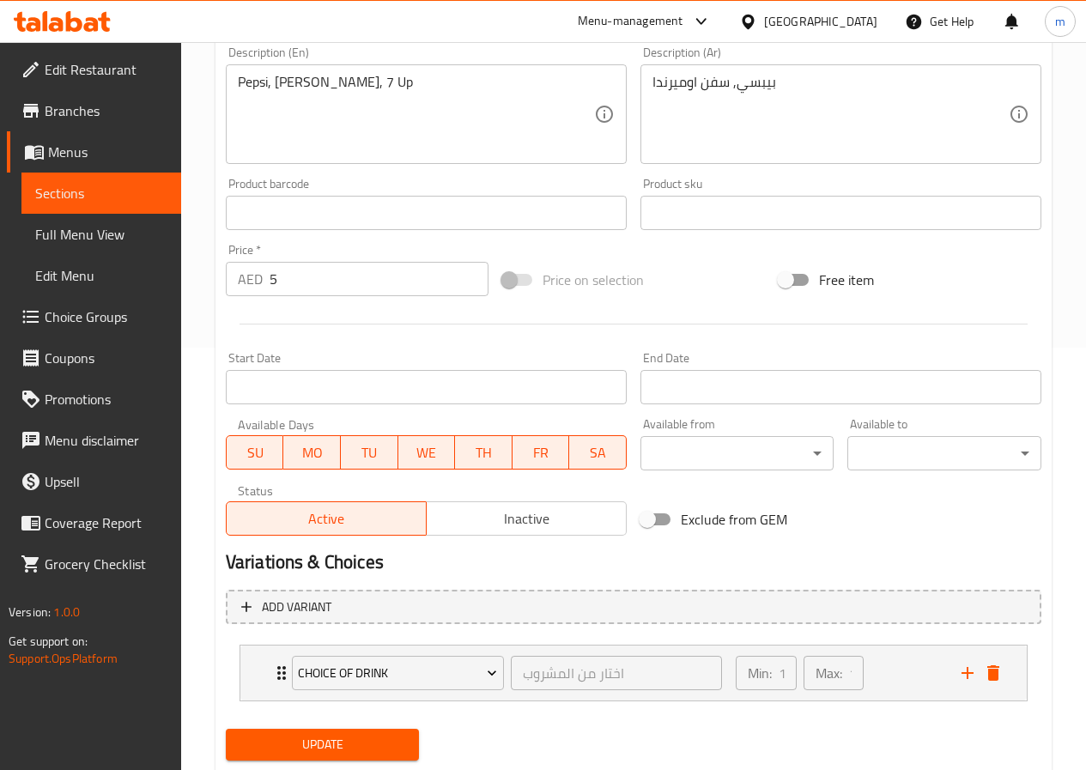
scroll to position [471, 0]
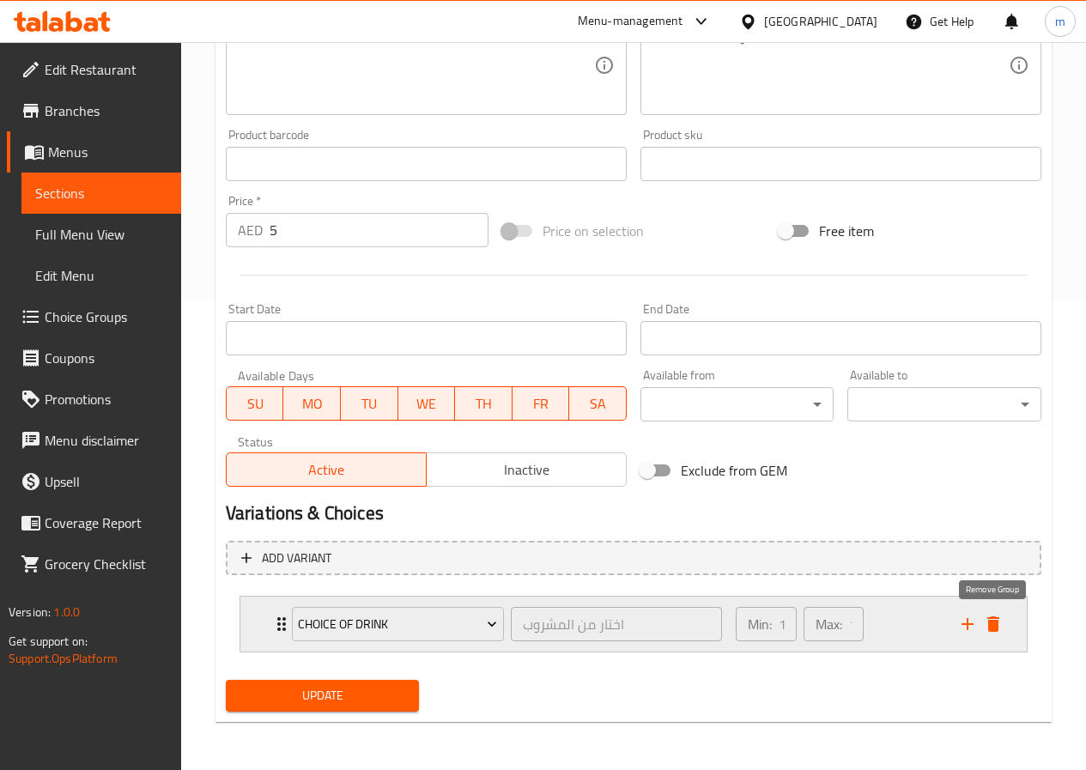
click at [997, 631] on icon "delete" at bounding box center [993, 624] width 12 height 15
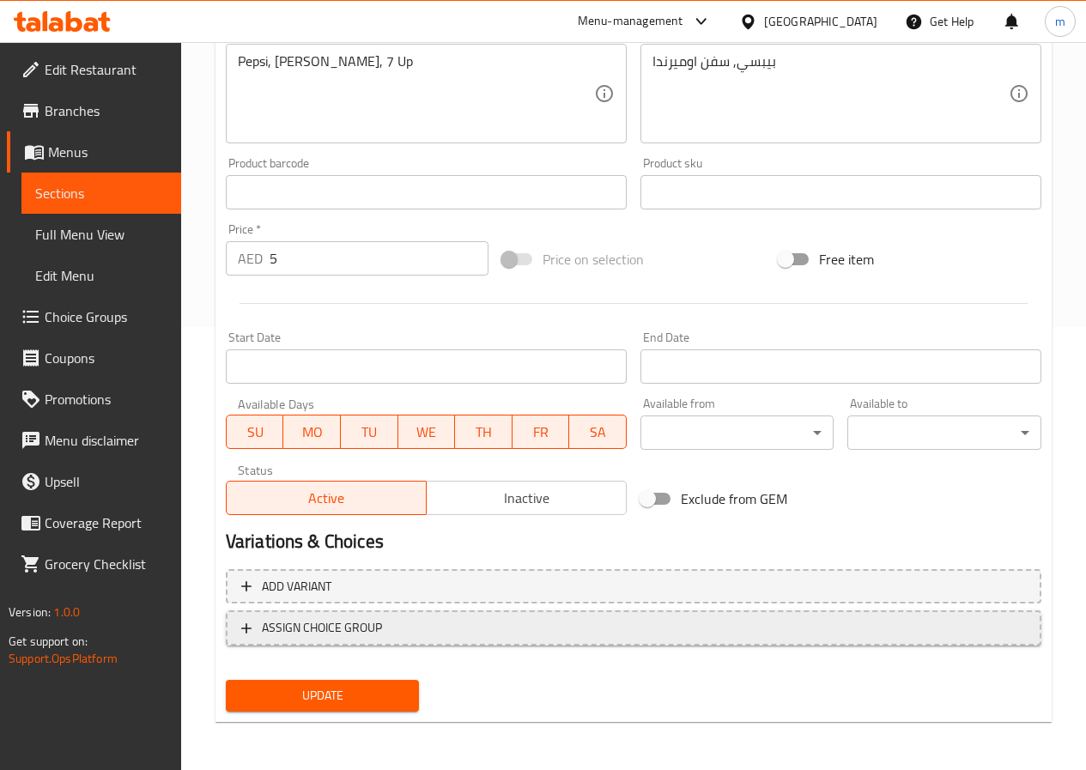
scroll to position [443, 0]
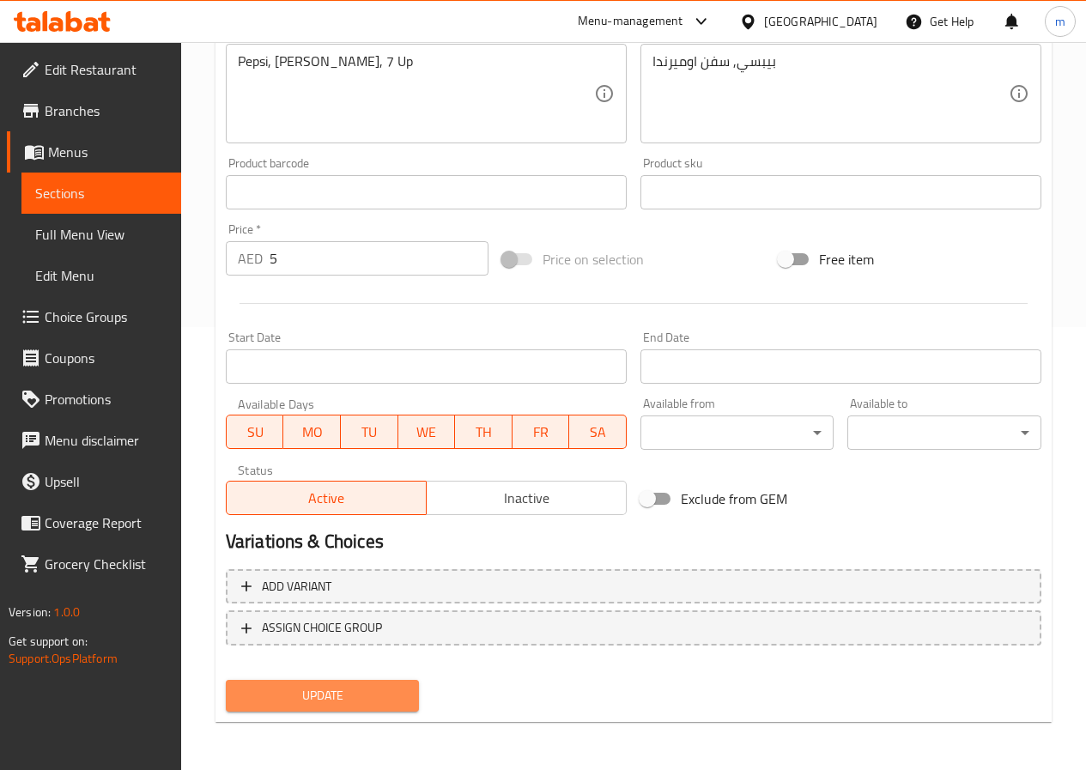
click at [280, 687] on span "Update" at bounding box center [323, 695] width 167 height 21
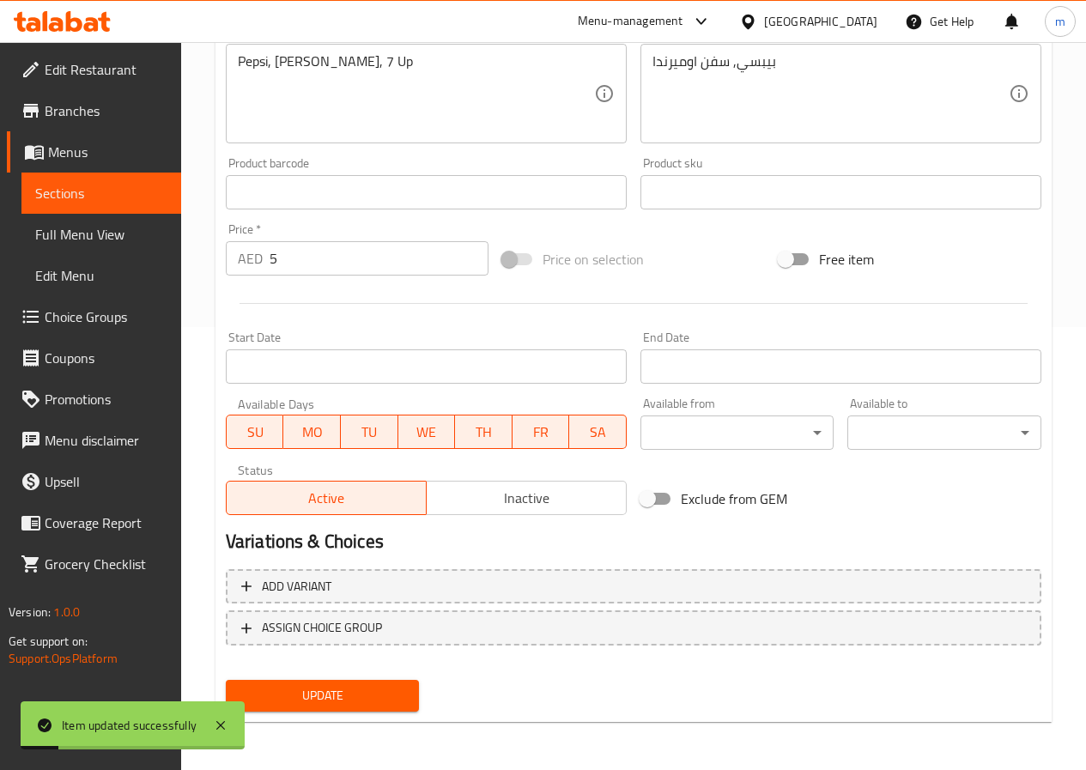
click at [89, 180] on link "Sections" at bounding box center [101, 193] width 160 height 41
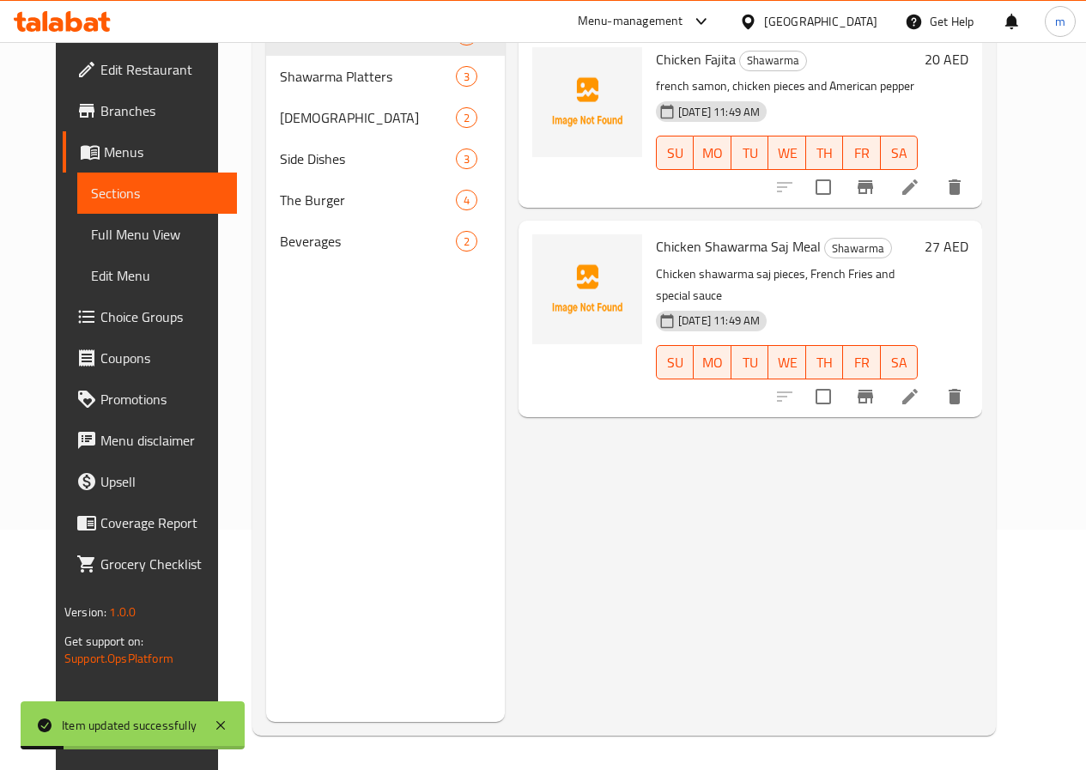
scroll to position [240, 0]
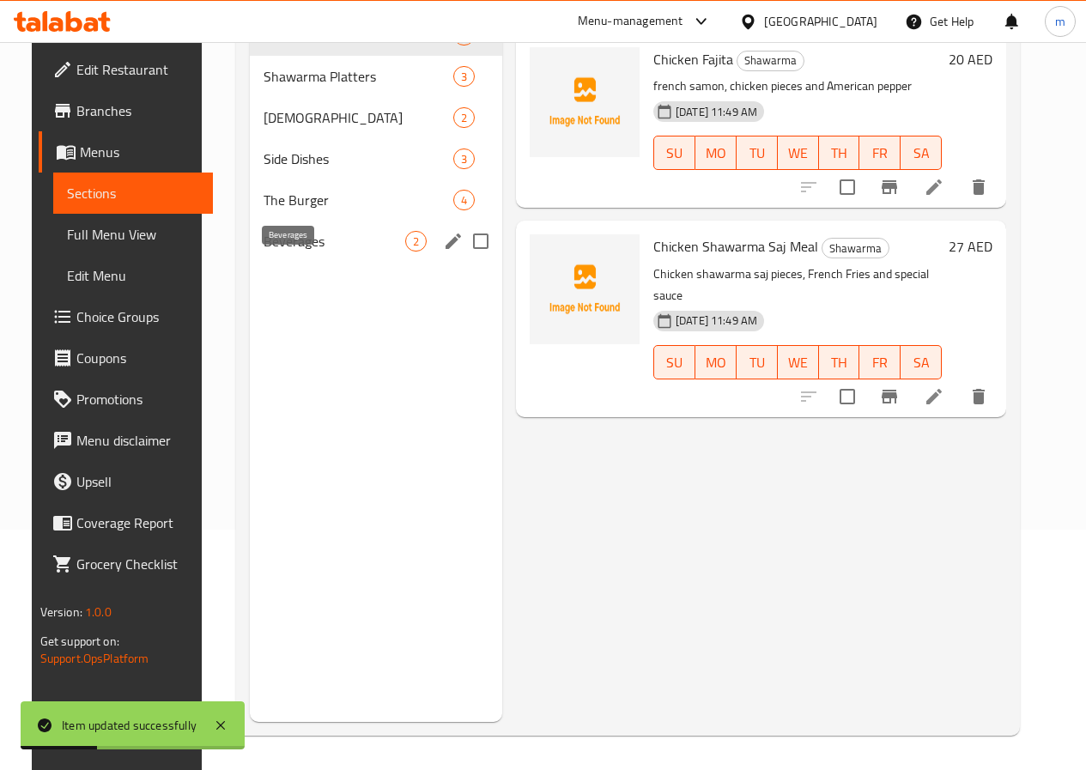
click at [280, 262] on div "Beverages 2" at bounding box center [376, 241] width 252 height 41
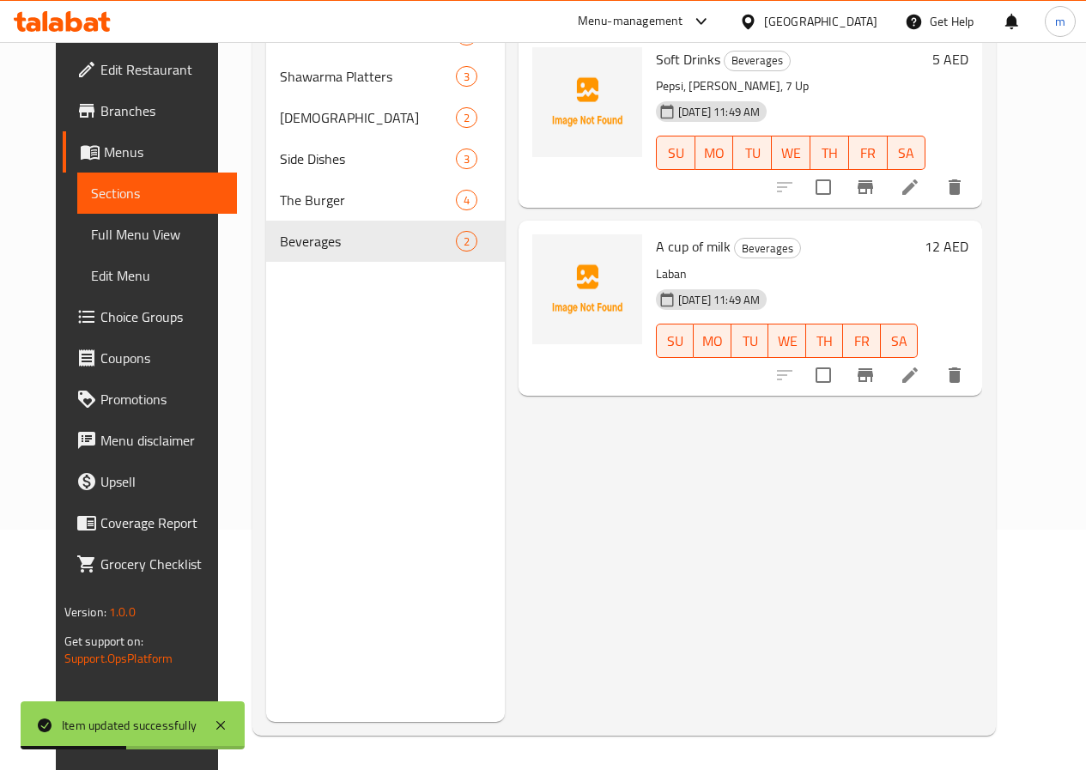
click at [920, 185] on icon at bounding box center [910, 187] width 21 height 21
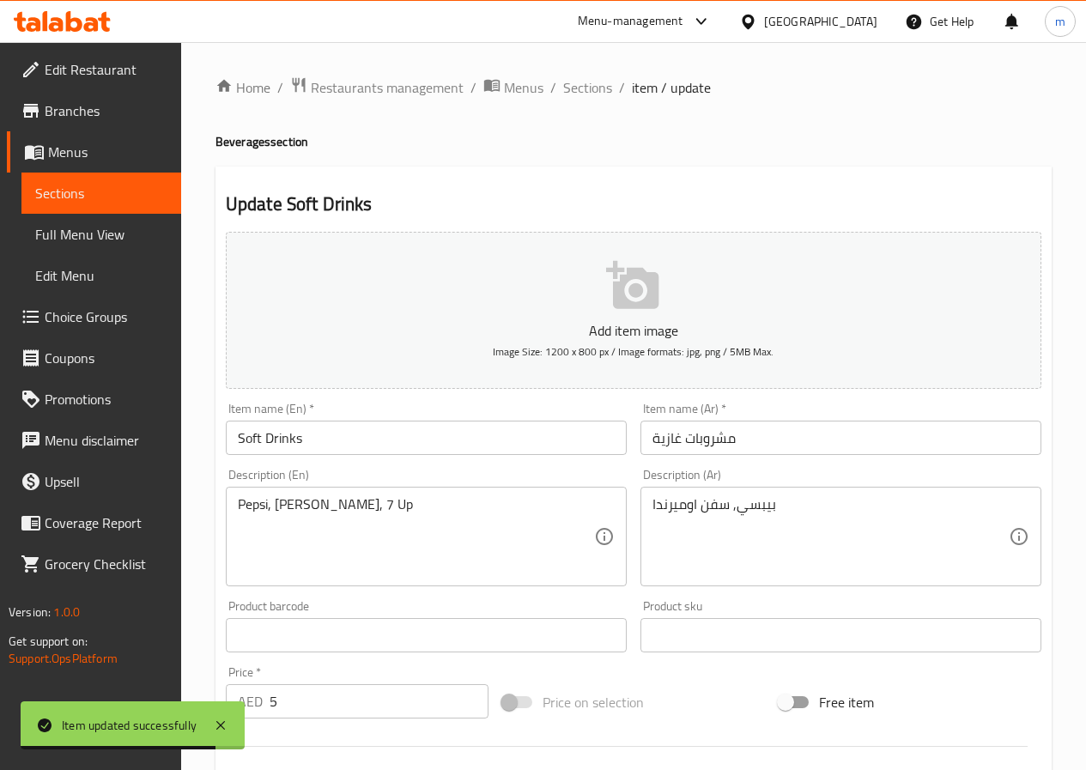
click at [82, 307] on span "Choice Groups" at bounding box center [106, 317] width 123 height 21
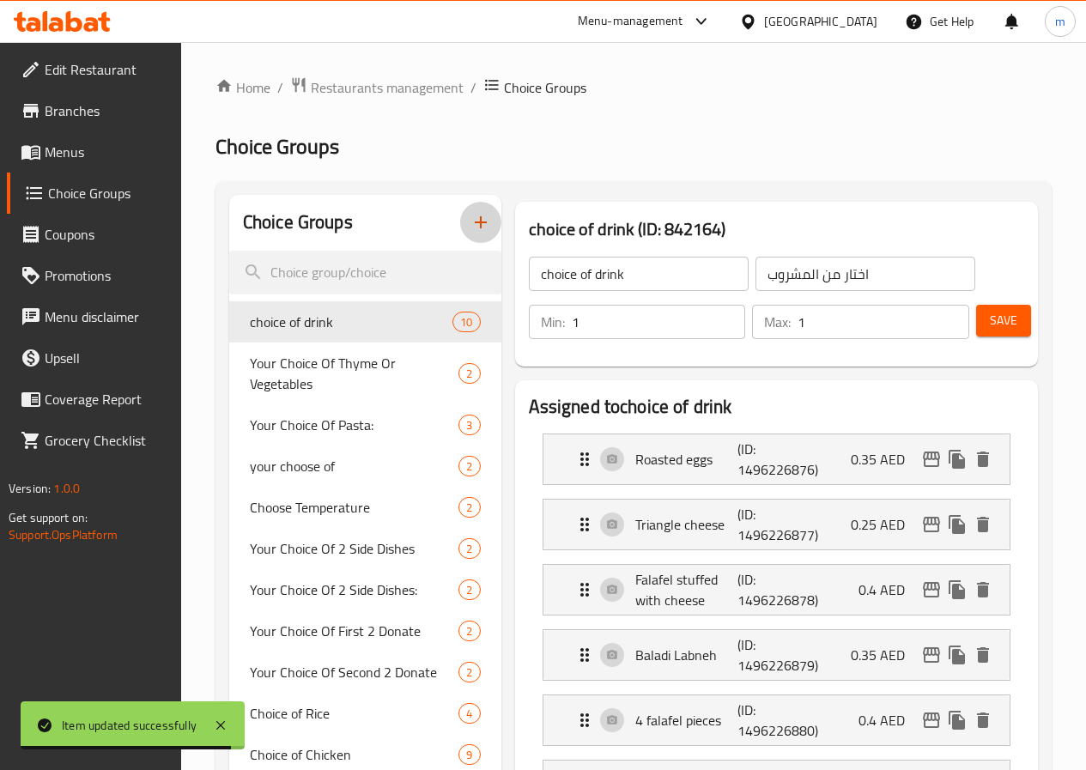
click at [471, 228] on icon "button" at bounding box center [481, 222] width 21 height 21
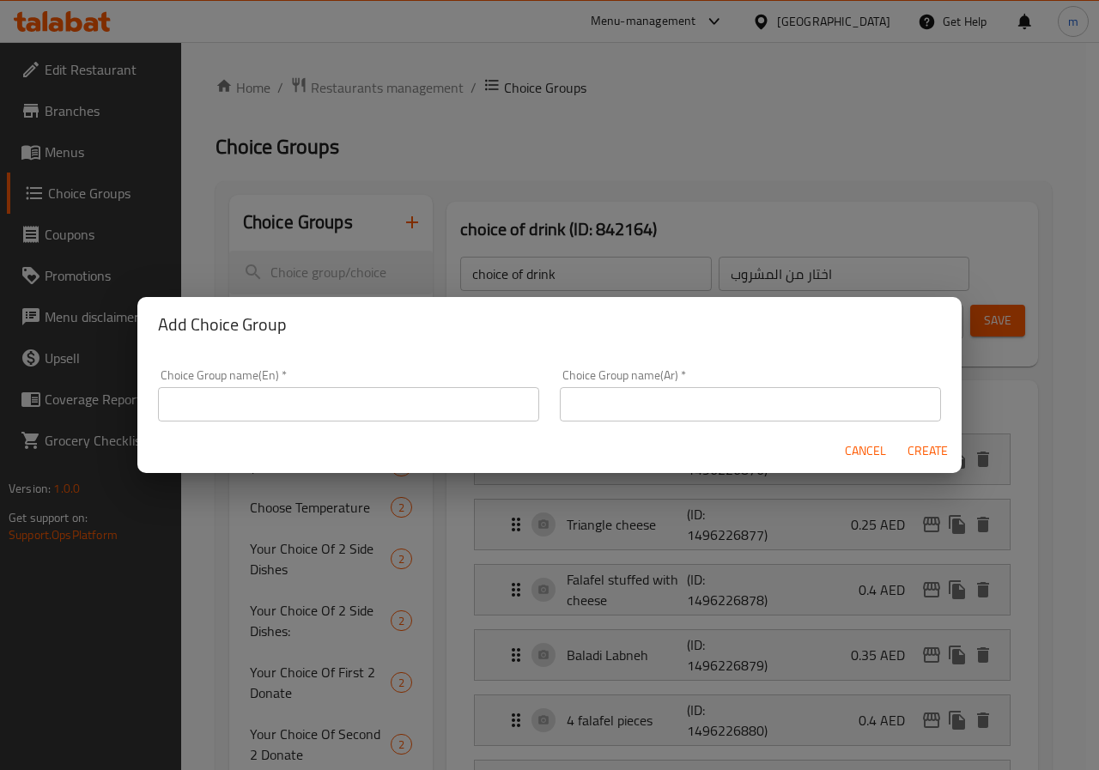
click at [369, 397] on input "text" at bounding box center [348, 404] width 381 height 34
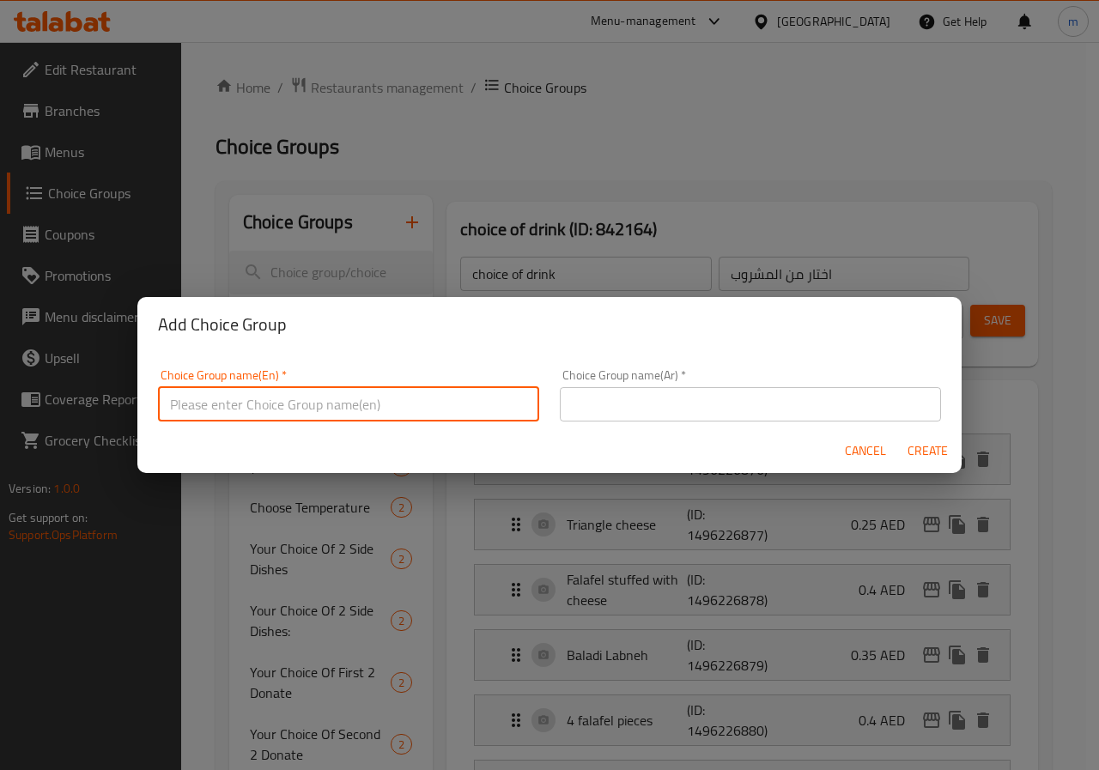
type input "your choice of soft drink 1"
click at [565, 410] on input "text" at bounding box center [750, 404] width 381 height 34
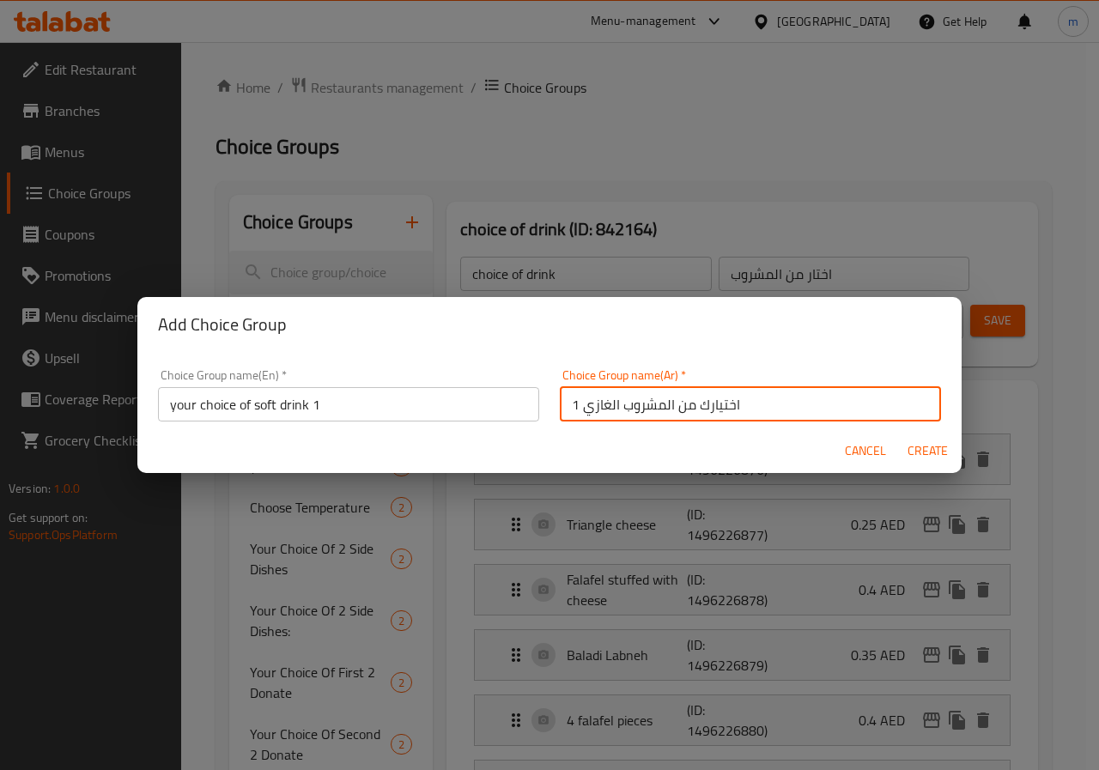
click at [574, 404] on input "اختيارك من المشروب الغازي 1" at bounding box center [750, 404] width 381 height 34
type input "اختيارك من المشروب الغازي"
click at [500, 402] on input "your choice of soft drink 1" at bounding box center [348, 404] width 381 height 34
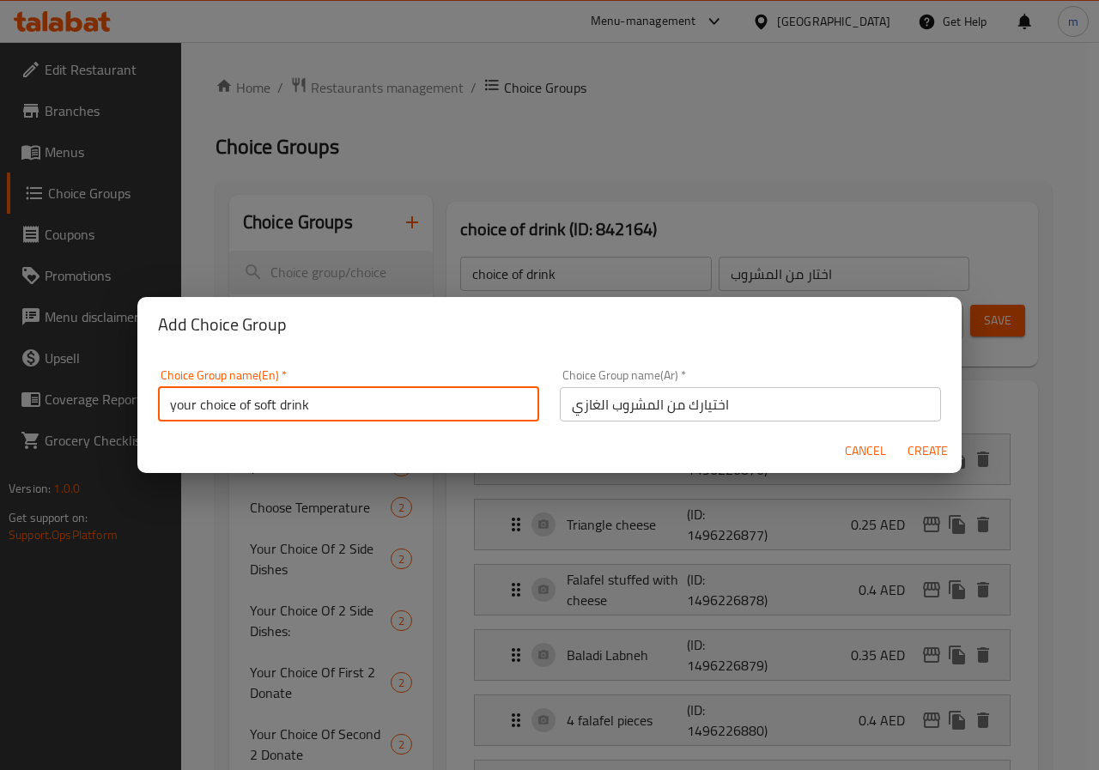
type input "your choice of soft drink"
click at [917, 446] on span "Create" at bounding box center [927, 450] width 41 height 21
type input "your choice of soft drink"
type input "اختيارك من المشروب الغازي"
type input "0"
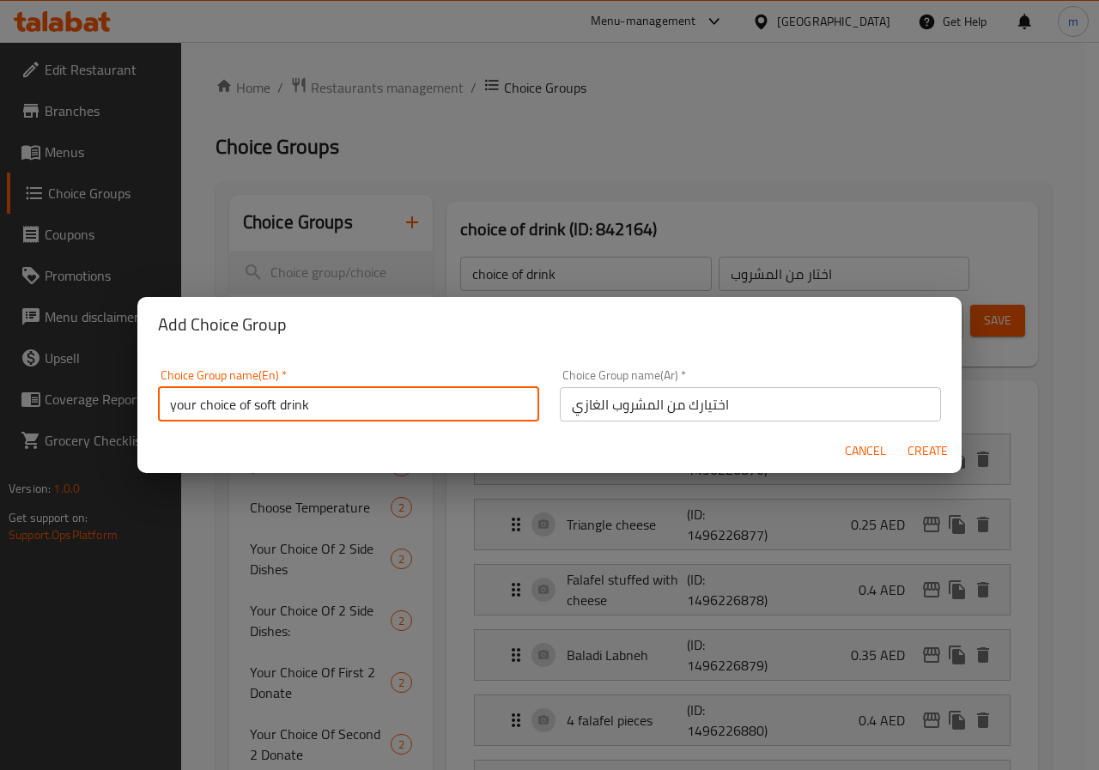
type input "0"
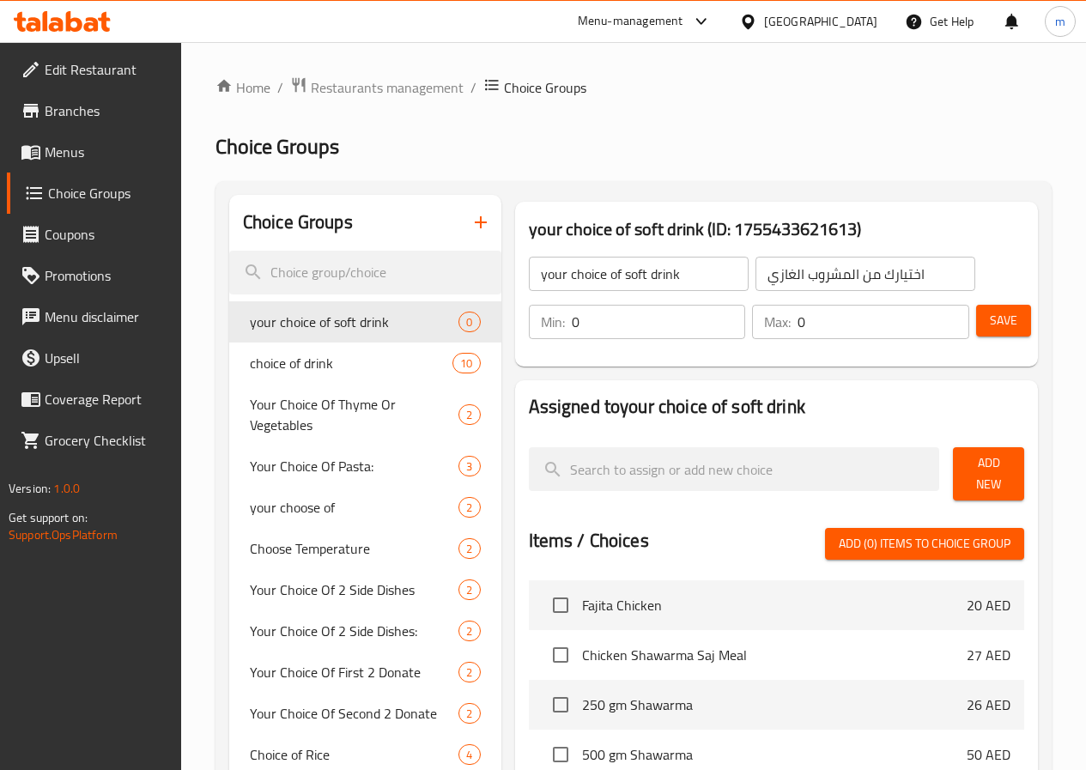
click at [875, 328] on input "0" at bounding box center [884, 322] width 172 height 34
type input "1"
click at [631, 330] on input "0" at bounding box center [659, 322] width 174 height 34
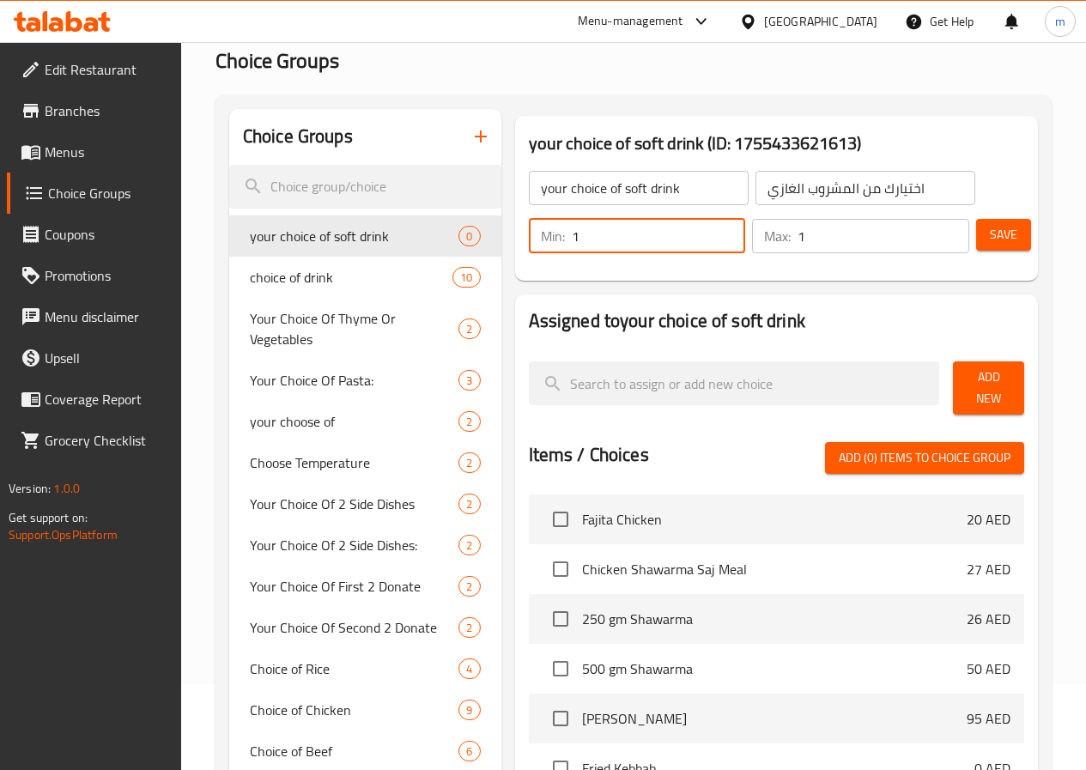
type input "1"
click at [978, 368] on button "Add New" at bounding box center [988, 387] width 71 height 53
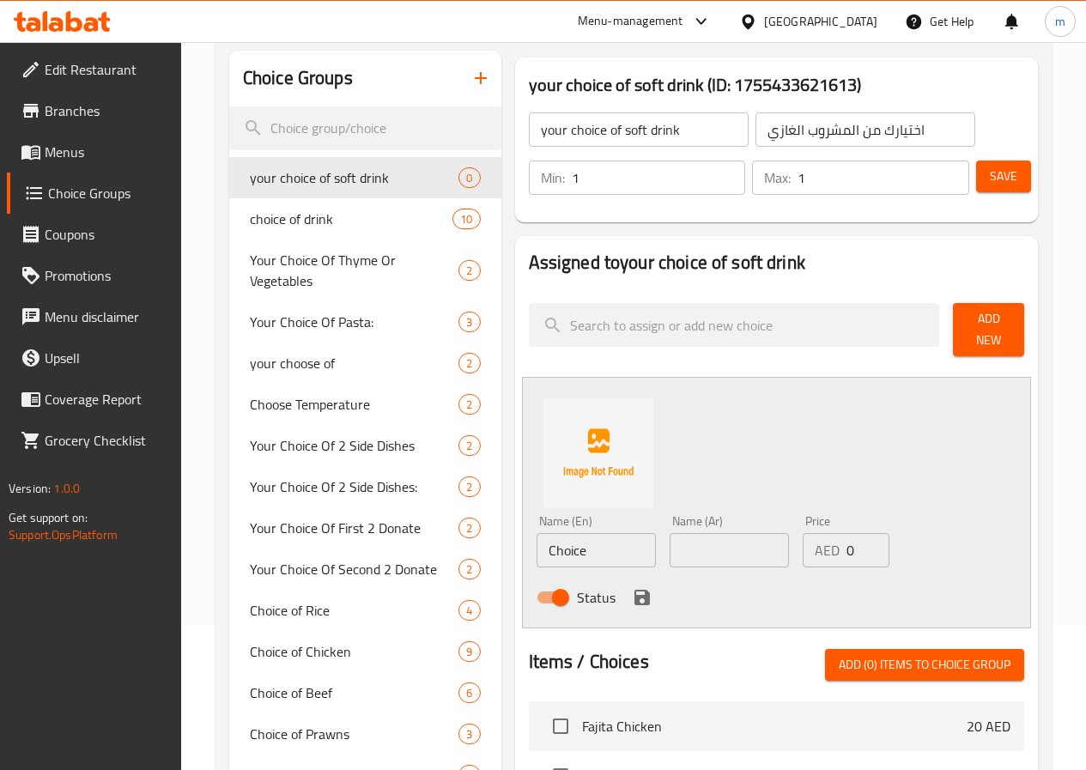
scroll to position [172, 0]
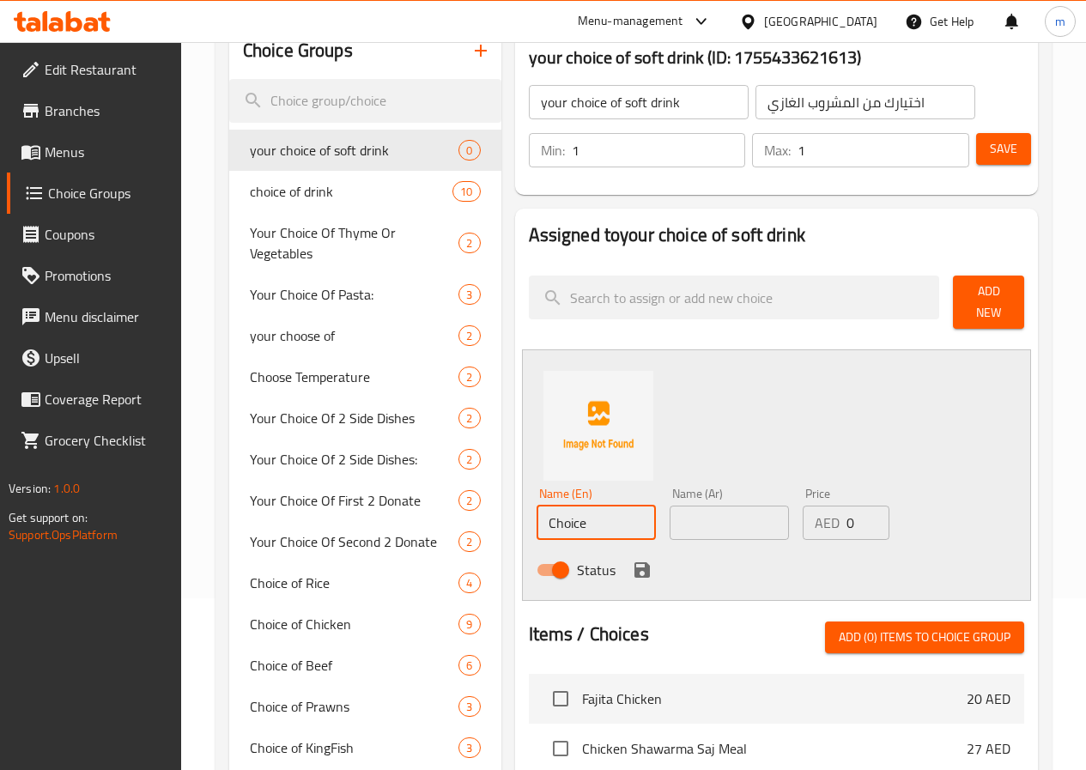
click at [557, 510] on input "Choice" at bounding box center [596, 523] width 119 height 34
type input "C"
type input "غ"
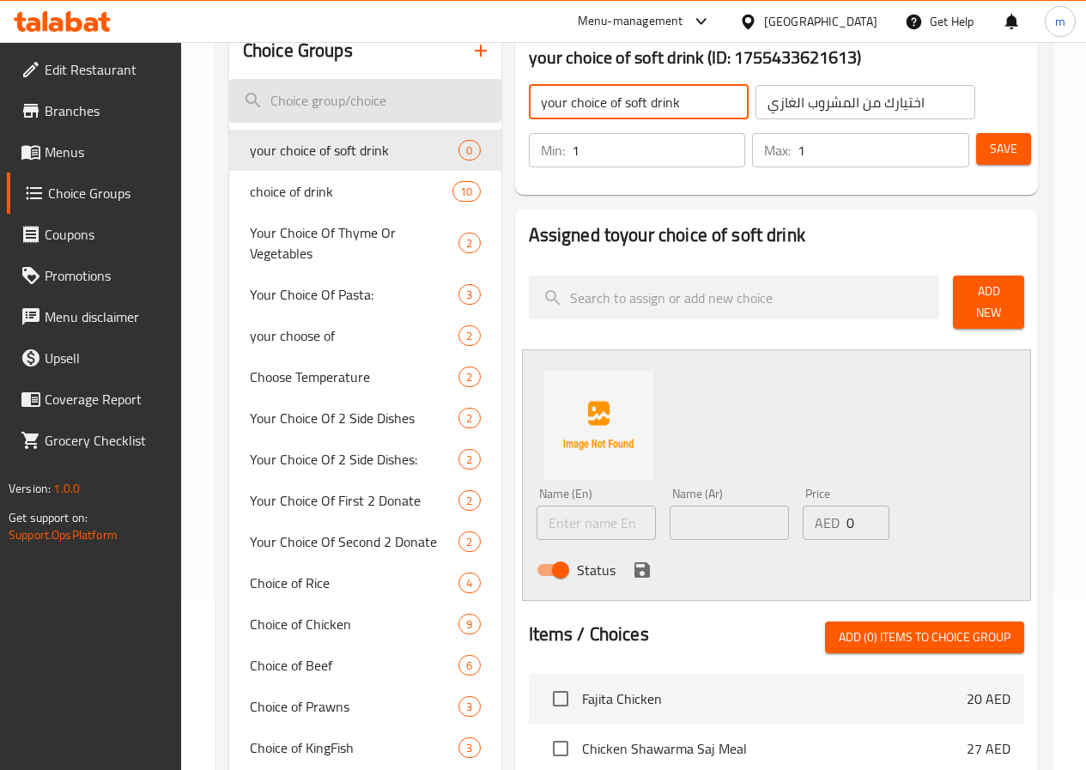
drag, startPoint x: 627, startPoint y: 110, endPoint x: 424, endPoint y: 94, distance: 203.3
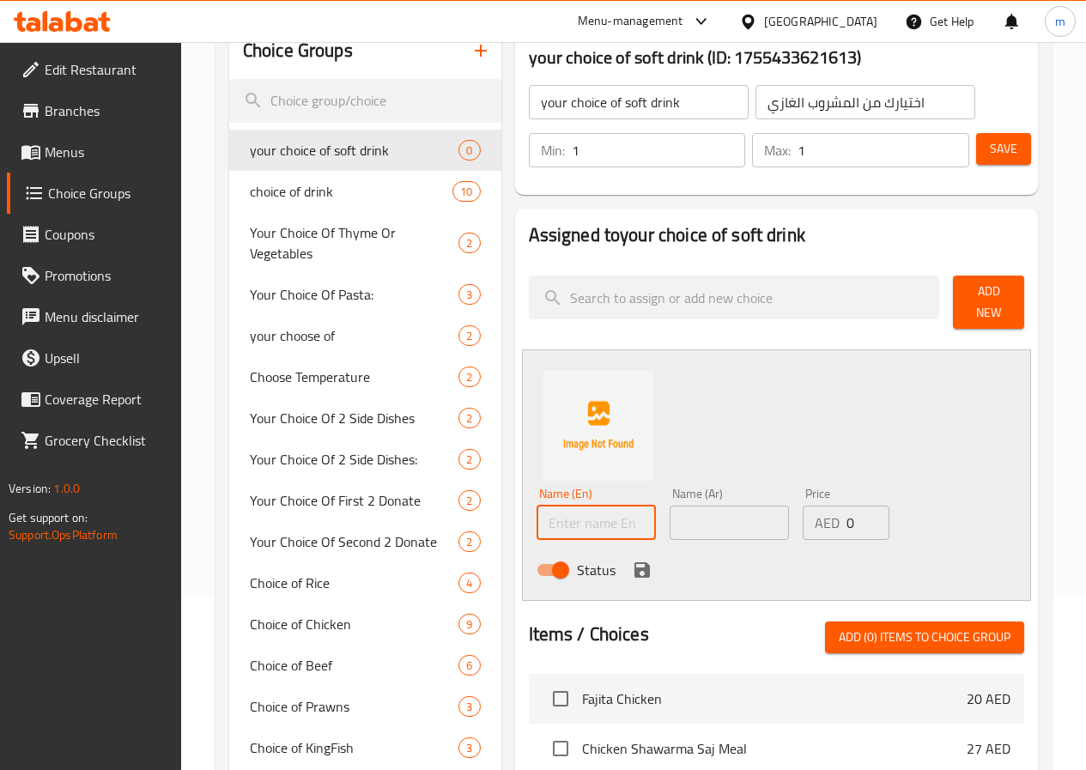
click at [537, 518] on input "text" at bounding box center [596, 523] width 119 height 34
paste input "your choice of soft drink"
type input "your choice of soft drink"
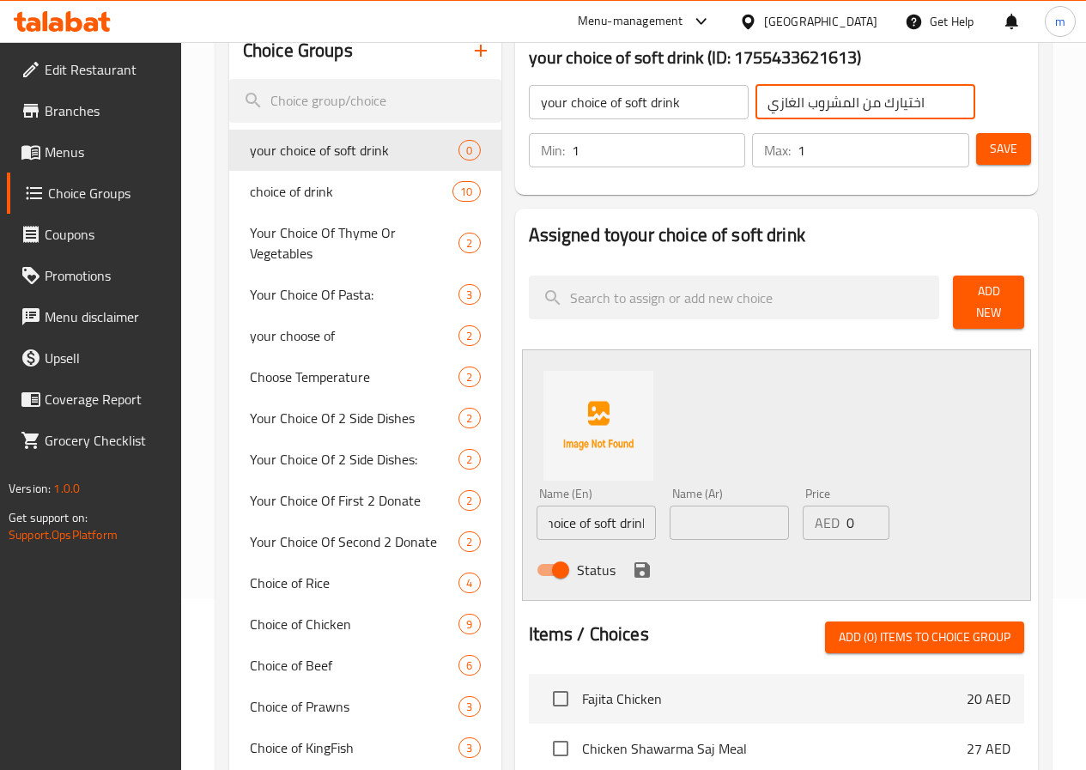
scroll to position [0, 0]
drag, startPoint x: 912, startPoint y: 92, endPoint x: 636, endPoint y: 104, distance: 275.9
click at [636, 104] on div "your choice of soft drink ​ اختيارك من المشروب الغازي ​" at bounding box center [752, 102] width 467 height 55
click at [685, 516] on input "text" at bounding box center [729, 523] width 119 height 34
paste input "اختيارك من المشروب الغازي"
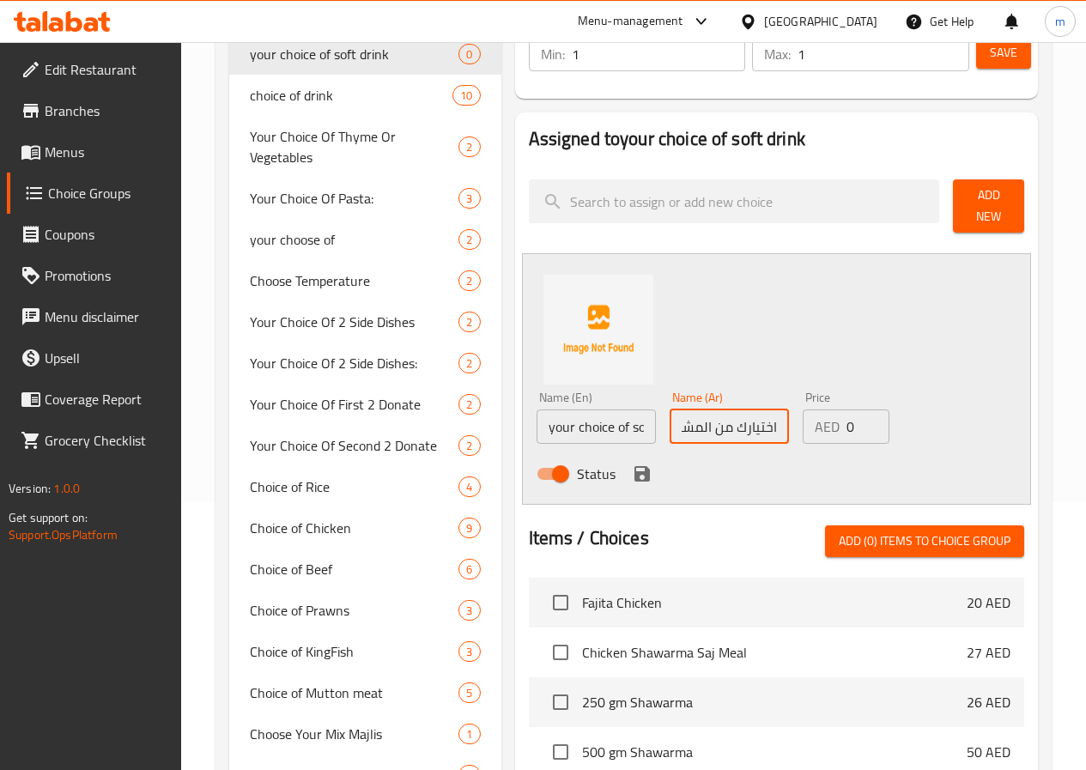
scroll to position [343, 0]
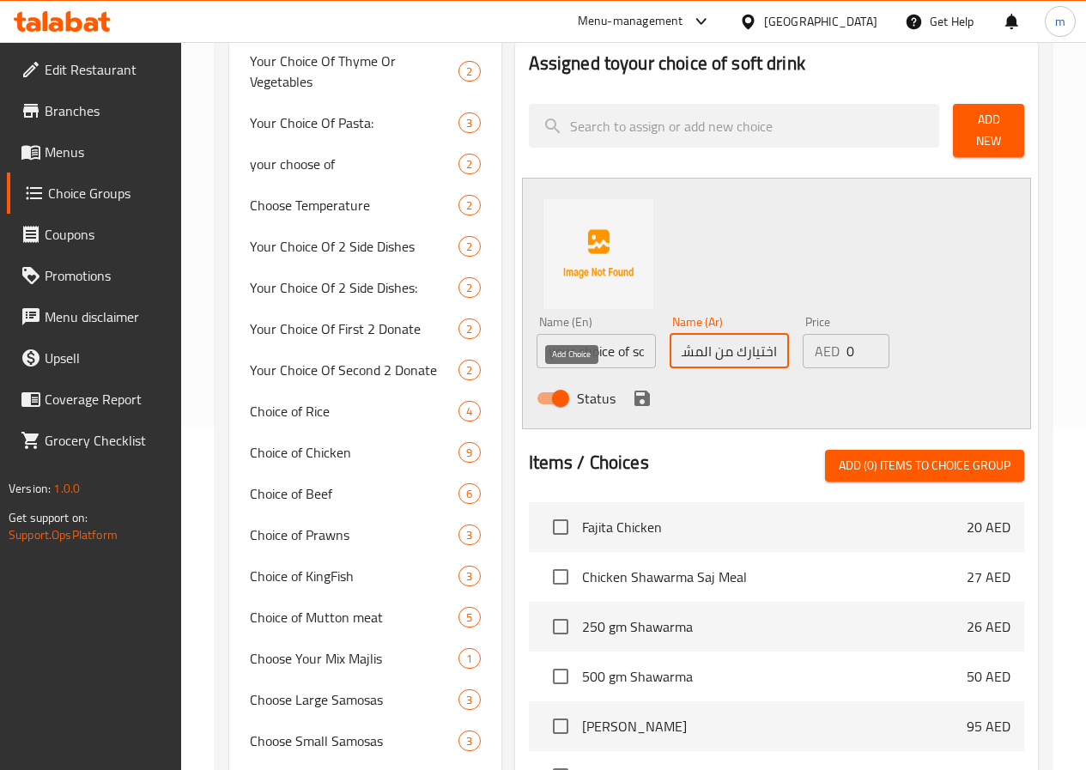
type input "اختيارك من المشروب الغازي"
click at [635, 392] on icon "save" at bounding box center [642, 398] width 15 height 15
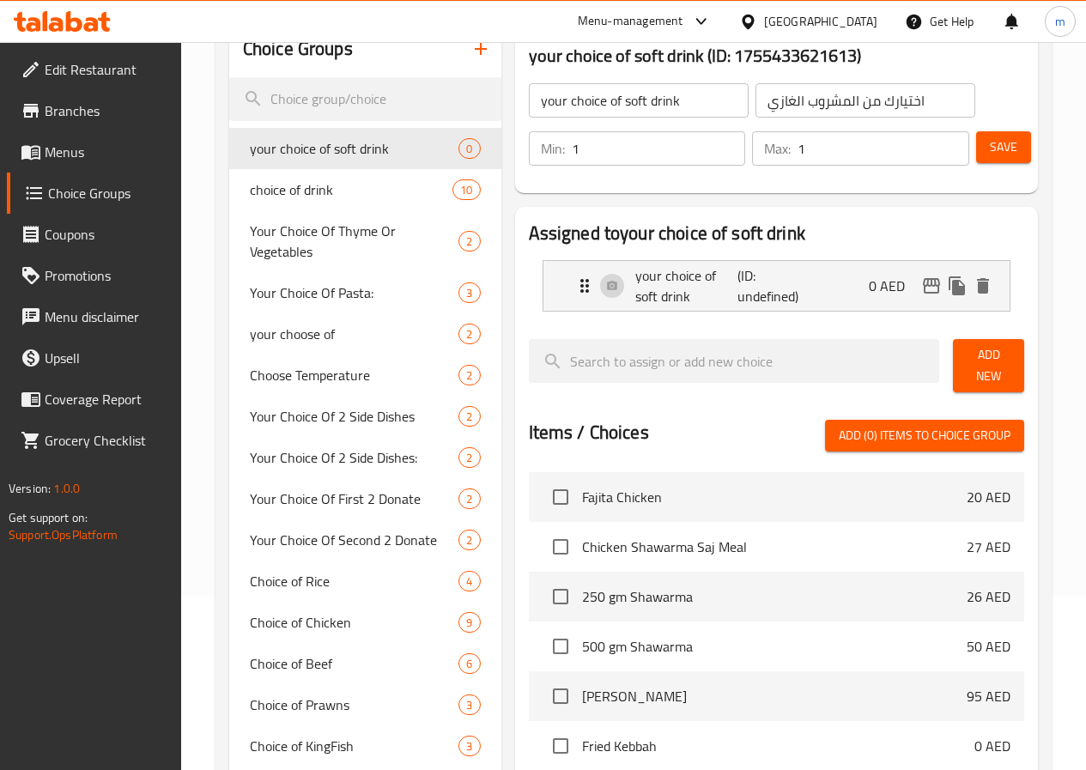
scroll to position [172, 0]
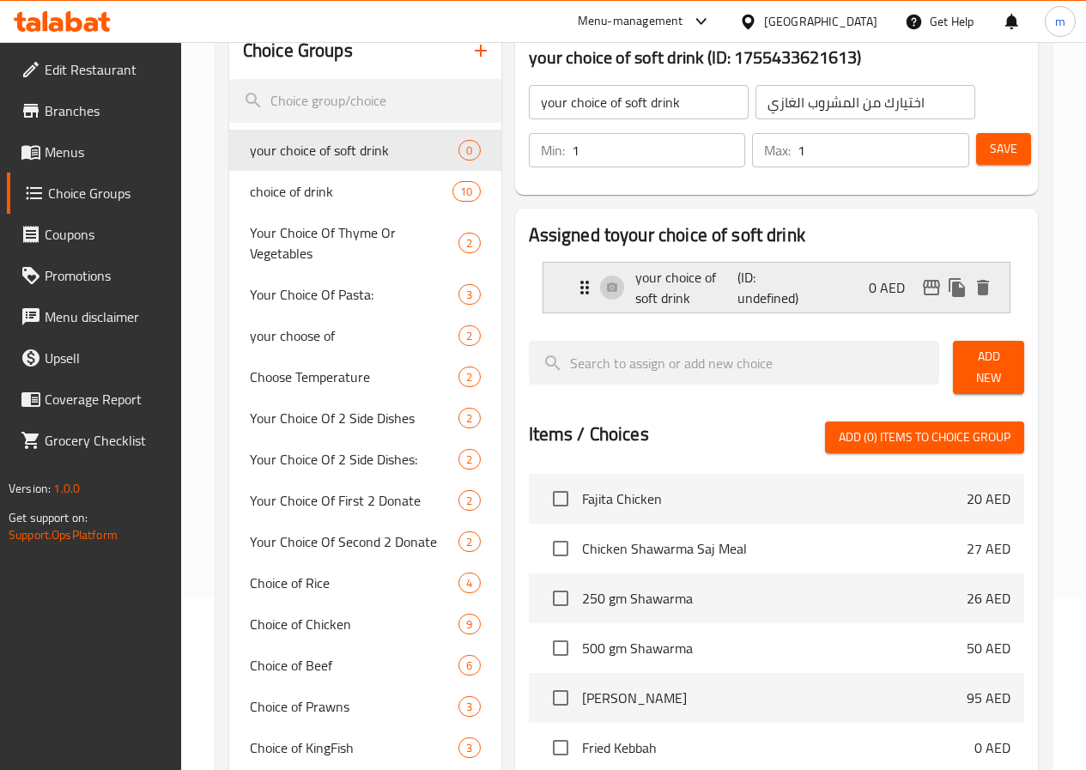
click at [775, 289] on div "your choice of soft drink (ID: undefined) 0 AED" at bounding box center [781, 288] width 415 height 50
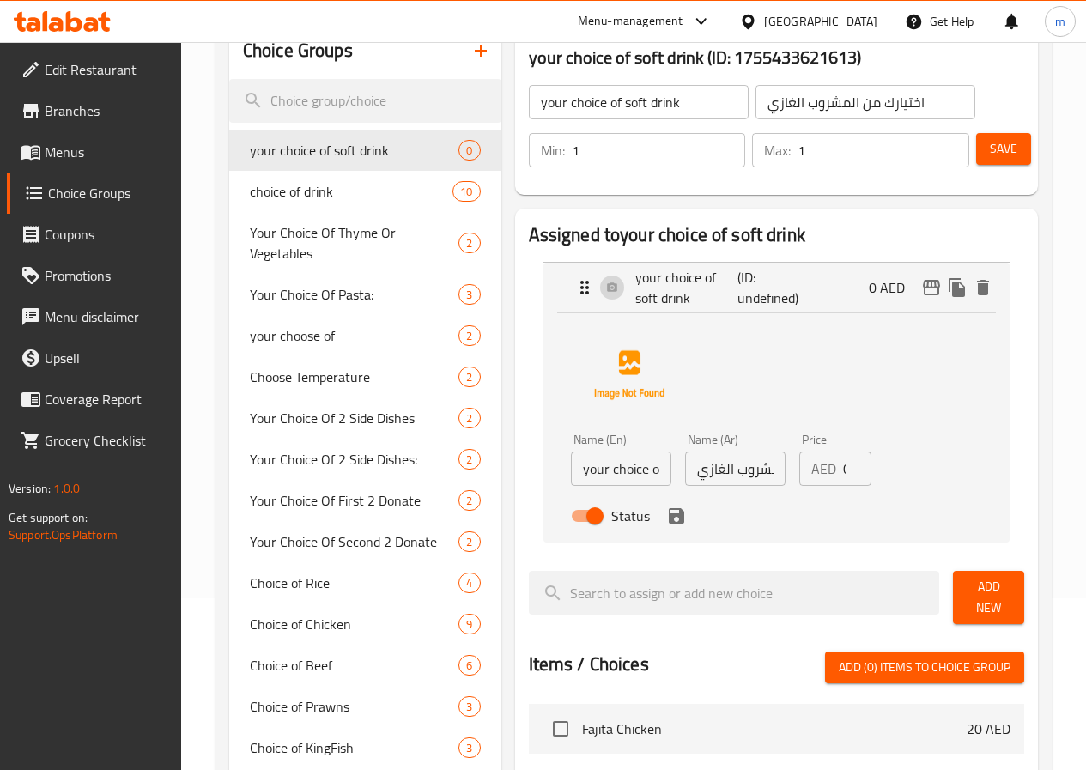
click at [873, 373] on div "Name (En) your choice of soft drink Name (En) Name (Ar) اختيارك من المشروب الغا…" at bounding box center [776, 425] width 411 height 216
click at [574, 294] on icon "Expand" at bounding box center [584, 287] width 21 height 21
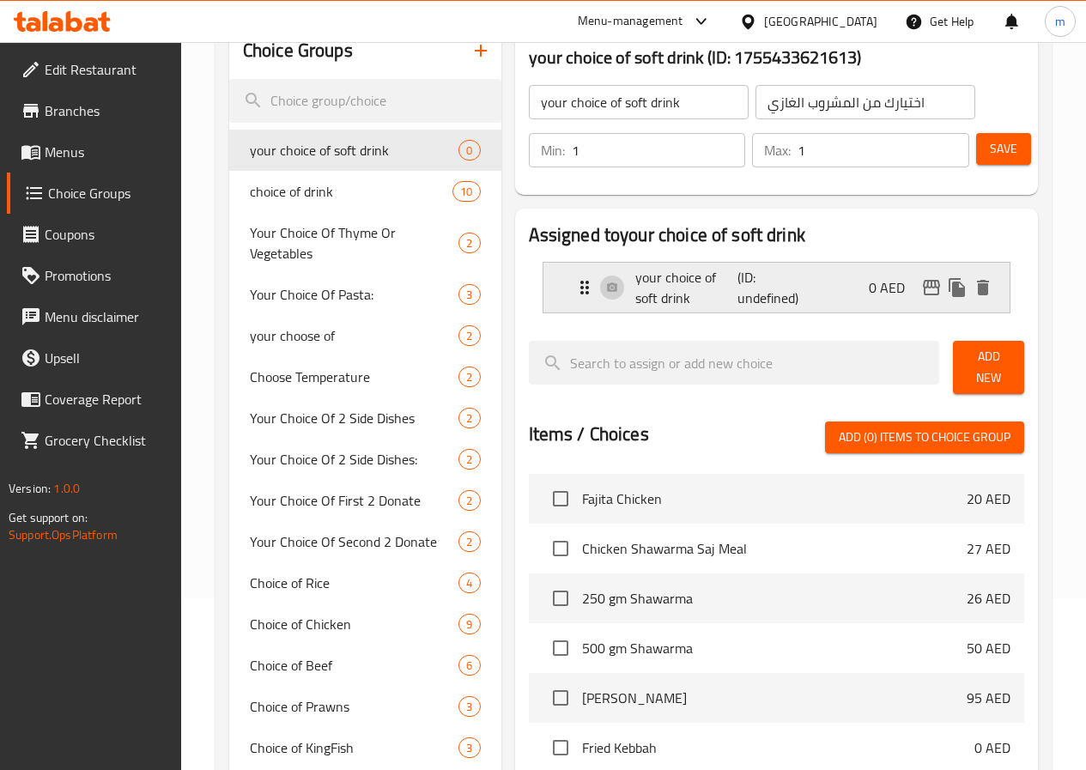
click at [823, 288] on div "your choice of soft drink (ID: undefined) 0 AED" at bounding box center [781, 288] width 415 height 50
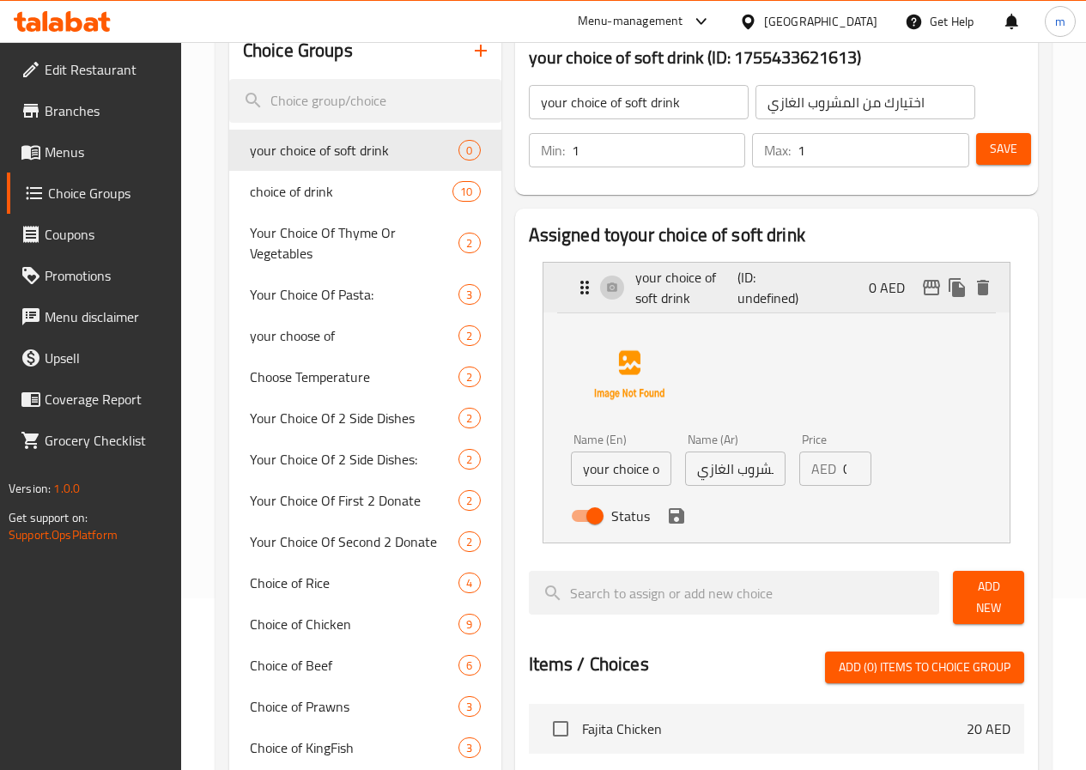
click at [823, 288] on div "your choice of soft drink (ID: undefined) 0 AED" at bounding box center [781, 288] width 415 height 50
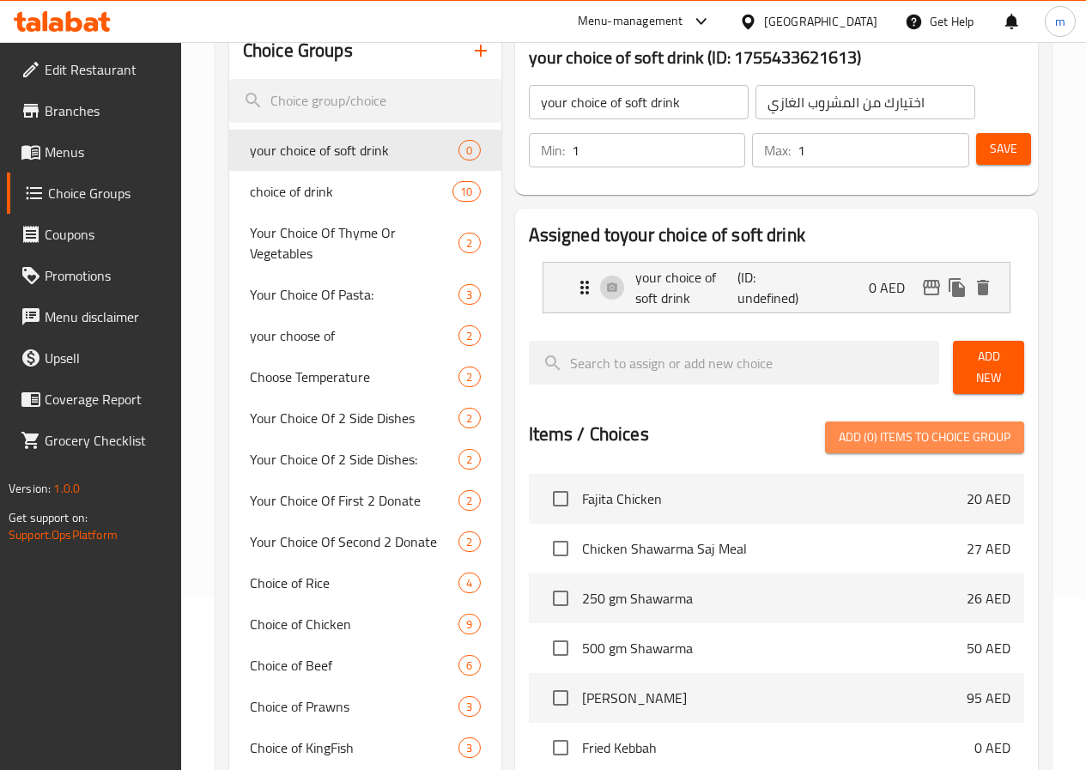
click at [885, 436] on span "Add (0) items to choice group" at bounding box center [925, 437] width 172 height 21
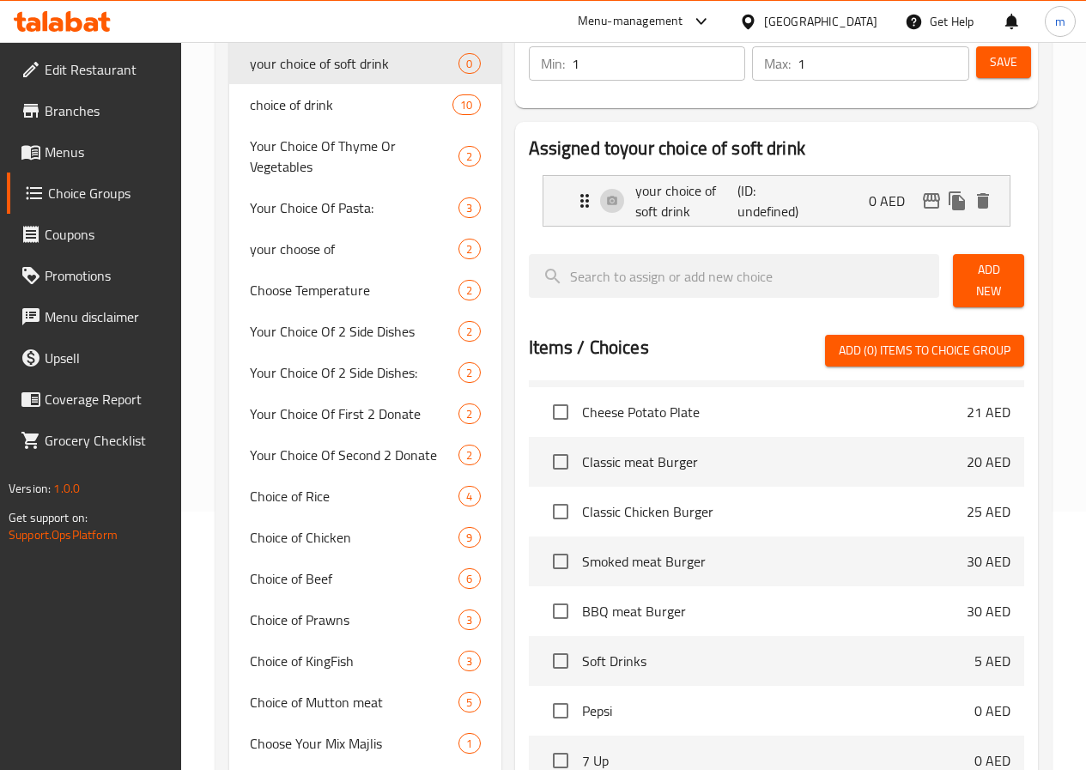
scroll to position [429, 0]
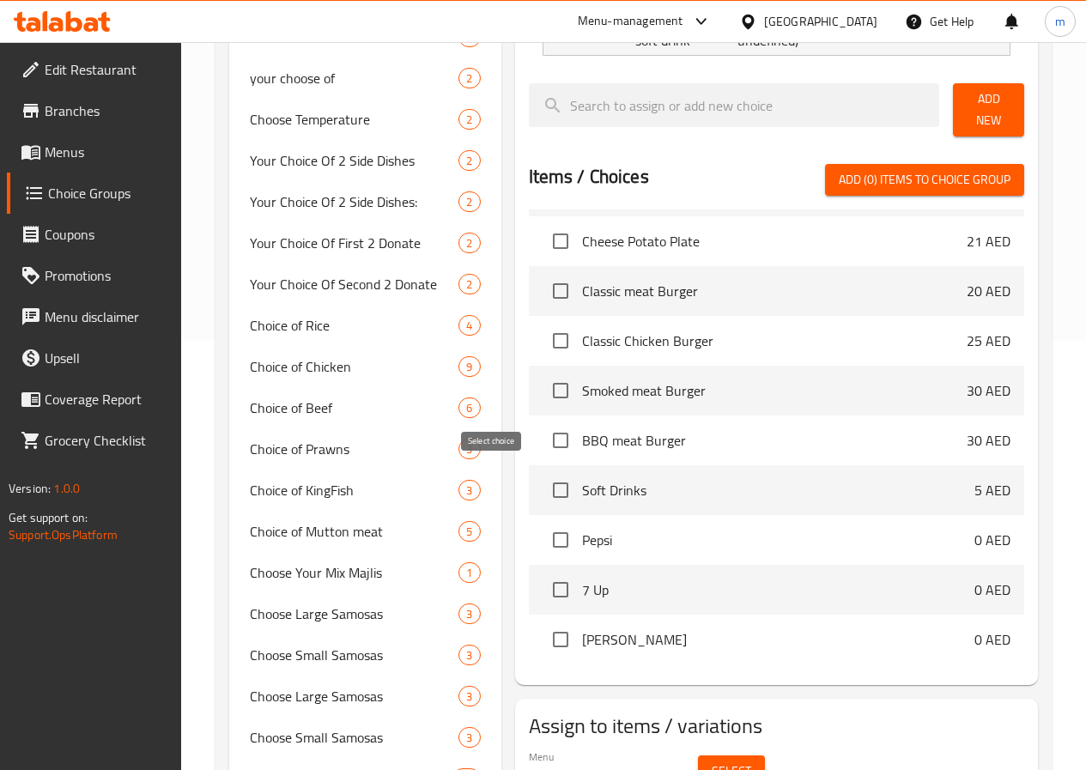
click at [543, 481] on input "checkbox" at bounding box center [561, 490] width 36 height 36
click at [543, 483] on input "checkbox" at bounding box center [561, 490] width 36 height 36
checkbox input "false"
click at [543, 532] on input "checkbox" at bounding box center [561, 540] width 36 height 36
checkbox input "true"
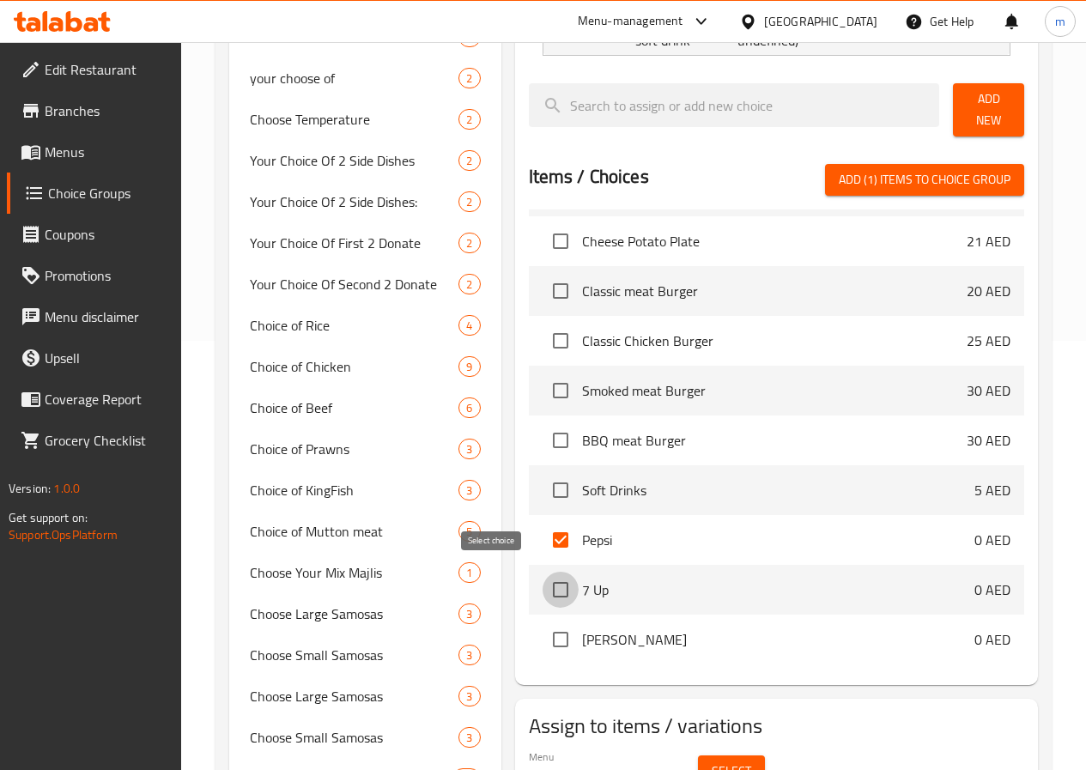
click at [543, 579] on input "checkbox" at bounding box center [561, 590] width 36 height 36
checkbox input "true"
click at [543, 640] on input "checkbox" at bounding box center [561, 640] width 36 height 36
checkbox input "true"
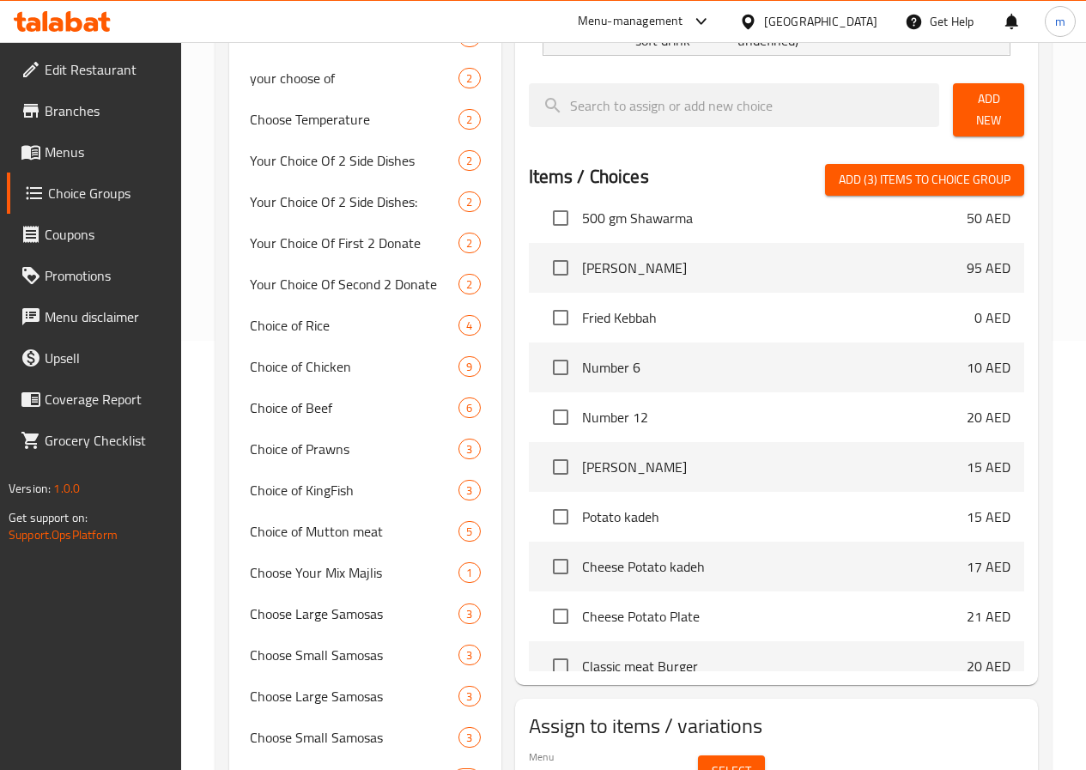
scroll to position [0, 0]
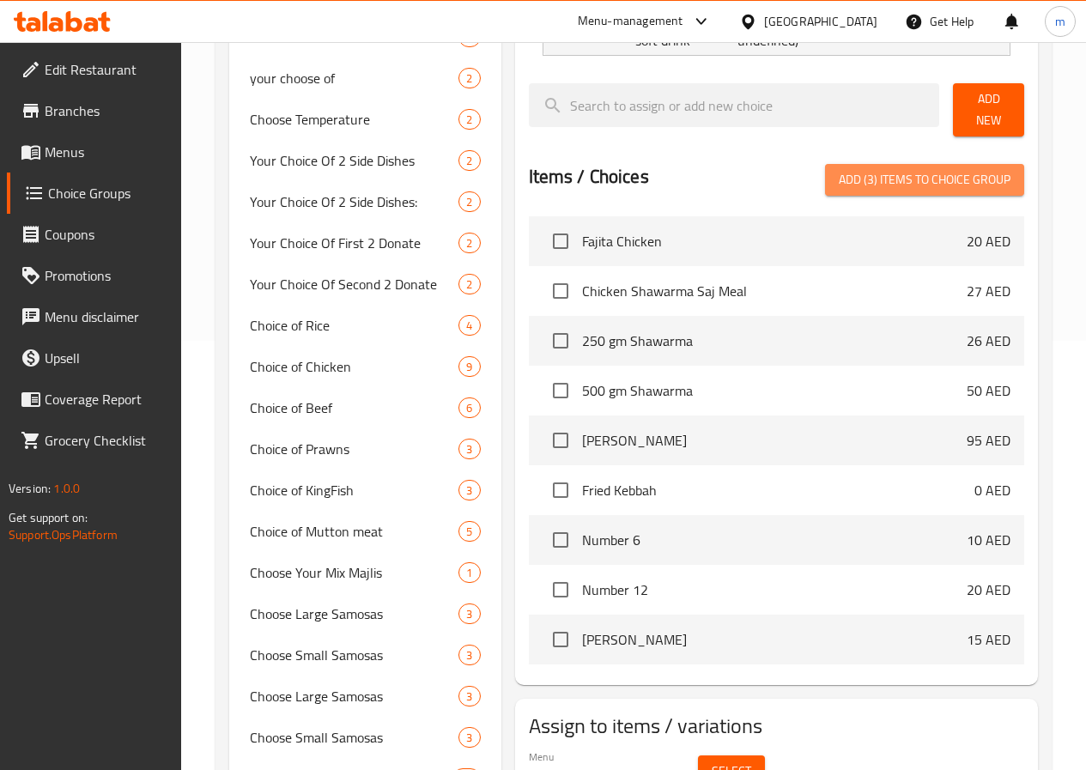
click at [918, 169] on span "Add (3) items to choice group" at bounding box center [925, 179] width 172 height 21
checkbox input "false"
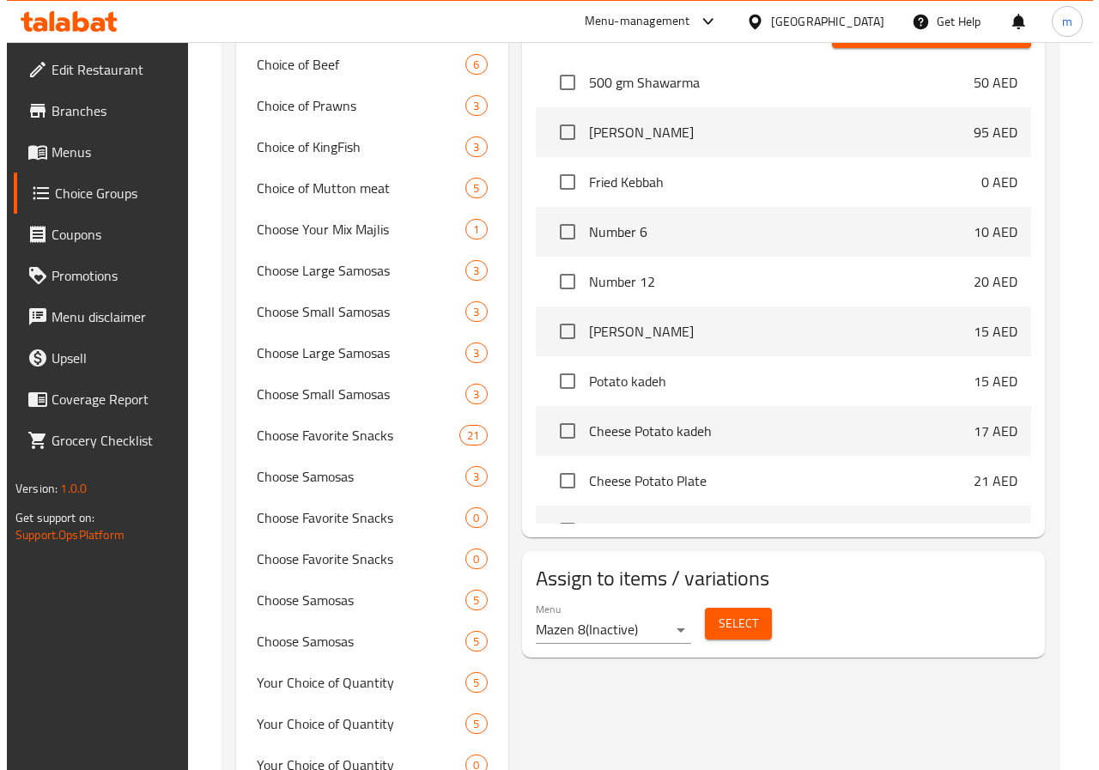
scroll to position [343, 0]
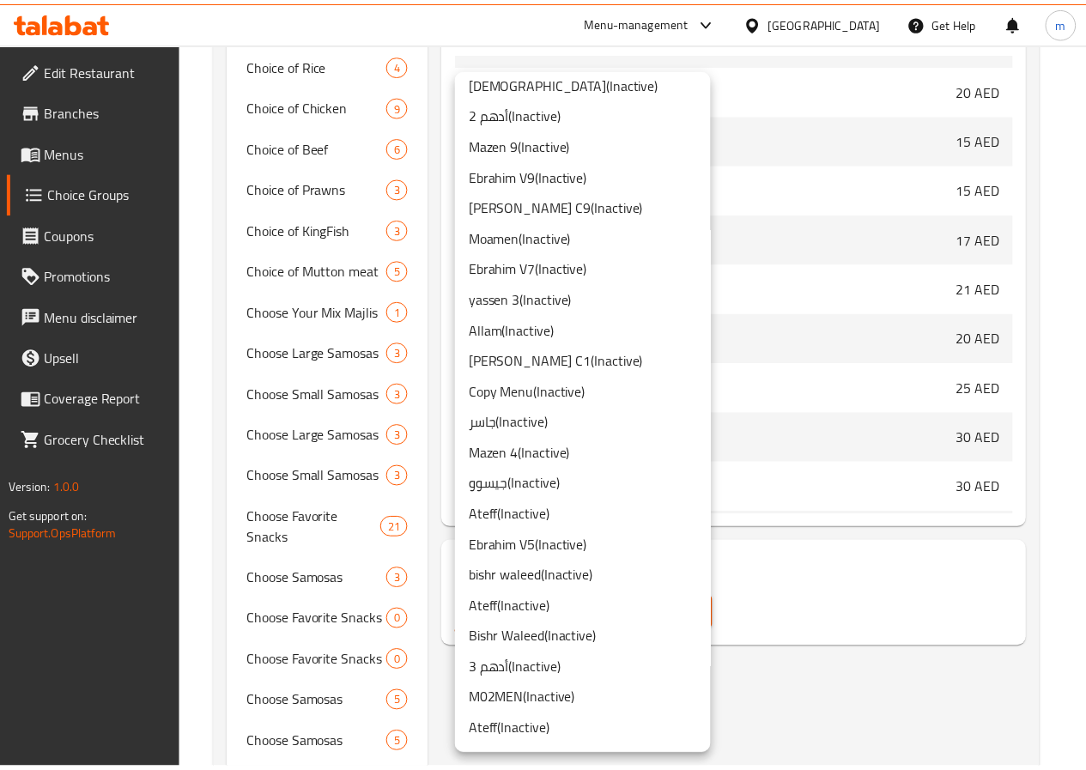
scroll to position [945, 0]
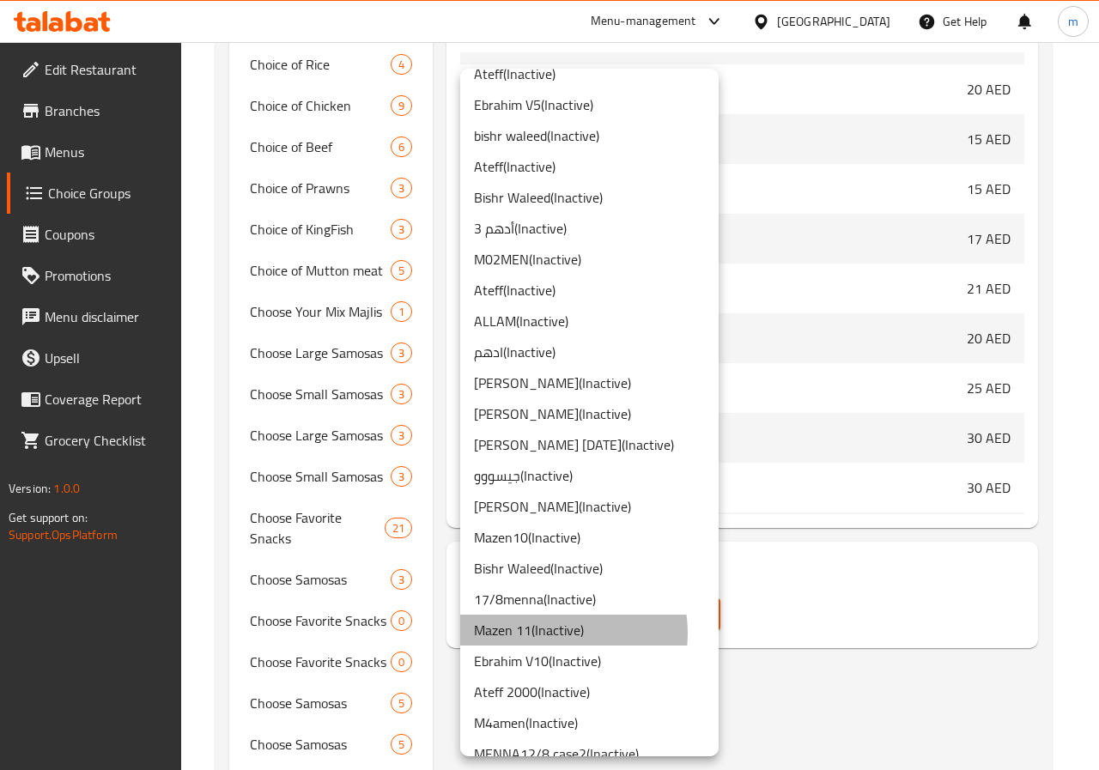
click at [550, 633] on li "Mazen 11 ( Inactive )" at bounding box center [589, 630] width 258 height 31
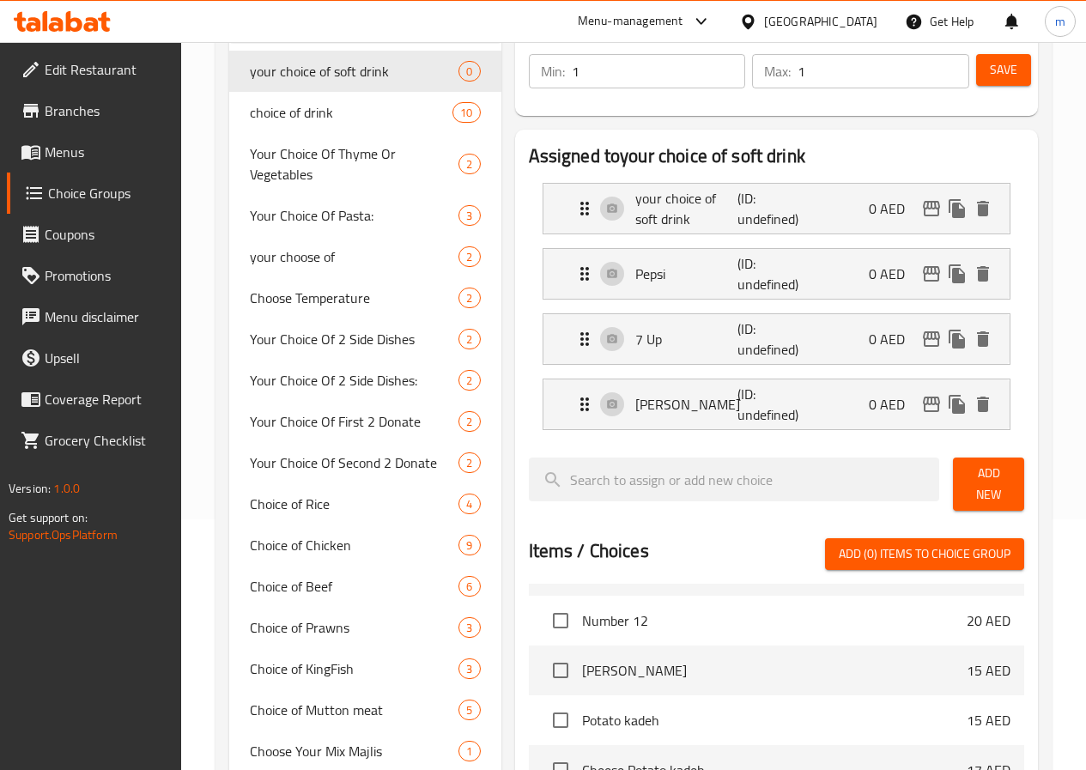
scroll to position [86, 0]
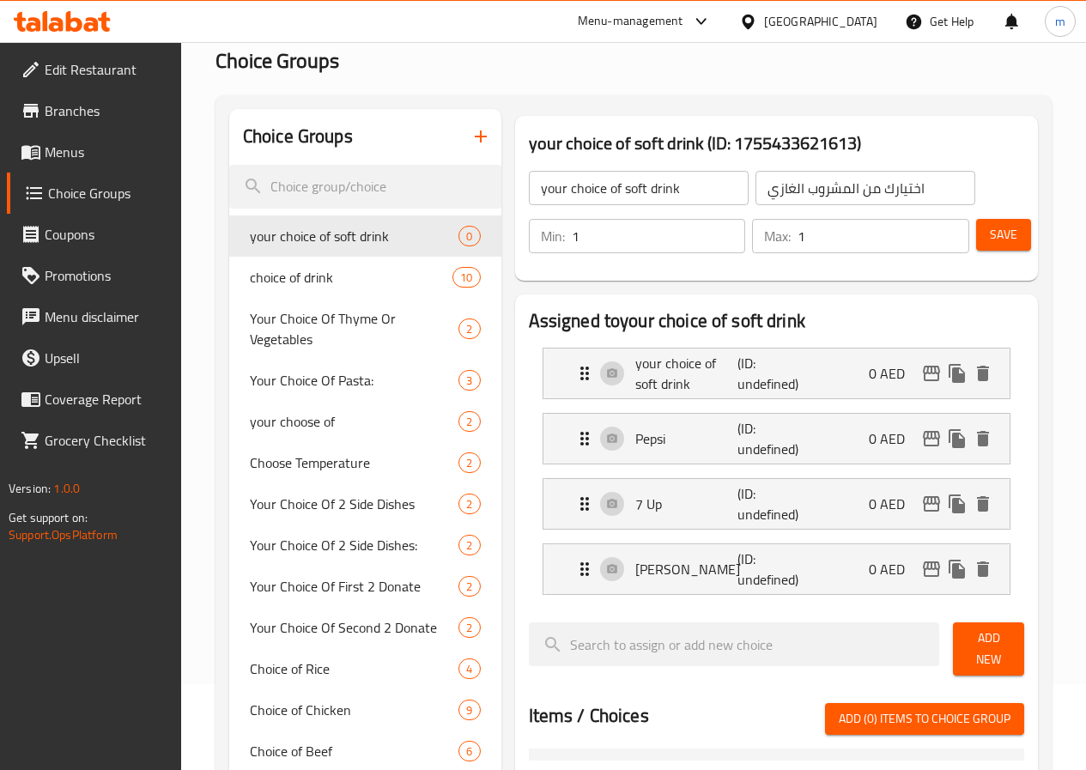
click at [1002, 241] on span "Save" at bounding box center [1003, 234] width 27 height 21
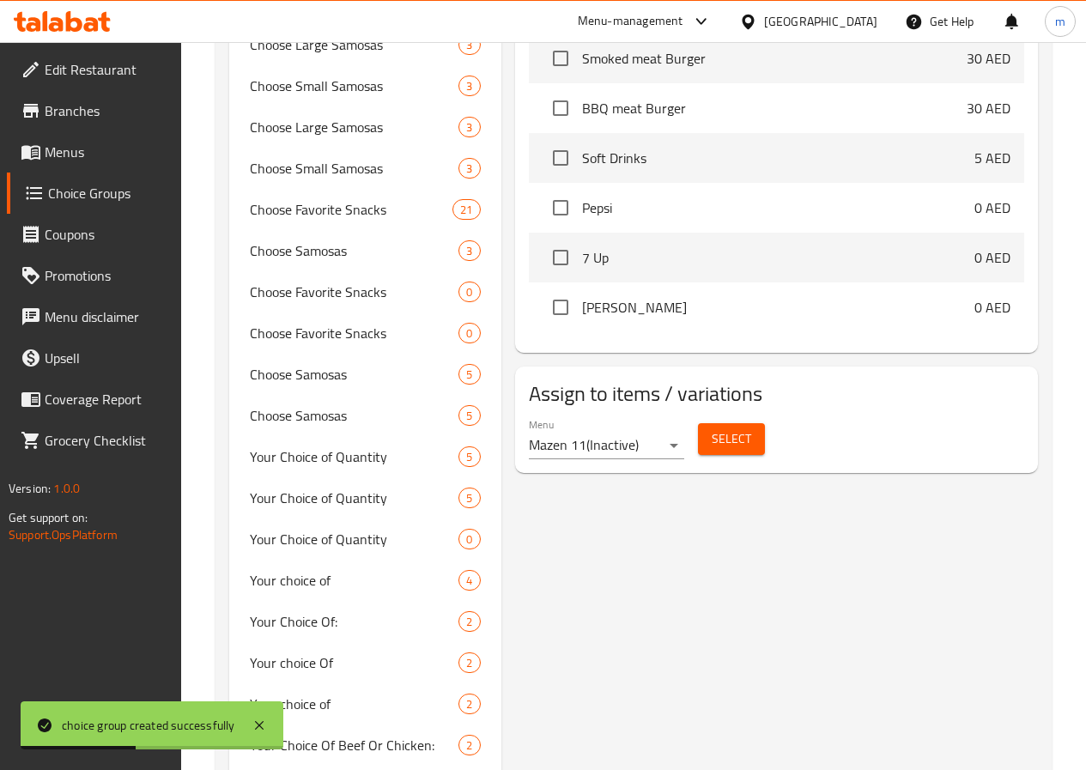
scroll to position [687, 0]
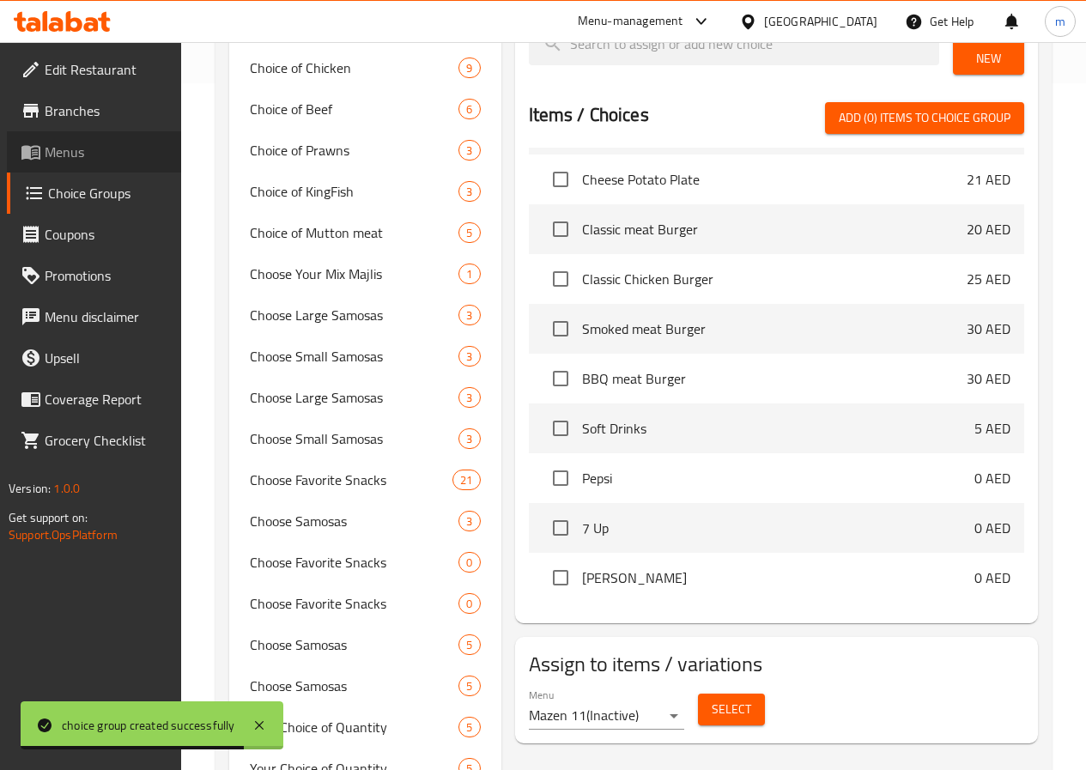
click at [106, 148] on span "Menus" at bounding box center [106, 152] width 123 height 21
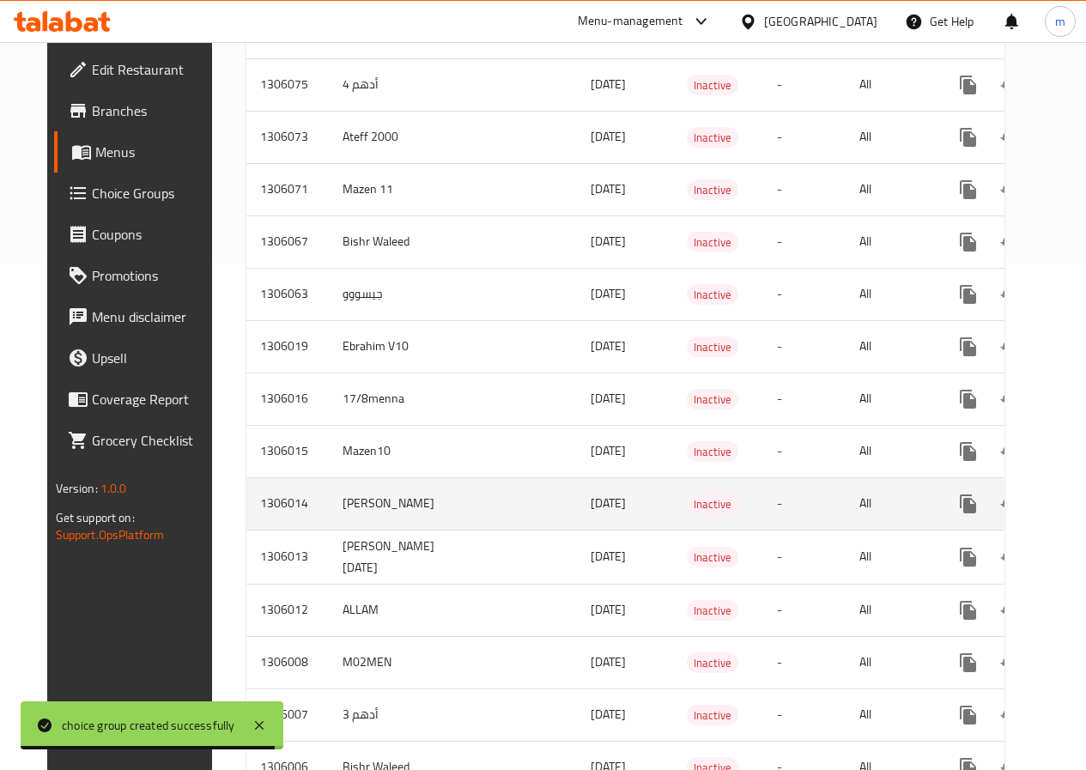
scroll to position [343, 0]
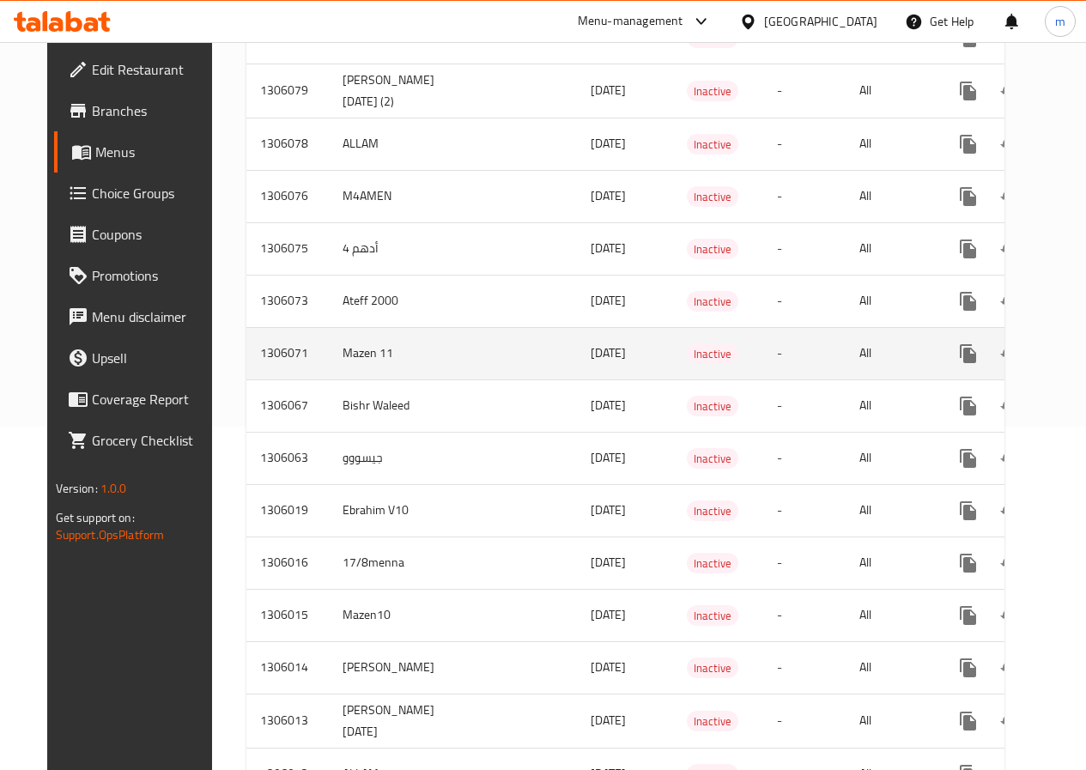
click at [1082, 351] on icon "enhanced table" at bounding box center [1092, 353] width 21 height 21
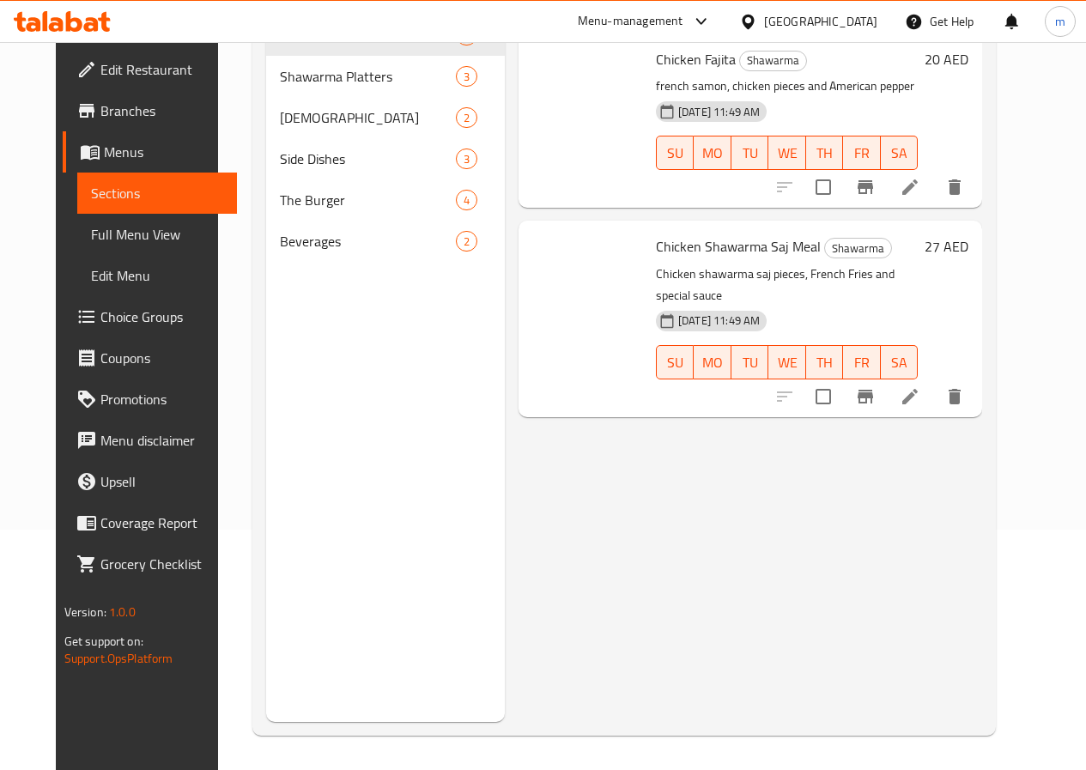
scroll to position [240, 0]
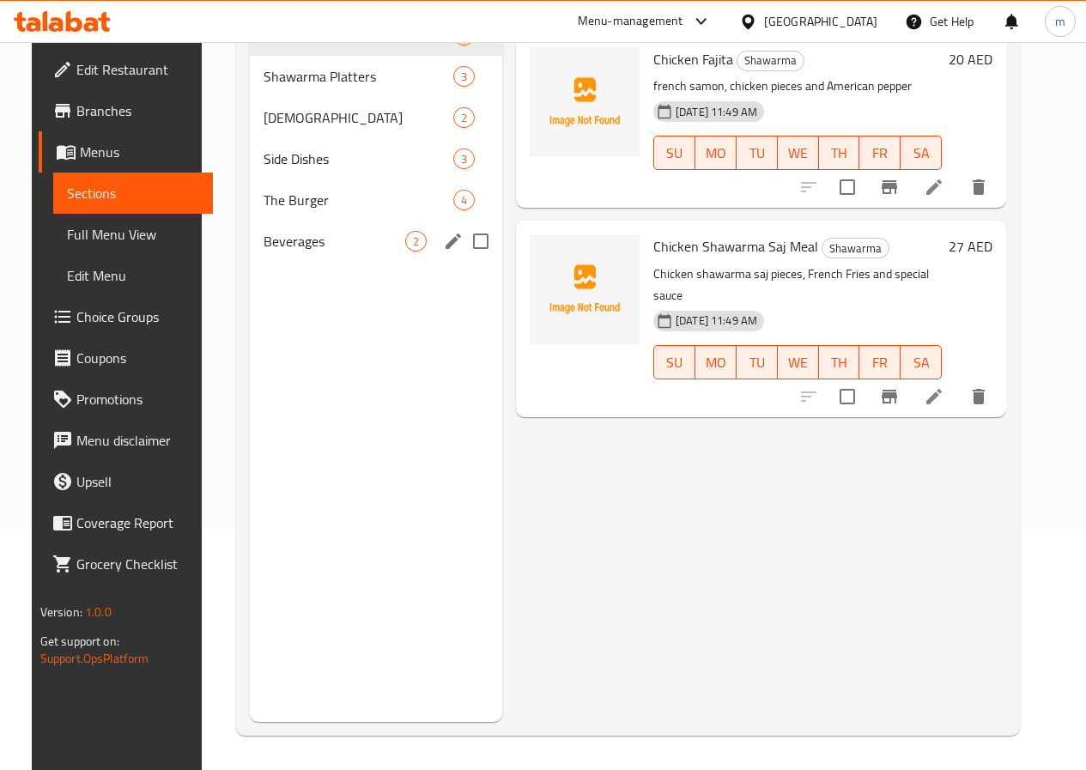
click at [288, 250] on div "Beverages 2" at bounding box center [376, 241] width 252 height 41
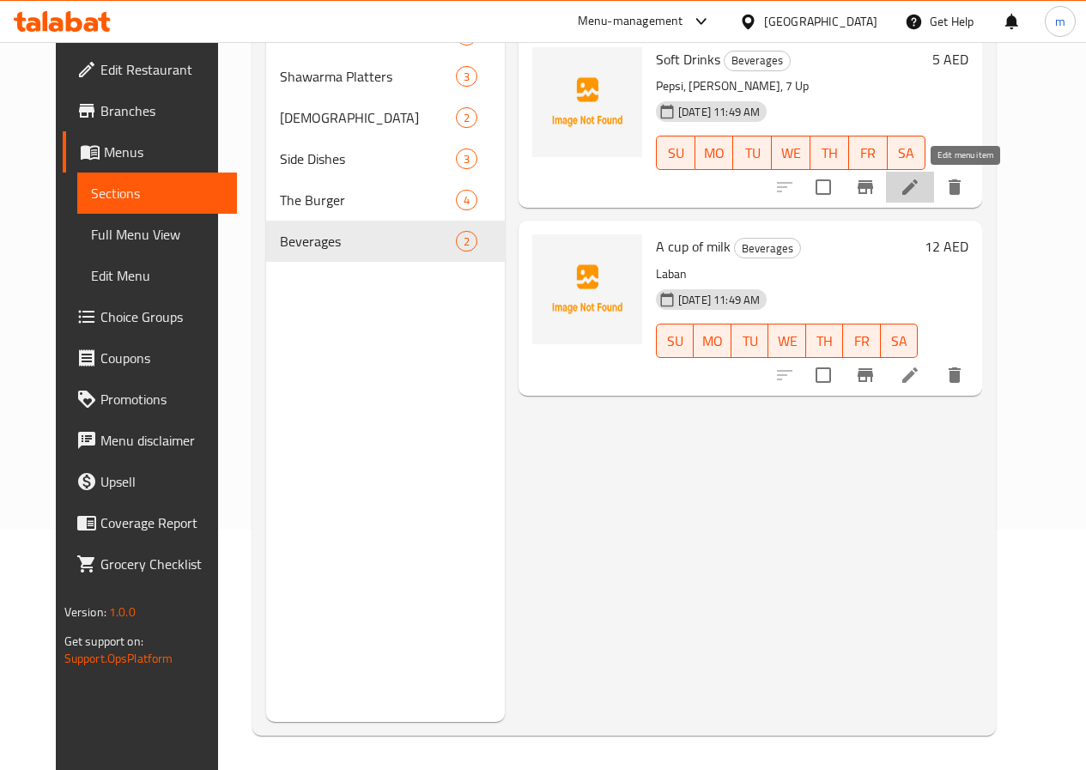
click at [918, 181] on icon at bounding box center [909, 186] width 15 height 15
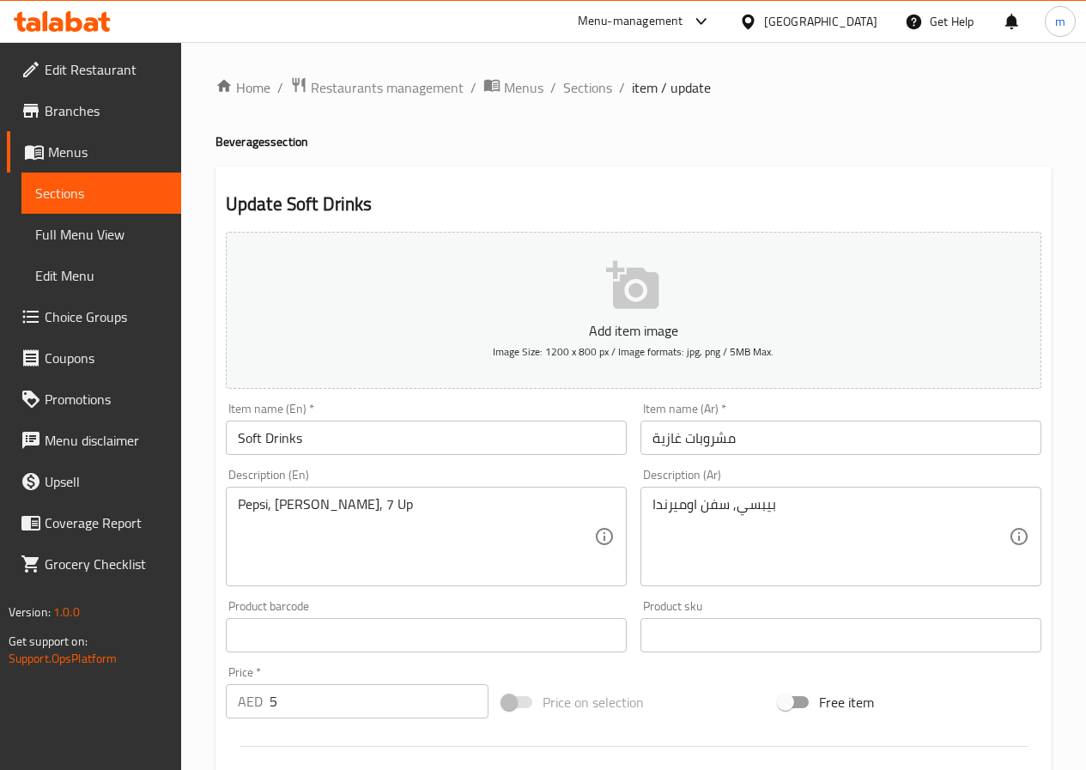
scroll to position [443, 0]
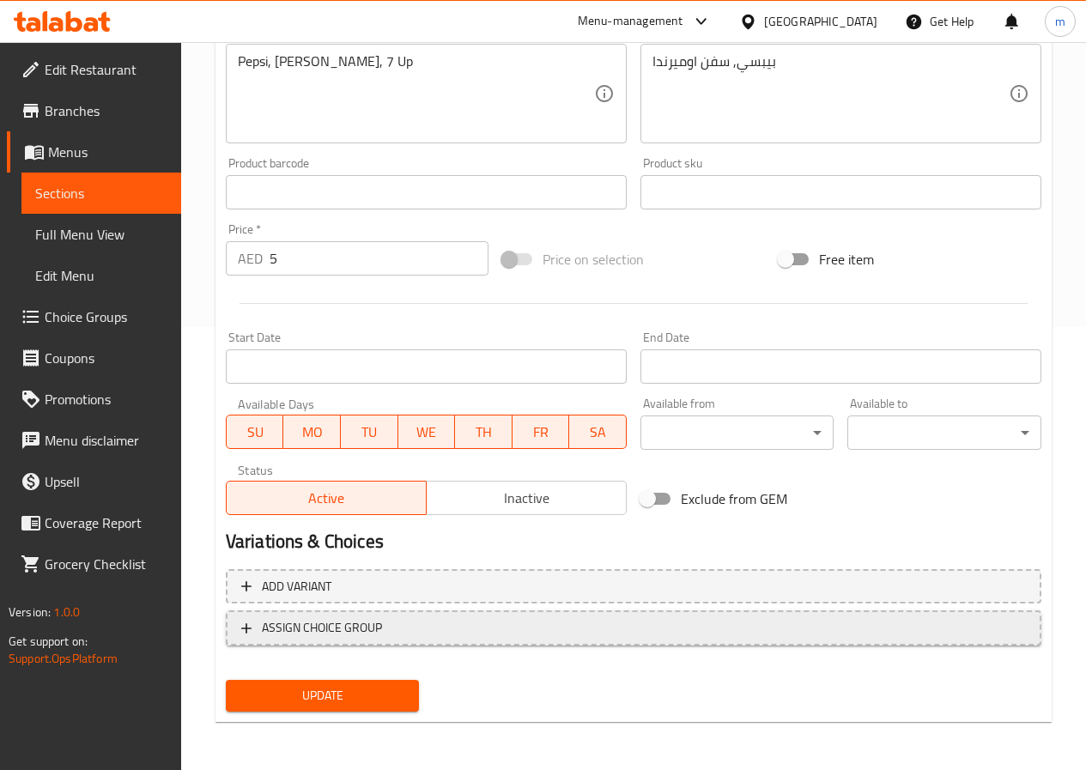
click at [526, 635] on span "ASSIGN CHOICE GROUP" at bounding box center [633, 627] width 785 height 21
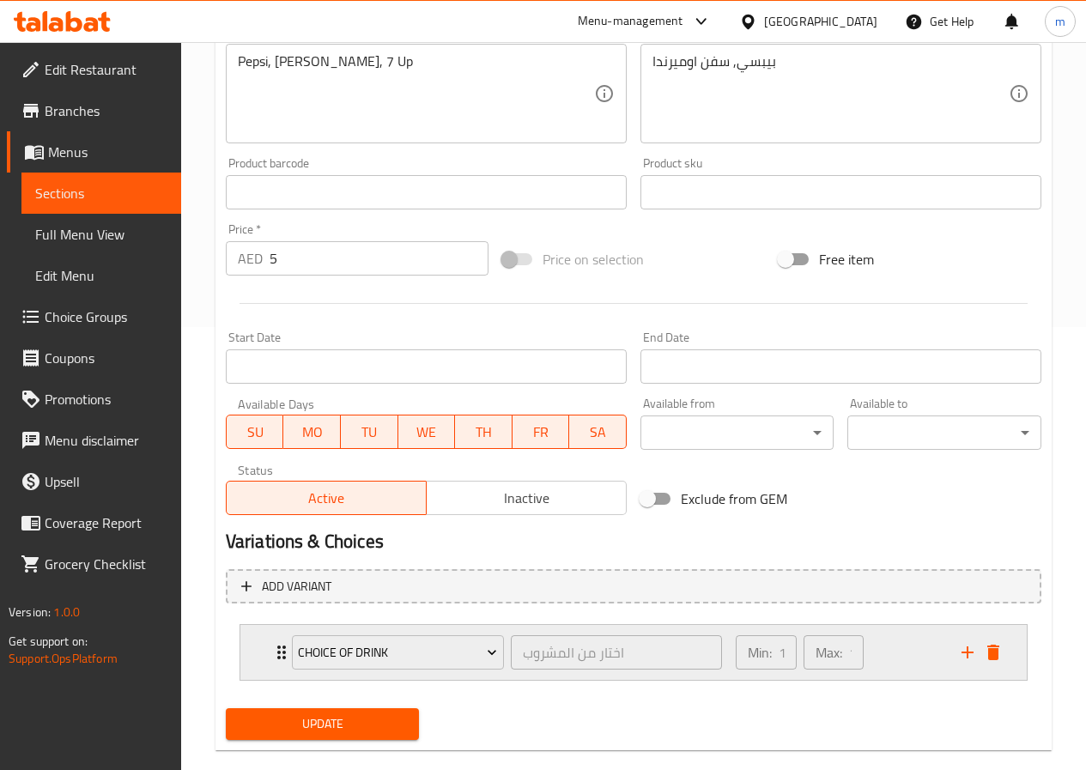
click at [258, 644] on div "choice of drink اختار من المشروب ​ Min: 1 ​ Max: 1 ​" at bounding box center [633, 652] width 787 height 55
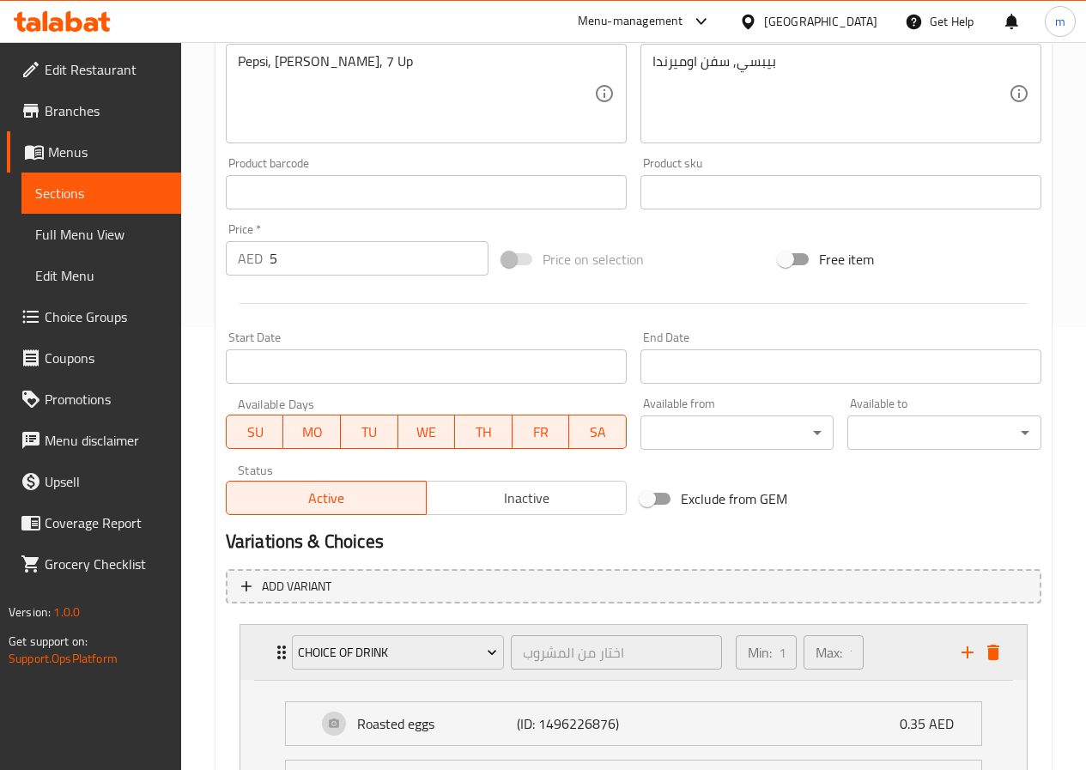
click at [282, 648] on div "choice of drink اختار من المشروب ​" at bounding box center [507, 652] width 451 height 55
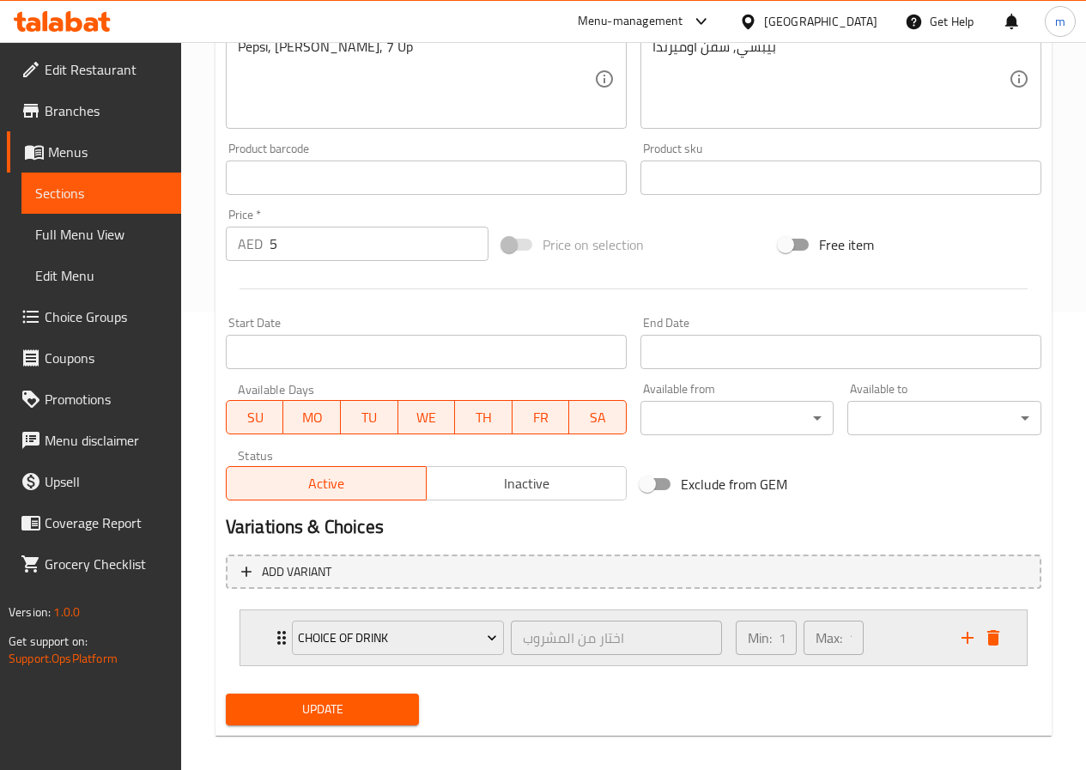
scroll to position [471, 0]
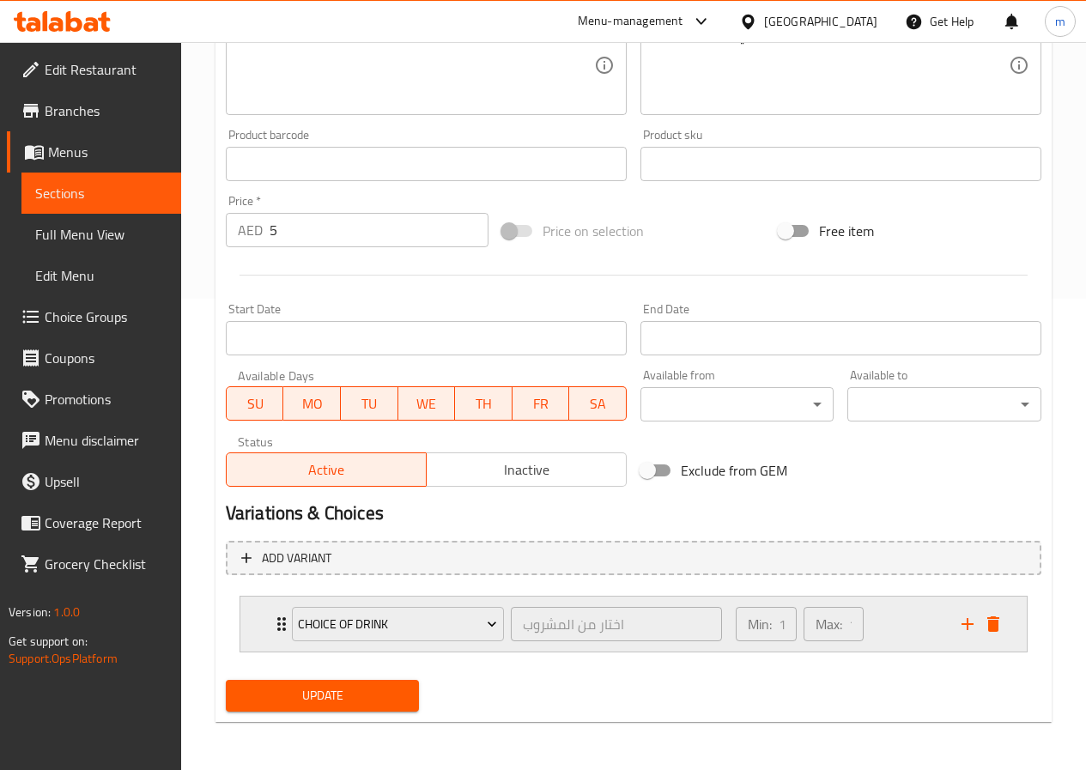
click at [282, 618] on div "choice of drink اختار من المشروب ​" at bounding box center [507, 624] width 451 height 55
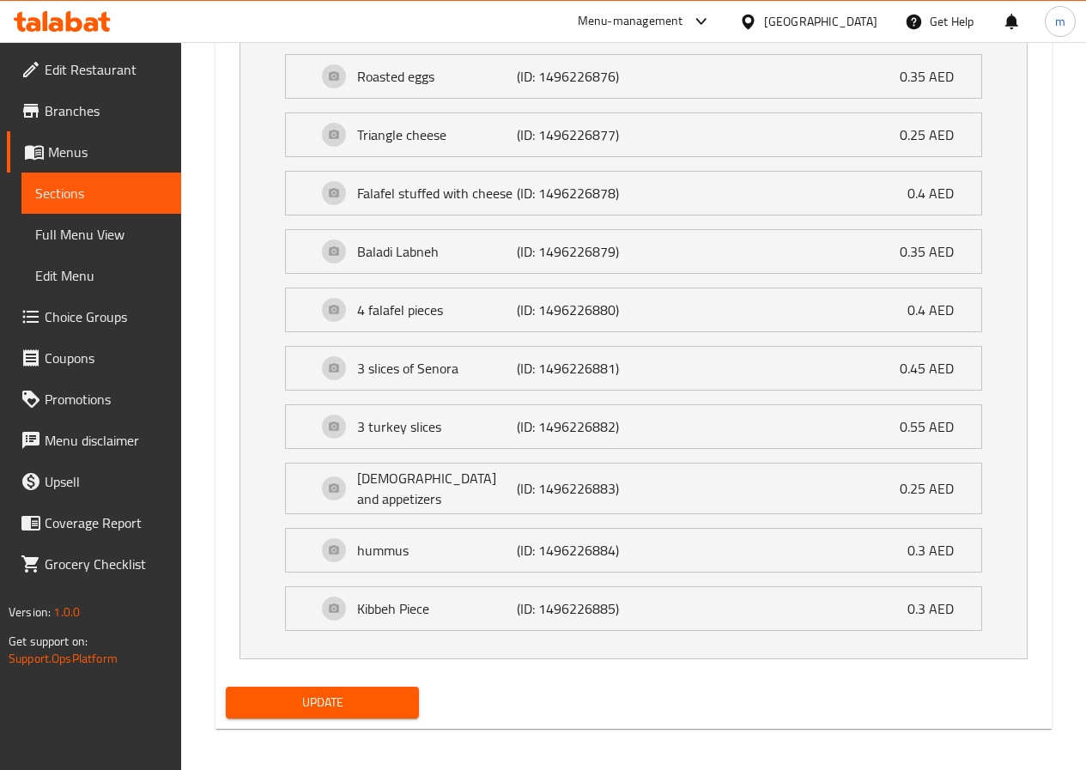
scroll to position [489, 0]
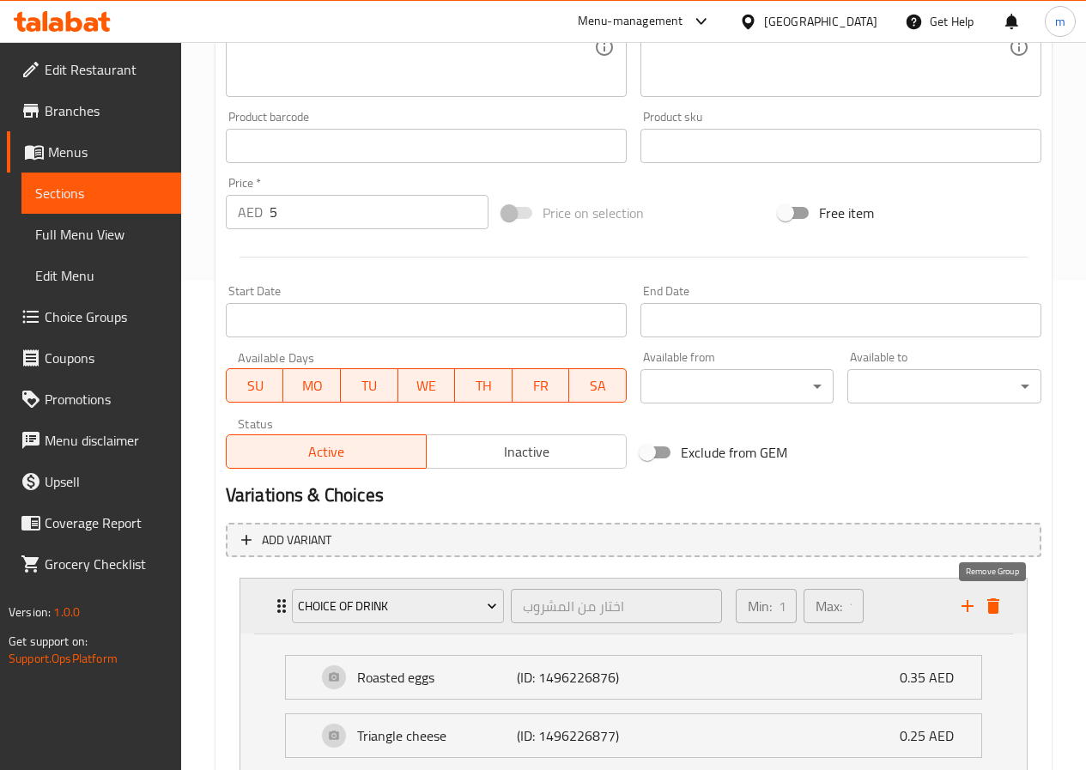
click at [991, 601] on icon "delete" at bounding box center [993, 605] width 12 height 15
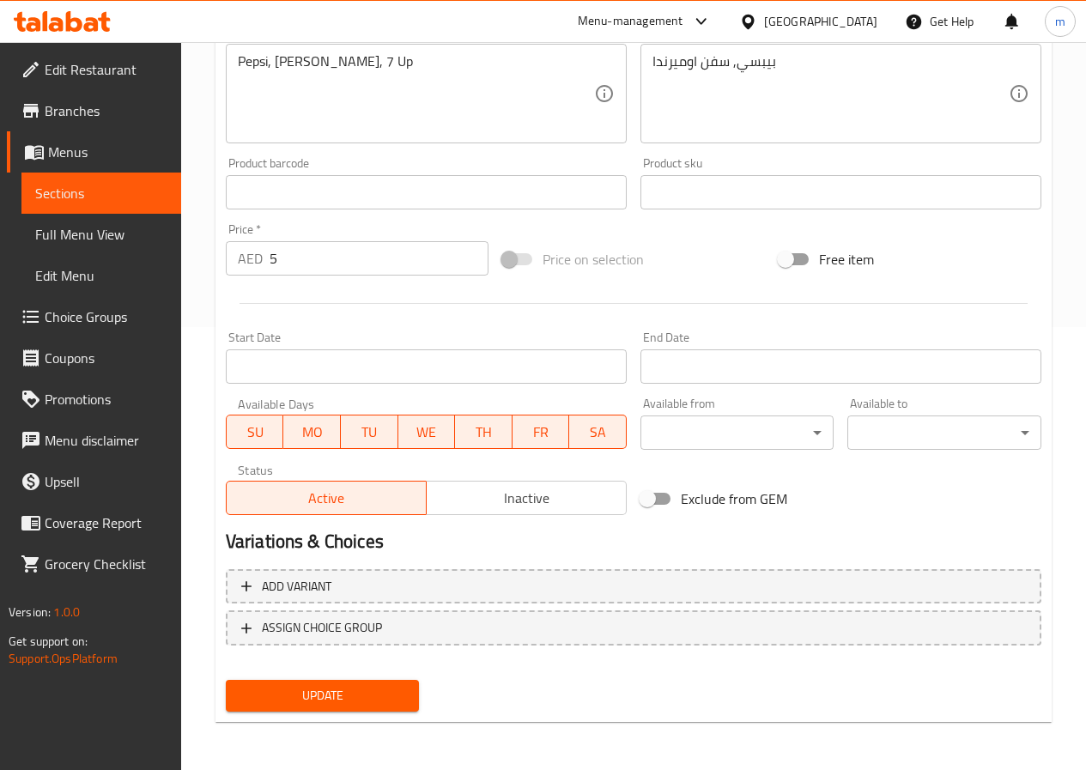
click at [104, 324] on span "Choice Groups" at bounding box center [106, 317] width 123 height 21
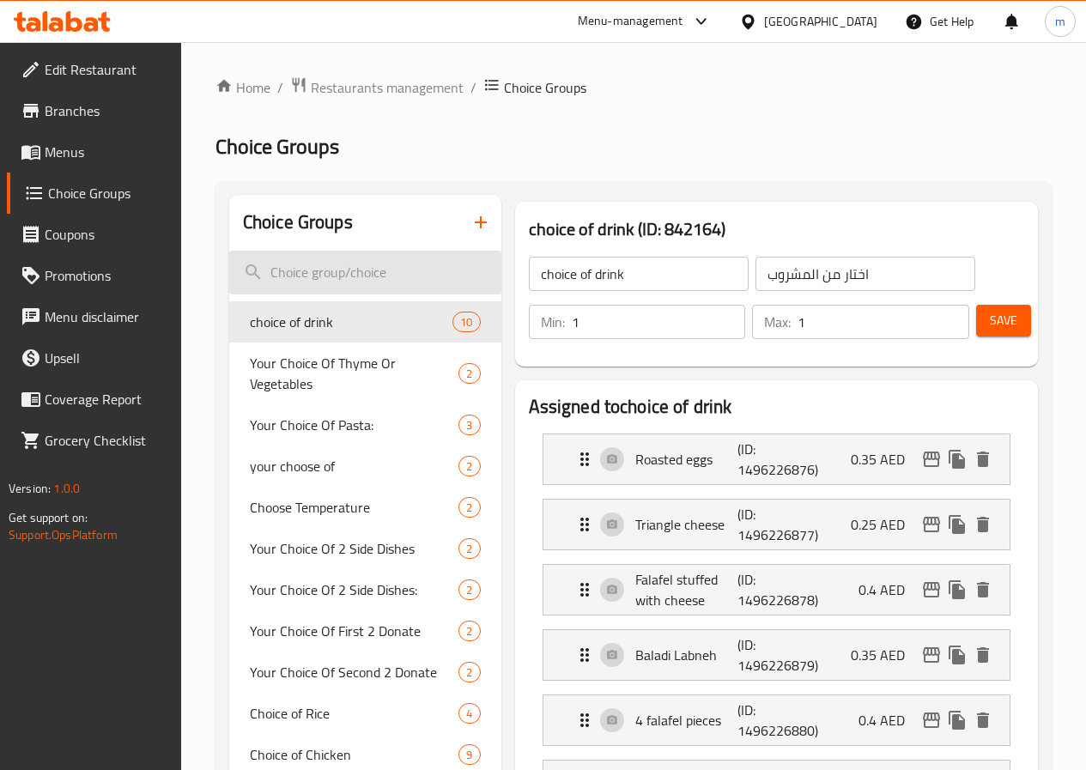
click at [342, 291] on input "search" at bounding box center [365, 273] width 272 height 44
paste input "اختيارك من المشروب الغازي"
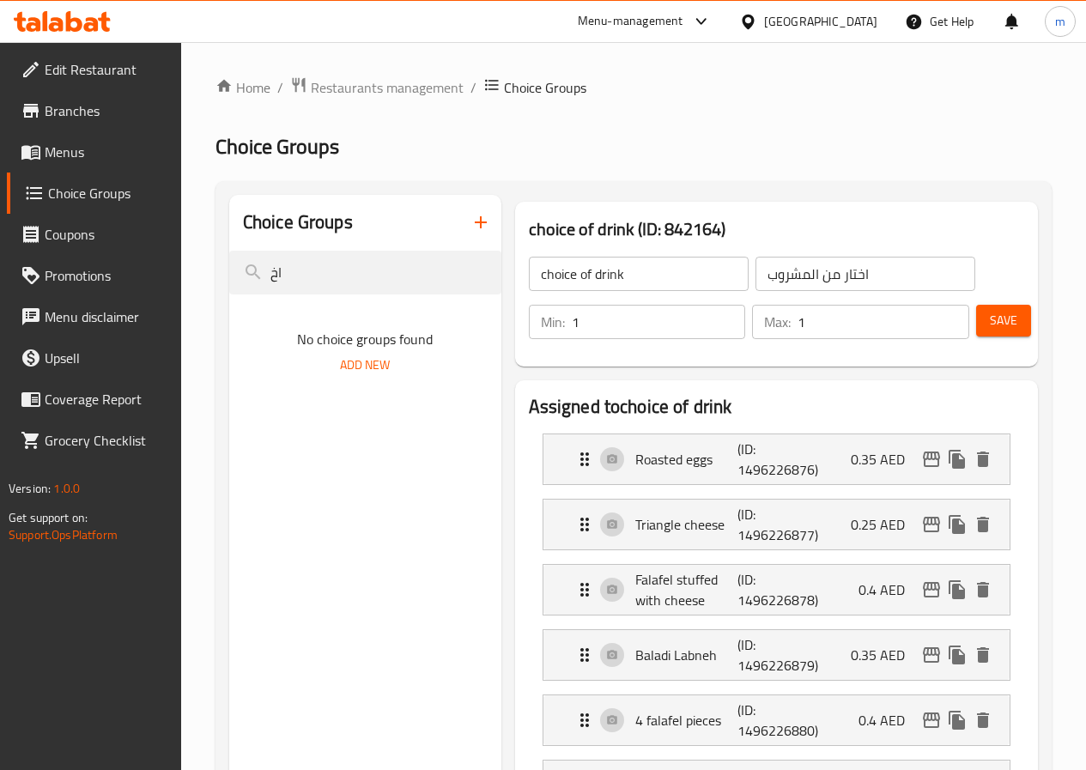
type input "ا"
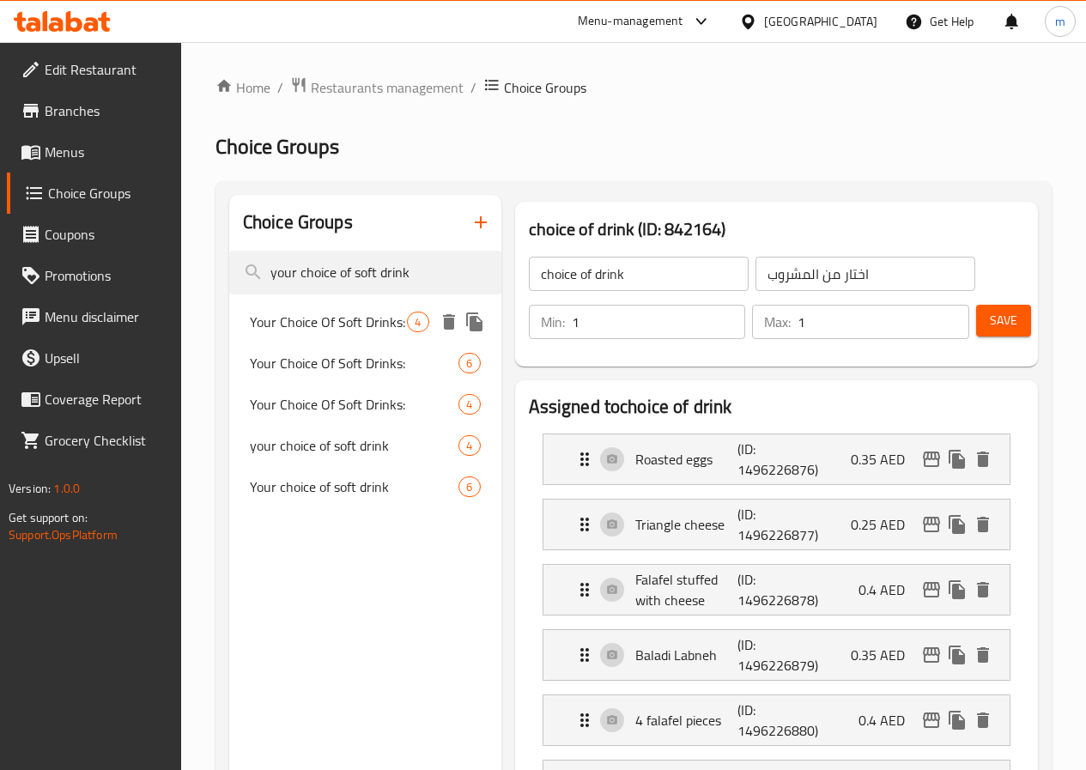
type input "your choice of soft drink"
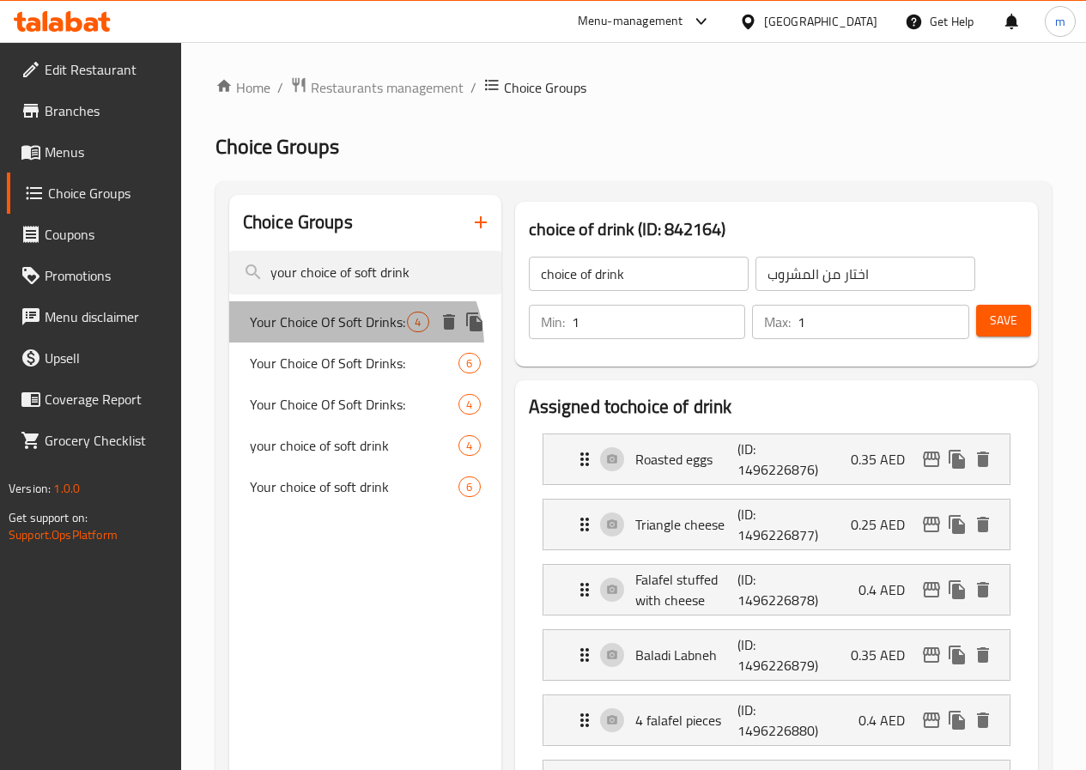
click at [352, 332] on span "Your Choice Of Soft Drinks:" at bounding box center [329, 322] width 158 height 21
type input "Your Choice Of Soft Drinks:"
type input "إختيارك من المشروبات الغازية:"
type input "4"
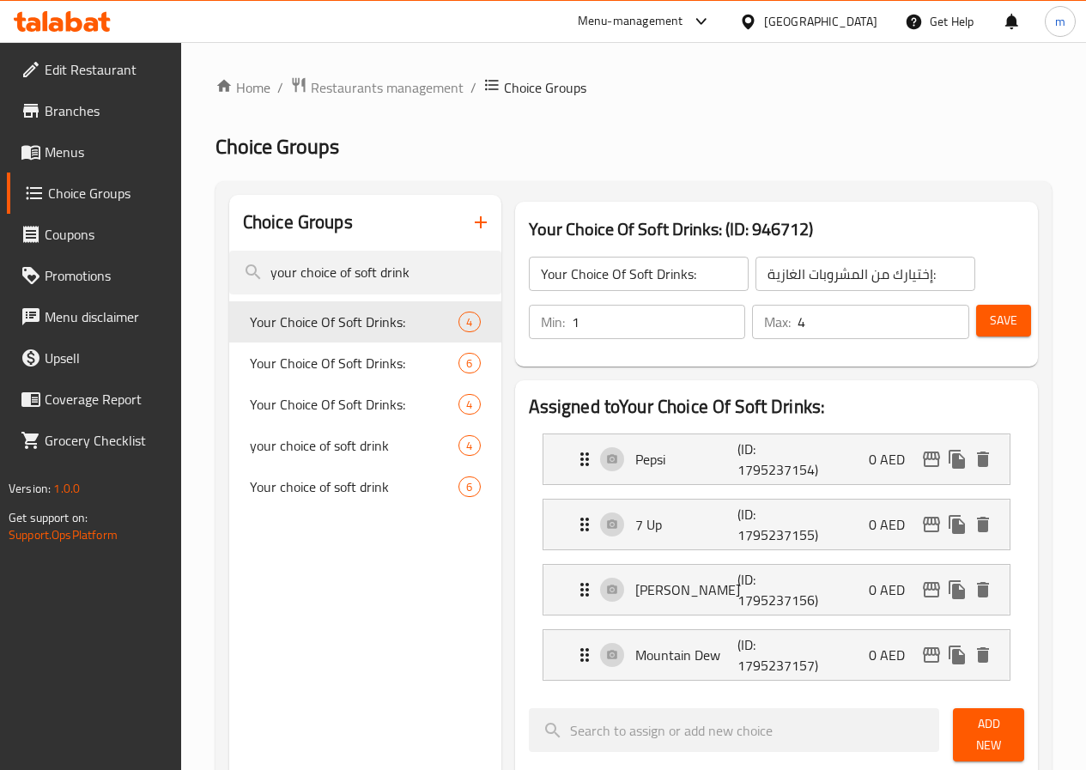
click at [842, 337] on input "4" at bounding box center [884, 322] width 172 height 34
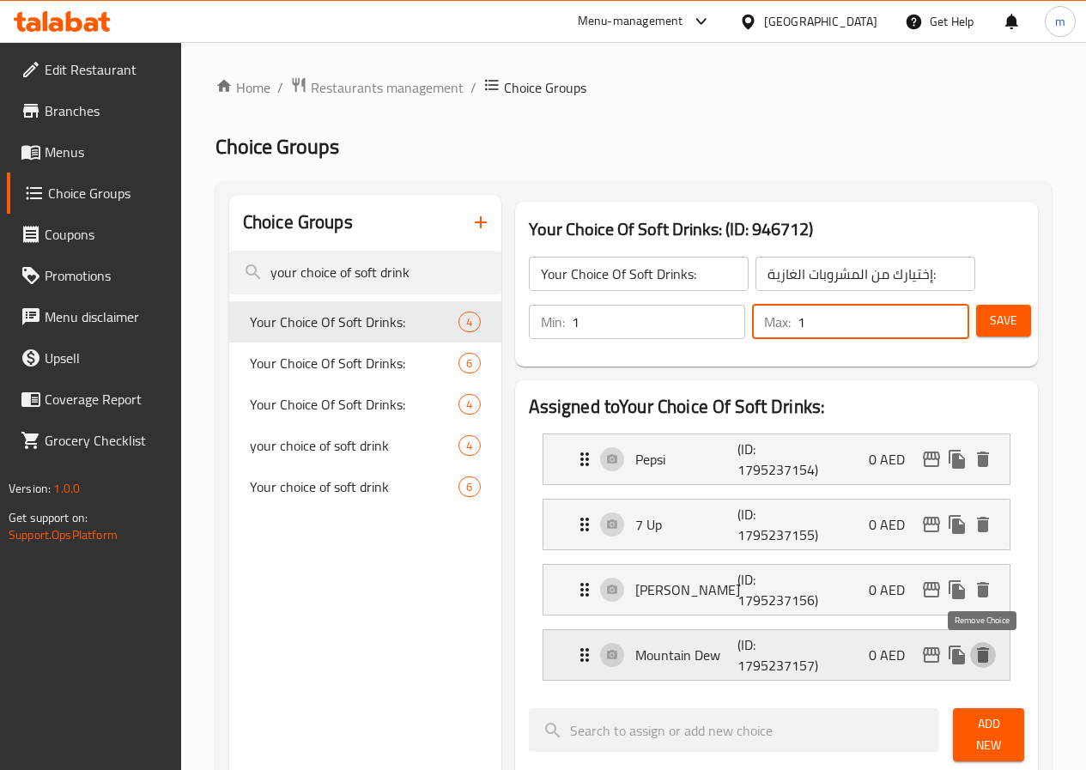
click at [984, 661] on icon "delete" at bounding box center [983, 654] width 12 height 15
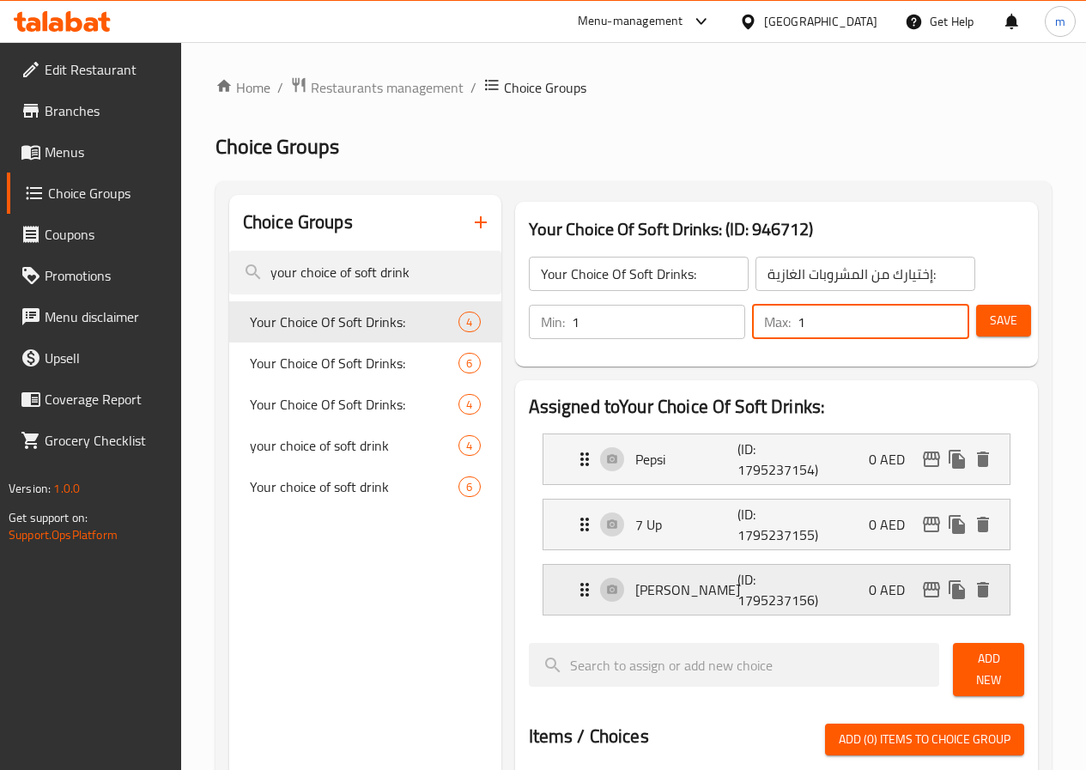
click at [829, 586] on div "Mirinda Orange (ID: 1795237156) 0 AED" at bounding box center [781, 590] width 415 height 50
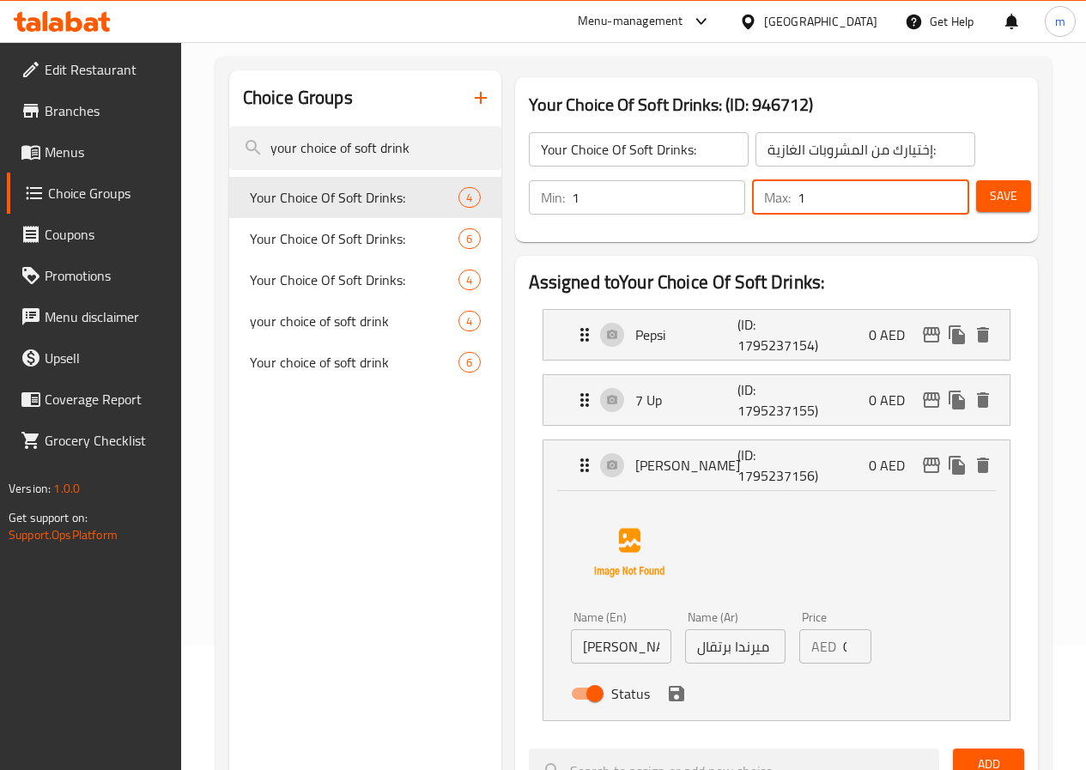
scroll to position [258, 0]
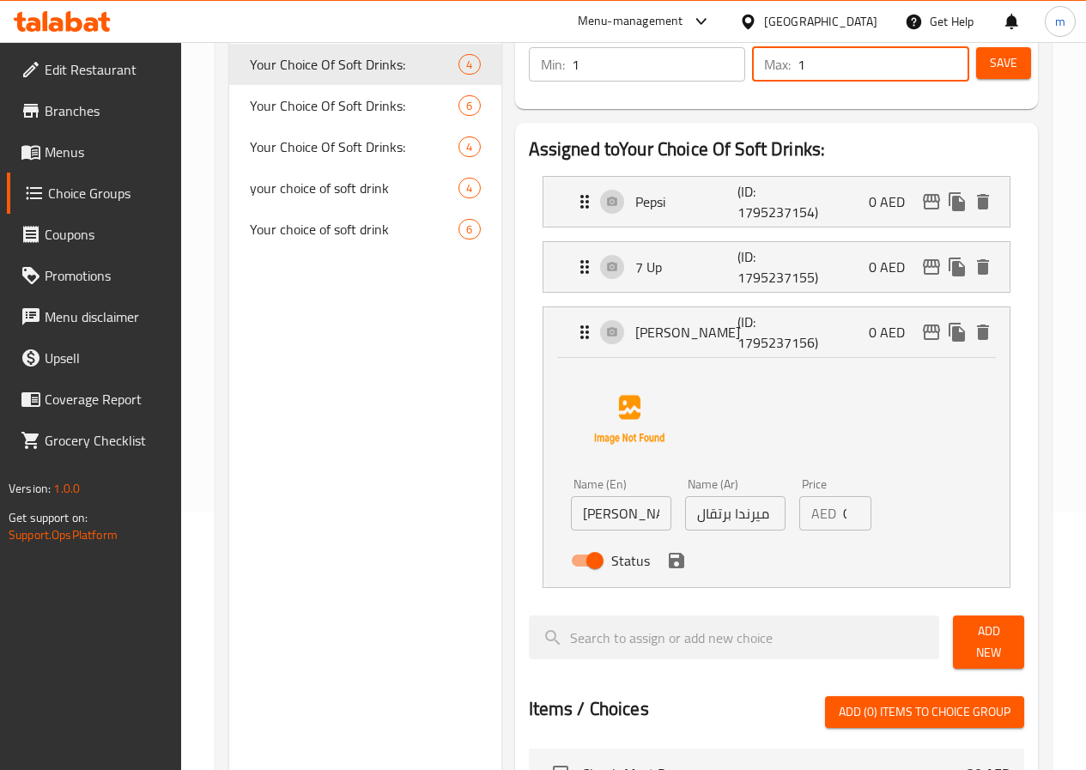
type input "1"
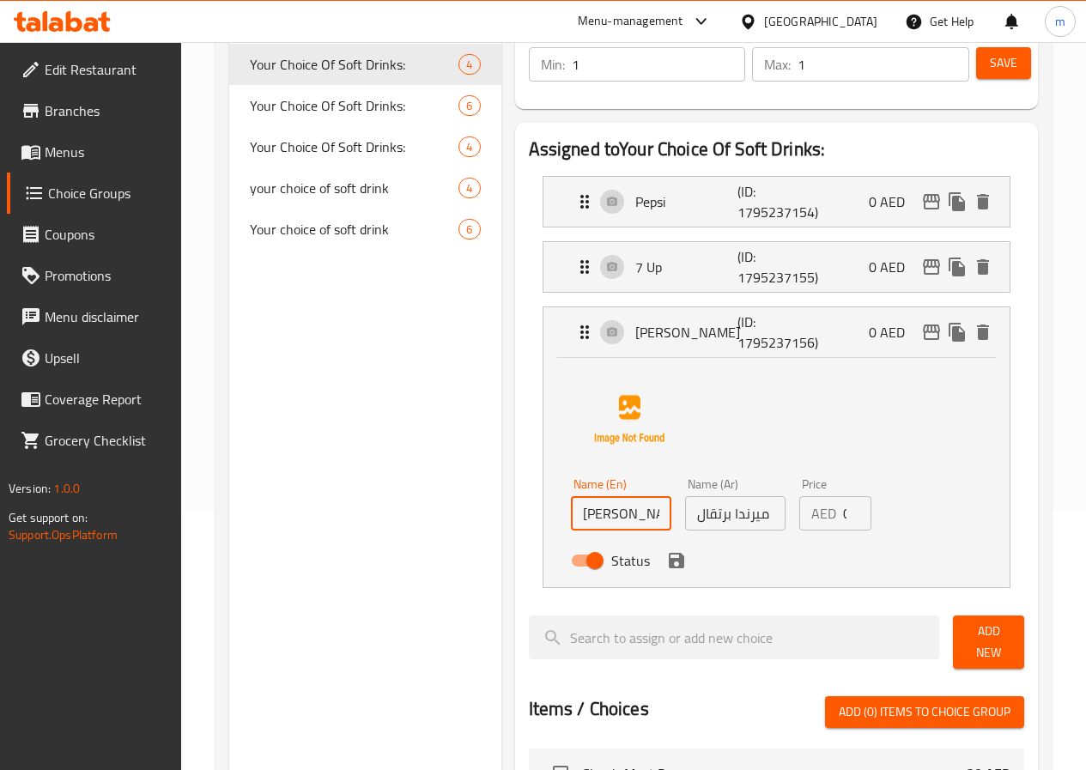
drag, startPoint x: 617, startPoint y: 514, endPoint x: 560, endPoint y: 512, distance: 56.7
click at [571, 512] on input "Mirinda Orange" at bounding box center [621, 513] width 100 height 34
type input "[PERSON_NAME]"
drag, startPoint x: 682, startPoint y: 511, endPoint x: 629, endPoint y: 510, distance: 52.4
click at [678, 510] on div "Name (Ar) ميرندا برتقال Name (Ar)" at bounding box center [735, 504] width 114 height 66
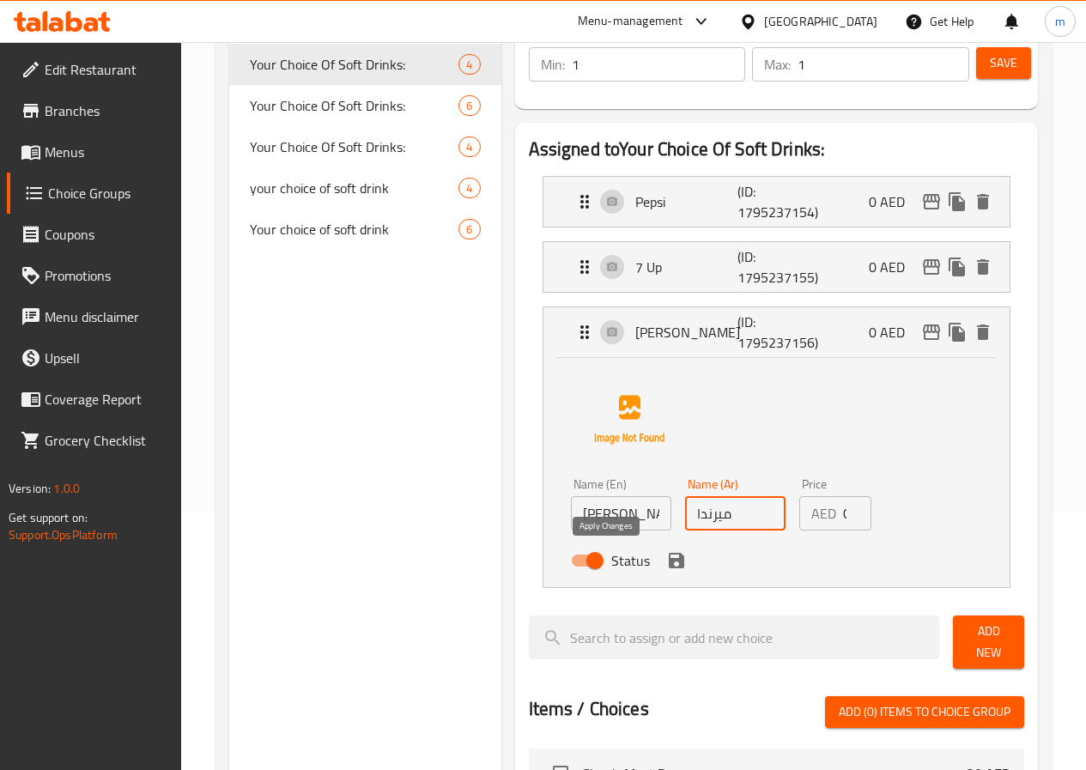
click at [666, 565] on icon "save" at bounding box center [676, 560] width 21 height 21
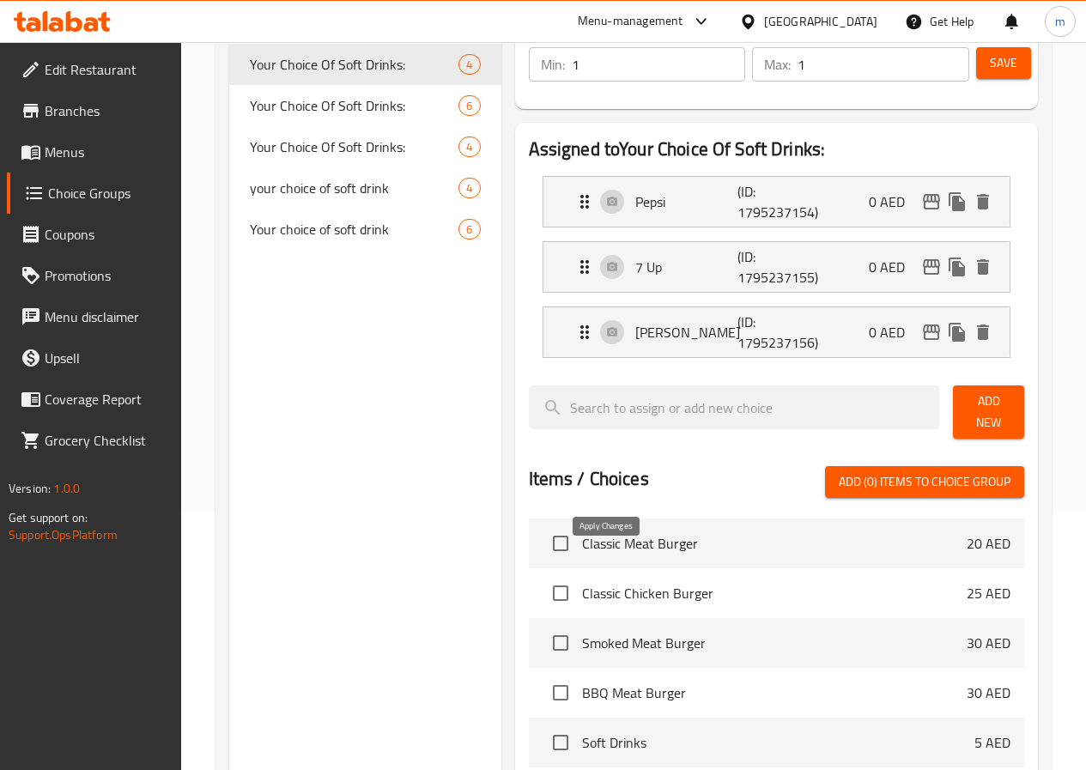
type input "ميرندا"
click at [878, 260] on p "0 AED" at bounding box center [894, 267] width 50 height 21
click at [766, 288] on p "(ID: 1795237155)" at bounding box center [772, 266] width 69 height 41
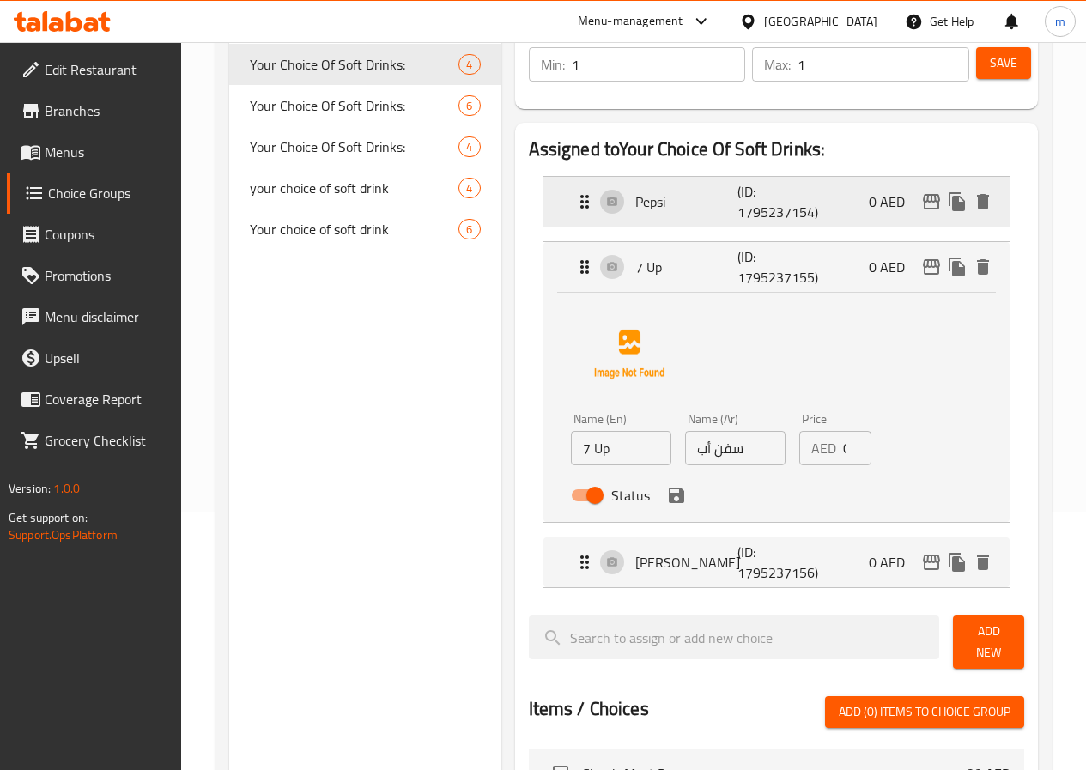
click at [738, 206] on p "(ID: 1795237154)" at bounding box center [772, 201] width 69 height 41
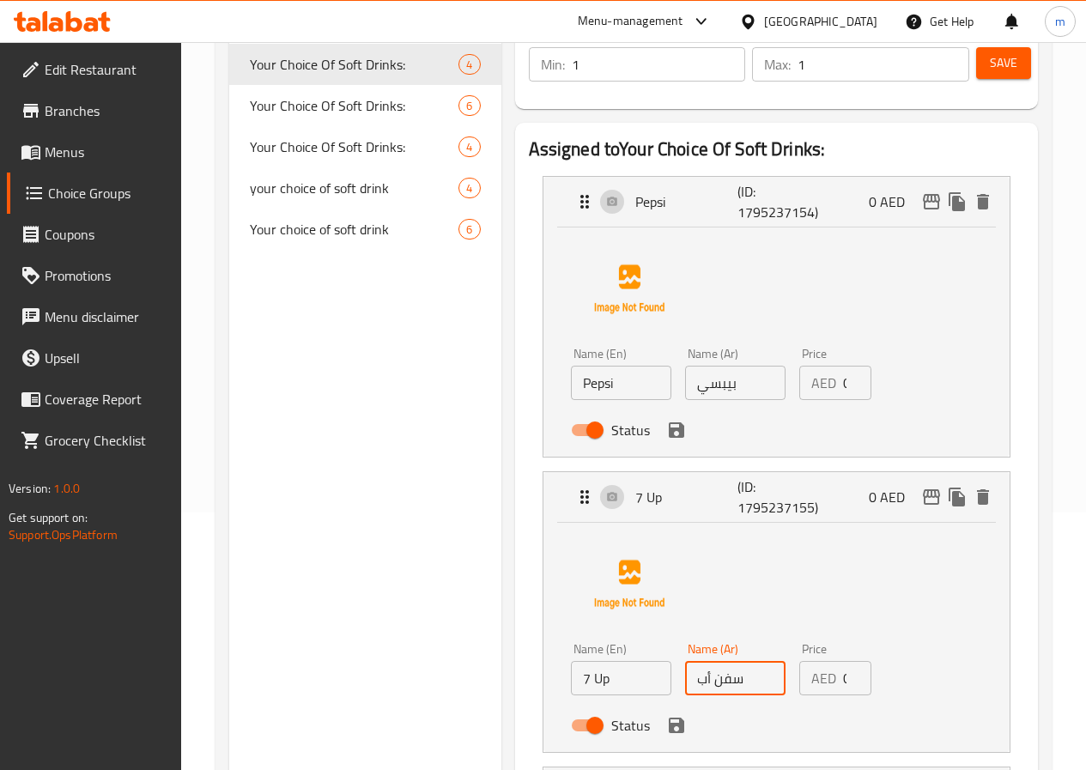
drag, startPoint x: 662, startPoint y: 677, endPoint x: 615, endPoint y: 691, distance: 49.4
click at [615, 691] on div "Name (En) 7 Up Name (En) Name (Ar) سفن أب Name (Ar) Price AED 0 Price Status" at bounding box center [735, 692] width 343 height 112
click at [669, 729] on icon "save" at bounding box center [676, 725] width 15 height 15
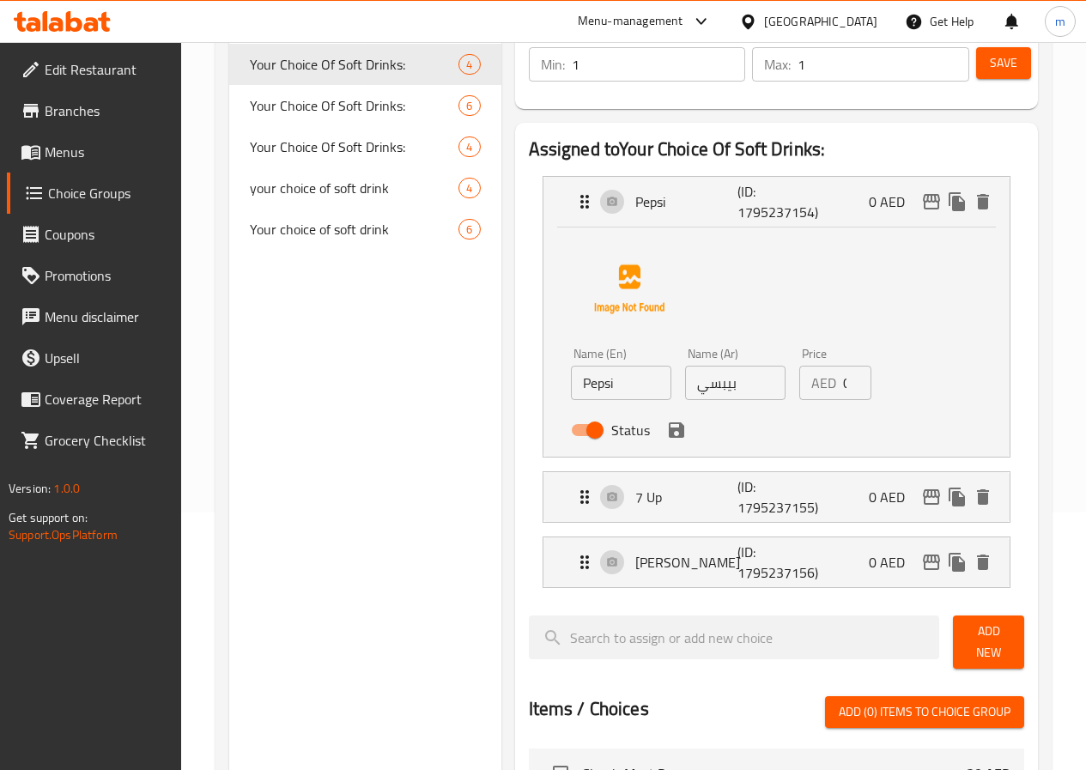
type input "سفن"
click at [669, 434] on icon "save" at bounding box center [676, 429] width 15 height 15
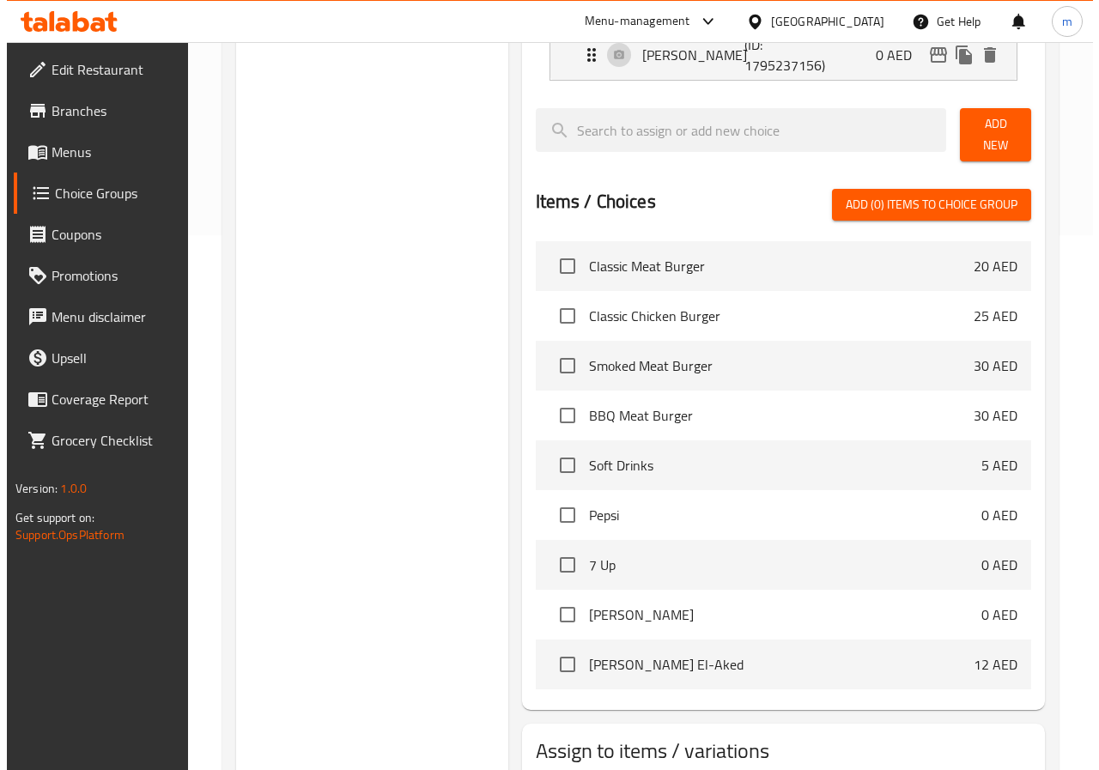
scroll to position [641, 0]
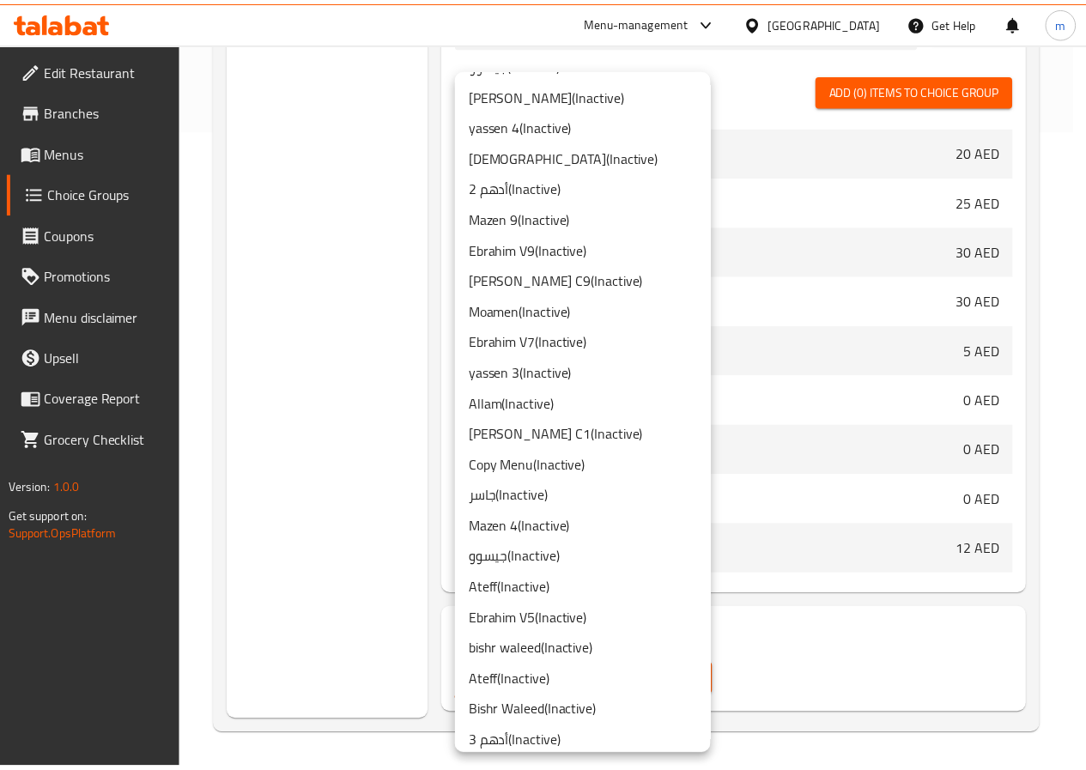
scroll to position [1030, 0]
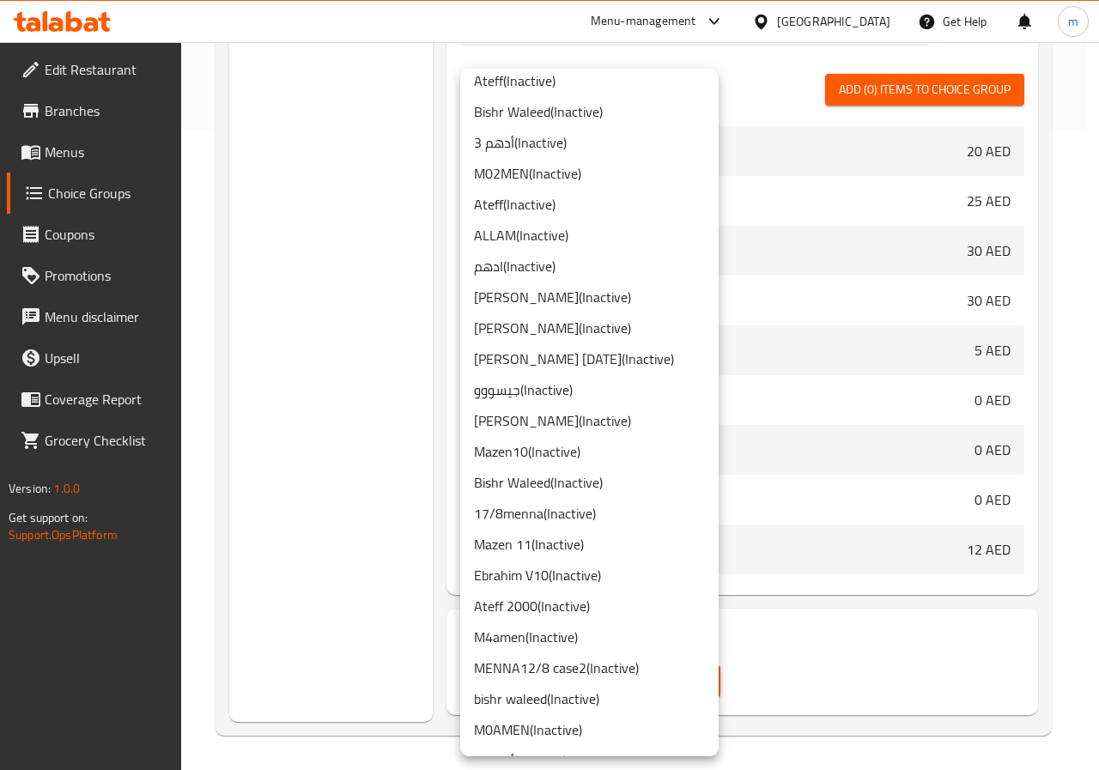
click at [544, 539] on li "Mazen 11 ( Inactive )" at bounding box center [589, 544] width 258 height 31
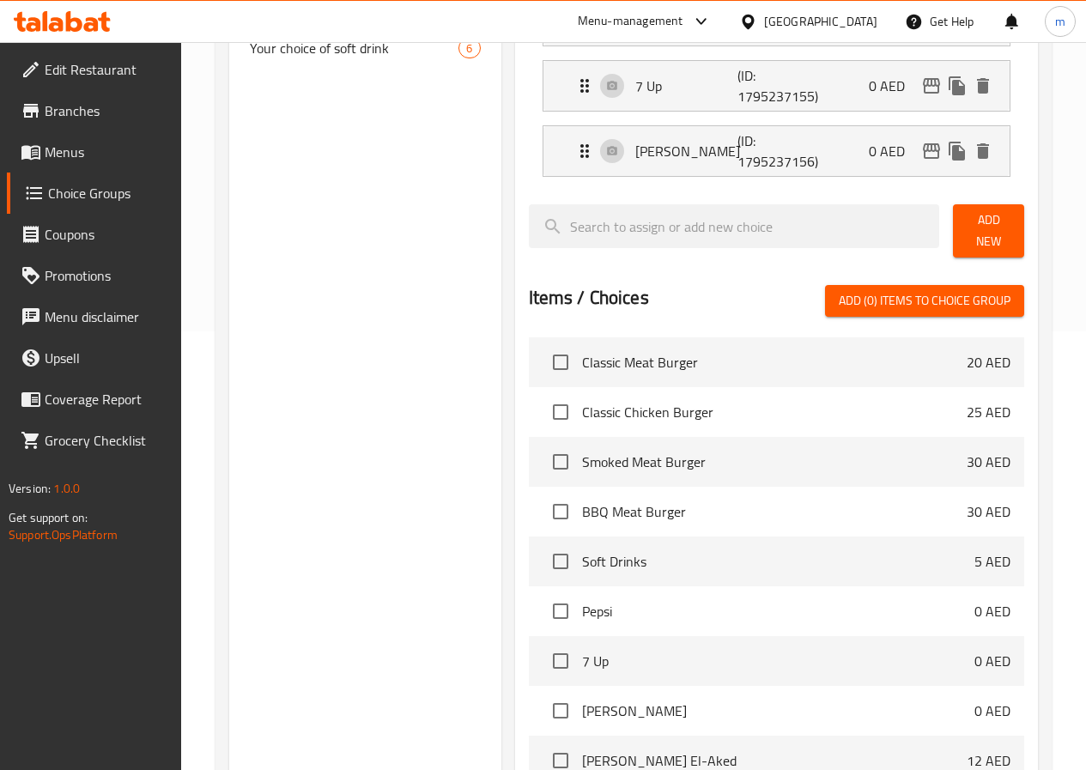
scroll to position [211, 0]
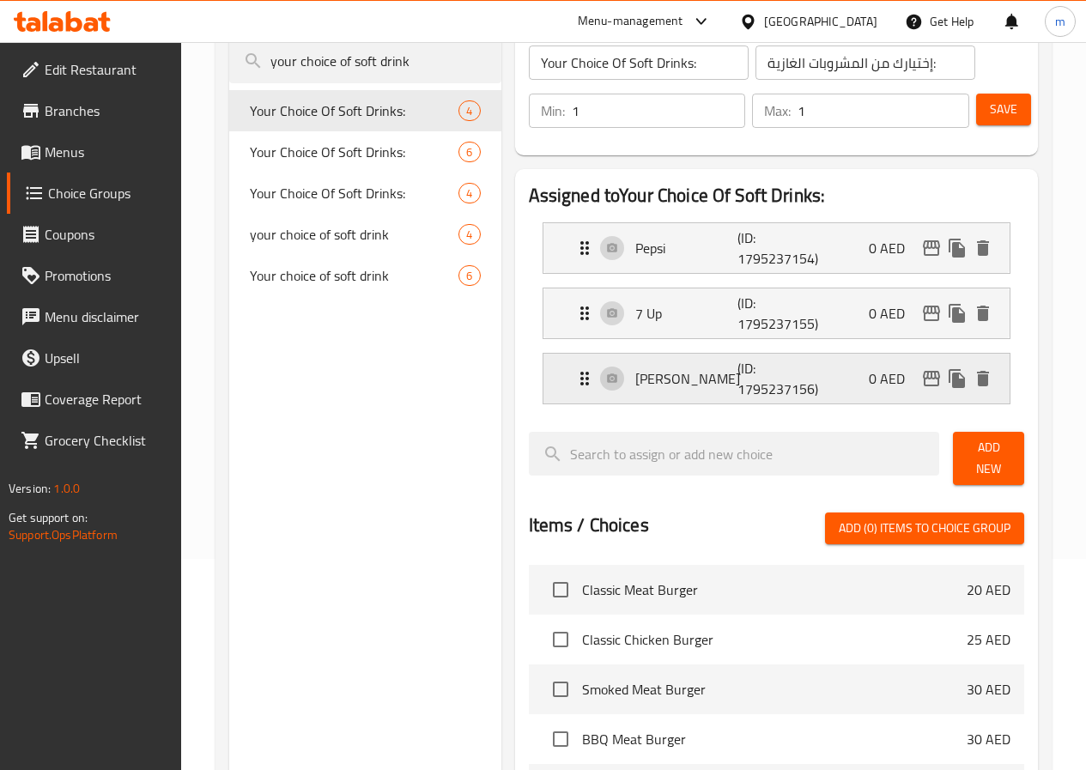
click at [877, 363] on div "Mirinda (ID: 1795237156) 0 AED" at bounding box center [781, 379] width 415 height 50
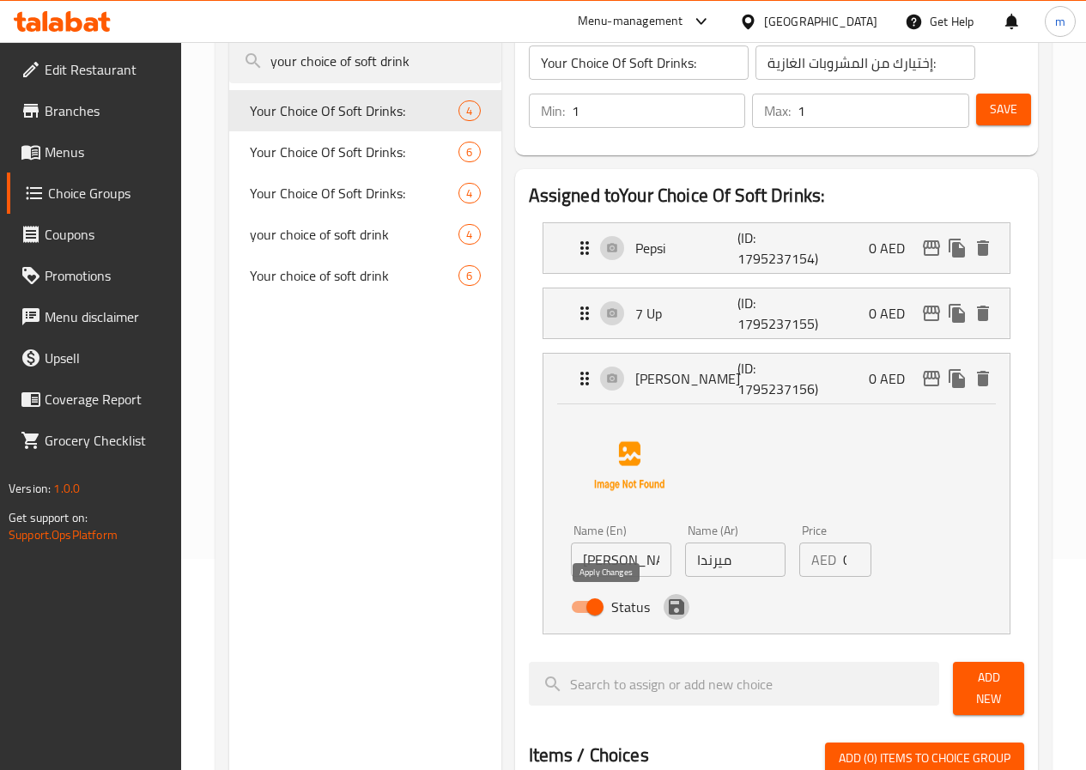
click at [669, 613] on icon "save" at bounding box center [676, 606] width 15 height 15
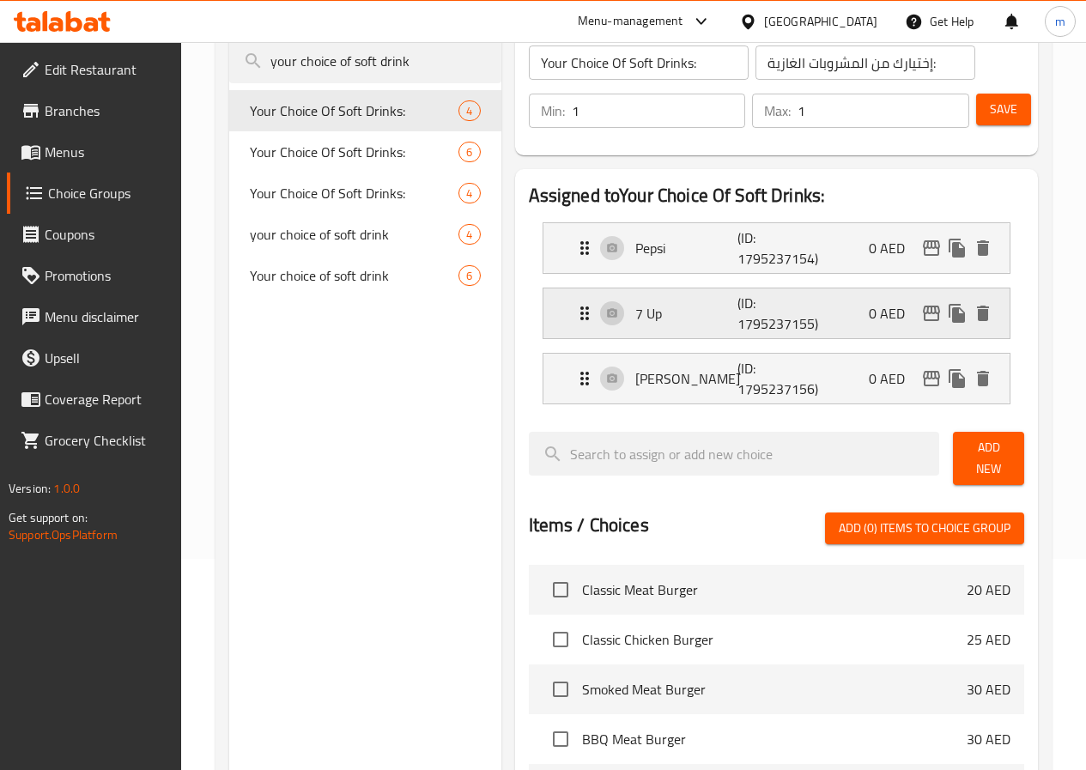
click at [859, 336] on div "7 Up (ID: 1795237155) 0 AED" at bounding box center [781, 314] width 415 height 50
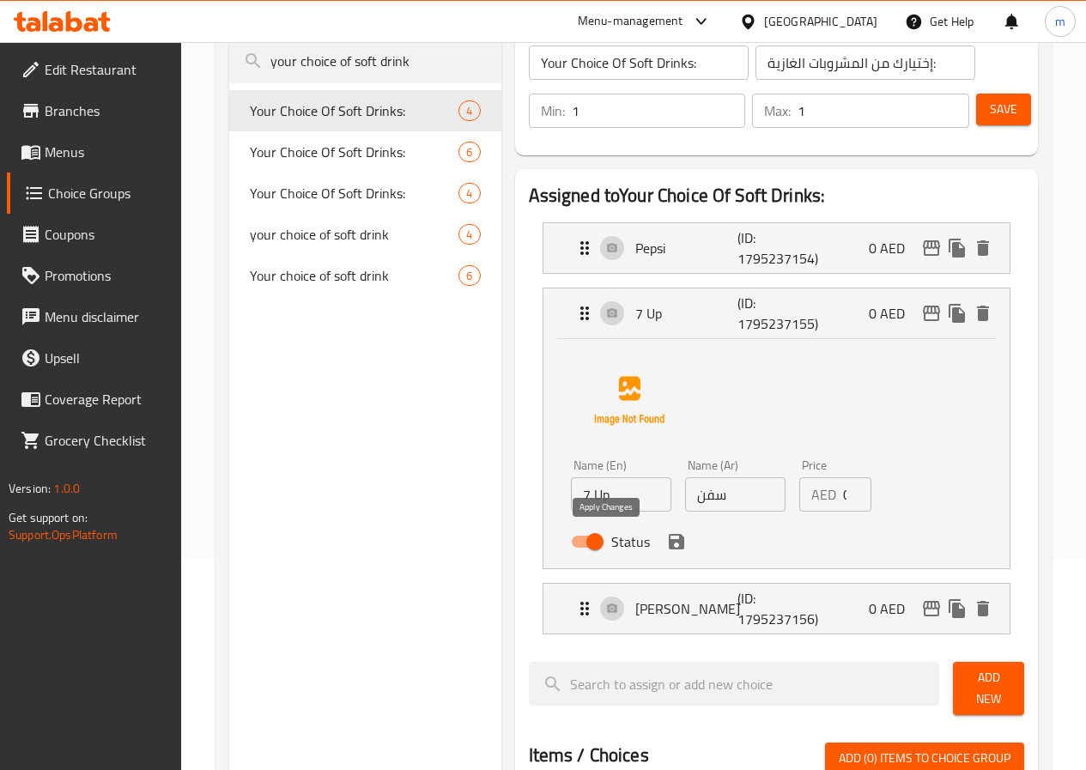
click at [669, 549] on icon "save" at bounding box center [676, 541] width 15 height 15
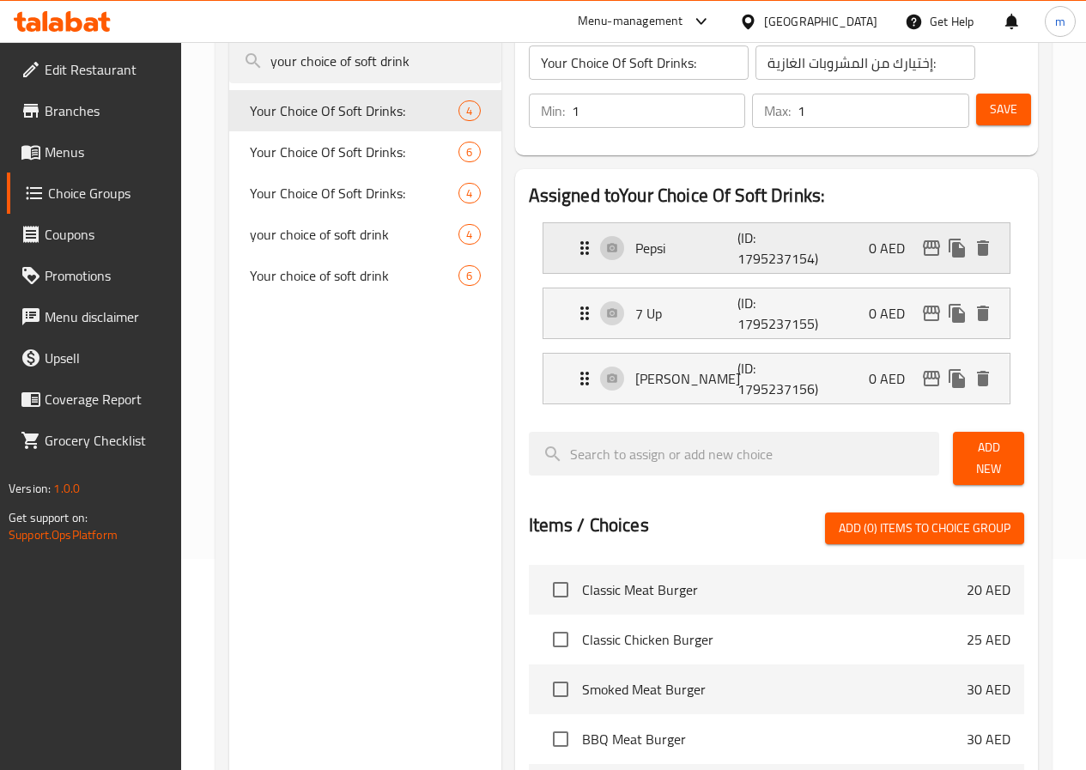
click at [825, 251] on div "Pepsi (ID: 1795237154) 0 AED" at bounding box center [781, 248] width 415 height 50
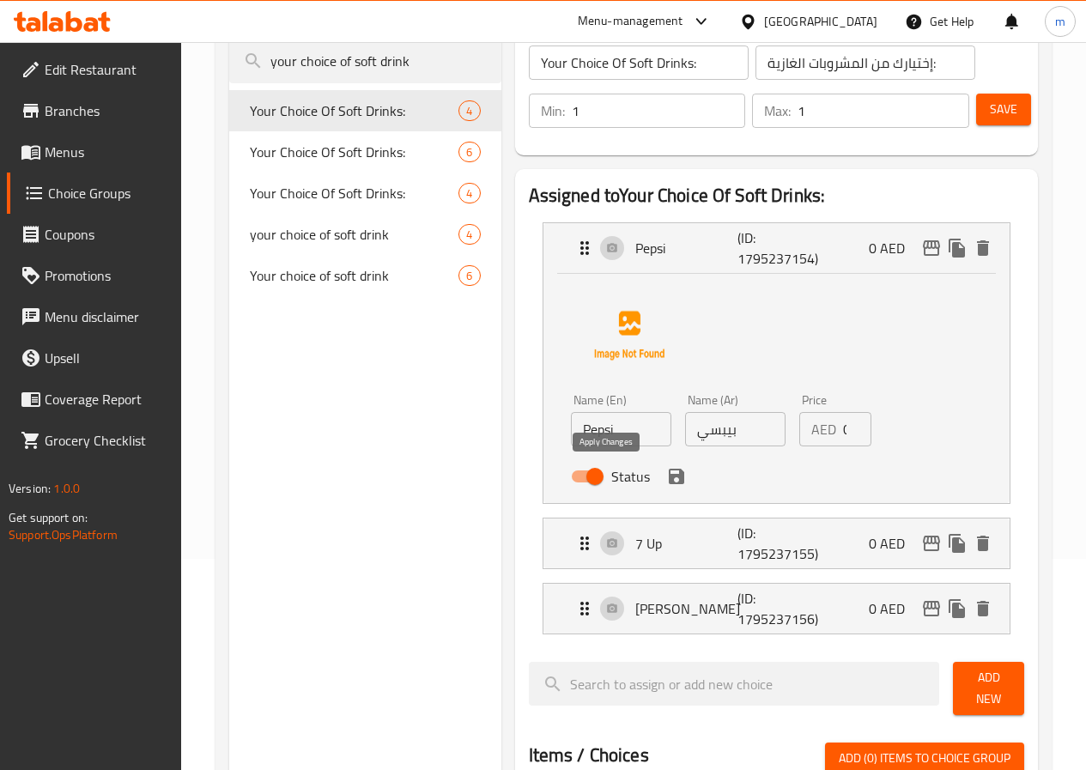
click at [666, 483] on icon "save" at bounding box center [676, 476] width 21 height 21
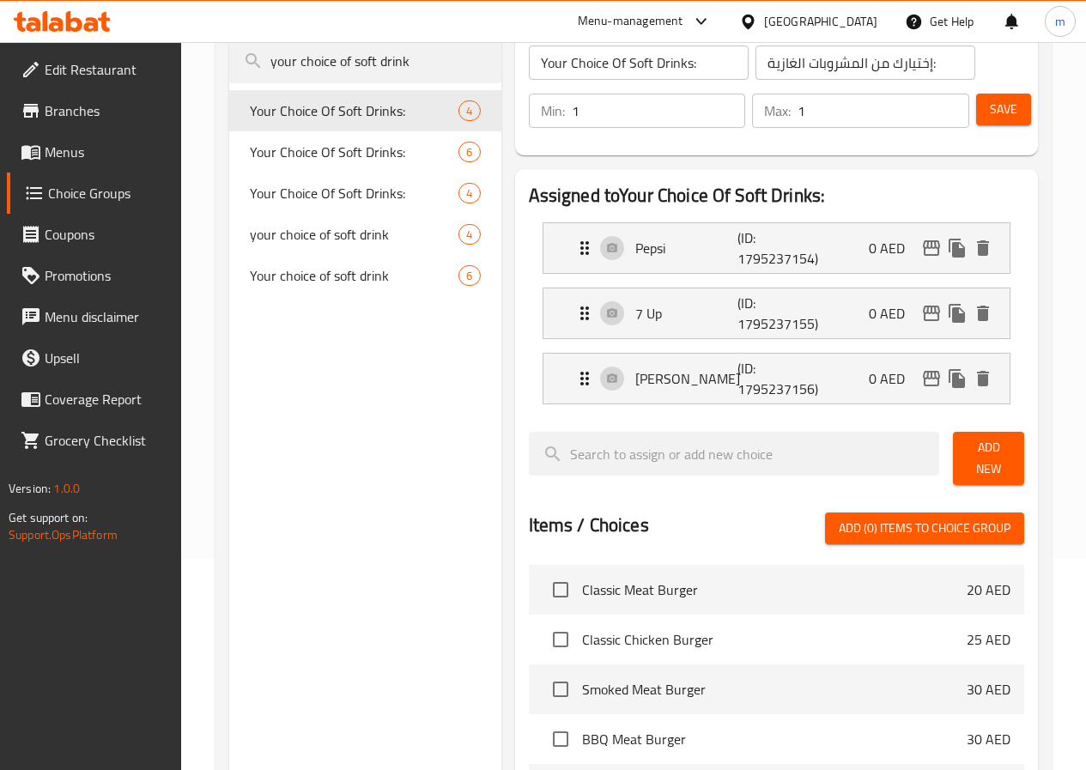
click at [993, 117] on span "Save" at bounding box center [1003, 109] width 27 height 21
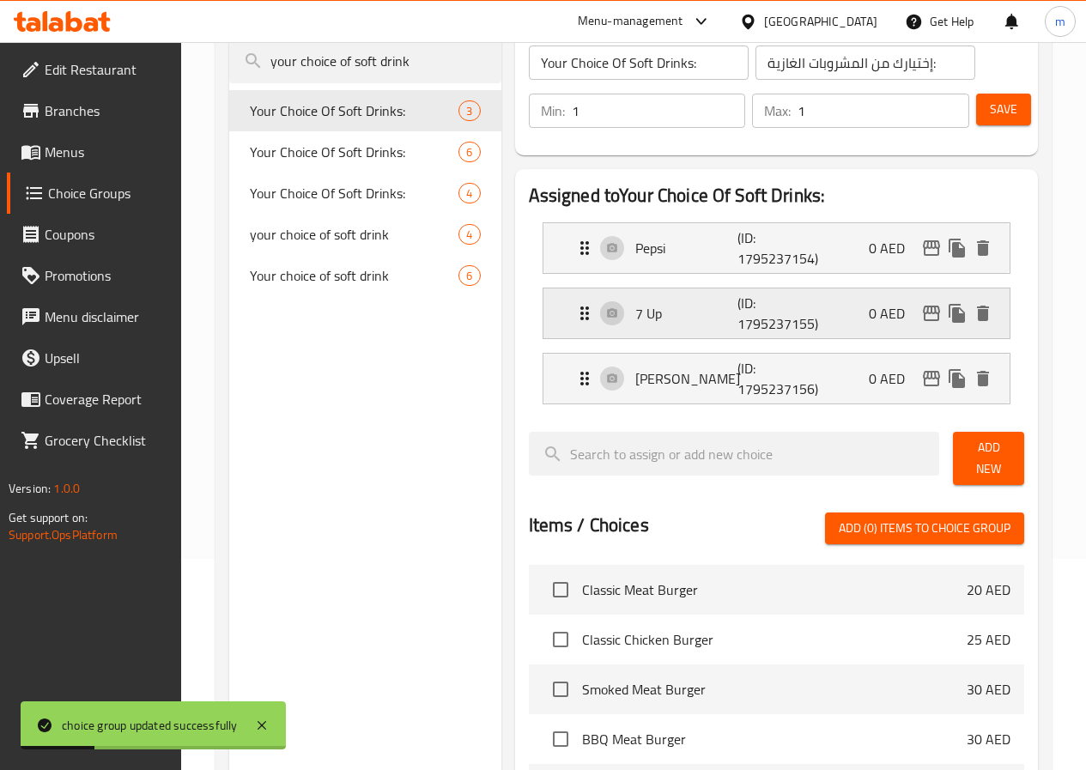
click at [777, 306] on div "7 Up (ID: 1795237155) 0 AED" at bounding box center [781, 314] width 415 height 50
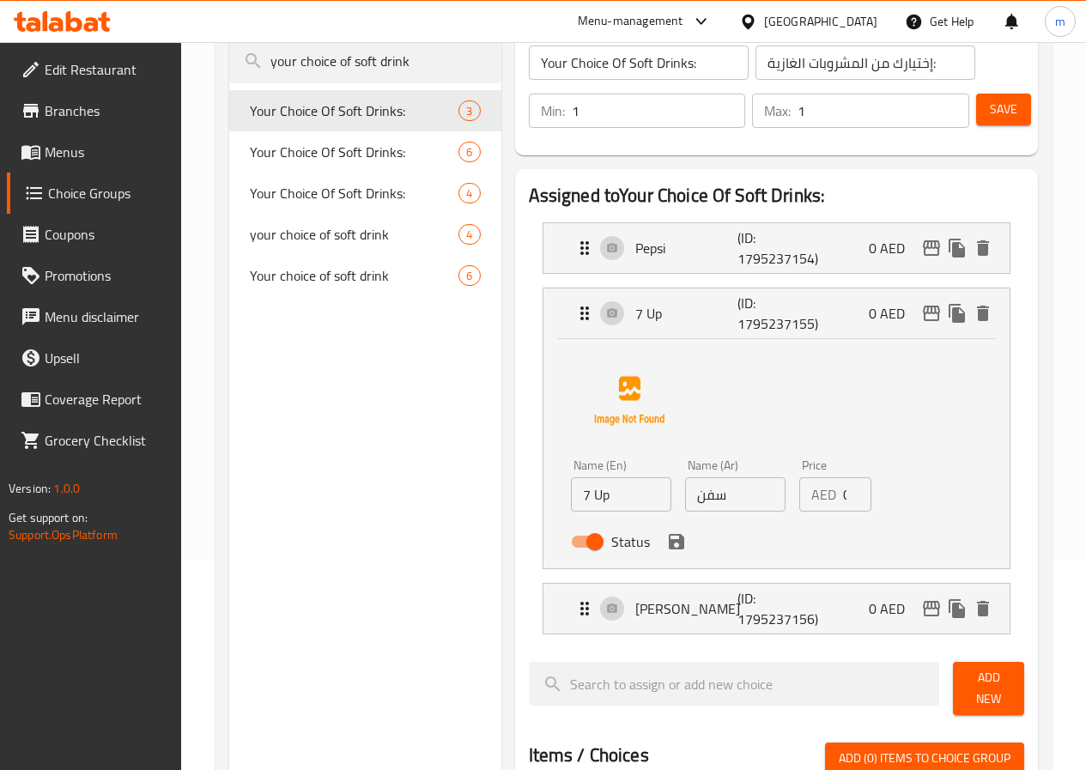
click at [718, 496] on input "سفن" at bounding box center [735, 494] width 100 height 34
click at [669, 549] on icon "save" at bounding box center [676, 541] width 15 height 15
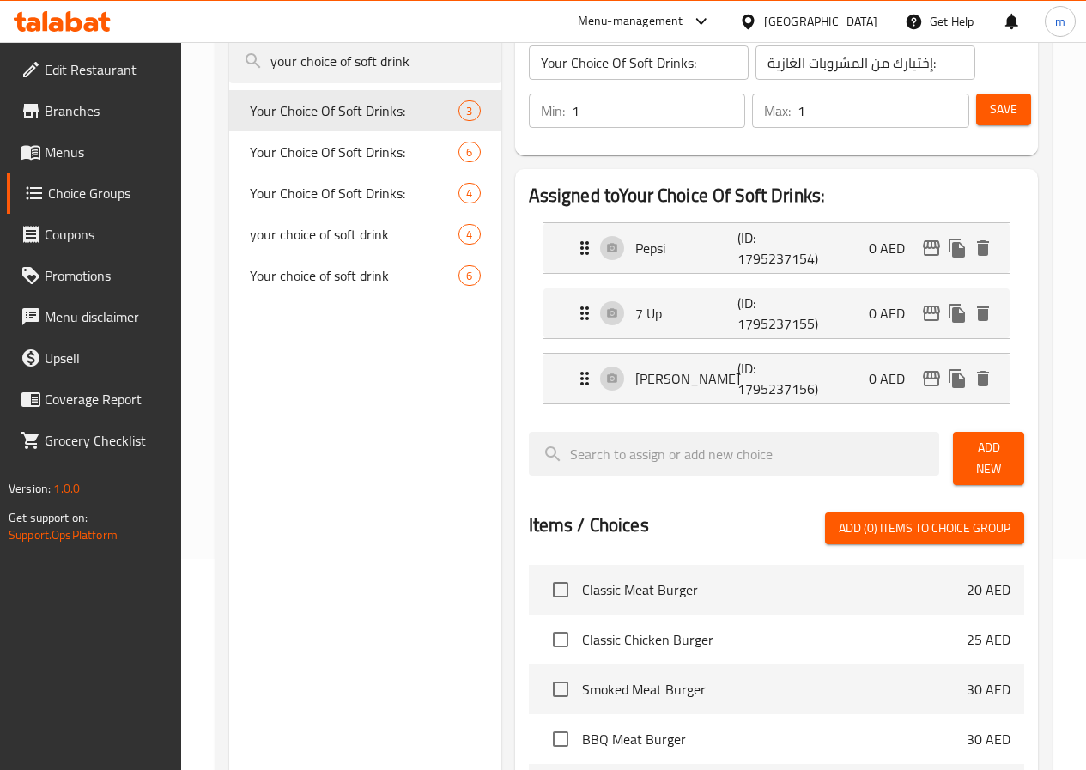
type input "سفن اب"
click at [651, 284] on li "7 Up (ID: 1795237155) 0 AED Name (En) 7 Up Name (En) Name (Ar) سفن اب Name (Ar)…" at bounding box center [776, 313] width 495 height 65
click at [647, 325] on div "7 Up (ID: 1795237155) 0 AED" at bounding box center [781, 314] width 415 height 50
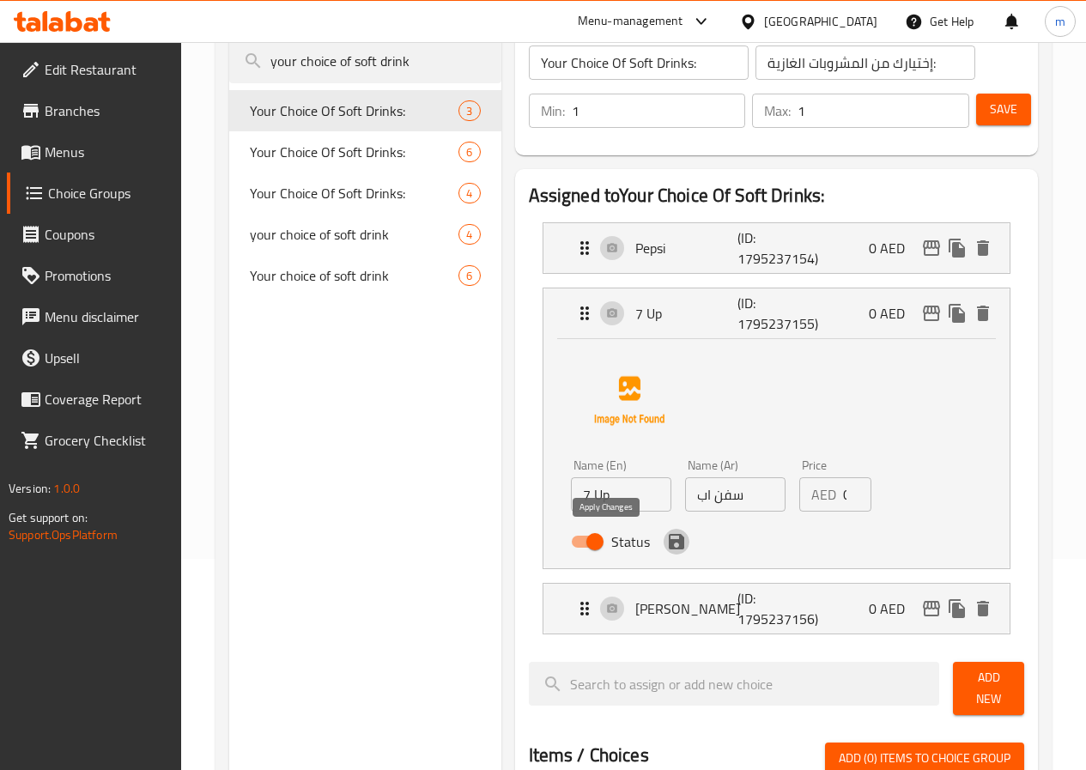
click at [669, 549] on icon "save" at bounding box center [676, 541] width 15 height 15
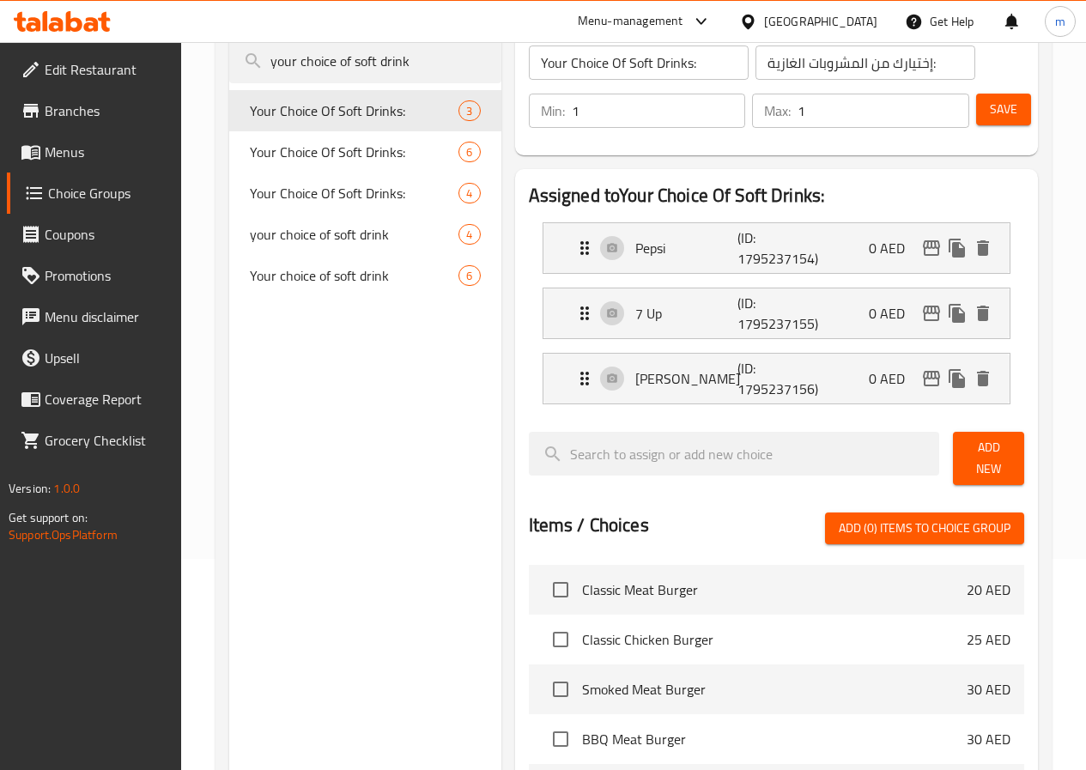
click at [990, 97] on button "Save" at bounding box center [1003, 110] width 55 height 32
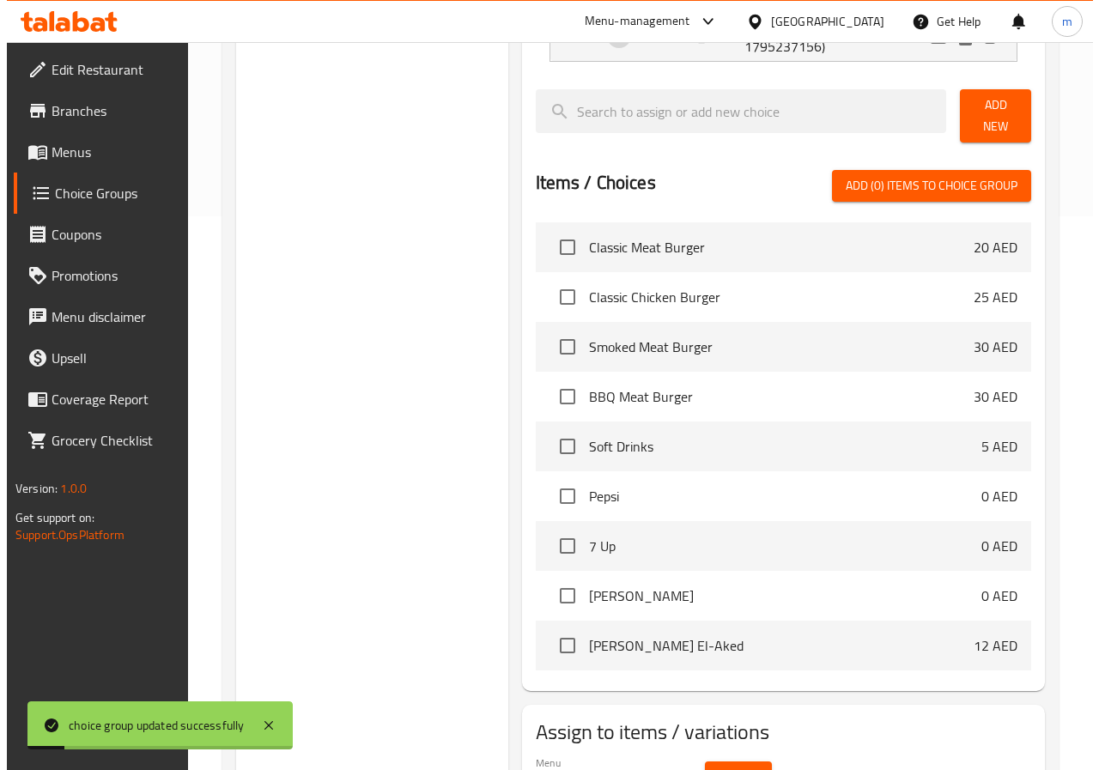
scroll to position [641, 0]
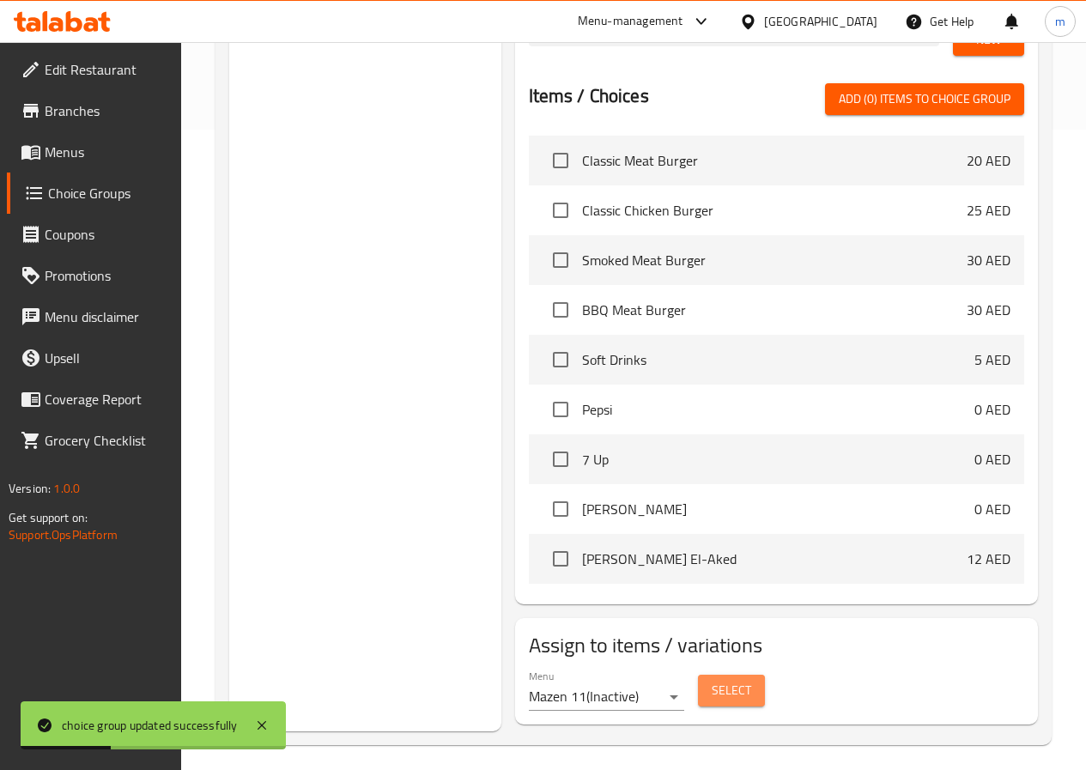
click at [712, 691] on span "Select" at bounding box center [731, 690] width 39 height 21
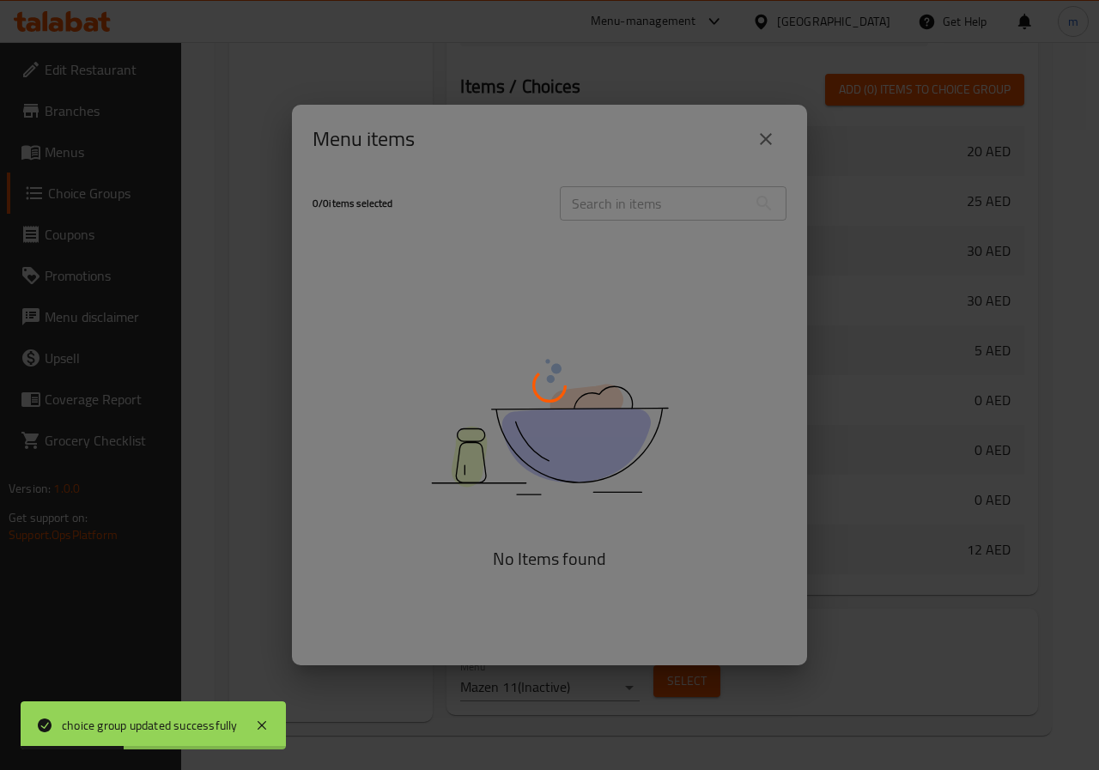
scroll to position [654, 0]
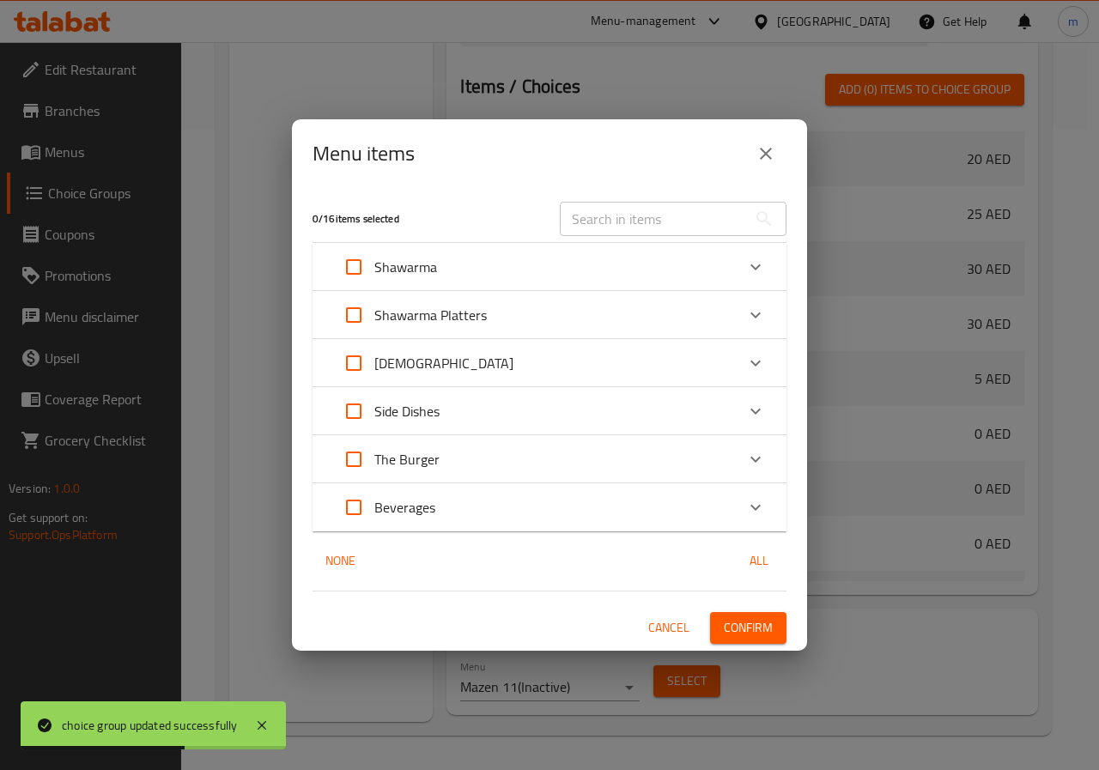
click at [755, 513] on icon "Expand" at bounding box center [755, 507] width 21 height 21
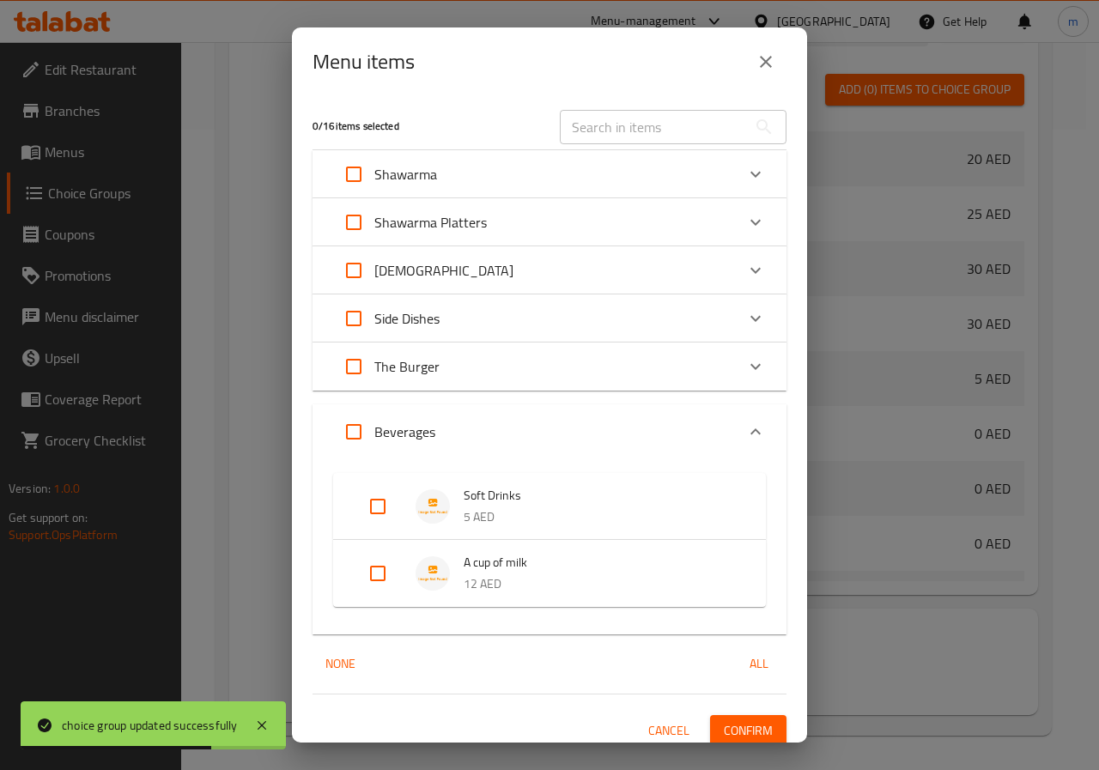
click at [380, 506] on input "Expand" at bounding box center [377, 506] width 41 height 41
checkbox input "true"
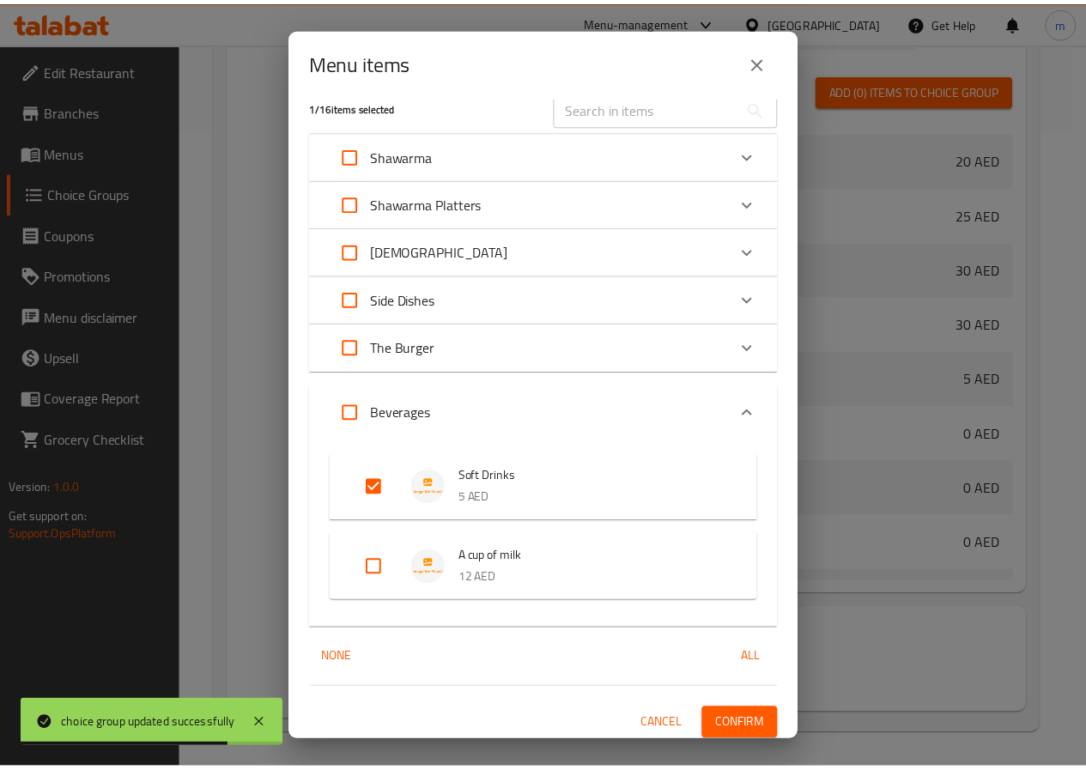
scroll to position [25, 0]
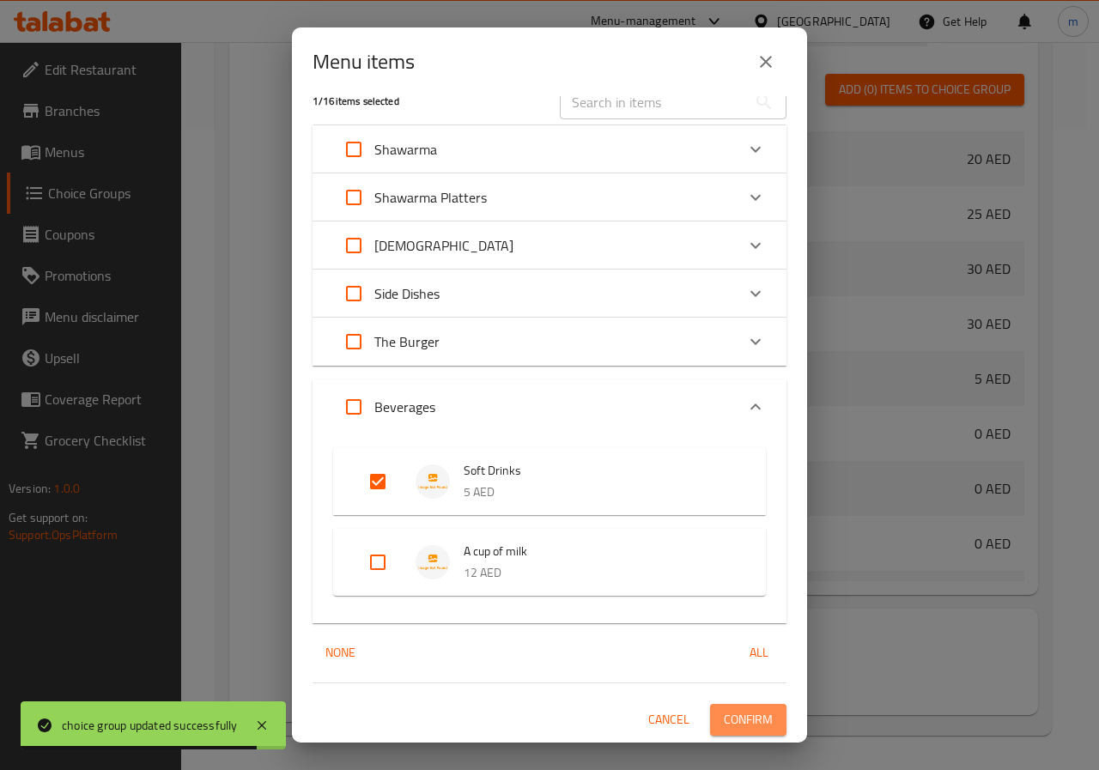
click at [748, 718] on span "Confirm" at bounding box center [748, 719] width 49 height 21
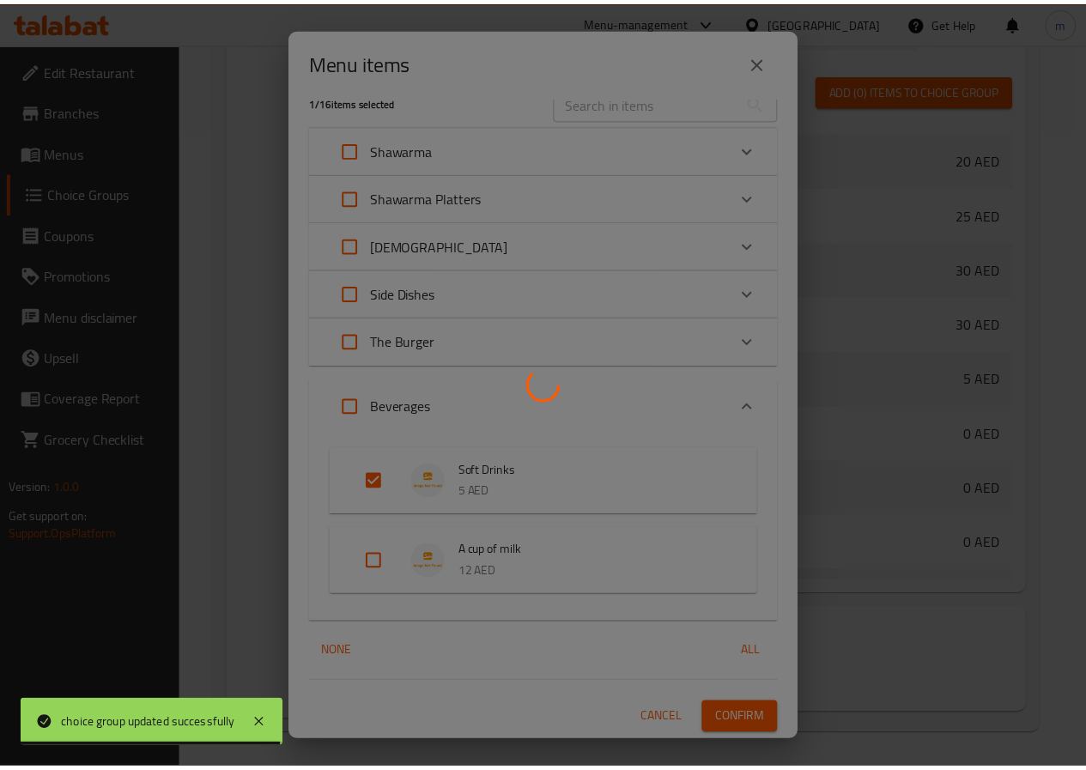
scroll to position [598, 0]
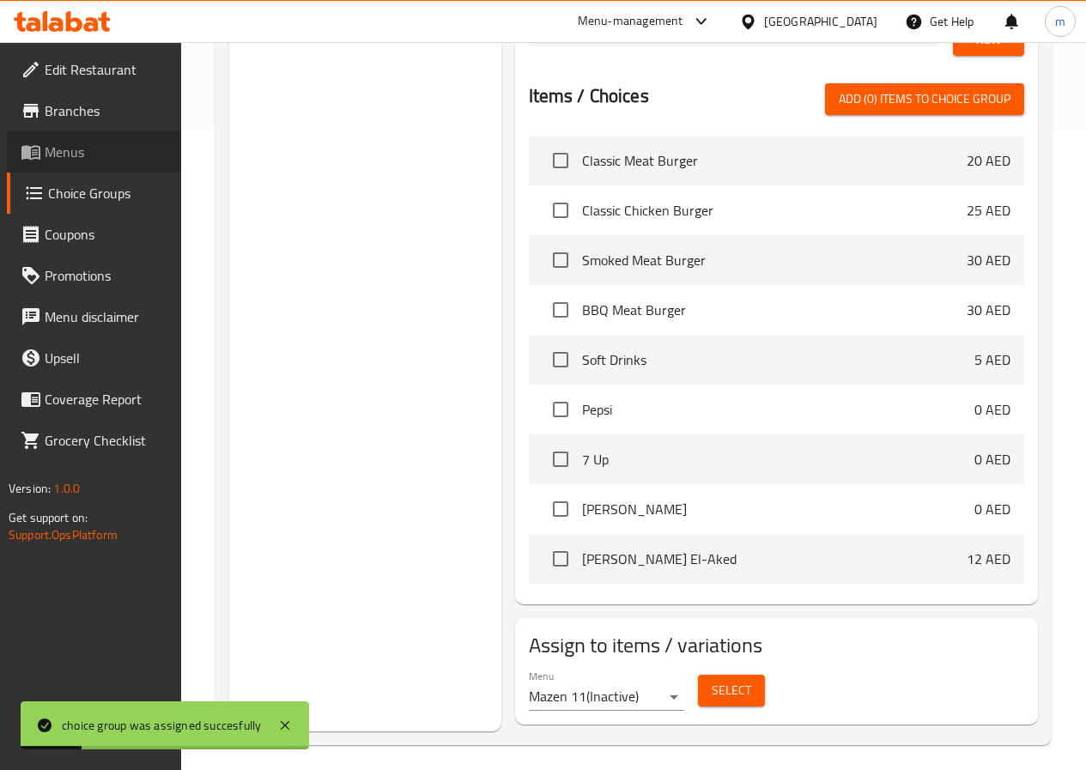
click at [84, 143] on span "Menus" at bounding box center [106, 152] width 123 height 21
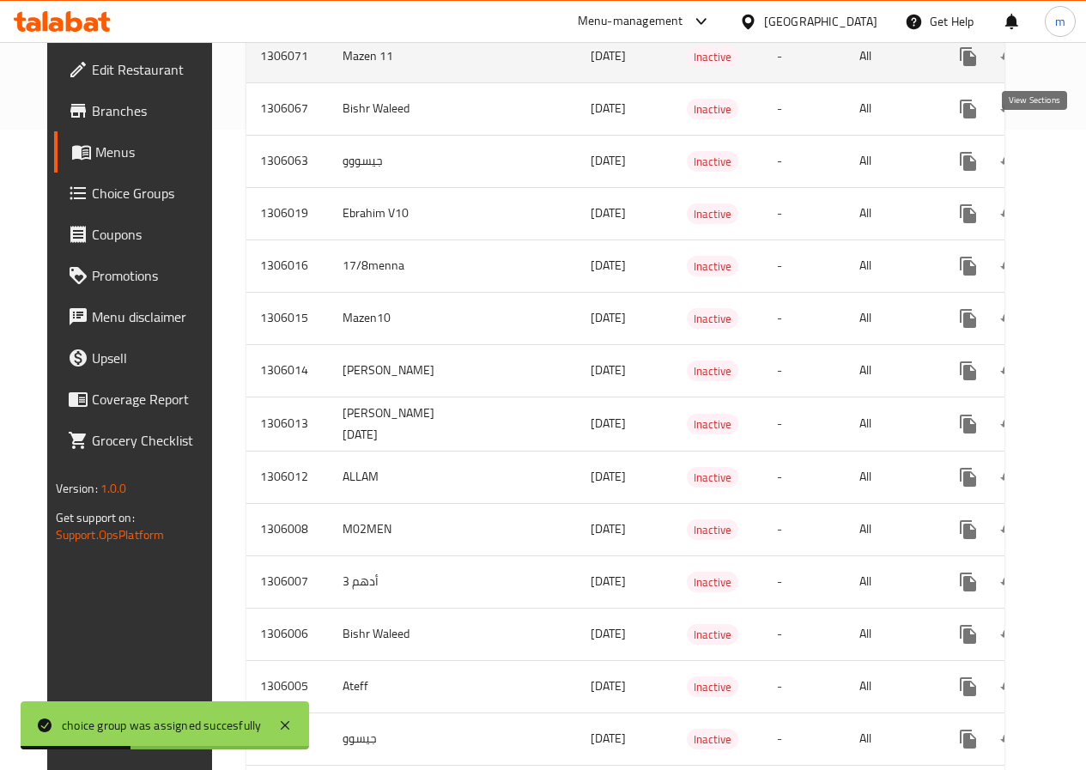
click at [1084, 60] on icon "enhanced table" at bounding box center [1091, 56] width 15 height 15
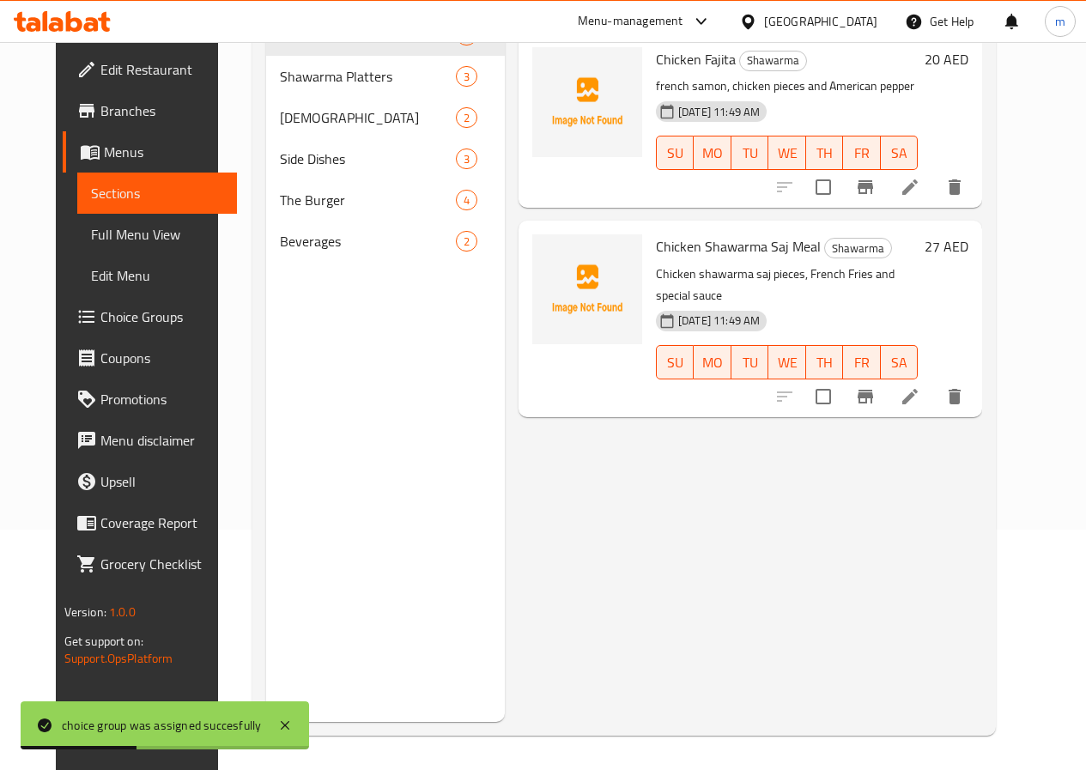
scroll to position [240, 0]
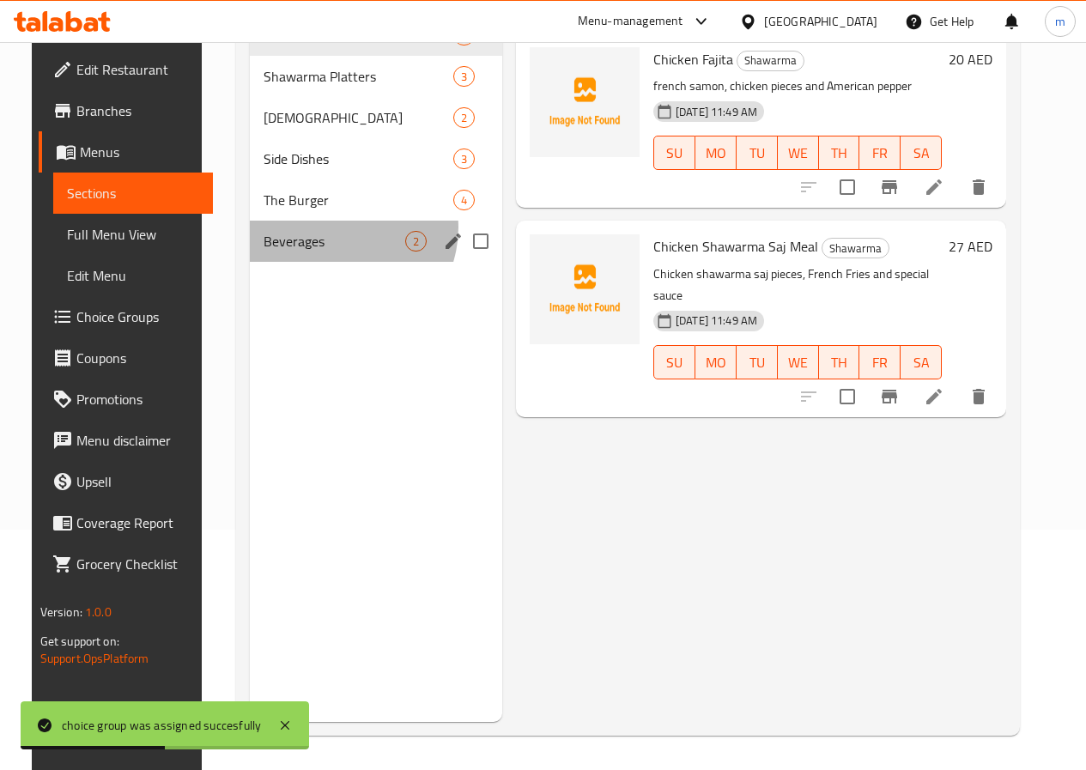
click at [319, 253] on div "Beverages 2" at bounding box center [376, 241] width 252 height 41
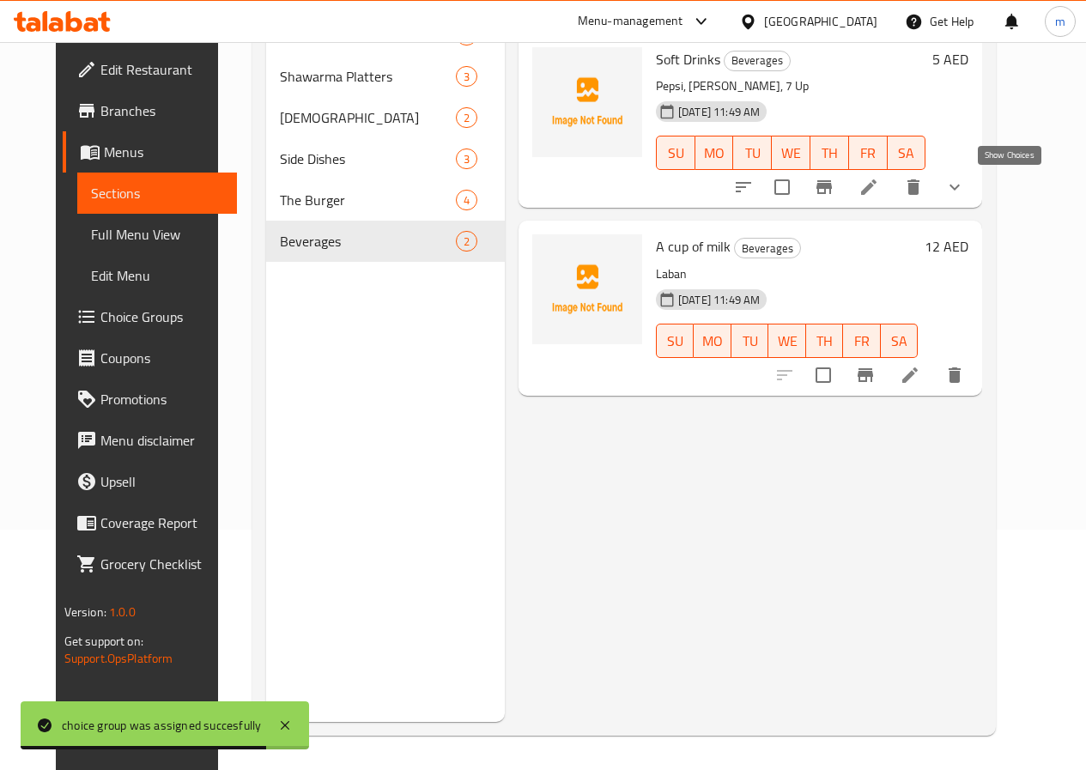
click at [965, 192] on icon "show more" at bounding box center [955, 187] width 21 height 21
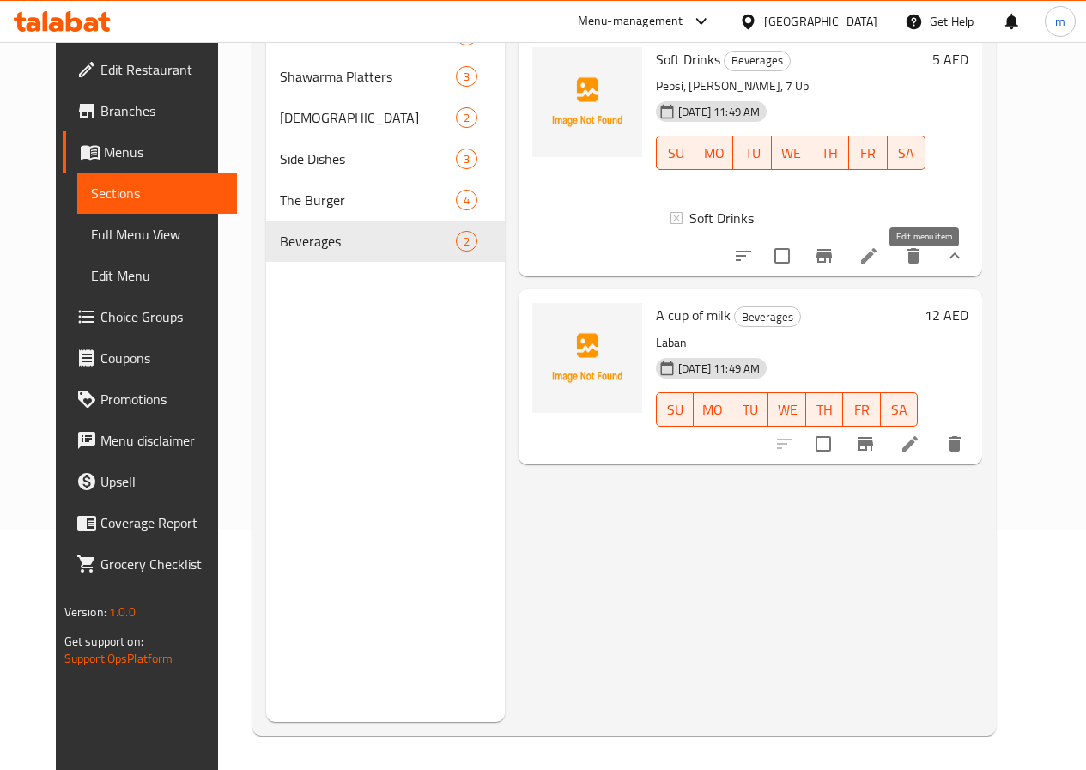
click at [877, 264] on icon at bounding box center [868, 255] width 15 height 15
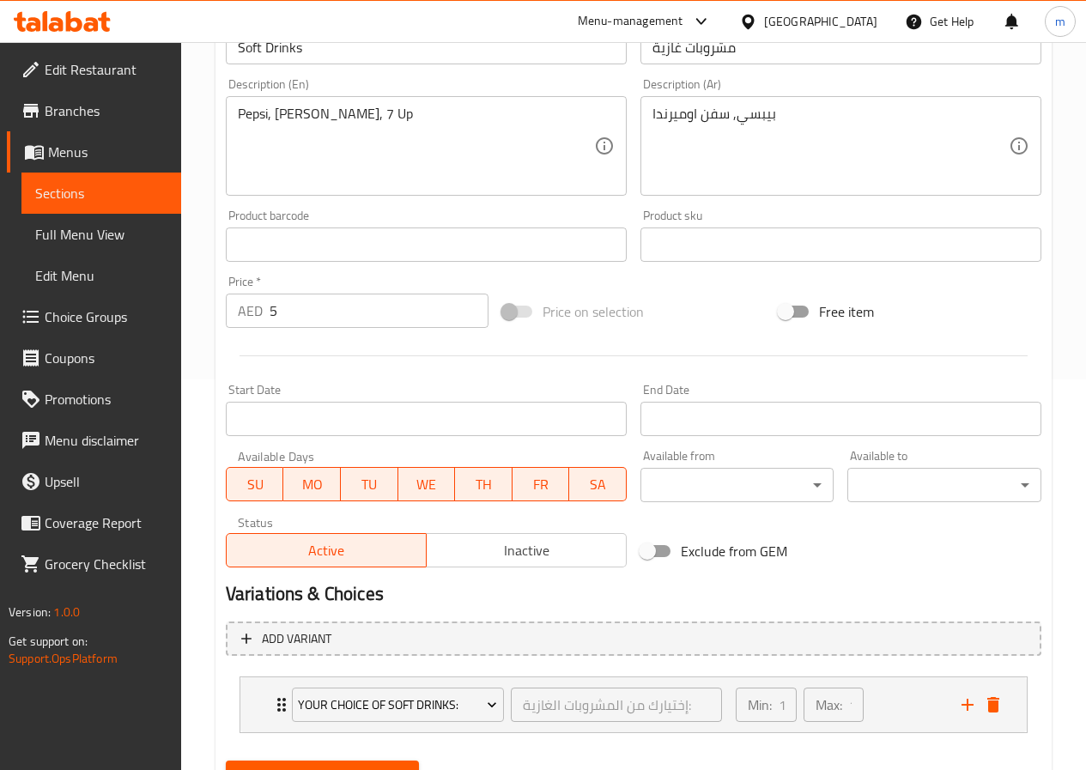
scroll to position [471, 0]
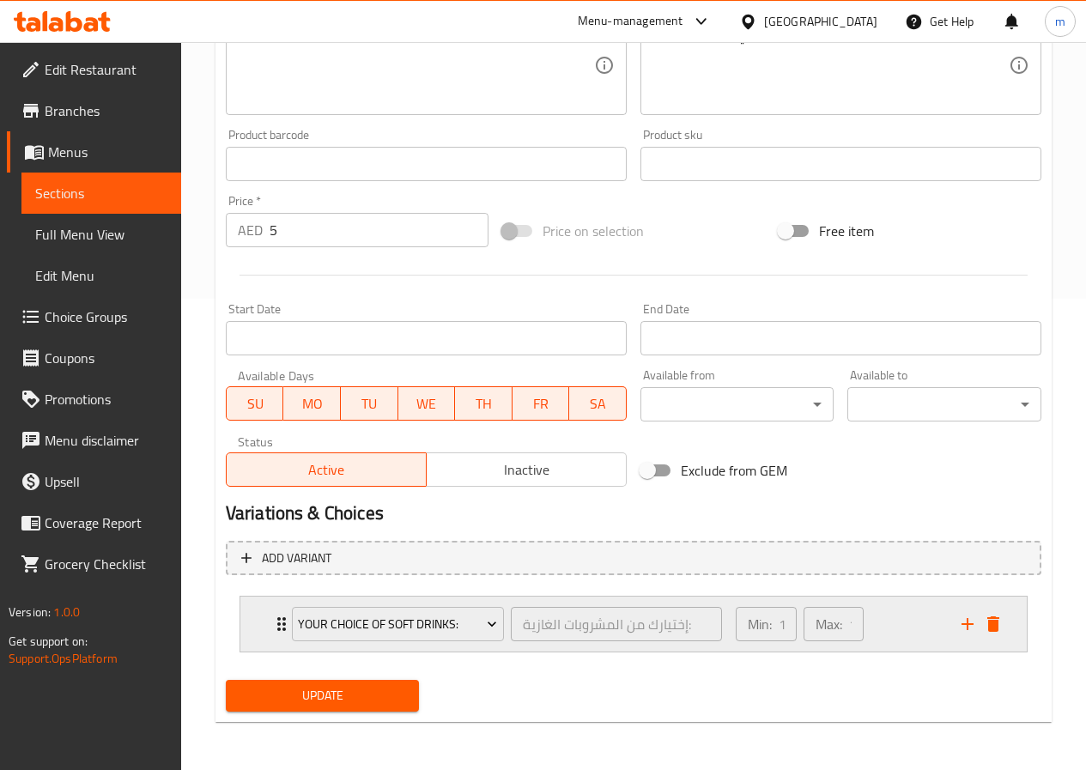
click at [276, 623] on icon "Expand" at bounding box center [281, 624] width 21 height 21
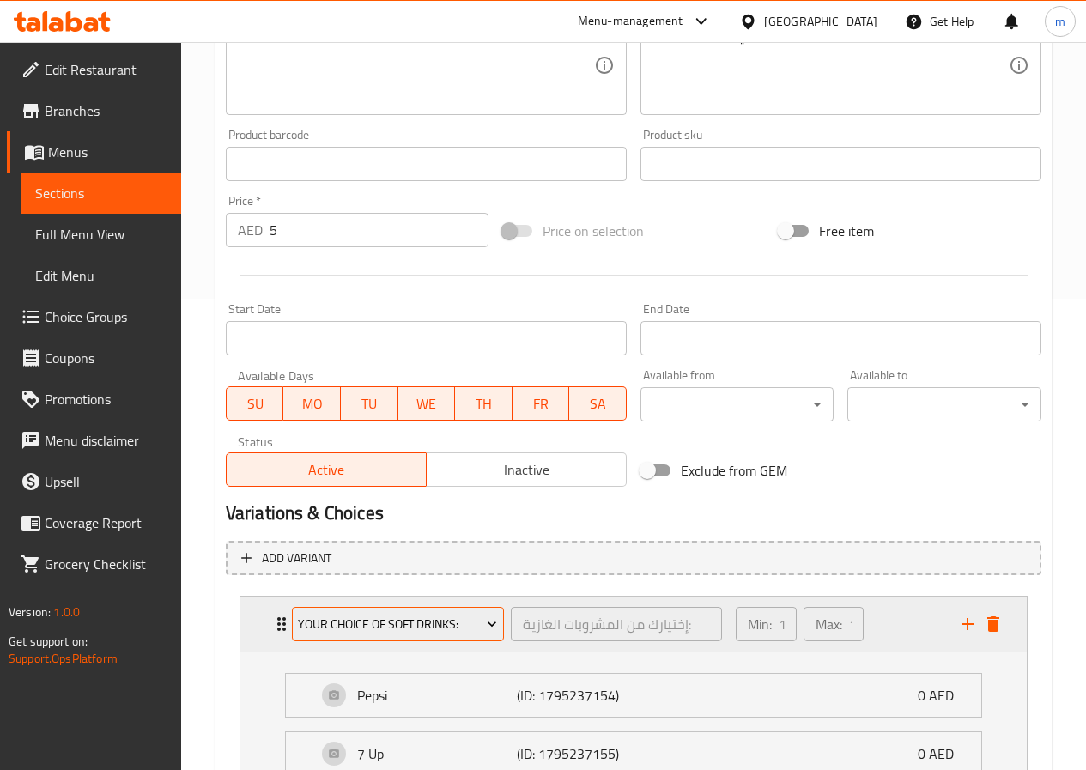
scroll to position [682, 0]
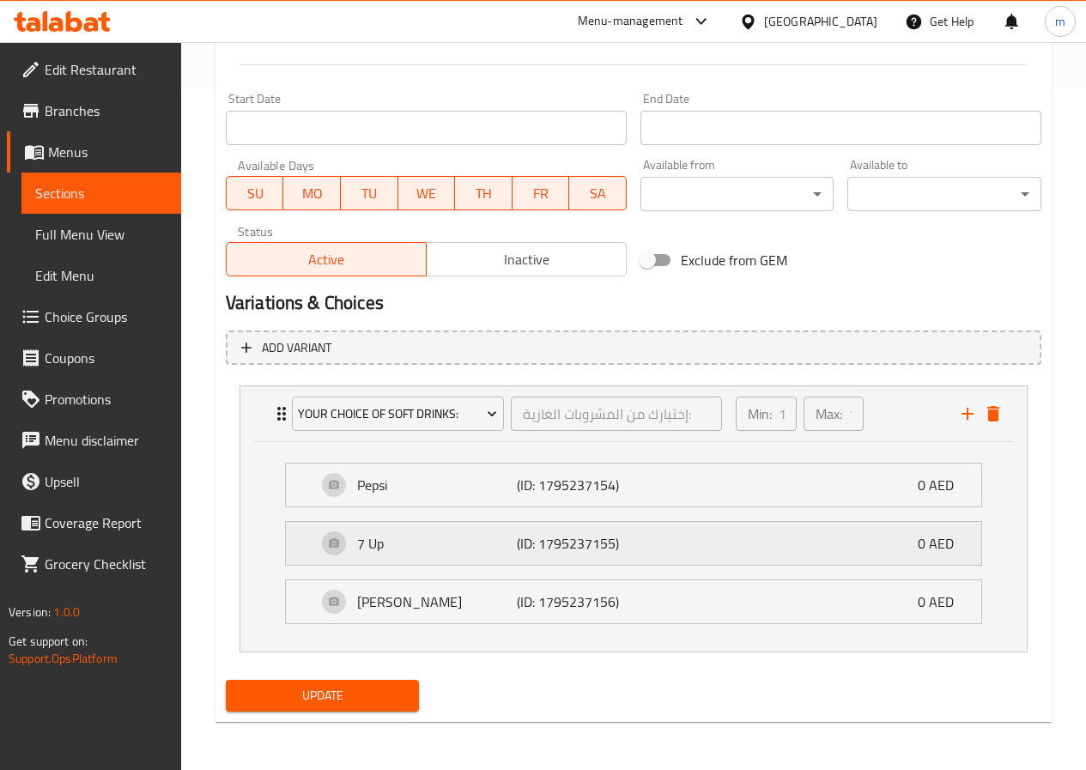
click at [576, 538] on p "(ID: 1795237155)" at bounding box center [570, 543] width 106 height 21
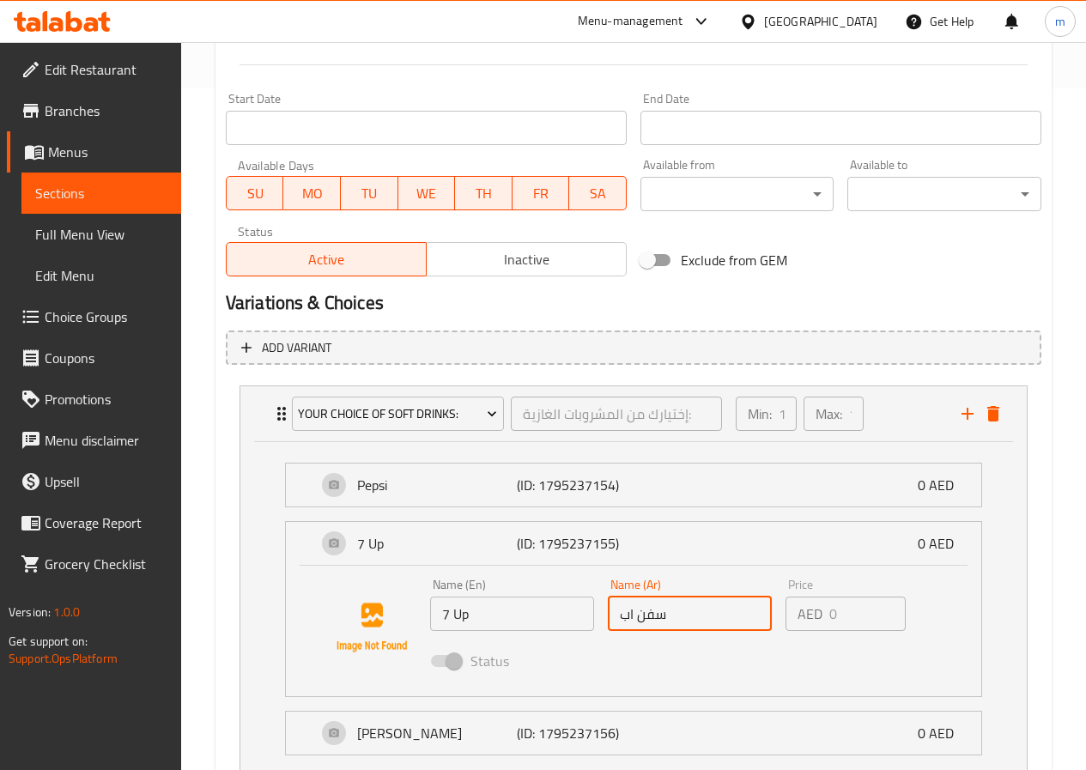
drag, startPoint x: 689, startPoint y: 619, endPoint x: 599, endPoint y: 617, distance: 90.2
click at [599, 617] on div "Name (En) 7 Up Name (En) Name (Ar) سفن اب Name (Ar) Price AED 0 Price Status" at bounding box center [690, 628] width 534 height 112
click at [223, 471] on div "Add variant Your Choice Of Soft Drinks: إختيارك من المشروبات الغازية: ​ Min: 1 …" at bounding box center [633, 565] width 829 height 482
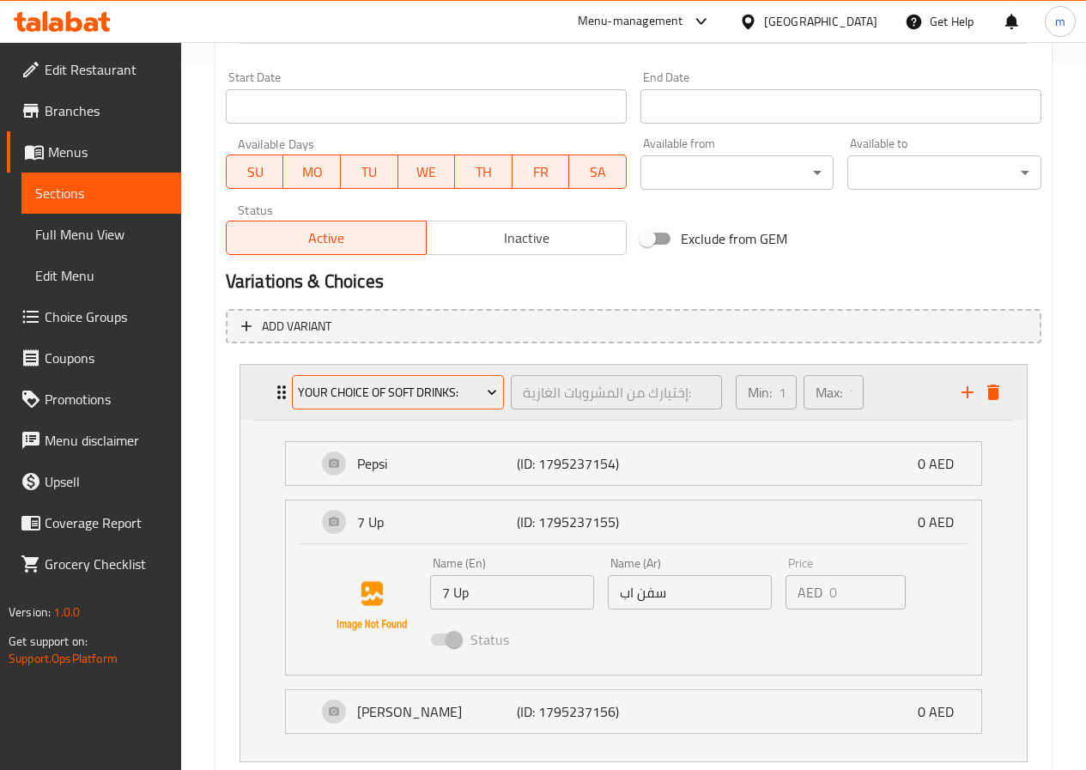
scroll to position [813, 0]
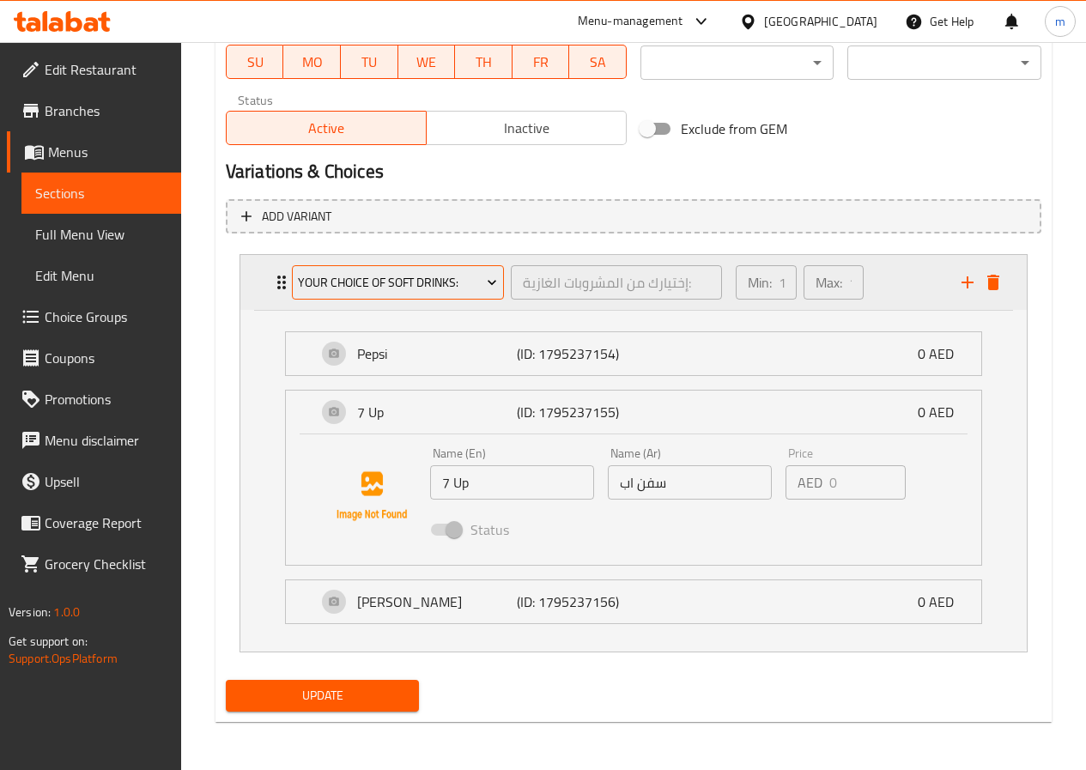
click at [487, 276] on icon "Expand" at bounding box center [491, 282] width 17 height 17
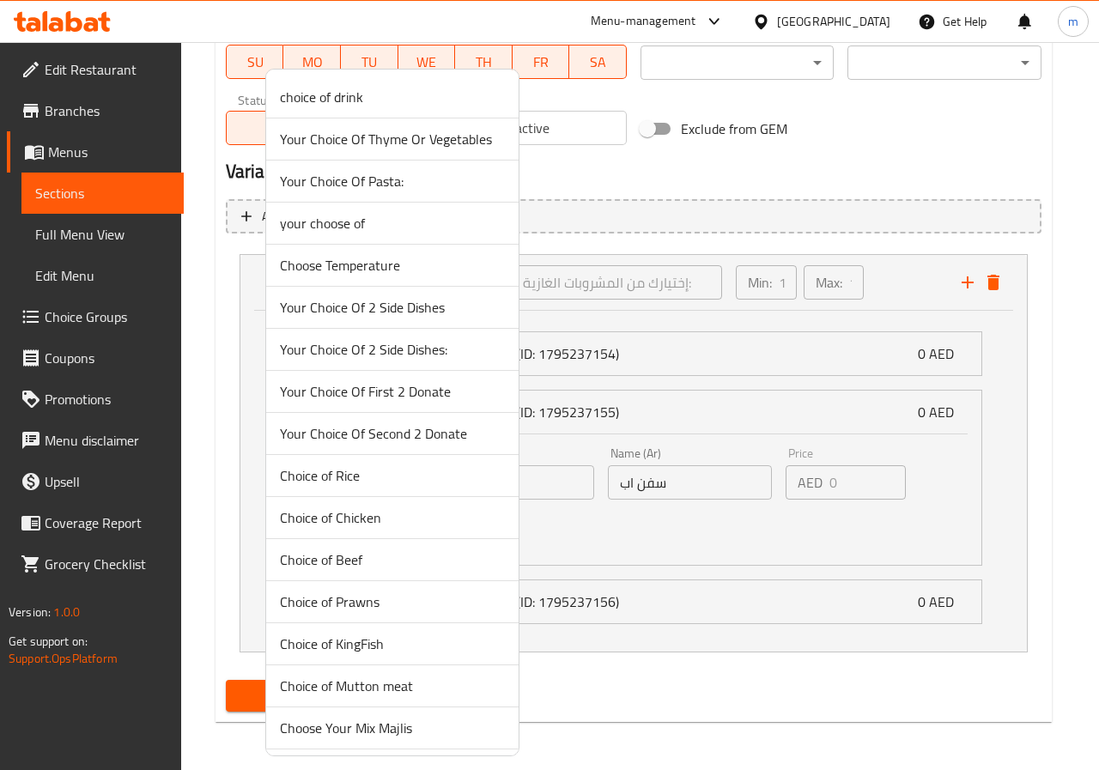
click at [860, 164] on div at bounding box center [549, 385] width 1099 height 770
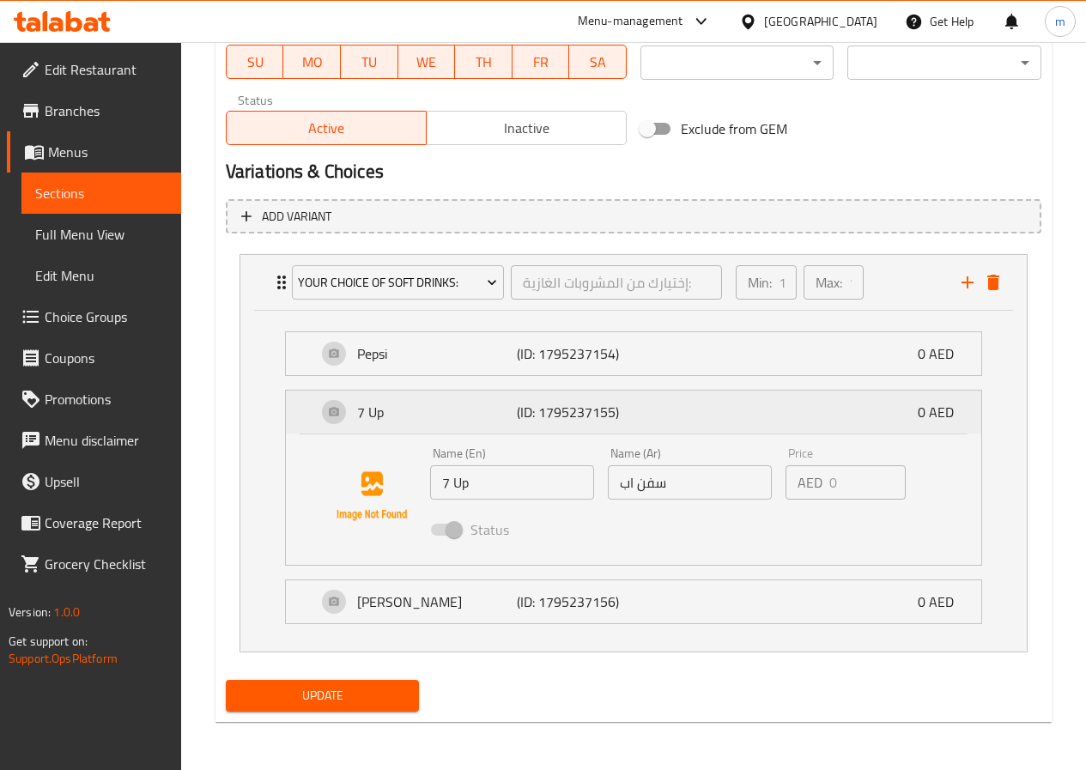
click at [419, 406] on p "7 Up" at bounding box center [437, 412] width 160 height 21
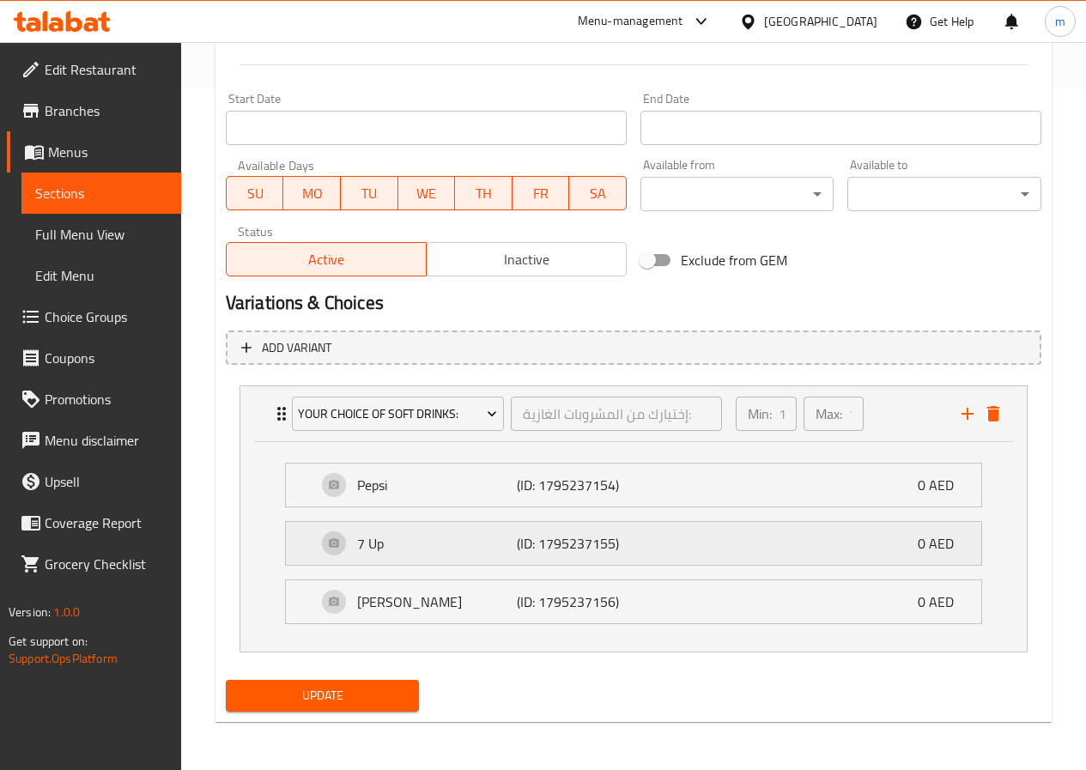
scroll to position [682, 0]
click at [101, 220] on link "Full Menu View" at bounding box center [101, 234] width 160 height 41
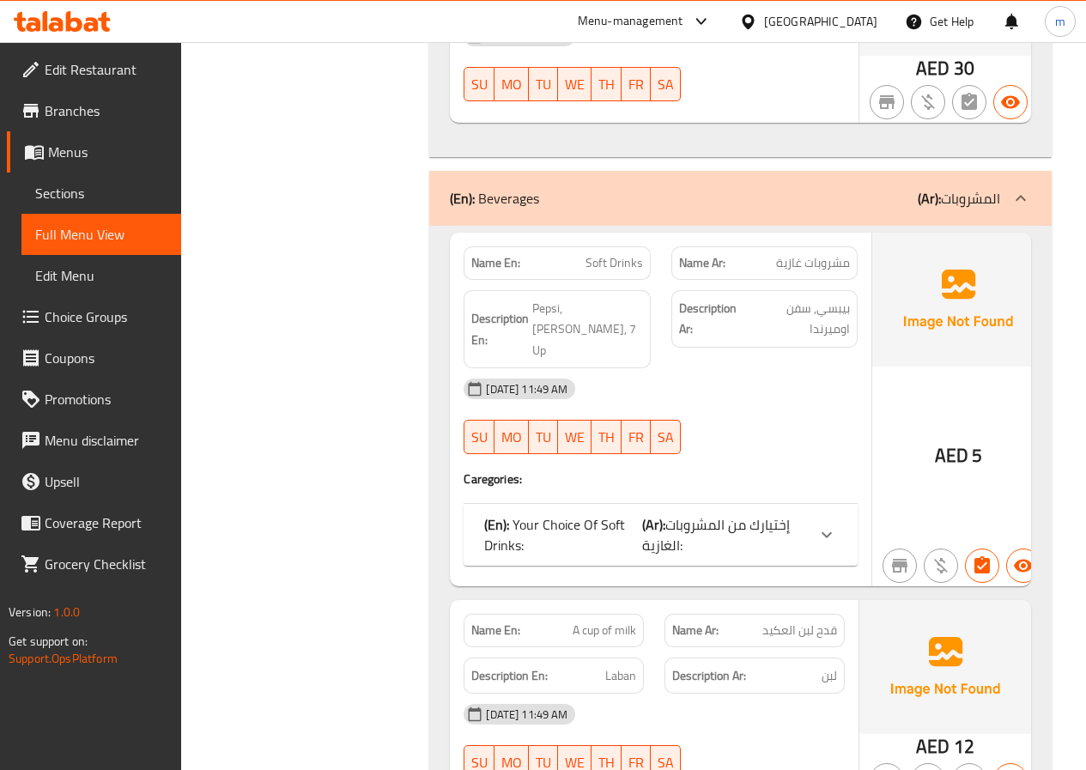
scroll to position [3937, 0]
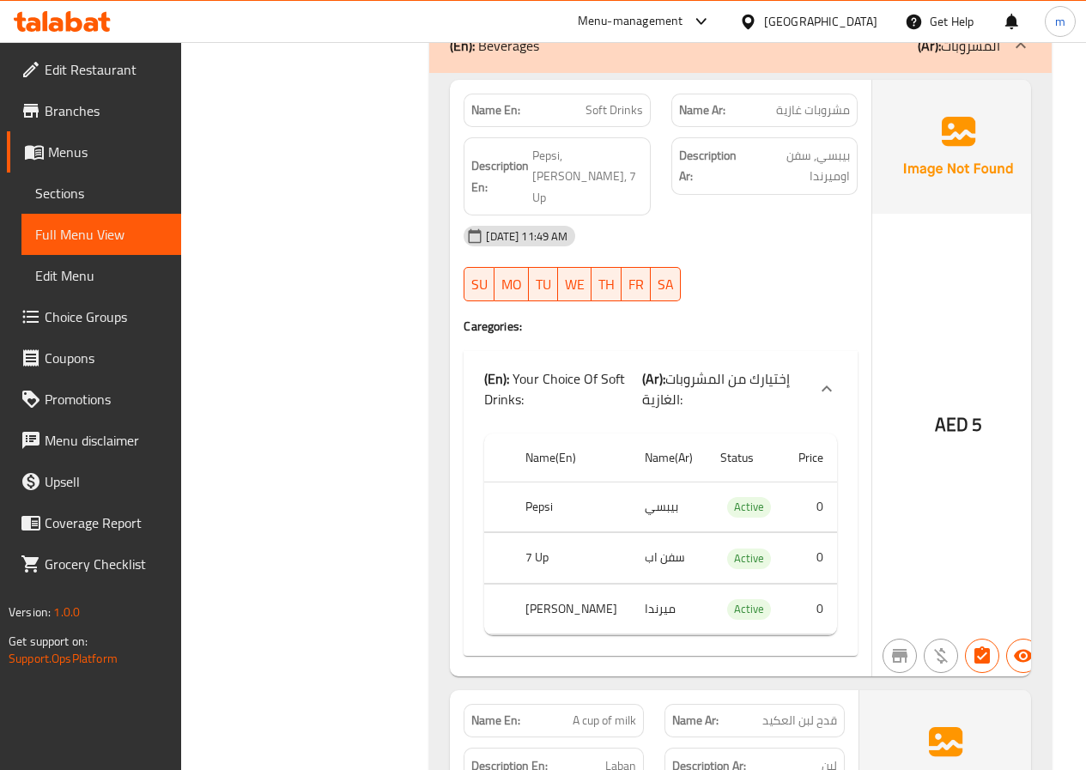
scroll to position [4109, 0]
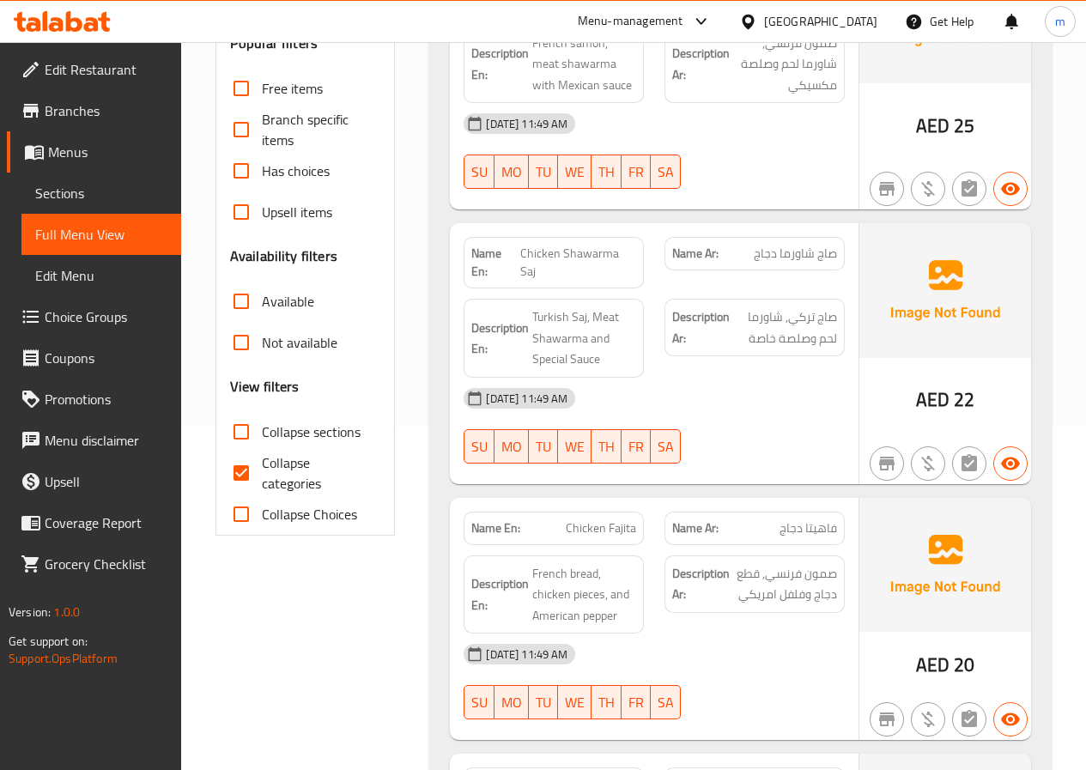
scroll to position [172, 0]
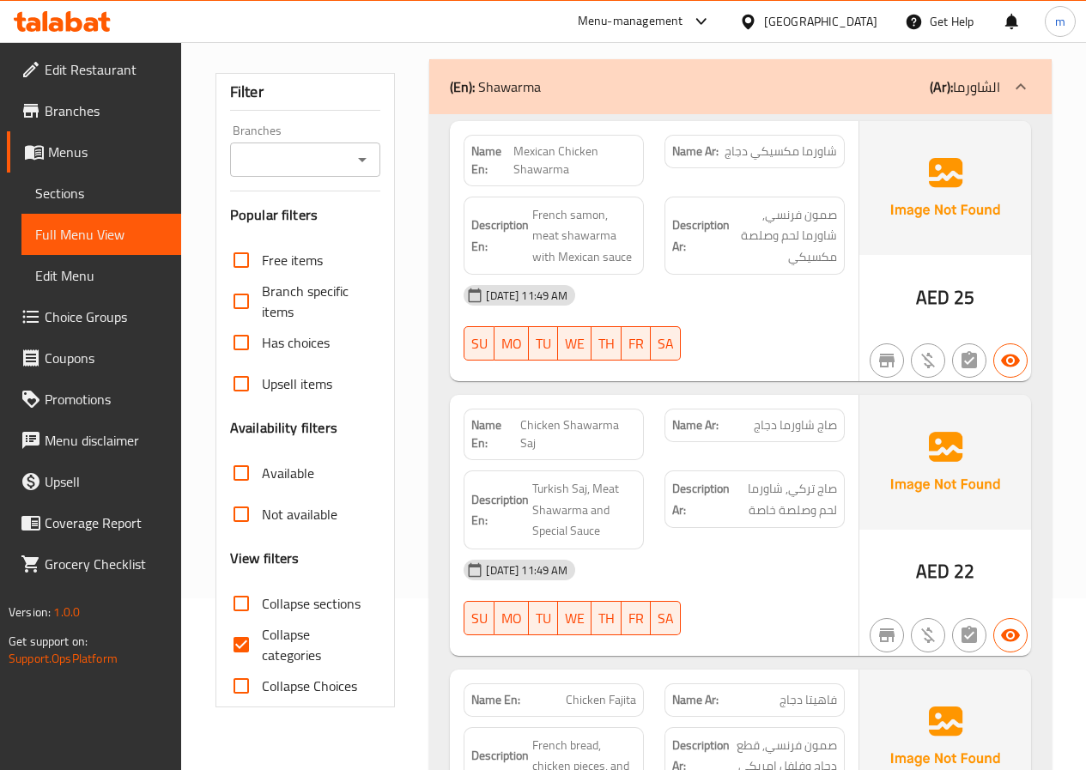
click at [87, 273] on span "Edit Menu" at bounding box center [101, 275] width 132 height 21
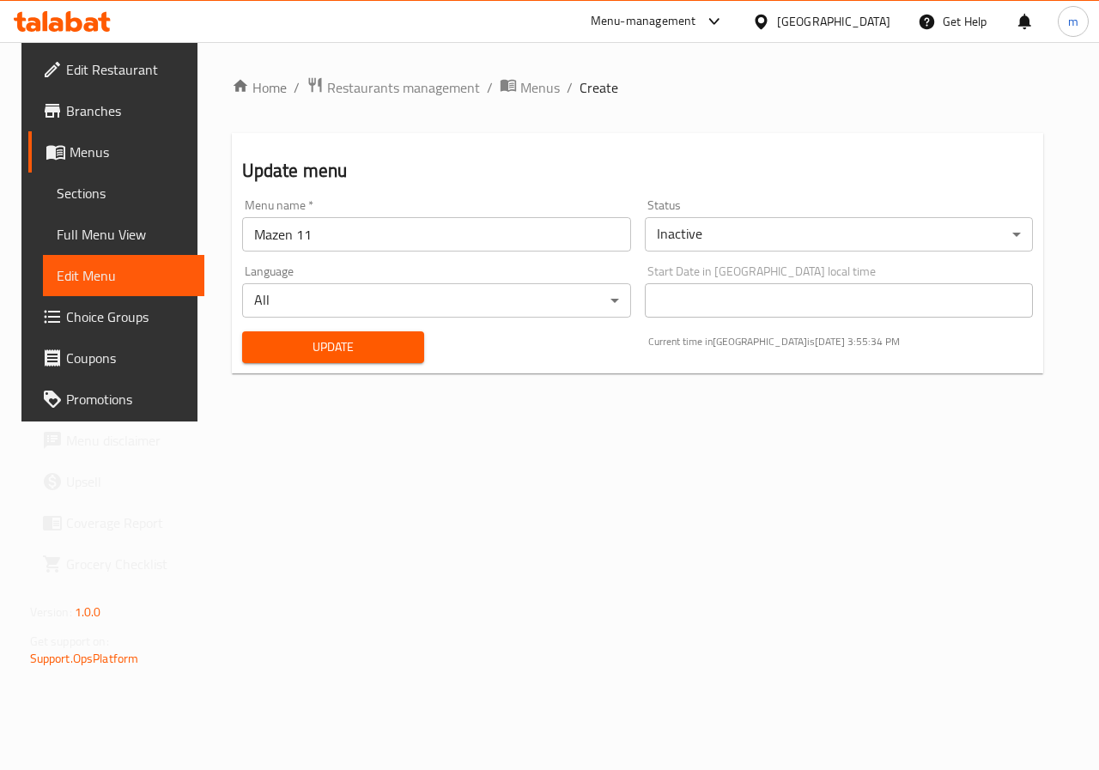
click at [71, 240] on span "Full Menu View" at bounding box center [124, 234] width 135 height 21
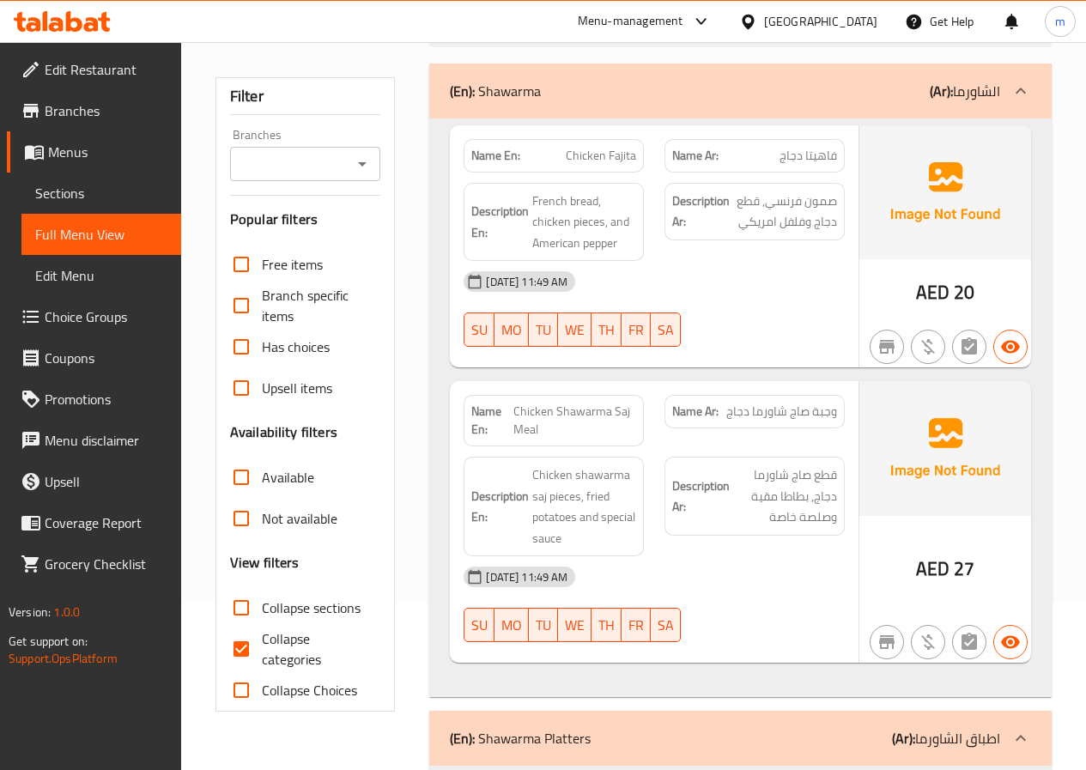
scroll to position [258, 0]
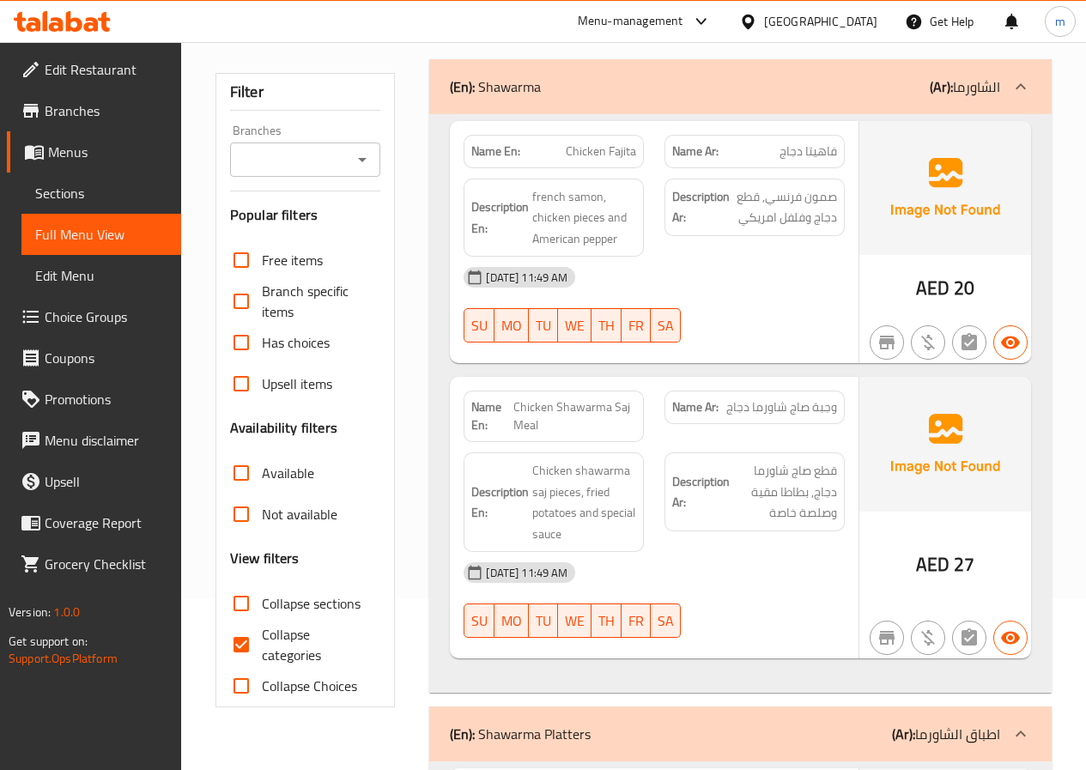
scroll to position [258, 0]
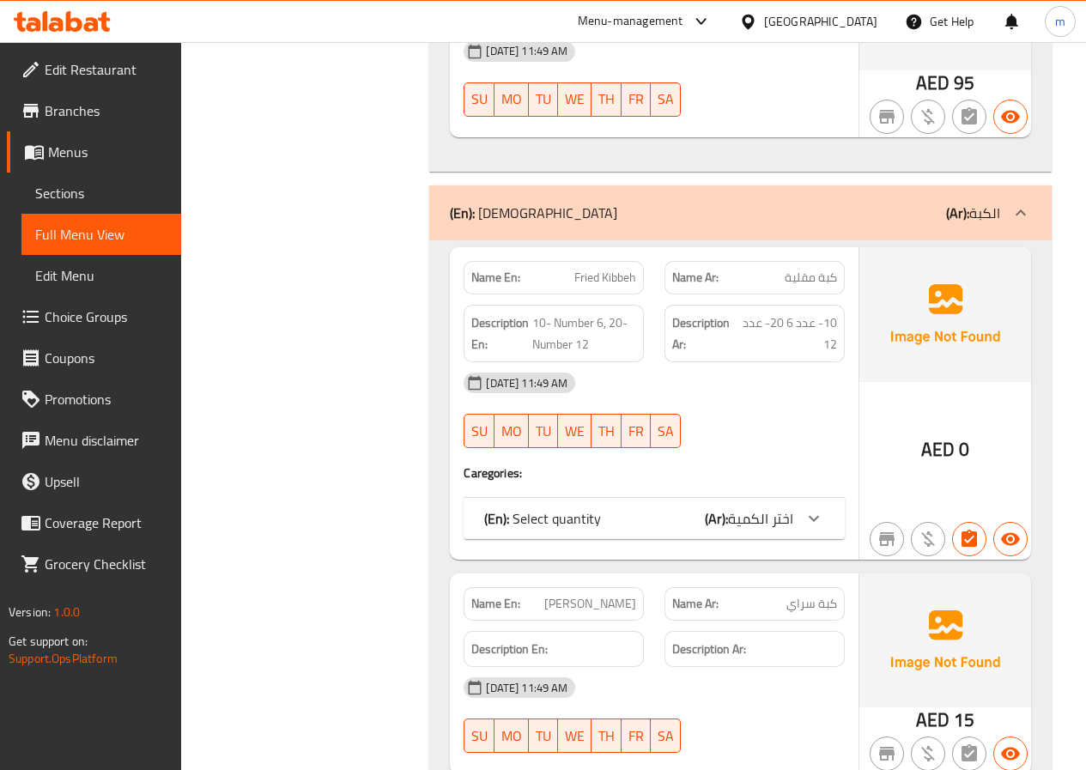
scroll to position [1546, 0]
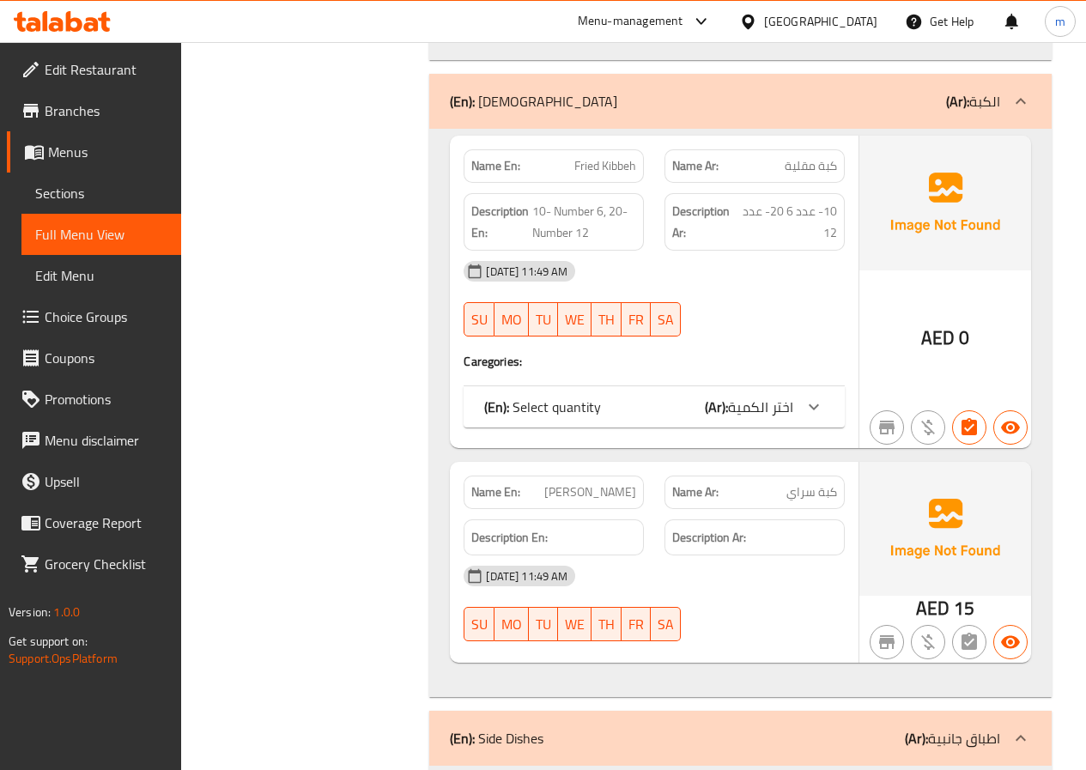
click at [790, 407] on span "اختر الكمية" at bounding box center [760, 407] width 65 height 26
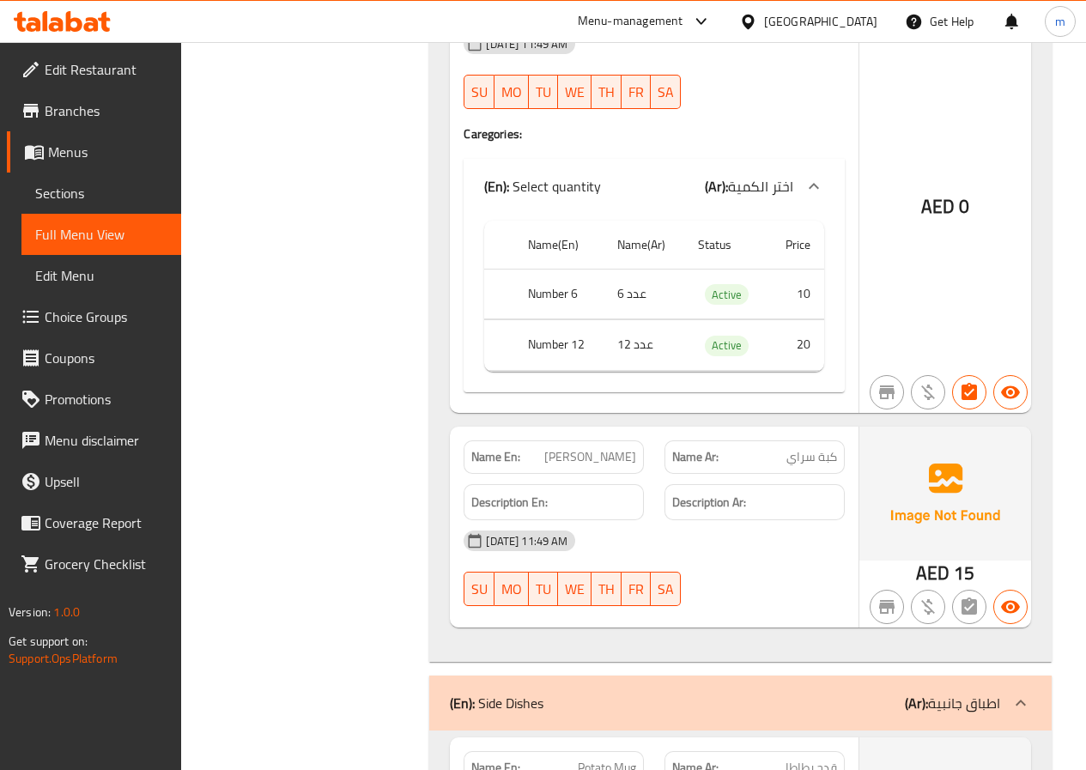
scroll to position [1803, 0]
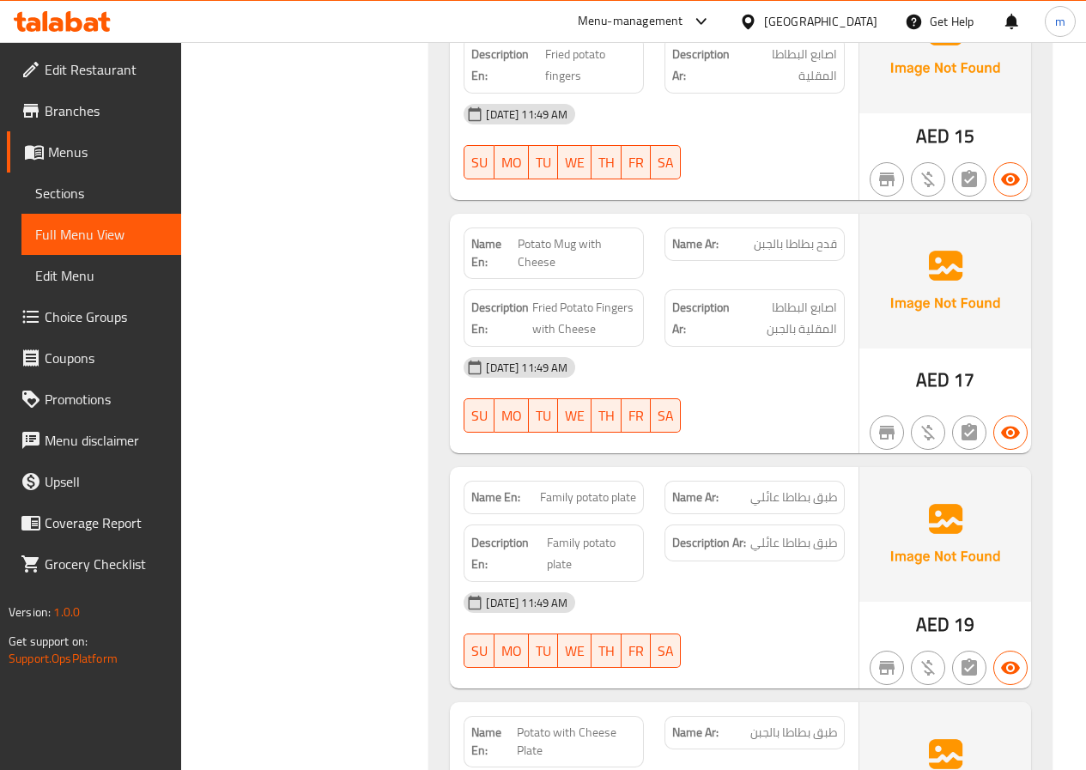
scroll to position [2404, 0]
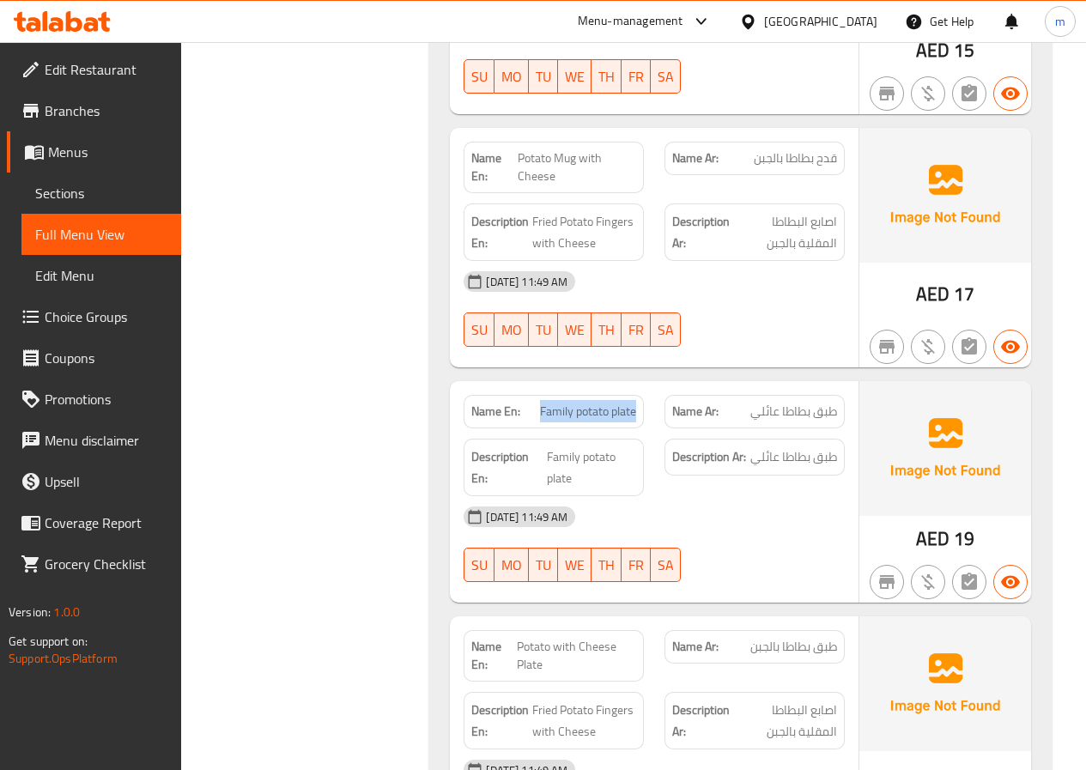
drag, startPoint x: 540, startPoint y: 406, endPoint x: 636, endPoint y: 416, distance: 96.7
drag, startPoint x: 754, startPoint y: 410, endPoint x: 837, endPoint y: 416, distance: 83.5
copy span "طبق بطاطا عائلي"
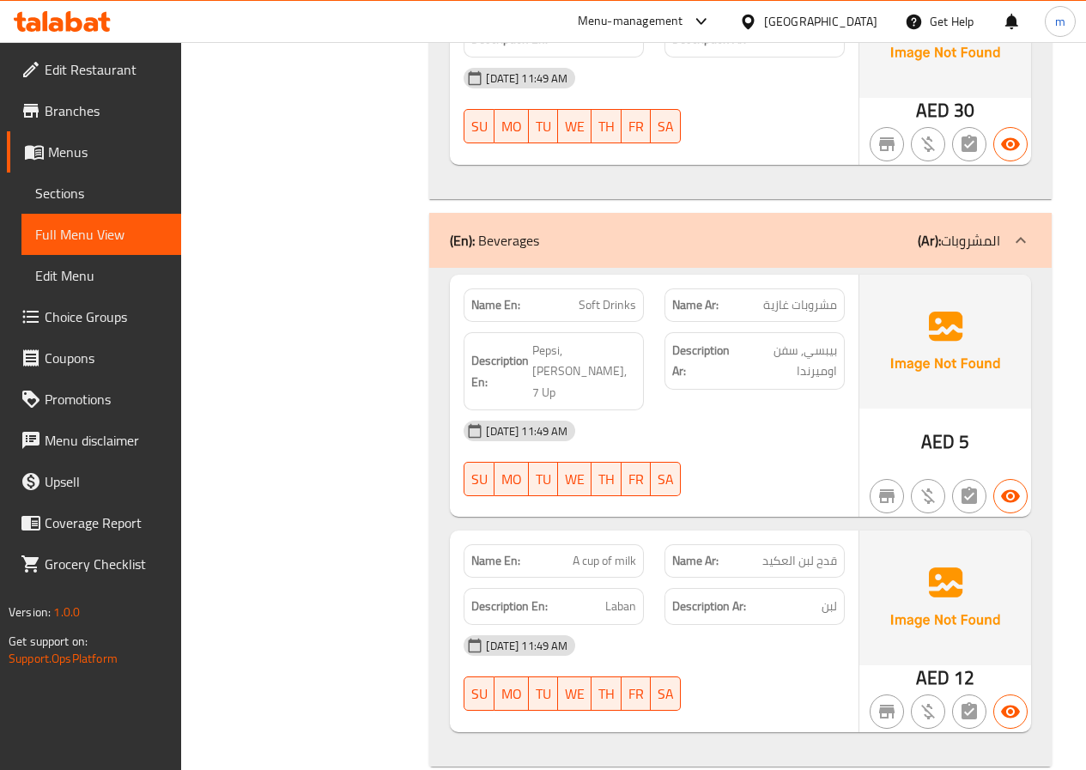
scroll to position [4061, 0]
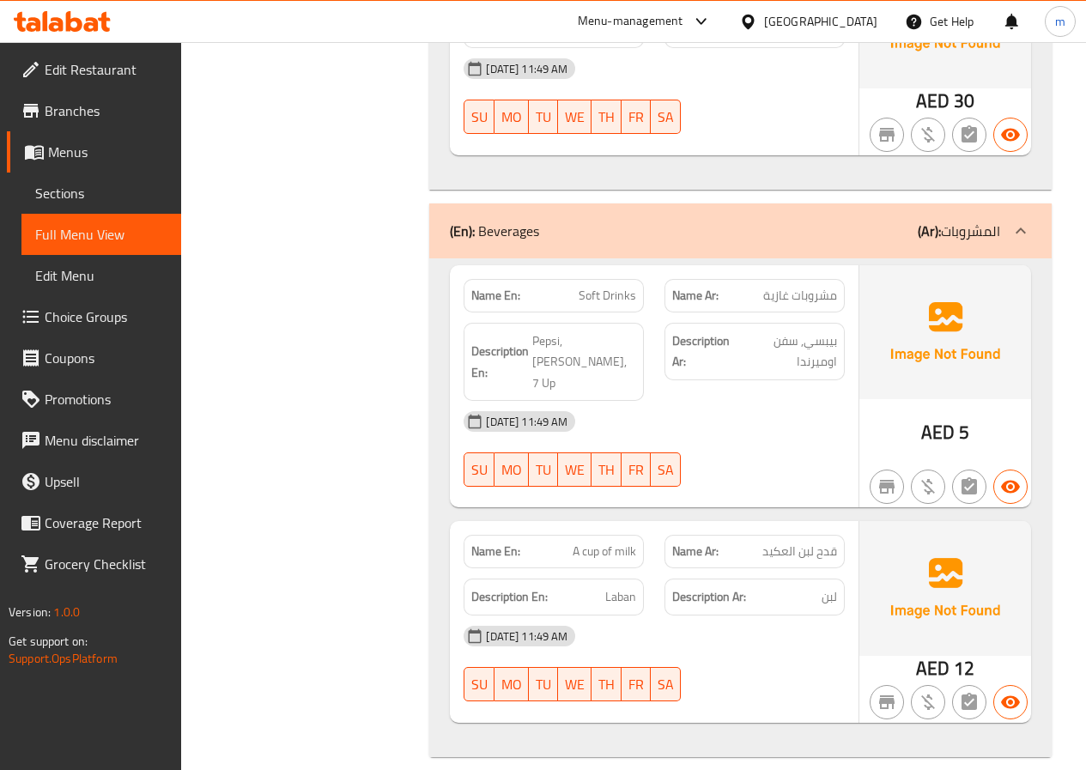
click at [69, 225] on span "Full Menu View" at bounding box center [101, 234] width 132 height 21
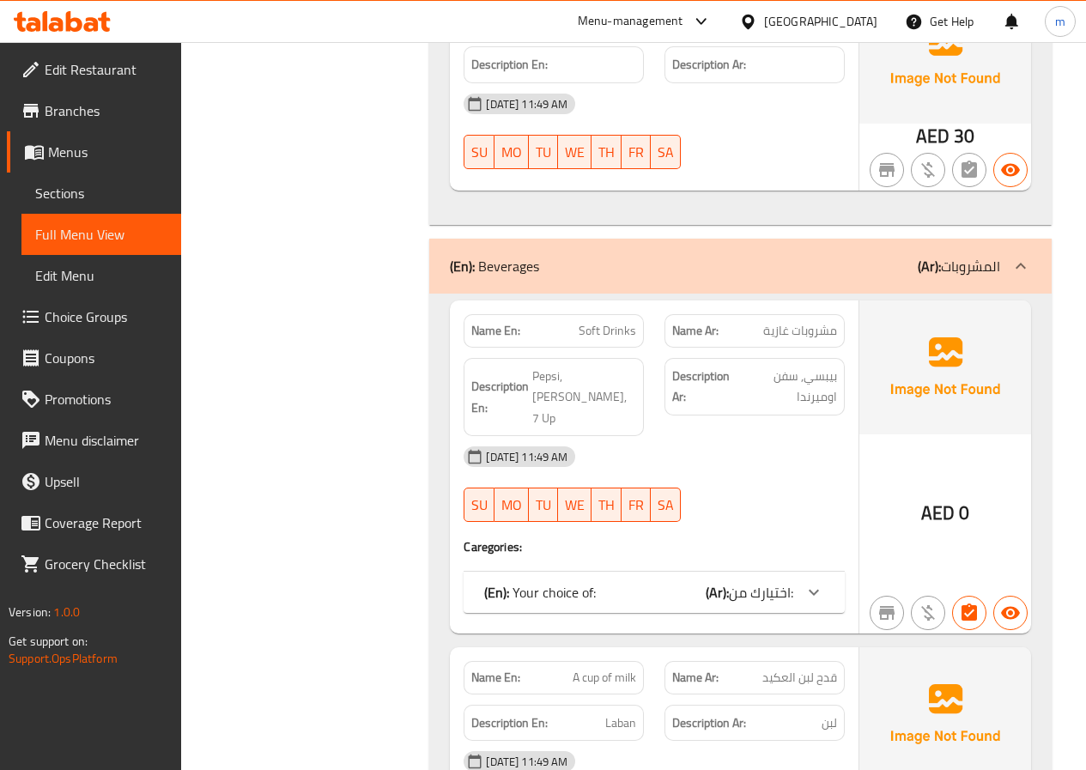
scroll to position [3916, 0]
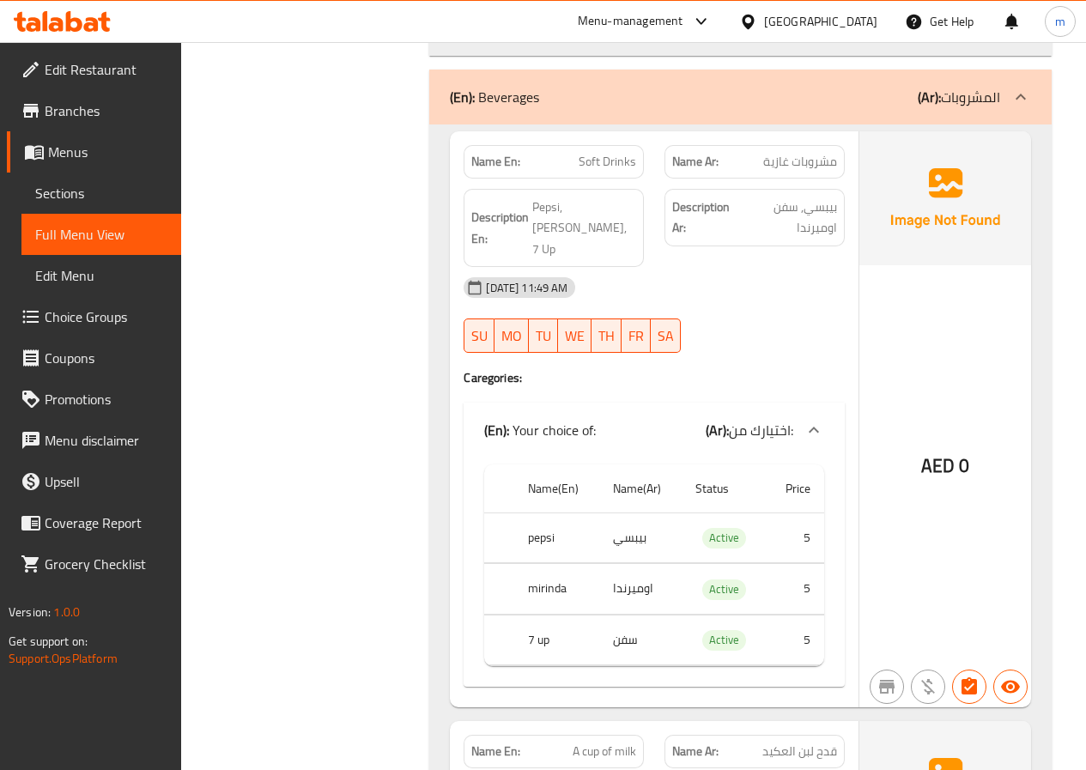
scroll to position [4002, 0]
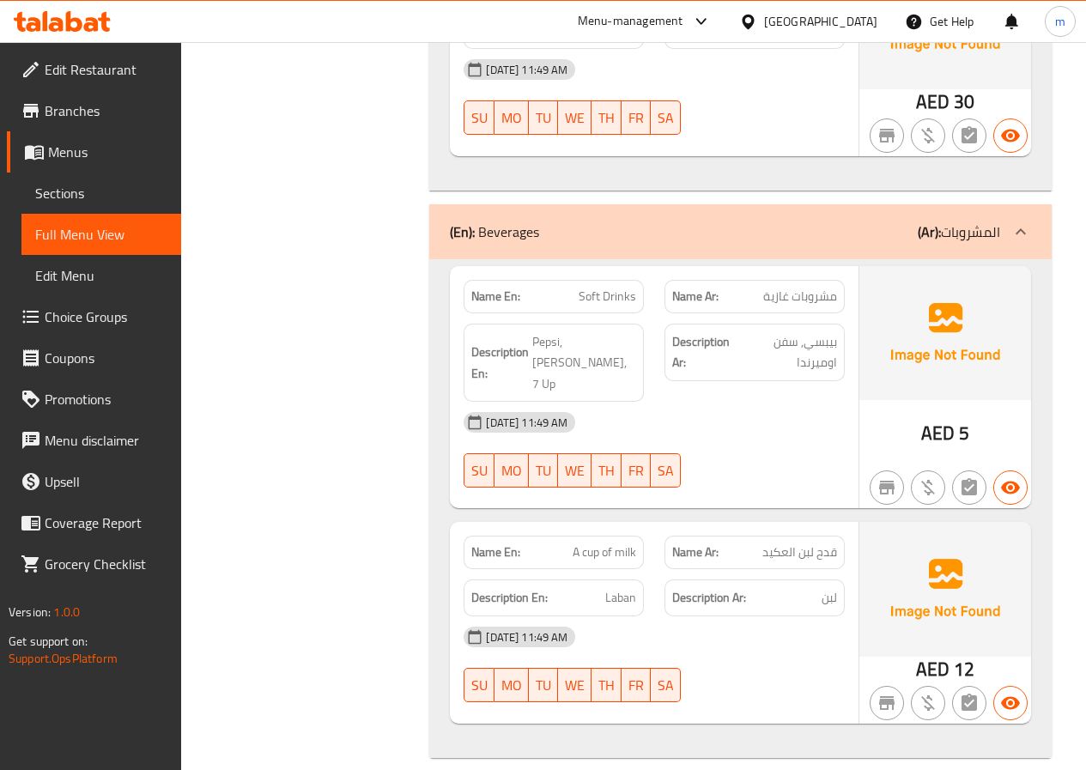
scroll to position [3826, 0]
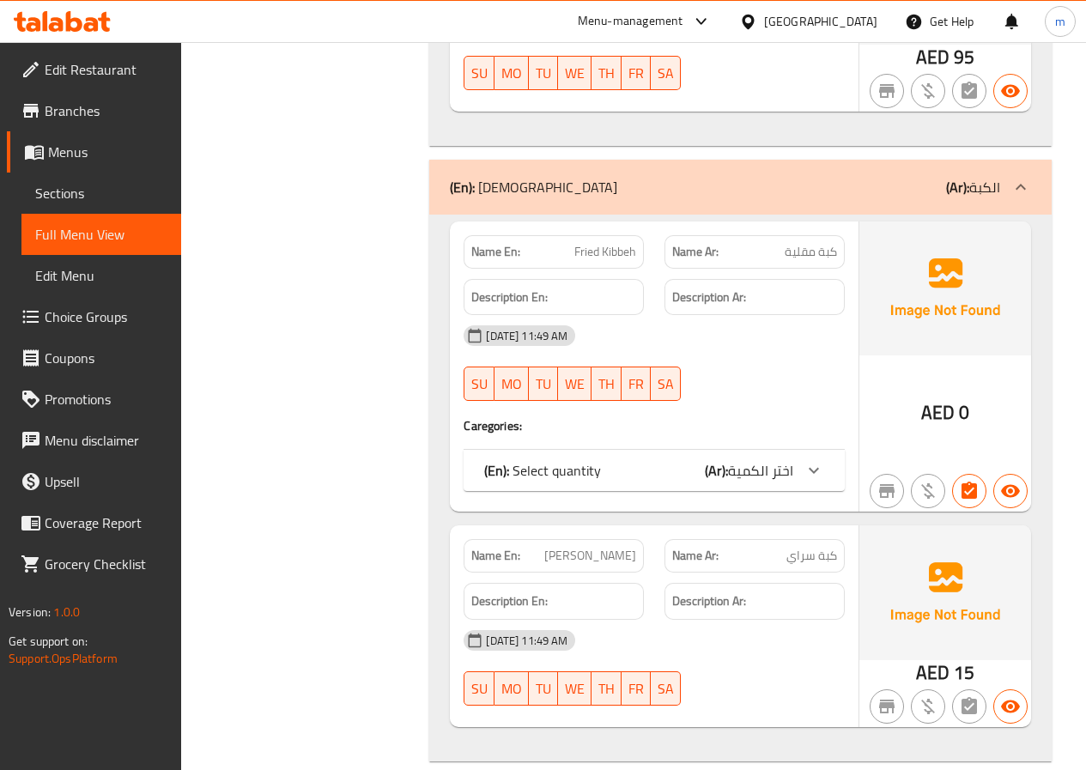
scroll to position [1460, 0]
click at [821, 476] on icon at bounding box center [814, 469] width 21 height 21
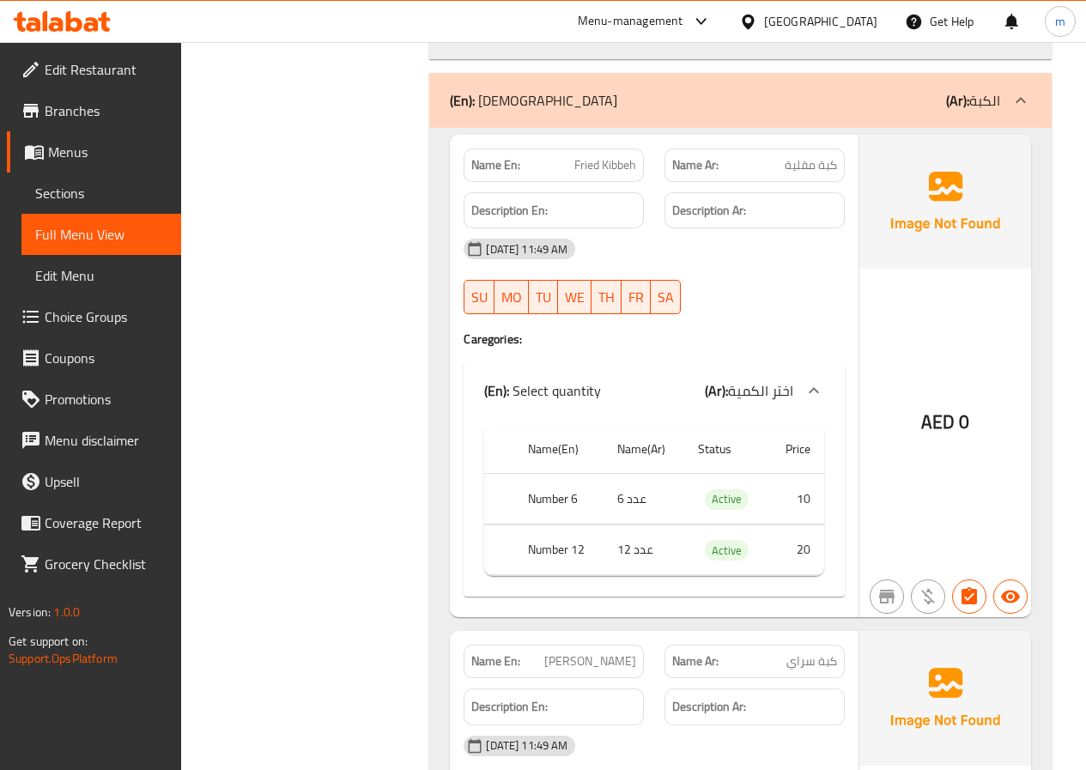
scroll to position [1546, 0]
click at [106, 191] on span "Sections" at bounding box center [101, 193] width 132 height 21
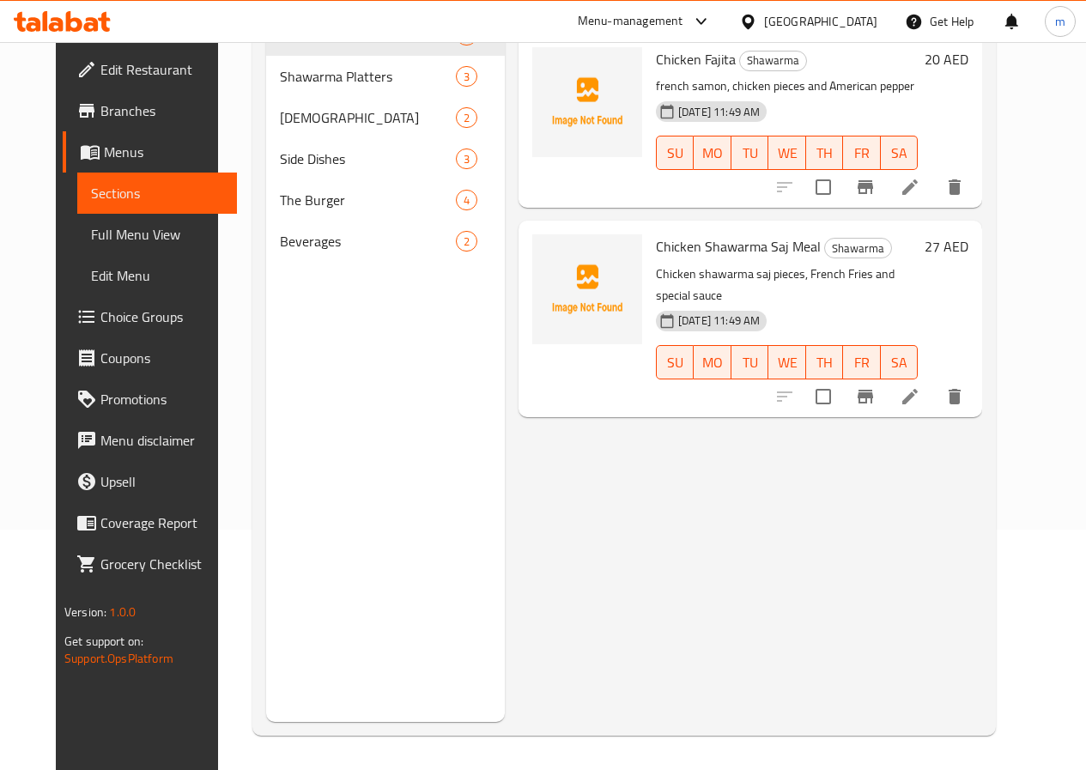
scroll to position [240, 0]
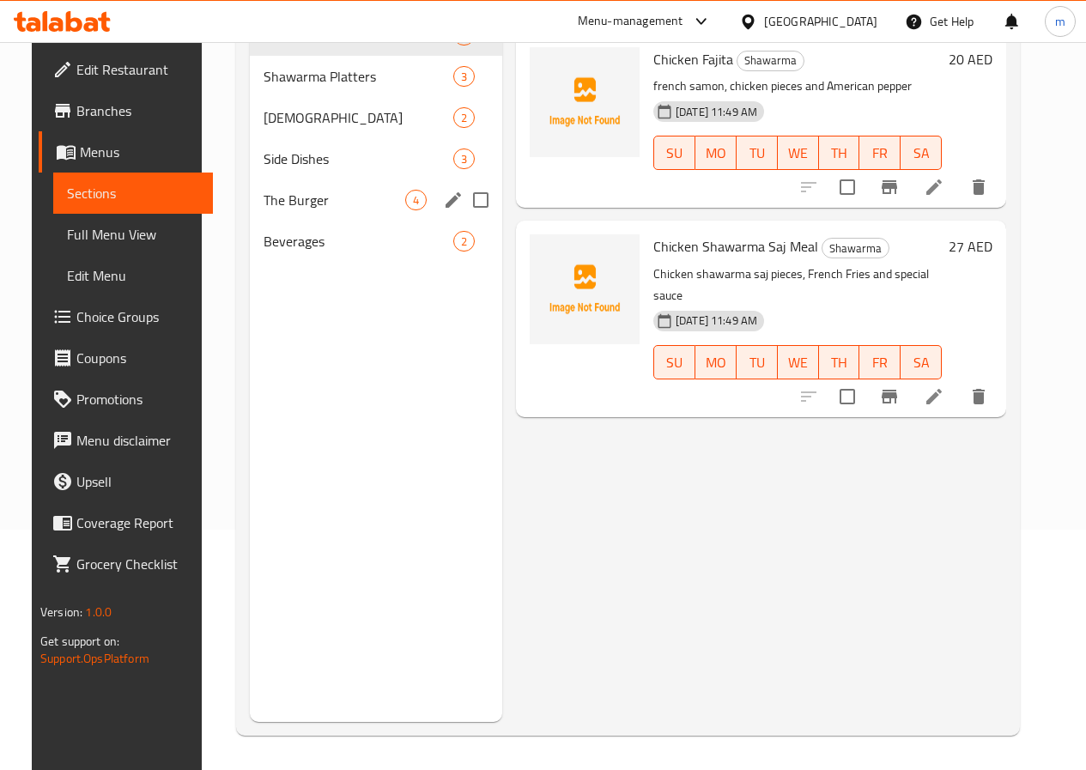
click at [292, 207] on div "The Burger 4" at bounding box center [376, 199] width 252 height 41
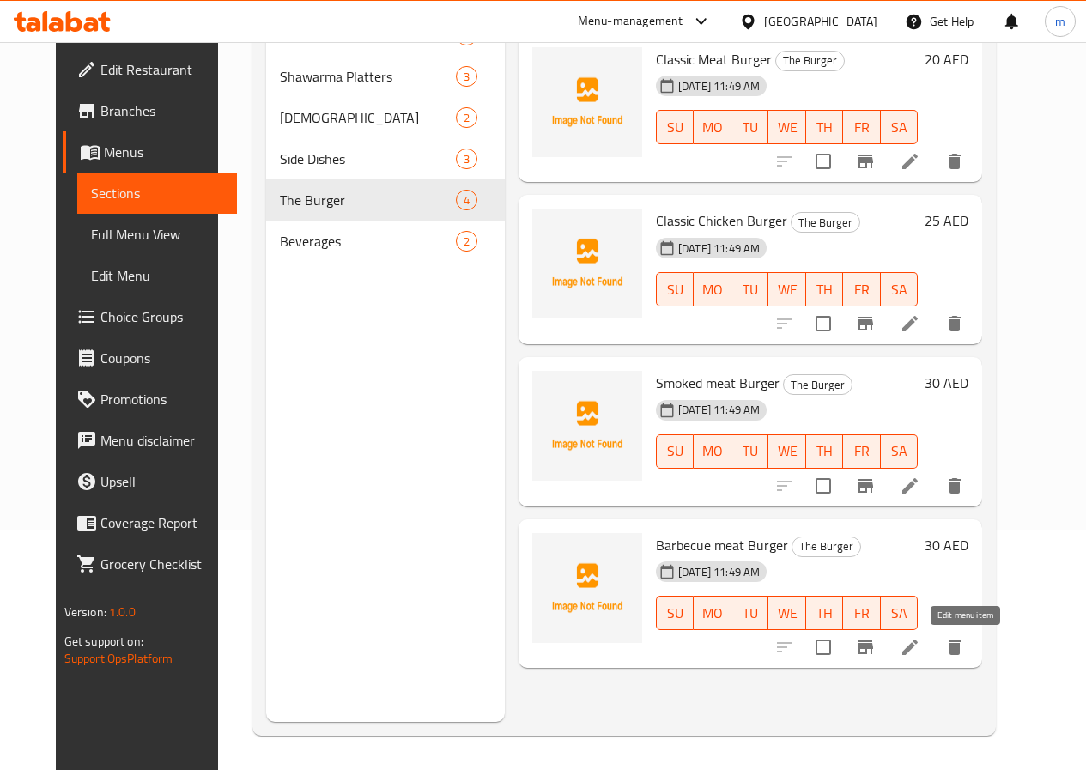
click at [920, 647] on icon at bounding box center [910, 647] width 21 height 21
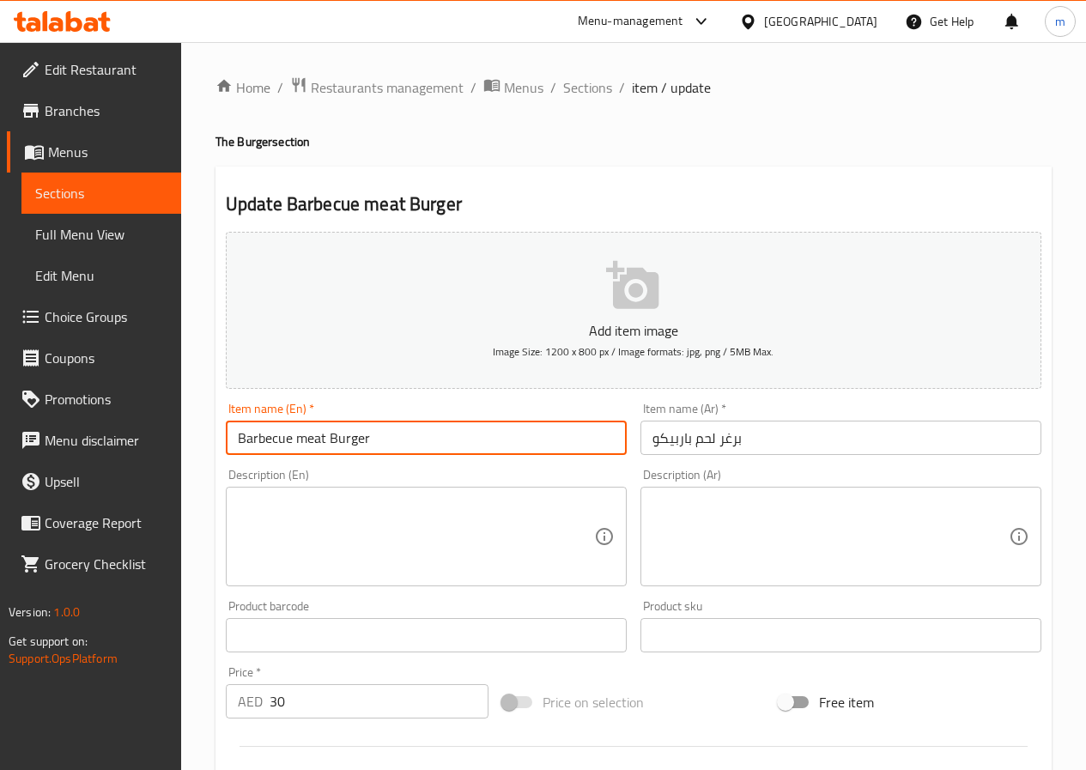
drag, startPoint x: 394, startPoint y: 425, endPoint x: 211, endPoint y: 400, distance: 184.6
click at [211, 400] on div "Home / Restaurants management / Menus / Sections / item / update The Burger sec…" at bounding box center [633, 627] width 905 height 1171
click at [434, 455] on input "Barbecue meat Burger" at bounding box center [426, 438] width 401 height 34
drag, startPoint x: 292, startPoint y: 435, endPoint x: 222, endPoint y: 427, distance: 70.1
click at [222, 427] on div "Item name (En)   * Barbecue meat Burger Item name (En) *" at bounding box center [426, 429] width 415 height 66
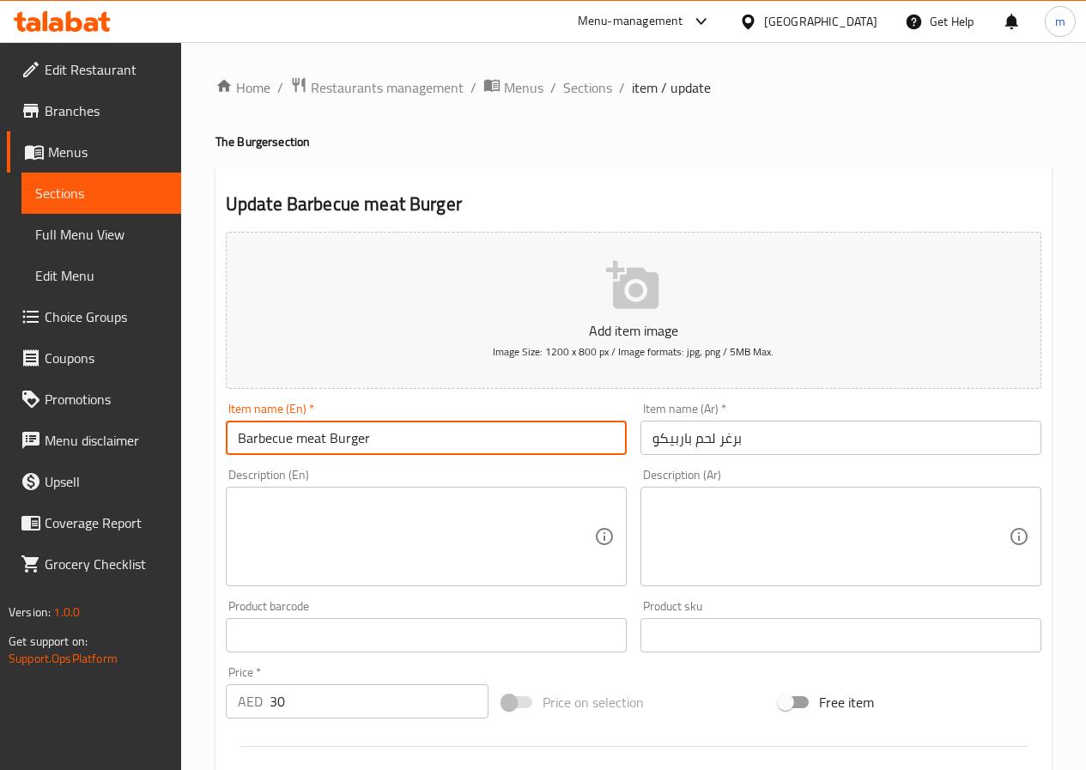
paste input "BQ / Barbeque"
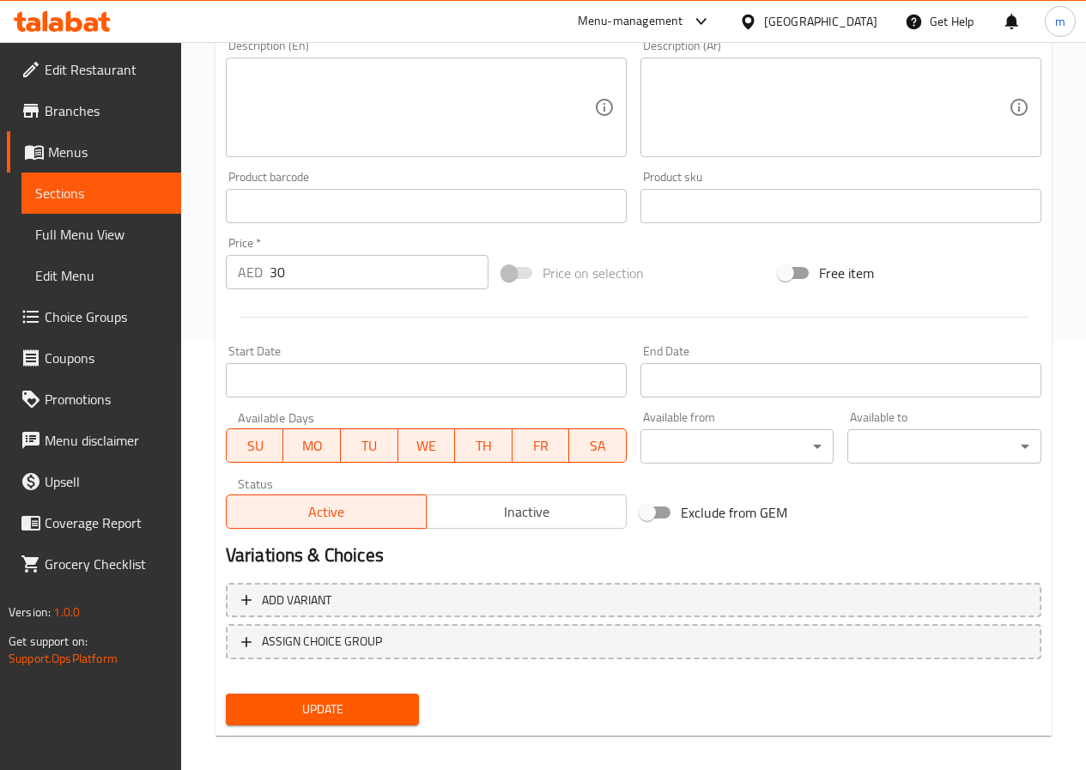
type input "BBQ meat Burger"
click at [326, 696] on button "Update" at bounding box center [323, 710] width 194 height 32
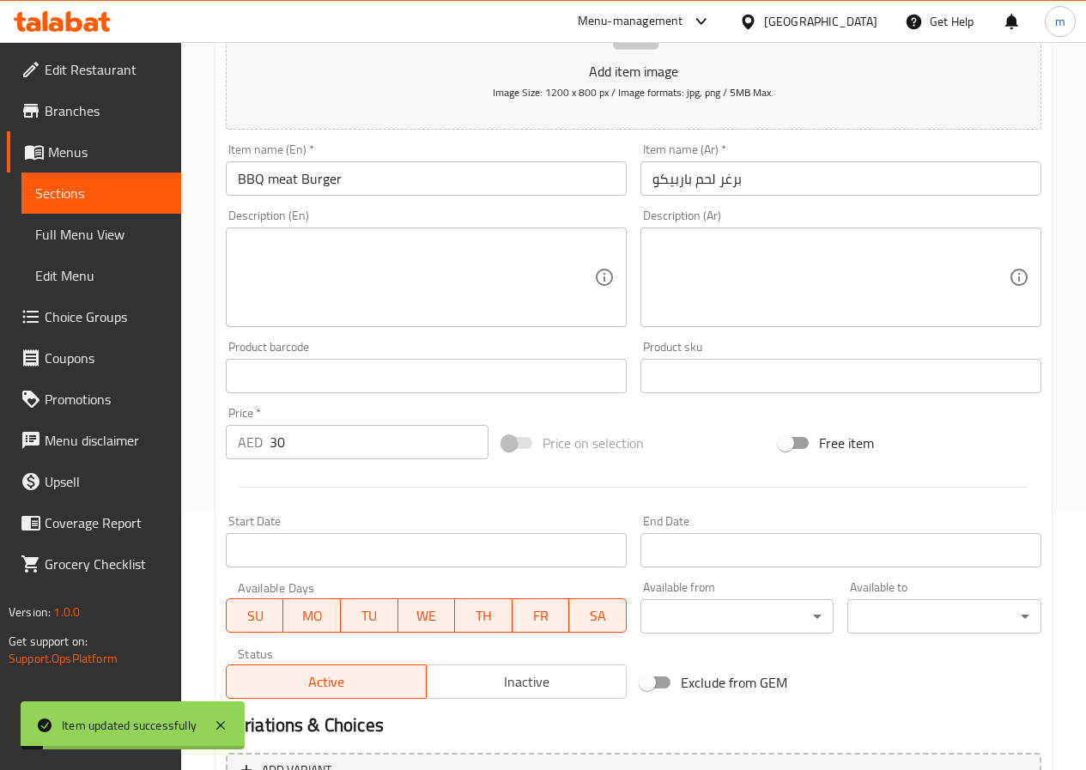
scroll to position [258, 0]
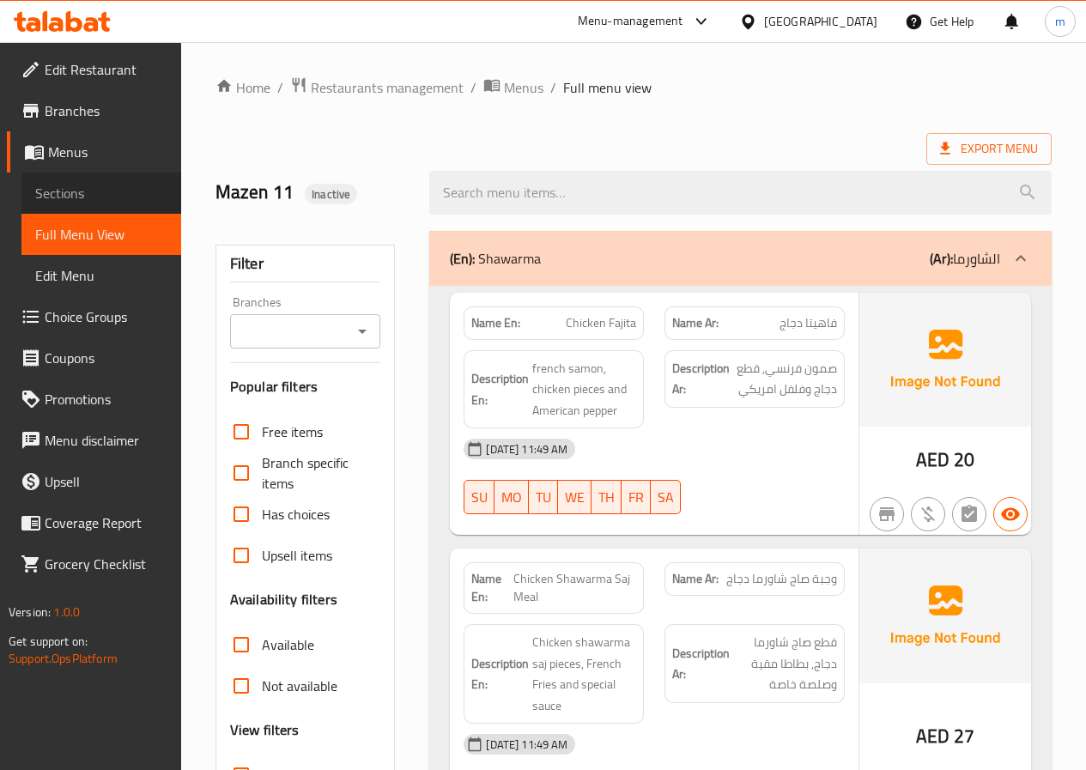
click at [90, 187] on span "Sections" at bounding box center [101, 193] width 132 height 21
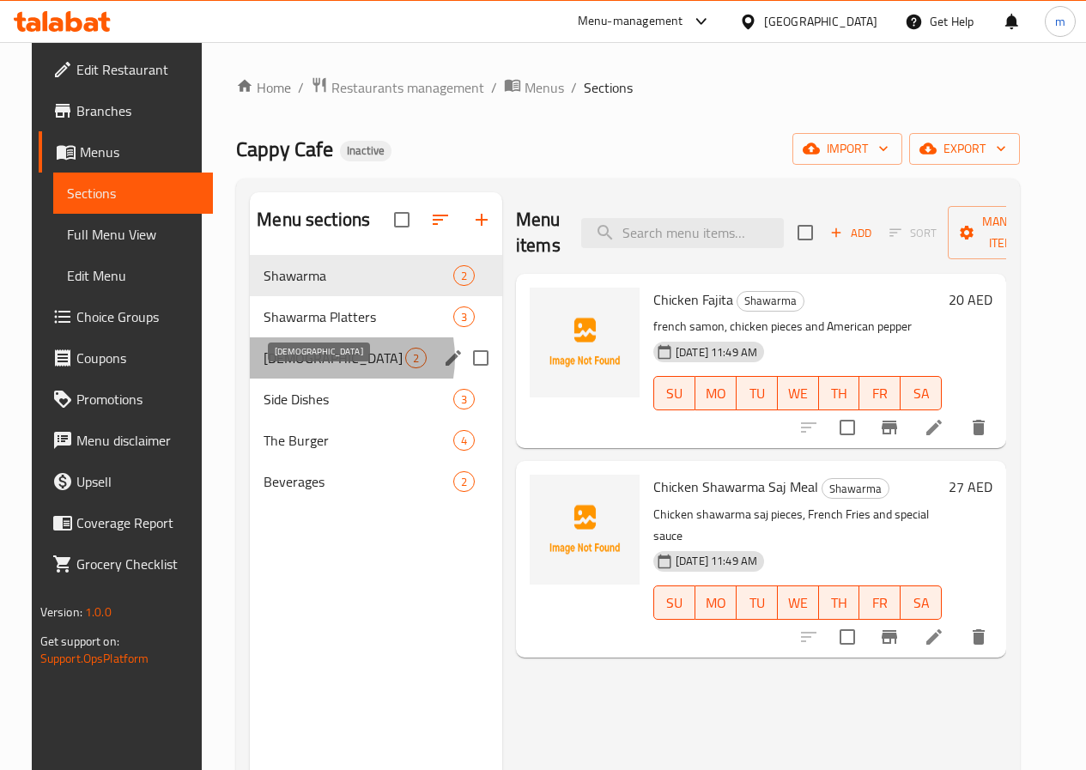
click at [307, 368] on span "[DEMOGRAPHIC_DATA]" at bounding box center [335, 358] width 142 height 21
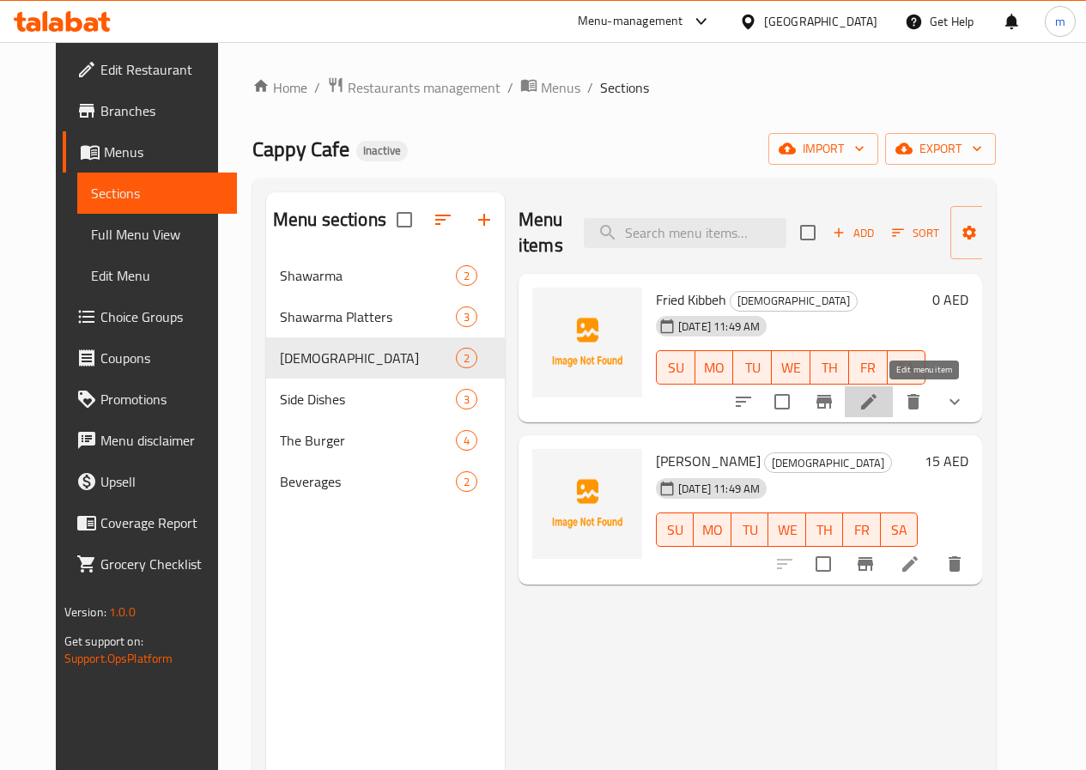
click at [879, 403] on icon at bounding box center [869, 402] width 21 height 21
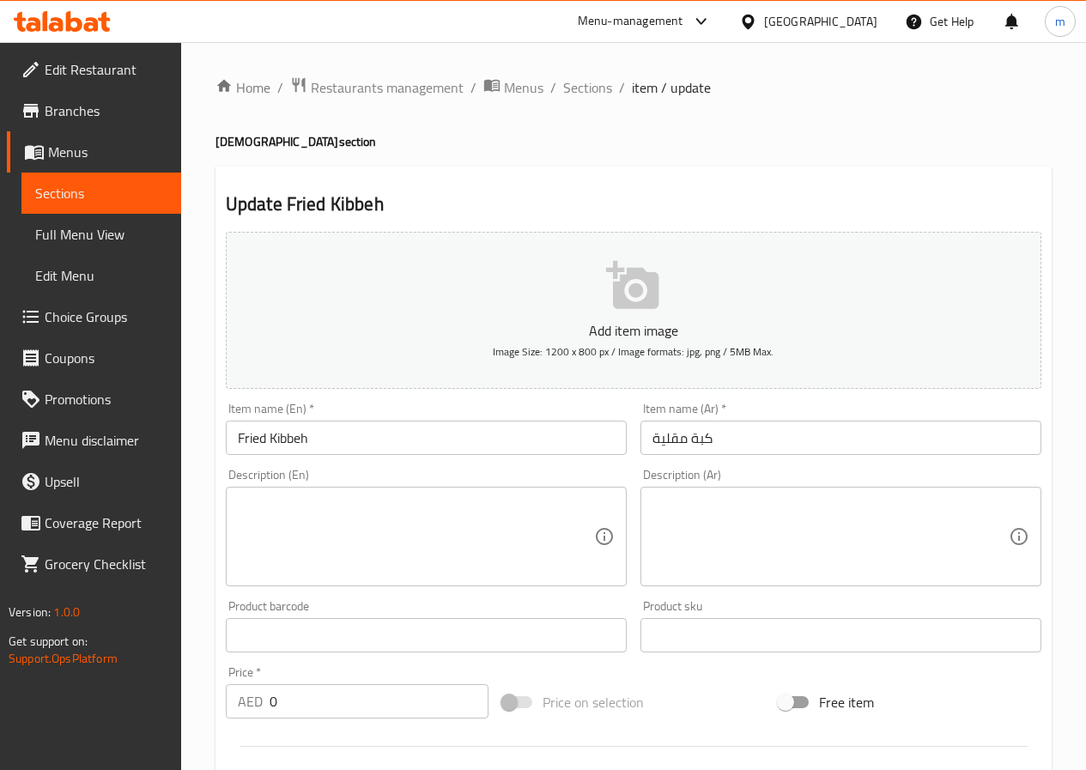
click at [401, 442] on div at bounding box center [543, 385] width 1086 height 770
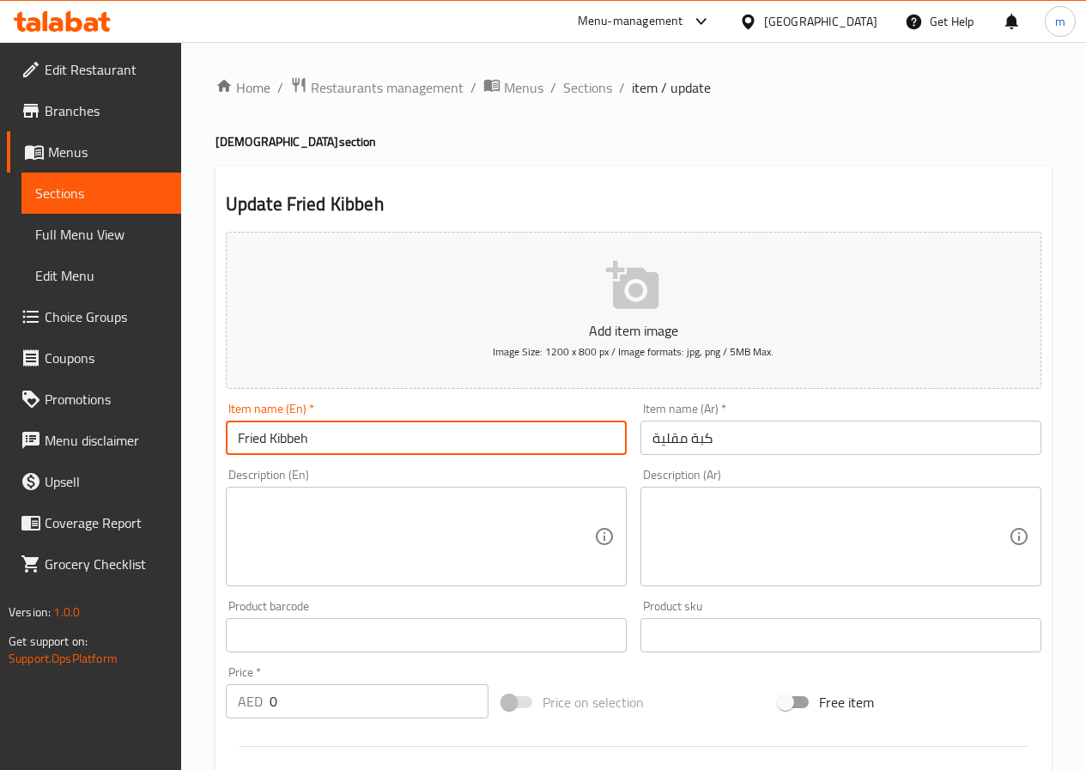
drag, startPoint x: 367, startPoint y: 436, endPoint x: 270, endPoint y: 437, distance: 96.2
click at [270, 437] on input "Fried Kibbeh" at bounding box center [426, 438] width 401 height 34
click at [325, 435] on input "Fried Kibbeh" at bounding box center [426, 438] width 401 height 34
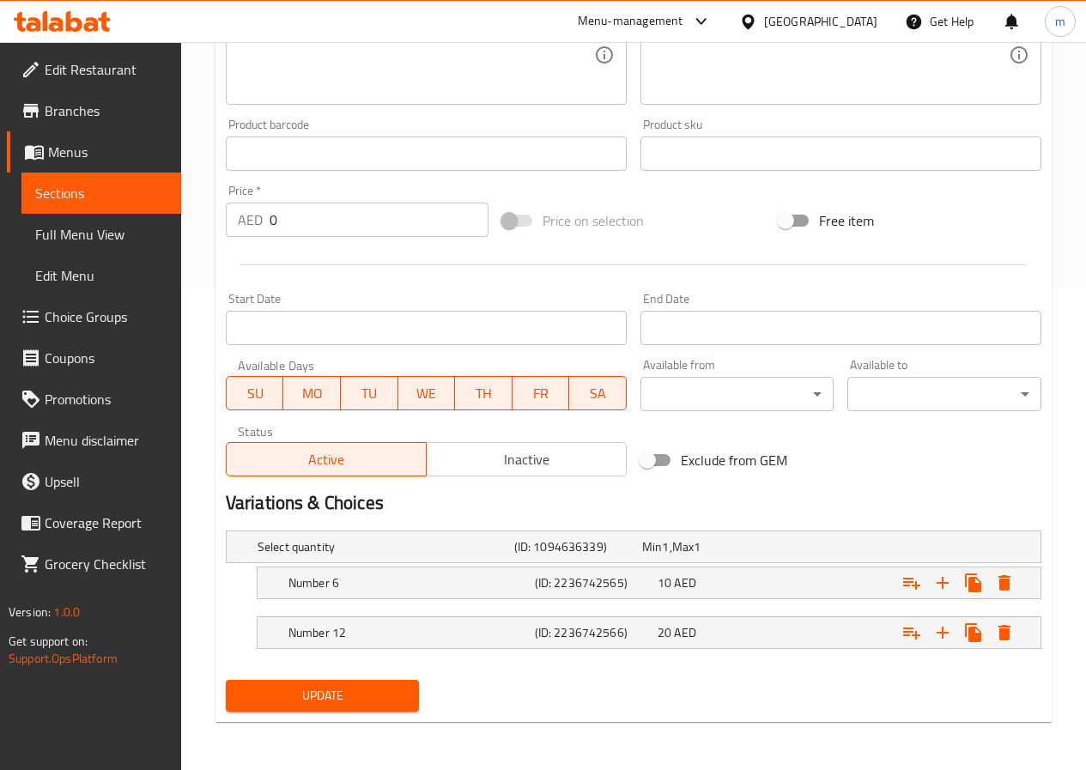
type input "Fried [DEMOGRAPHIC_DATA]"
click at [348, 706] on span "Update" at bounding box center [323, 695] width 167 height 21
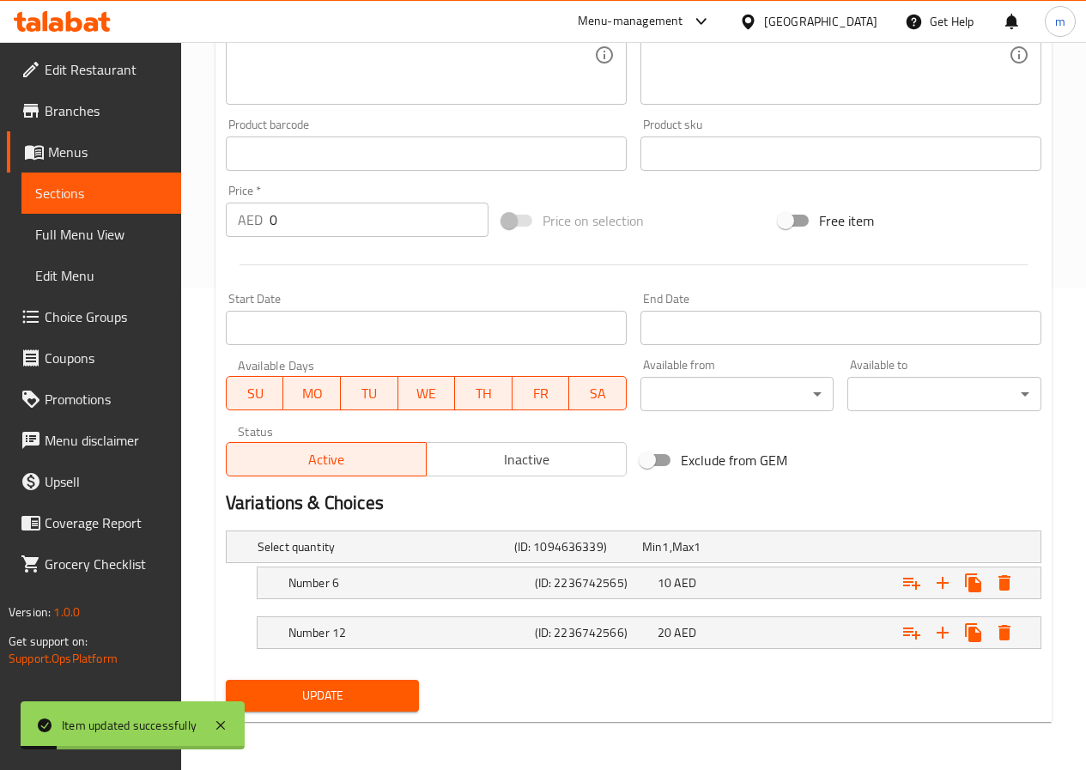
click at [83, 190] on span "Sections" at bounding box center [101, 193] width 132 height 21
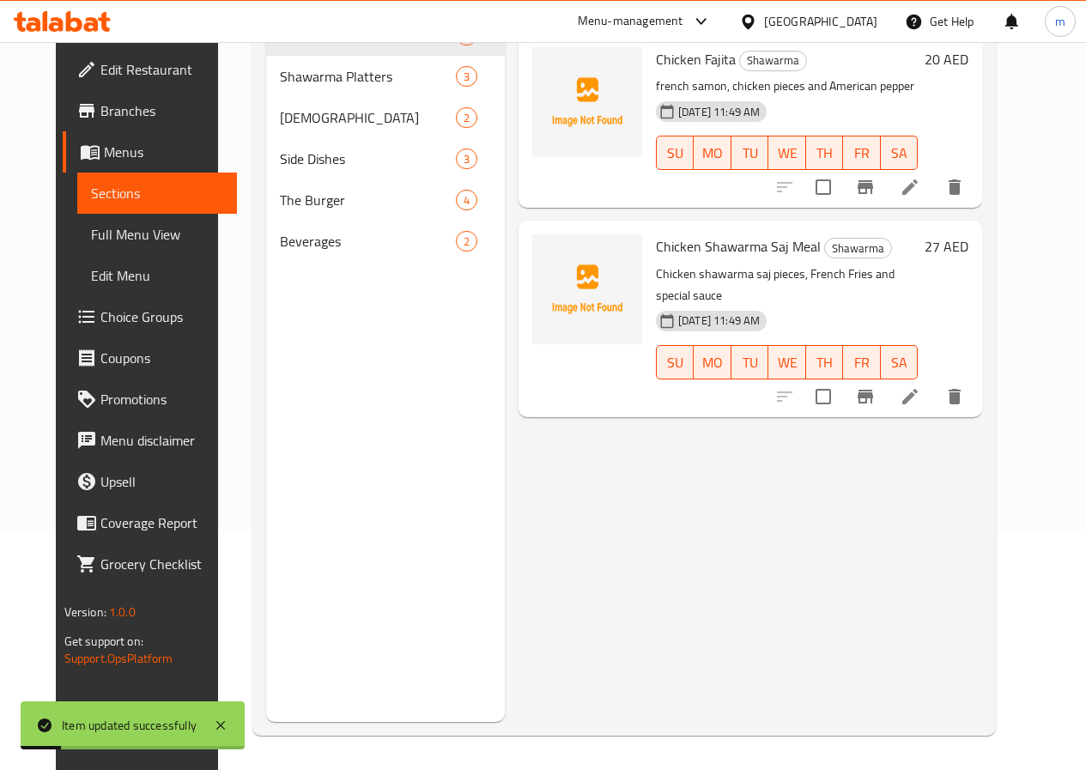
scroll to position [240, 0]
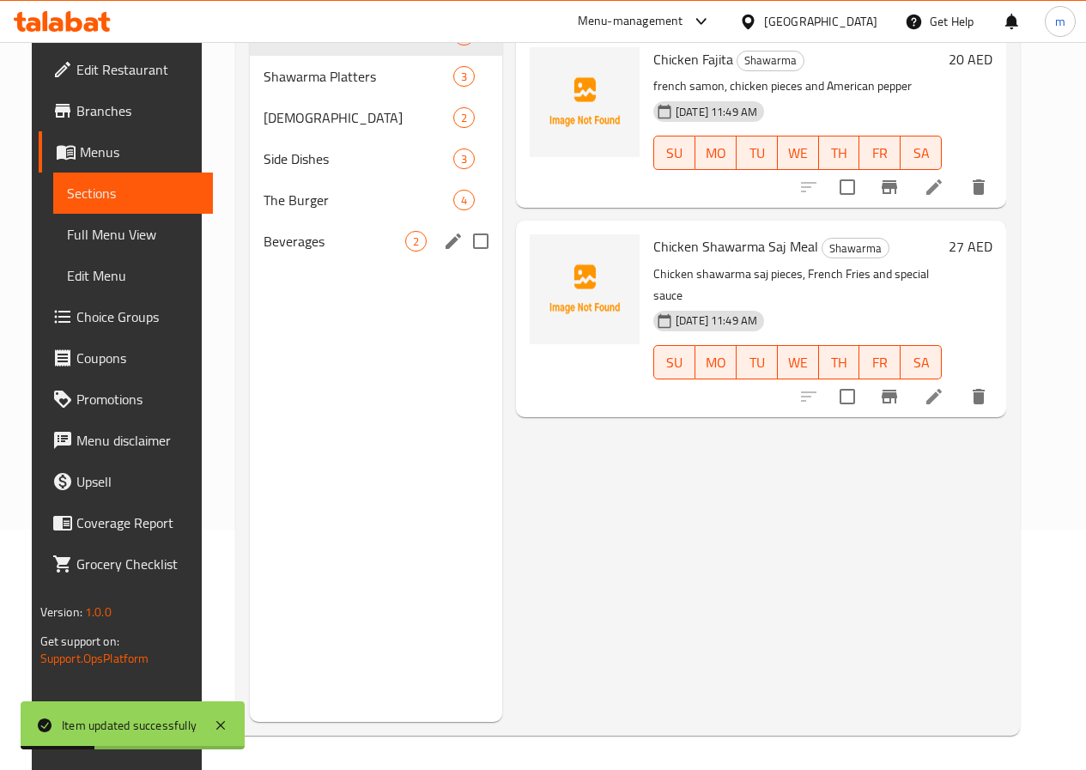
click at [276, 262] on div "Beverages 2" at bounding box center [376, 241] width 252 height 41
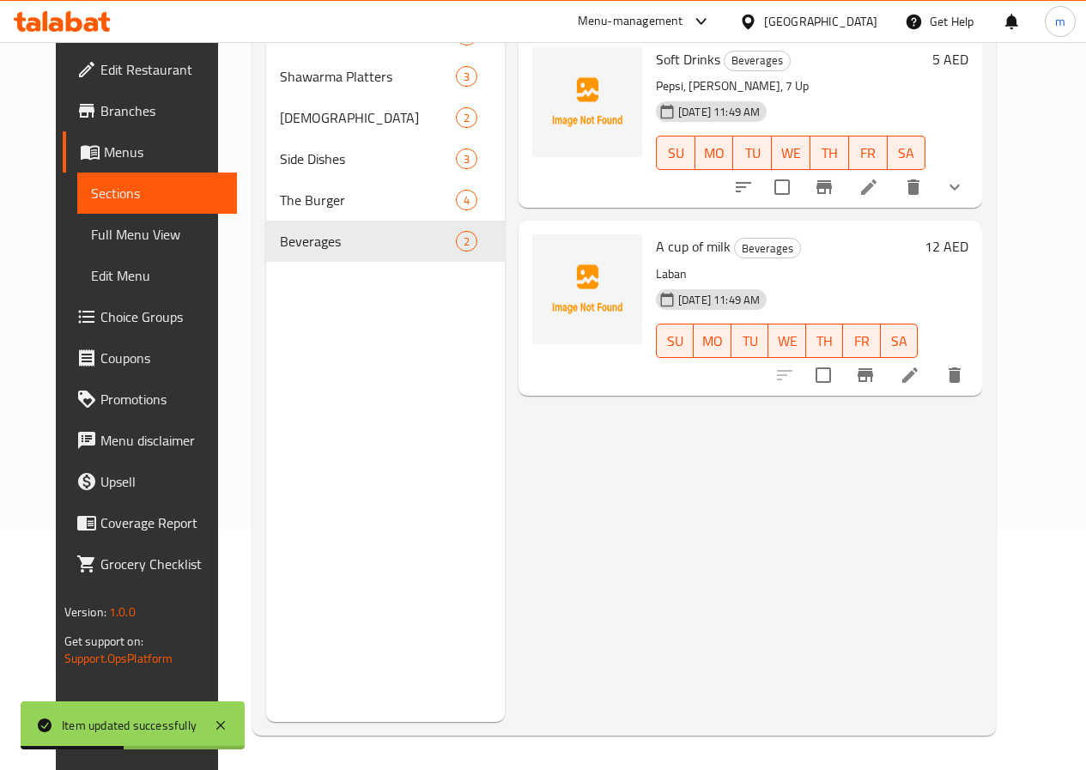
click at [934, 374] on li at bounding box center [910, 375] width 48 height 31
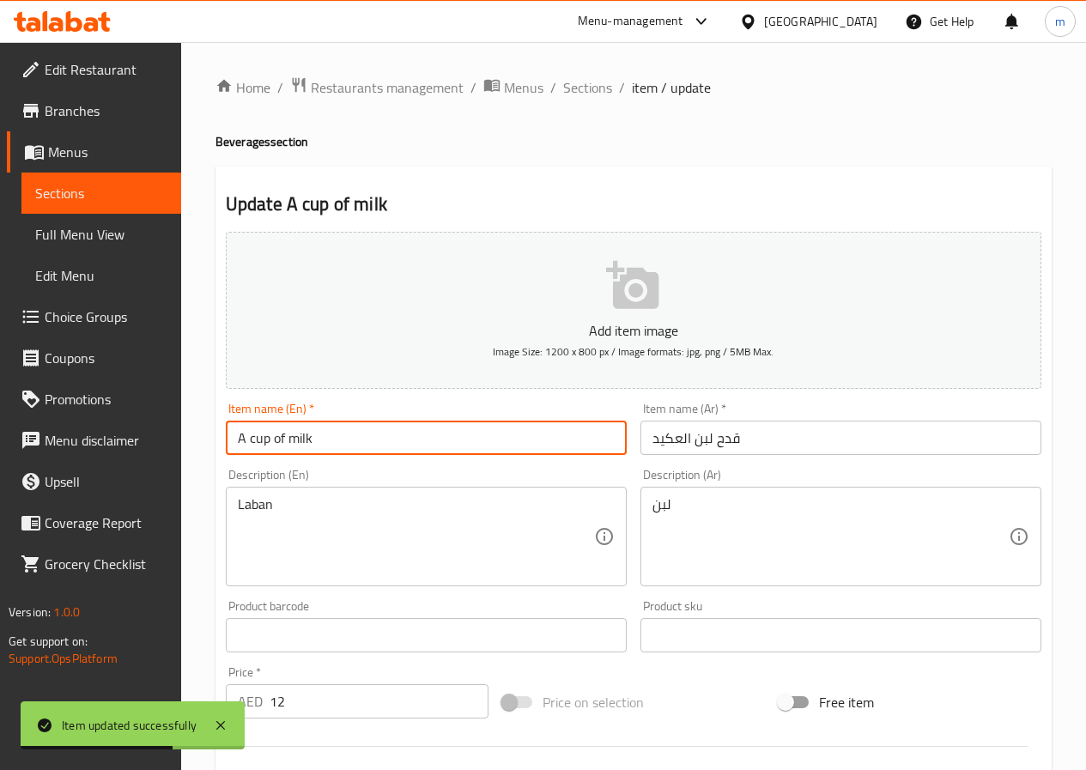
drag, startPoint x: 496, startPoint y: 448, endPoint x: 71, endPoint y: 447, distance: 425.0
click at [71, 447] on div "Edit Restaurant Branches Menus Sections Full Menu View Edit Menu Choice Groups …" at bounding box center [543, 627] width 1086 height 1171
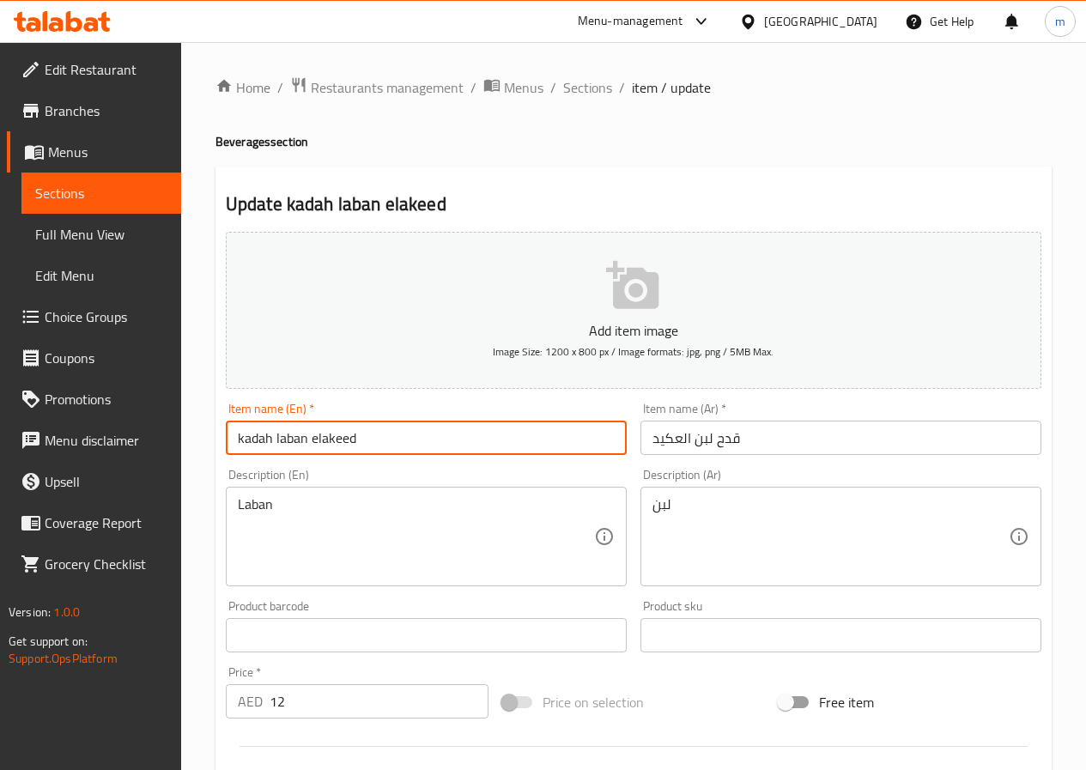
type input "kadah laban elakeed"
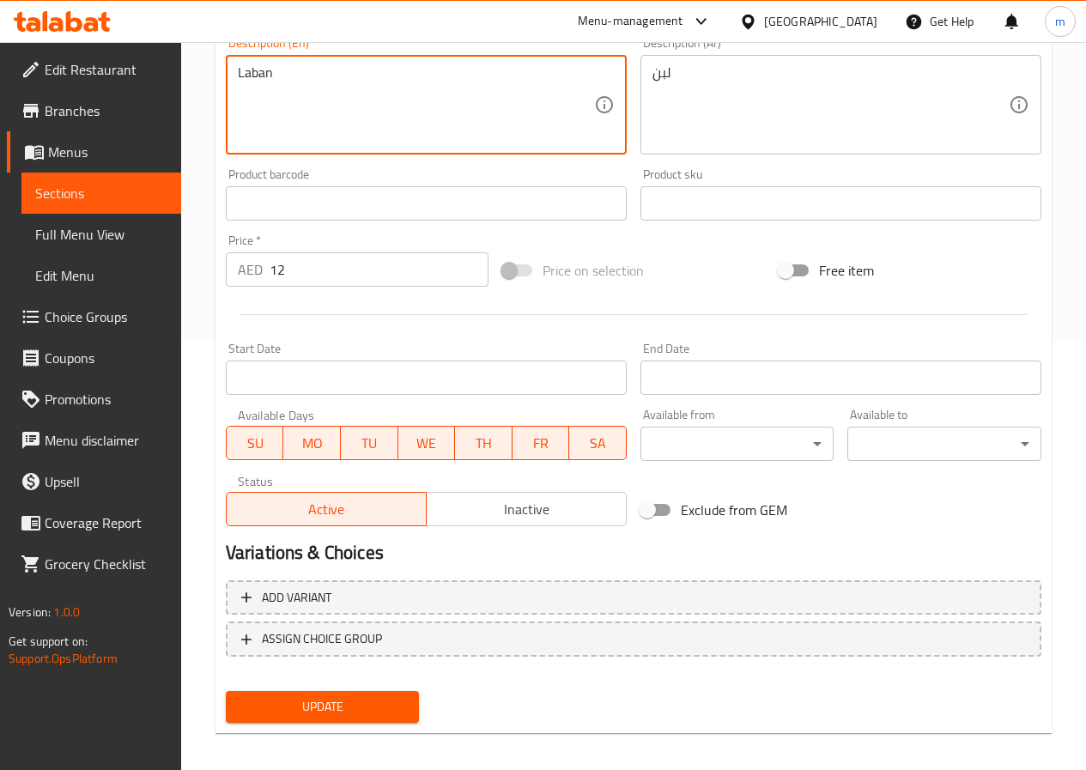
scroll to position [443, 0]
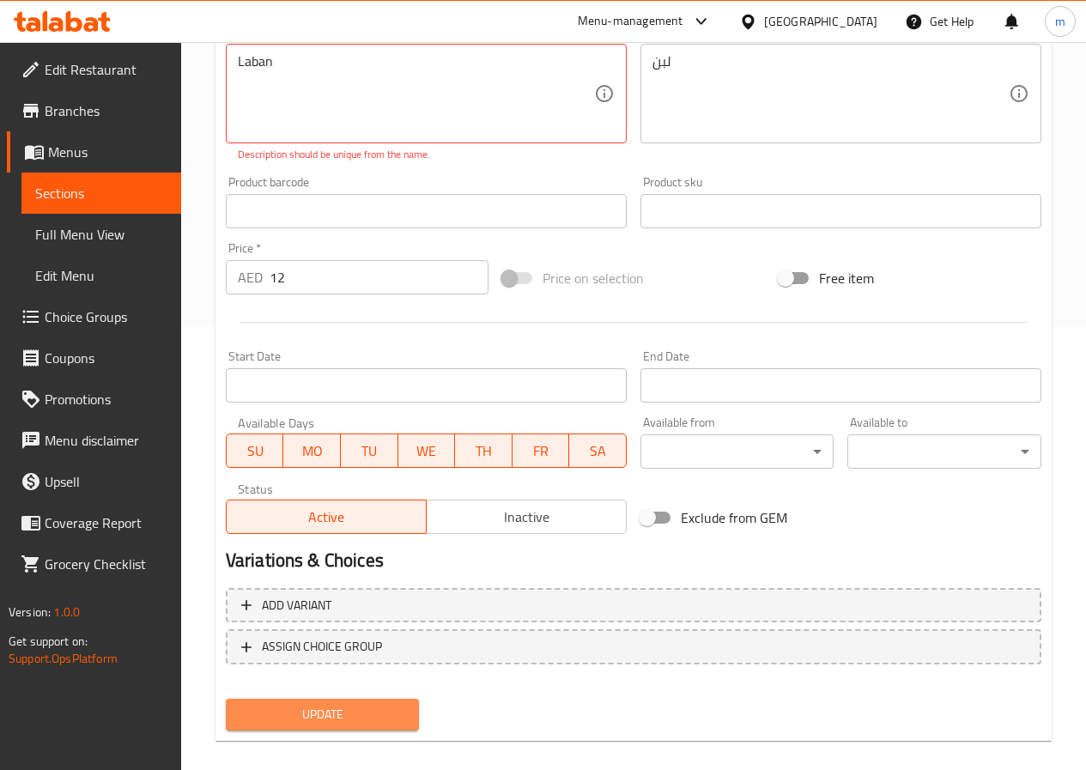
click at [336, 704] on span "Update" at bounding box center [323, 714] width 167 height 21
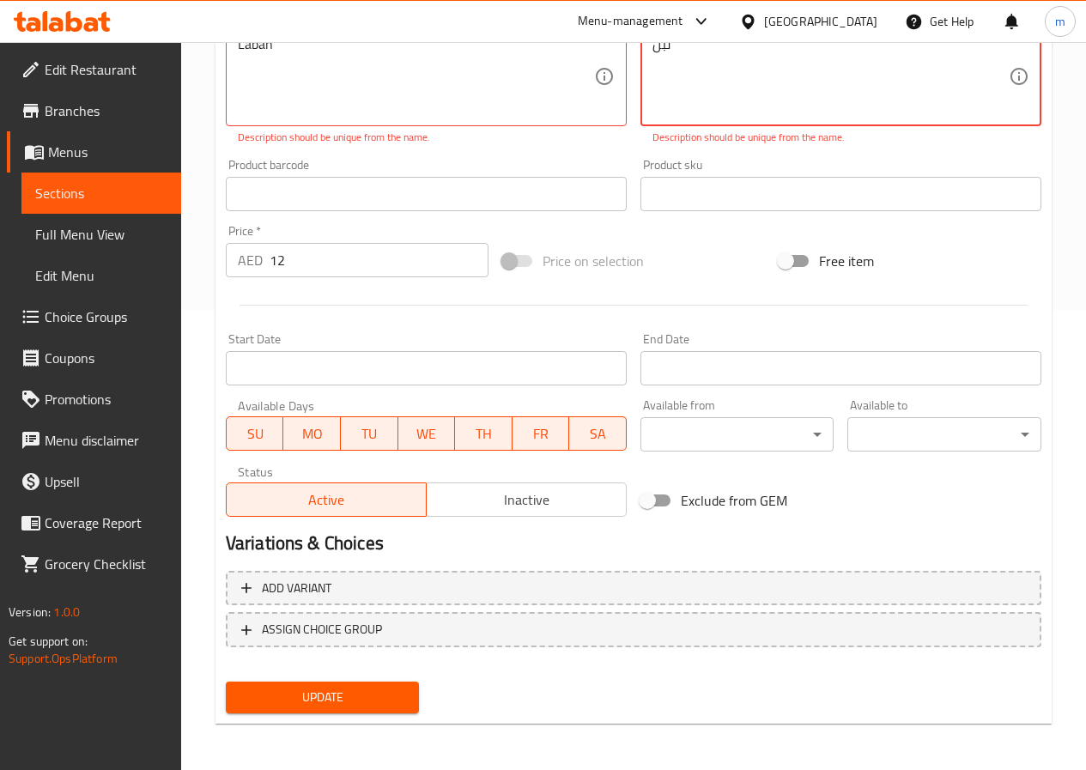
scroll to position [462, 0]
type textarea "لبن"
click at [361, 703] on span "Update" at bounding box center [323, 695] width 167 height 21
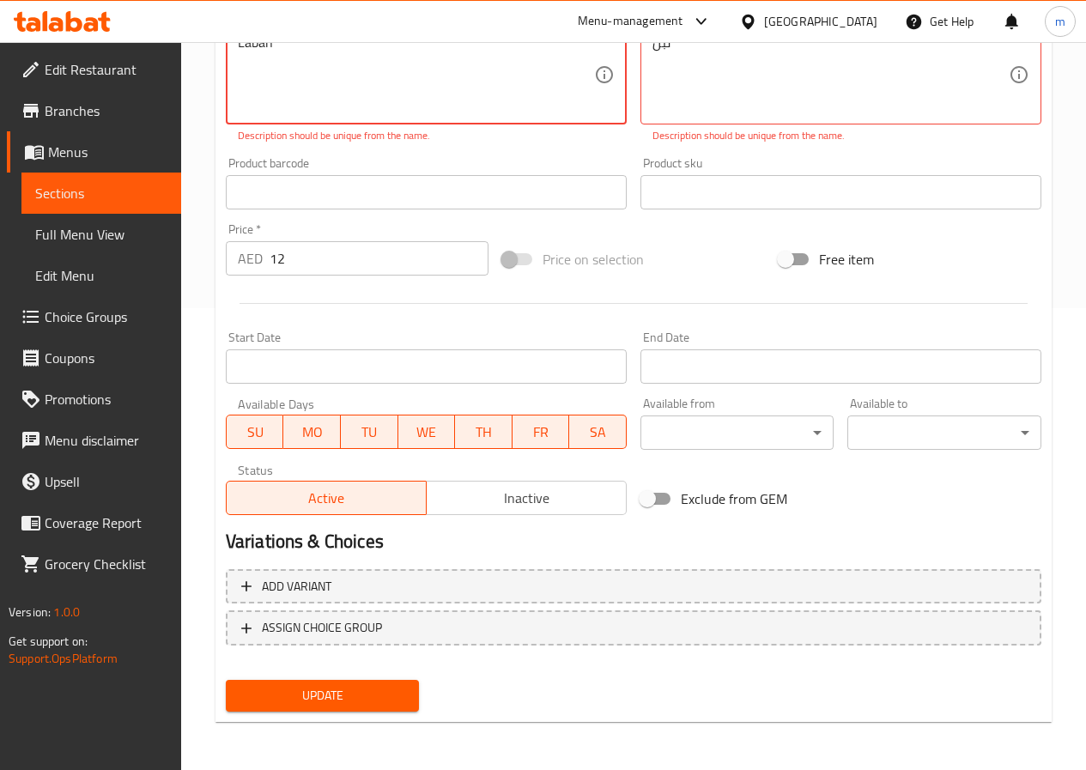
click at [334, 695] on span "Update" at bounding box center [323, 695] width 167 height 21
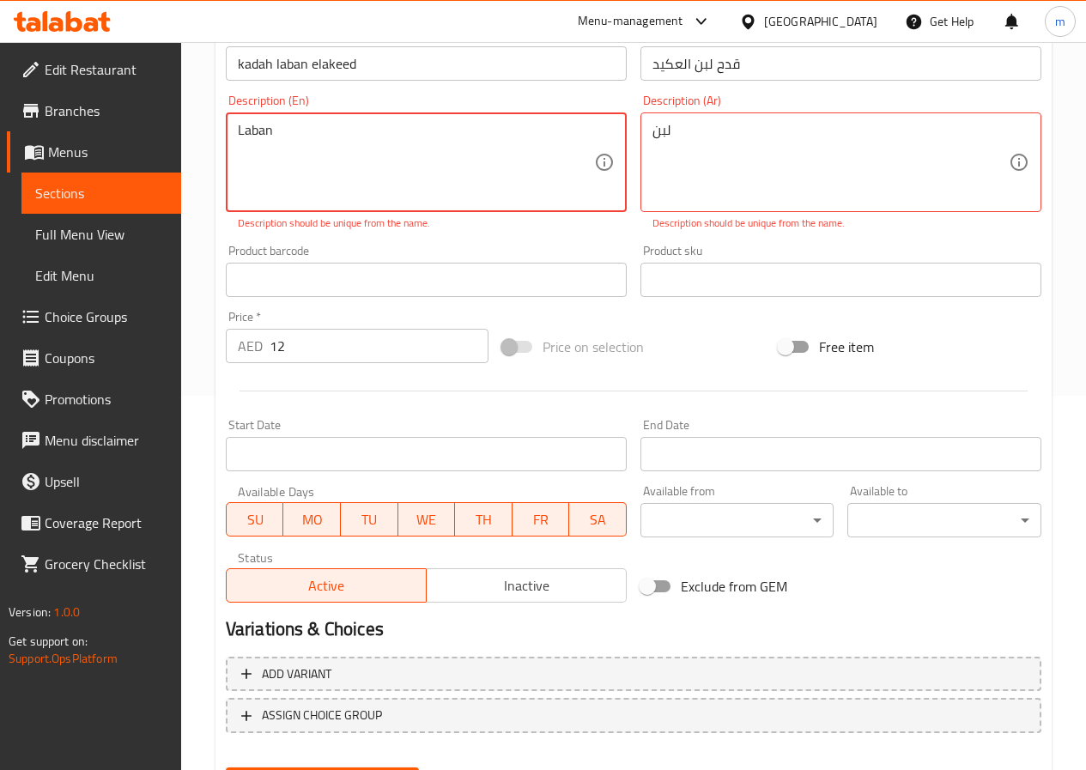
scroll to position [290, 0]
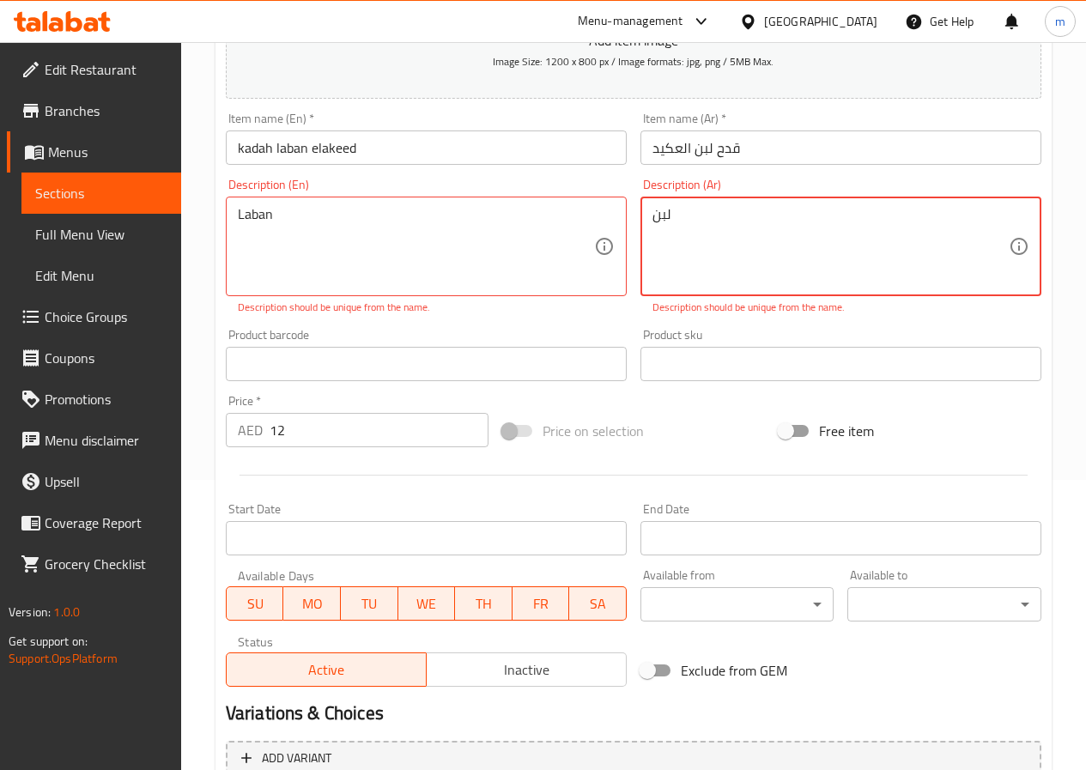
drag, startPoint x: 649, startPoint y: 230, endPoint x: 596, endPoint y: 239, distance: 53.9
click at [596, 239] on div "Add item image Image Size: 1200 x 800 px / Image formats: jpg, png / 5MB Max. I…" at bounding box center [633, 314] width 829 height 759
type textarea "لبن"
drag, startPoint x: 335, startPoint y: 308, endPoint x: 359, endPoint y: 315, distance: 25.0
click at [359, 315] on p "Description should be unique from the name." at bounding box center [426, 307] width 377 height 15
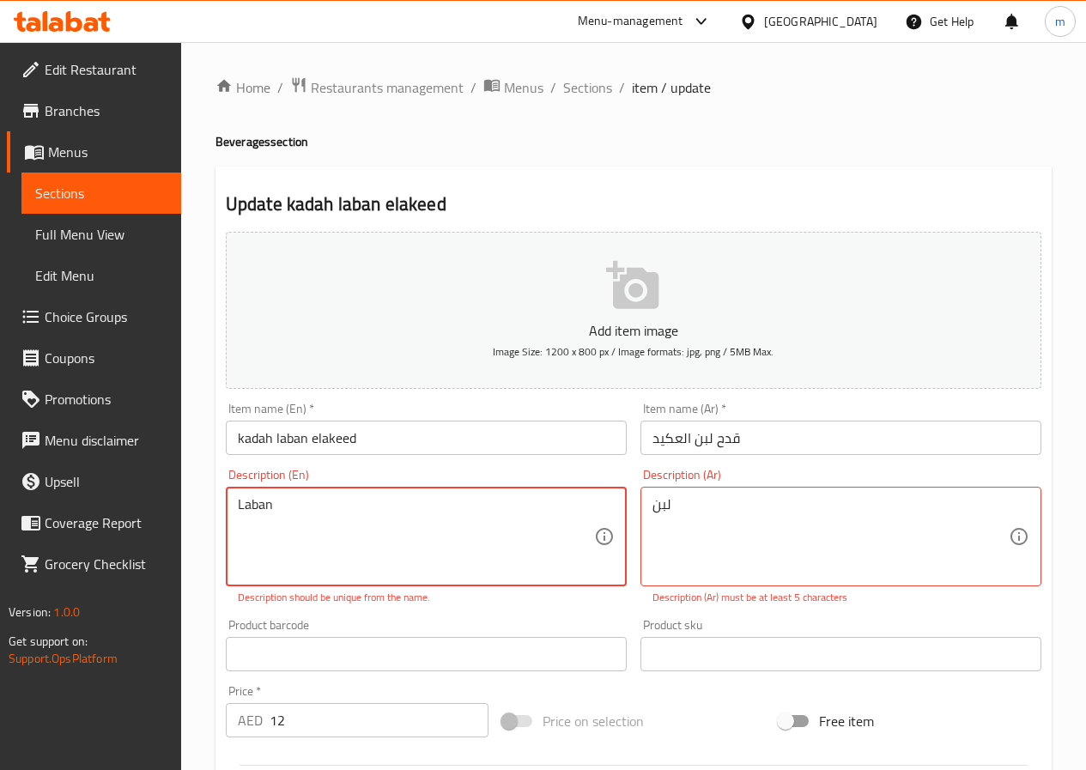
scroll to position [429, 0]
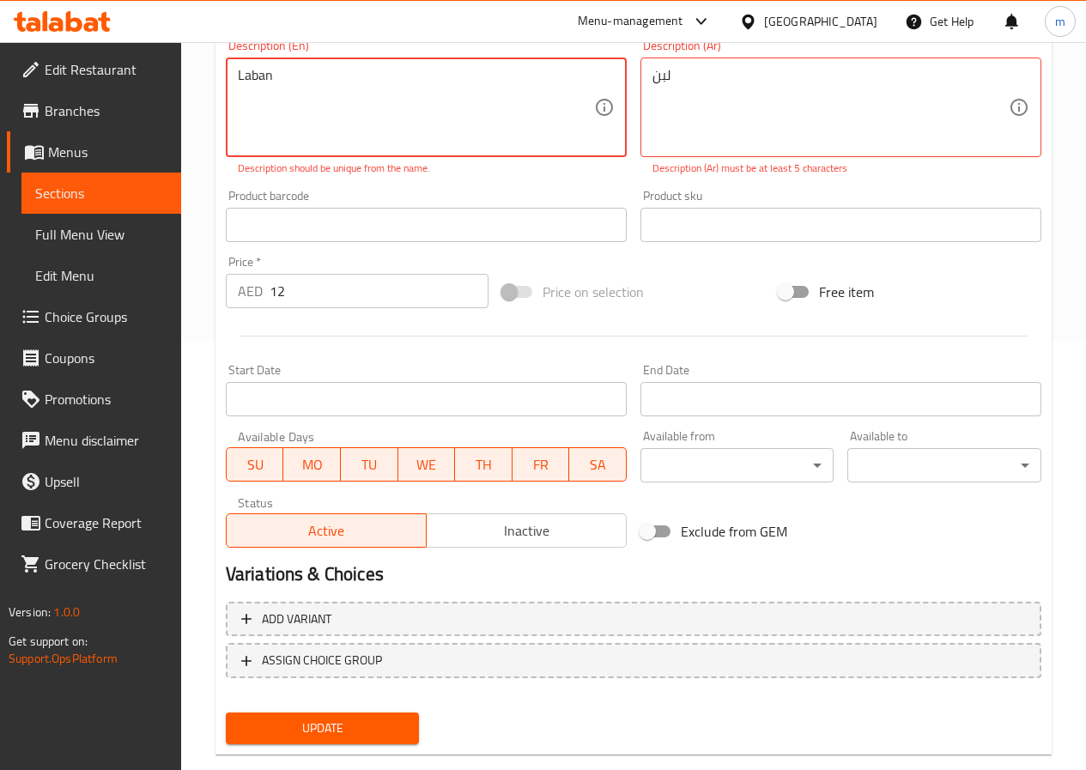
click at [122, 231] on span "Full Menu View" at bounding box center [101, 234] width 132 height 21
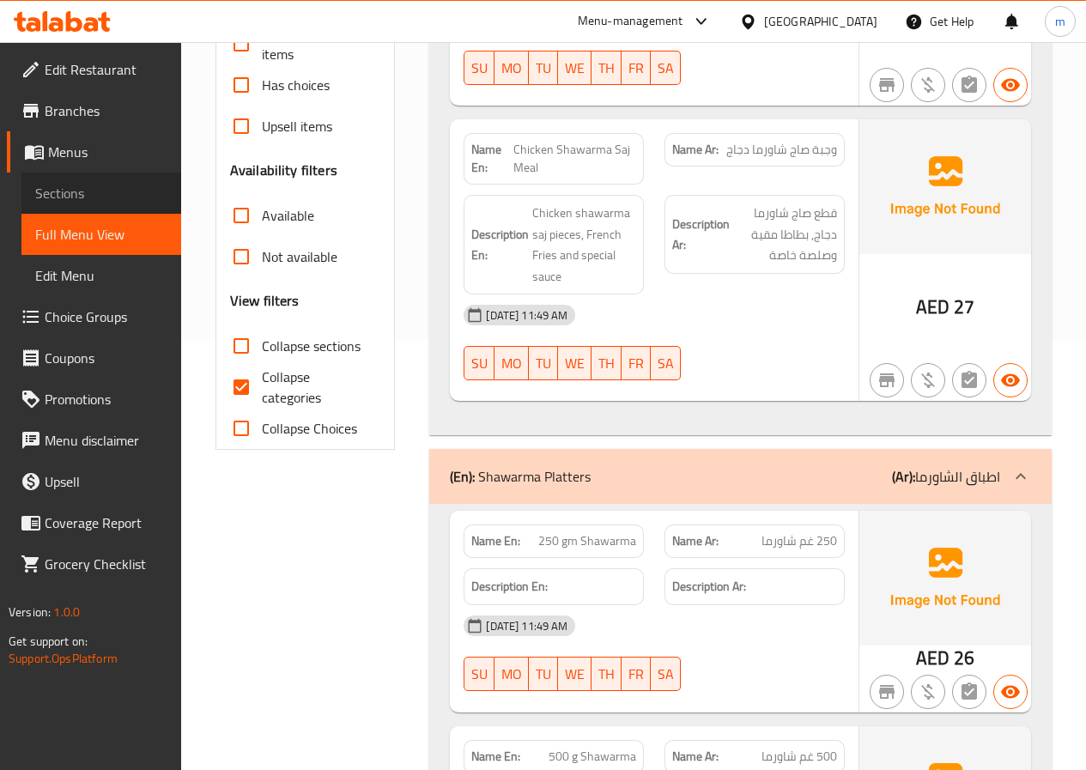
click at [131, 194] on span "Sections" at bounding box center [101, 193] width 132 height 21
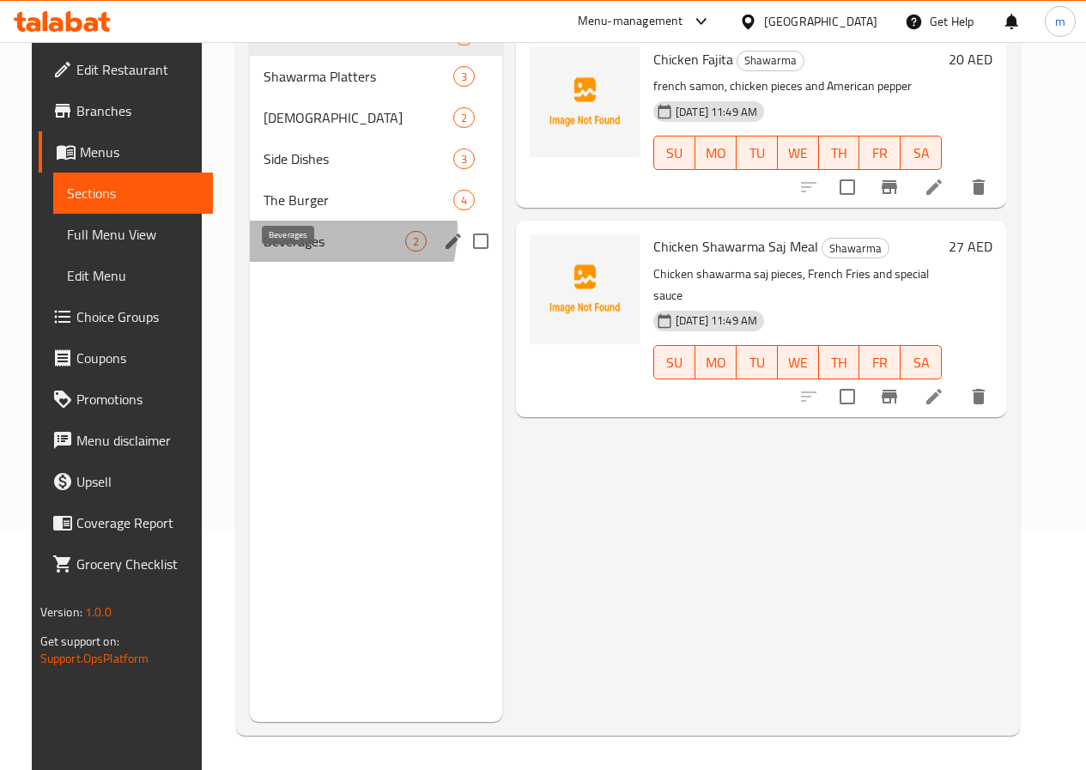
click at [300, 252] on span "Beverages" at bounding box center [335, 241] width 142 height 21
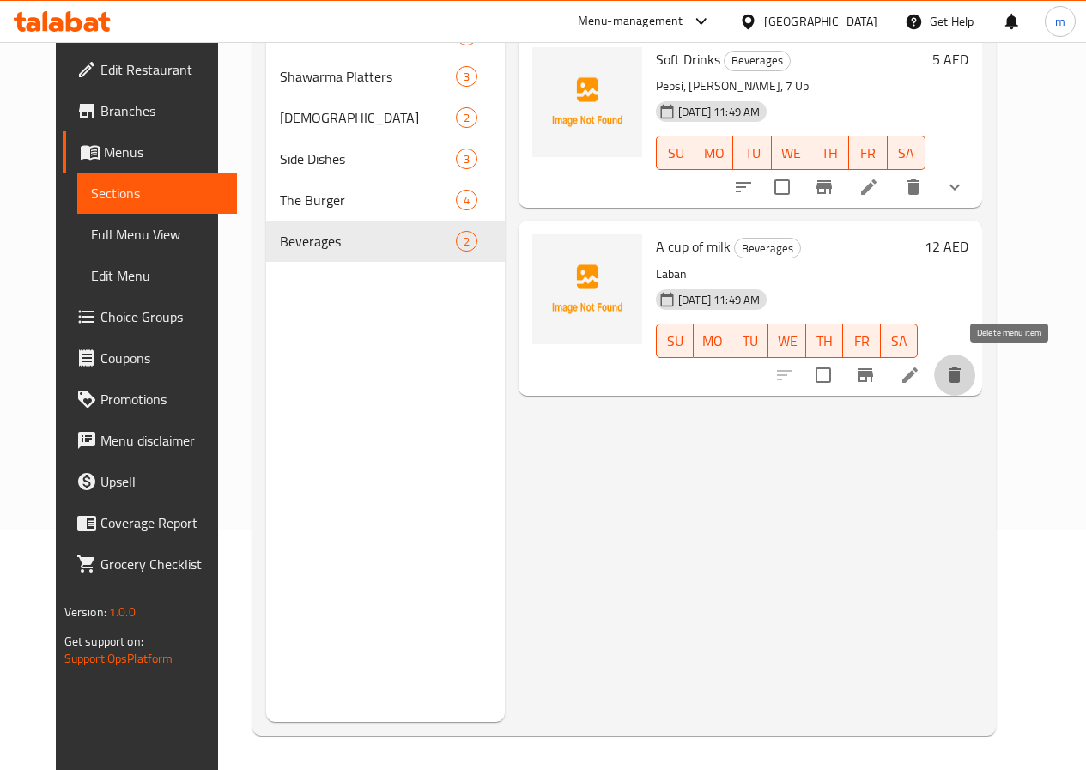
click at [965, 374] on icon "delete" at bounding box center [955, 375] width 21 height 21
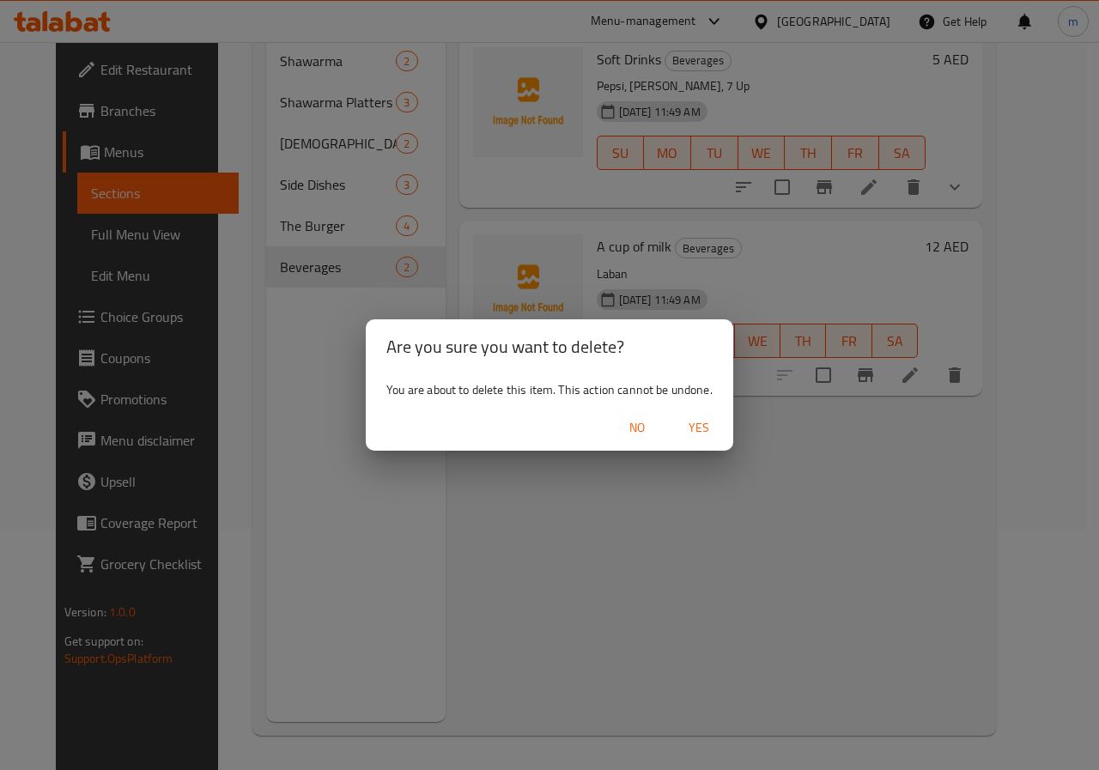
click at [644, 427] on span "No" at bounding box center [637, 427] width 41 height 21
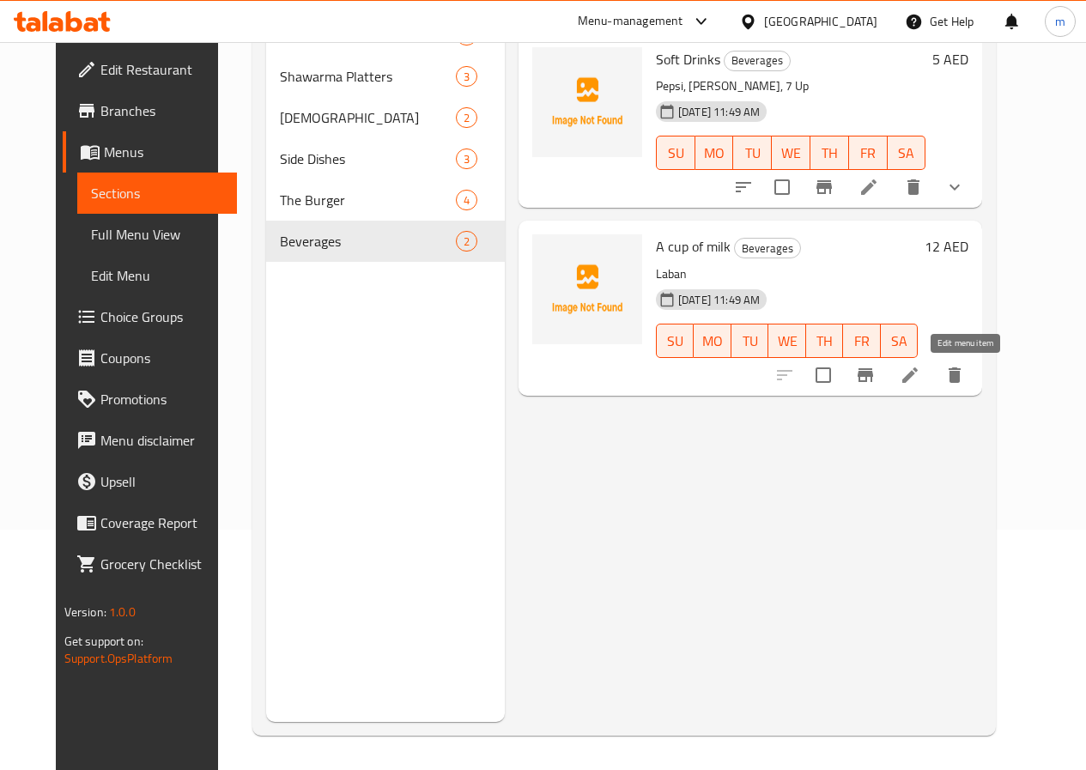
click at [920, 385] on icon at bounding box center [910, 375] width 21 height 21
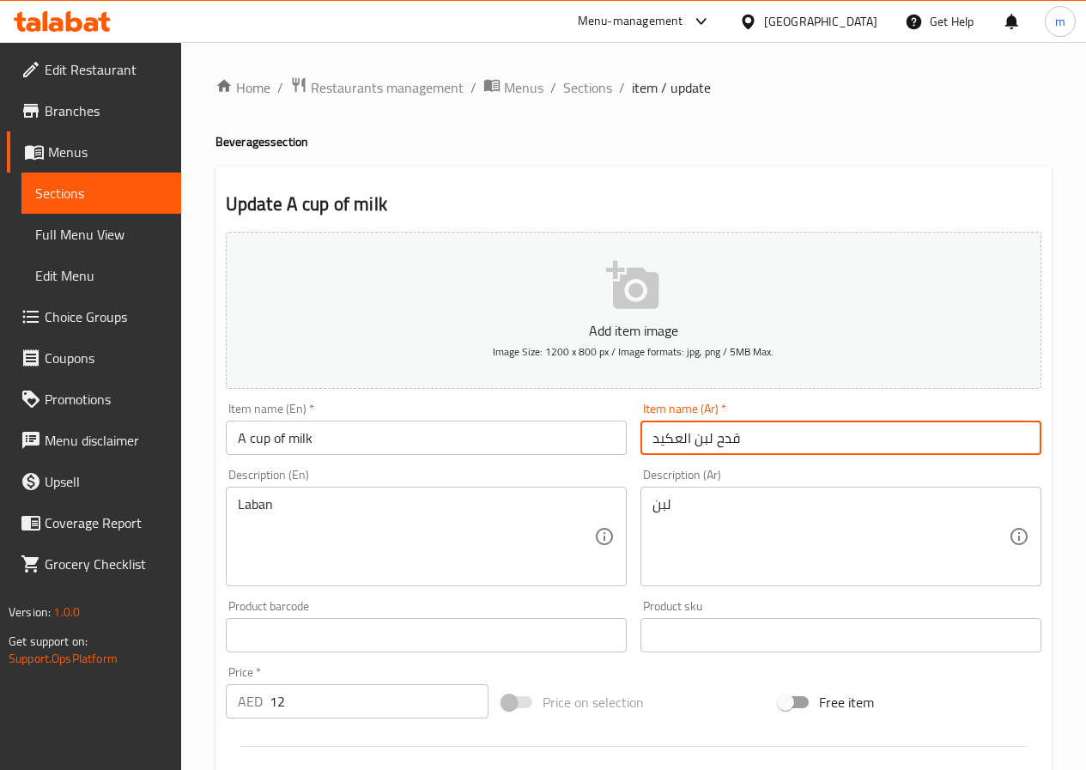
drag, startPoint x: 761, startPoint y: 450, endPoint x: 525, endPoint y: 433, distance: 236.8
click at [525, 433] on div "Add item image Image Size: 1200 x 800 px / Image formats: jpg, png / 5MB Max. I…" at bounding box center [633, 595] width 829 height 740
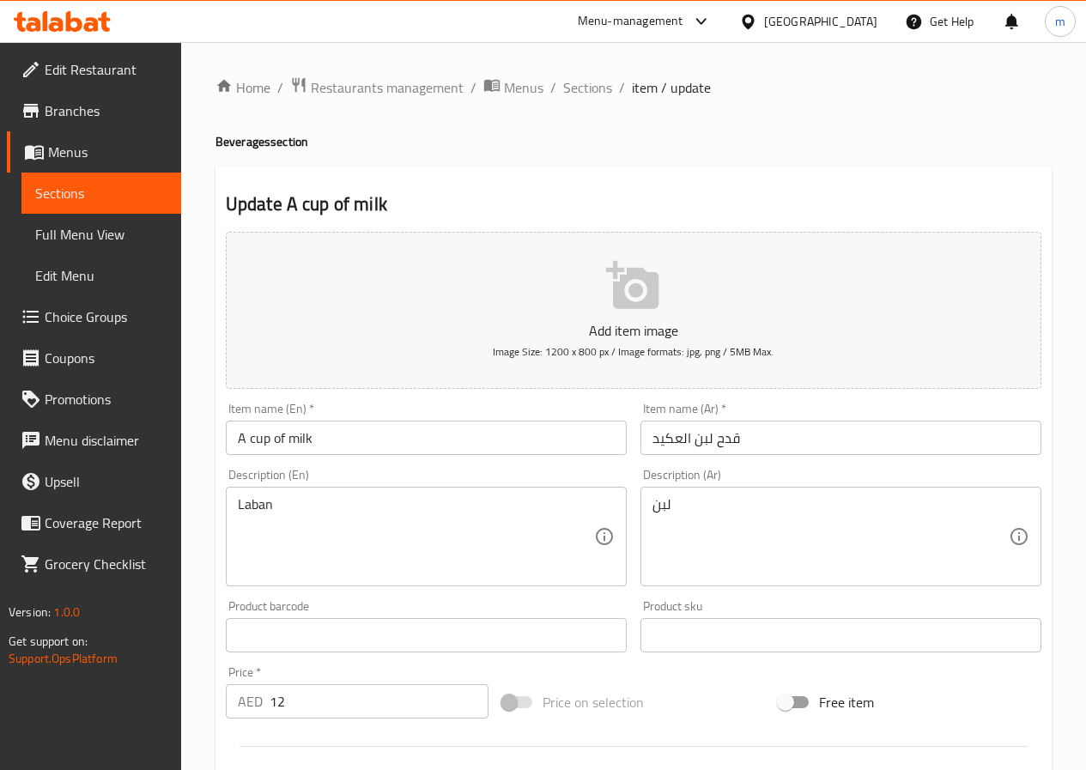
click at [1060, 683] on div "Home / Restaurants management / Menus / Sections / item / update Beverages sect…" at bounding box center [633, 627] width 905 height 1171
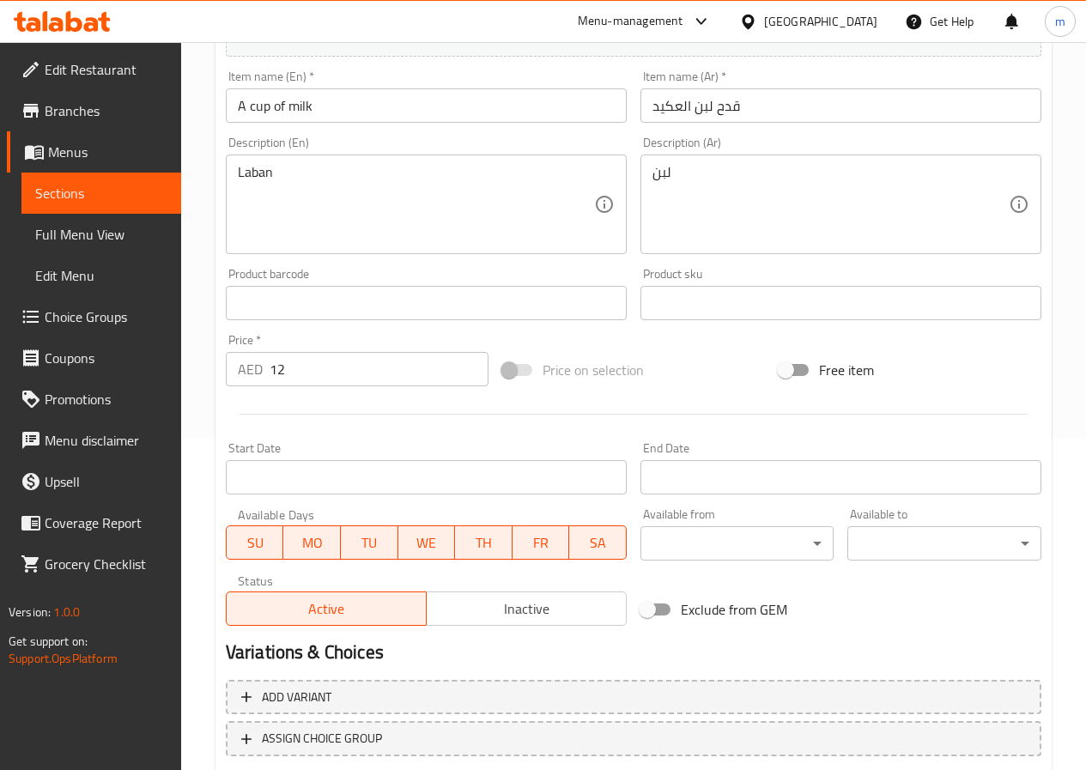
scroll to position [443, 0]
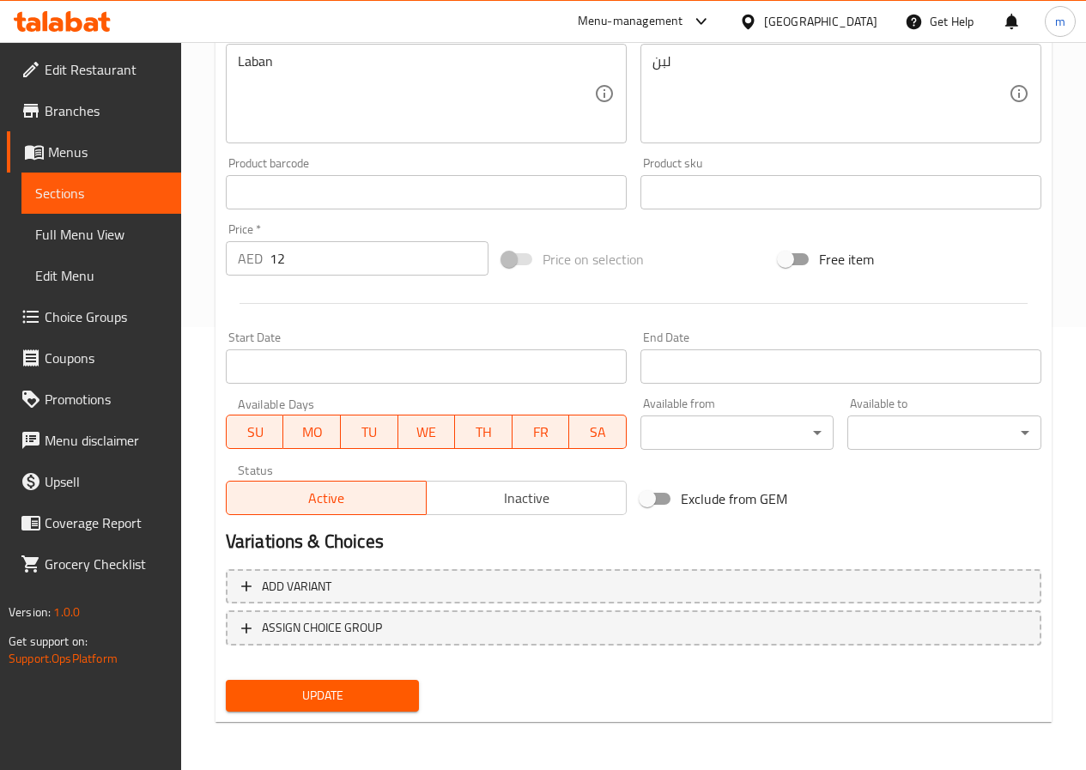
click at [66, 195] on span "Sections" at bounding box center [101, 193] width 132 height 21
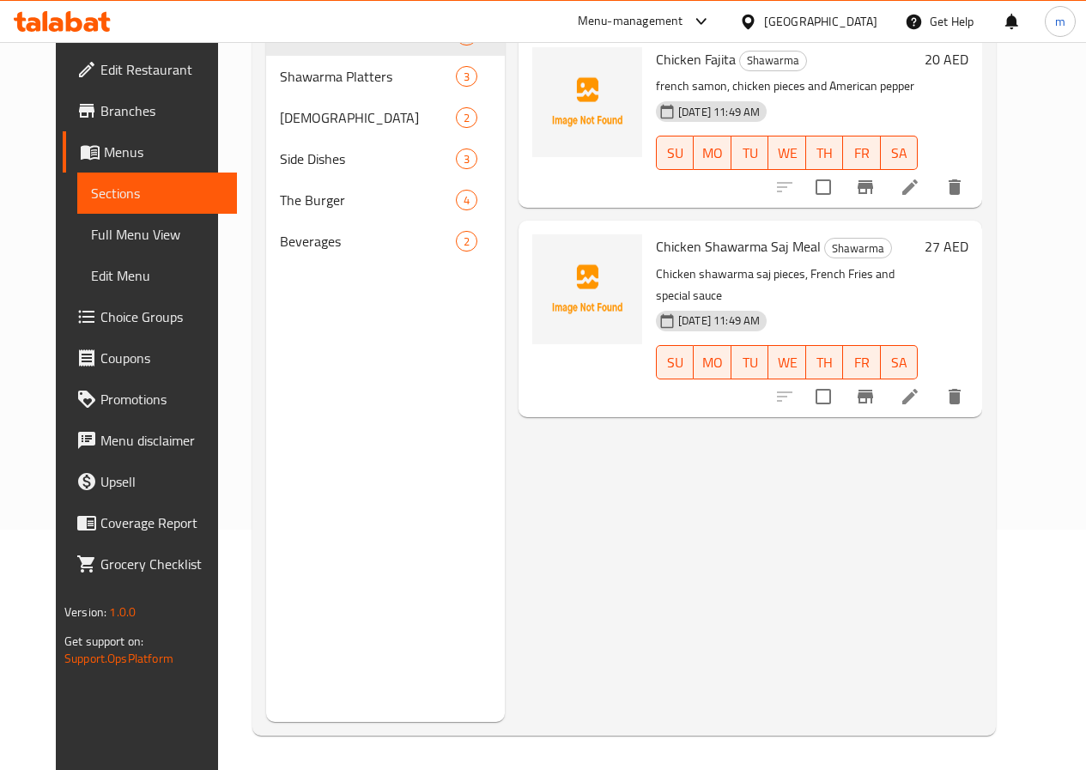
scroll to position [240, 0]
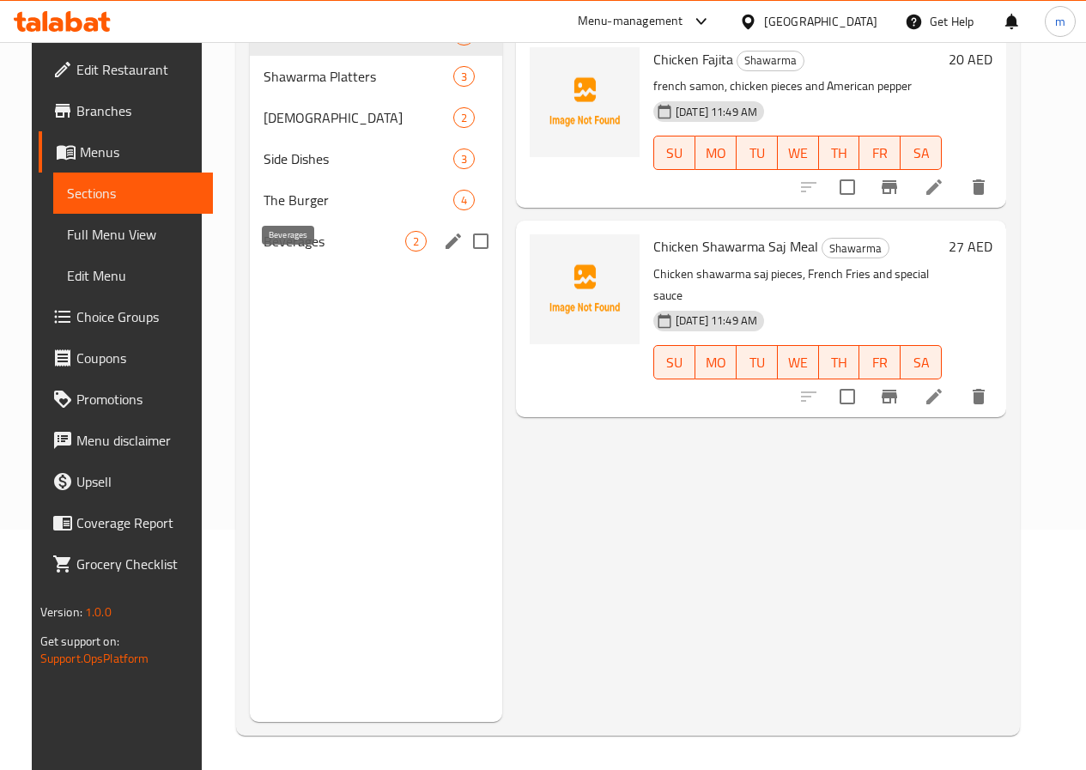
click at [264, 252] on span "Beverages" at bounding box center [335, 241] width 142 height 21
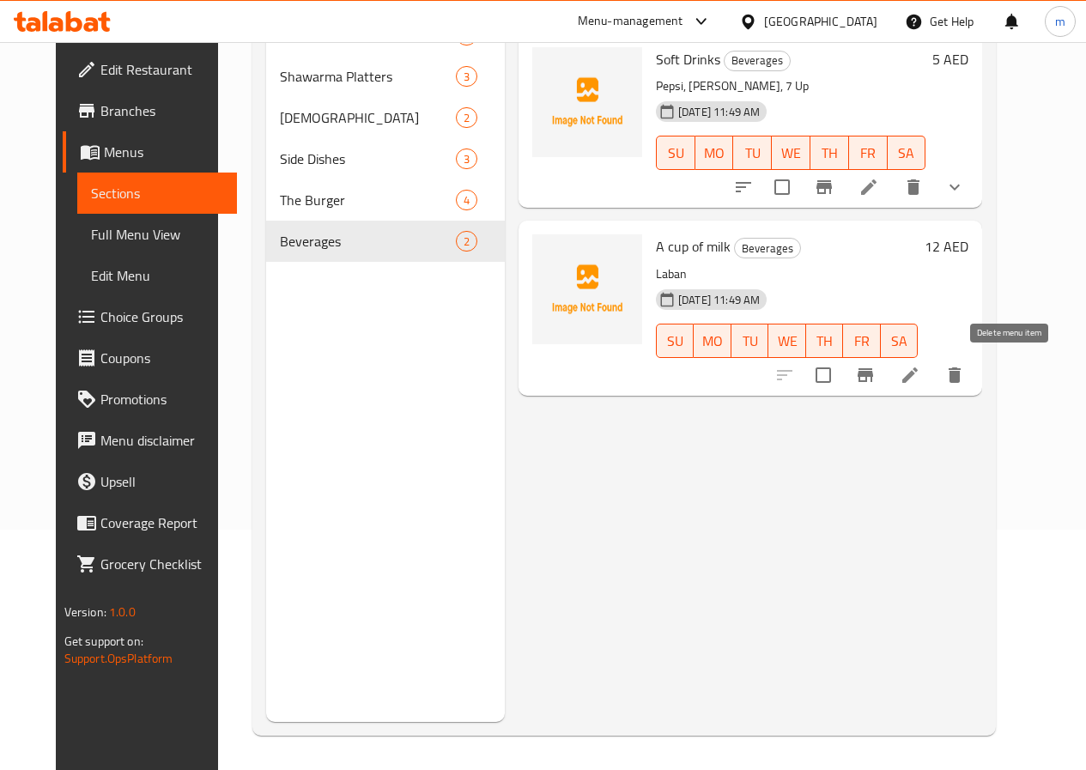
click at [965, 381] on icon "delete" at bounding box center [955, 375] width 21 height 21
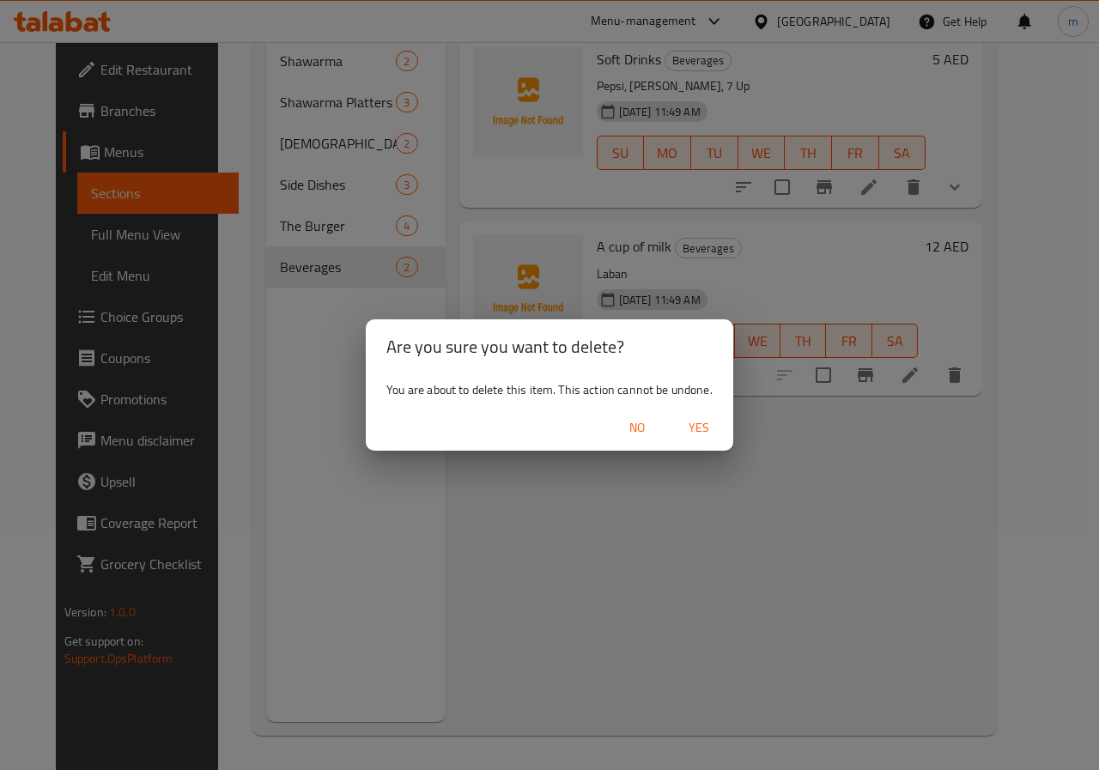
click at [708, 432] on span "Yes" at bounding box center [698, 427] width 41 height 21
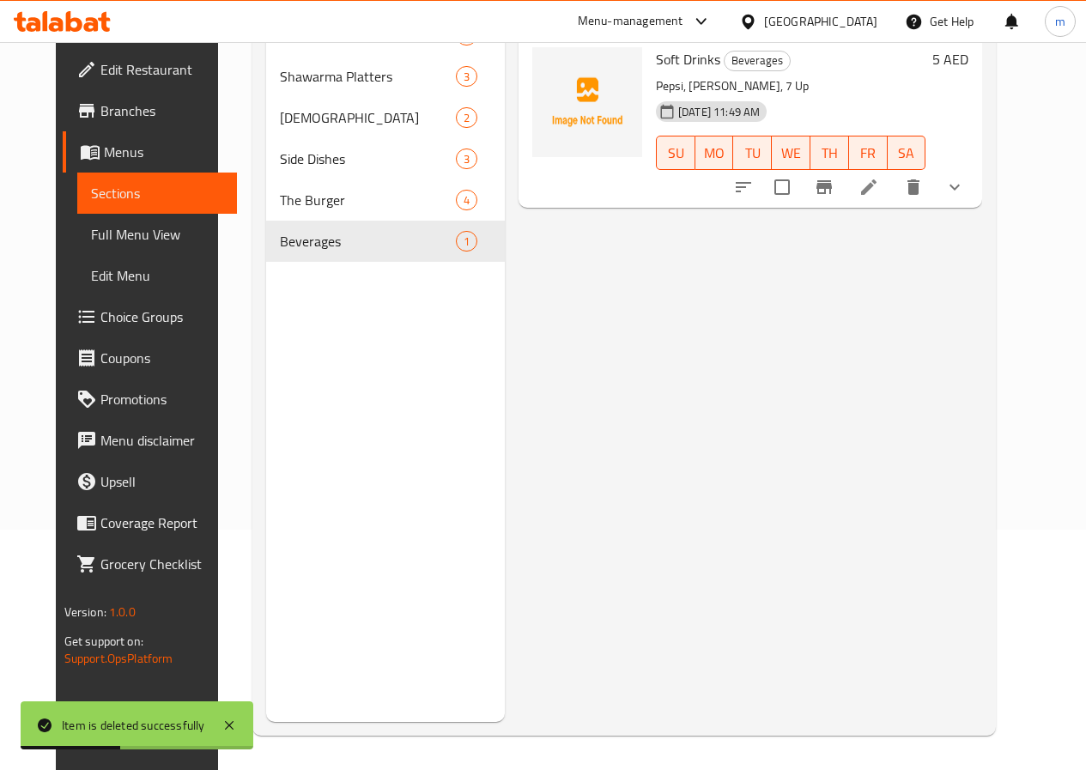
click at [112, 196] on span "Sections" at bounding box center [157, 193] width 132 height 21
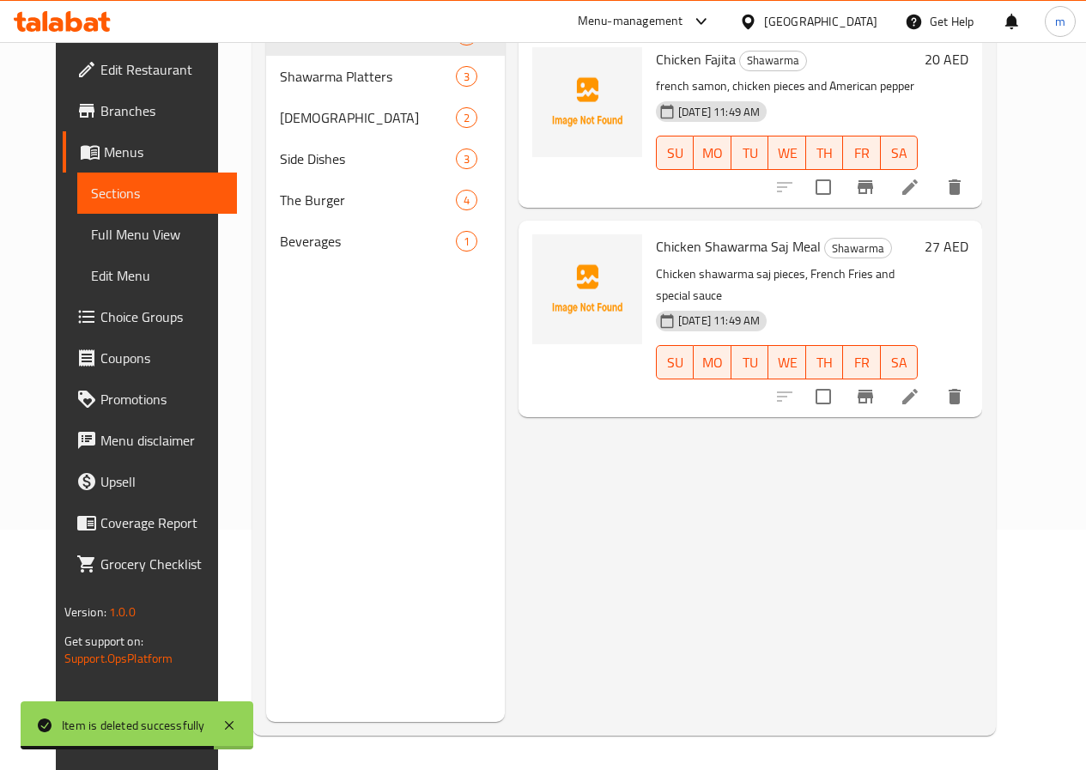
click at [101, 224] on span "Full Menu View" at bounding box center [157, 234] width 132 height 21
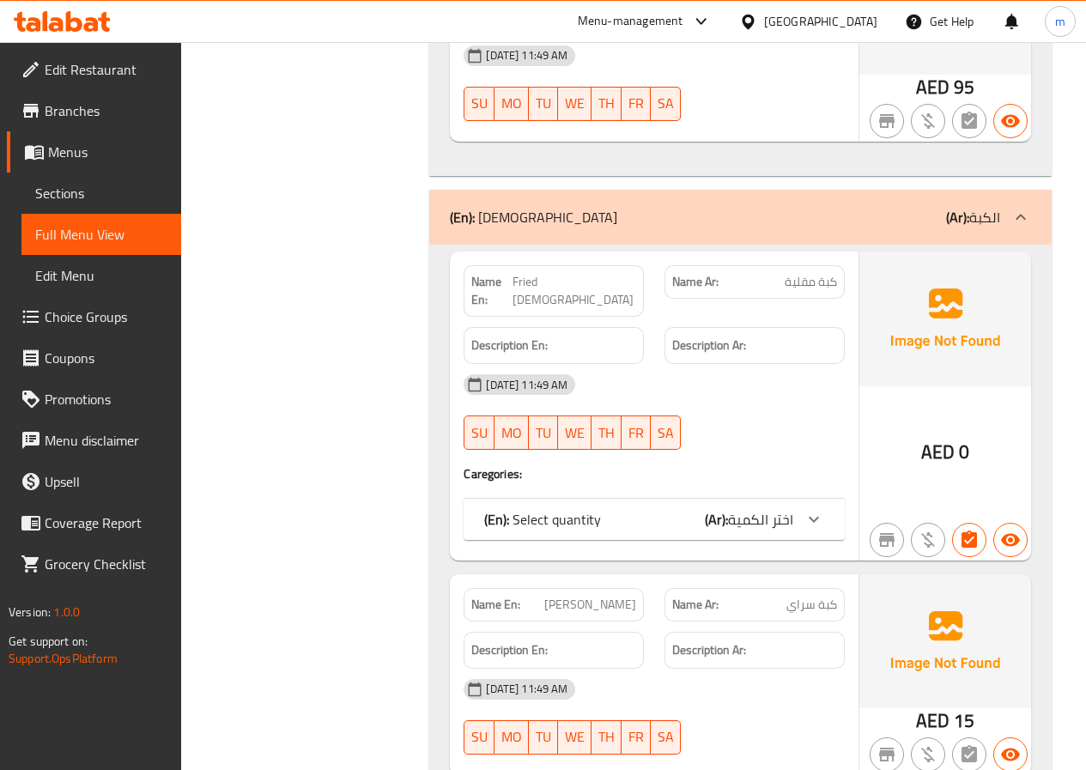
scroll to position [1460, 0]
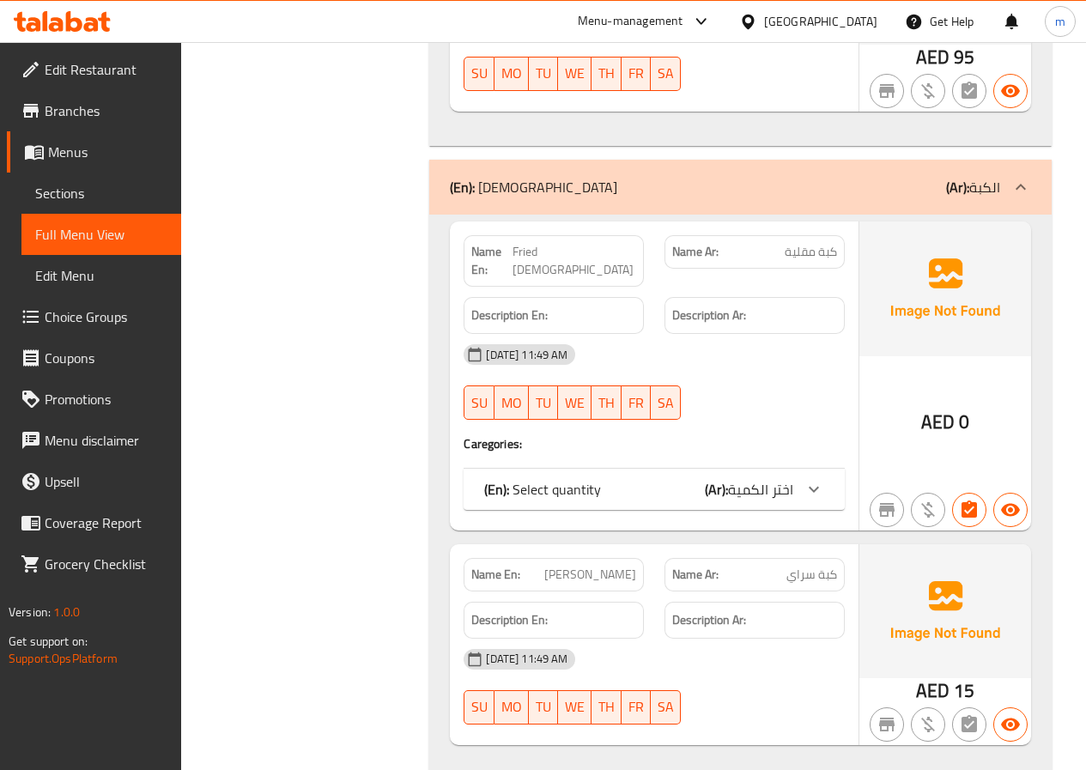
click at [814, 479] on icon at bounding box center [814, 489] width 21 height 21
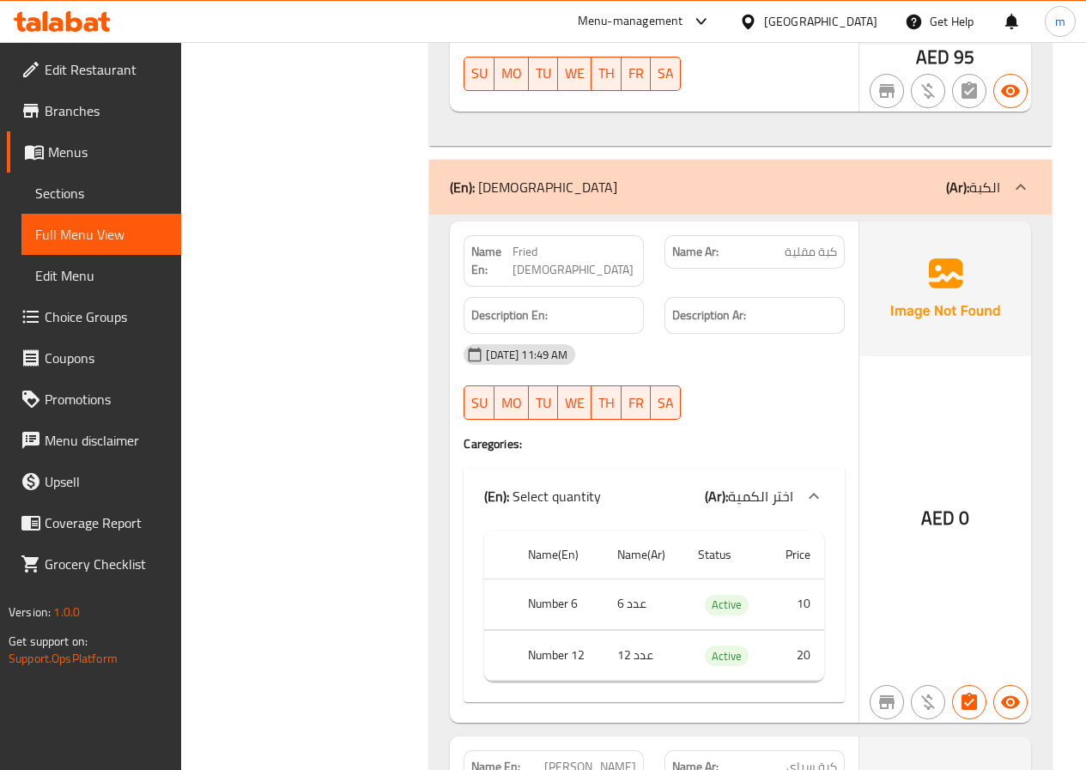
click at [802, 477] on div at bounding box center [813, 496] width 41 height 41
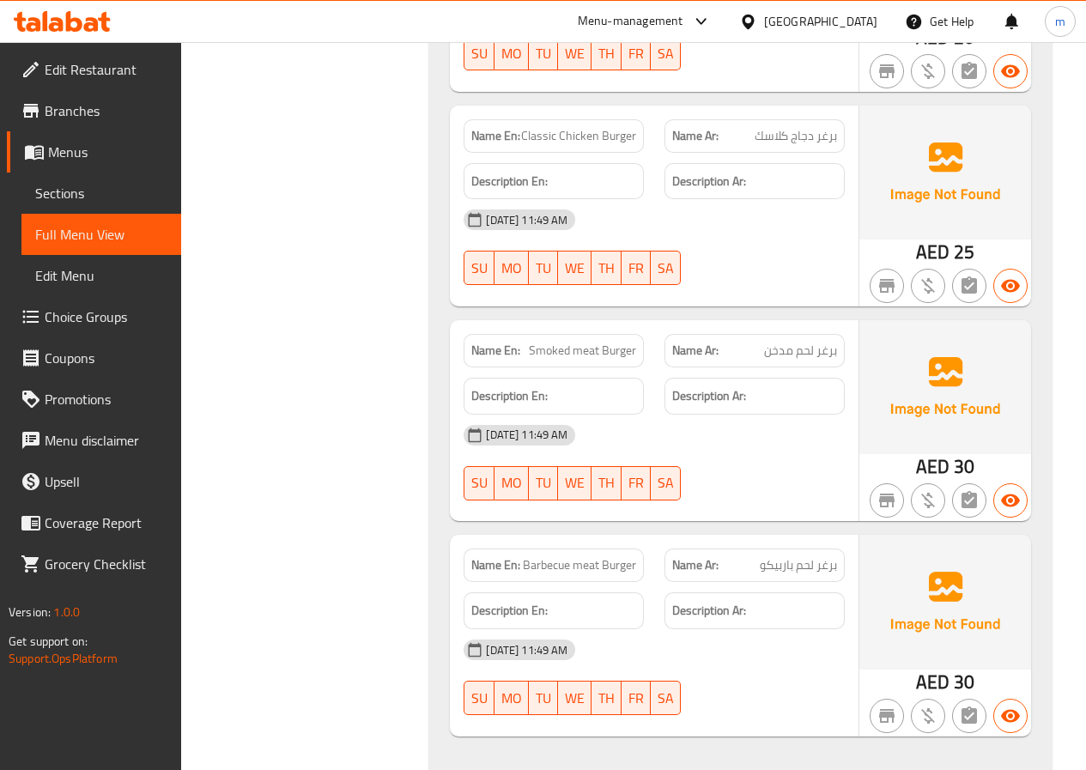
scroll to position [3349, 0]
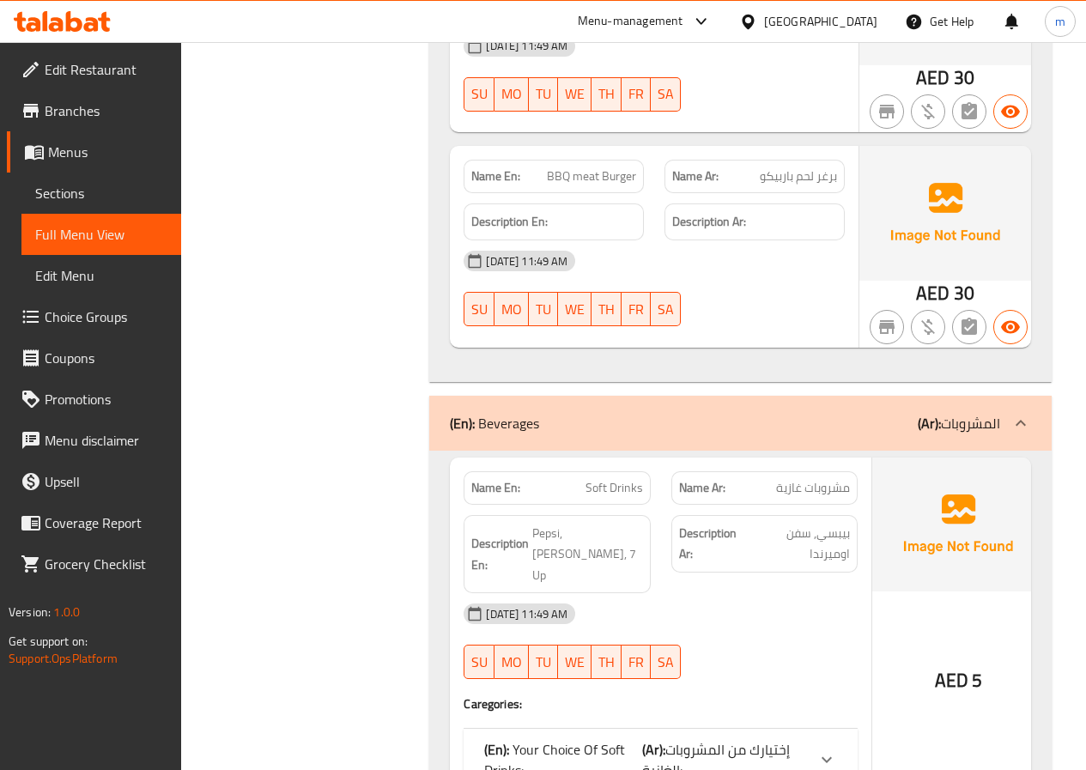
scroll to position [3692, 0]
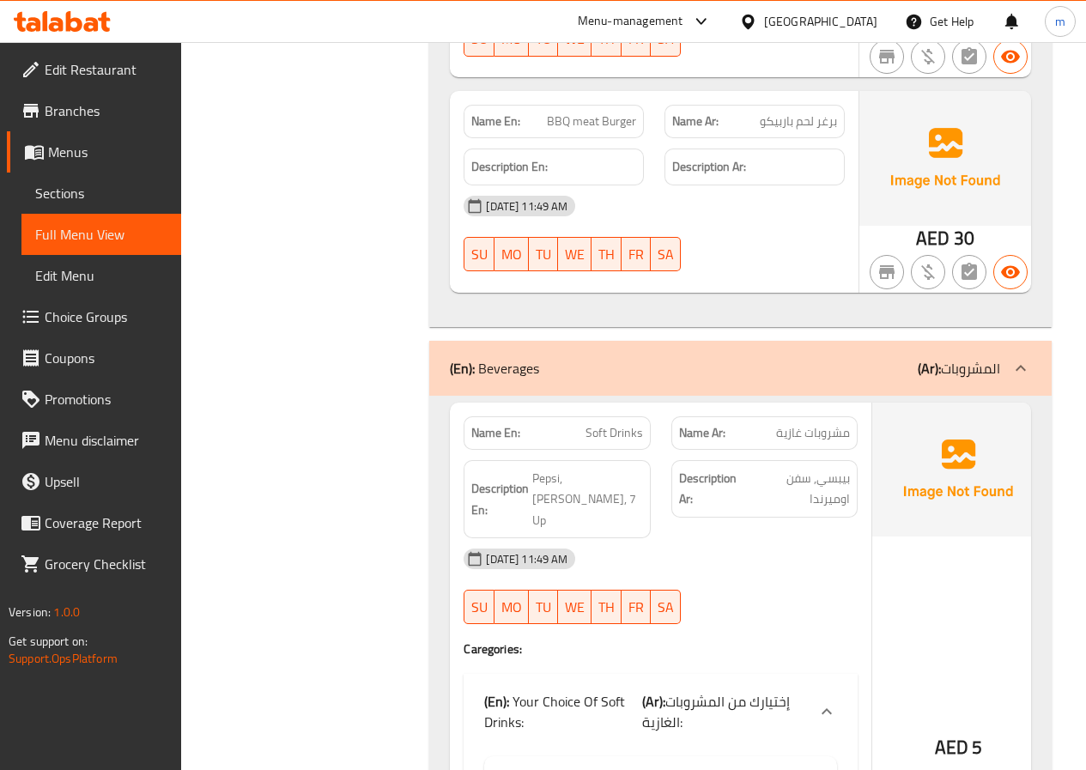
scroll to position [3623, 0]
